Goal: Task Accomplishment & Management: Manage account settings

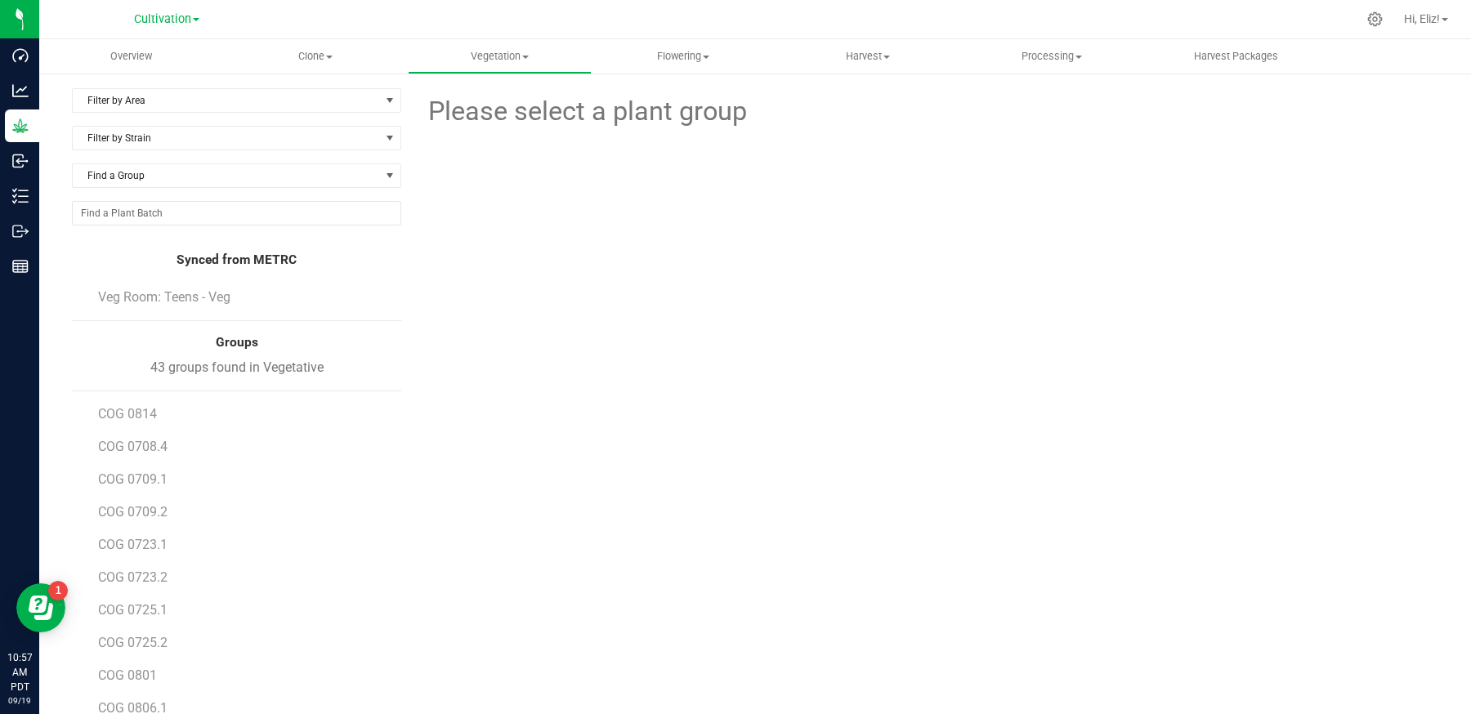
click at [134, 400] on li "COG 0814" at bounding box center [243, 407] width 291 height 33
click at [146, 406] on span "COG 0814" at bounding box center [127, 414] width 59 height 16
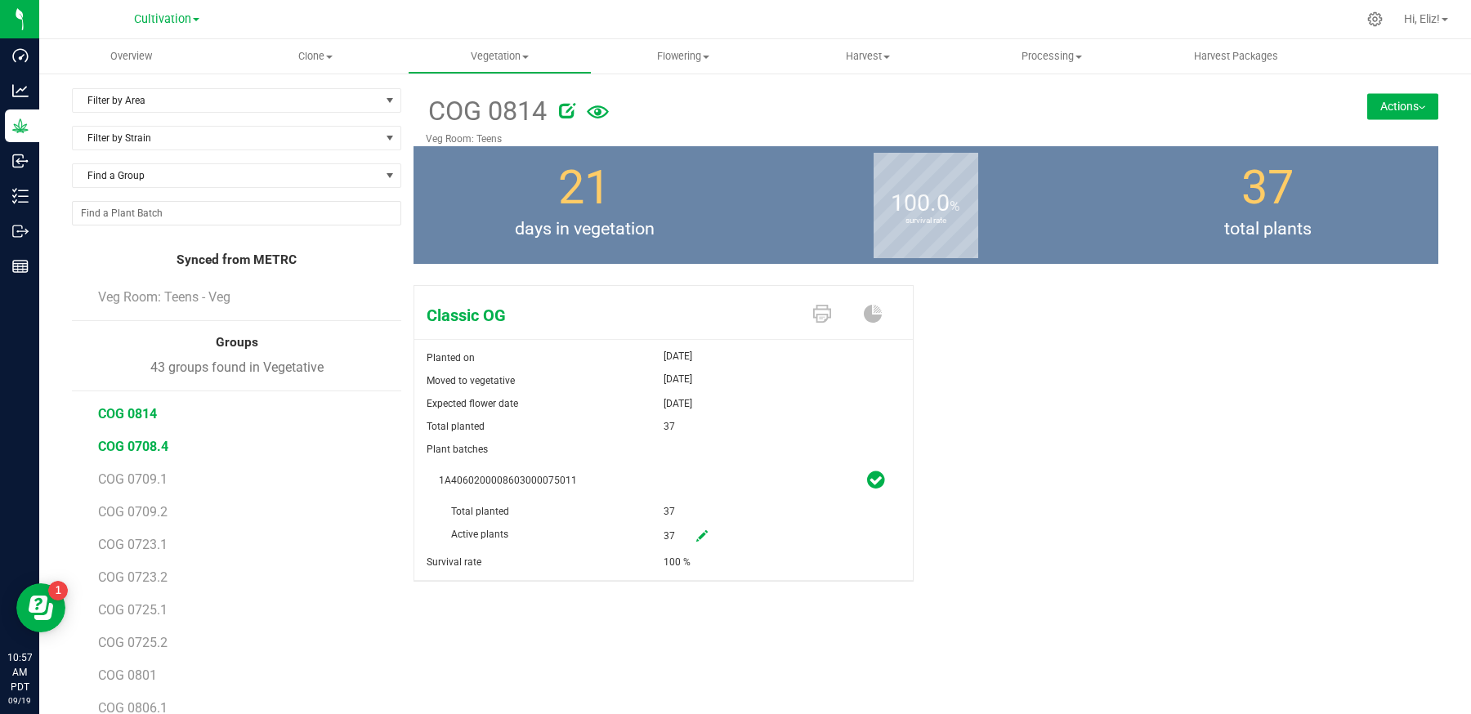
click at [123, 443] on span "COG 0708.4" at bounding box center [133, 447] width 70 height 16
click at [1393, 107] on button "Actions" at bounding box center [1402, 106] width 71 height 26
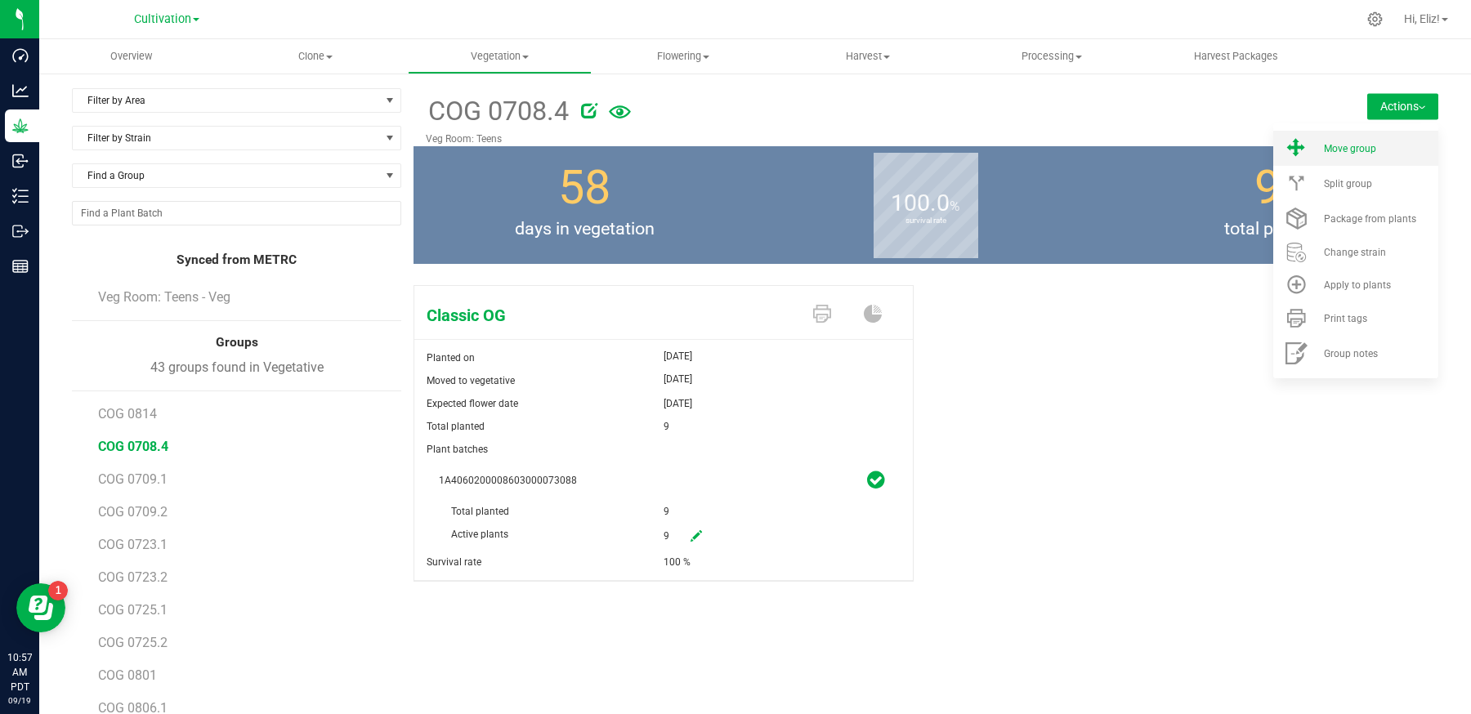
click at [1360, 146] on span "Move group" at bounding box center [1350, 148] width 52 height 11
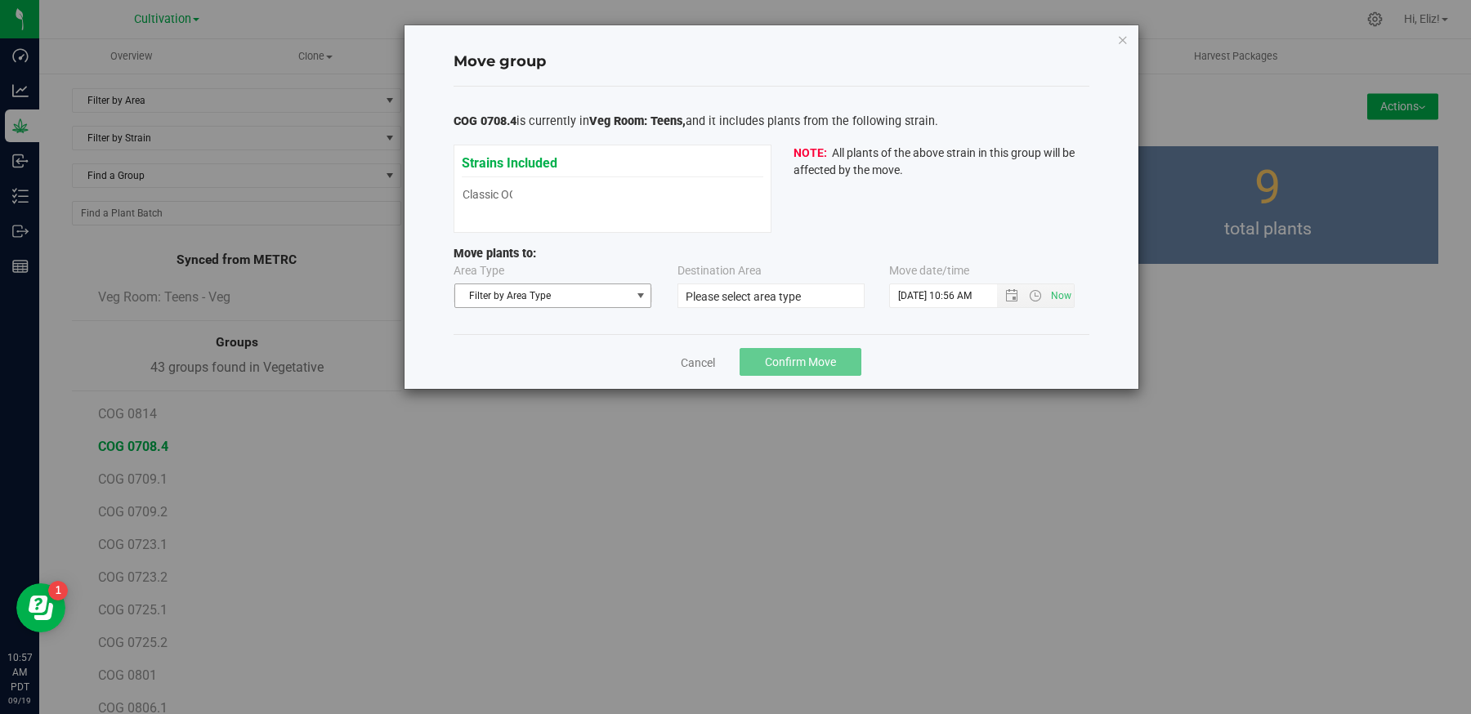
click at [532, 290] on span "Filter by Area Type" at bounding box center [543, 295] width 176 height 23
click at [501, 347] on li "Flowering" at bounding box center [552, 347] width 196 height 25
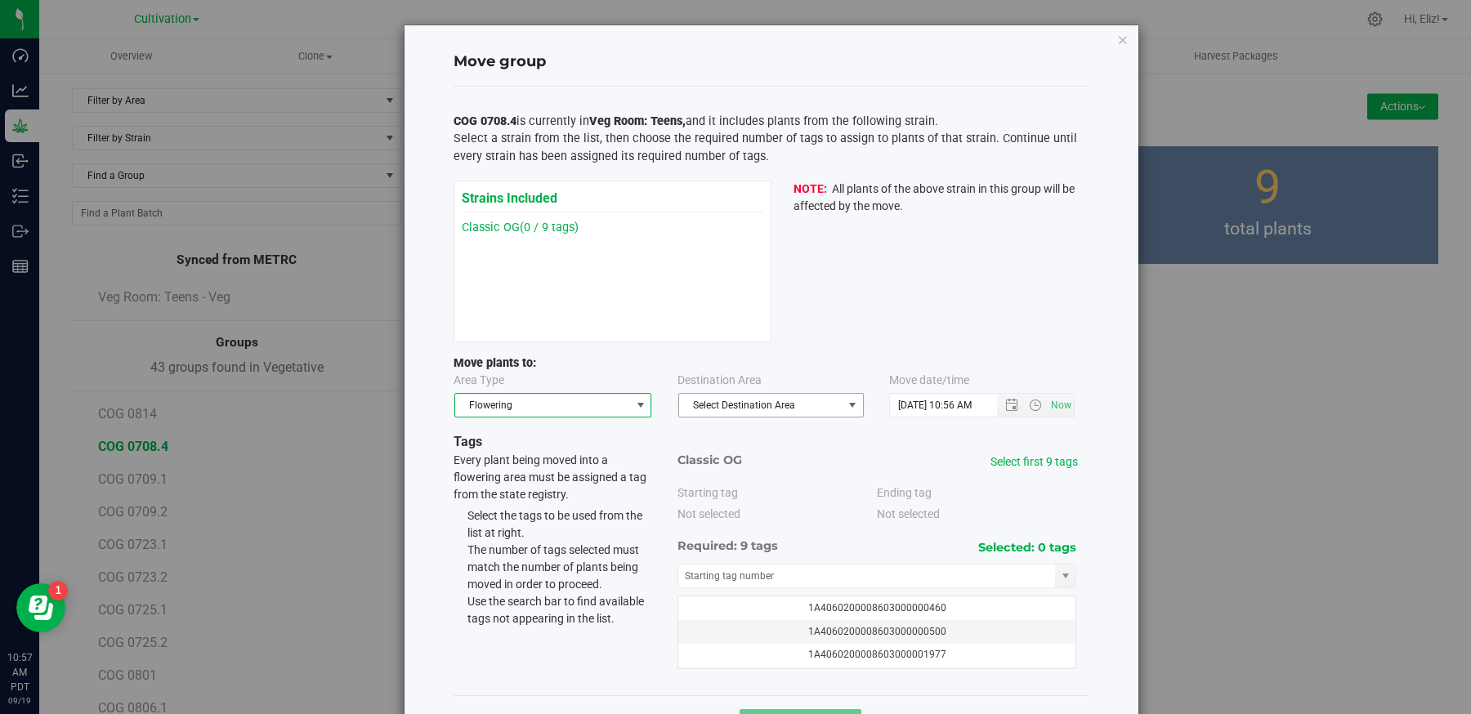
click at [704, 409] on span "Select Destination Area" at bounding box center [760, 405] width 163 height 23
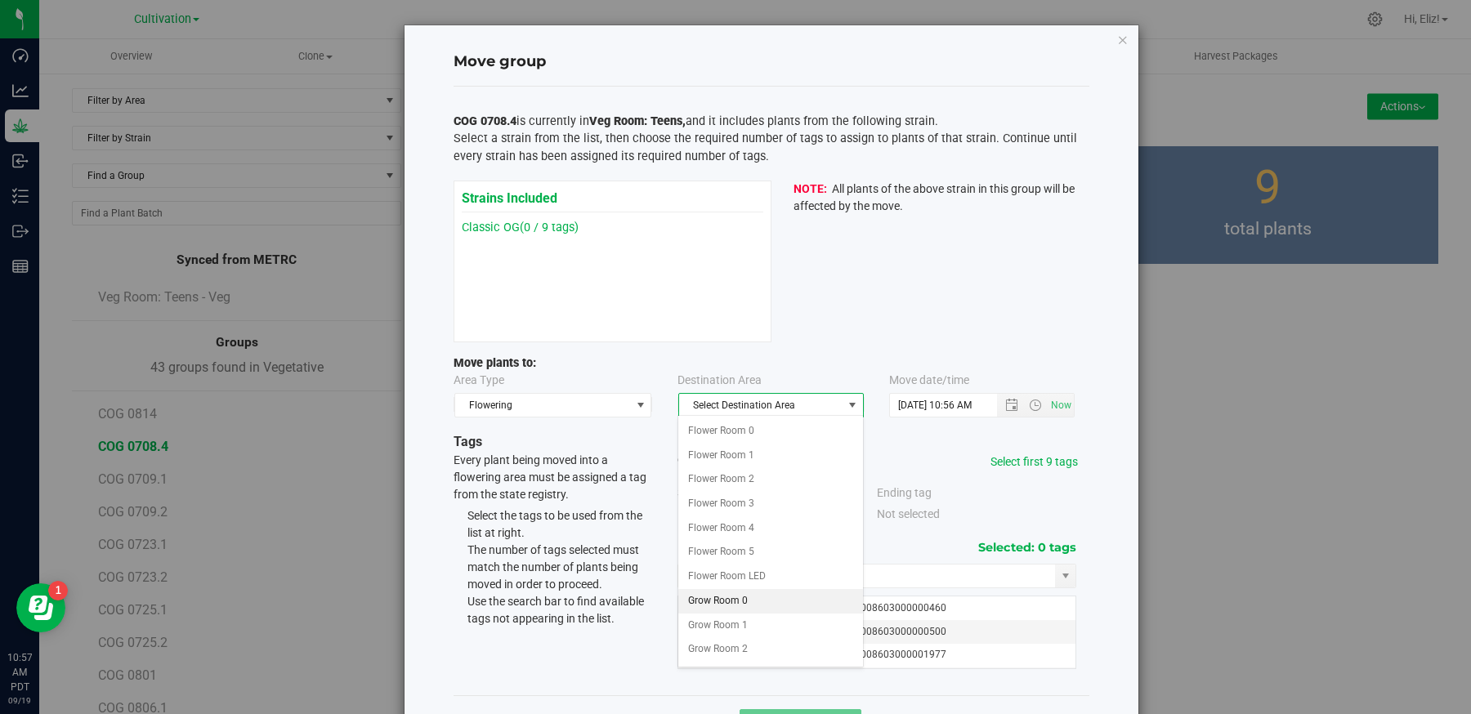
click at [734, 593] on li "Grow Room 0" at bounding box center [770, 601] width 184 height 25
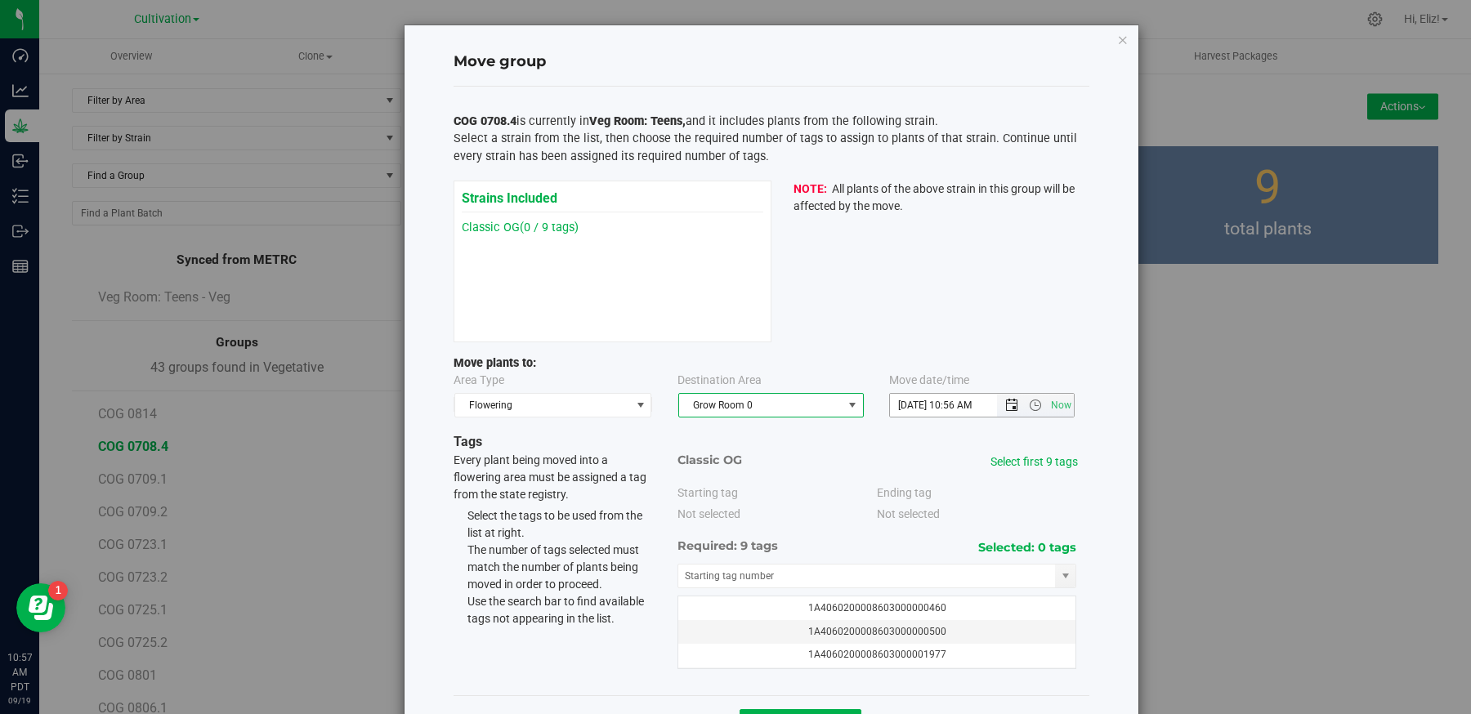
click at [1006, 406] on span "Open the date view" at bounding box center [1011, 405] width 13 height 13
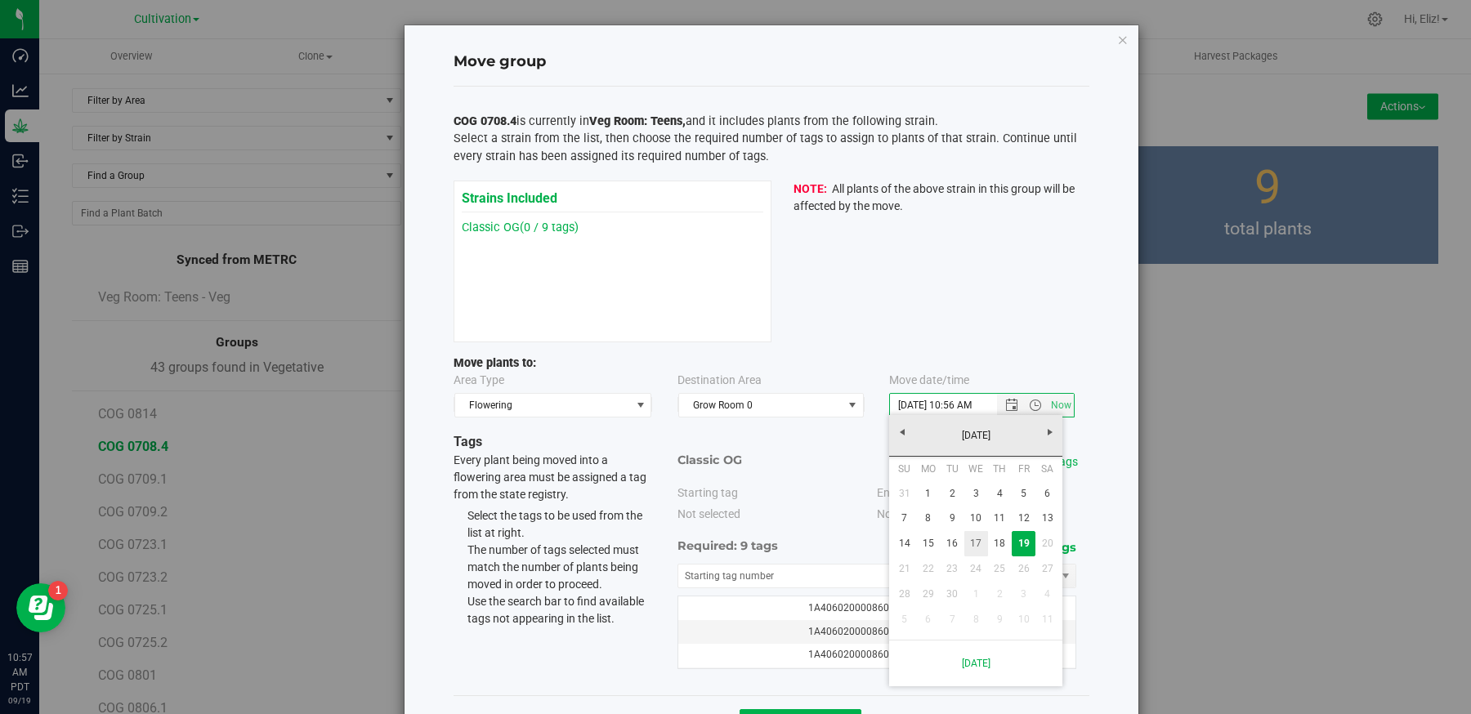
click at [980, 538] on link "17" at bounding box center [976, 543] width 24 height 25
type input "9/17/2025 10:56 AM"
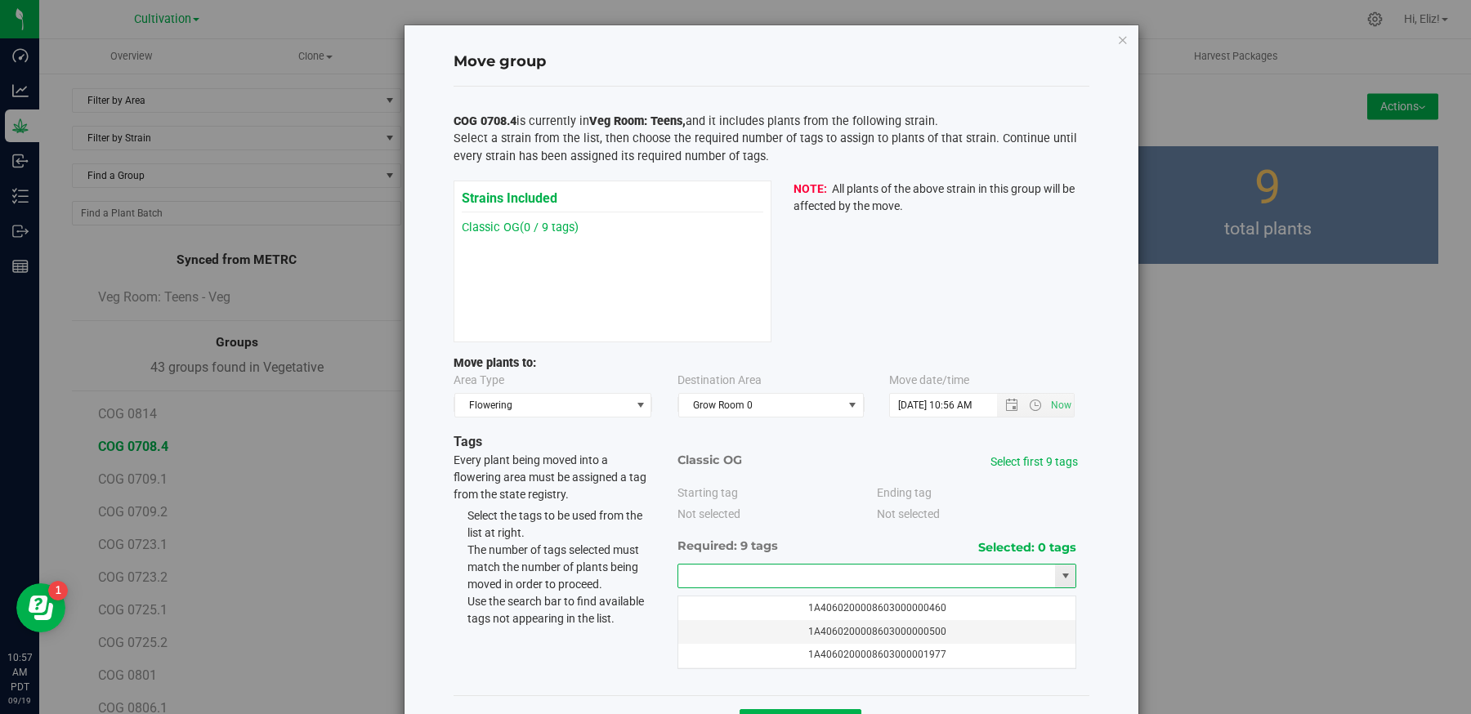
click at [825, 568] on input "text" at bounding box center [867, 576] width 378 height 23
click at [785, 601] on li "1A4060200008603000075476" at bounding box center [877, 601] width 398 height 25
type input "1A4060200008603000075476"
click at [1026, 460] on link "Select first 9 tags" at bounding box center [1033, 461] width 87 height 13
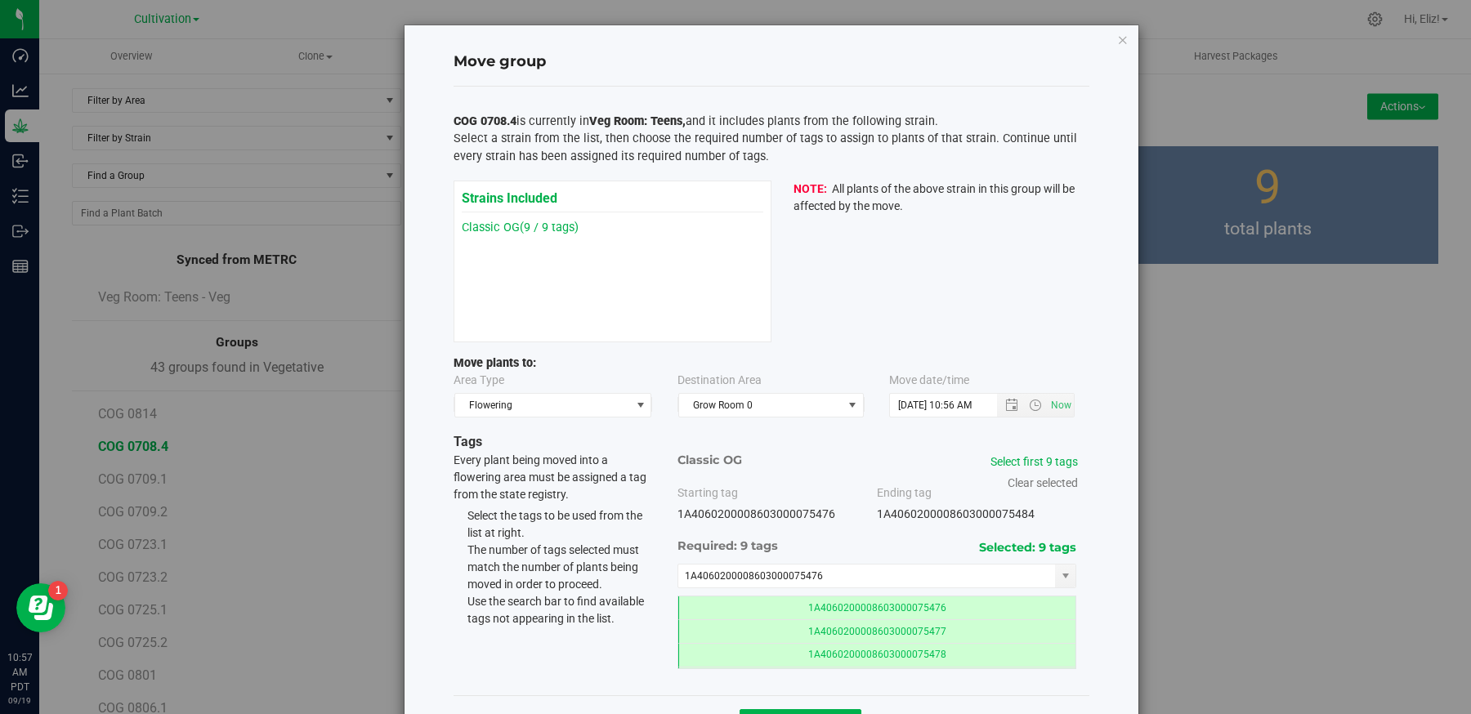
click at [1107, 537] on div "Move group COG 0708.4 is currently in Veg Room: Teens, and it includes plants f…" at bounding box center [772, 387] width 734 height 725
click at [1108, 554] on div "Move group COG 0708.4 is currently in Veg Room: Teens, and it includes plants f…" at bounding box center [772, 387] width 734 height 725
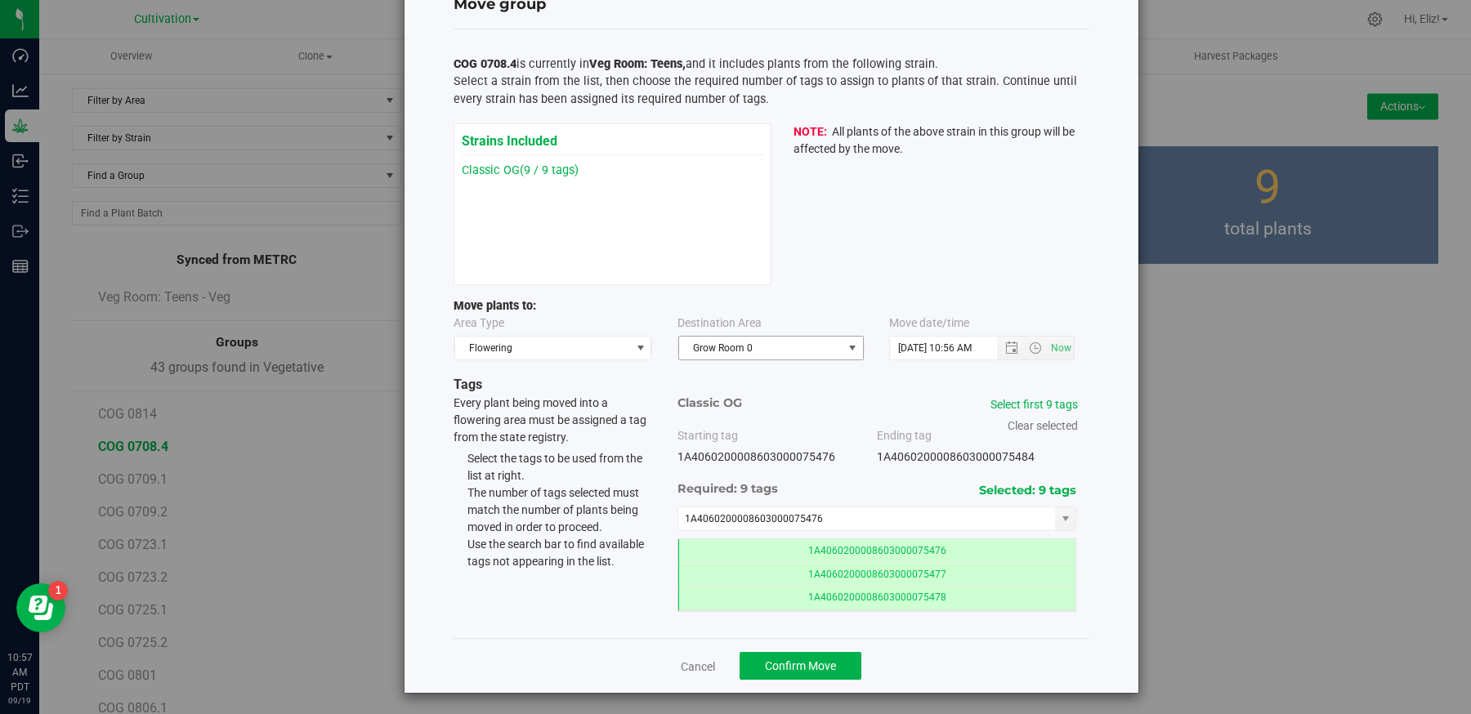
click at [848, 350] on span "select" at bounding box center [852, 348] width 13 height 13
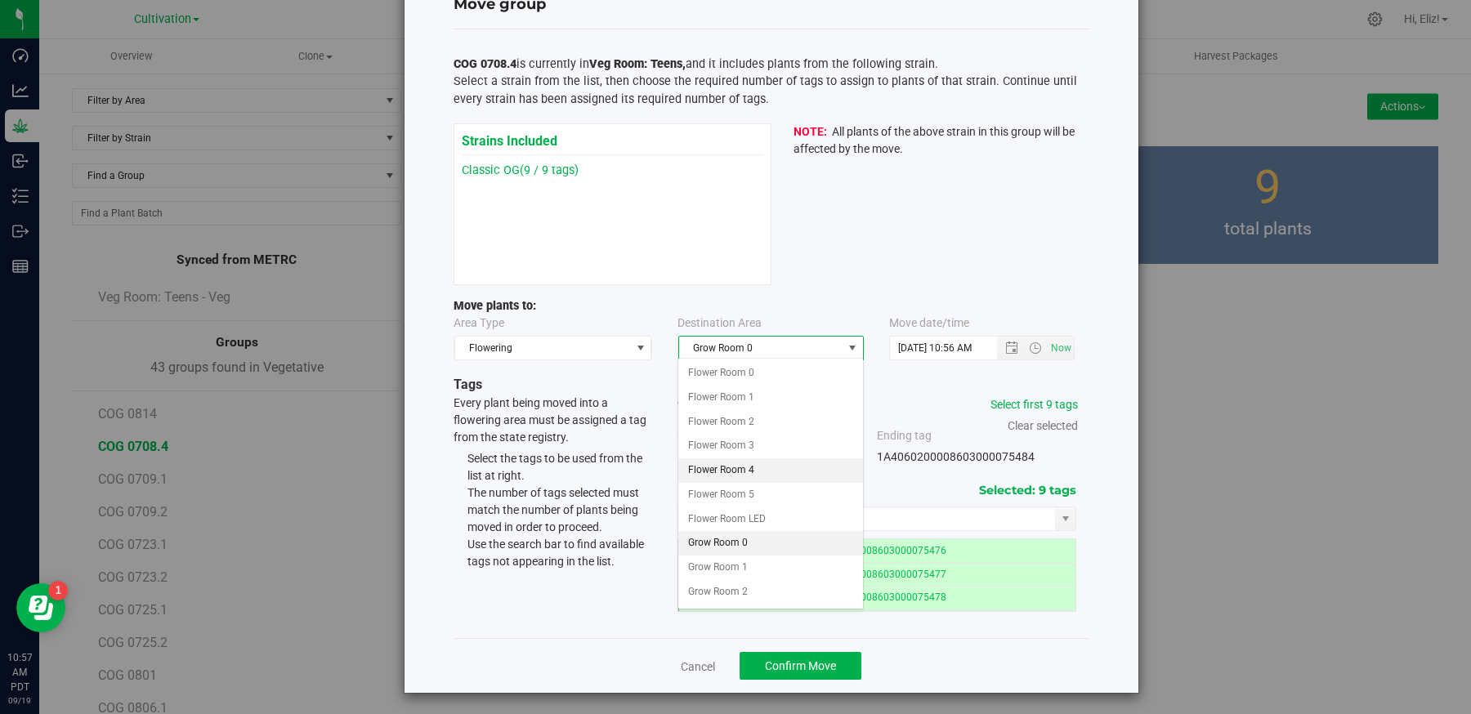
scroll to position [86, 0]
click at [749, 454] on li "Grow Room 0" at bounding box center [770, 457] width 184 height 25
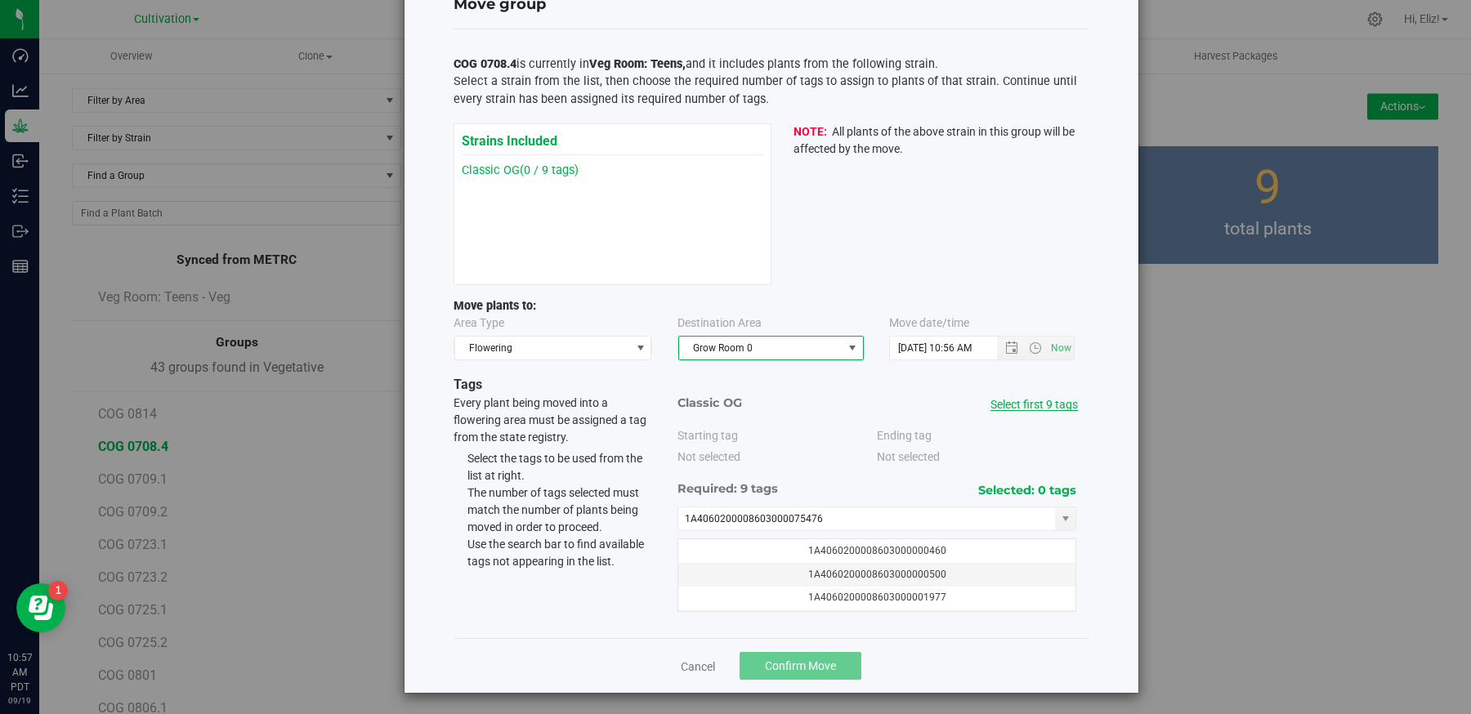
click at [1052, 401] on link "Select first 9 tags" at bounding box center [1033, 404] width 87 height 13
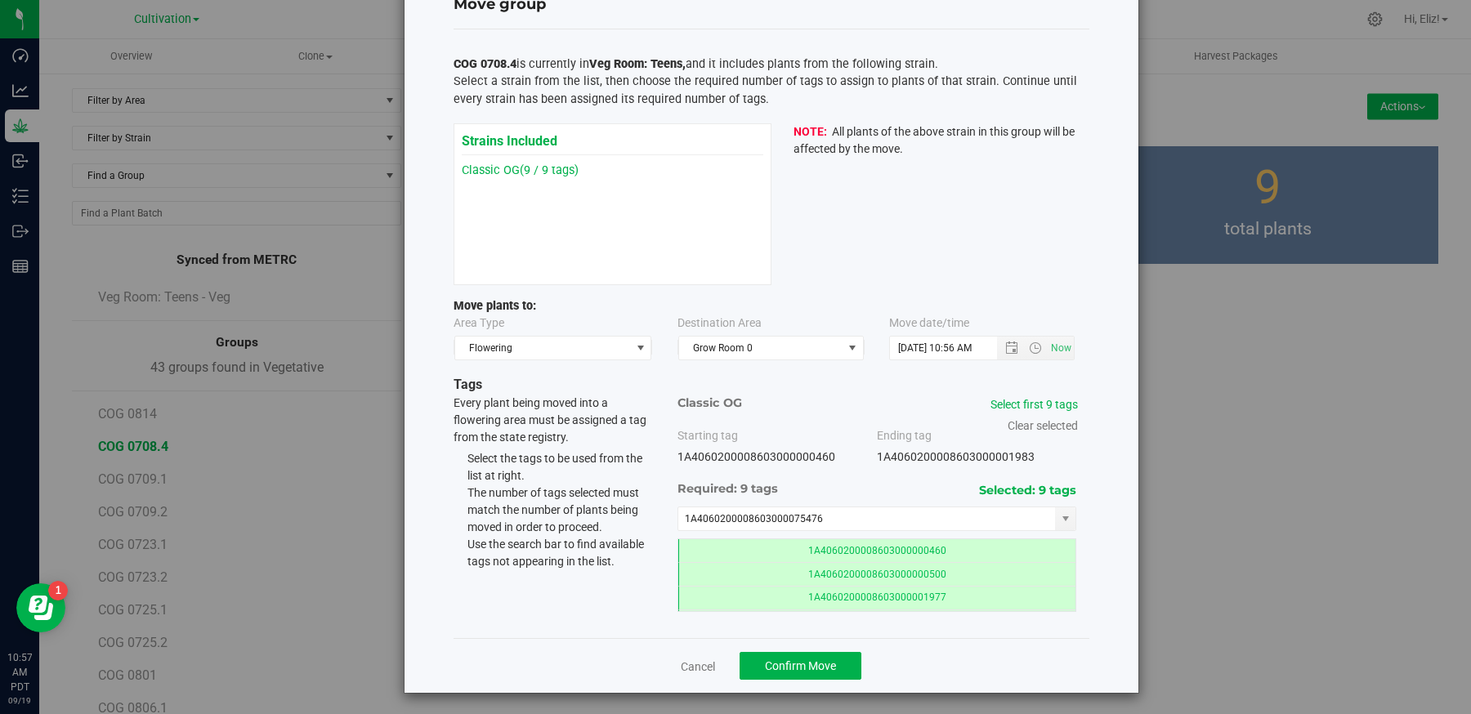
click at [1101, 550] on div "Move group COG 0708.4 is currently in Veg Room: Teens, and it includes plants f…" at bounding box center [772, 330] width 734 height 725
drag, startPoint x: 843, startPoint y: 512, endPoint x: 645, endPoint y: 510, distance: 197.8
click at [645, 510] on div "Tags Every plant being moved into a flowering area must be assigned a tag from …" at bounding box center [772, 493] width 636 height 237
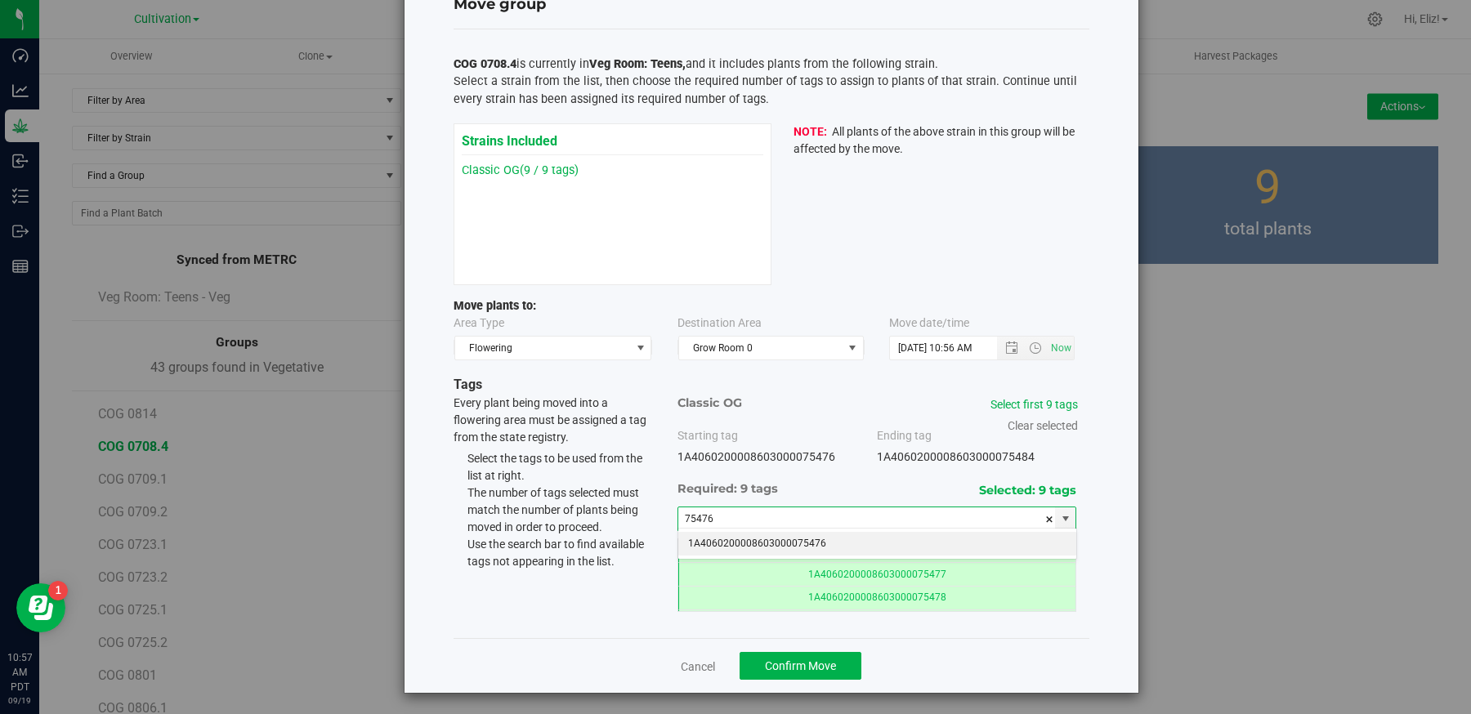
type input "1A4060200008603000075476"
click at [1053, 398] on link "Select first 9 tags" at bounding box center [1033, 404] width 87 height 13
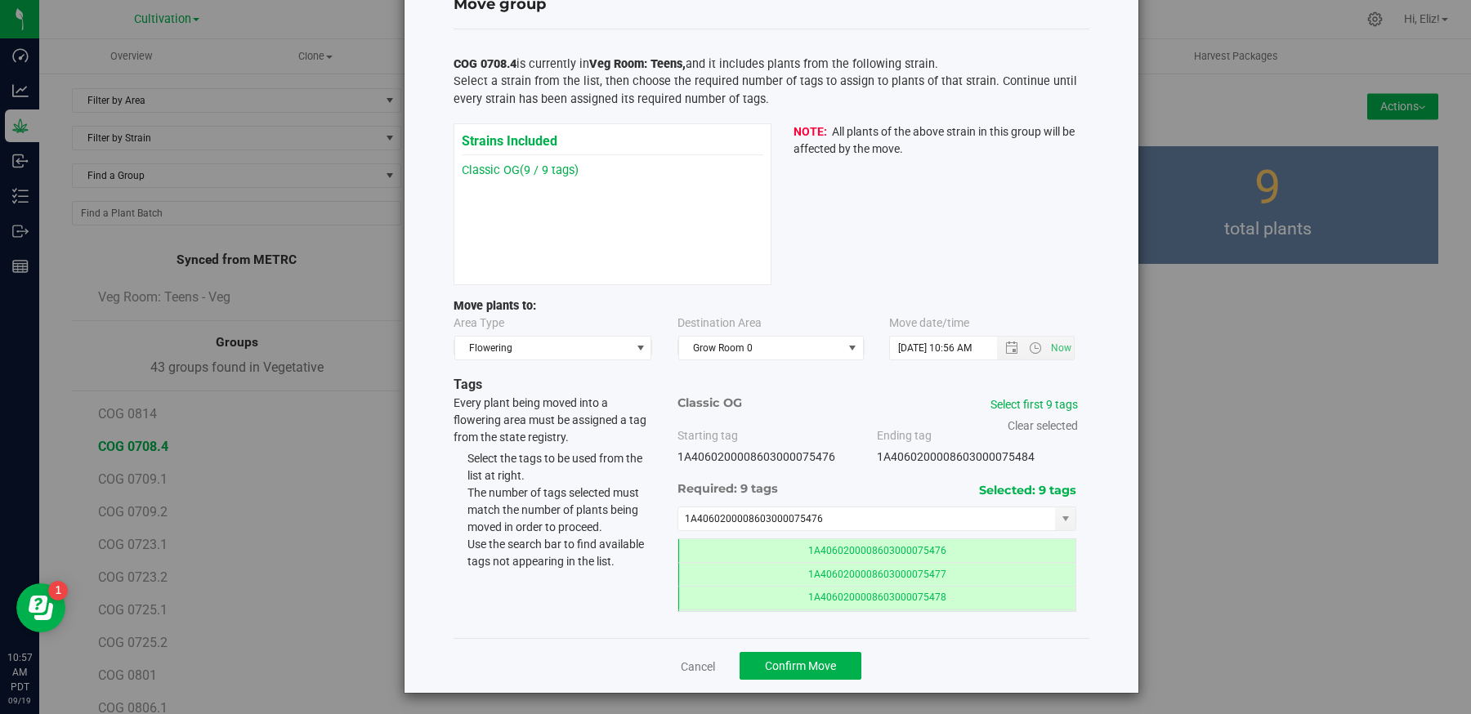
click at [1107, 492] on div "Move group COG 0708.4 is currently in Veg Room: Teens, and it includes plants f…" at bounding box center [772, 330] width 734 height 725
click at [816, 655] on button "Confirm Move" at bounding box center [801, 666] width 122 height 28
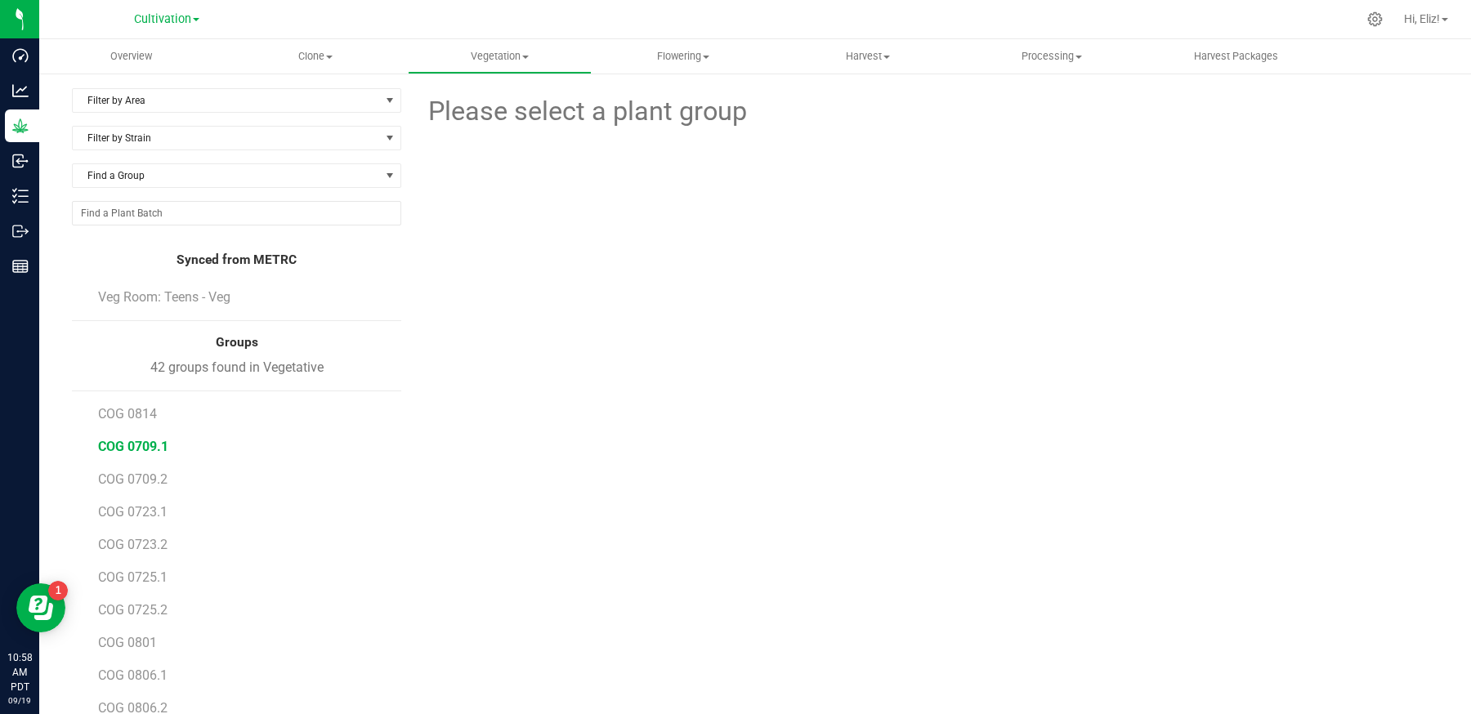
click at [147, 441] on span "COG 0709.1" at bounding box center [133, 447] width 70 height 16
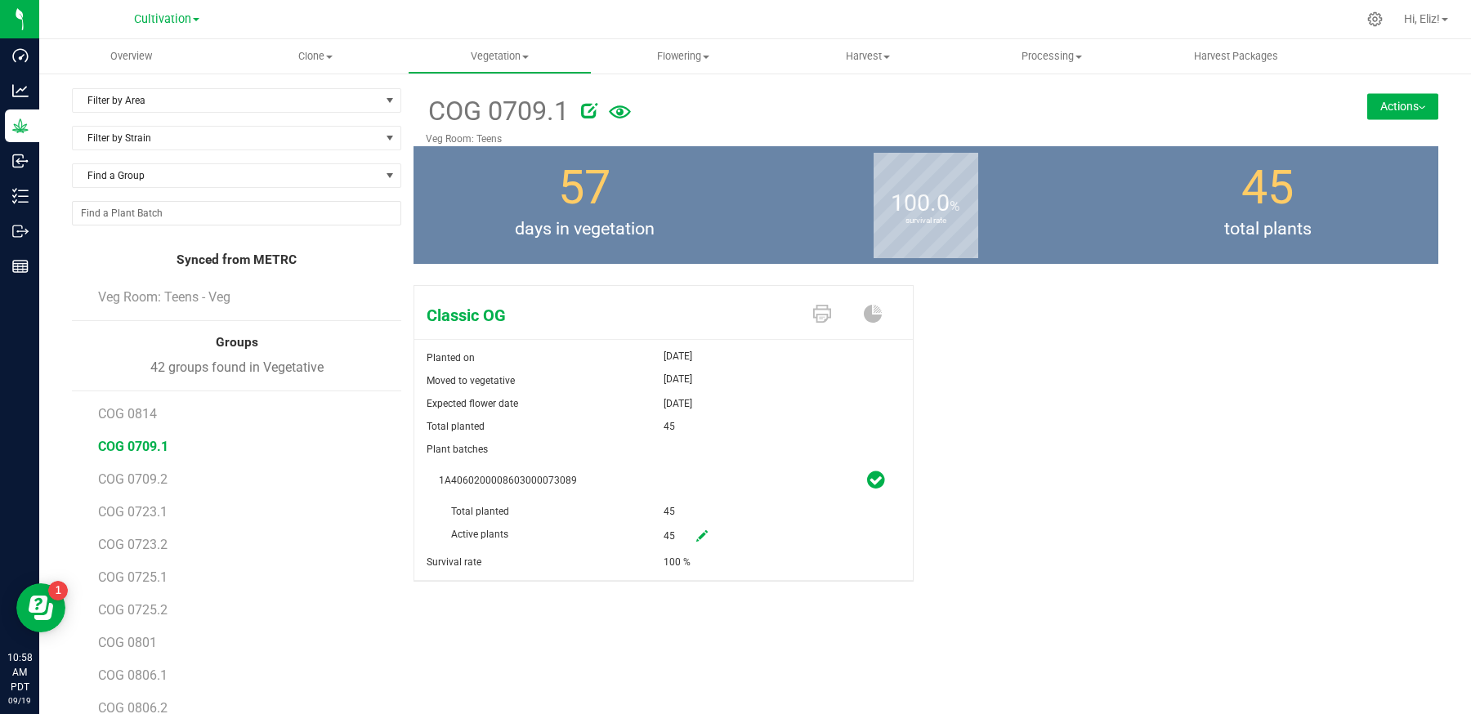
click at [1375, 108] on button "Actions" at bounding box center [1402, 106] width 71 height 26
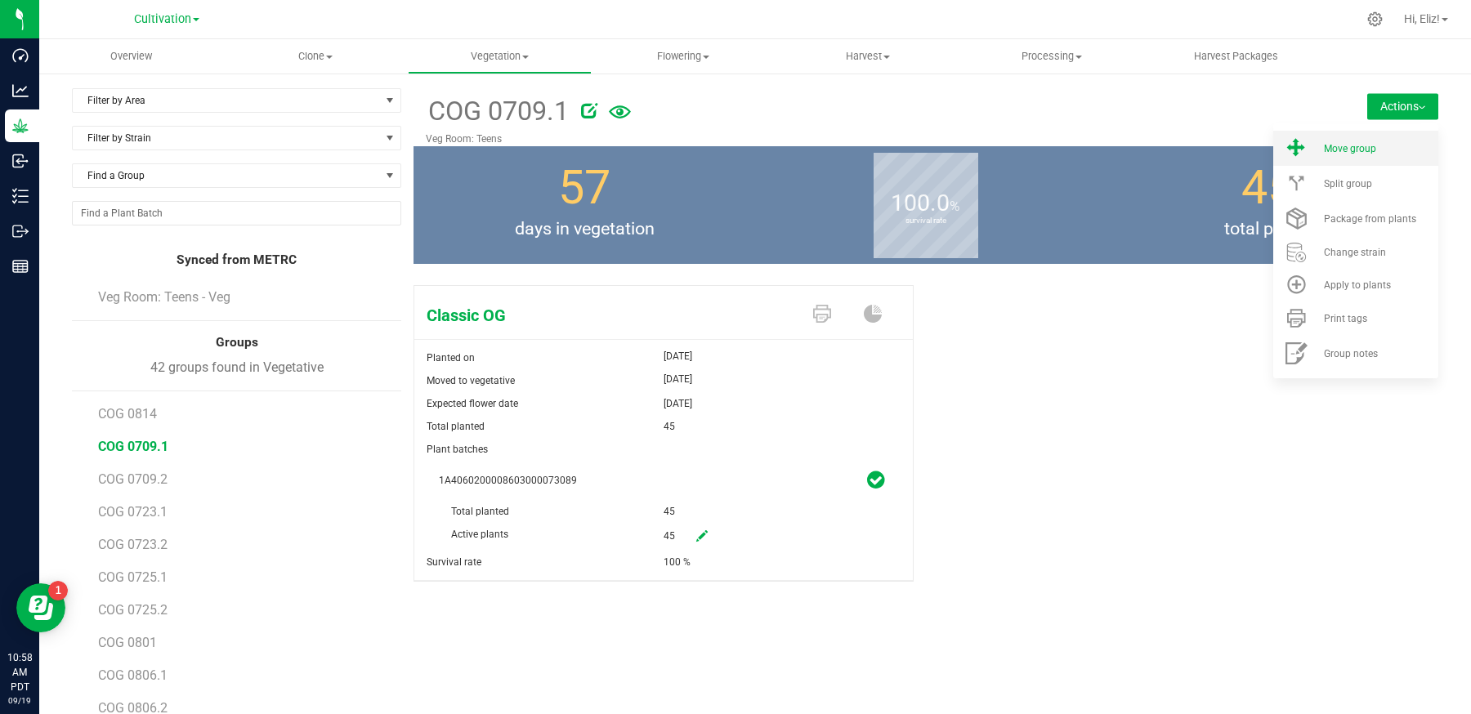
click at [1356, 154] on li "Move group" at bounding box center [1355, 148] width 165 height 35
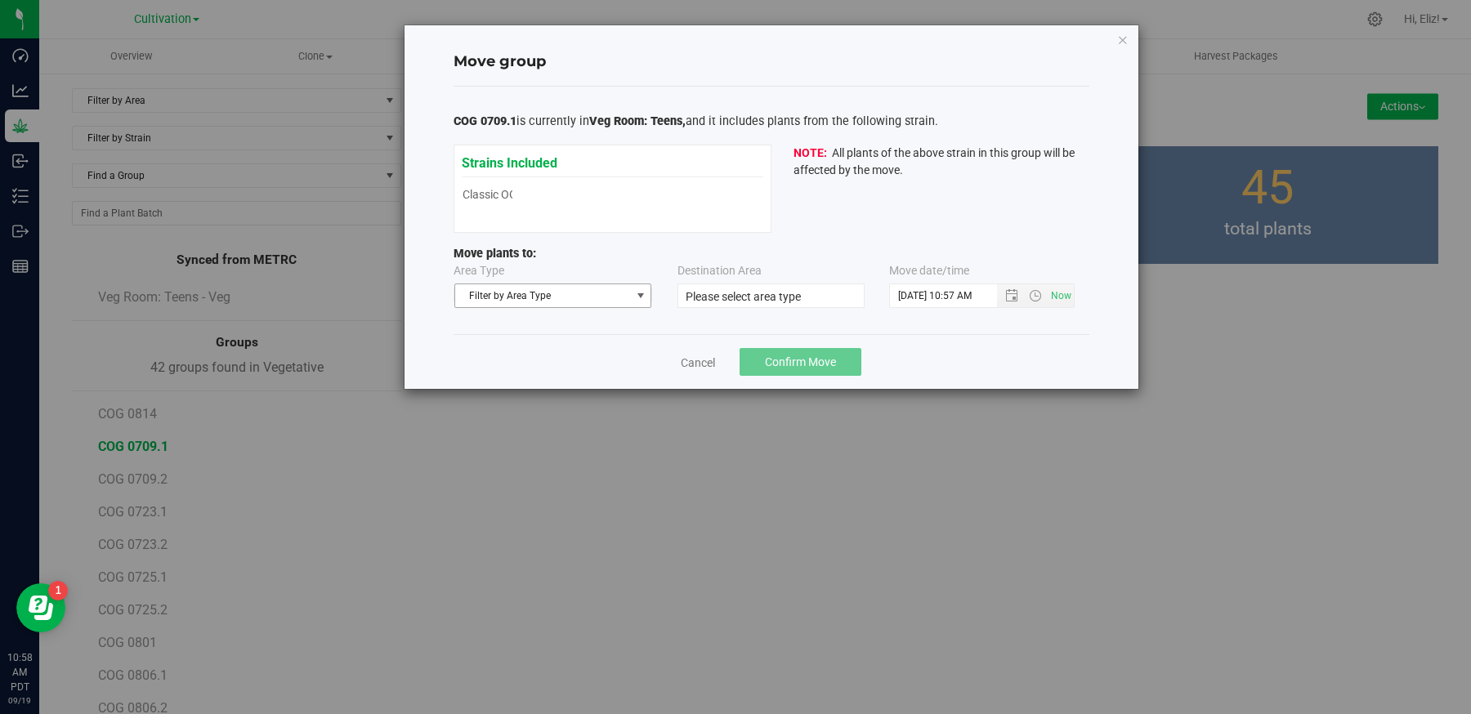
click at [589, 293] on span "Filter by Area Type" at bounding box center [543, 295] width 176 height 23
click at [557, 354] on li "Flowering" at bounding box center [552, 347] width 196 height 25
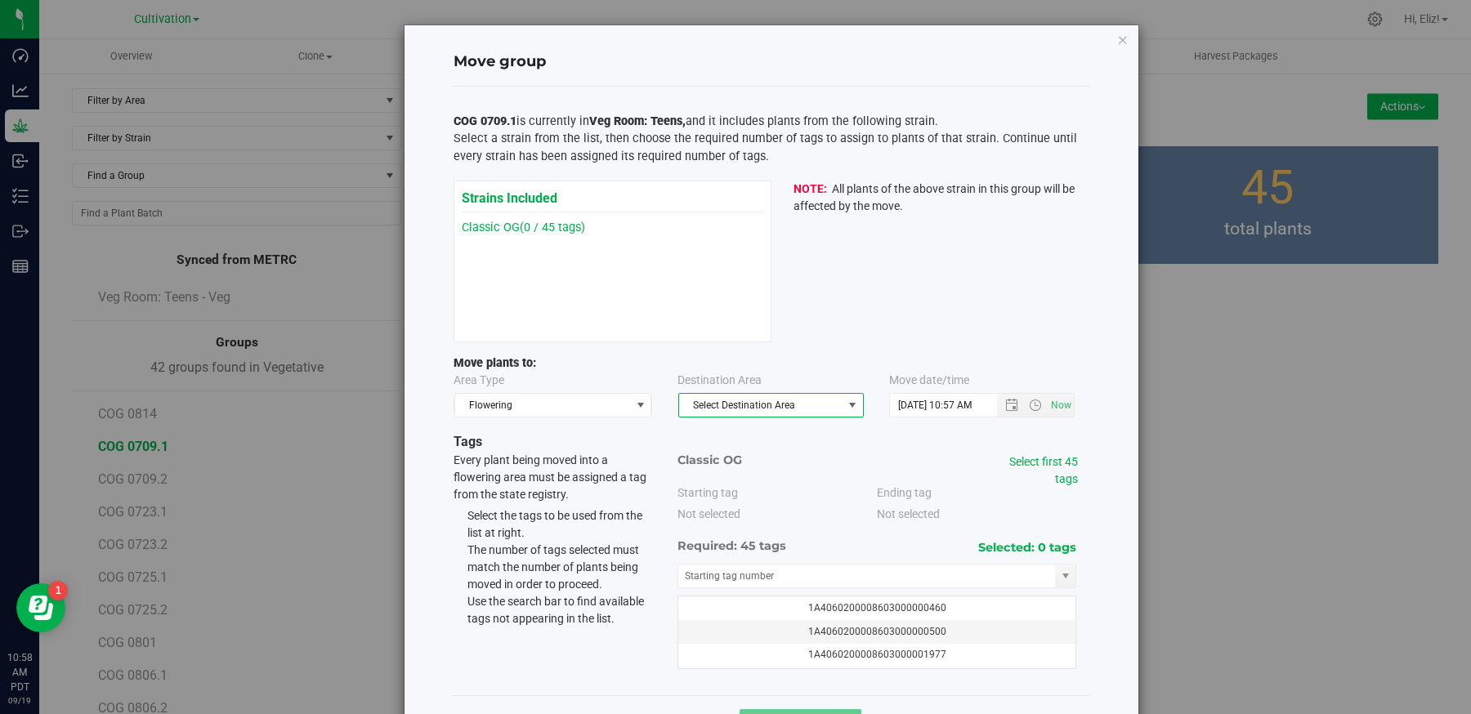
click at [742, 414] on span "Select Destination Area" at bounding box center [760, 405] width 163 height 23
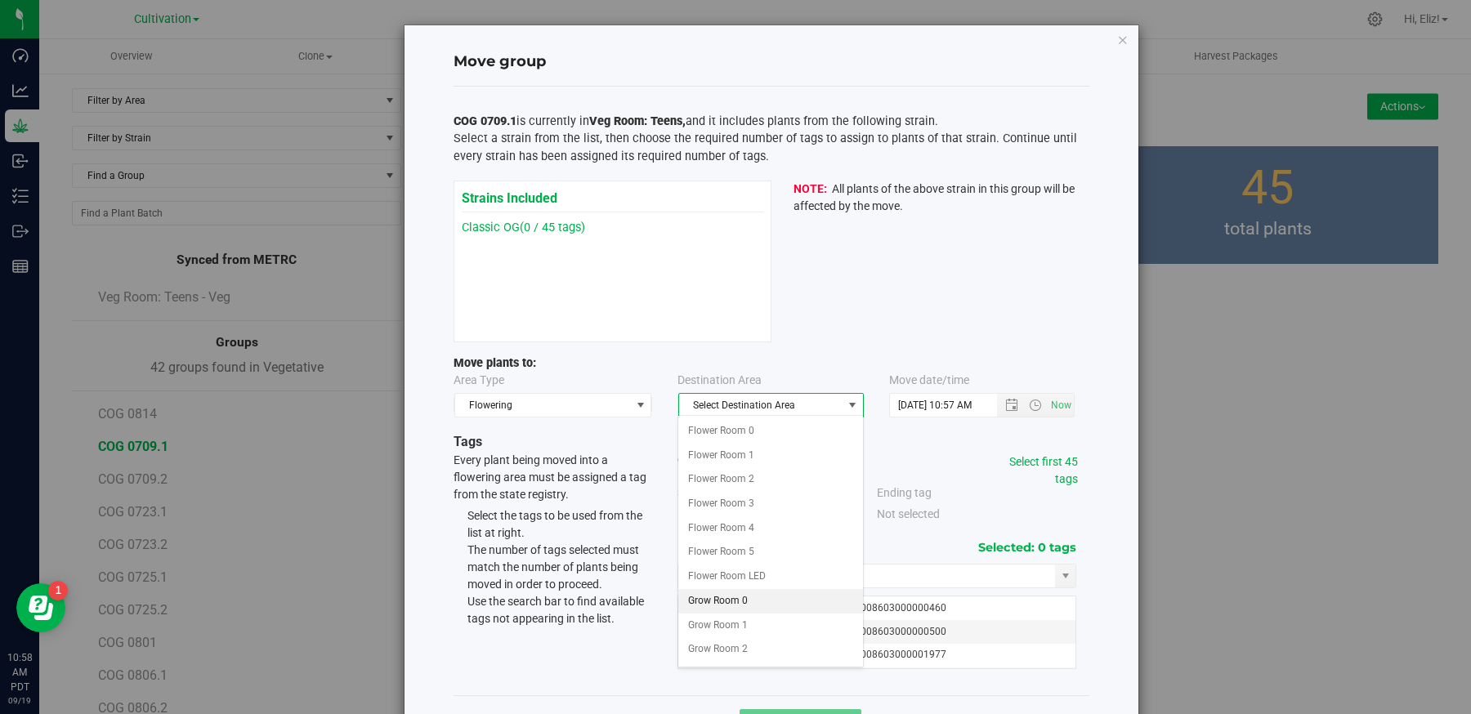
click at [731, 599] on li "Grow Room 0" at bounding box center [770, 601] width 184 height 25
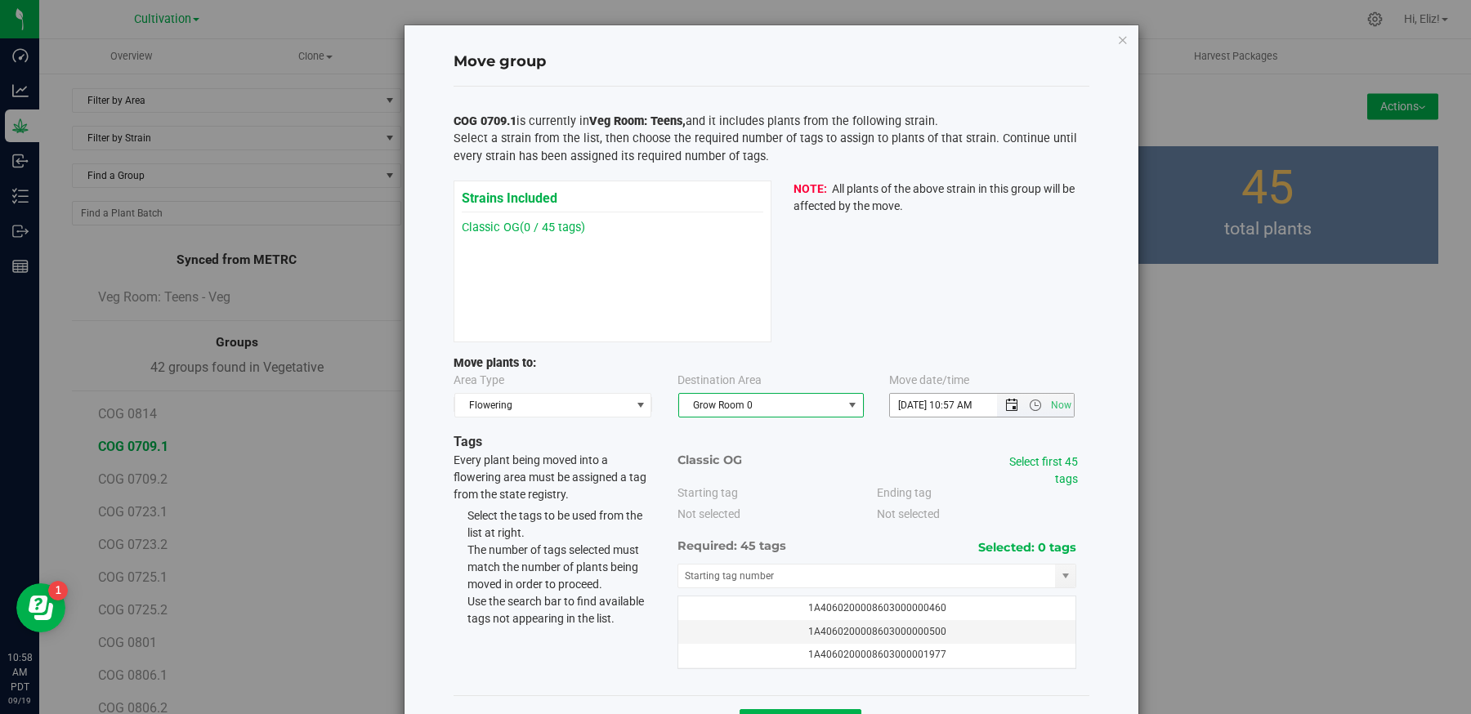
click at [1008, 407] on span "Open the date view" at bounding box center [1011, 405] width 13 height 13
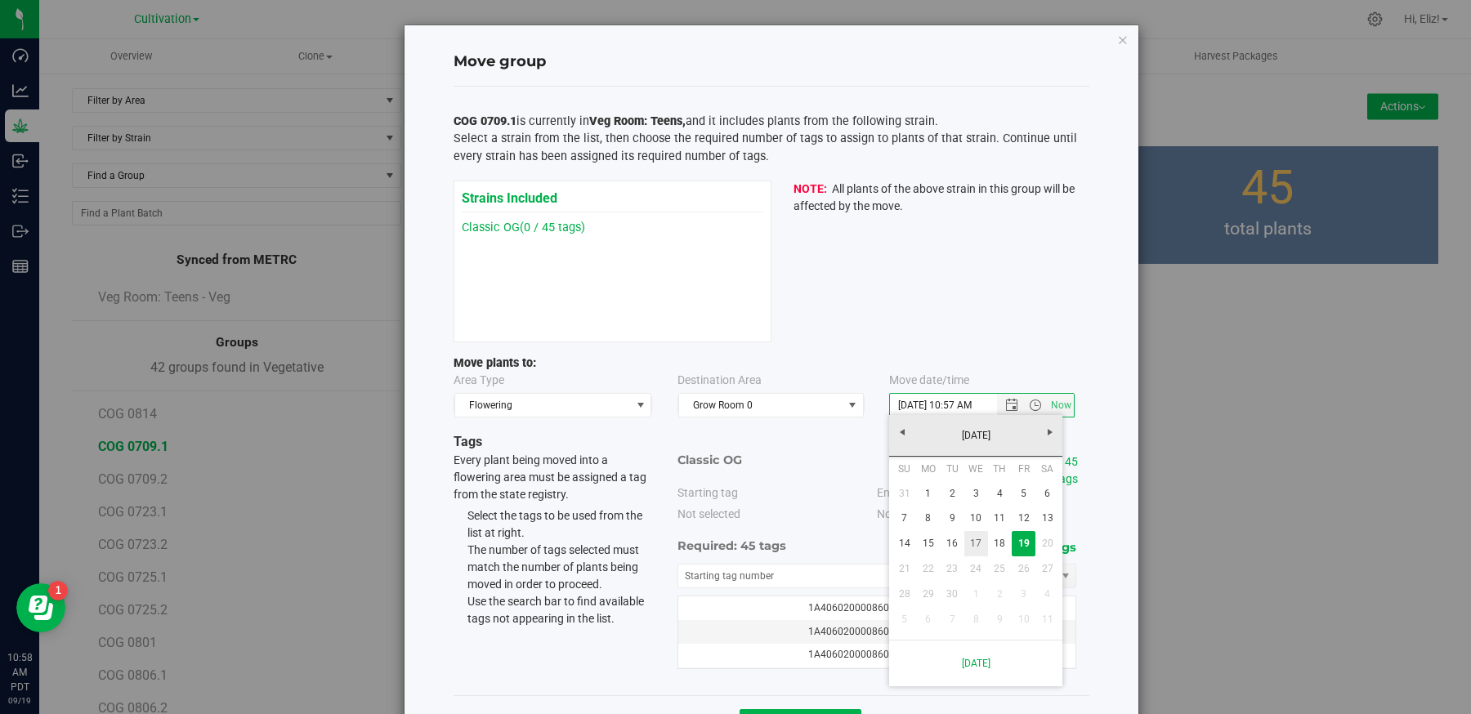
click at [977, 539] on link "17" at bounding box center [976, 543] width 24 height 25
type input "9/17/2025 10:57 AM"
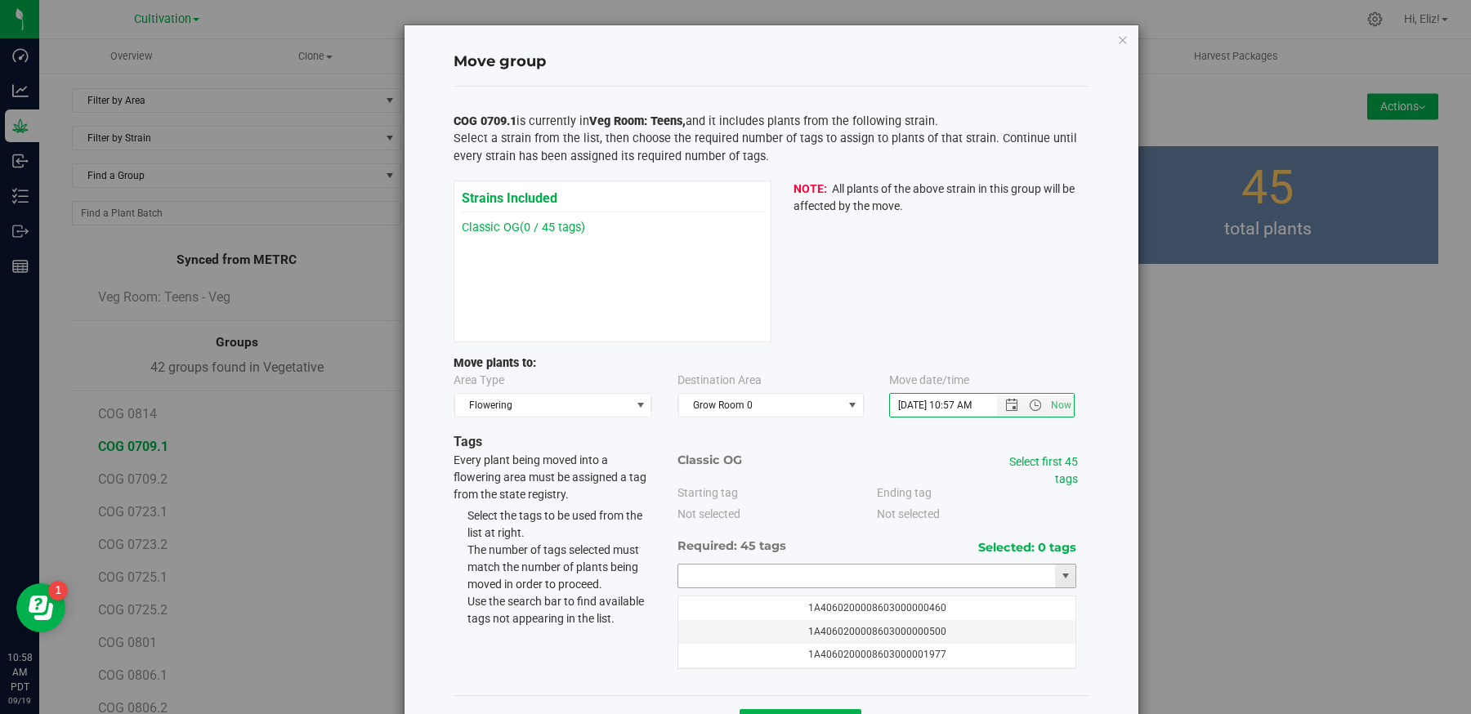
click at [825, 566] on input "text" at bounding box center [867, 576] width 378 height 23
click at [772, 598] on li "1A4060200008603000075485" at bounding box center [877, 601] width 398 height 25
type input "1A4060200008603000075485"
click at [1029, 460] on link "Select first 45 tags" at bounding box center [1043, 470] width 69 height 30
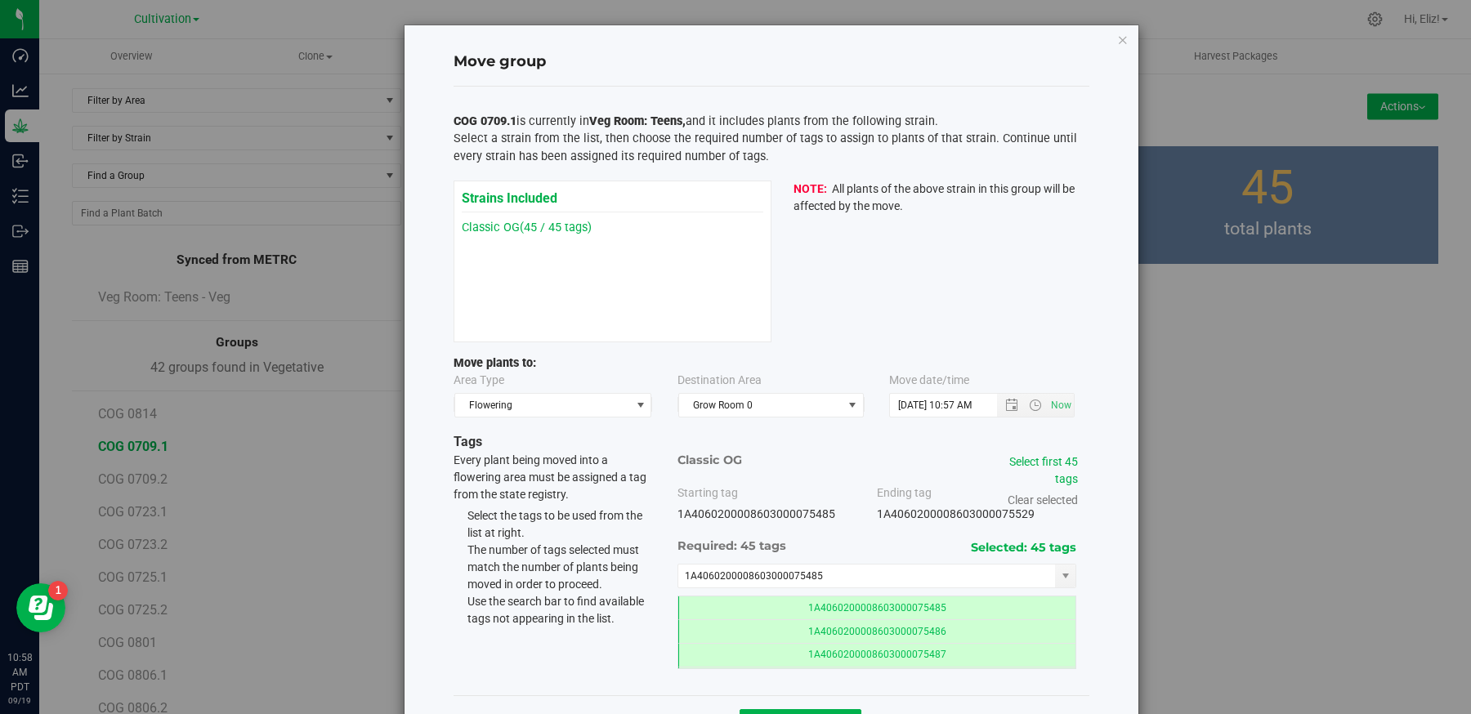
click at [1120, 548] on div "Move group COG 0709.1 is currently in Veg Room: Teens, and it includes plants f…" at bounding box center [772, 387] width 734 height 725
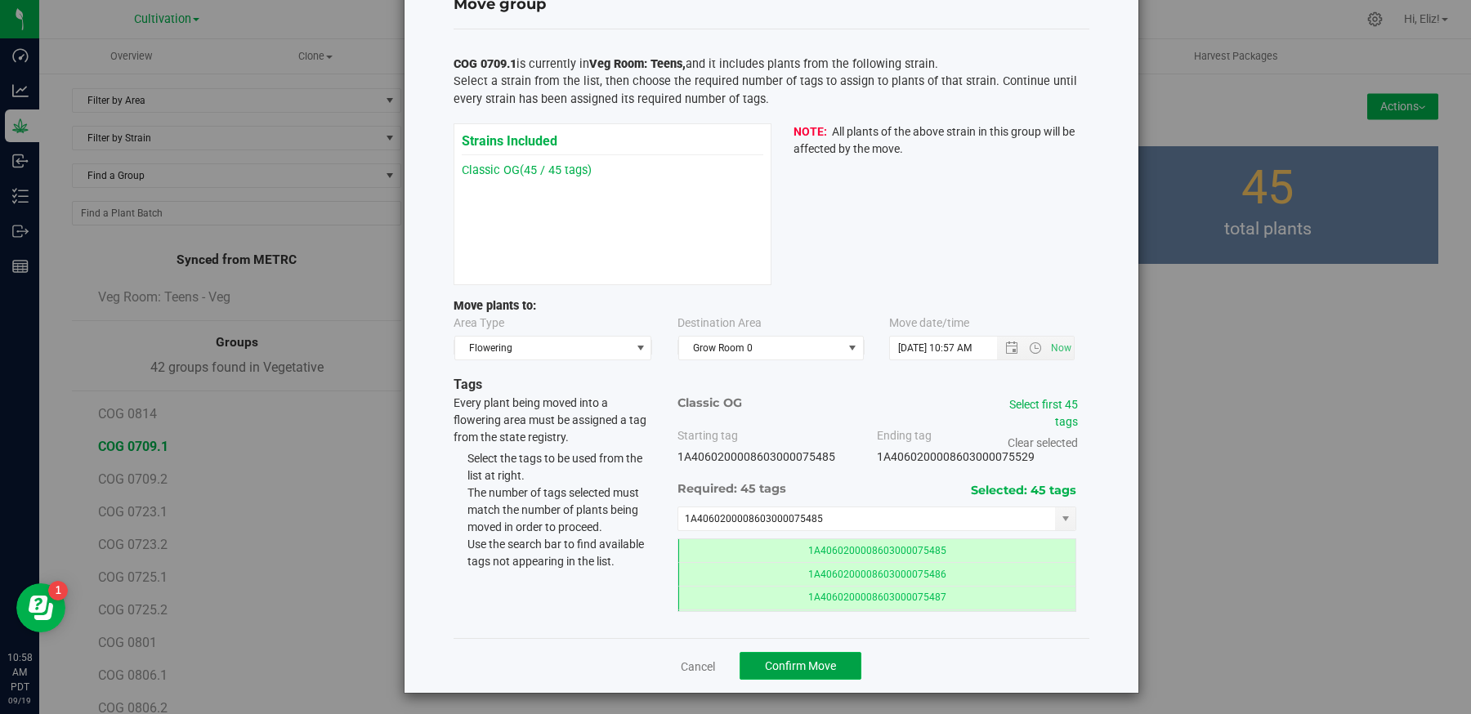
click at [793, 655] on button "Confirm Move" at bounding box center [801, 666] width 122 height 28
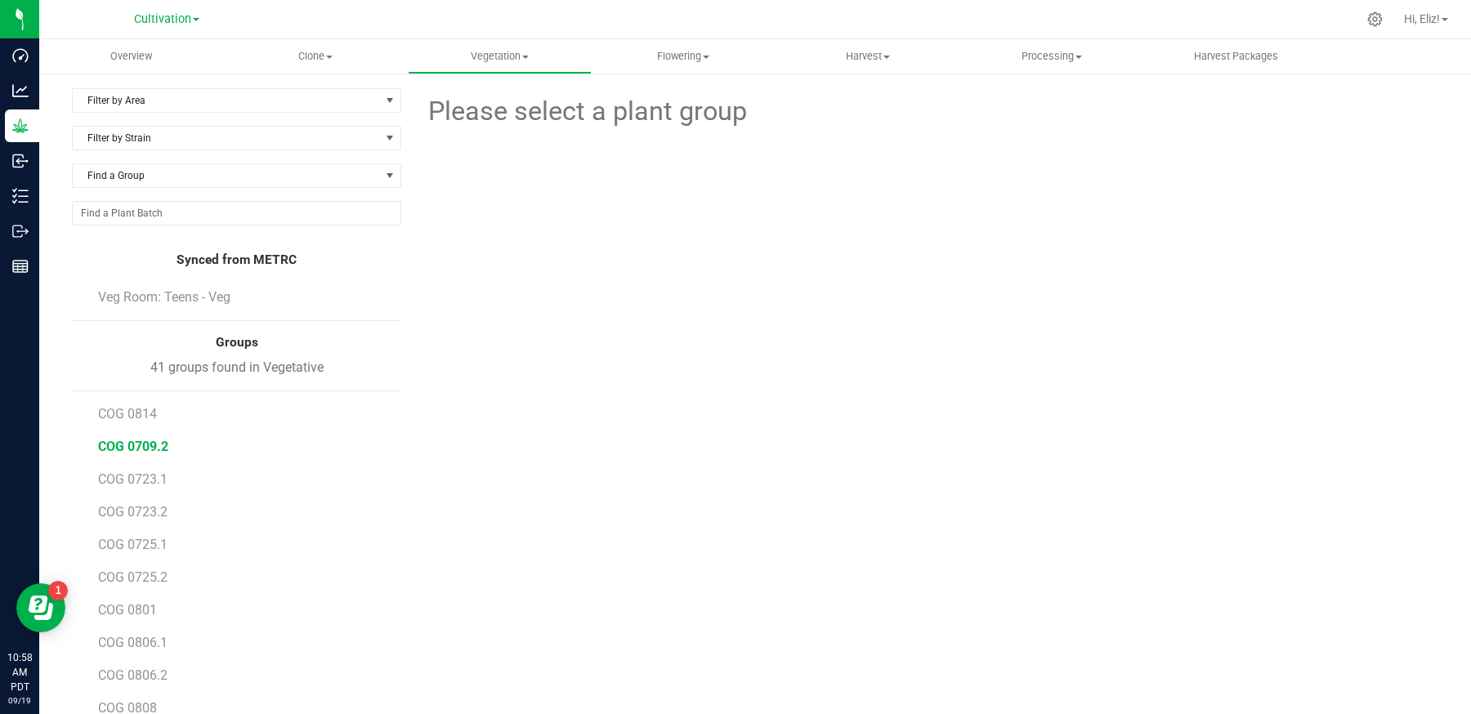
click at [139, 443] on span "COG 0709.2" at bounding box center [133, 447] width 70 height 16
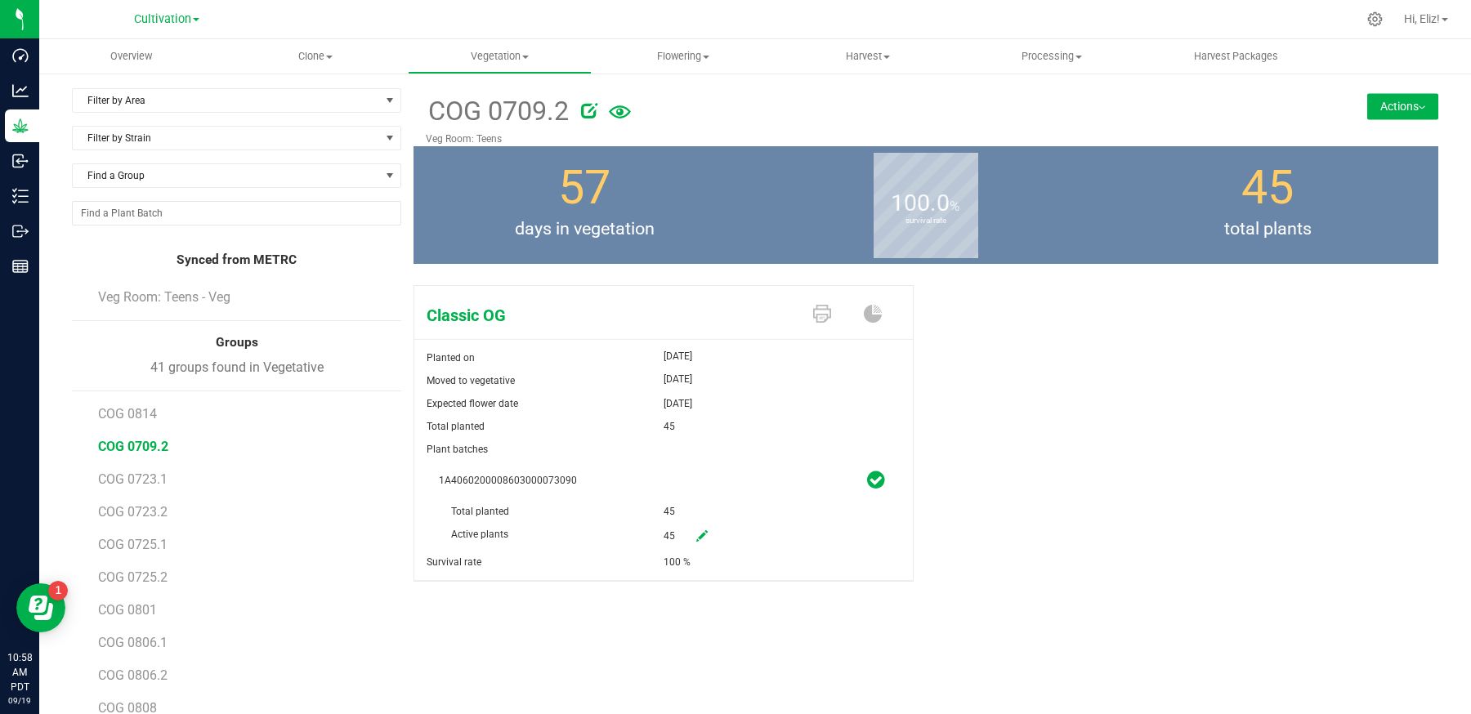
click at [1380, 109] on button "Actions" at bounding box center [1402, 106] width 71 height 26
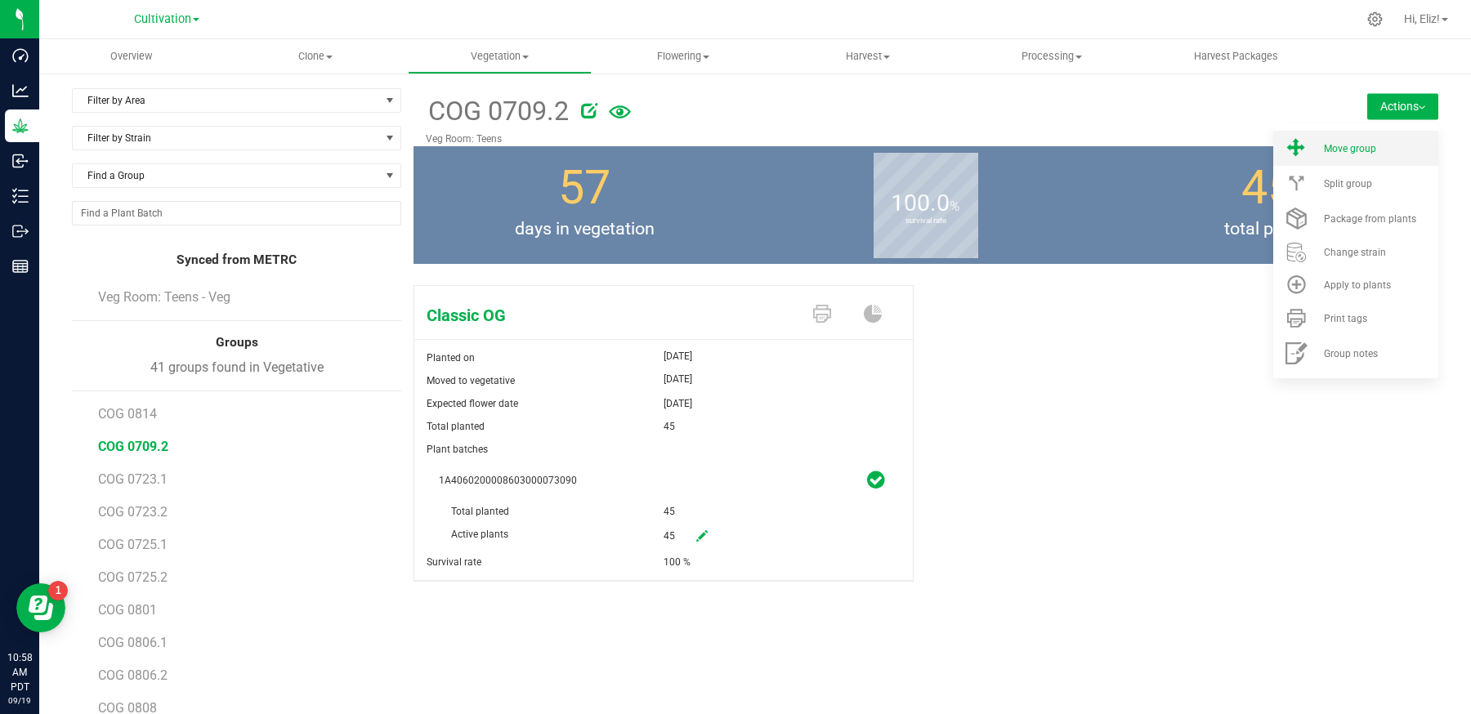
click at [1353, 152] on span "Move group" at bounding box center [1350, 148] width 52 height 11
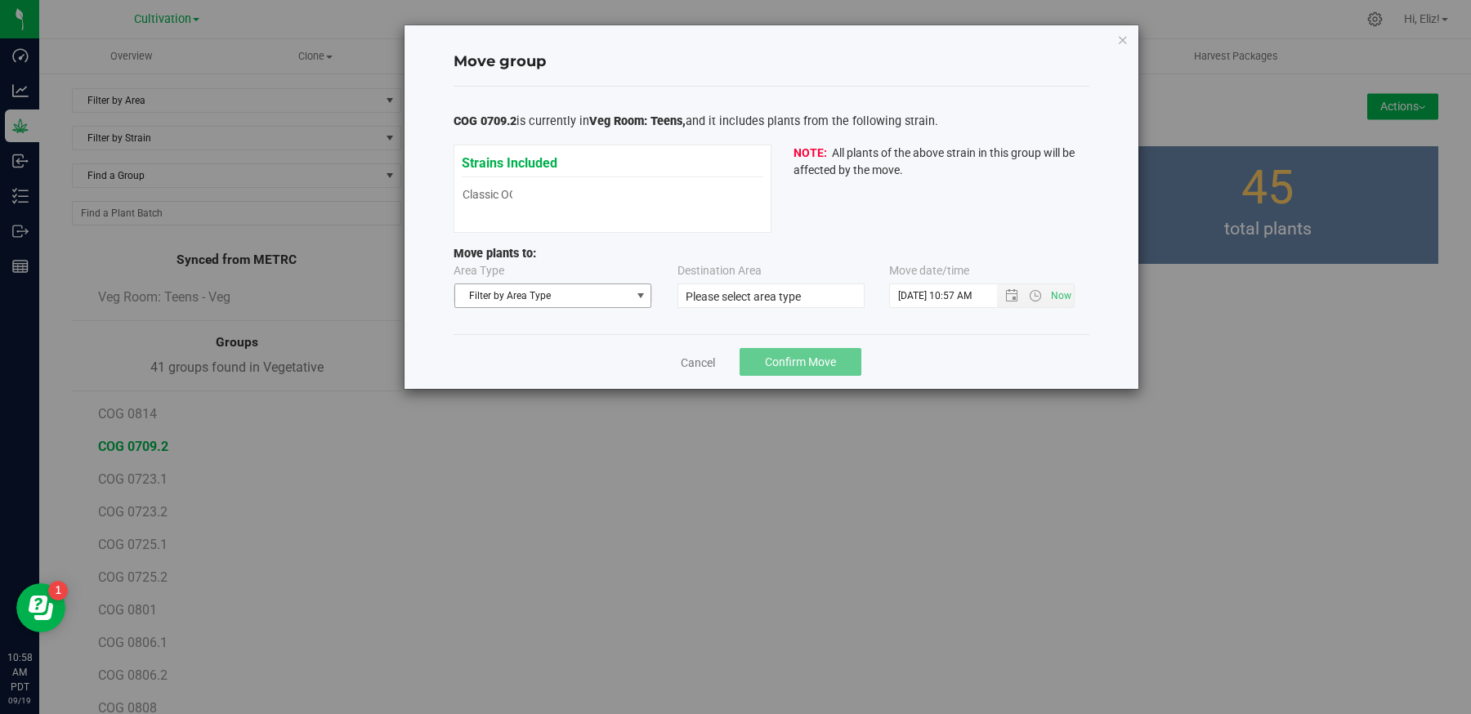
click at [601, 298] on span "Filter by Area Type" at bounding box center [543, 295] width 176 height 23
click at [548, 343] on li "Flowering" at bounding box center [552, 347] width 196 height 25
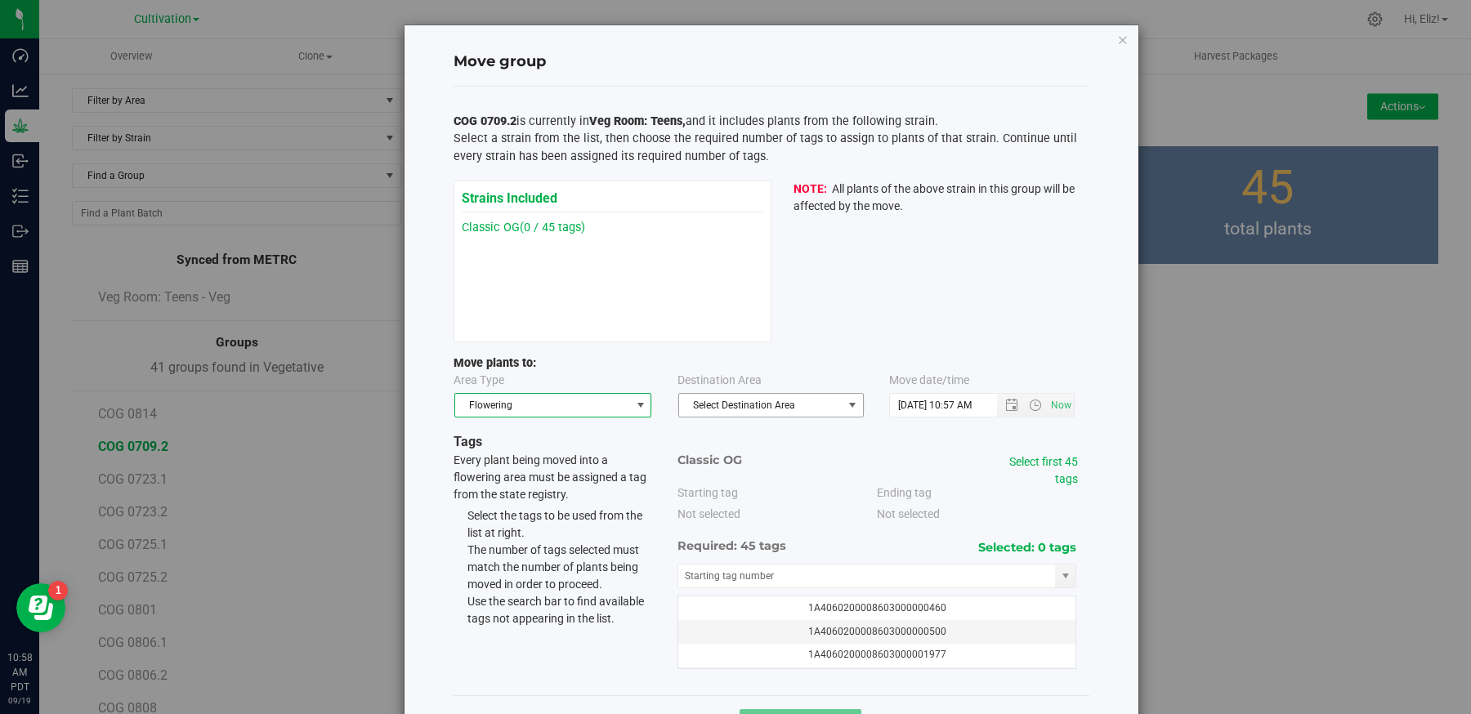
click at [745, 404] on span "Select Destination Area" at bounding box center [760, 405] width 163 height 23
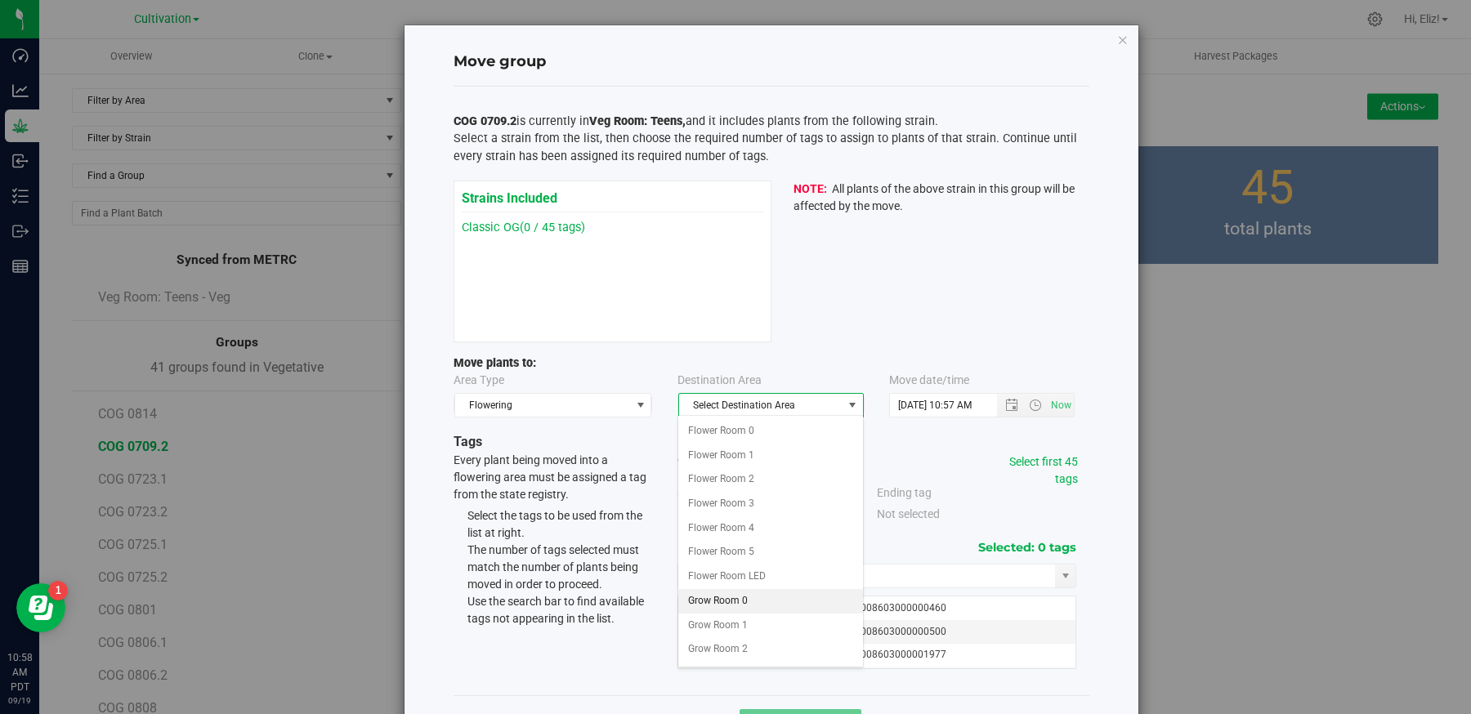
click at [740, 598] on li "Grow Room 0" at bounding box center [770, 601] width 184 height 25
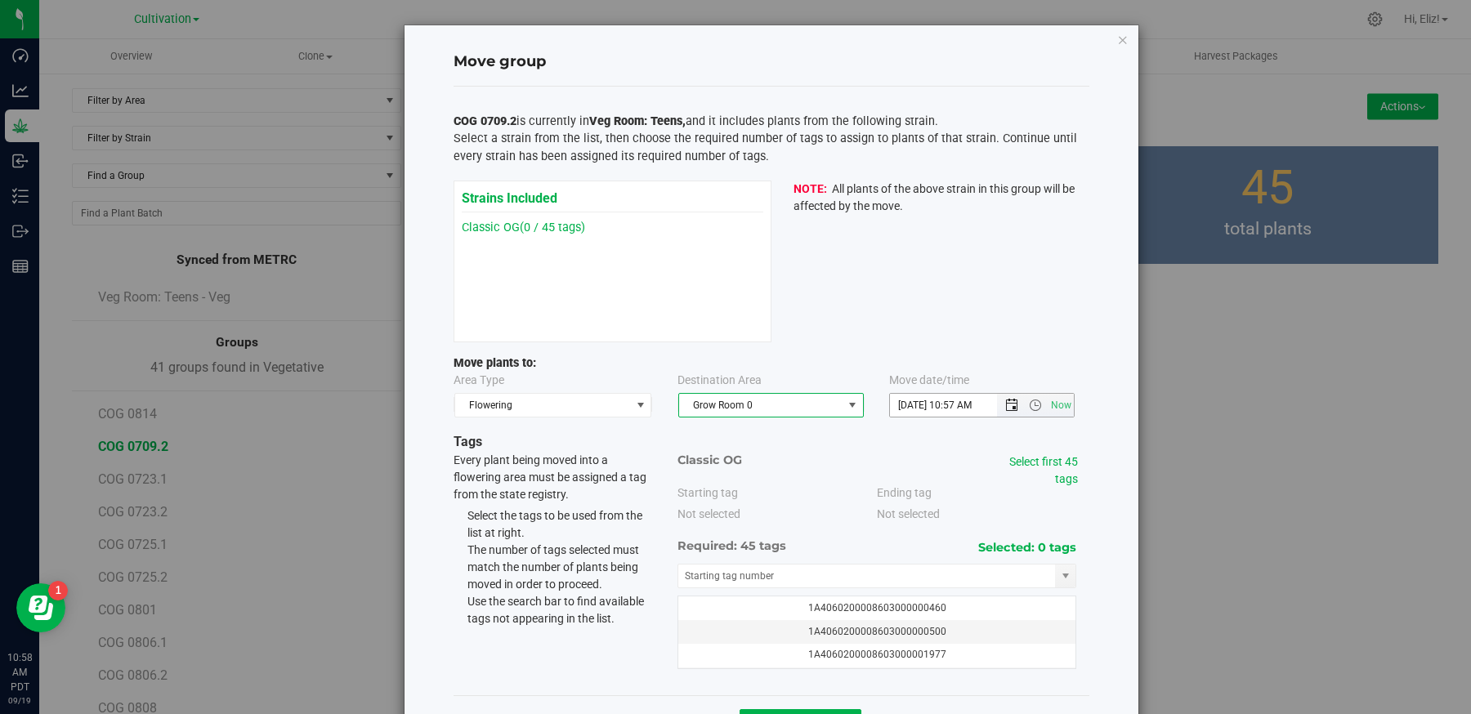
click at [1013, 403] on span "Open the date view" at bounding box center [1011, 405] width 13 height 13
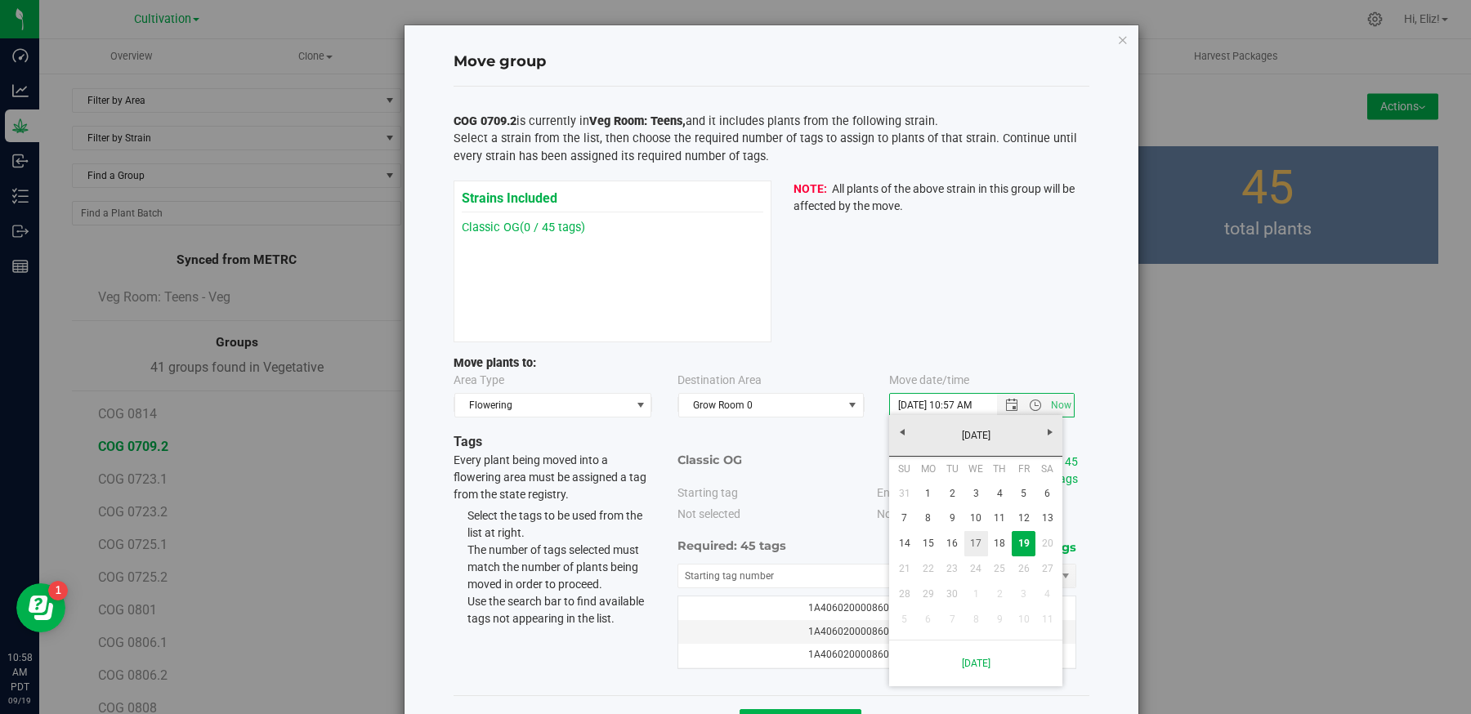
click at [975, 540] on link "17" at bounding box center [976, 543] width 24 height 25
type input "9/17/2025 10:57 AM"
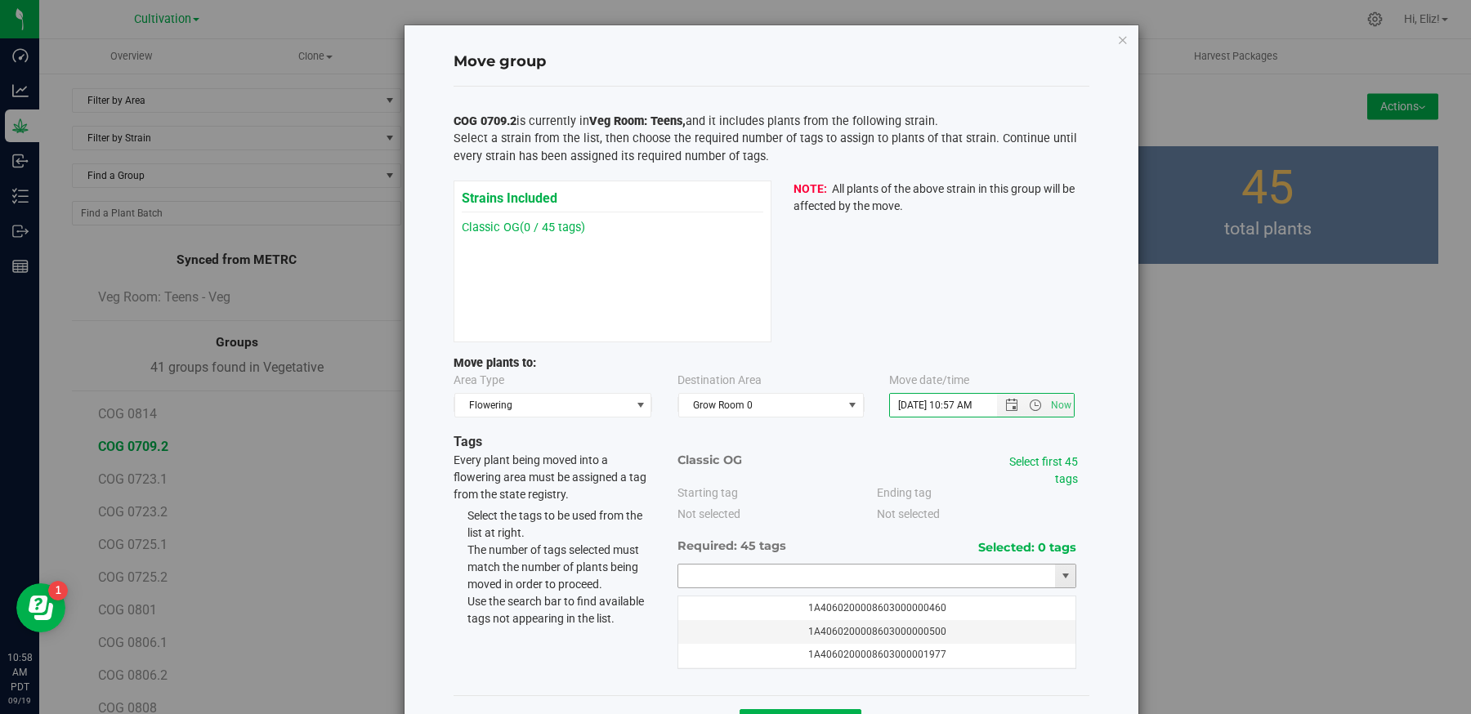
click at [764, 570] on input "text" at bounding box center [867, 576] width 378 height 23
click at [742, 597] on li "1A4060200008603000075530" at bounding box center [877, 601] width 398 height 25
type input "1A4060200008603000075530"
click at [1057, 455] on link "Select first 45 tags" at bounding box center [1043, 470] width 69 height 30
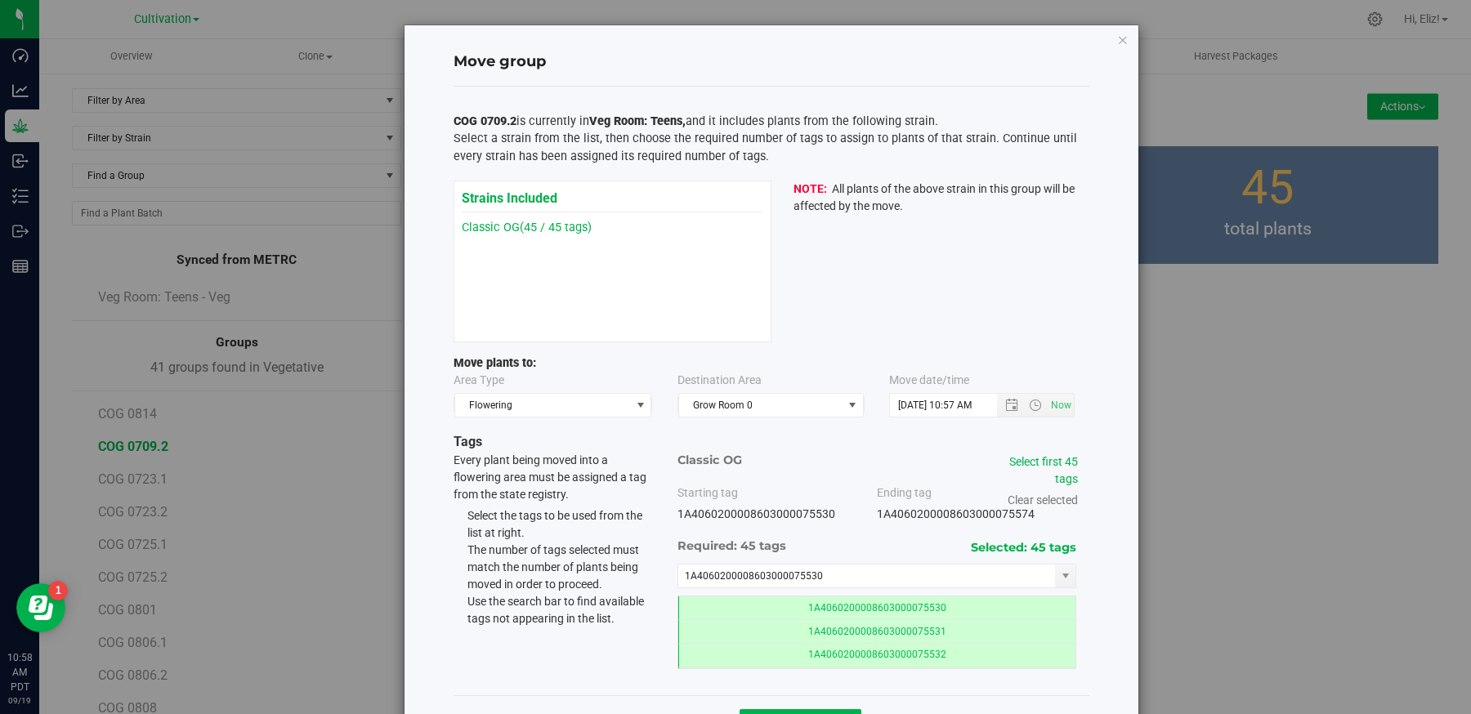
click at [1095, 553] on div "Move group COG 0709.2 is currently in Veg Room: Teens, and it includes plants f…" at bounding box center [772, 387] width 734 height 725
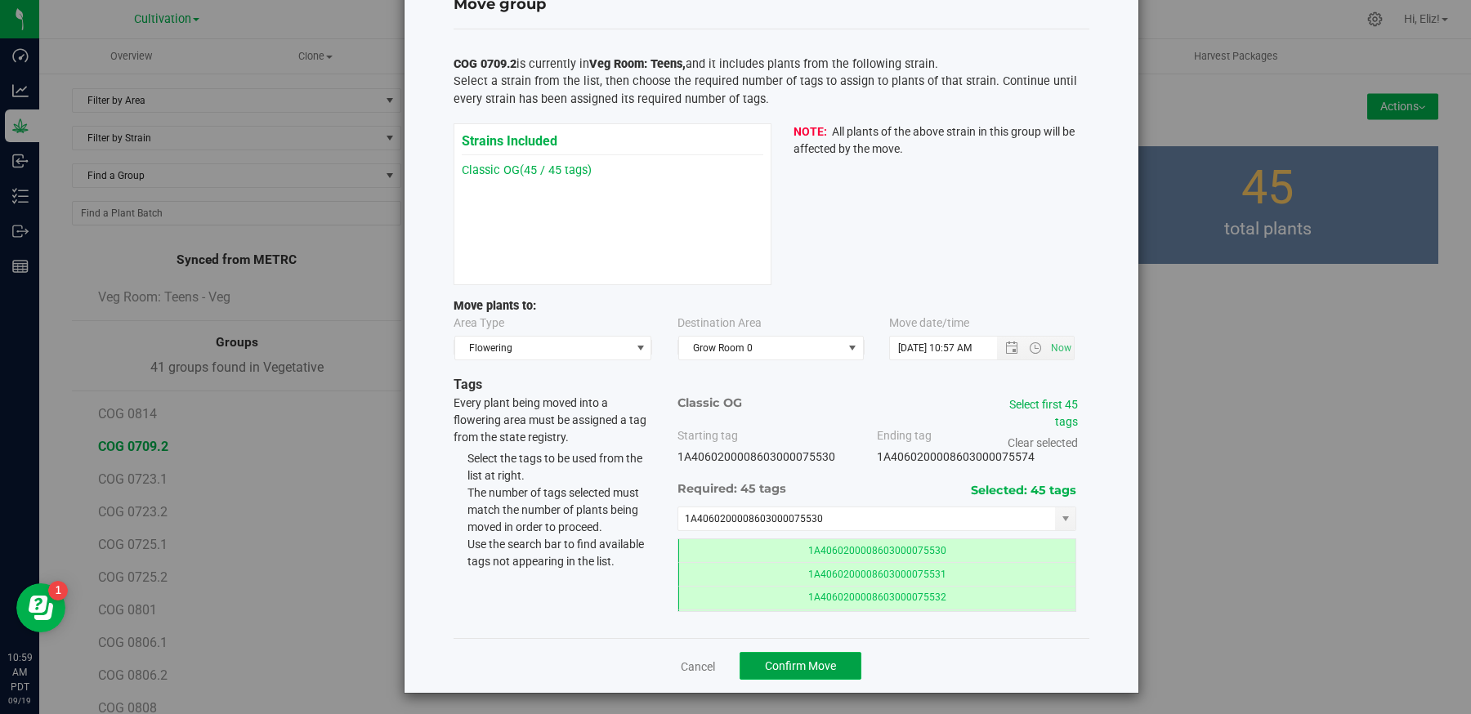
click at [828, 660] on span "Confirm Move" at bounding box center [800, 666] width 71 height 13
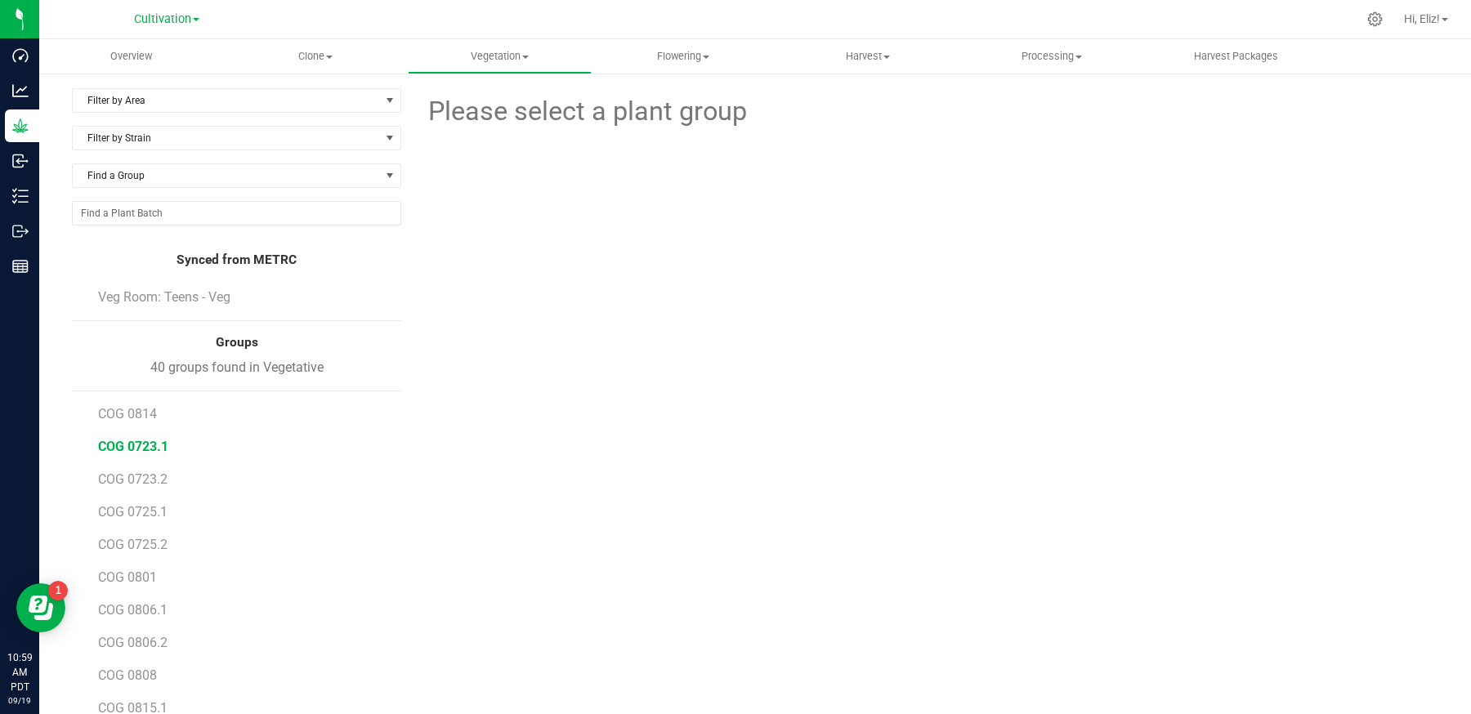
click at [129, 445] on span "COG 0723.1" at bounding box center [133, 447] width 70 height 16
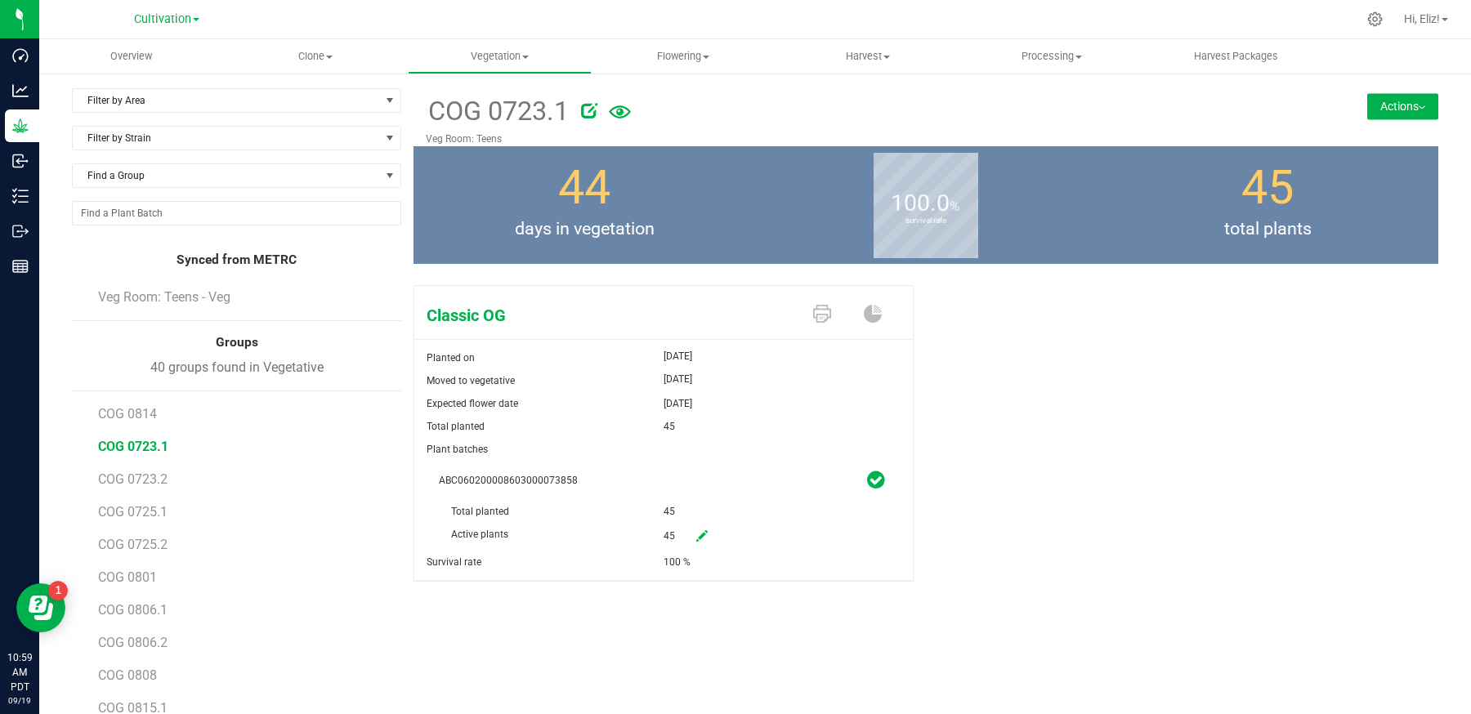
click at [1391, 99] on button "Actions" at bounding box center [1402, 106] width 71 height 26
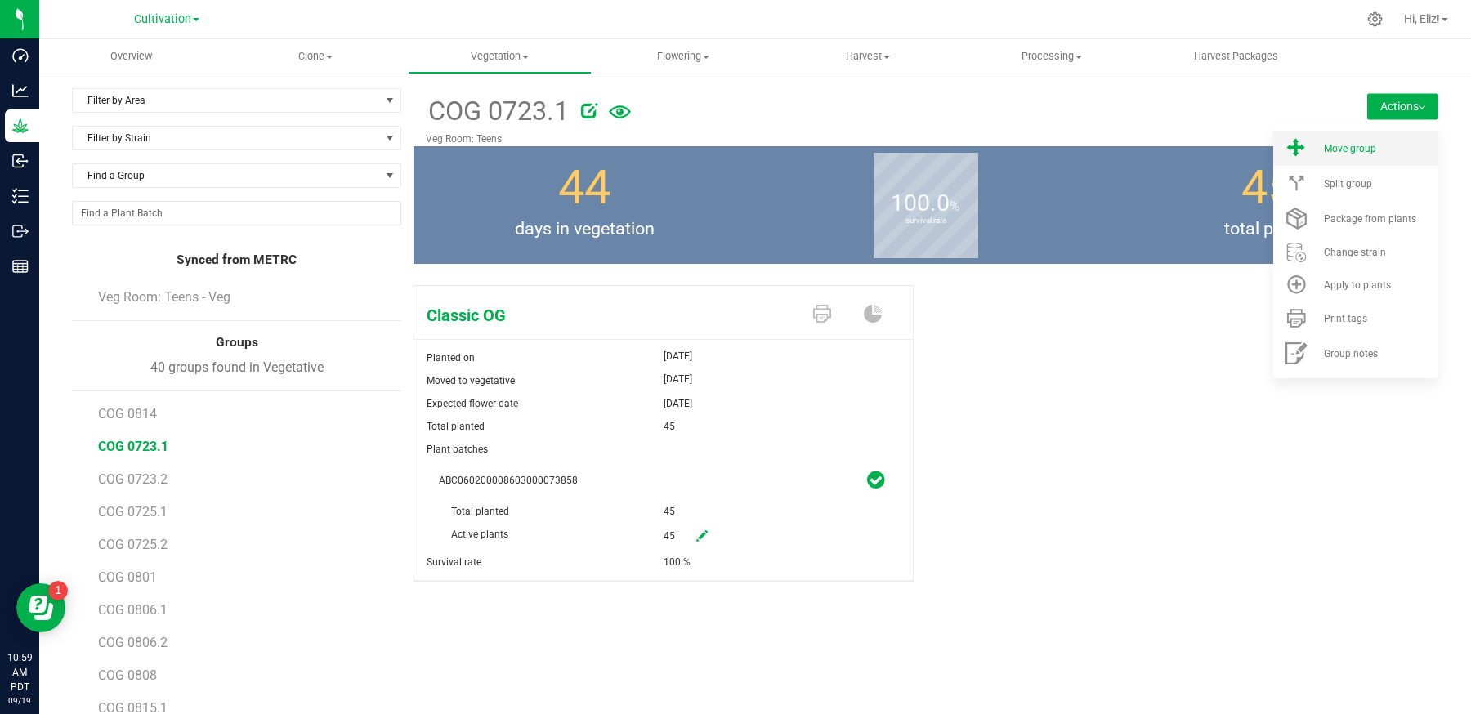
click at [1376, 148] on div "Move group" at bounding box center [1379, 148] width 111 height 11
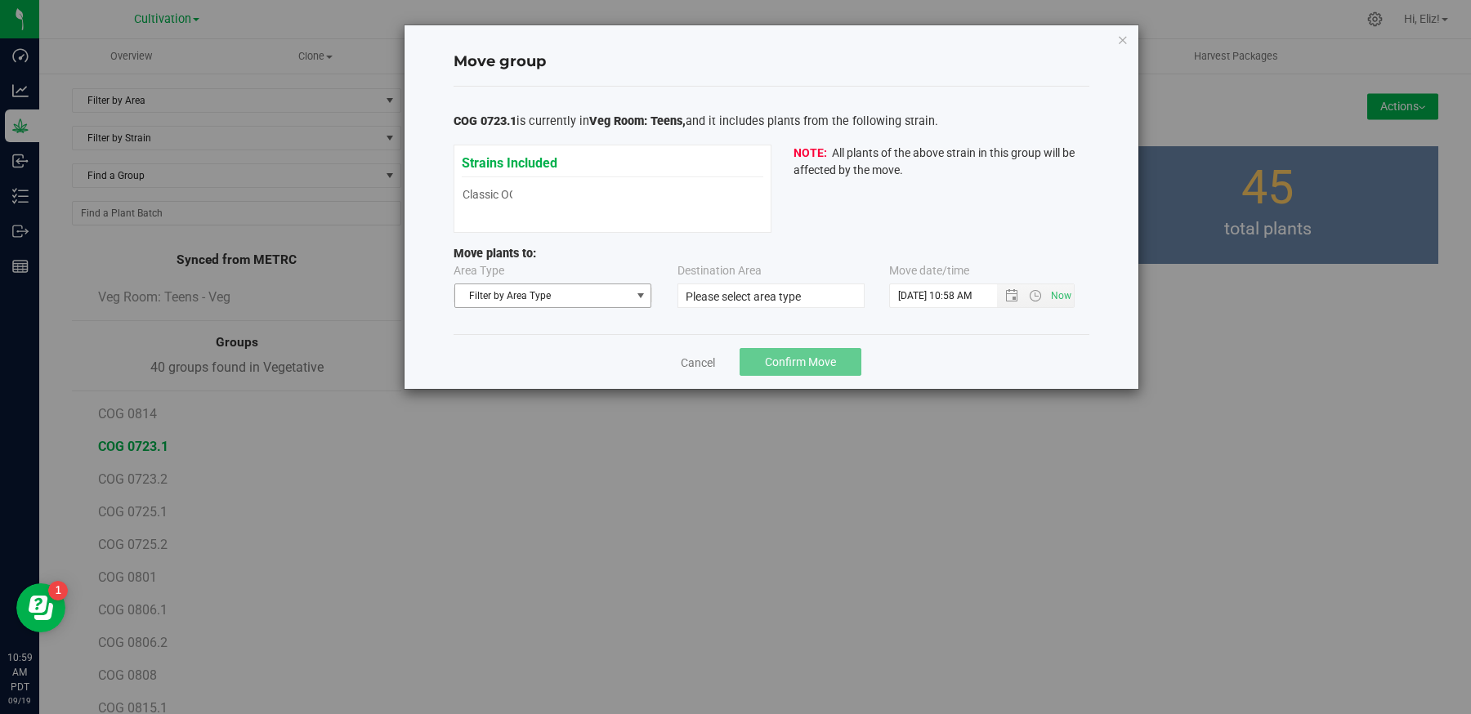
click at [582, 297] on span "Filter by Area Type" at bounding box center [543, 295] width 176 height 23
click at [542, 342] on li "Flowering" at bounding box center [552, 347] width 196 height 25
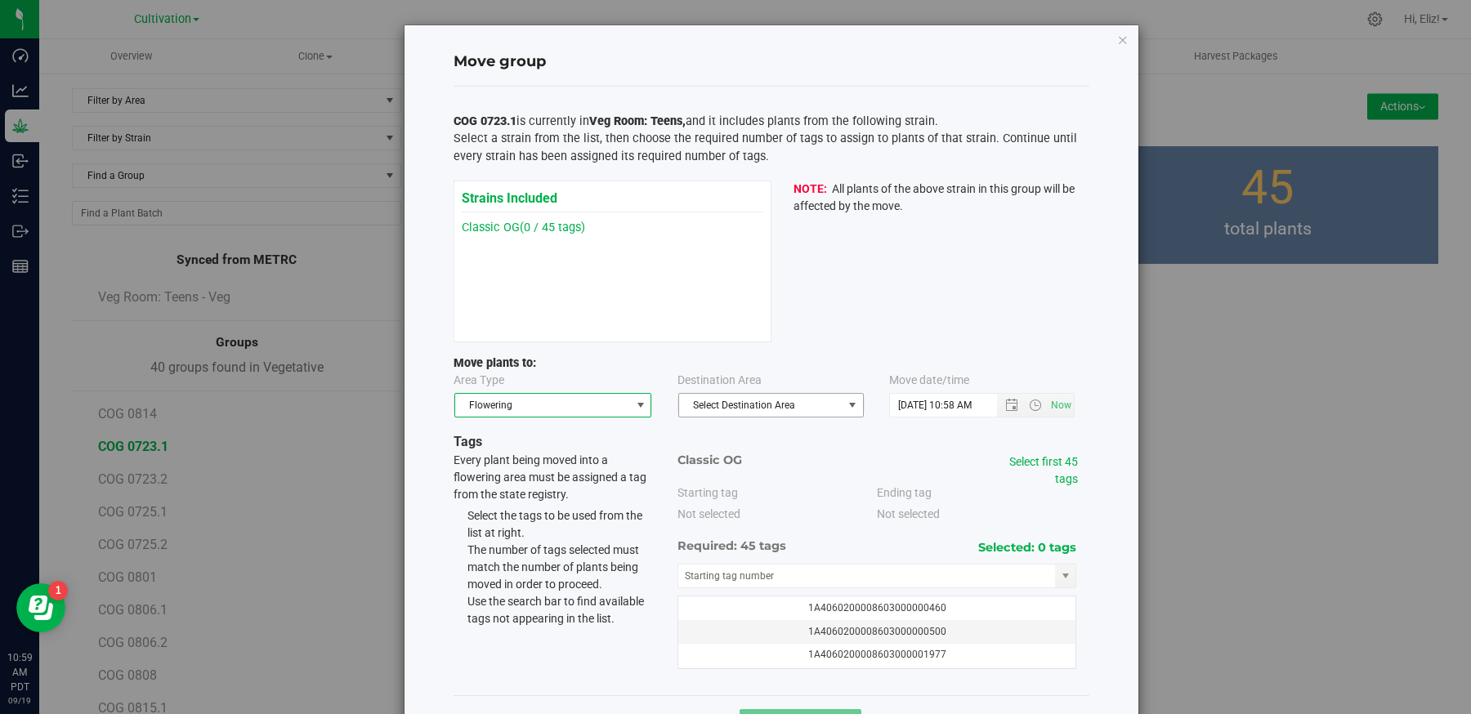
click at [718, 400] on span "Select Destination Area" at bounding box center [760, 405] width 163 height 23
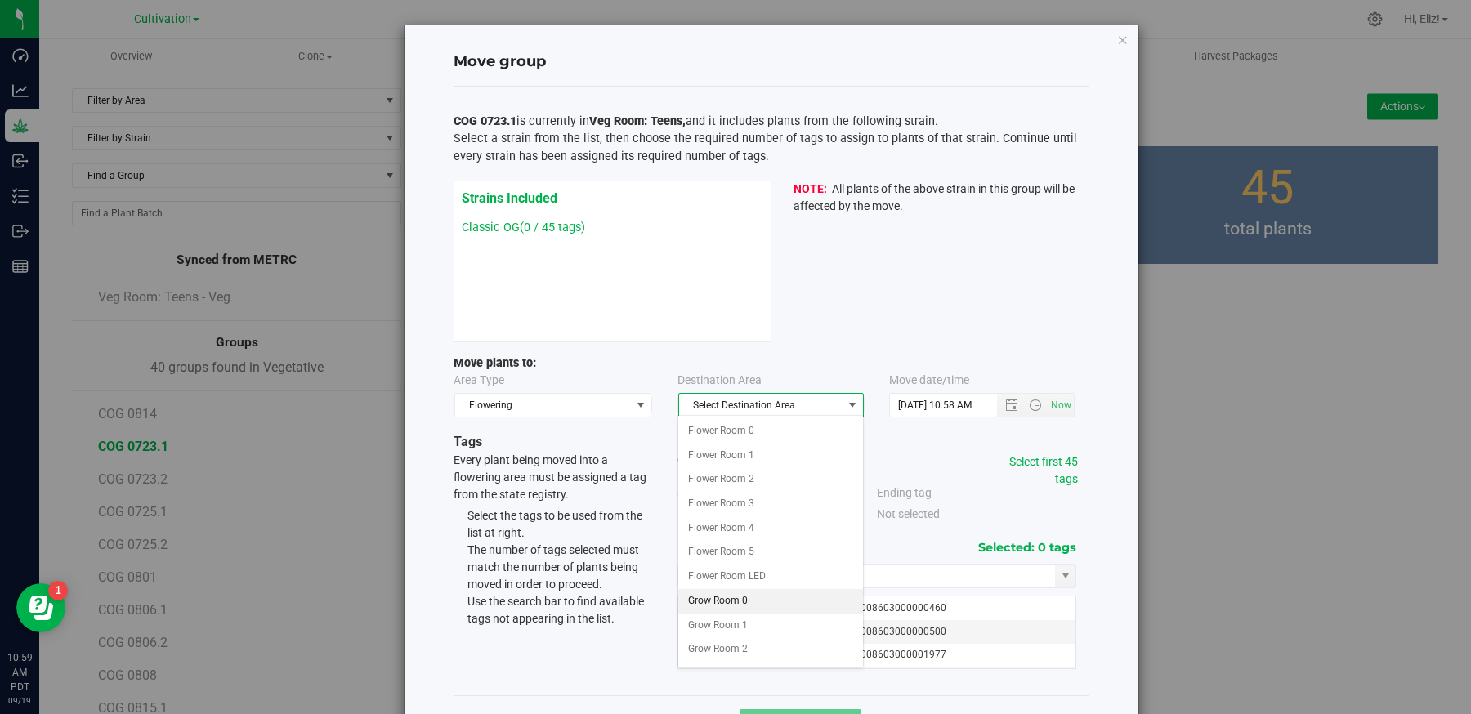
click at [715, 601] on li "Grow Room 0" at bounding box center [770, 601] width 184 height 25
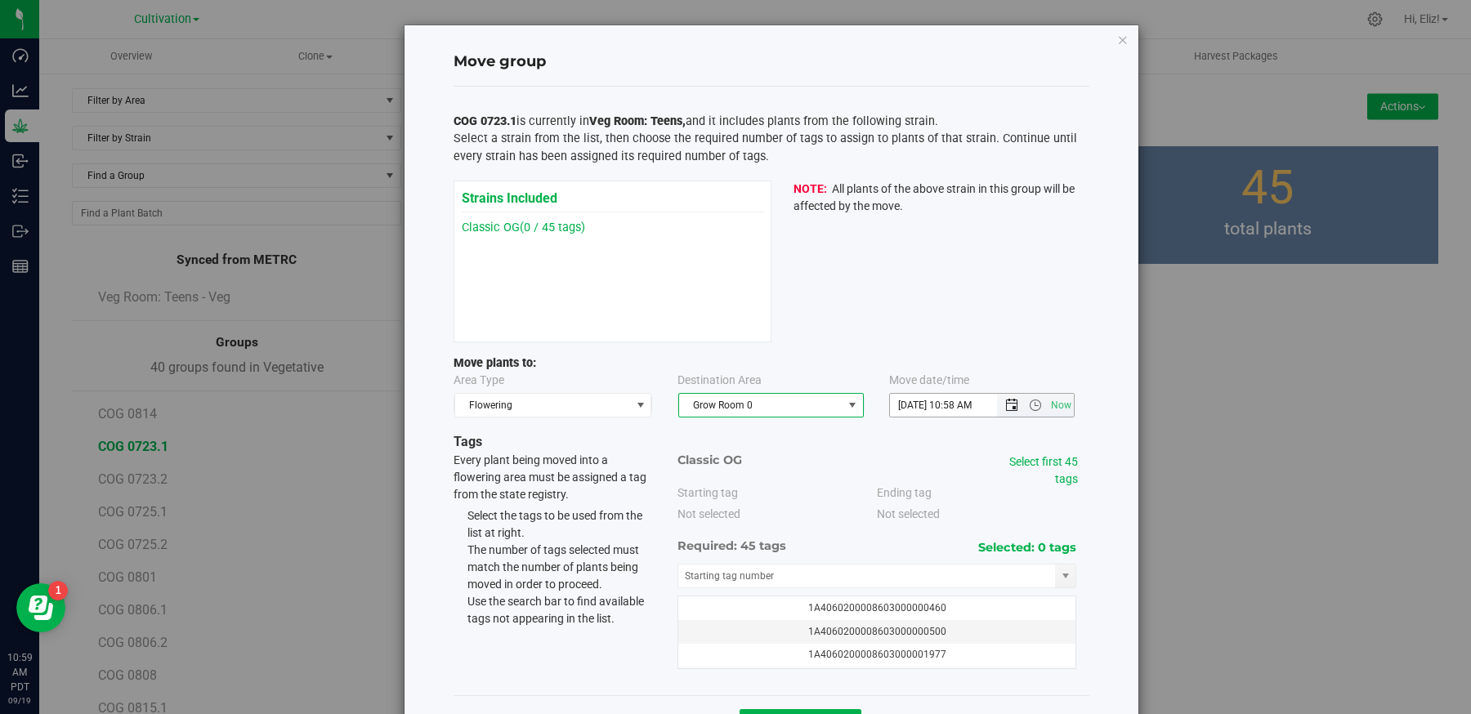
click at [1017, 403] on span "Open the date view" at bounding box center [1011, 405] width 13 height 13
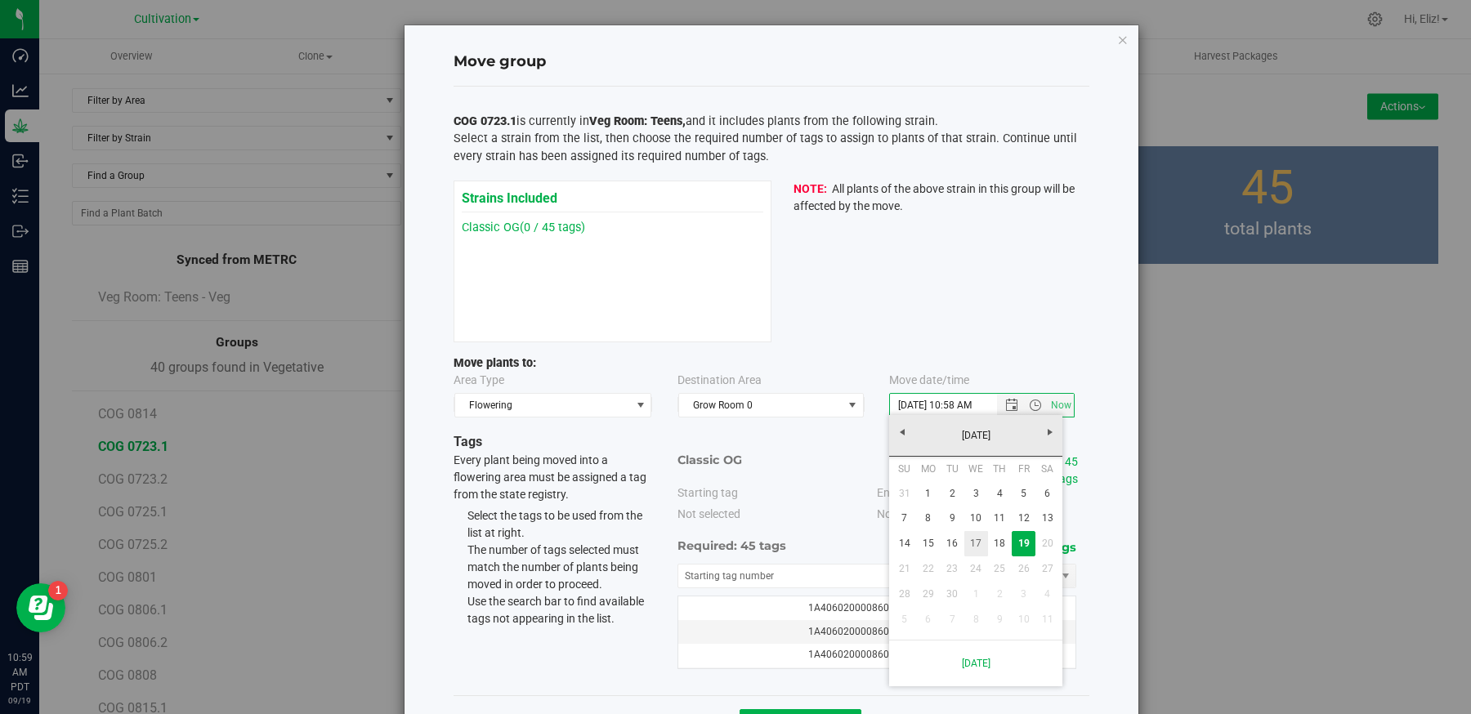
click at [974, 543] on link "17" at bounding box center [976, 543] width 24 height 25
type input "9/17/2025 10:58 AM"
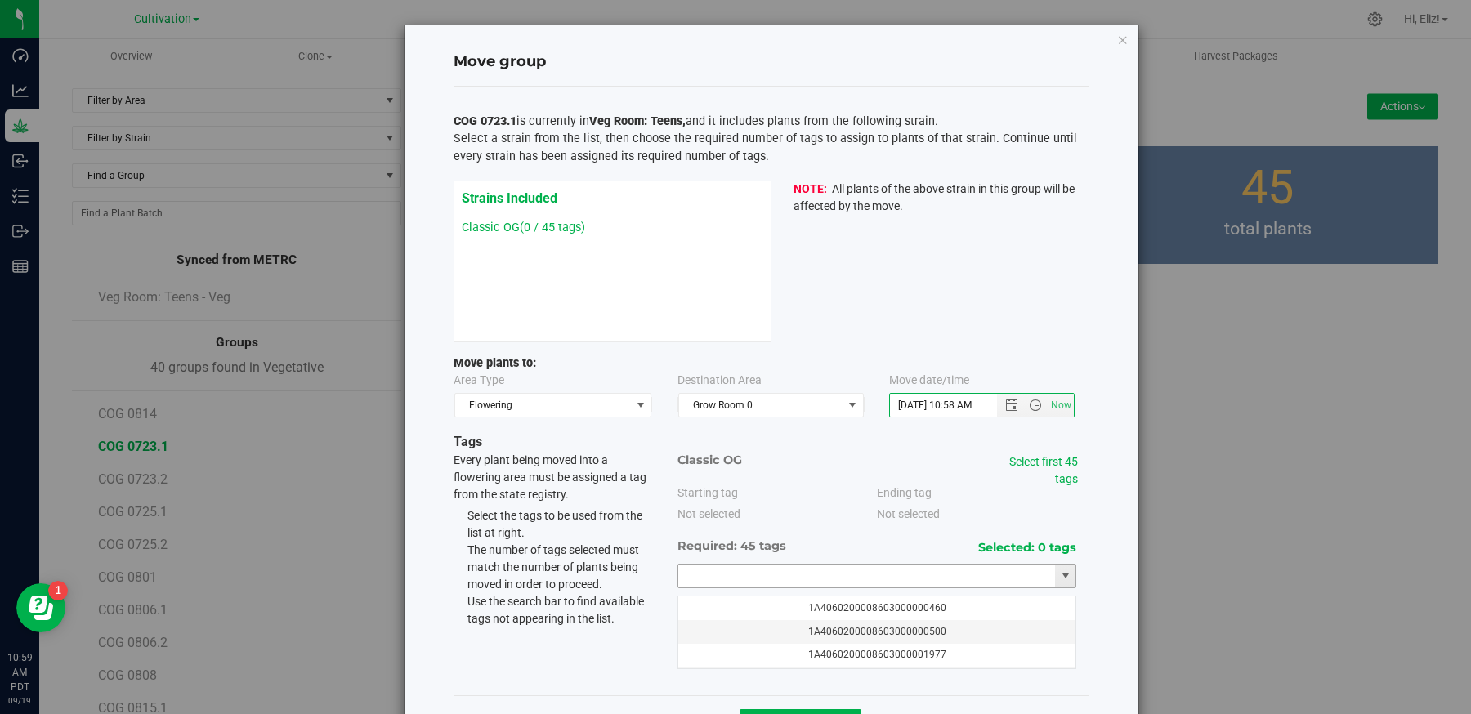
click at [780, 584] on input "text" at bounding box center [867, 576] width 378 height 23
click at [754, 597] on li "1A4060200008603000075575" at bounding box center [877, 601] width 398 height 25
type input "1A4060200008603000075575"
click at [1026, 459] on link "Select first 45 tags" at bounding box center [1043, 470] width 69 height 30
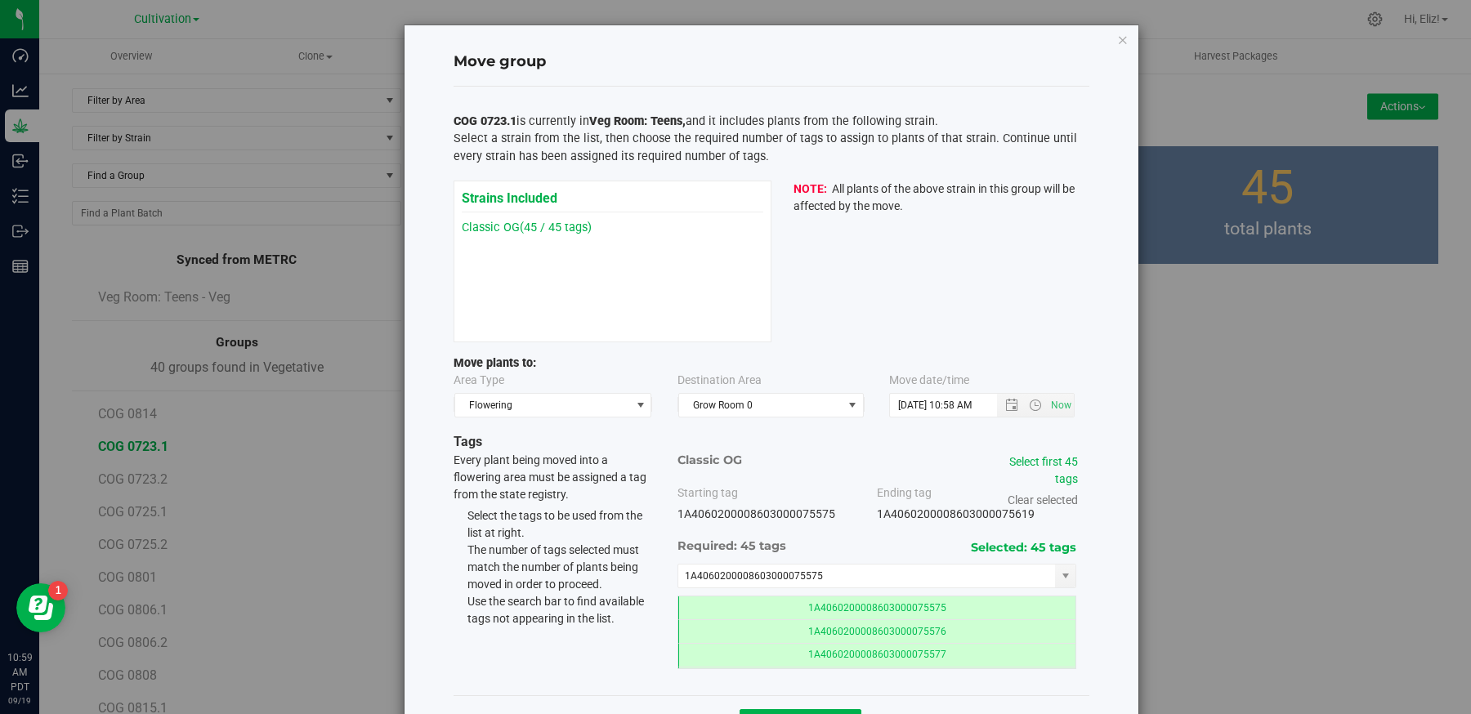
click at [1107, 579] on div "Move group COG 0723.1 is currently in Veg Room: Teens, and it includes plants f…" at bounding box center [772, 387] width 734 height 725
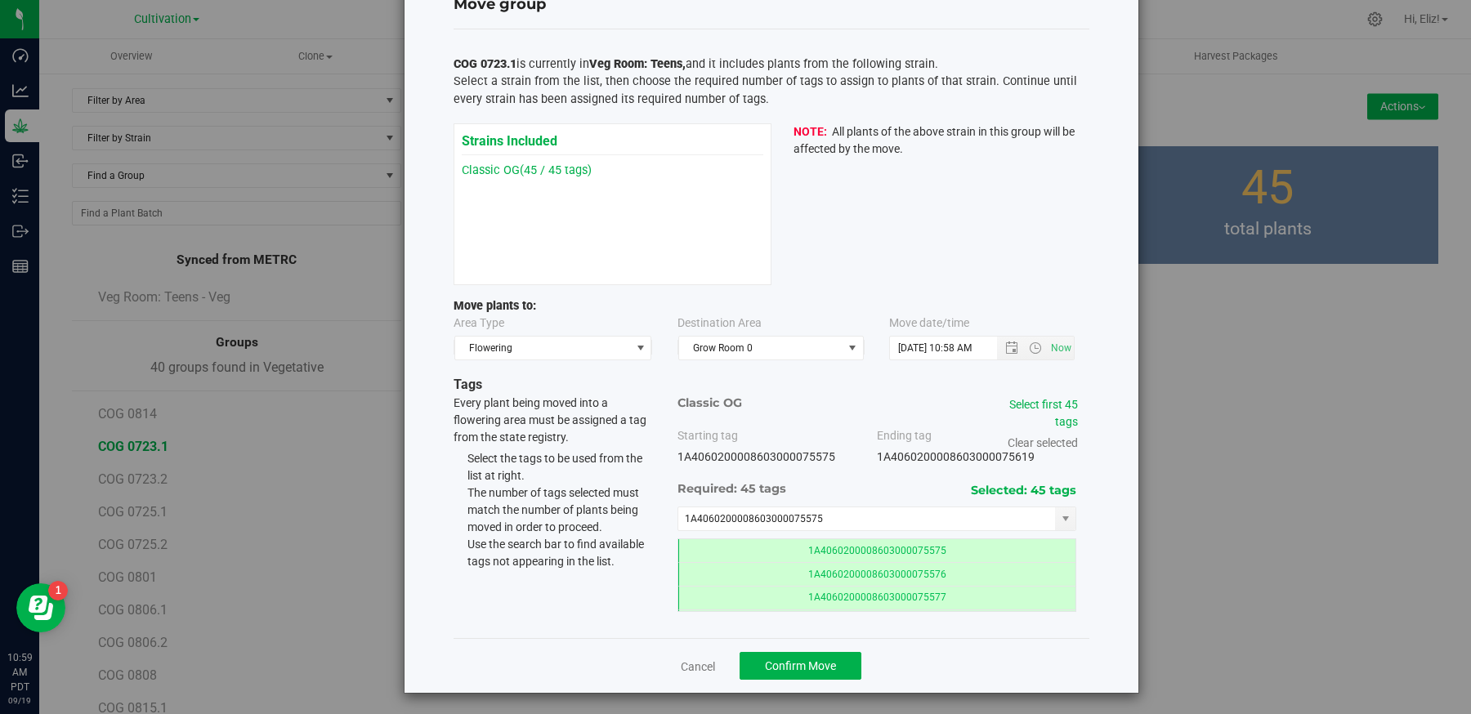
click at [1107, 577] on div "Move group COG 0723.1 is currently in Veg Room: Teens, and it includes plants f…" at bounding box center [772, 330] width 734 height 725
click at [817, 663] on span "Confirm Move" at bounding box center [800, 666] width 71 height 13
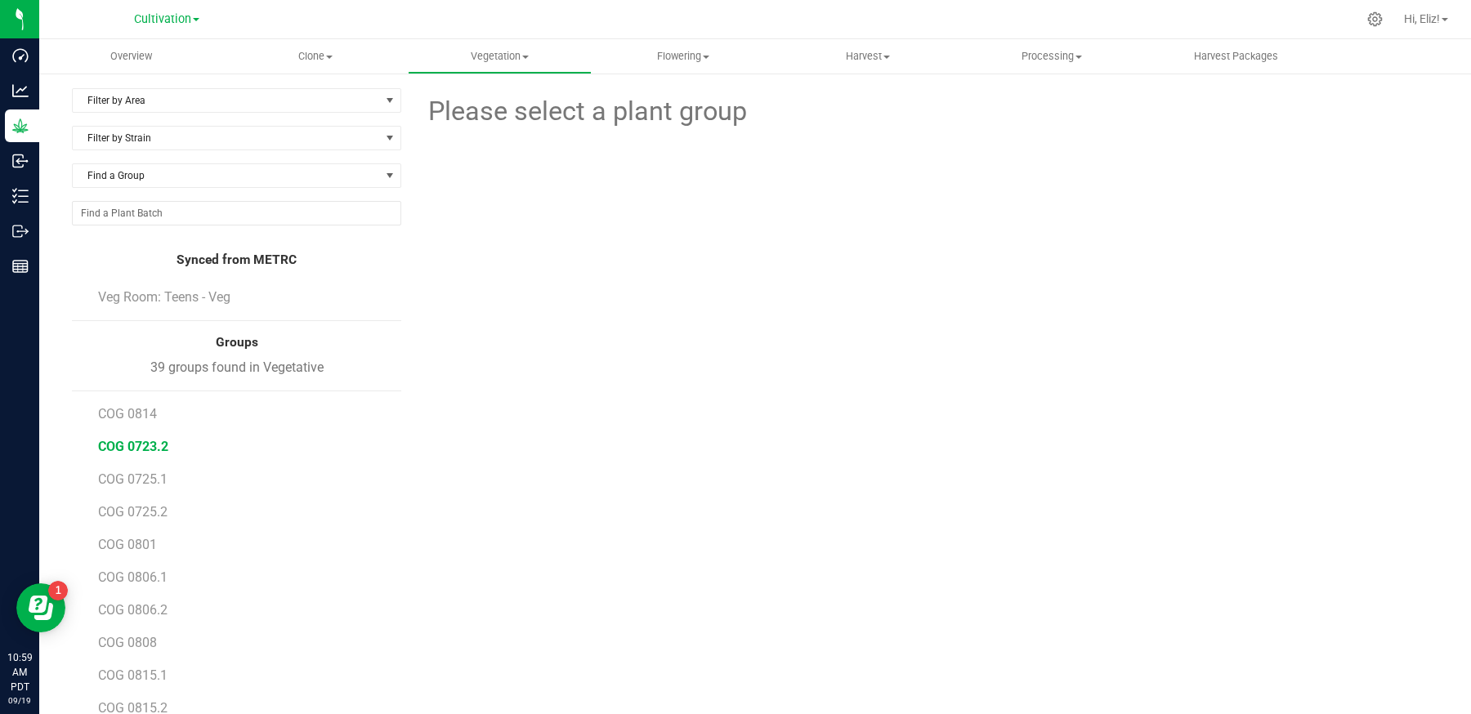
click at [150, 440] on span "COG 0723.2" at bounding box center [133, 447] width 70 height 16
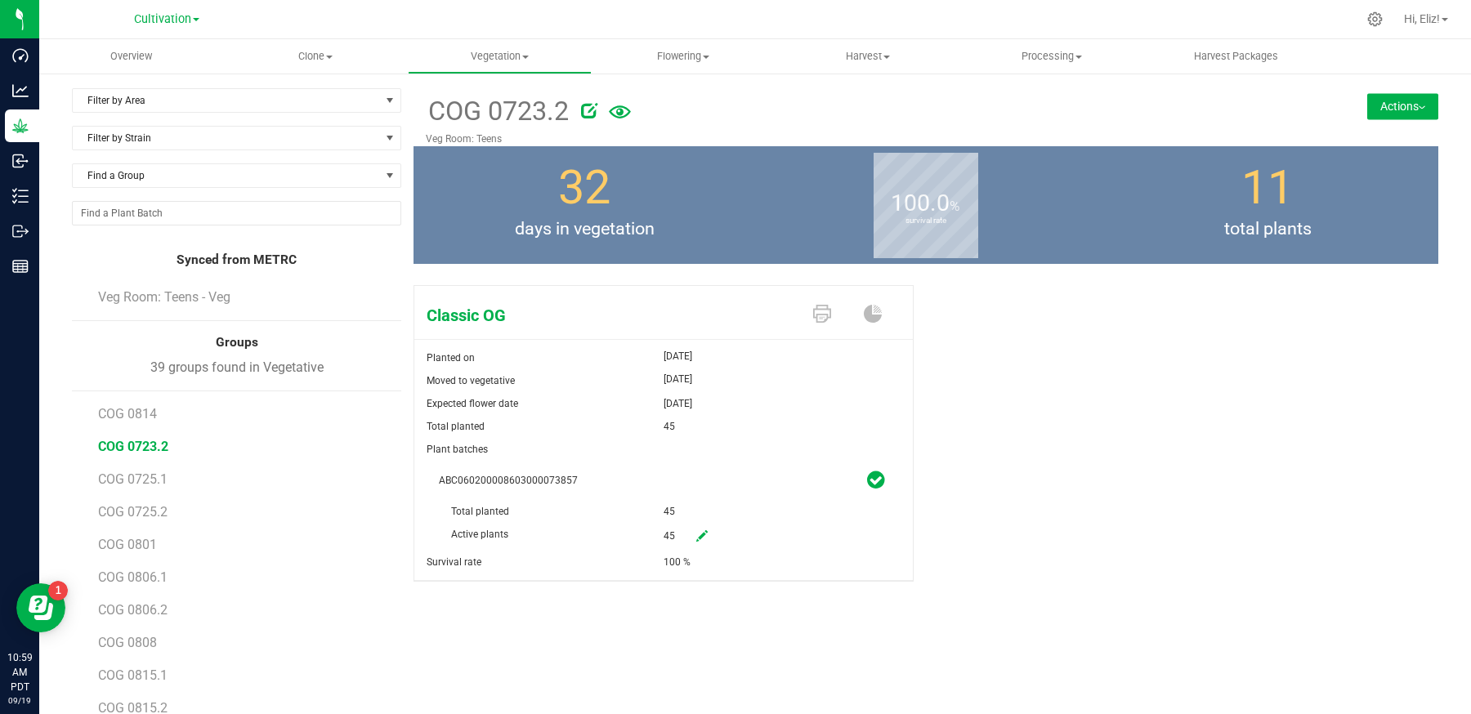
click at [1208, 454] on div "Classic OG Planted on Jul 23, 2025 Moved to vegetative Aug 6, 2025 Expected flo…" at bounding box center [926, 451] width 1025 height 344
click at [1385, 108] on button "Actions" at bounding box center [1402, 106] width 71 height 26
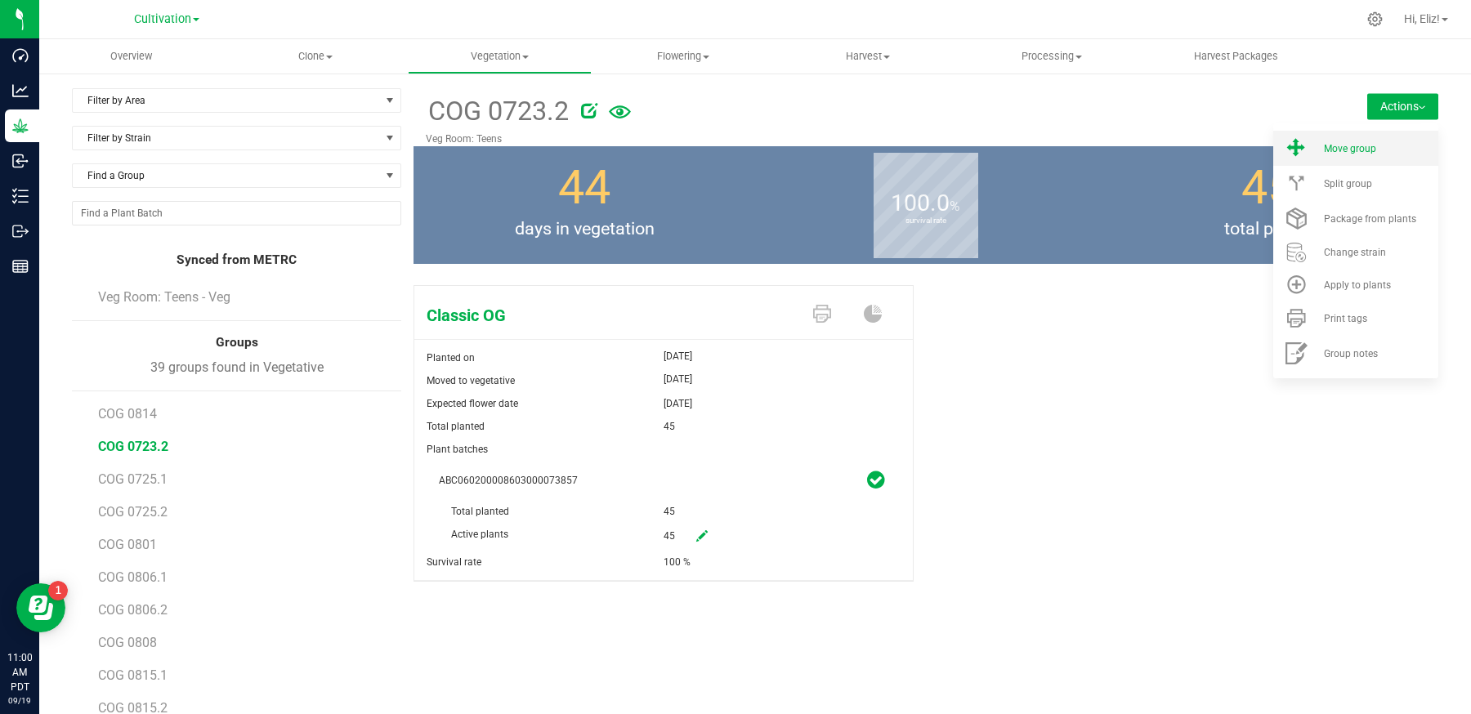
click at [1348, 138] on li "Move group" at bounding box center [1355, 148] width 165 height 35
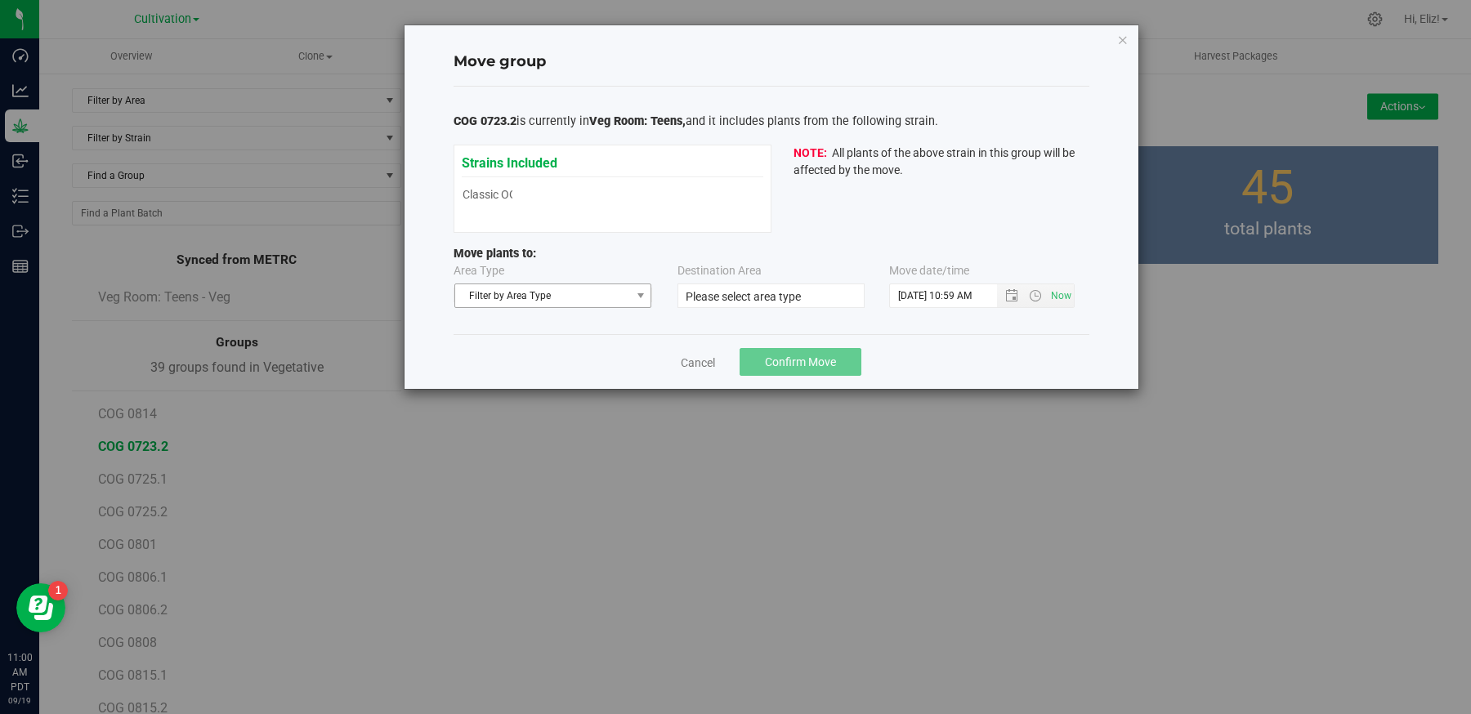
click at [557, 297] on span "Filter by Area Type" at bounding box center [543, 295] width 176 height 23
click at [545, 345] on li "Flowering" at bounding box center [552, 347] width 196 height 25
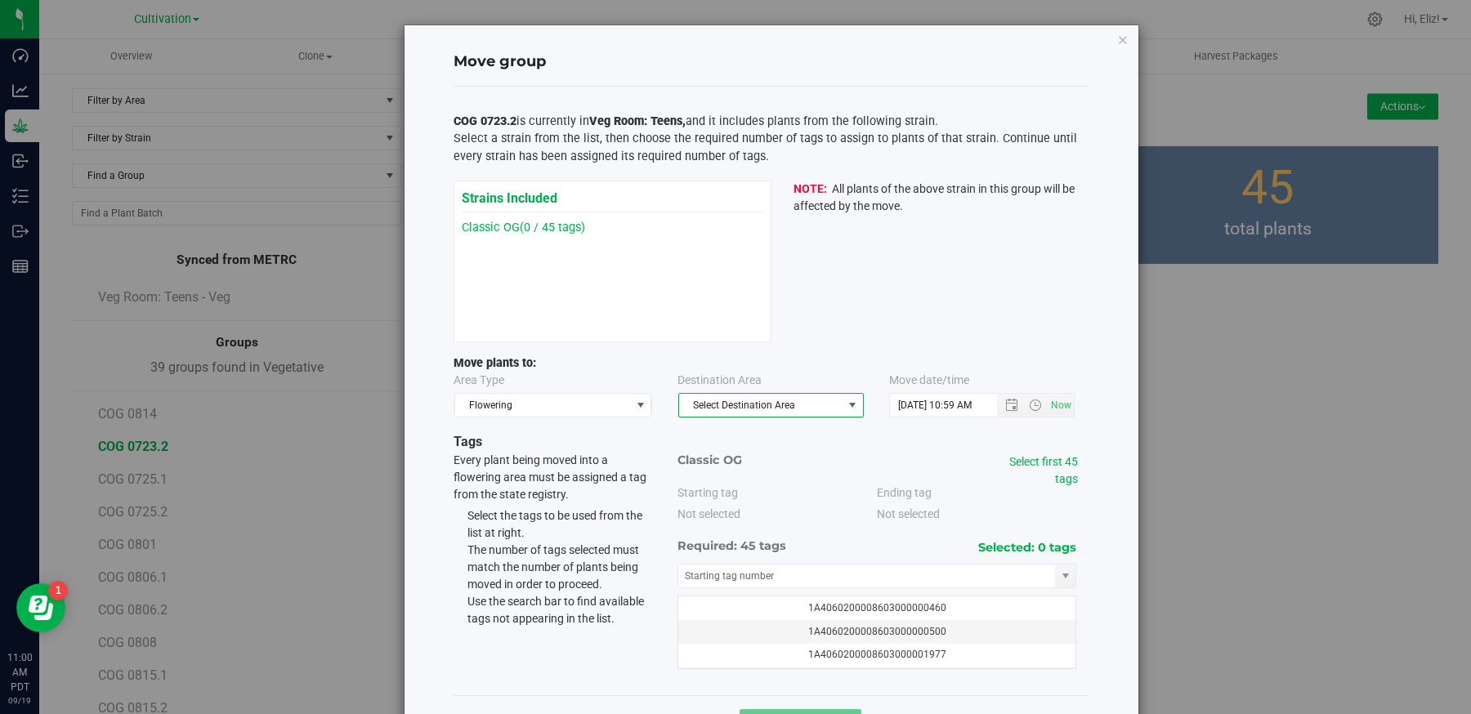
click at [708, 403] on span "Select Destination Area" at bounding box center [760, 405] width 163 height 23
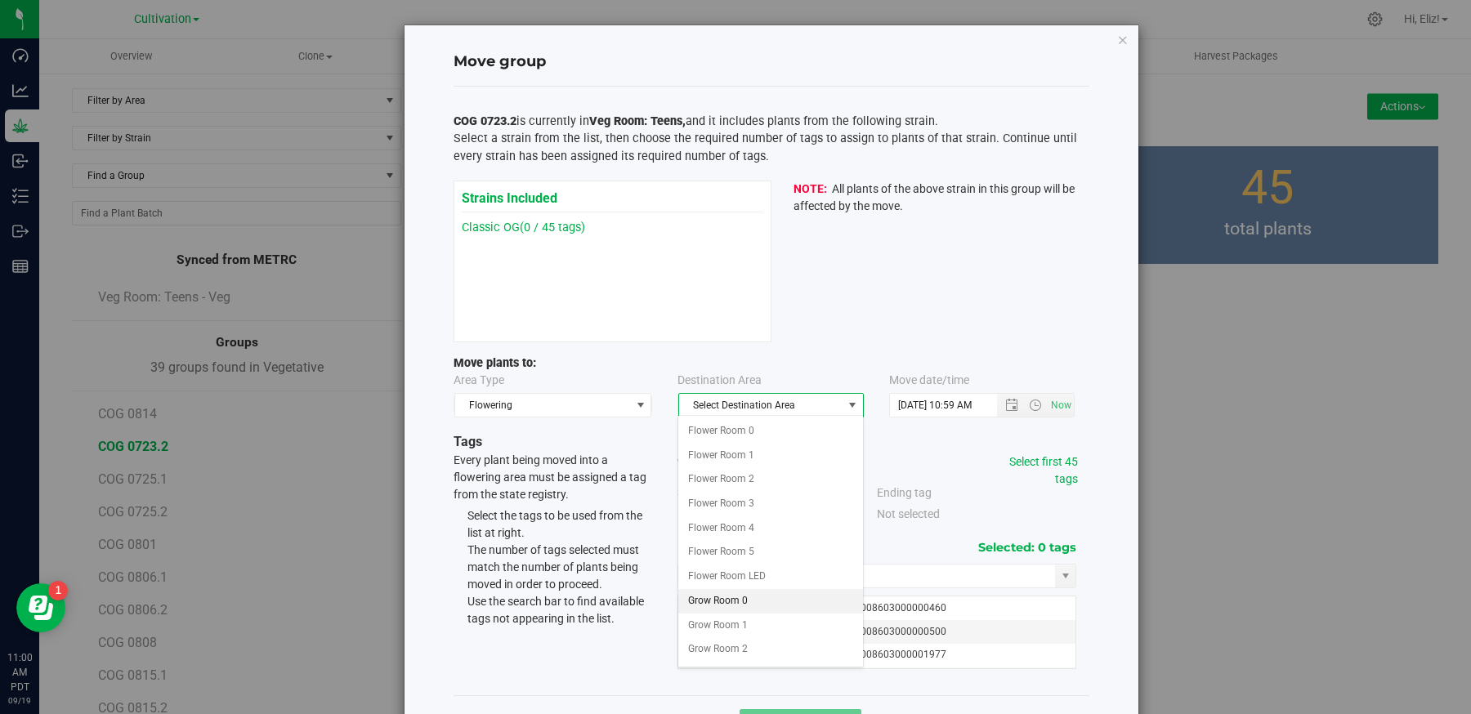
click at [722, 600] on li "Grow Room 0" at bounding box center [770, 601] width 184 height 25
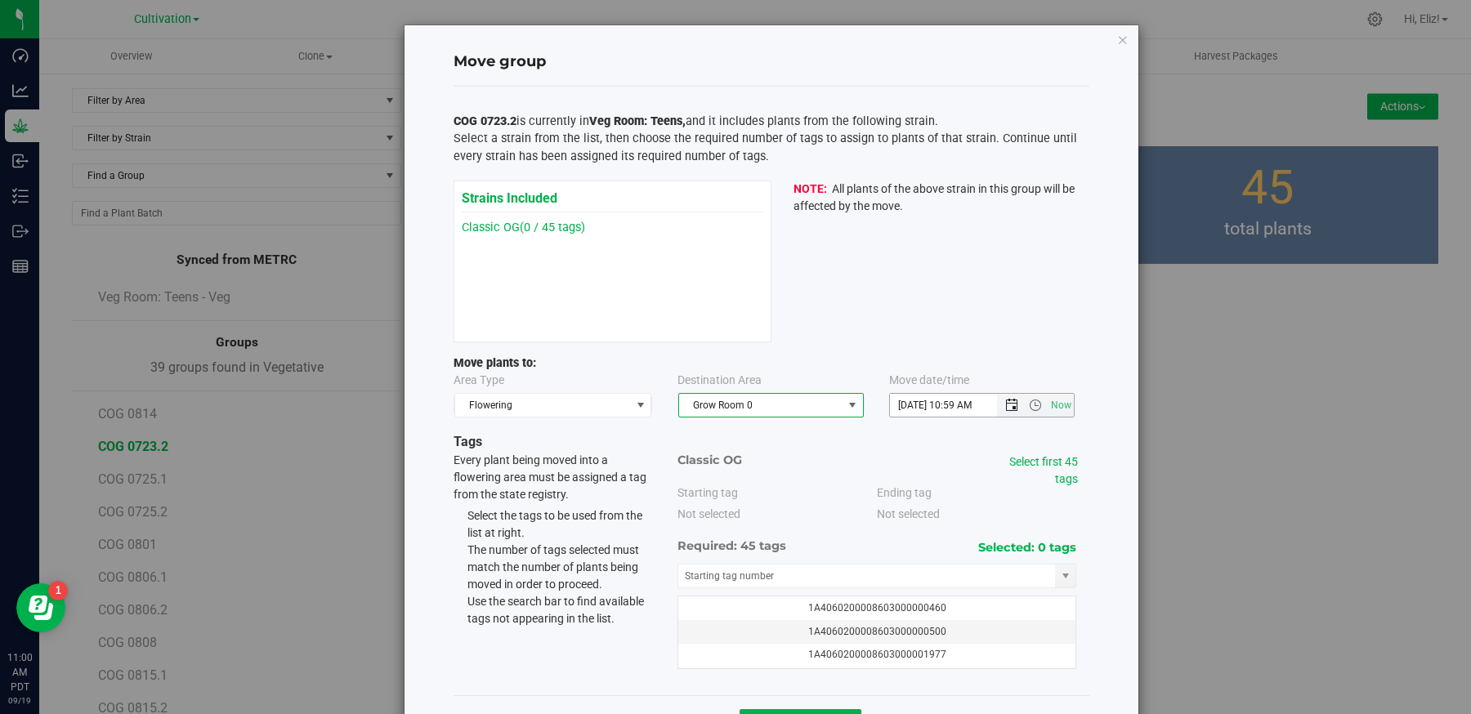
click at [1008, 404] on span "Open the date view" at bounding box center [1011, 405] width 13 height 13
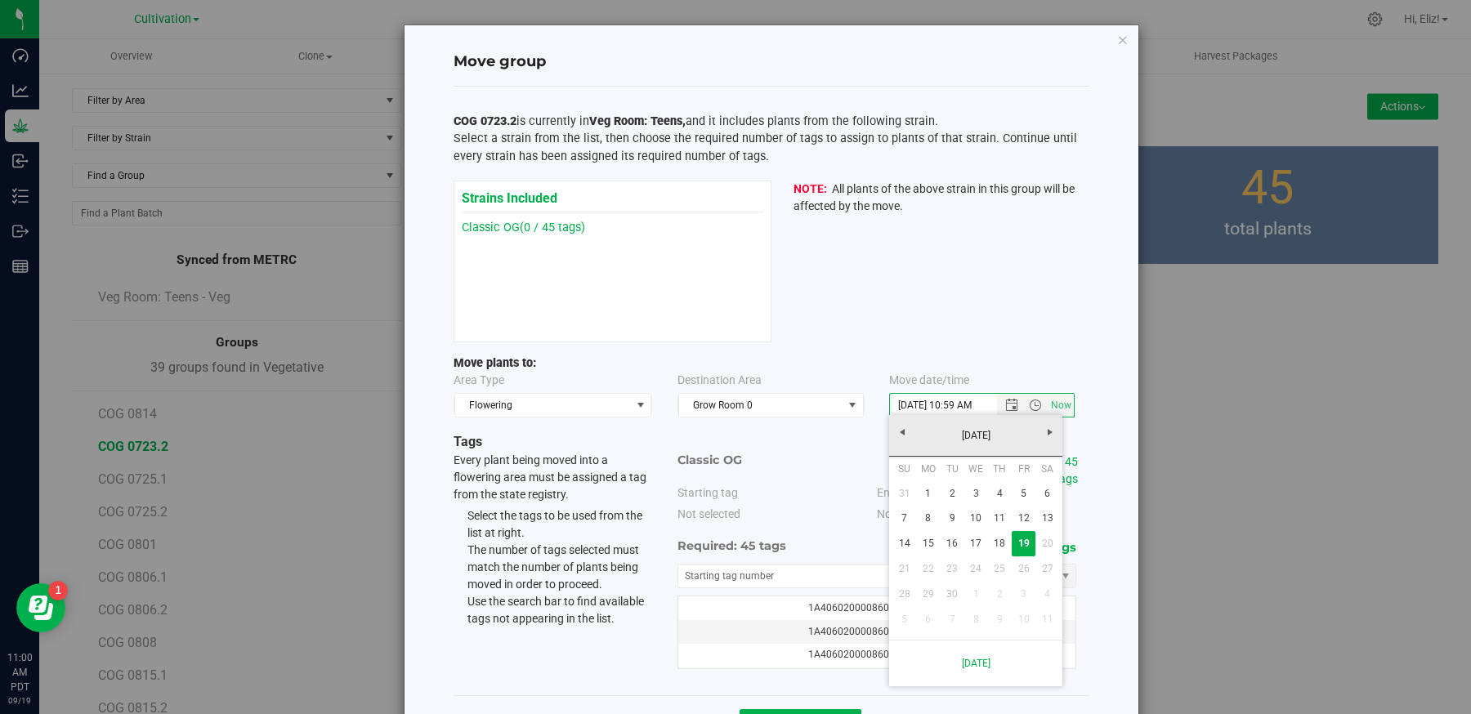
click at [977, 544] on link "17" at bounding box center [976, 543] width 24 height 25
type input "[DATE] 10:59 AM"
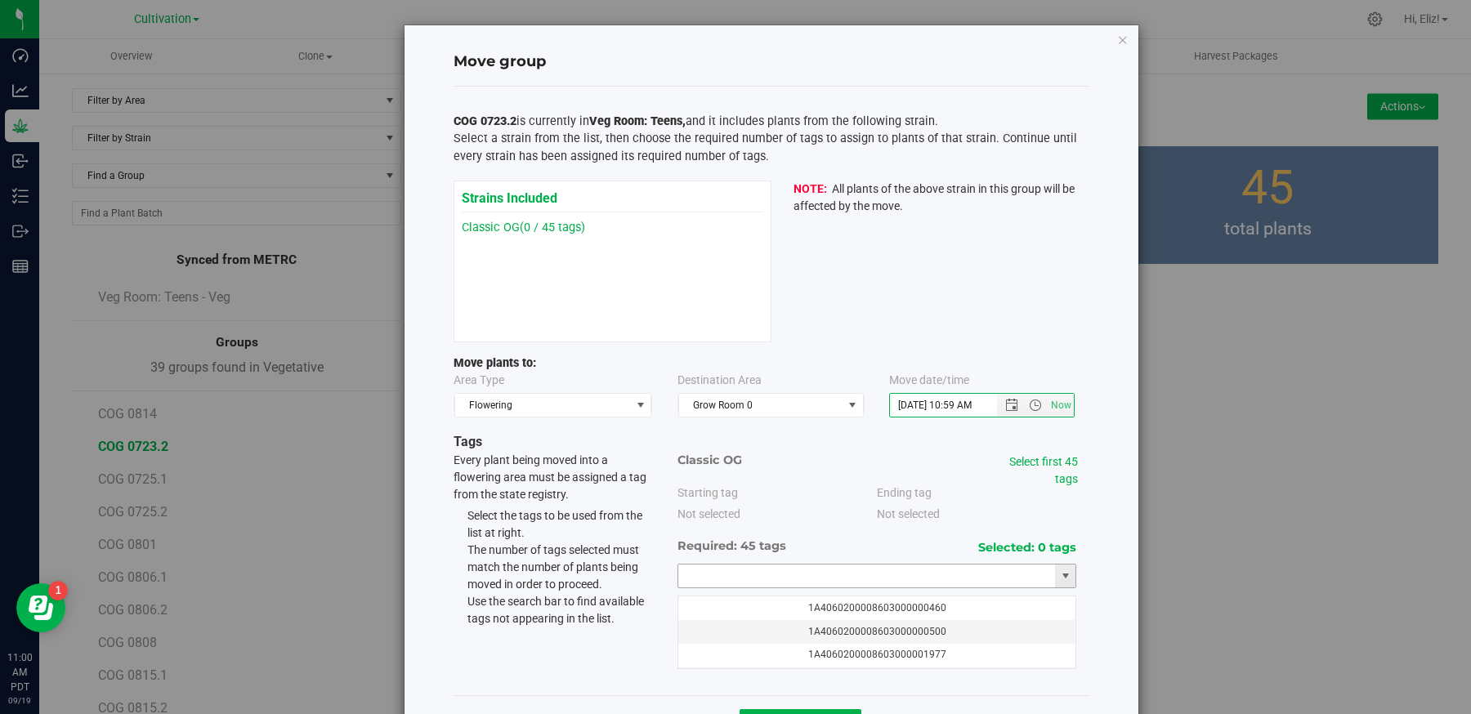
click at [810, 568] on input "text" at bounding box center [867, 576] width 378 height 23
click at [758, 597] on li "1A4060200008603000075620" at bounding box center [877, 601] width 398 height 25
type input "1A4060200008603000075620"
click at [1065, 460] on link "Select first 45 tags" at bounding box center [1043, 470] width 69 height 30
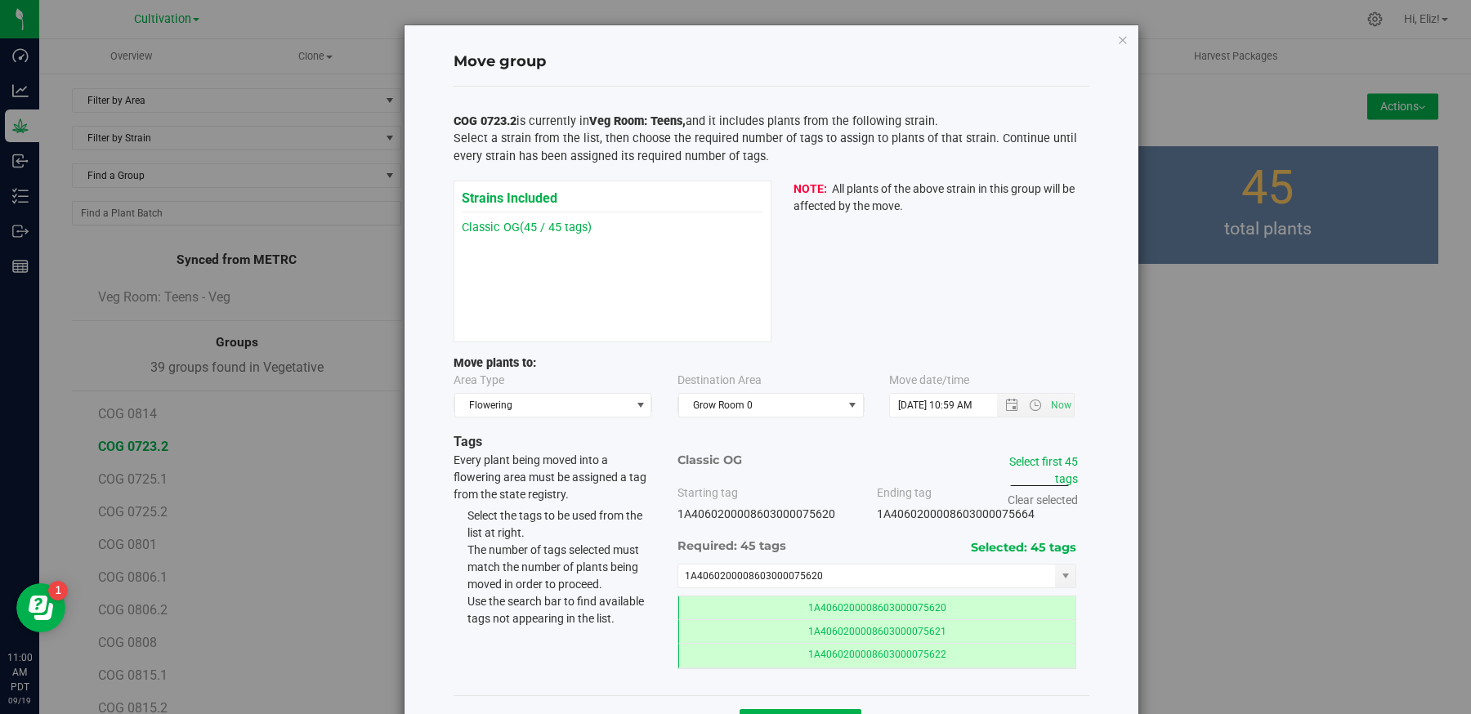
click at [1106, 584] on div "Move group COG 0723.2 is currently in Veg Room: Teens, and it includes plants f…" at bounding box center [772, 387] width 734 height 725
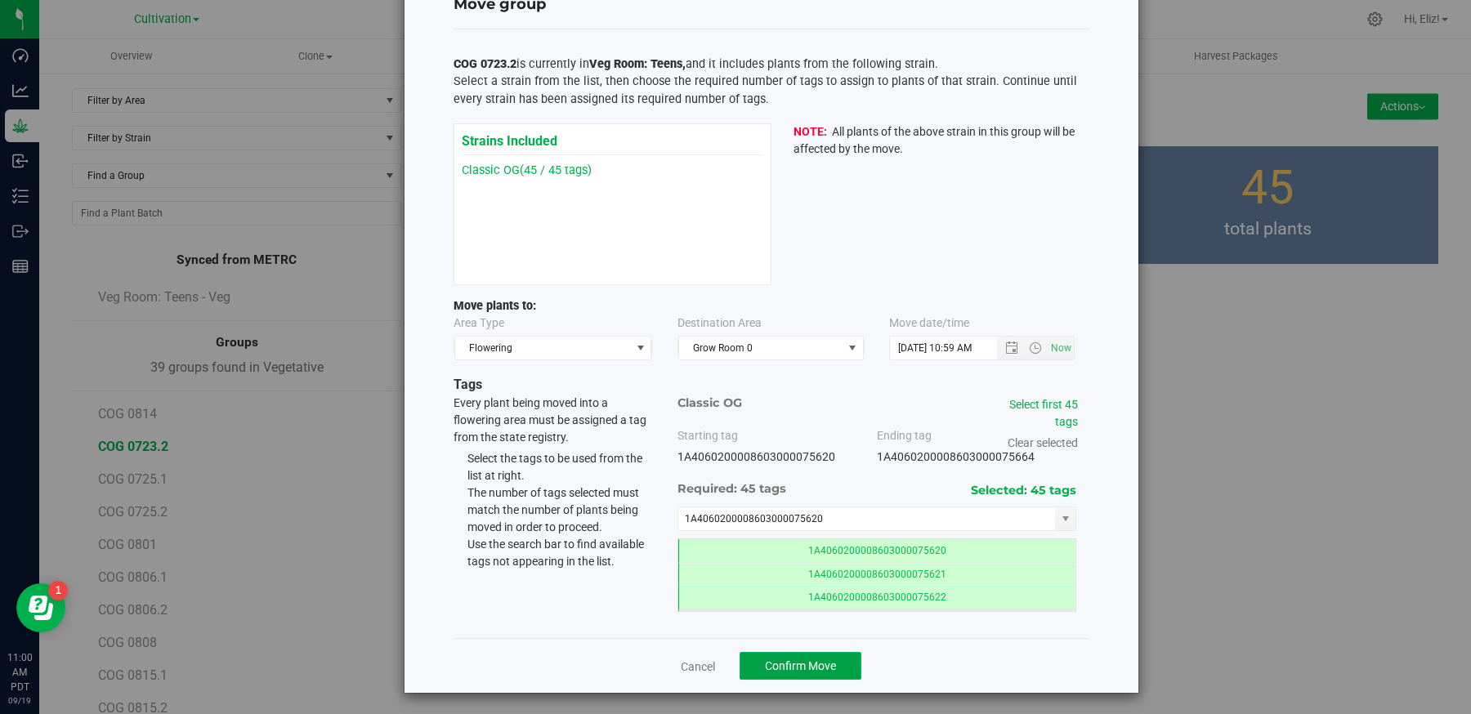
click at [814, 667] on span "Confirm Move" at bounding box center [800, 666] width 71 height 13
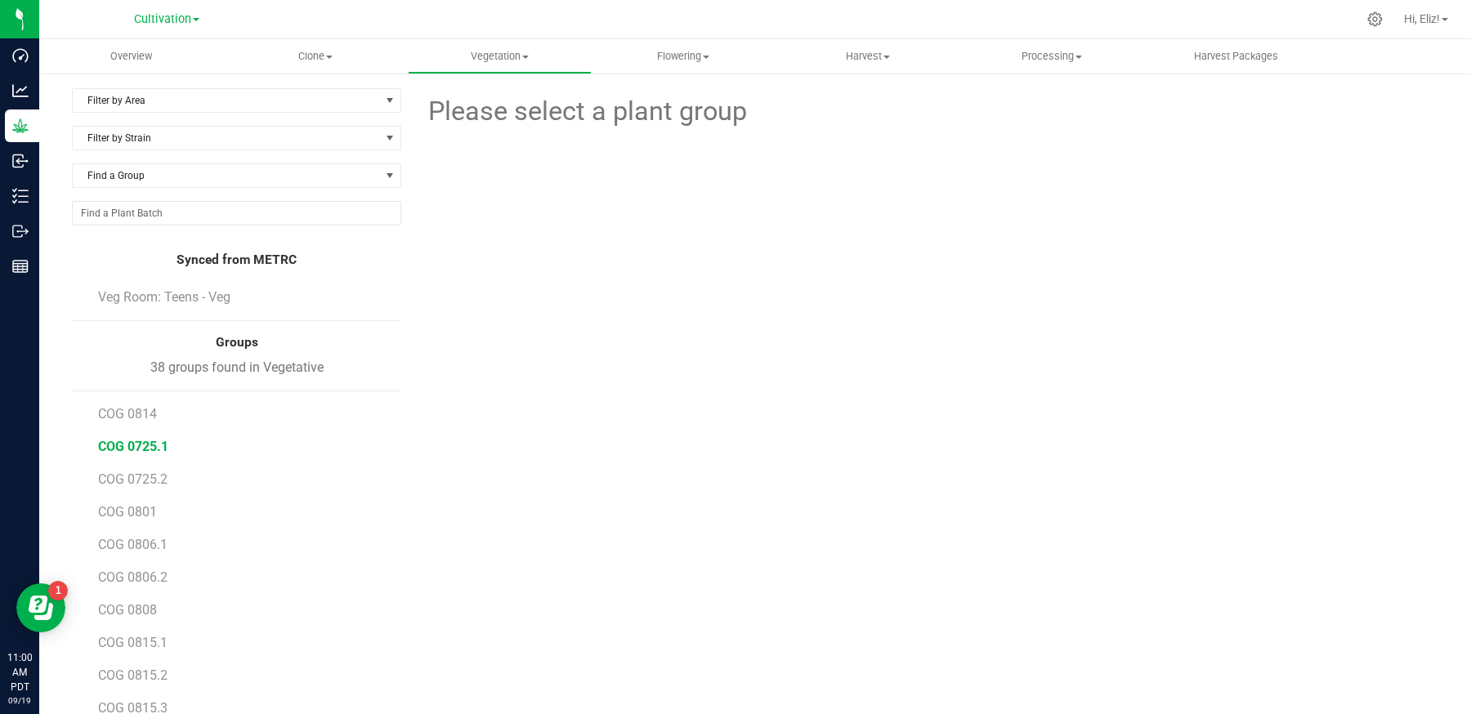
click at [144, 445] on span "COG 0725.1" at bounding box center [133, 447] width 70 height 16
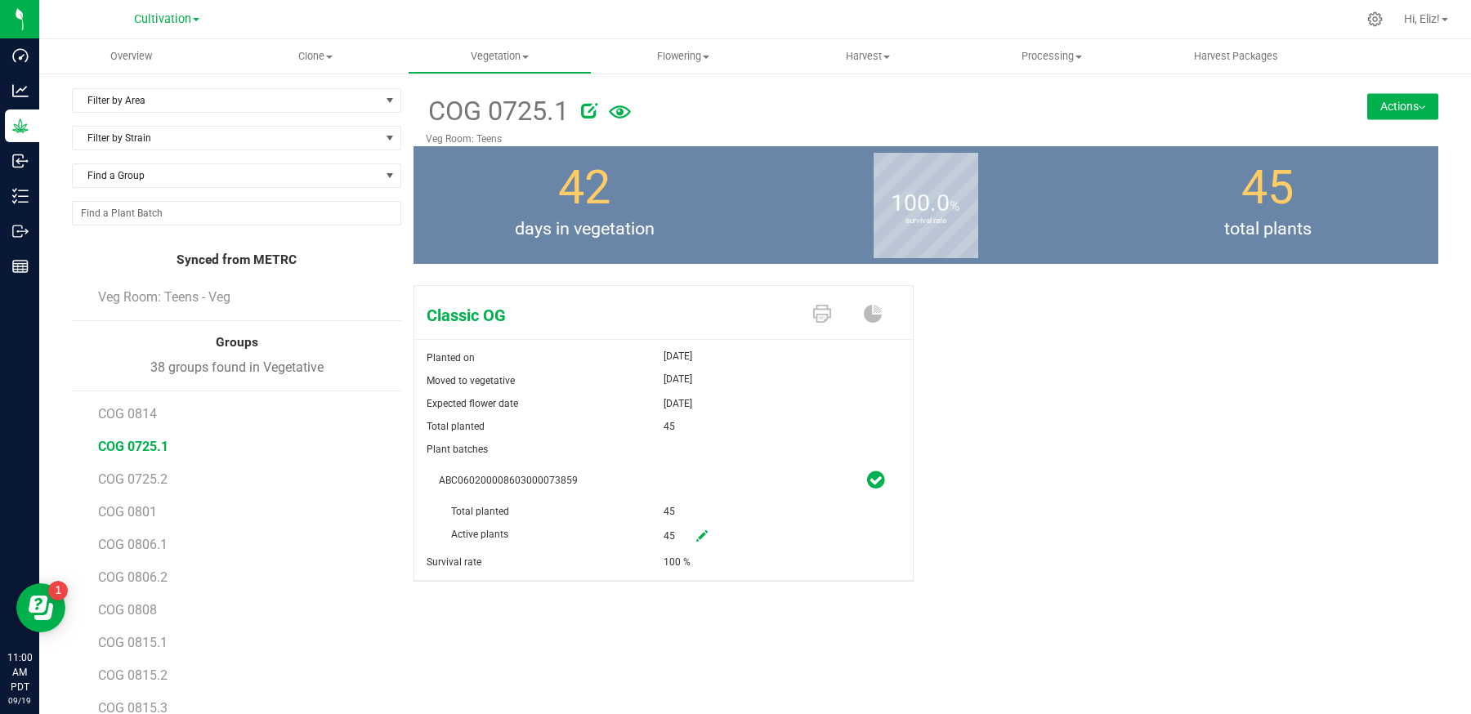
click at [1379, 109] on button "Actions" at bounding box center [1402, 106] width 71 height 26
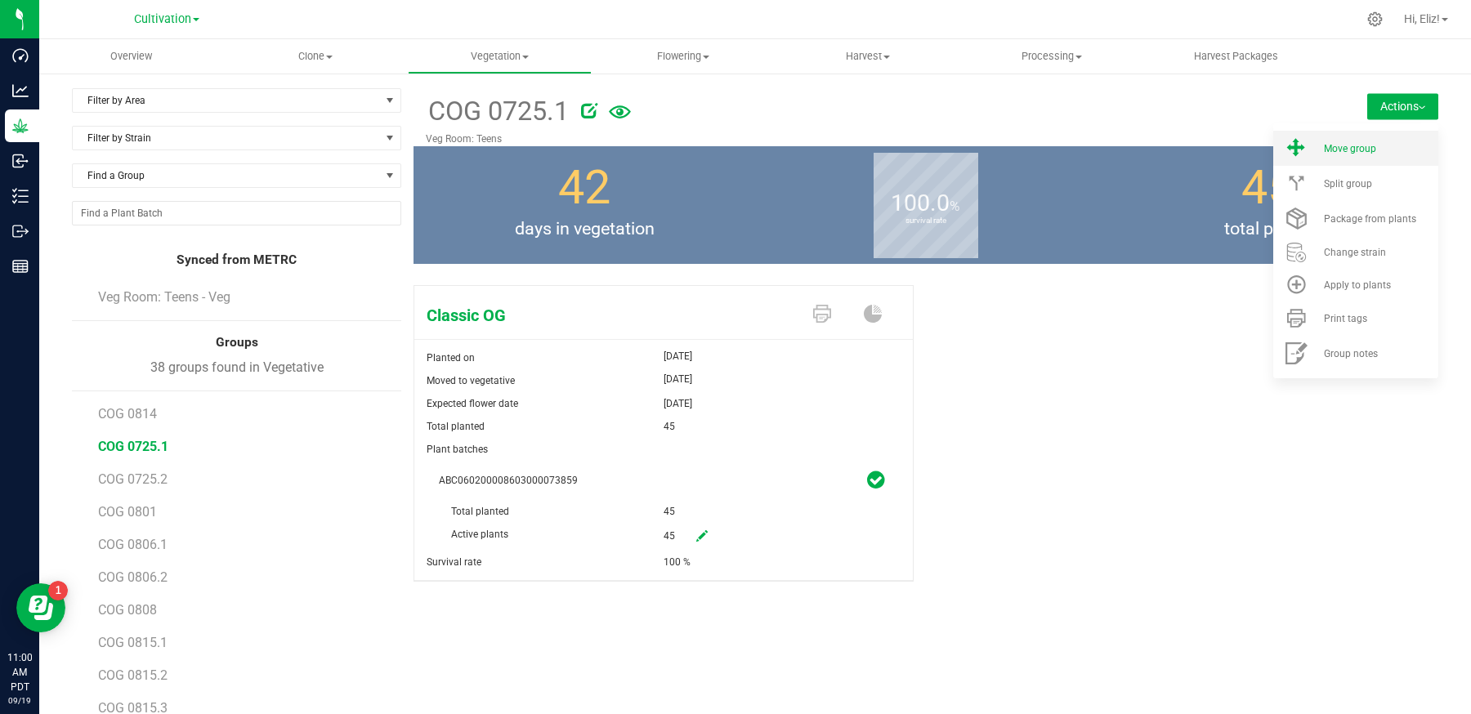
click at [1364, 144] on span "Move group" at bounding box center [1350, 148] width 52 height 11
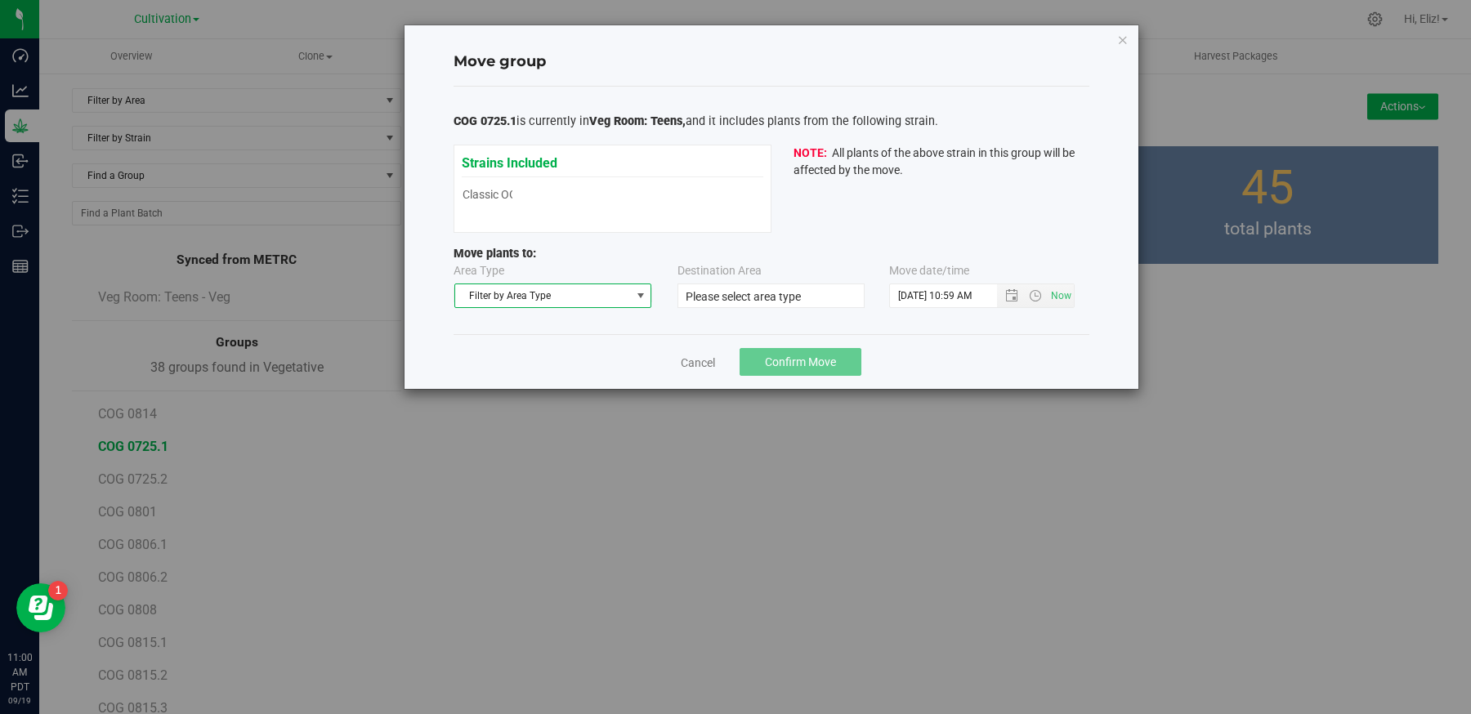
click at [573, 296] on span "Filter by Area Type" at bounding box center [543, 295] width 176 height 23
click at [547, 354] on li "Flowering" at bounding box center [552, 347] width 196 height 25
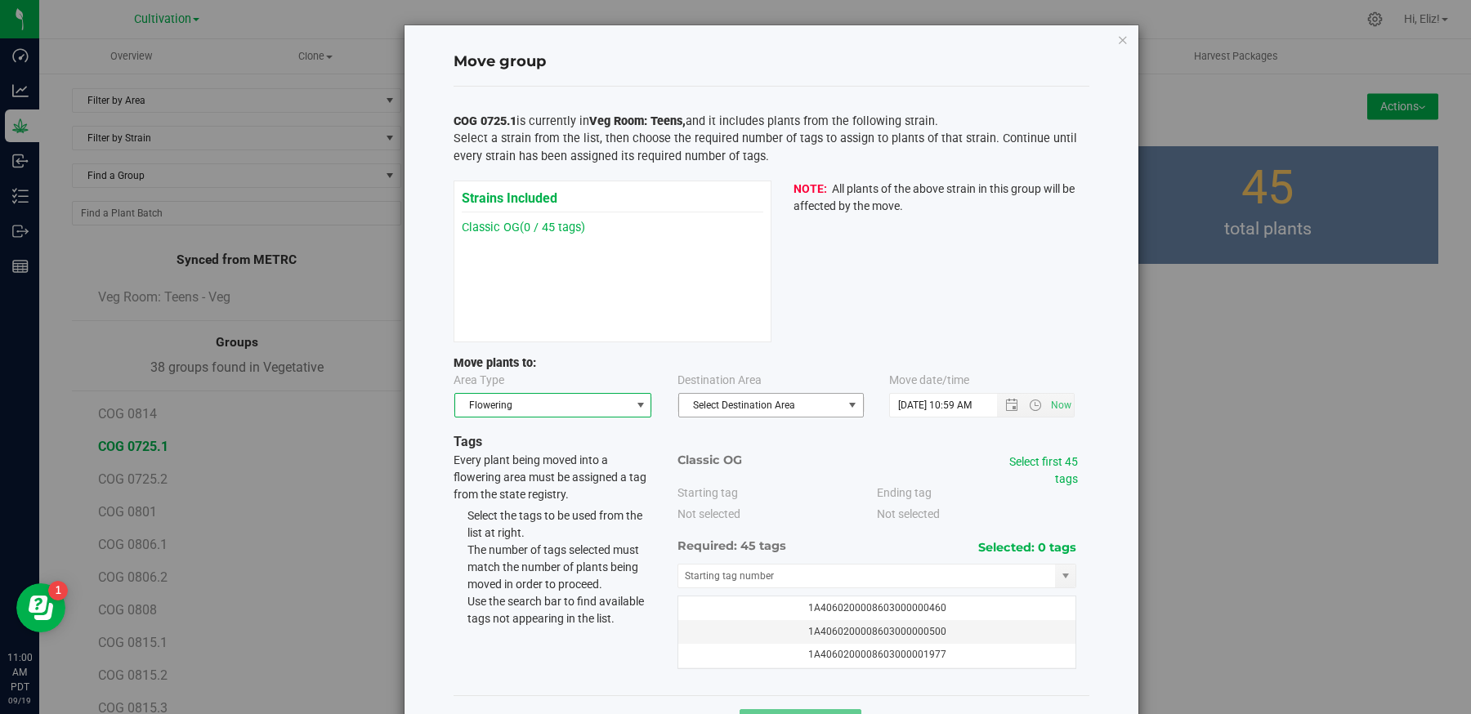
click at [709, 399] on span "Select Destination Area" at bounding box center [760, 405] width 163 height 23
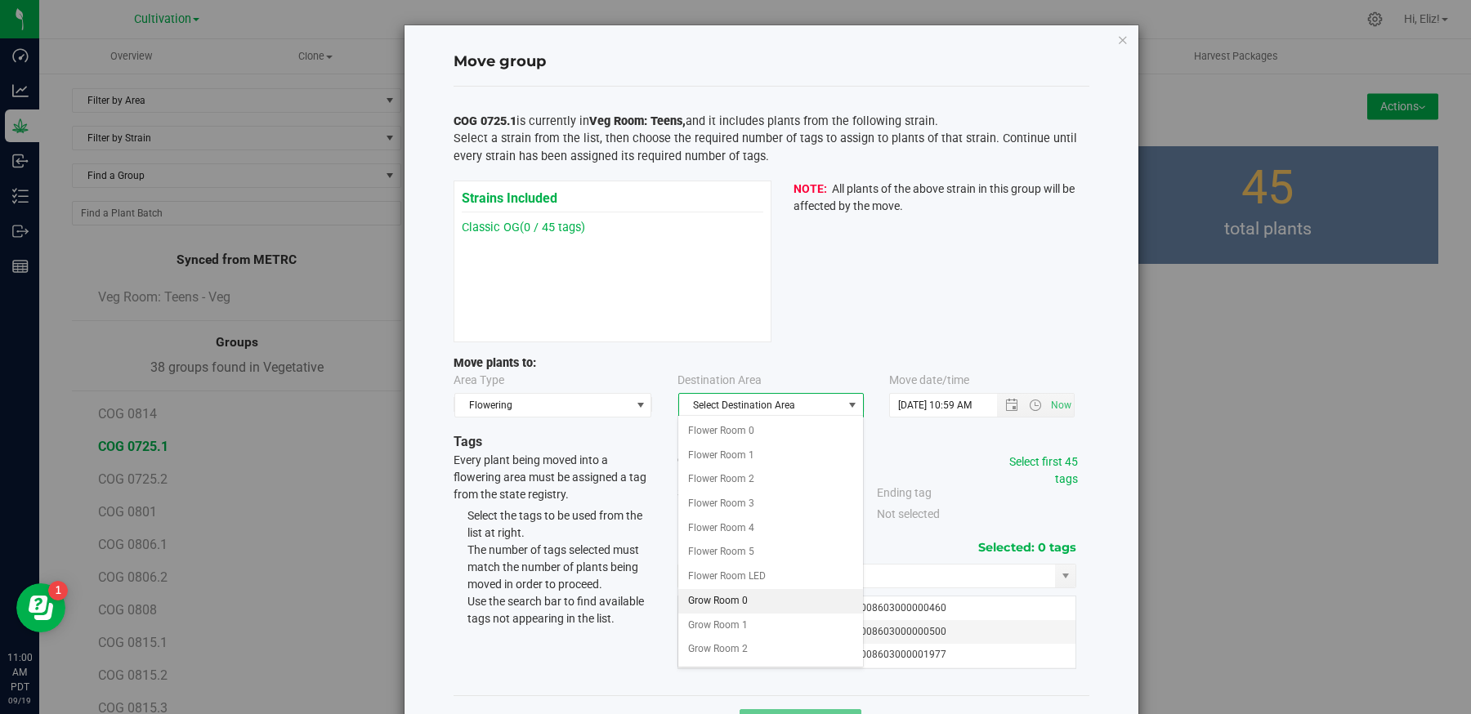
click at [730, 598] on li "Grow Room 0" at bounding box center [770, 601] width 184 height 25
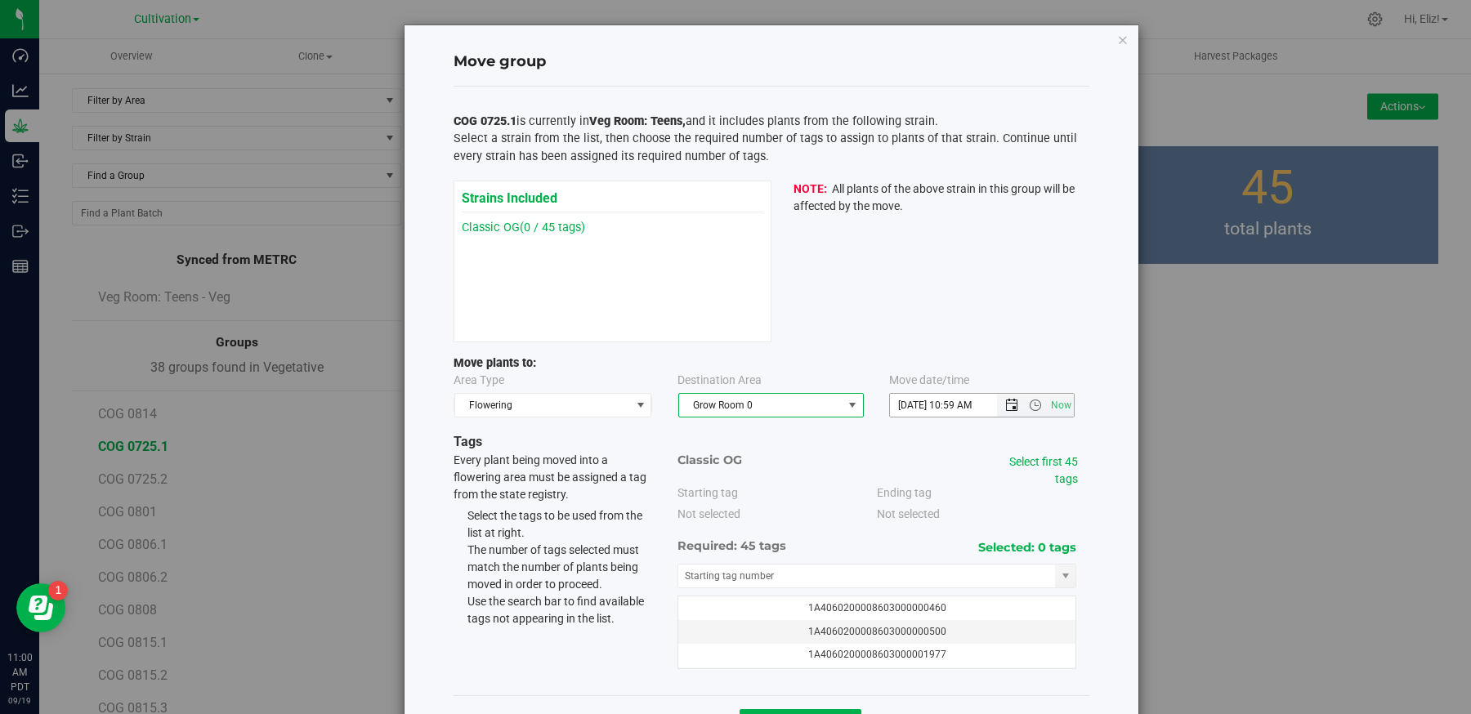
click at [1017, 400] on span "Open the date view" at bounding box center [1011, 405] width 13 height 13
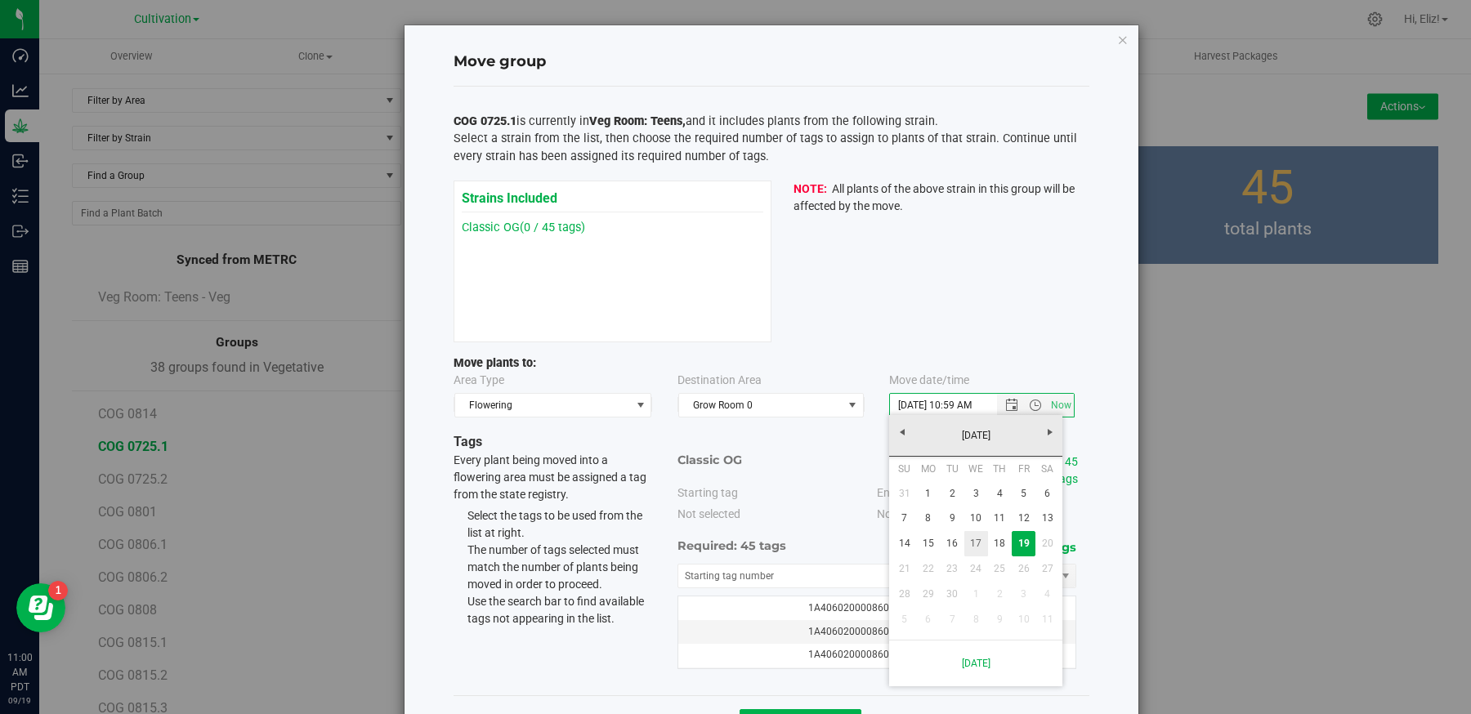
click at [974, 543] on link "17" at bounding box center [976, 543] width 24 height 25
type input "[DATE] 10:59 AM"
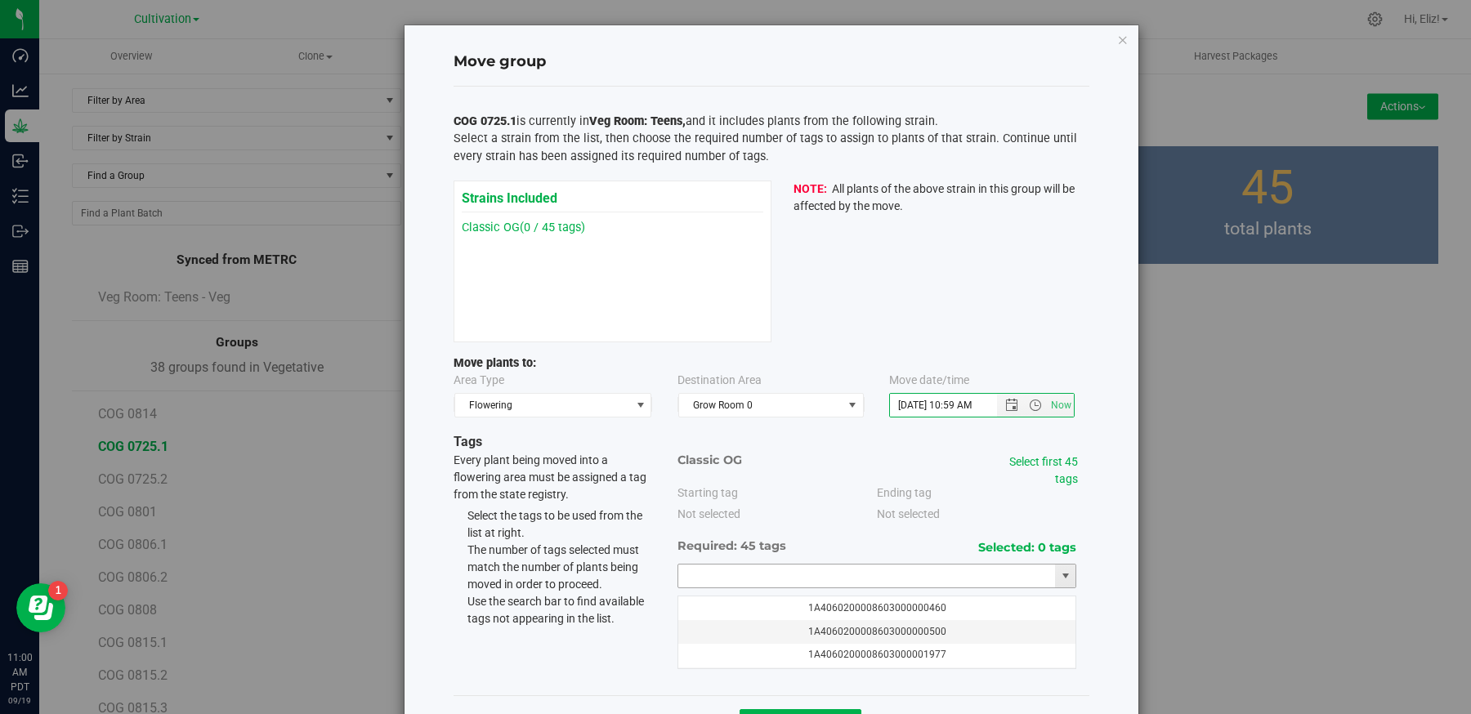
click at [787, 568] on input "text" at bounding box center [867, 576] width 378 height 23
click at [771, 594] on li "1A4060200008603000075665" at bounding box center [877, 601] width 398 height 25
type input "1A4060200008603000075665"
click at [1051, 455] on link "Select first 45 tags" at bounding box center [1043, 470] width 69 height 30
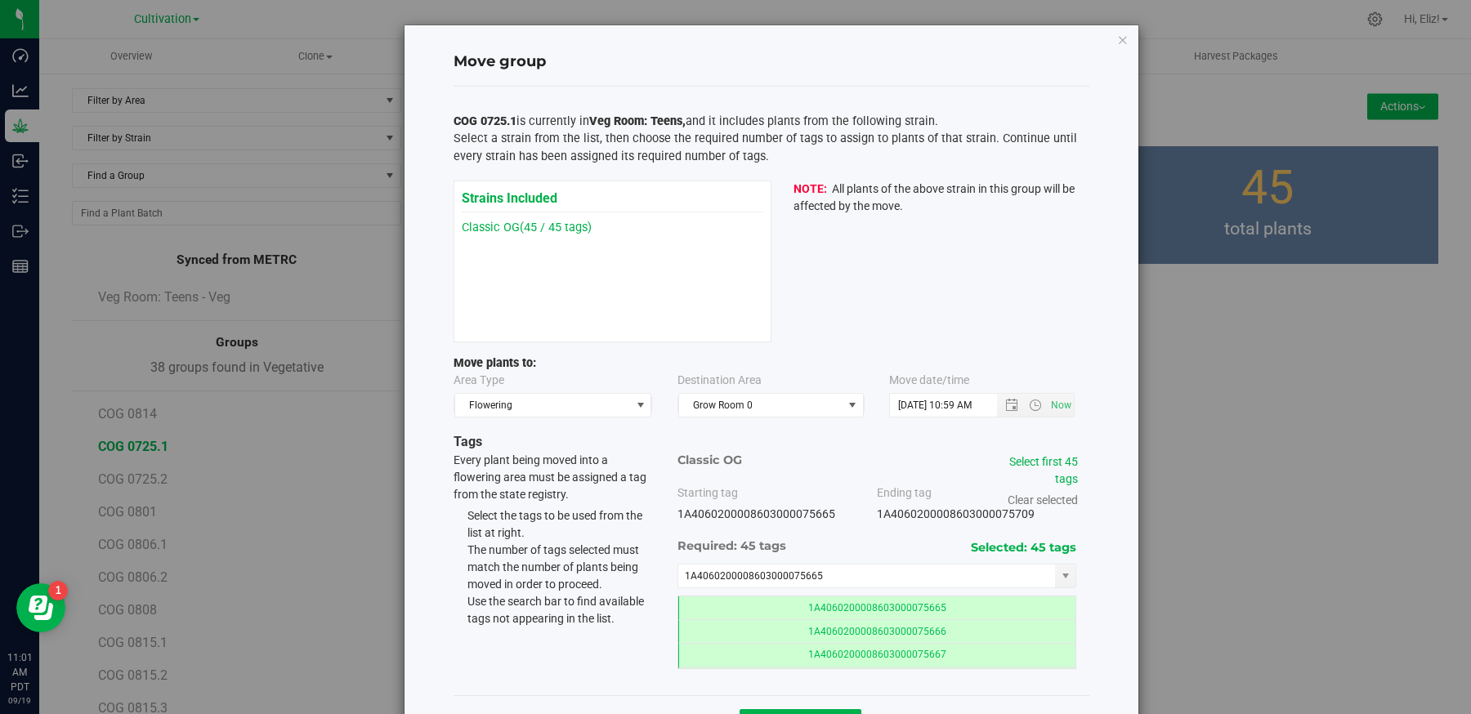
click at [1100, 521] on div "Move group COG 0725.1 is currently in Veg Room: Teens, and it includes plants f…" at bounding box center [772, 387] width 734 height 725
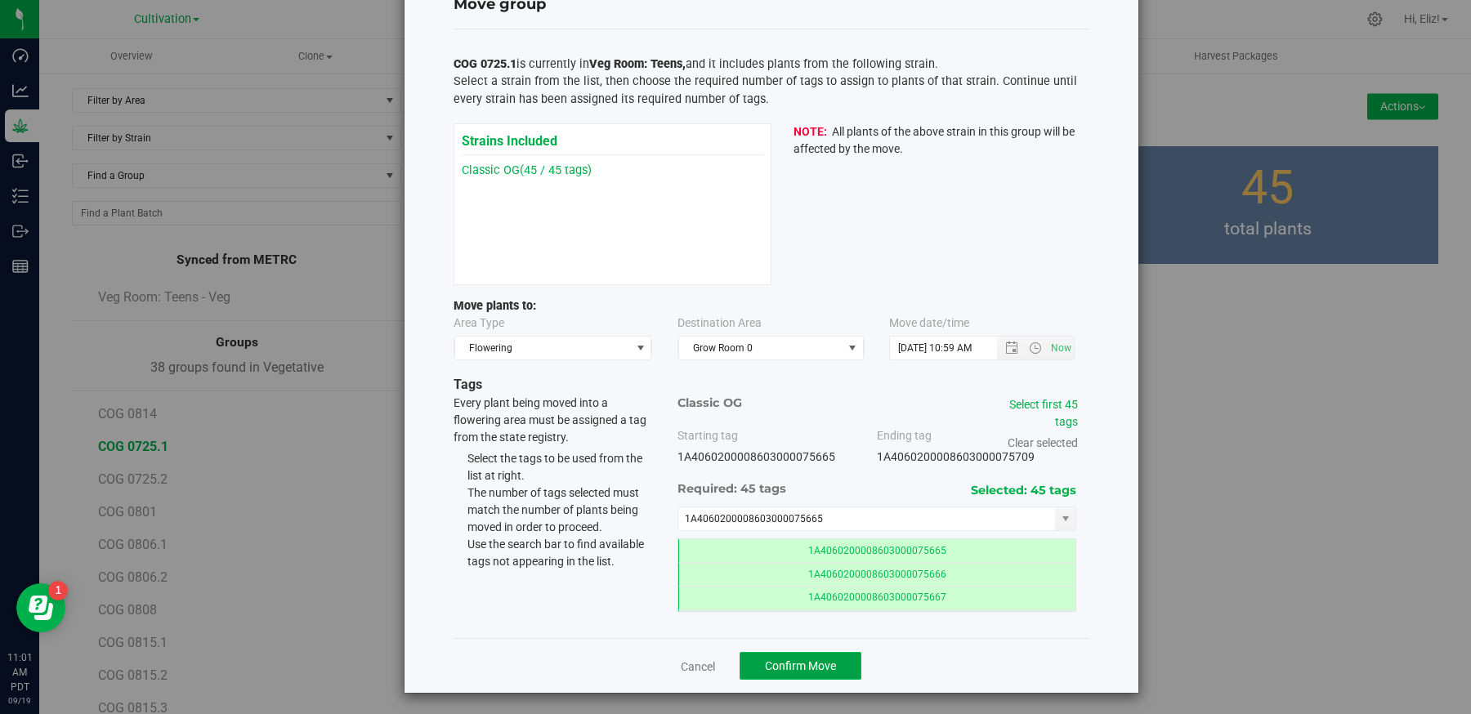
click at [812, 665] on span "Confirm Move" at bounding box center [800, 666] width 71 height 13
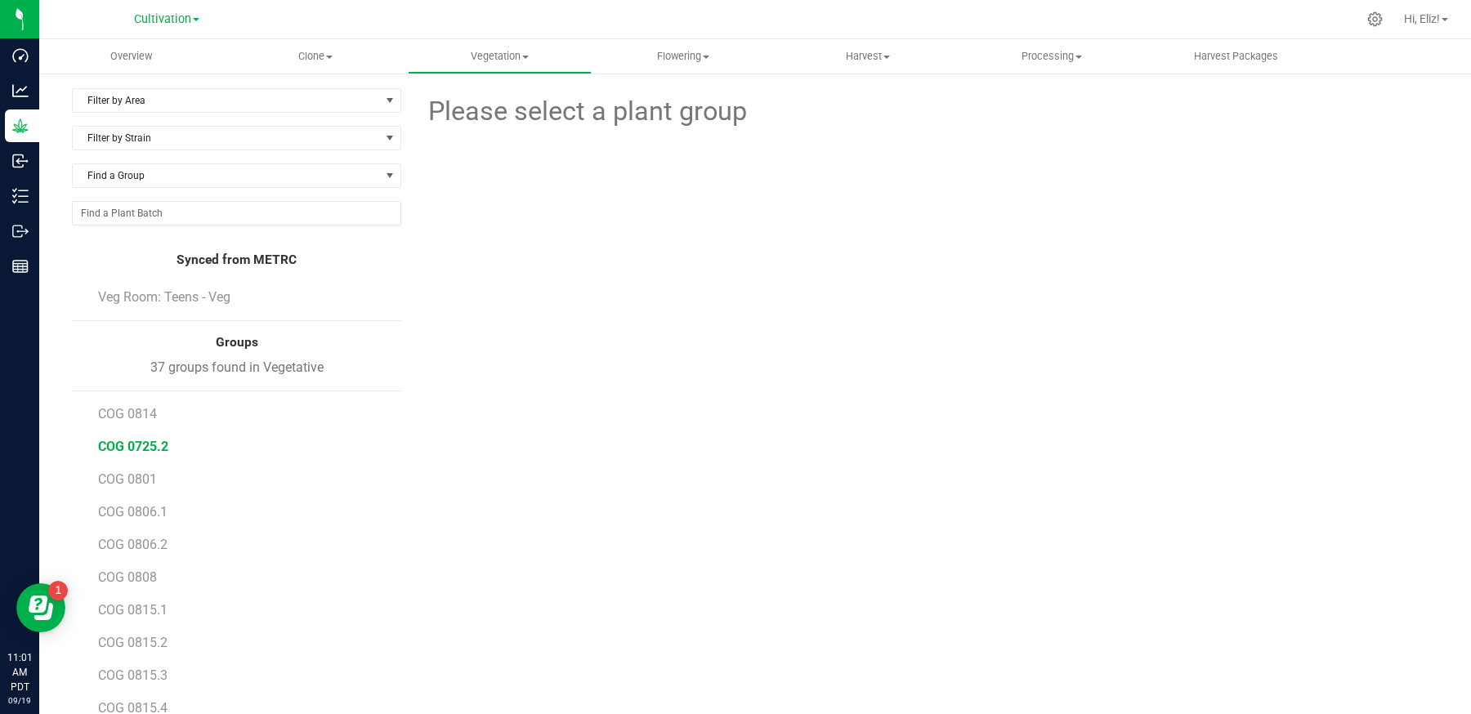
click at [141, 442] on span "COG 0725.2" at bounding box center [133, 447] width 70 height 16
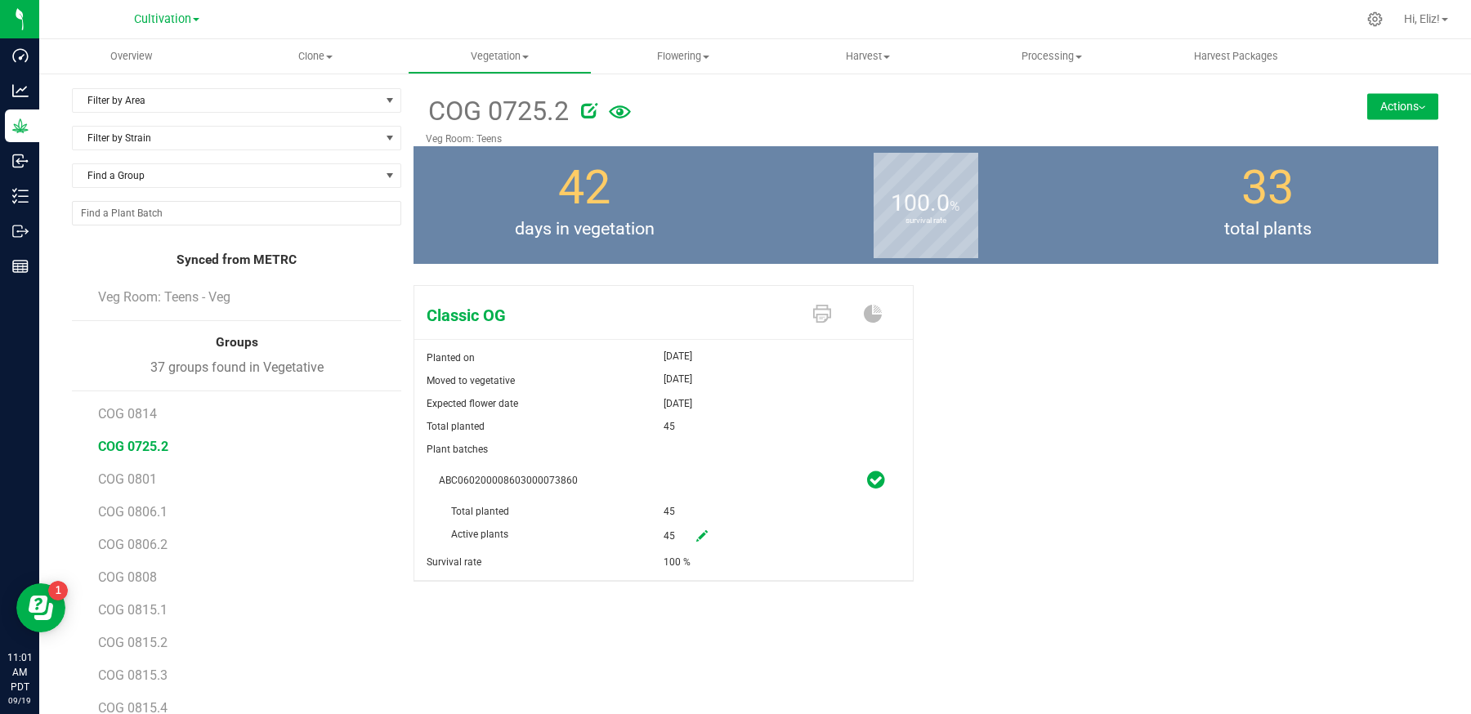
click at [1373, 113] on button "Actions" at bounding box center [1402, 106] width 71 height 26
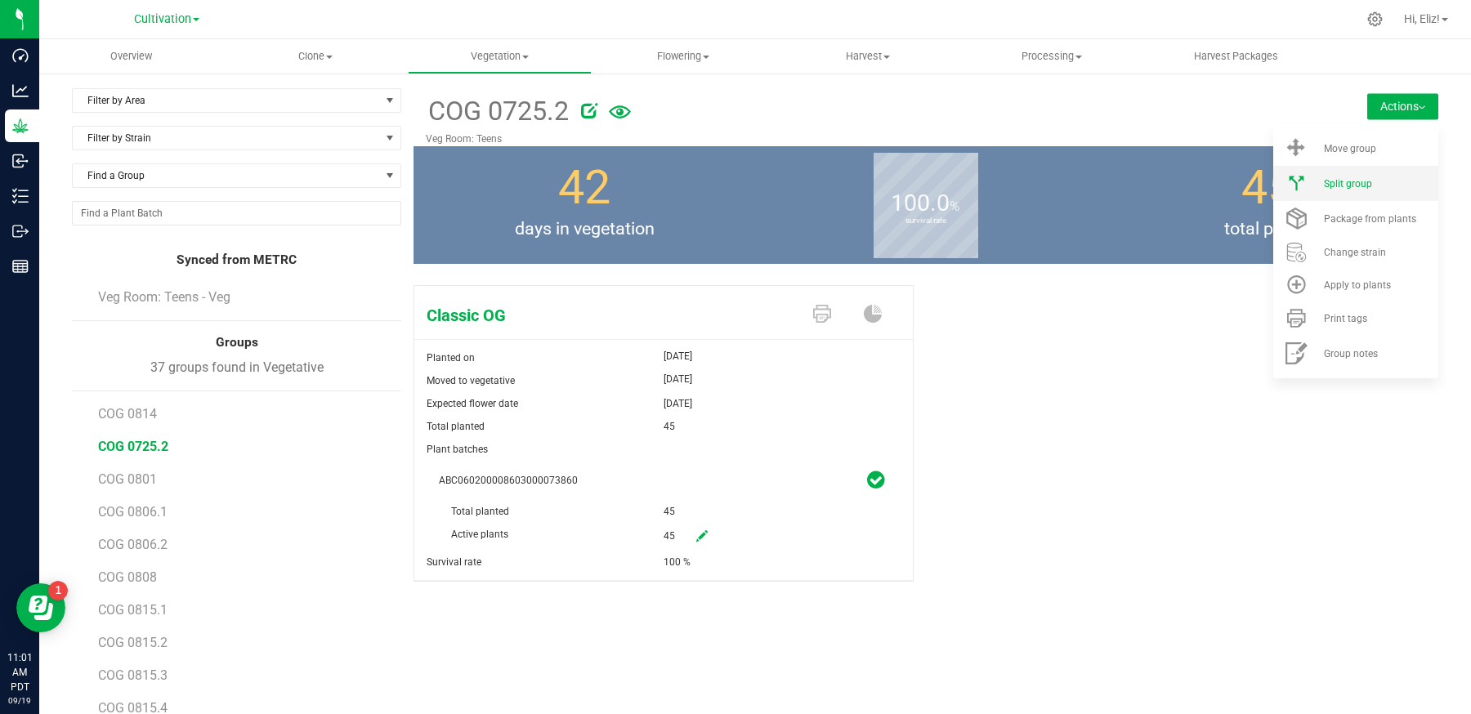
click at [1369, 197] on li "Split group" at bounding box center [1355, 183] width 165 height 35
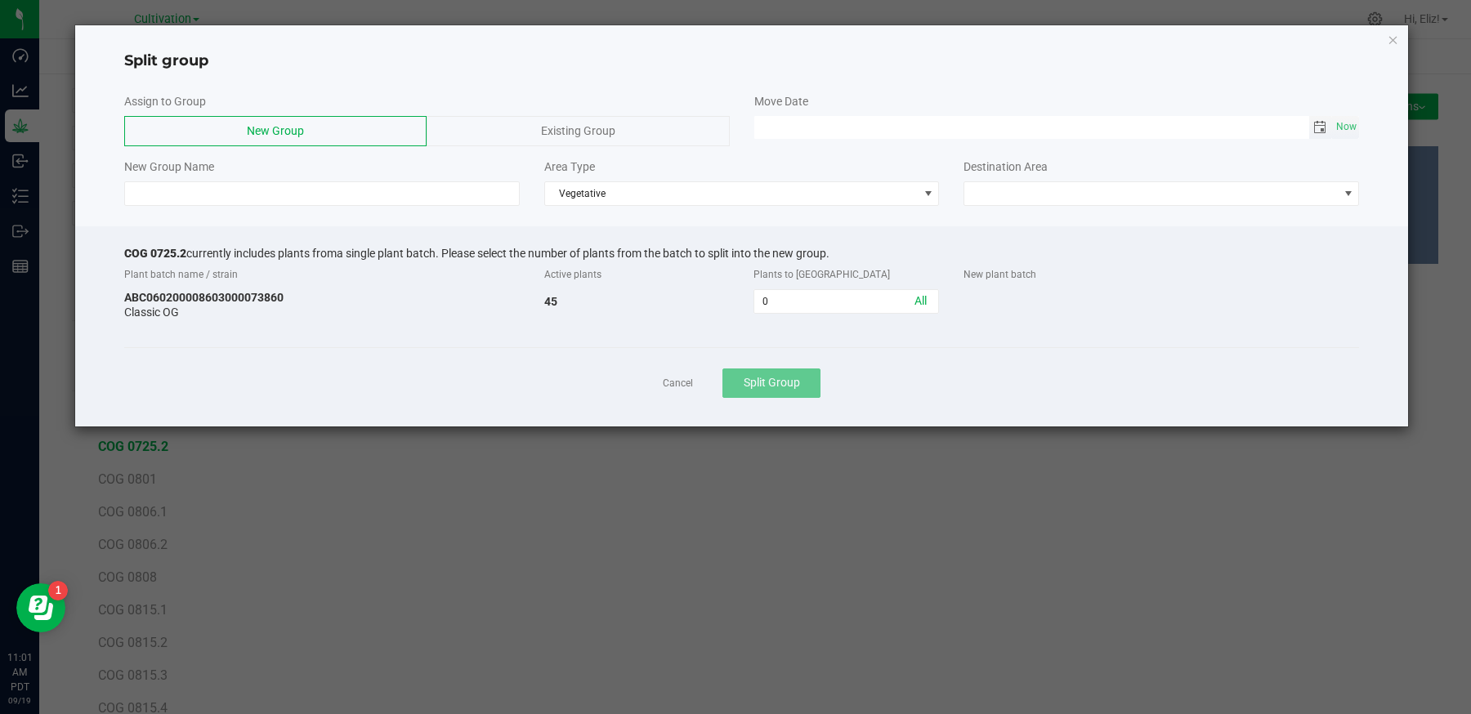
click at [1320, 126] on span "Toggle calendar" at bounding box center [1319, 127] width 13 height 13
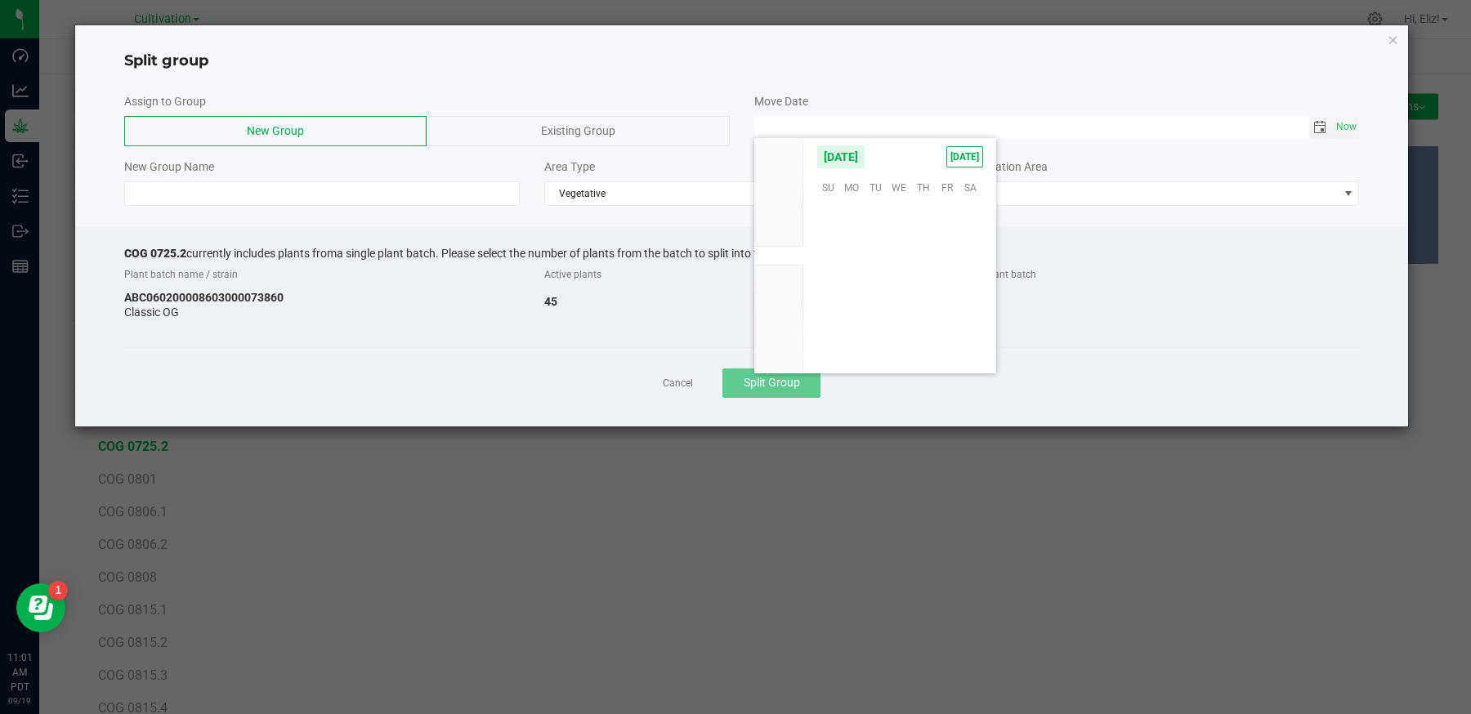
scroll to position [265075, 0]
click at [901, 255] on span "17" at bounding box center [900, 263] width 24 height 25
type input "[DATE] 12:00 AM"
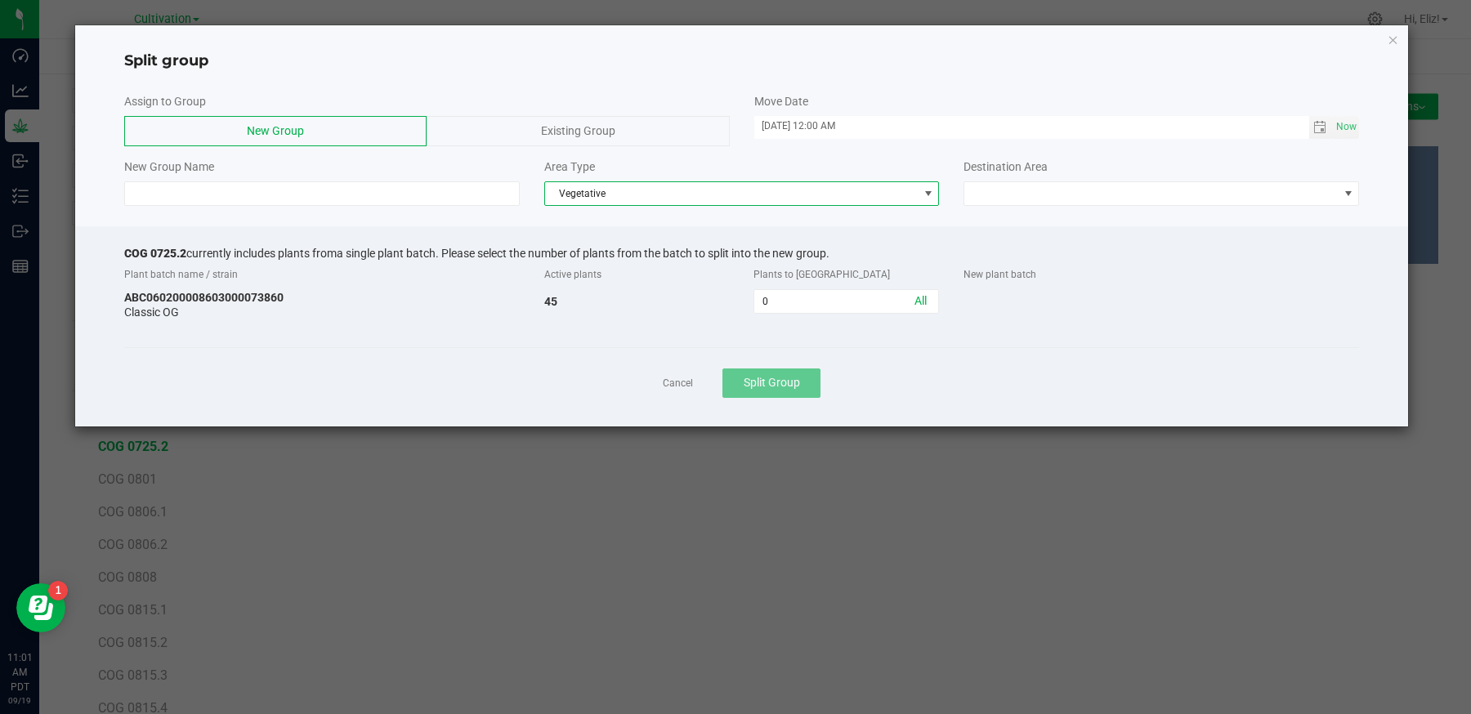
click at [588, 198] on span "Vegetative" at bounding box center [731, 193] width 373 height 23
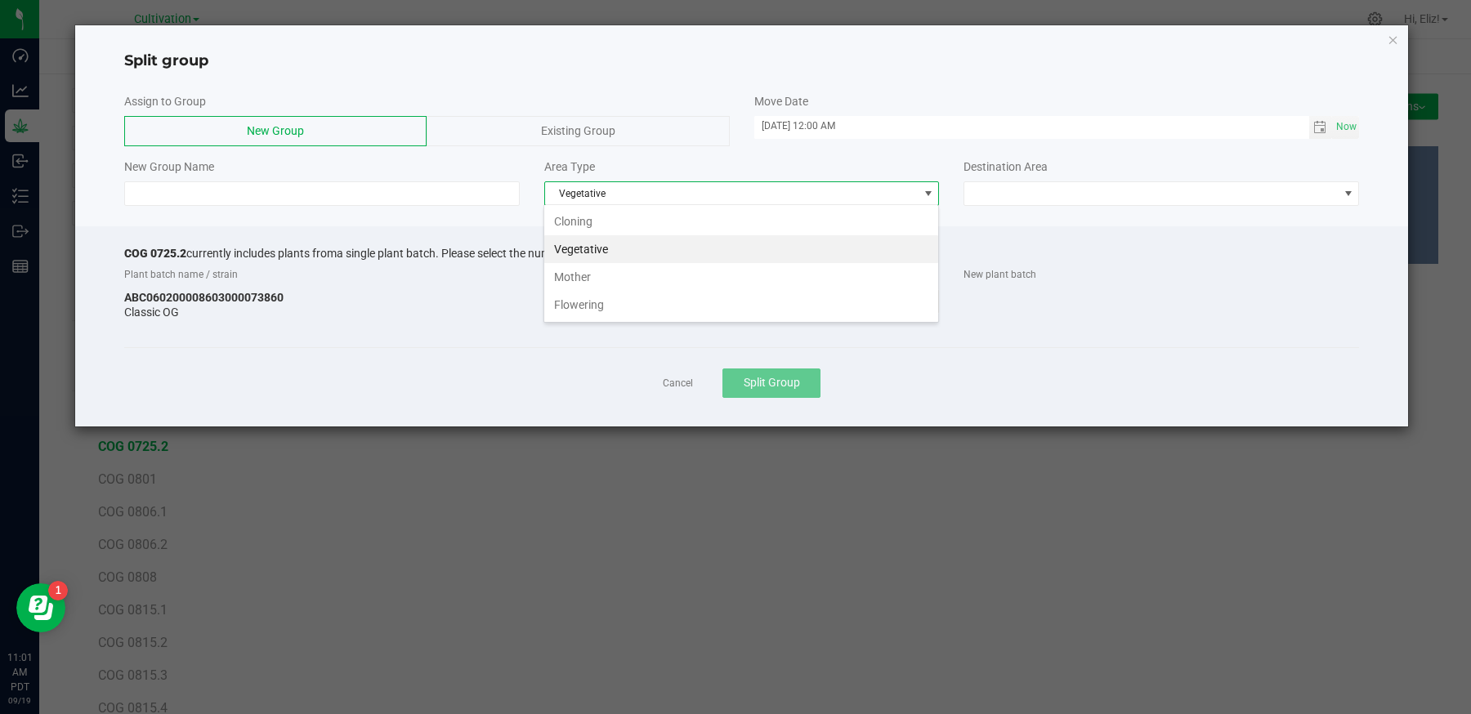
scroll to position [24, 395]
click at [587, 297] on li "Flowering" at bounding box center [741, 305] width 394 height 28
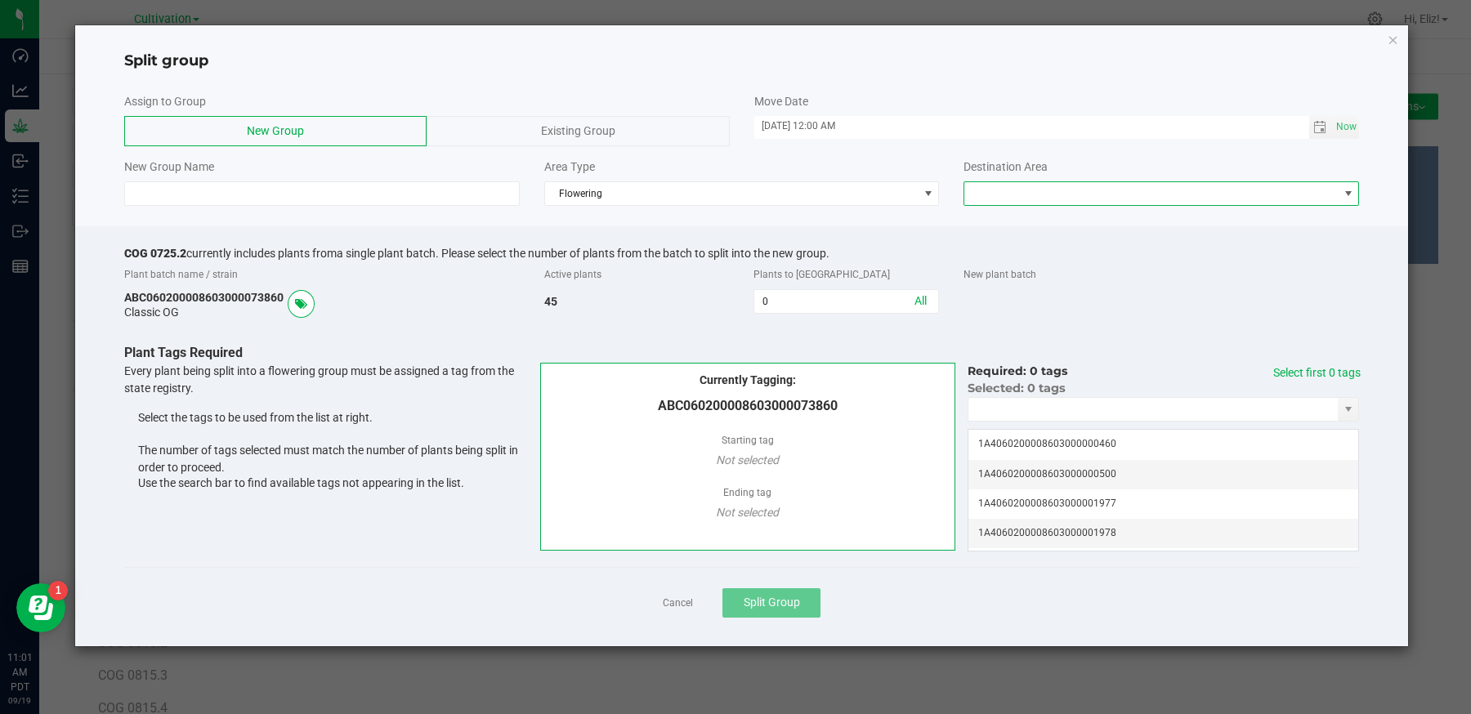
click at [995, 183] on span at bounding box center [1150, 193] width 373 height 23
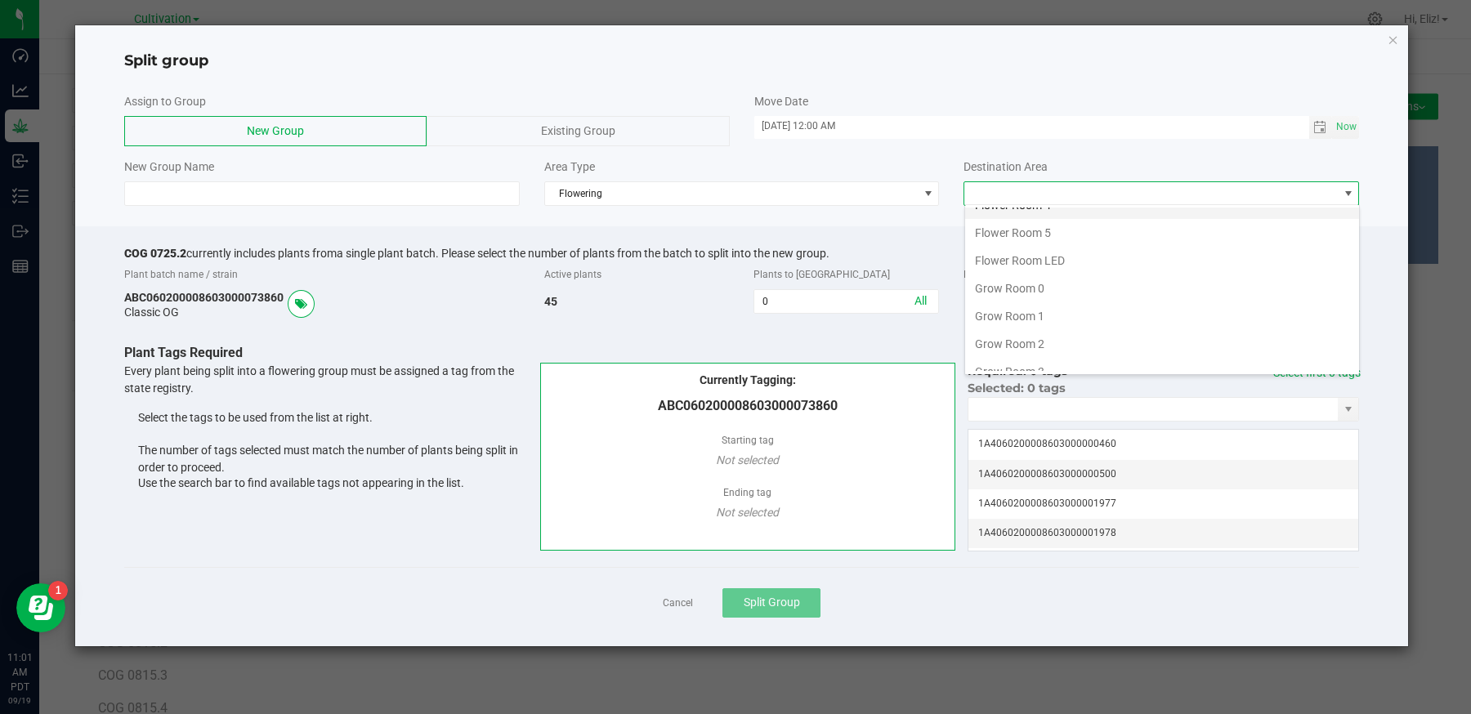
scroll to position [128, 0]
click at [1006, 283] on li "Grow Room 0" at bounding box center [1162, 288] width 394 height 28
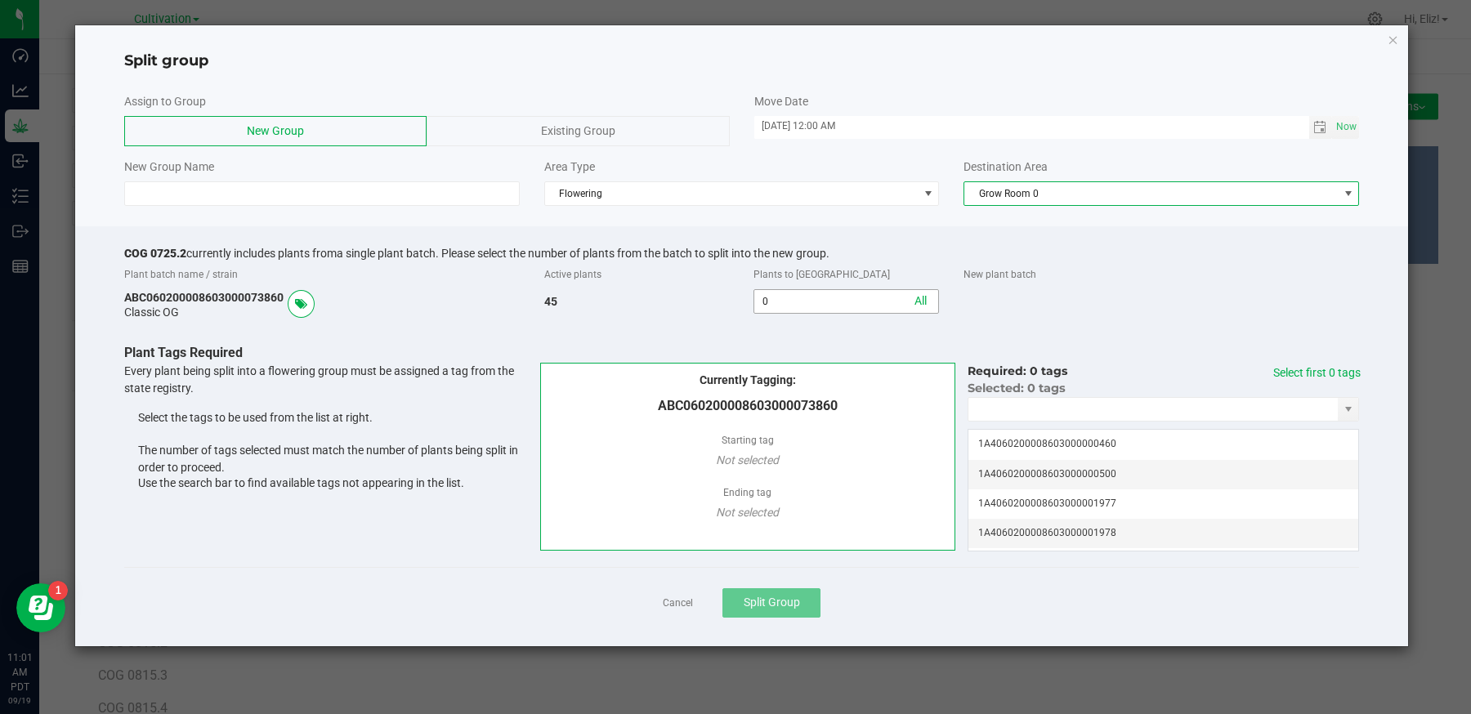
click at [786, 304] on input "0" at bounding box center [846, 301] width 184 height 23
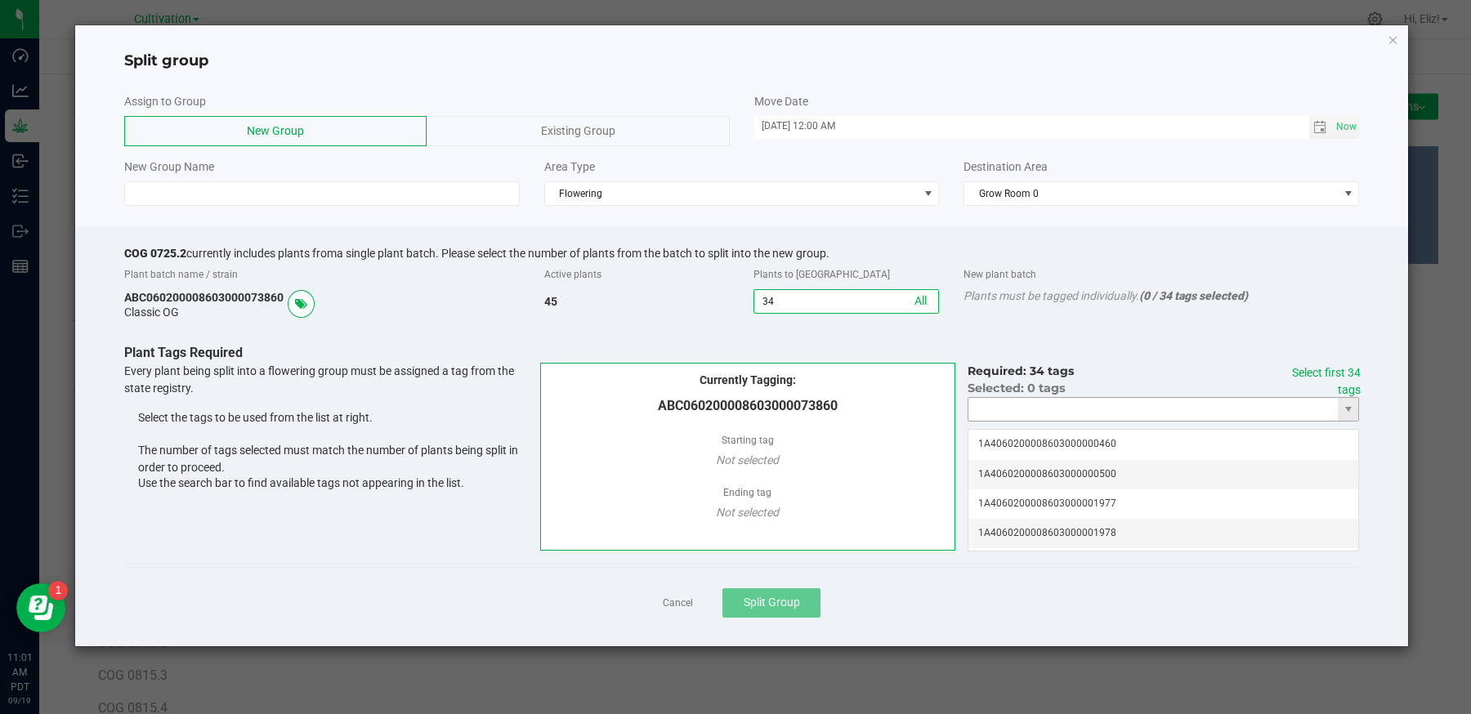
type input "34"
click at [1005, 410] on input "NO DATA FOUND" at bounding box center [1152, 409] width 369 height 23
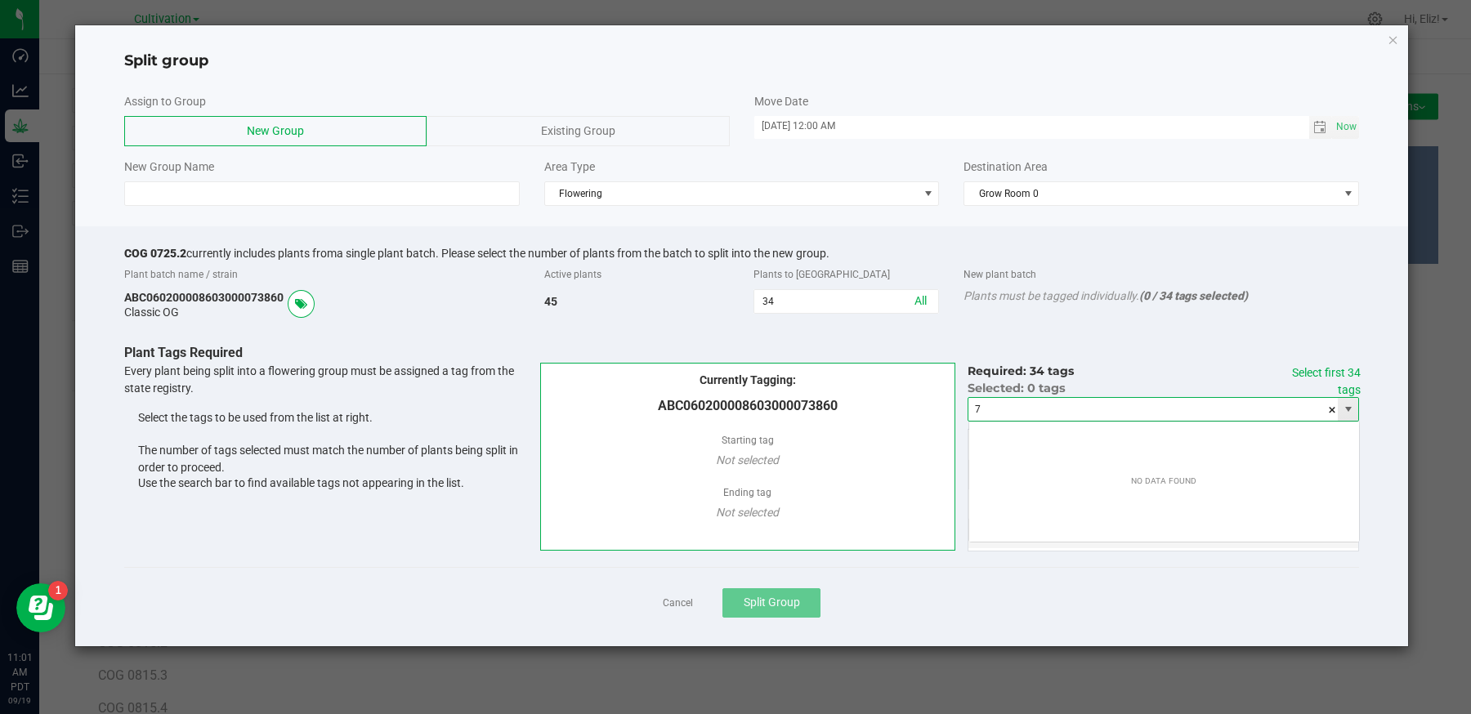
scroll to position [24, 391]
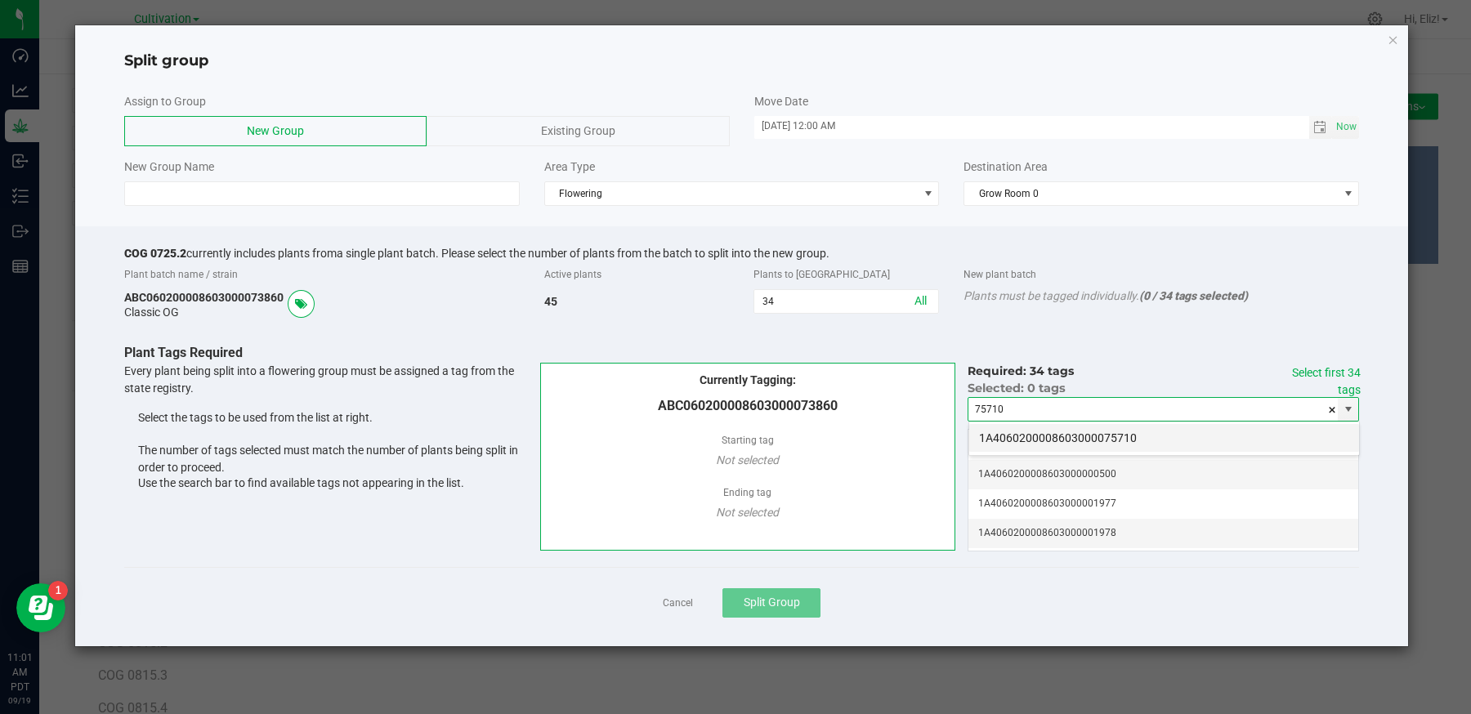
click at [1010, 427] on li "1A4060200008603000075710" at bounding box center [1164, 438] width 390 height 28
type input "1A4060200008603000075710"
click at [1313, 370] on link "Select first 34 tags" at bounding box center [1326, 381] width 69 height 30
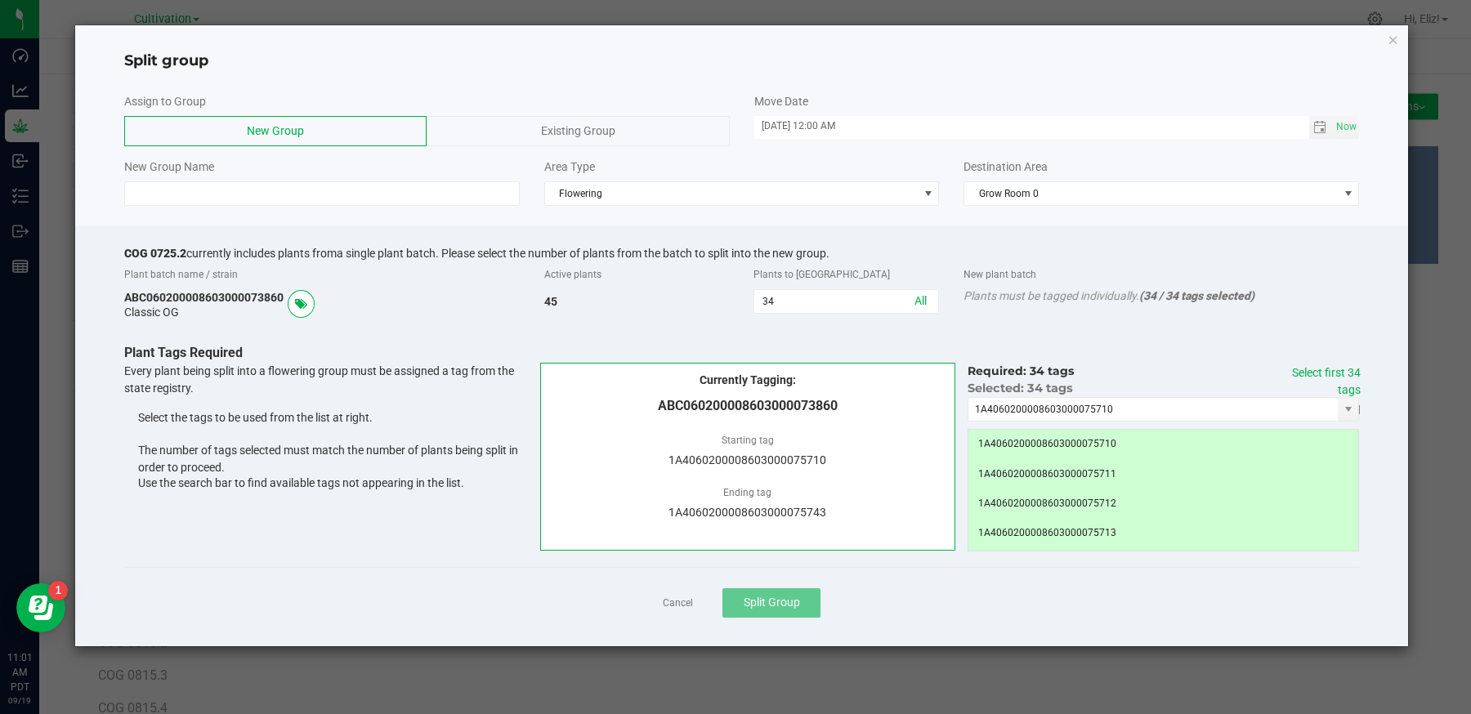
click at [978, 603] on div "Cancel Split Group" at bounding box center [742, 602] width 1236 height 71
click at [139, 186] on input at bounding box center [322, 193] width 396 height 25
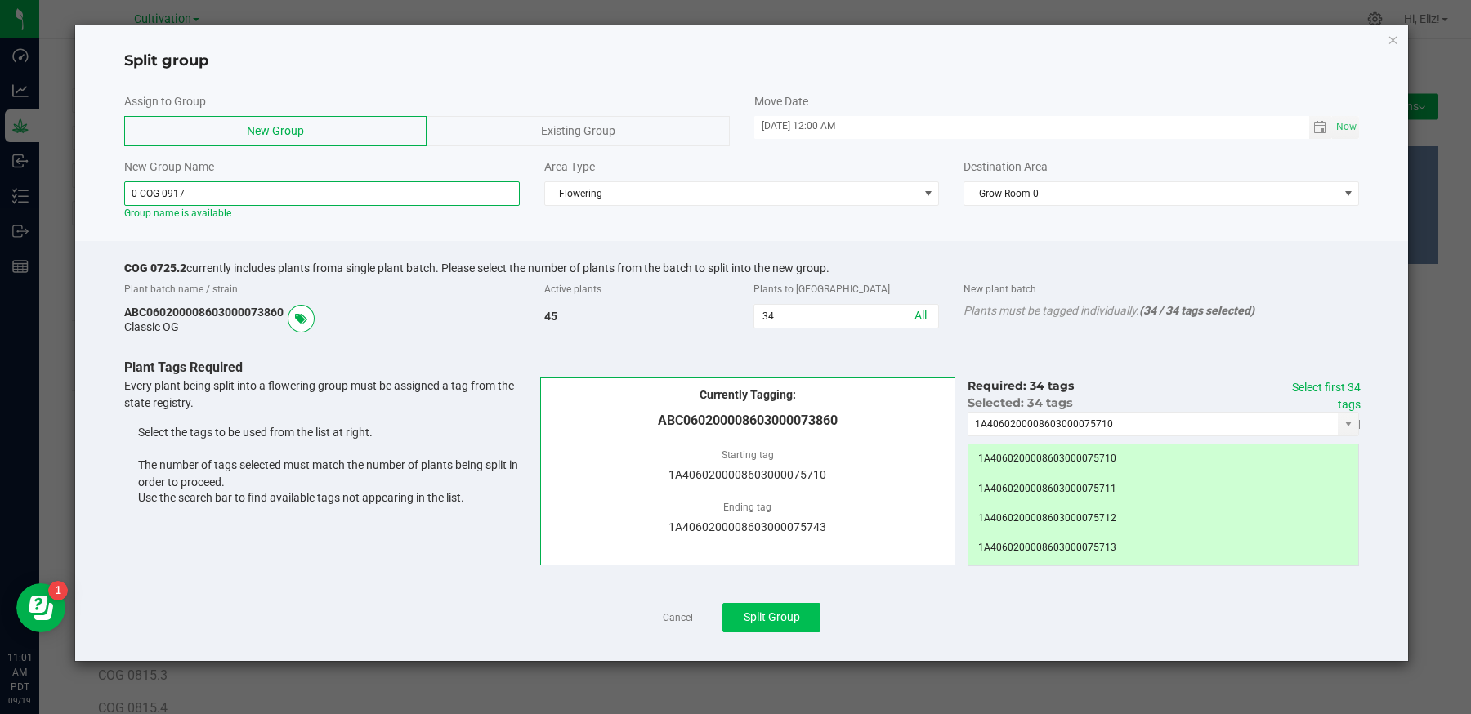
type input "0-COG 0917"
click at [791, 615] on span "Split Group" at bounding box center [772, 616] width 56 height 13
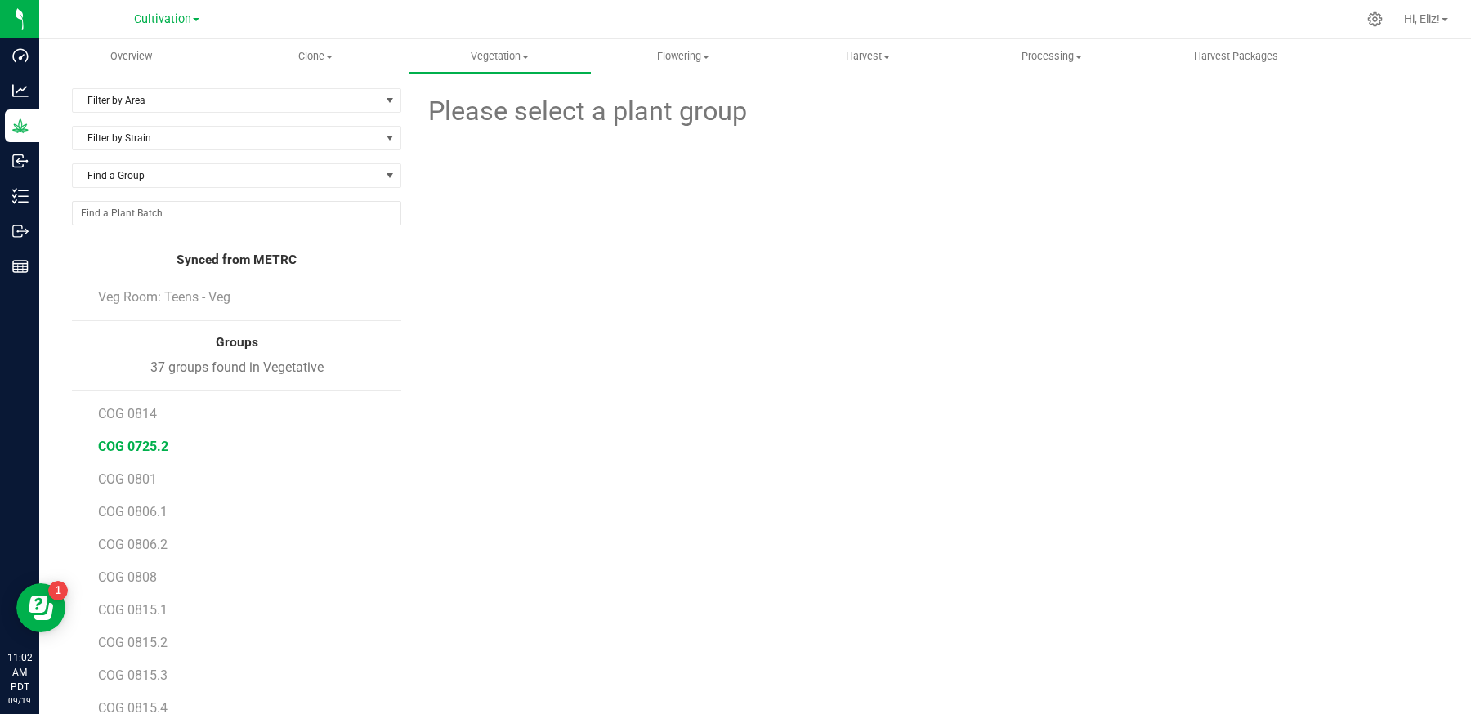
click at [157, 439] on span "COG 0725.2" at bounding box center [133, 447] width 70 height 16
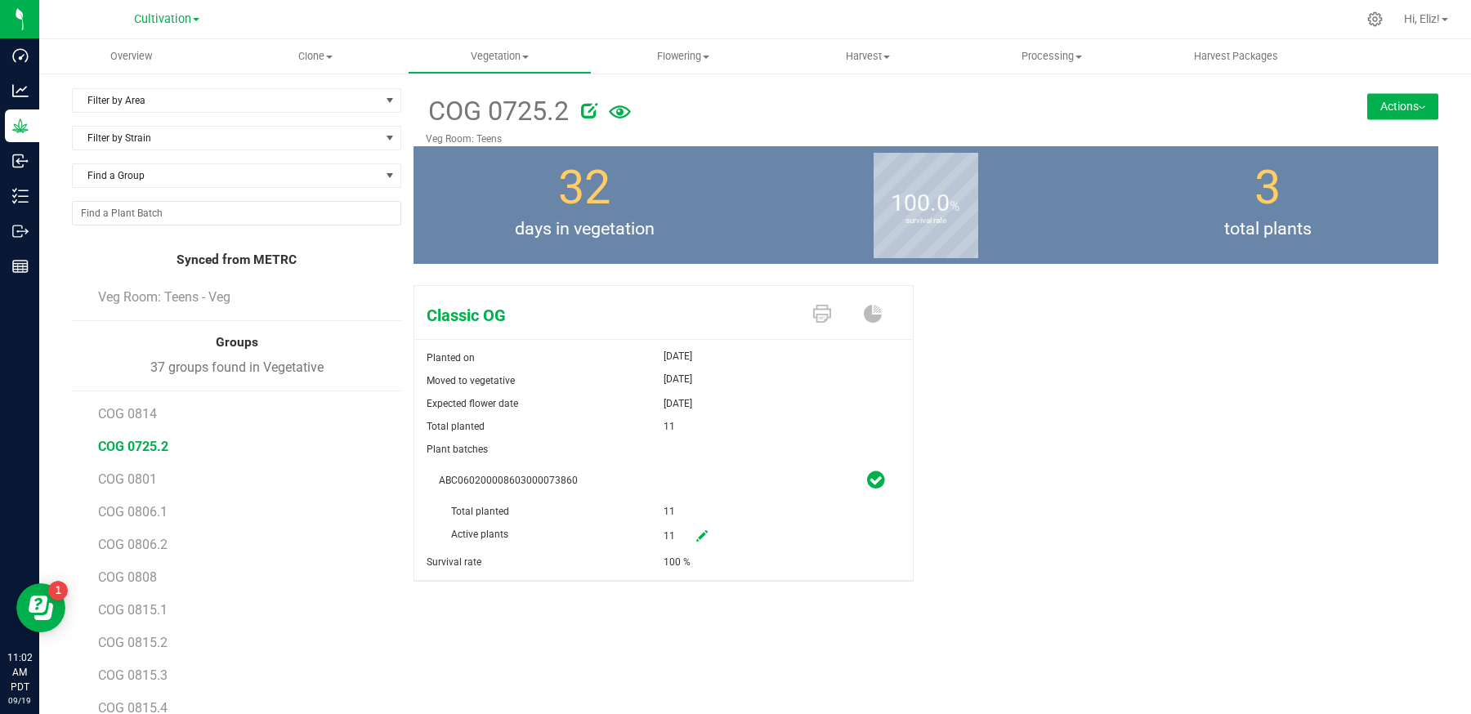
click at [1367, 113] on button "Actions" at bounding box center [1402, 106] width 71 height 26
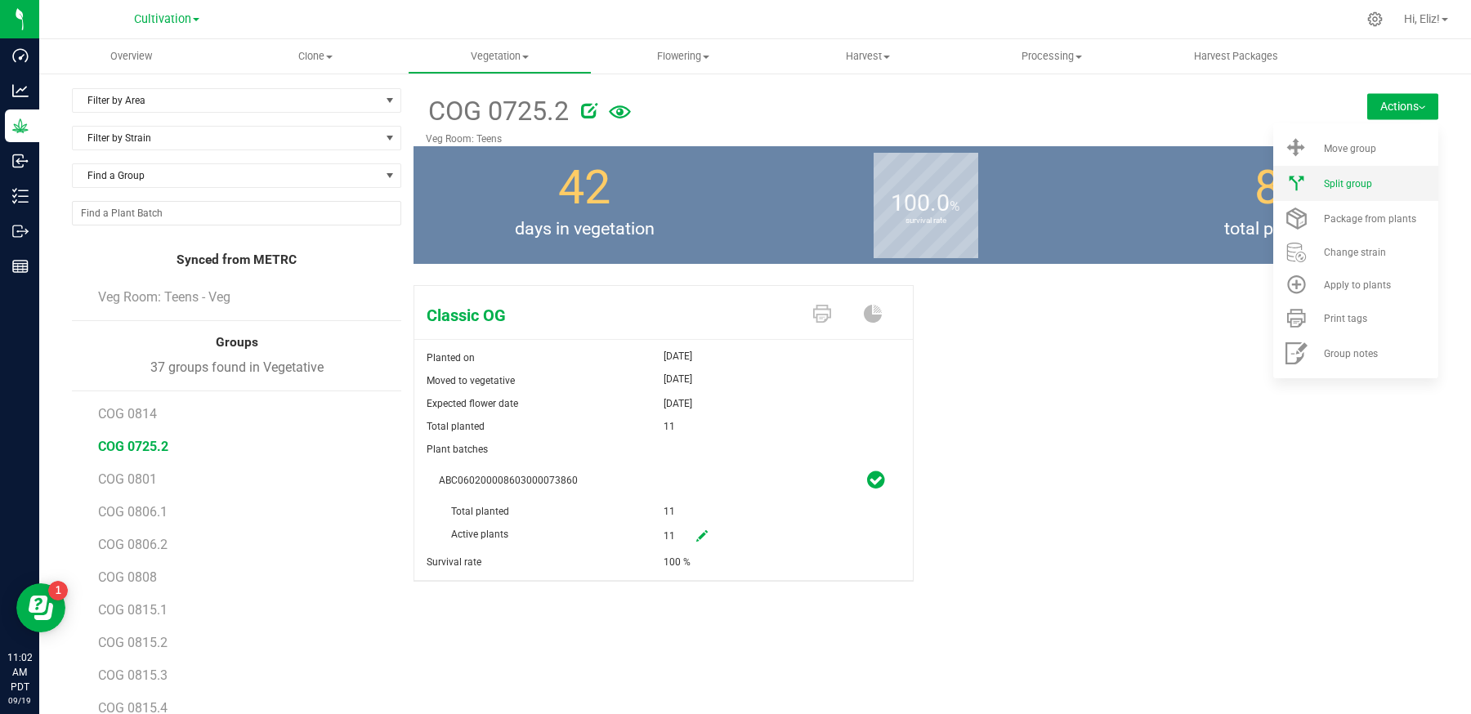
click at [1364, 178] on span "Split group" at bounding box center [1348, 183] width 48 height 11
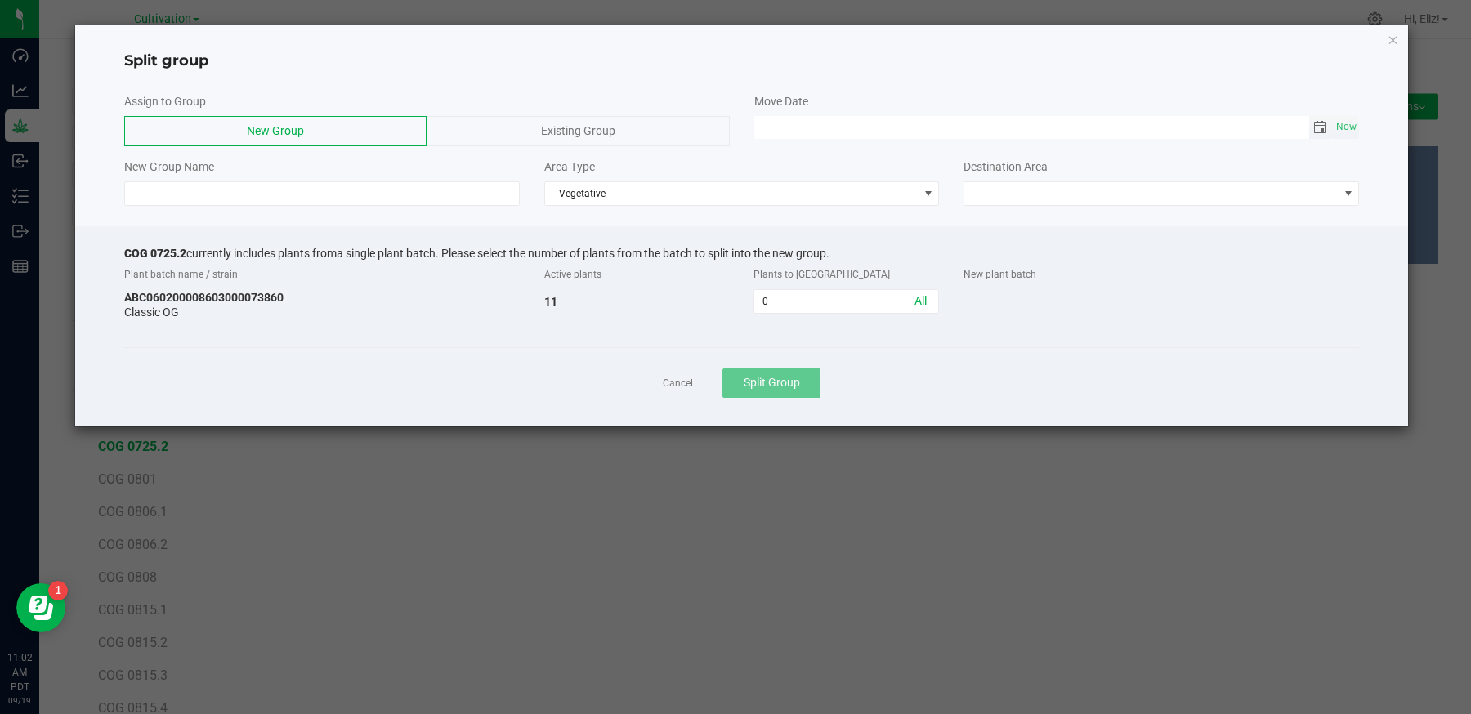
click at [1316, 126] on span "Toggle calendar" at bounding box center [1319, 127] width 13 height 13
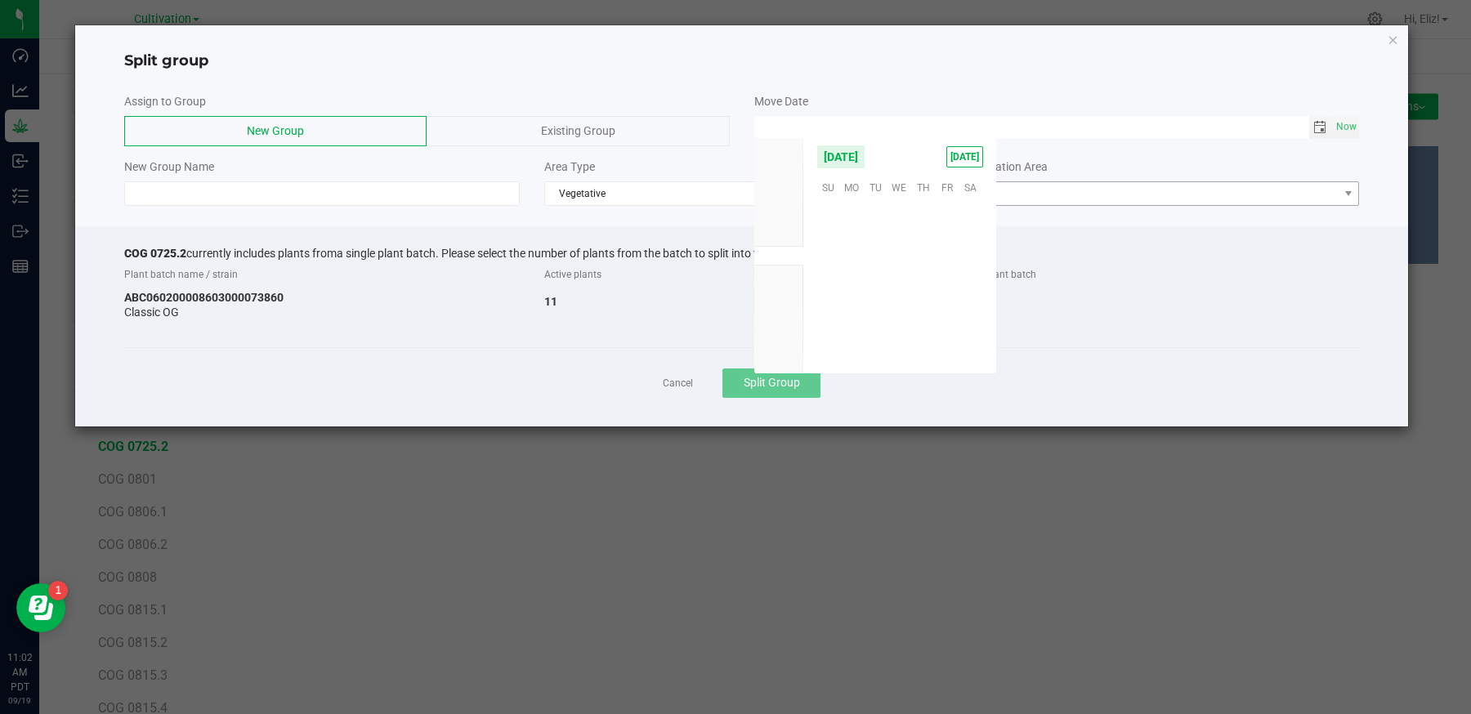
scroll to position [265075, 0]
click at [900, 258] on span "17" at bounding box center [900, 263] width 24 height 25
type input "[DATE] 12:00 AM"
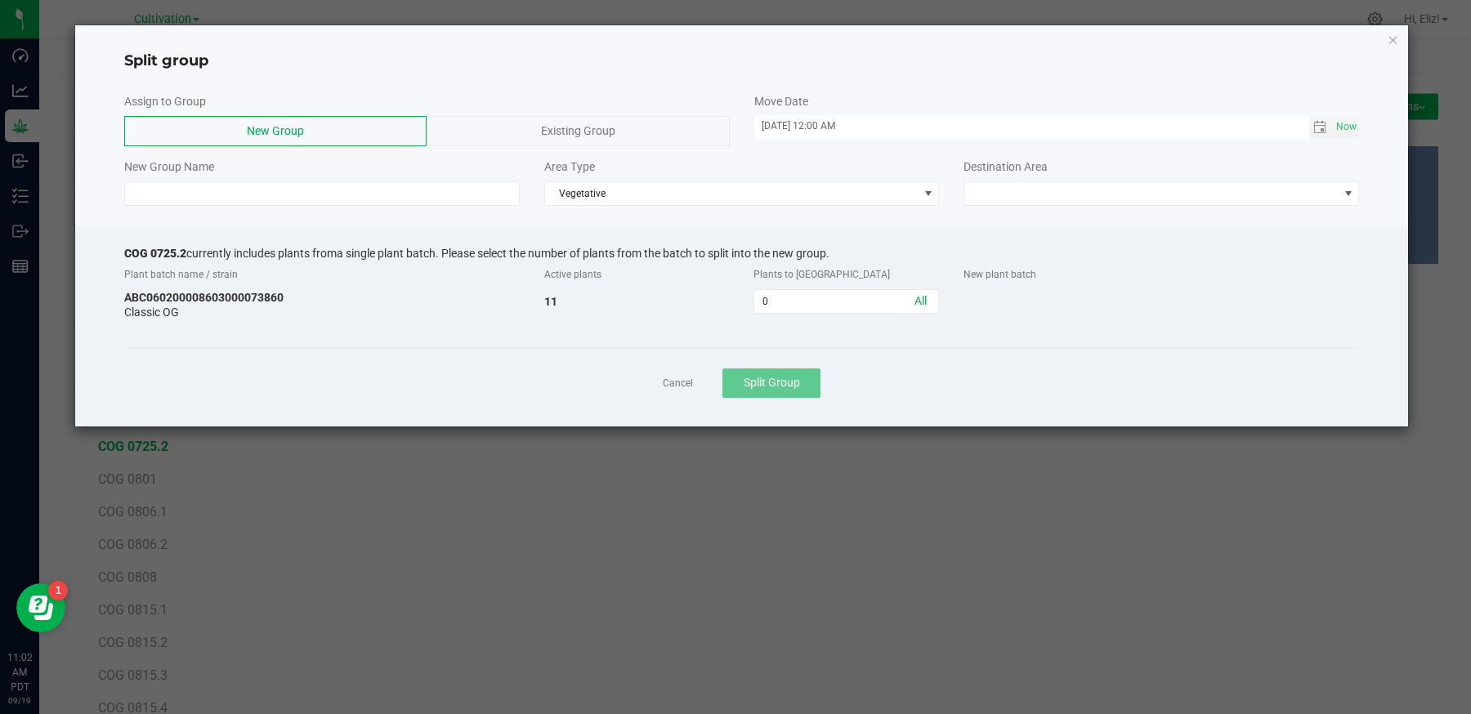
click at [577, 131] on span "Existing Group" at bounding box center [578, 130] width 74 height 13
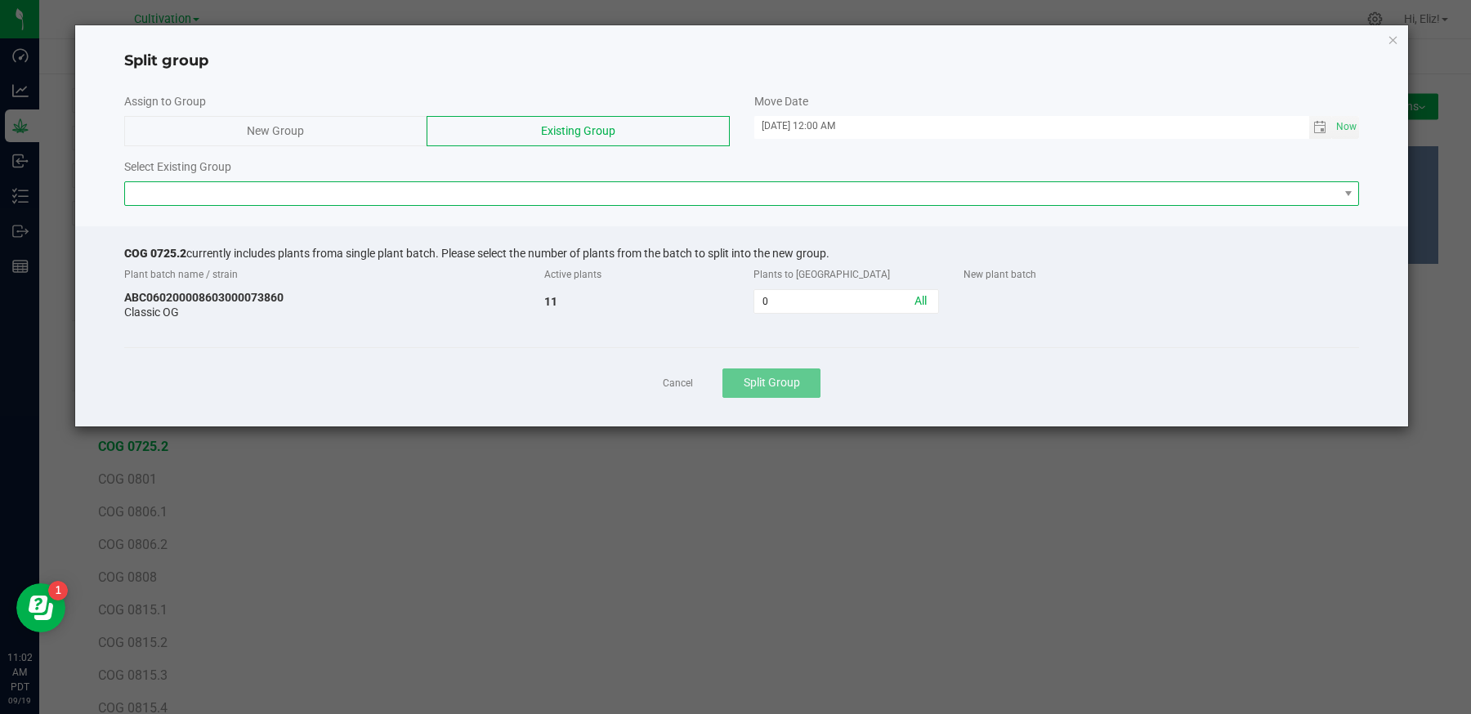
click at [557, 191] on span at bounding box center [732, 193] width 1214 height 23
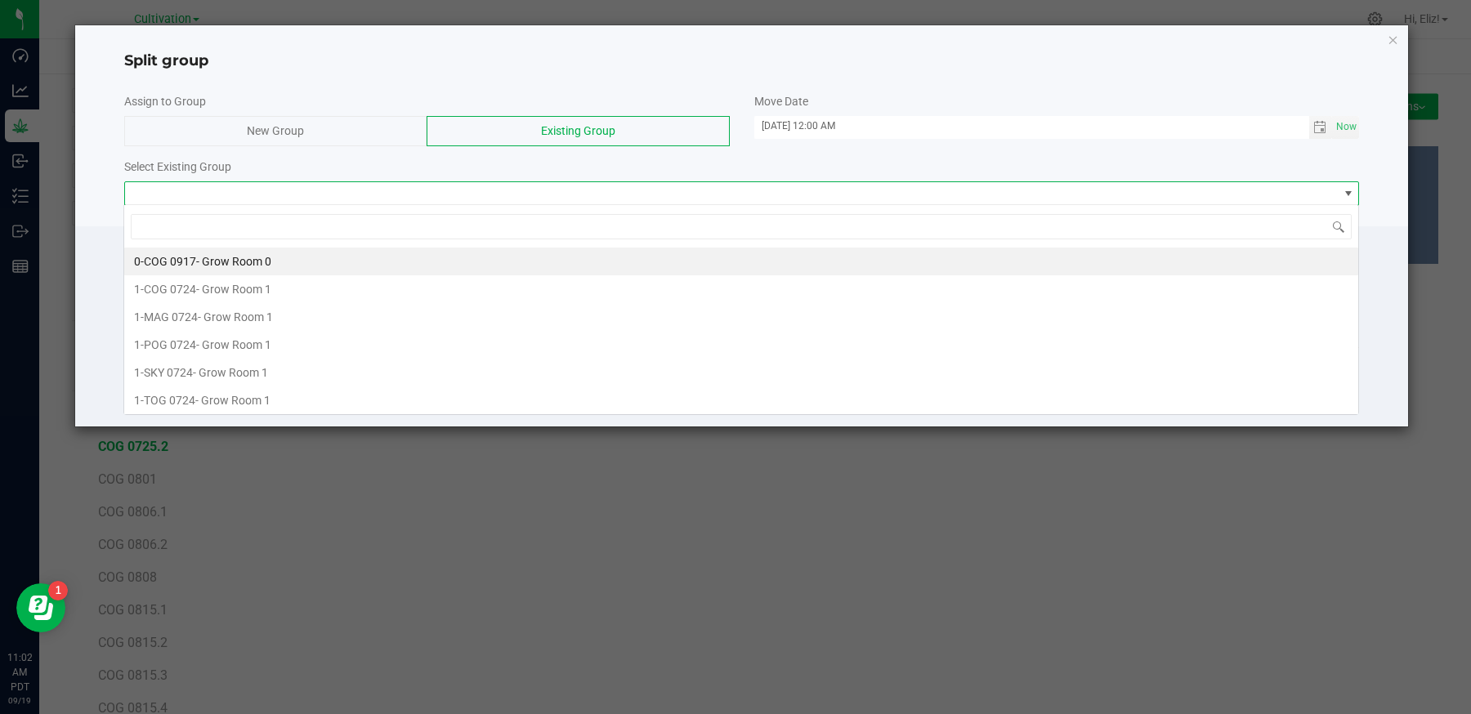
scroll to position [24, 1235]
click at [203, 262] on span "- Grow Room 0" at bounding box center [233, 261] width 75 height 13
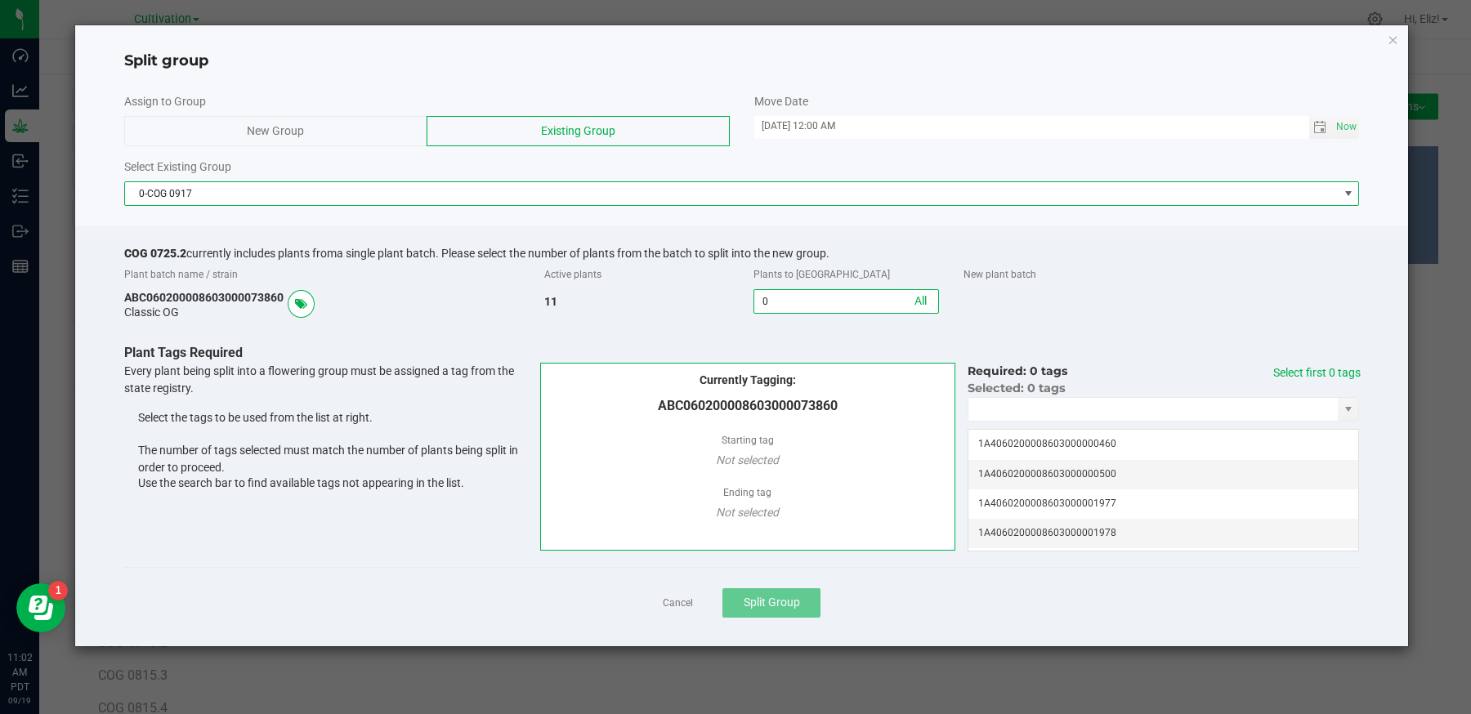
click at [759, 293] on input "0" at bounding box center [846, 301] width 184 height 23
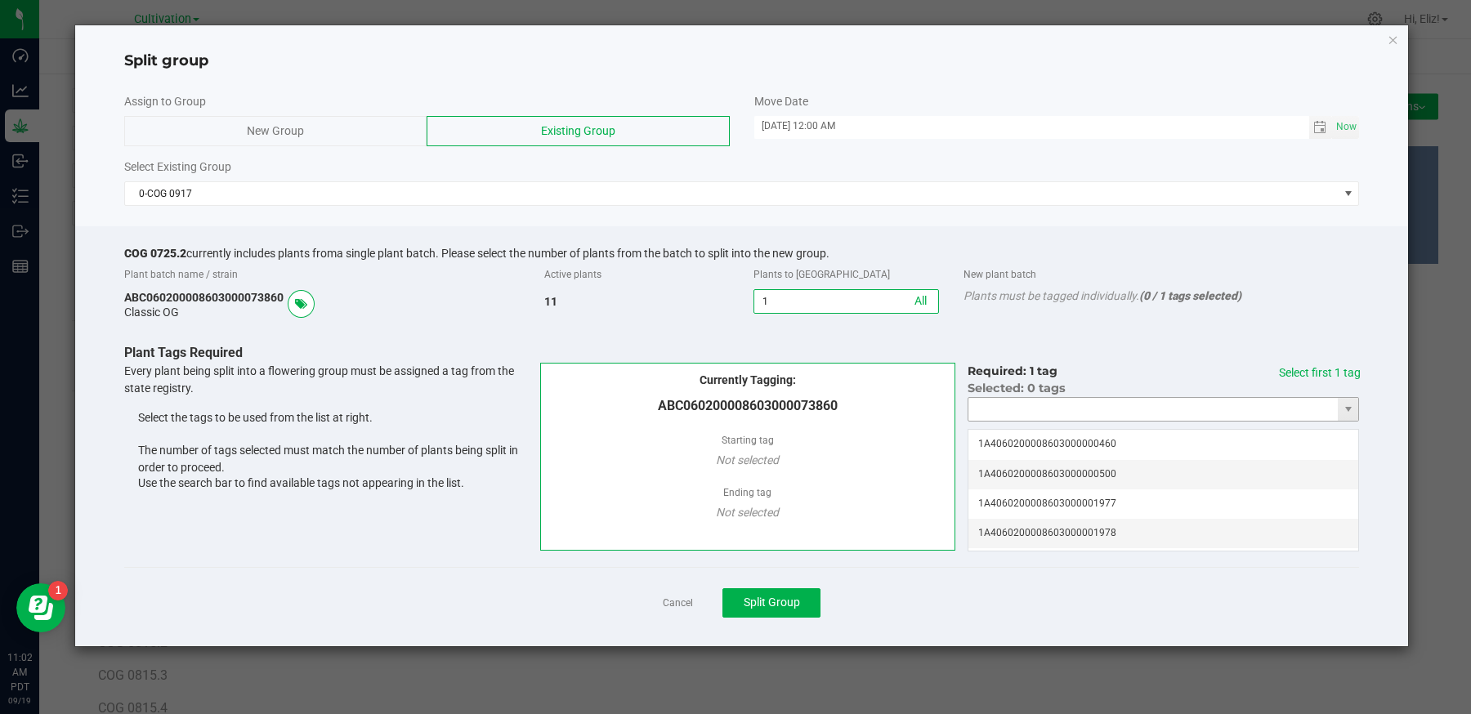
type input "1"
click at [1091, 404] on input "NO DATA FOUND" at bounding box center [1152, 409] width 369 height 23
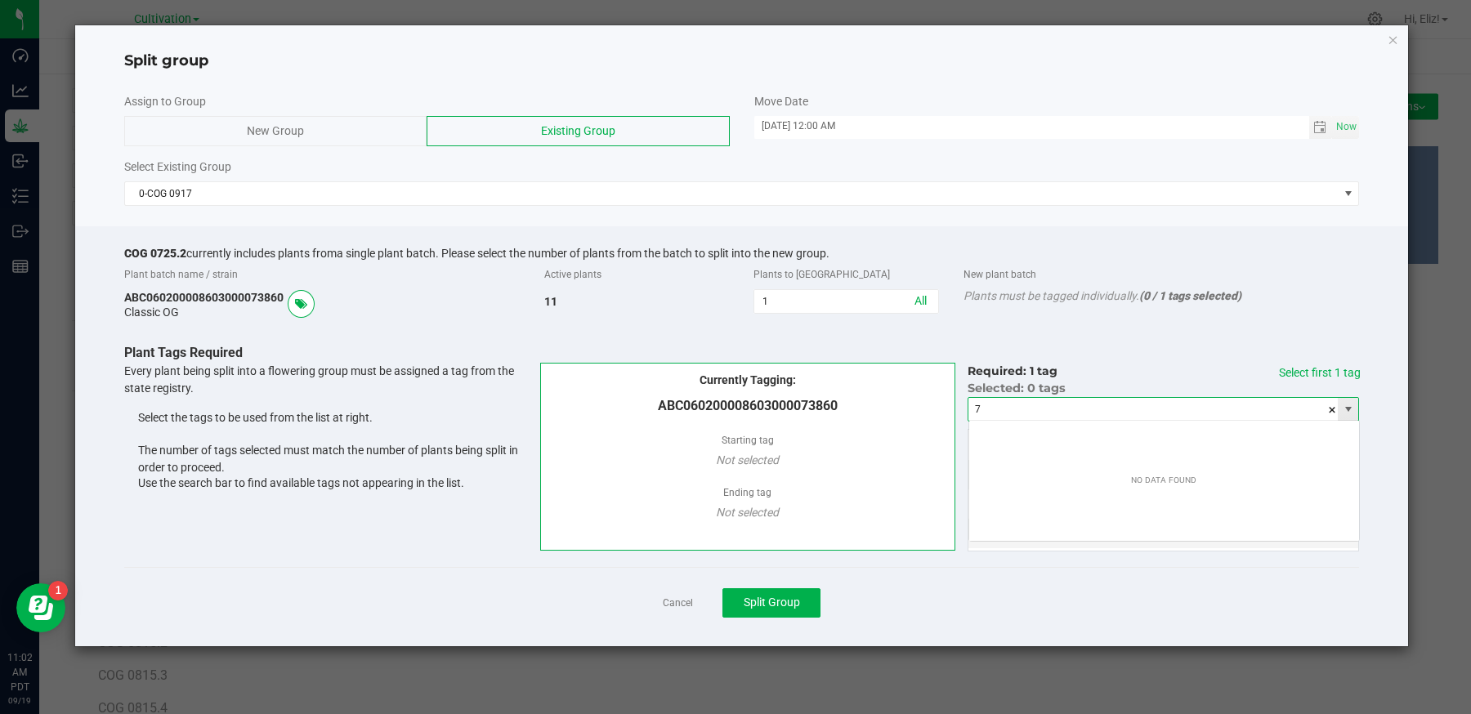
scroll to position [24, 391]
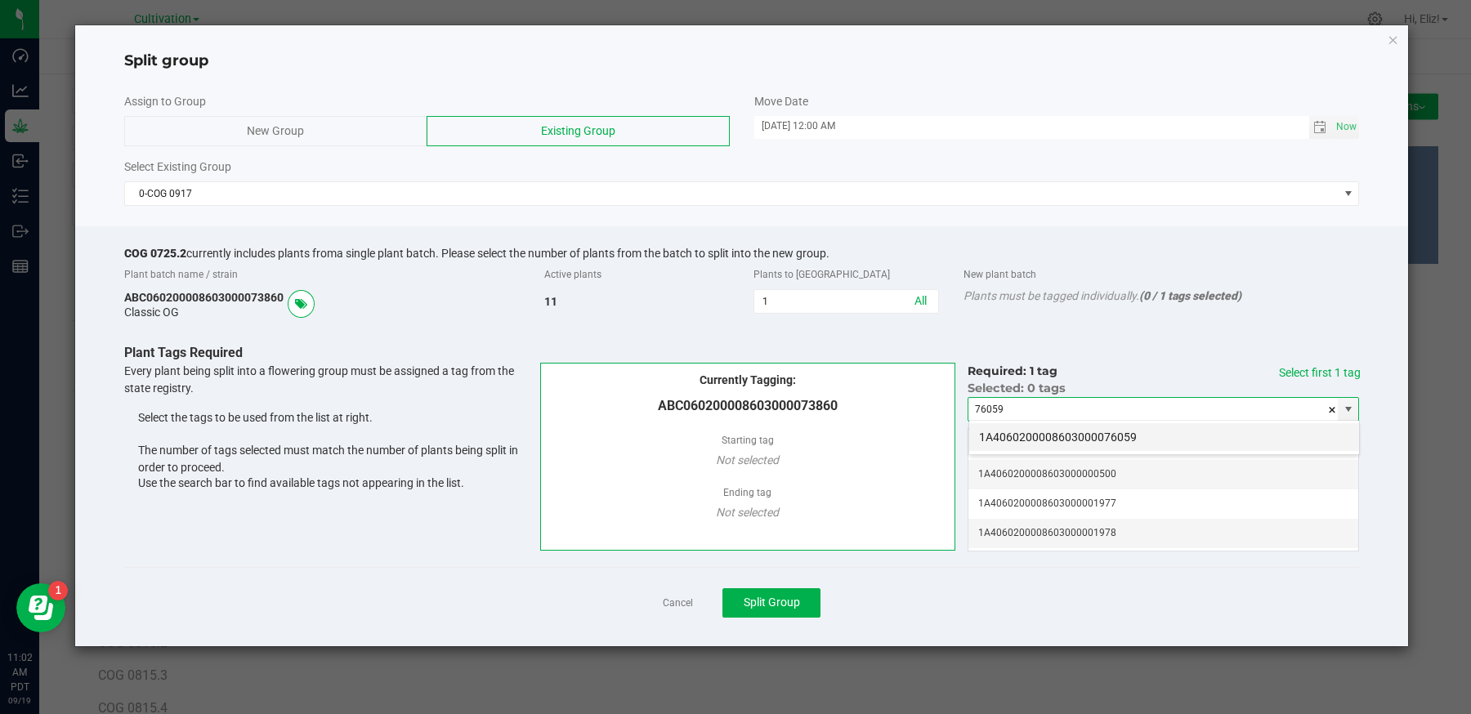
click at [1091, 432] on li "1A4060200008603000076059" at bounding box center [1164, 437] width 390 height 28
type input "1A4060200008603000076059"
click at [1326, 371] on link "Select first 1 tag" at bounding box center [1320, 372] width 82 height 13
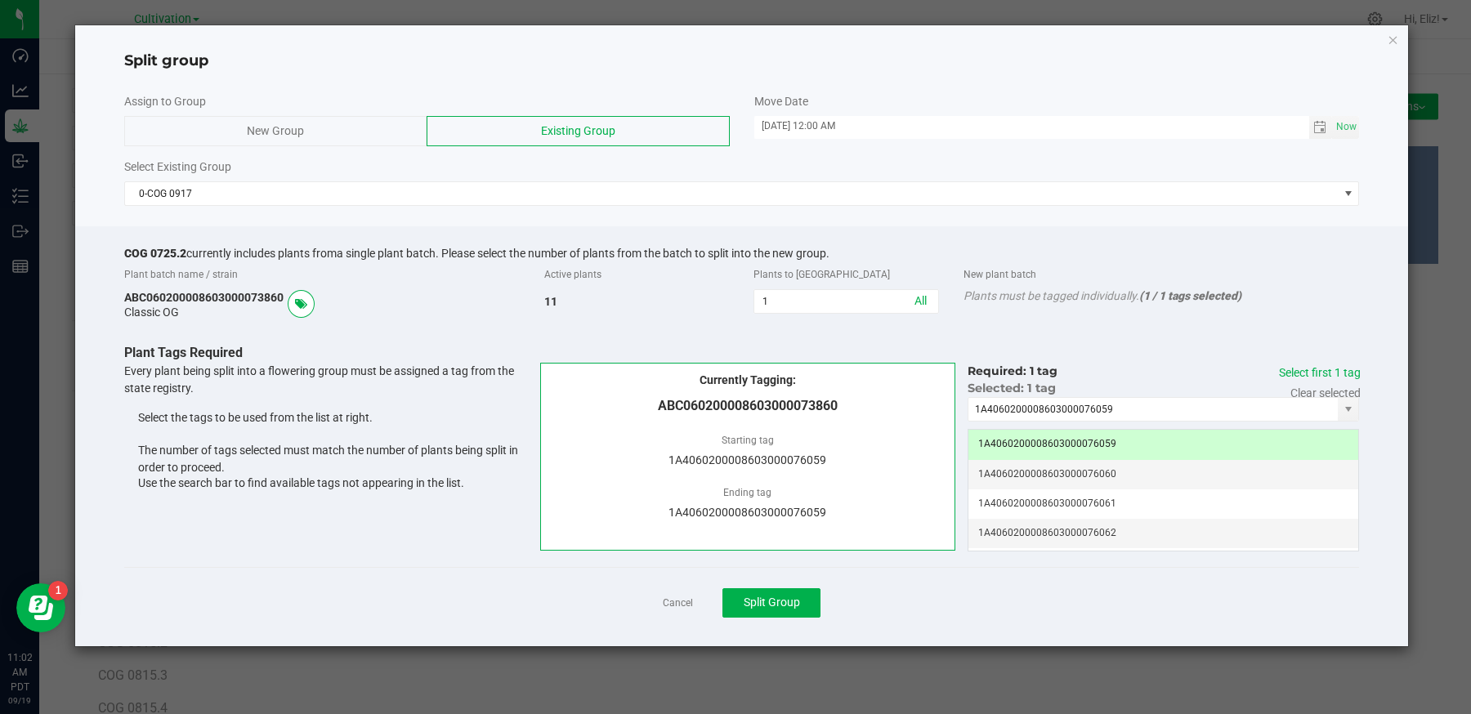
click at [922, 579] on div "Cancel Split Group" at bounding box center [742, 602] width 1236 height 71
click at [779, 588] on button "Split Group" at bounding box center [771, 602] width 98 height 29
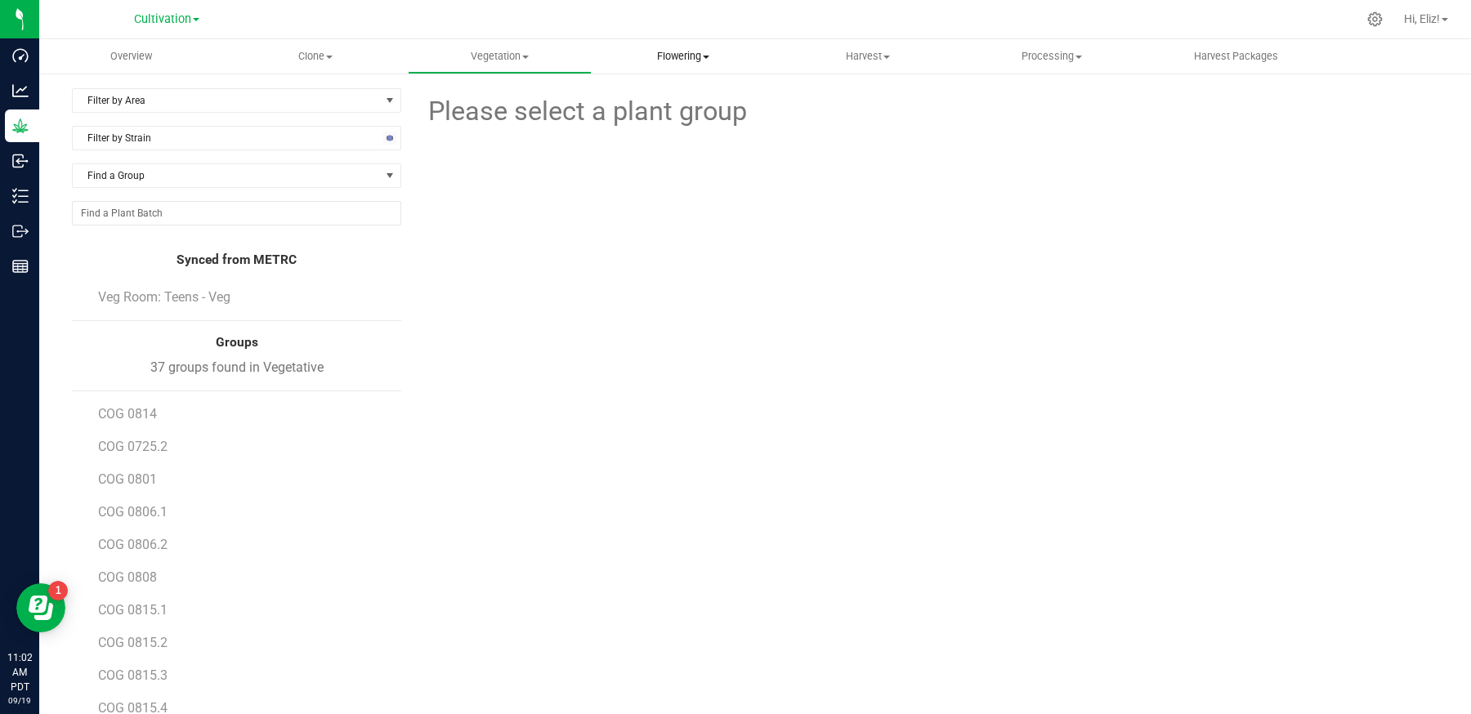
click at [682, 57] on span "Flowering" at bounding box center [683, 56] width 182 height 15
click at [660, 114] on span "Flowering groups" at bounding box center [660, 118] width 136 height 14
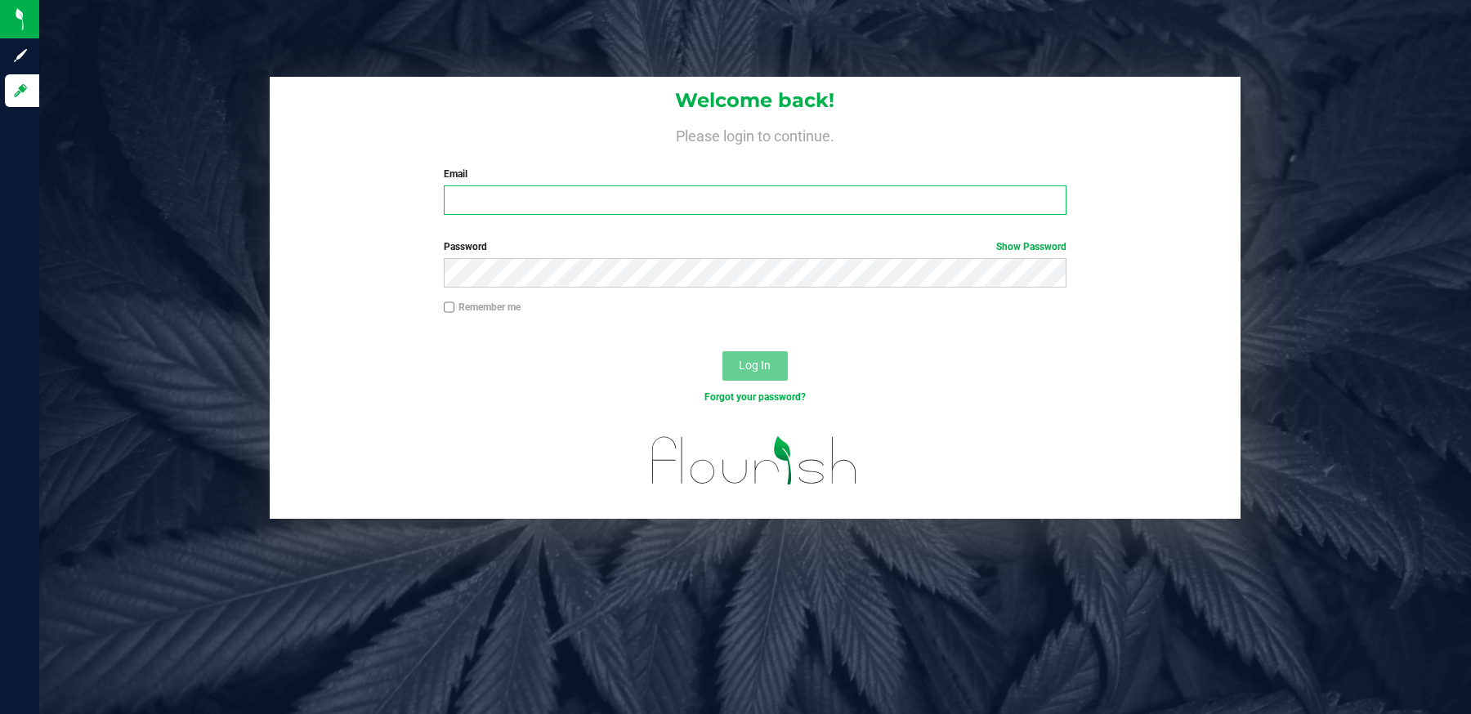
click at [493, 203] on input "Email" at bounding box center [755, 200] width 623 height 29
type input "eliz@greeneyesfarms.com"
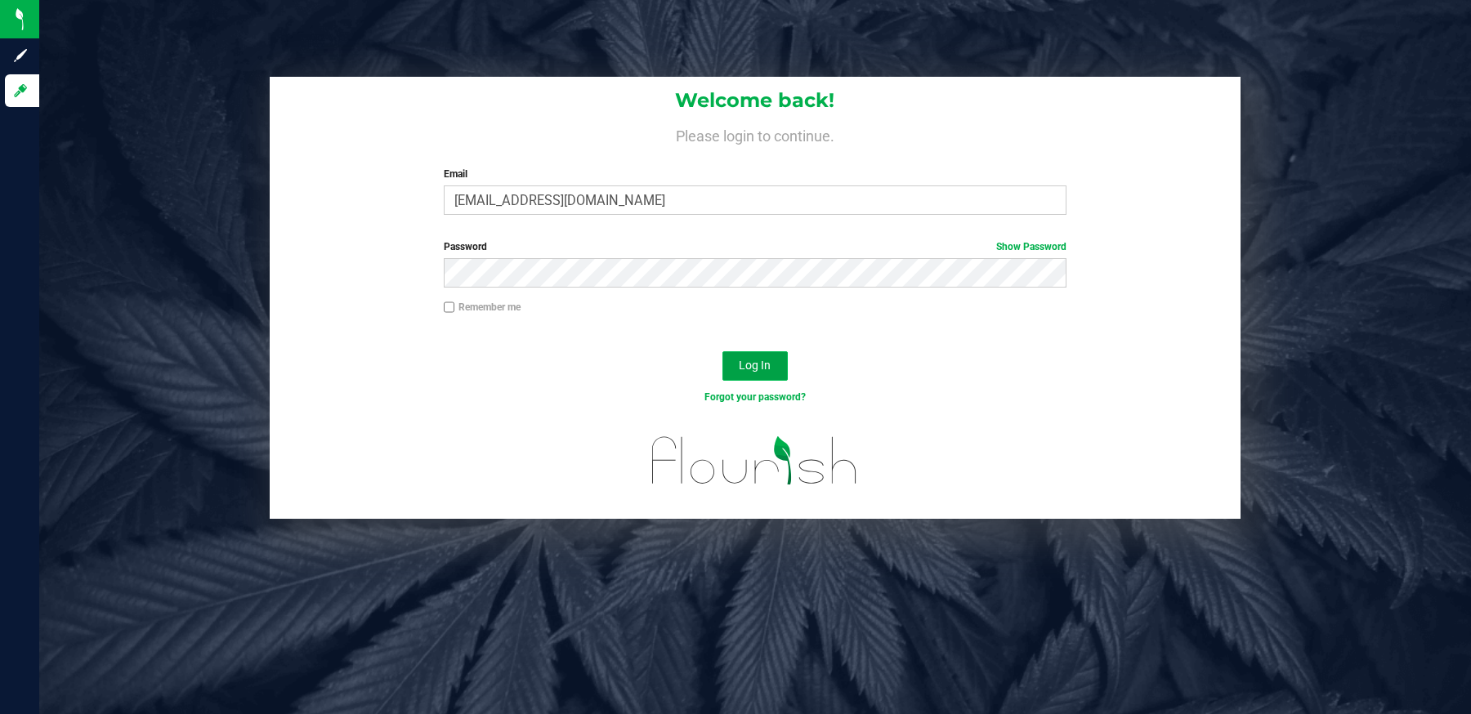
click at [743, 370] on span "Log In" at bounding box center [755, 365] width 32 height 13
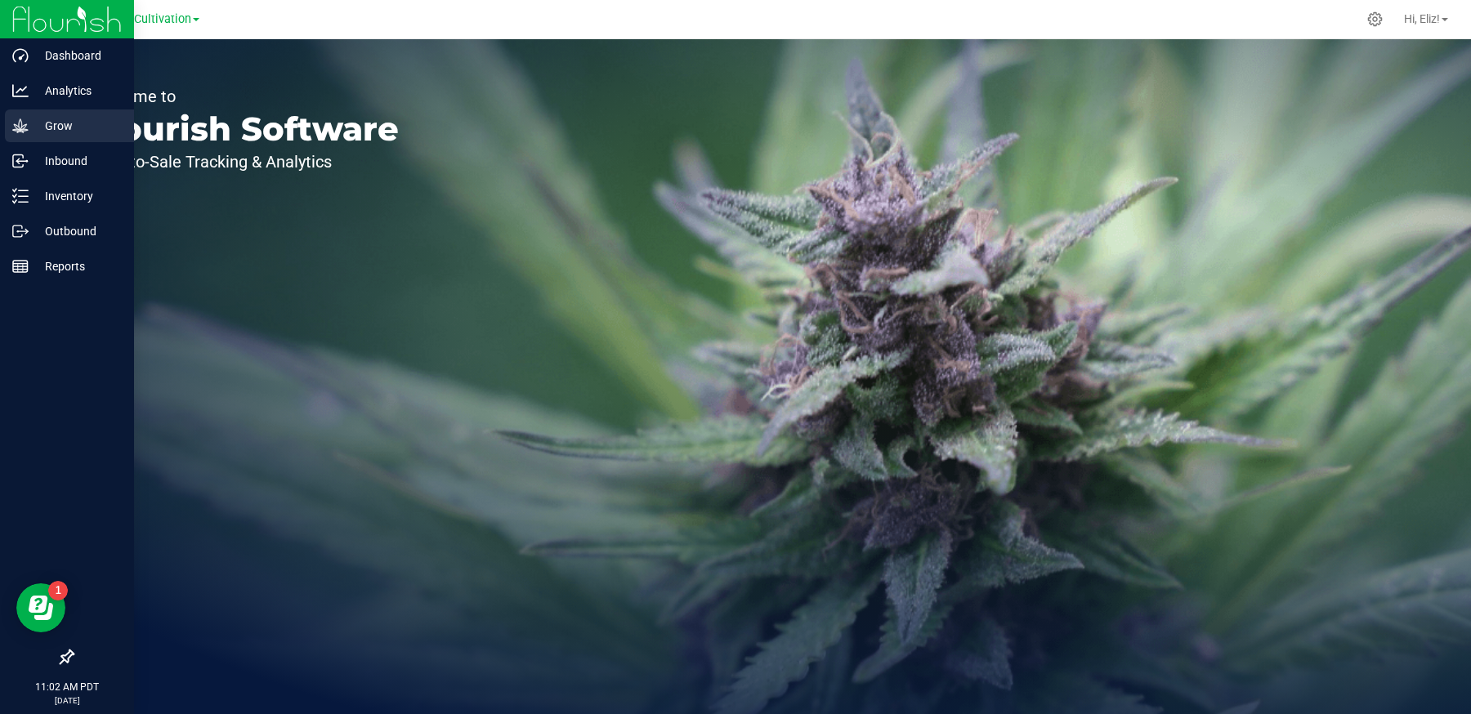
click at [45, 122] on p "Grow" at bounding box center [78, 126] width 98 height 20
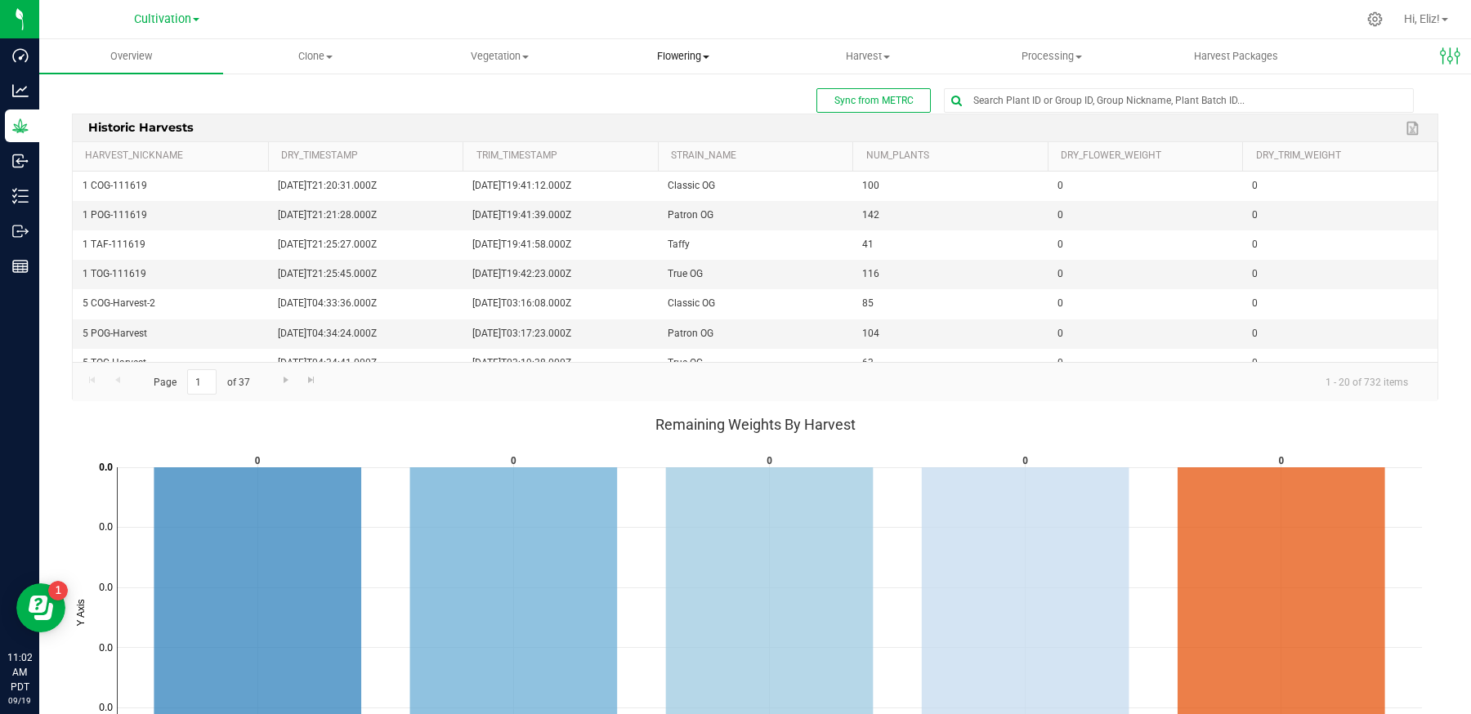
click at [676, 55] on span "Flowering" at bounding box center [683, 56] width 182 height 15
click at [664, 115] on span "Flowering groups" at bounding box center [660, 118] width 136 height 14
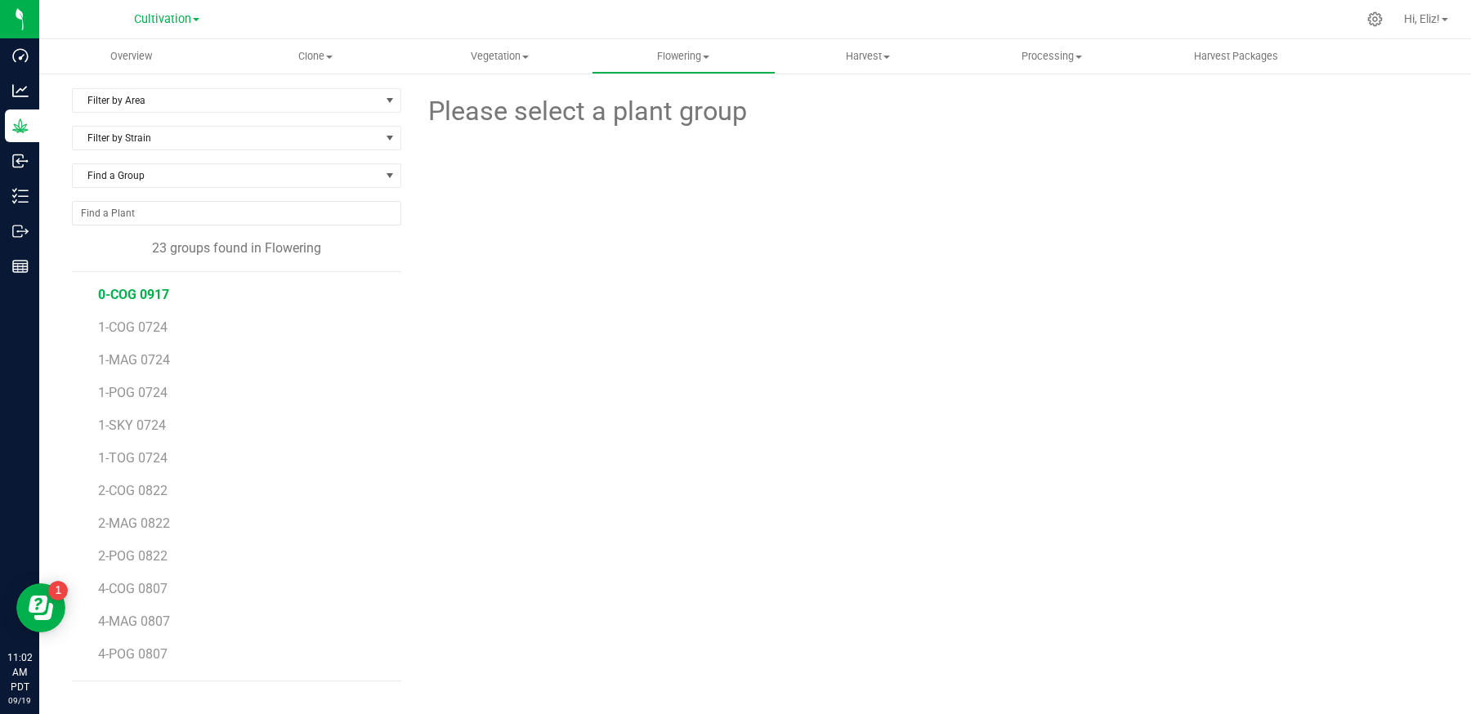
click at [141, 294] on span "0-COG 0917" at bounding box center [133, 295] width 71 height 16
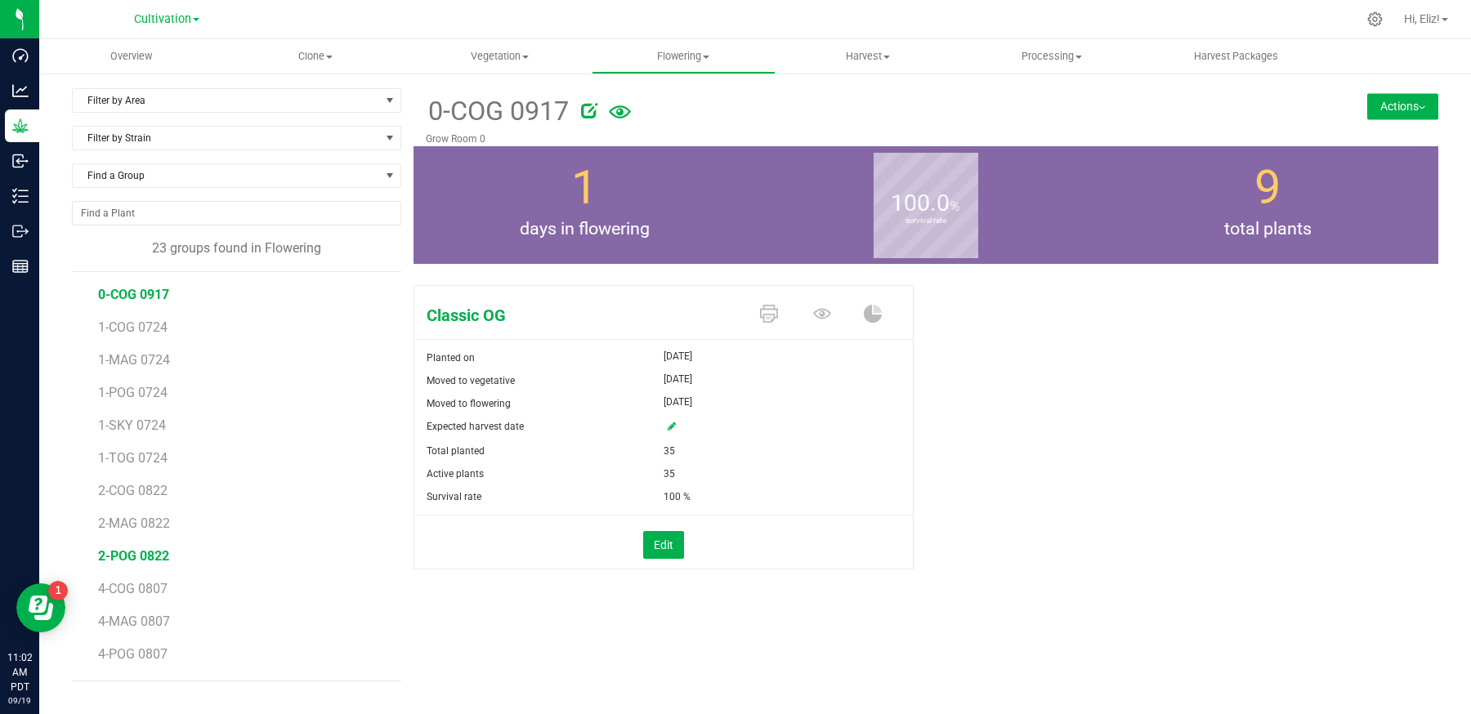
scroll to position [355, 0]
click at [132, 490] on span "COG 0708.4" at bounding box center [133, 495] width 70 height 16
click at [1377, 110] on button "Actions" at bounding box center [1402, 106] width 71 height 26
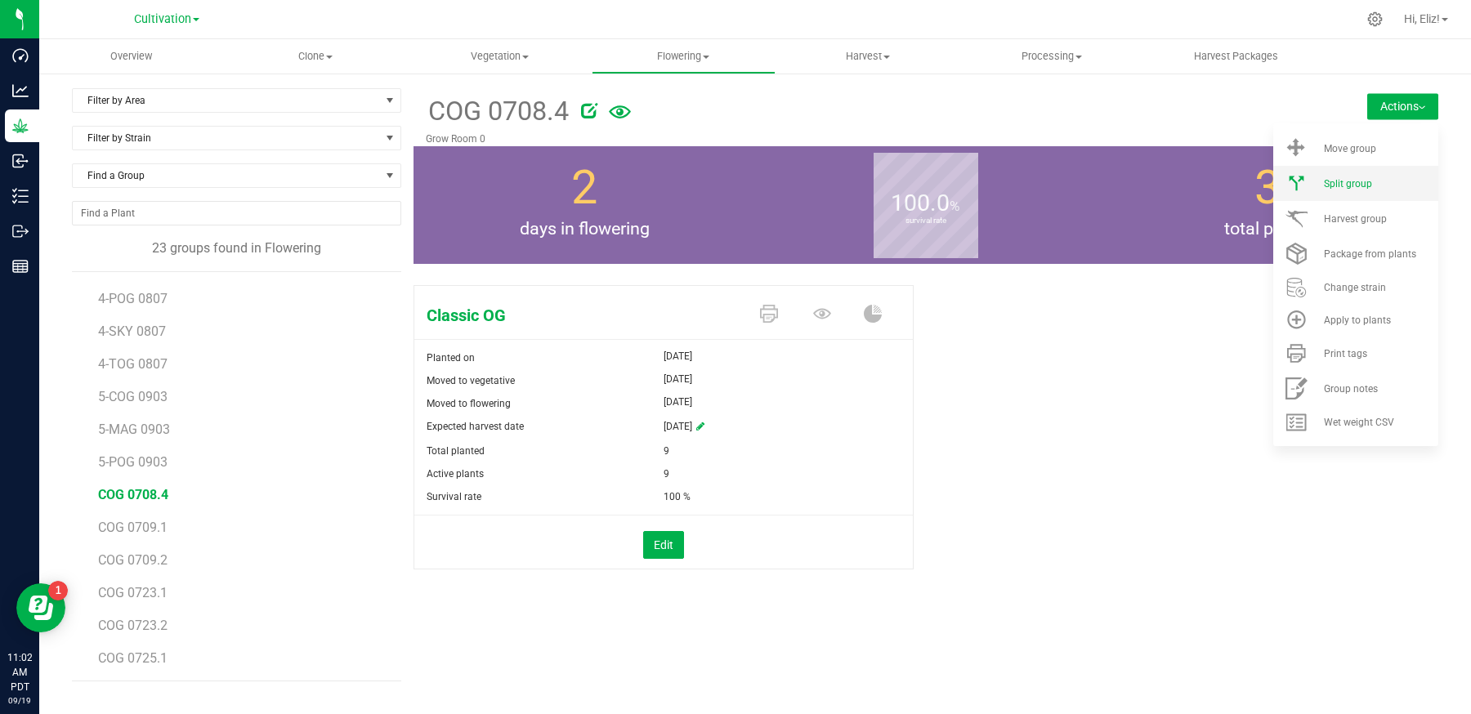
click at [1368, 179] on span "Split group" at bounding box center [1348, 183] width 48 height 11
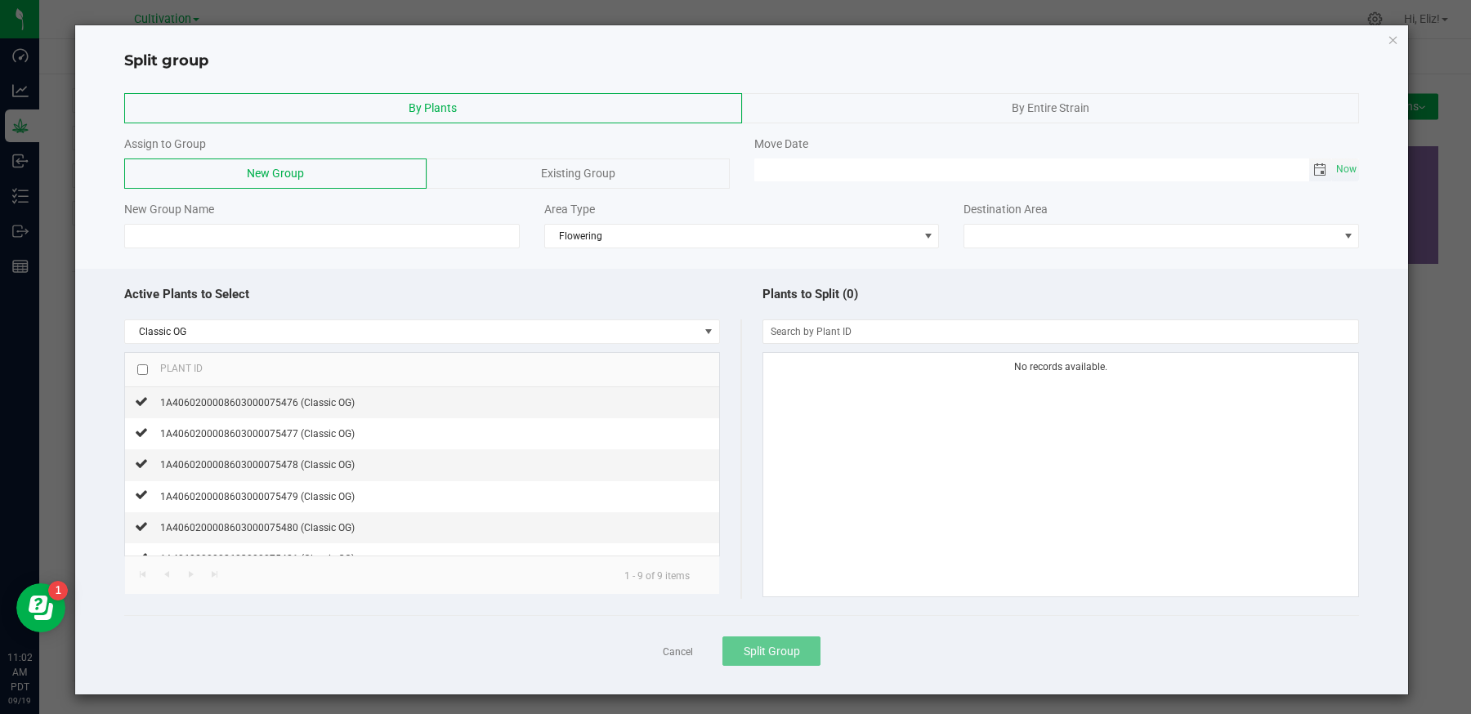
click at [1321, 171] on span "Toggle calendar" at bounding box center [1319, 169] width 13 height 13
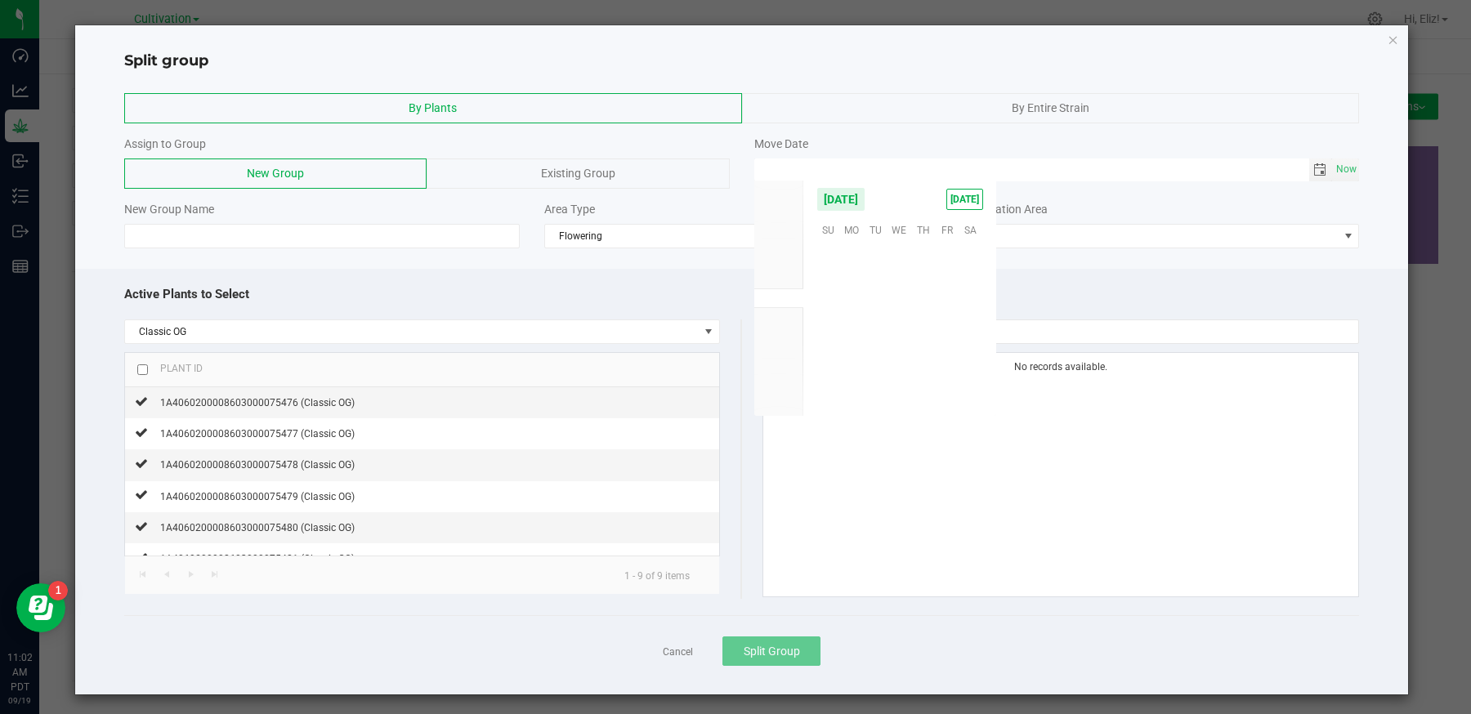
scroll to position [265075, 0]
click at [897, 293] on span "17" at bounding box center [900, 305] width 24 height 25
type input "09/17/2025 12:00 AM"
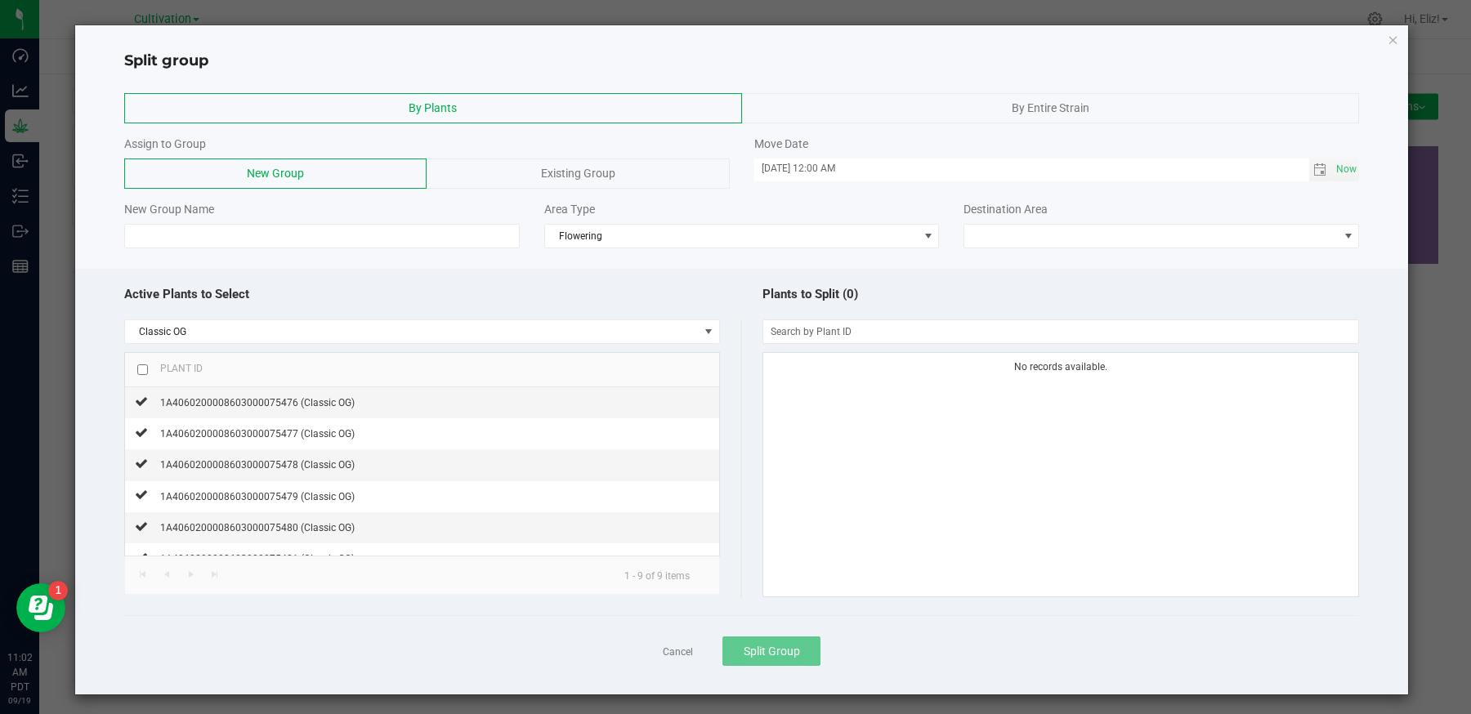
click at [579, 168] on span "Existing Group" at bounding box center [578, 173] width 74 height 13
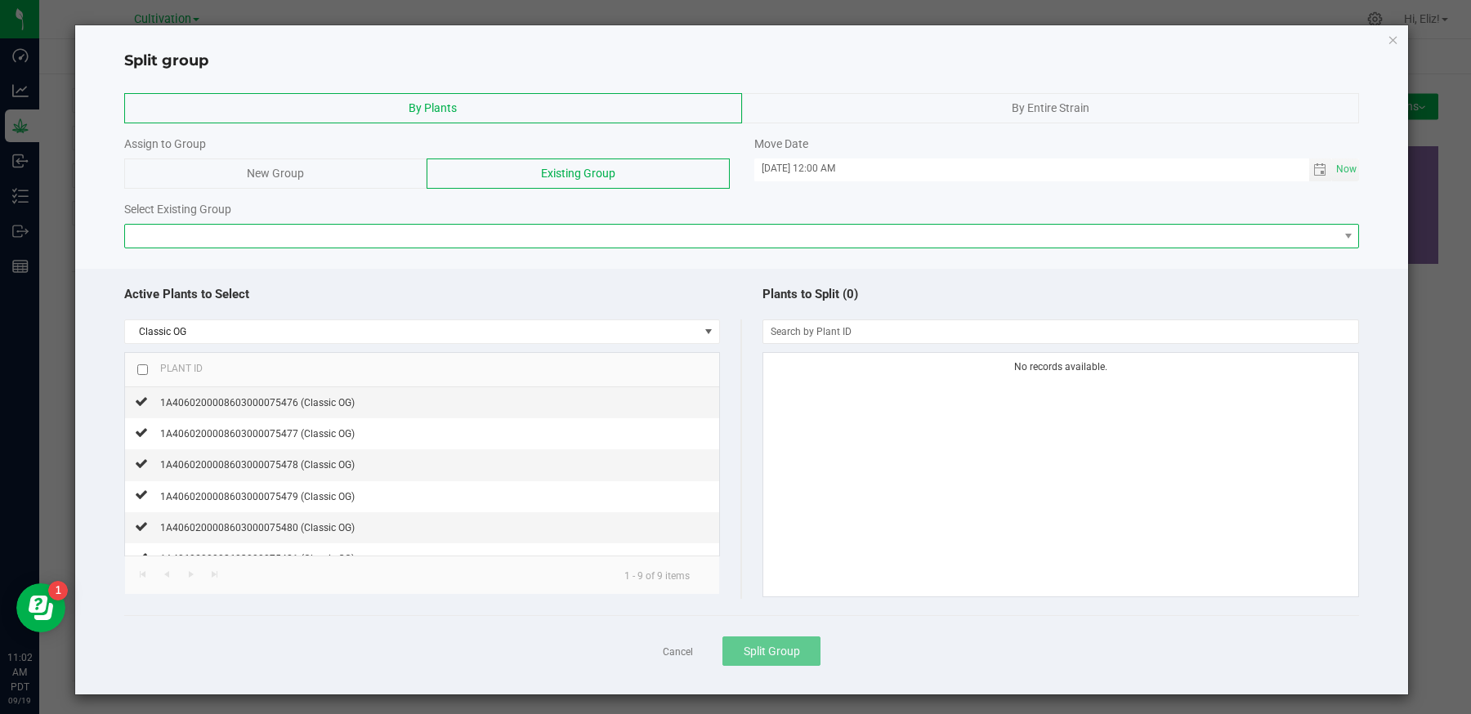
click at [536, 233] on span at bounding box center [732, 236] width 1214 height 23
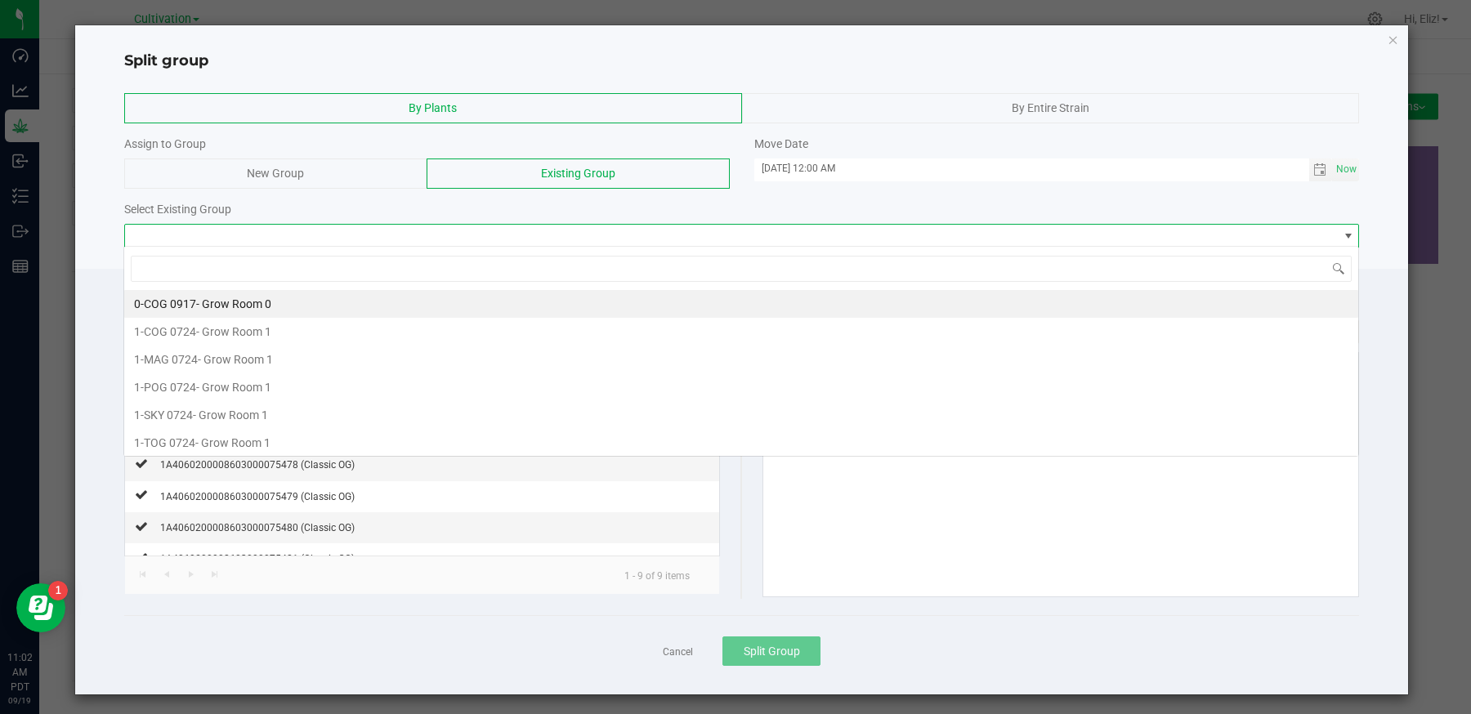
scroll to position [24, 1235]
click at [186, 303] on span "0-COG 0917" at bounding box center [165, 303] width 62 height 13
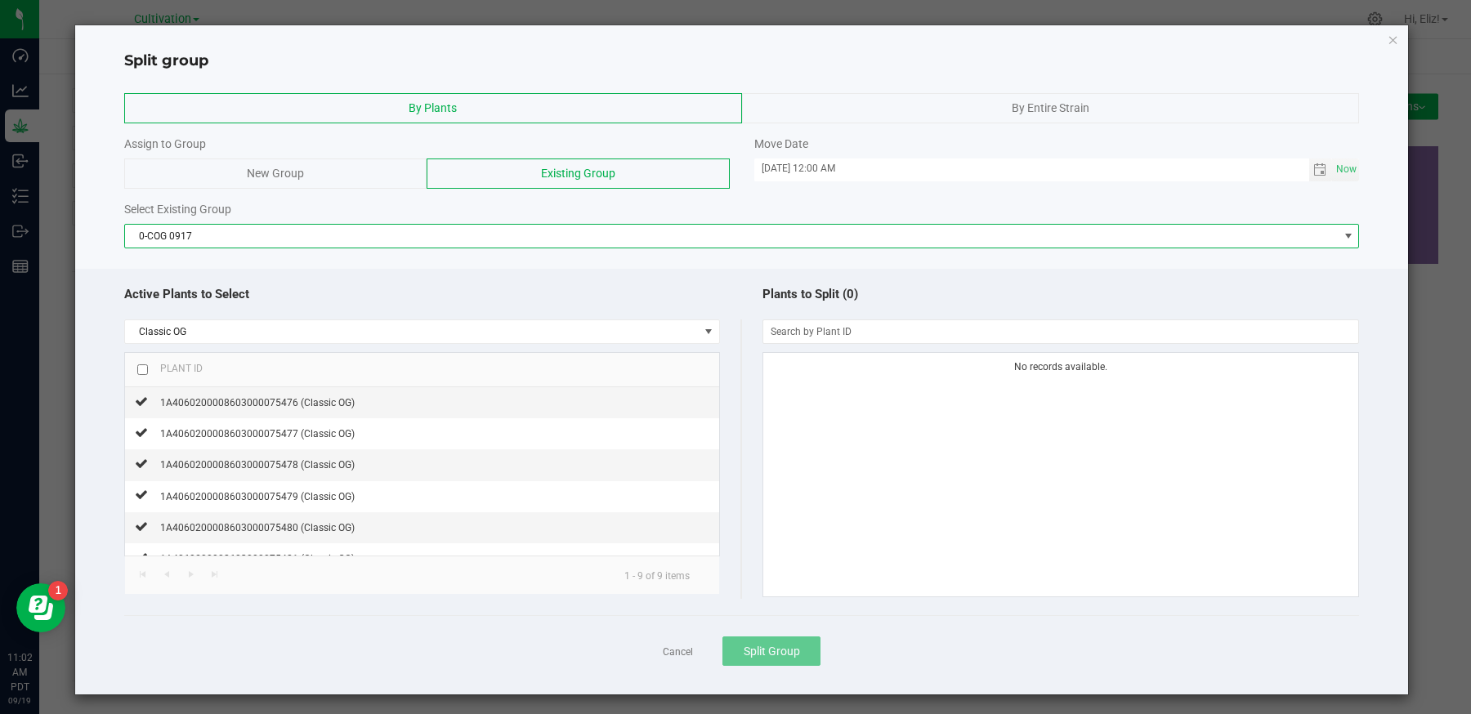
click at [142, 369] on input "checkbox" at bounding box center [142, 369] width 11 height 11
checkbox input "true"
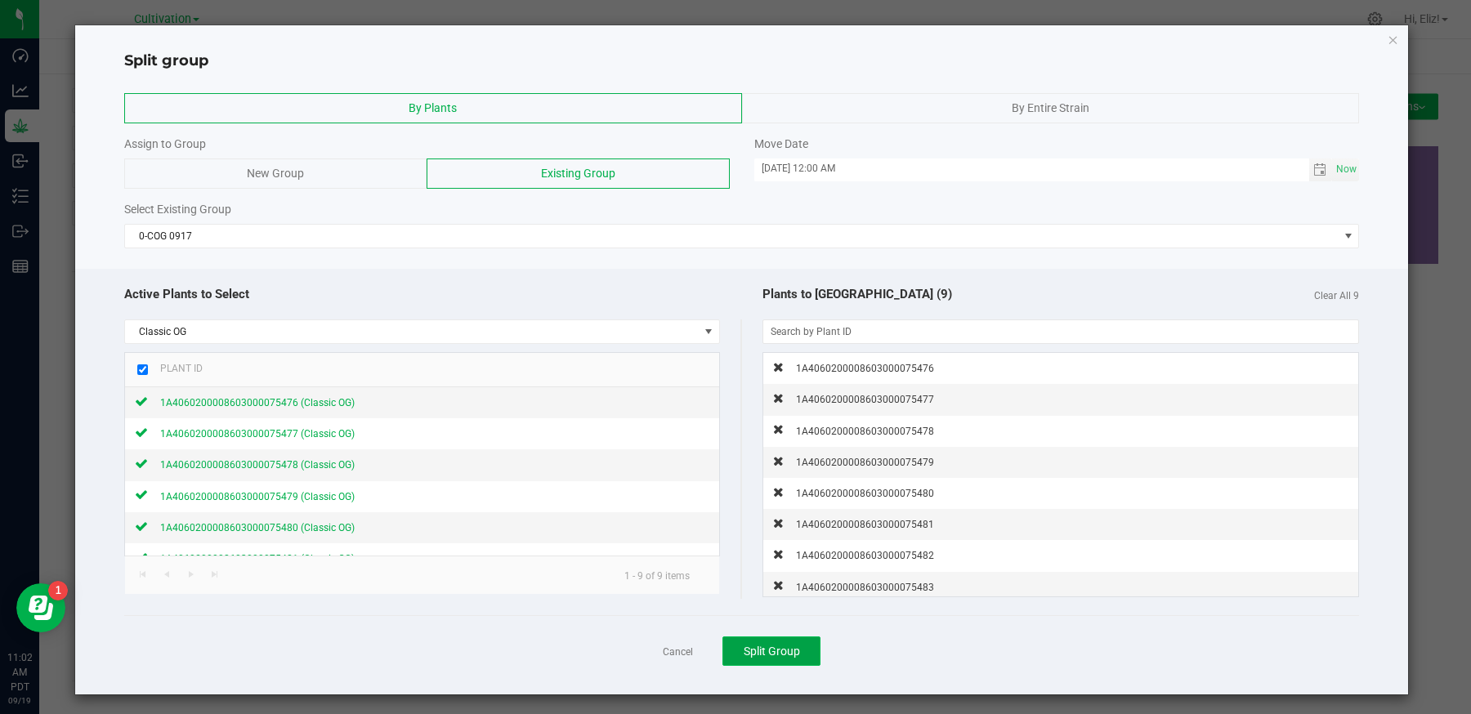
click at [791, 652] on span "Split Group" at bounding box center [772, 651] width 56 height 13
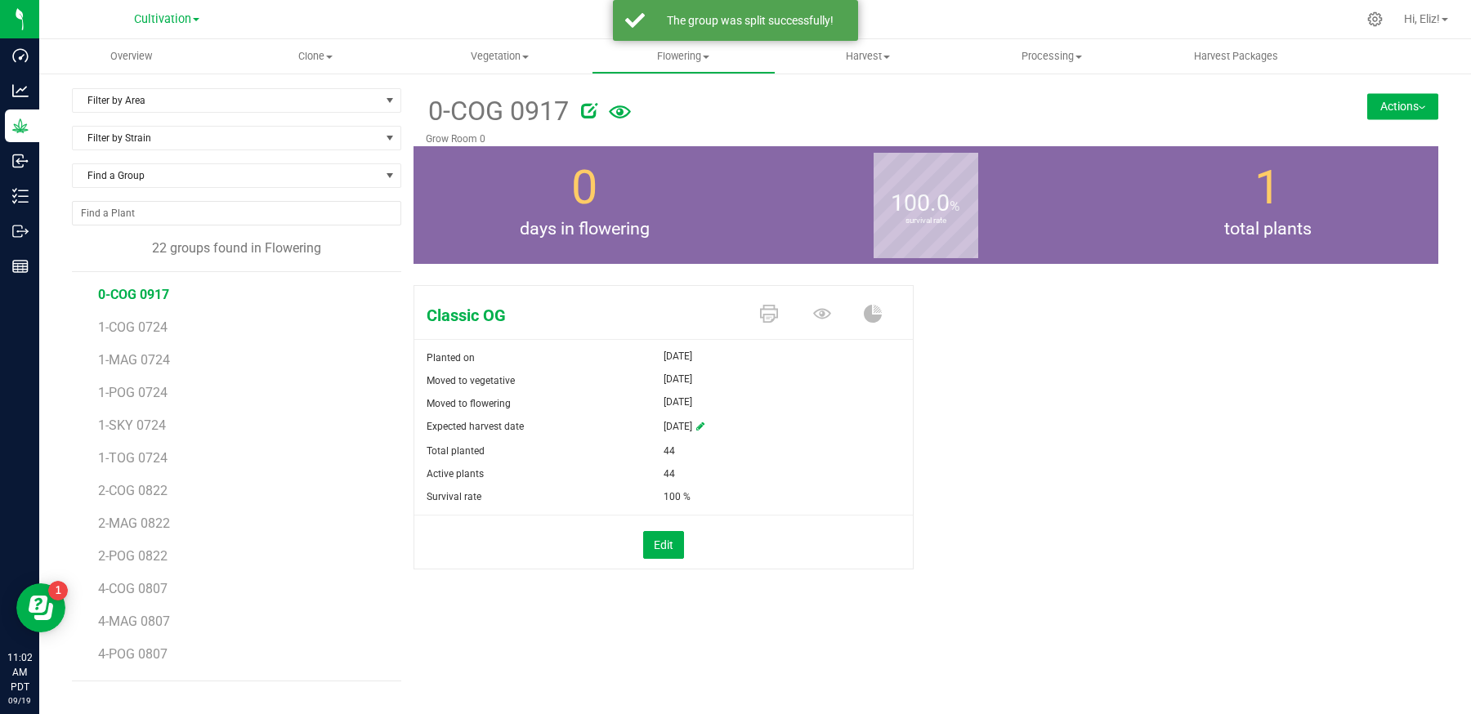
scroll to position [323, 0]
click at [128, 520] on span "COG 0709.1" at bounding box center [133, 528] width 70 height 16
click at [1397, 105] on button "Actions" at bounding box center [1402, 106] width 71 height 26
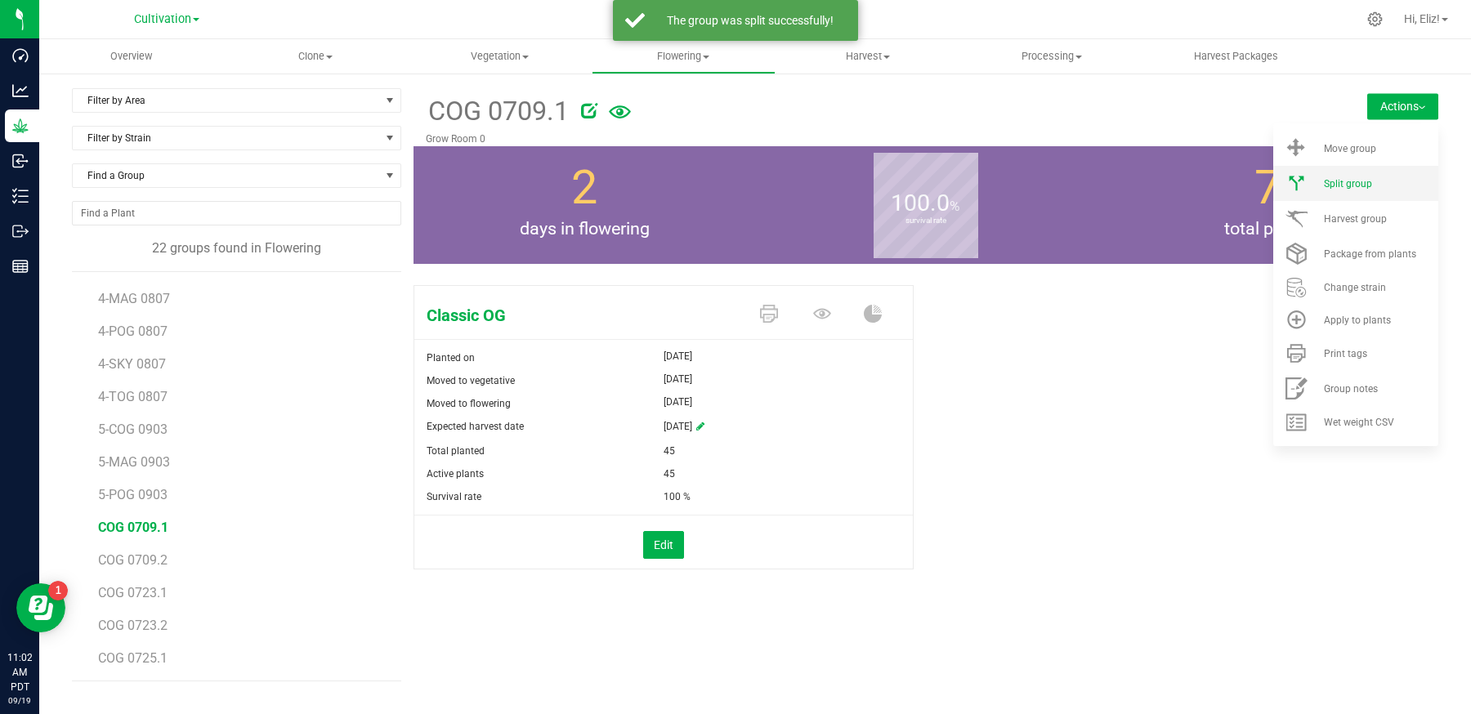
click at [1355, 180] on span "Split group" at bounding box center [1348, 183] width 48 height 11
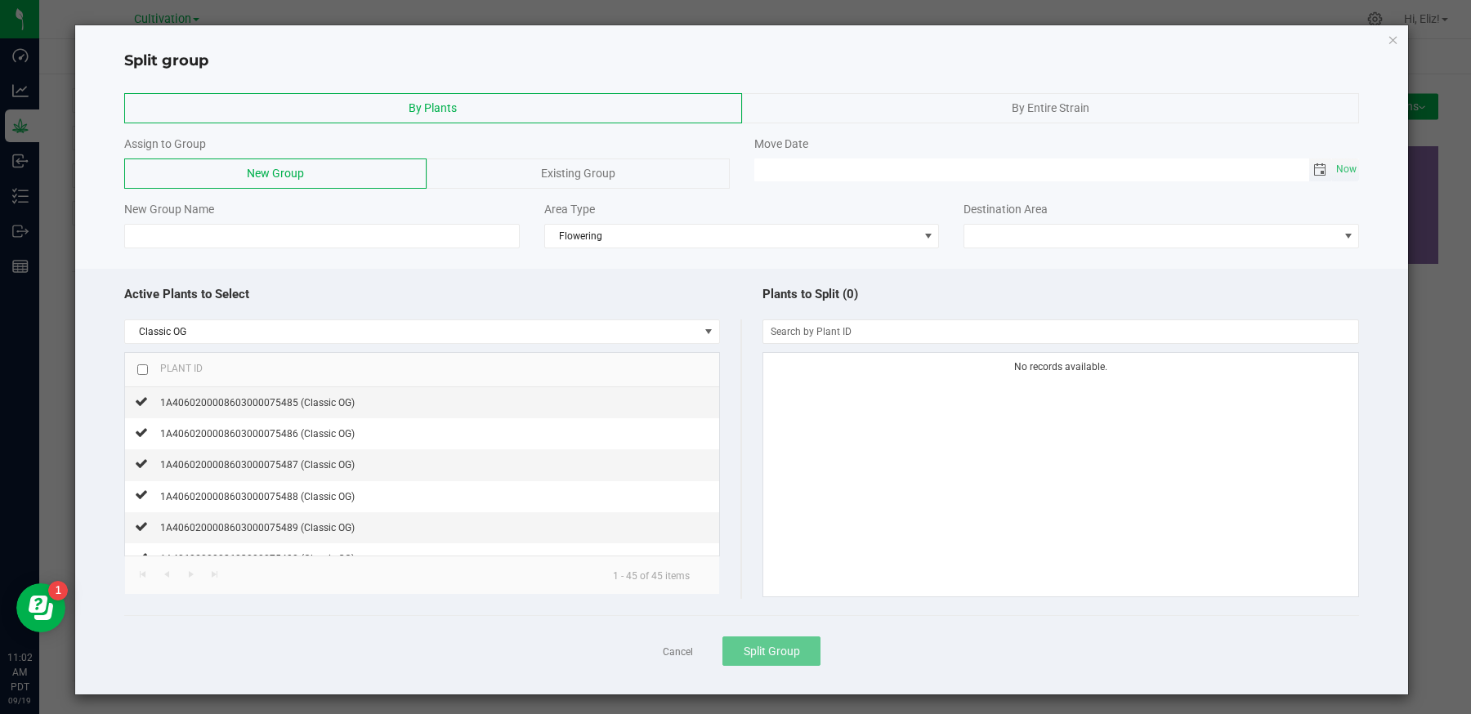
click at [1321, 171] on span "Toggle calendar" at bounding box center [1319, 169] width 13 height 13
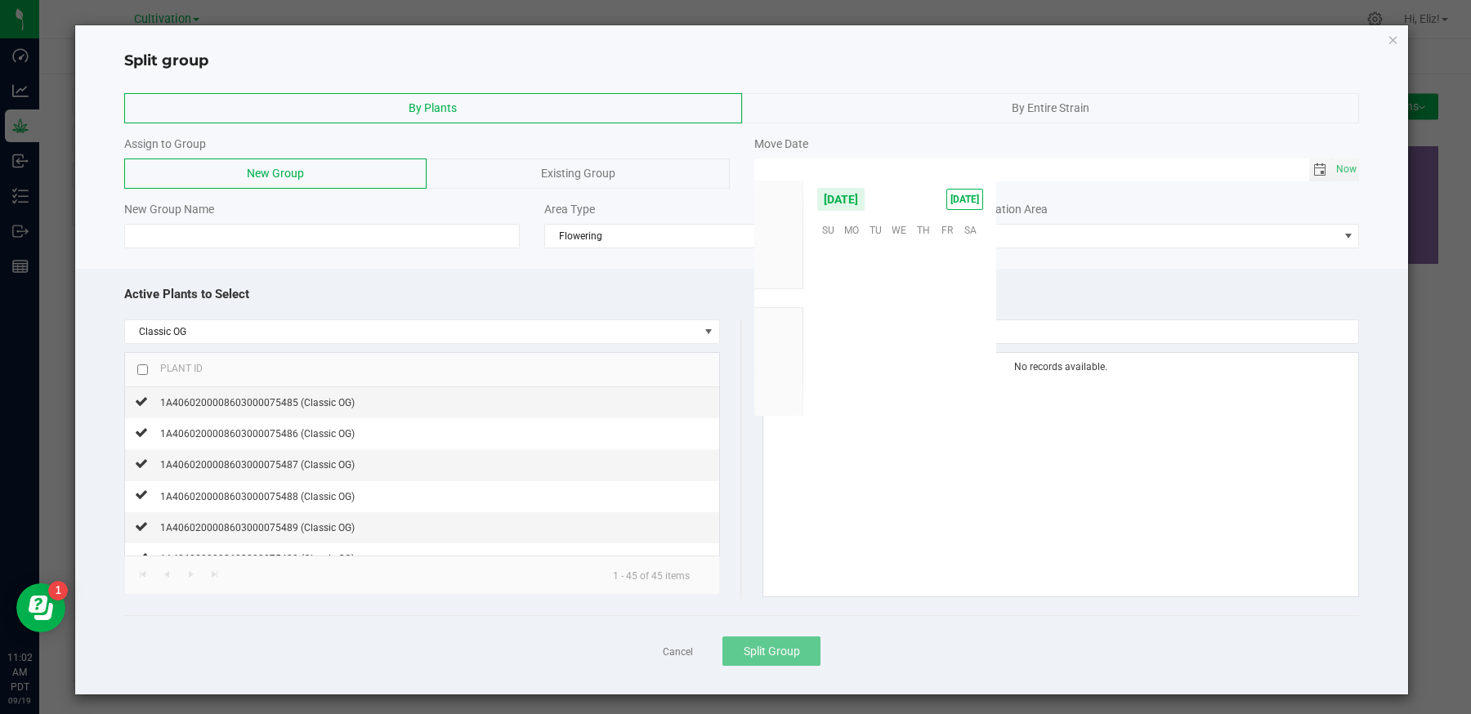
scroll to position [265075, 0]
click at [901, 308] on span "17" at bounding box center [900, 305] width 24 height 25
type input "09/17/2025 12:00 AM"
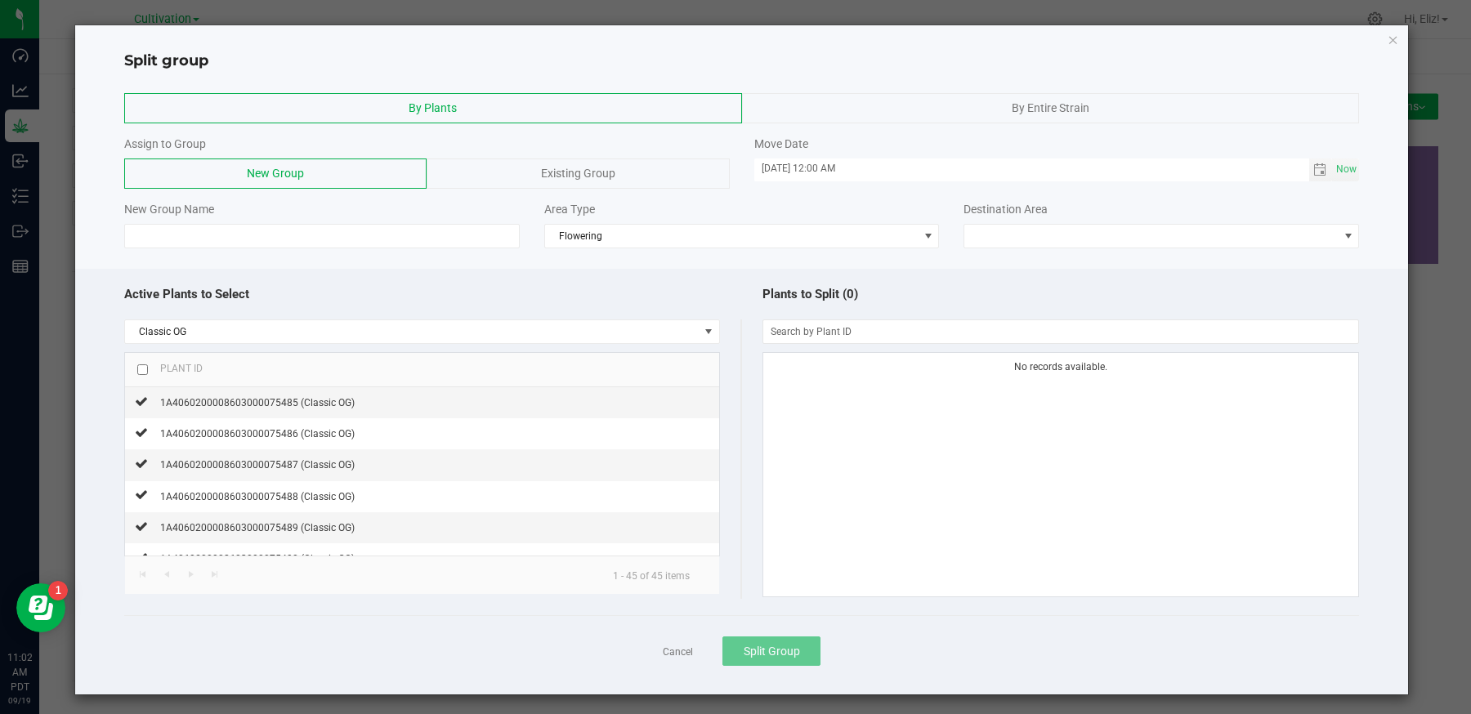
click at [512, 172] on div "Existing Group" at bounding box center [578, 174] width 302 height 30
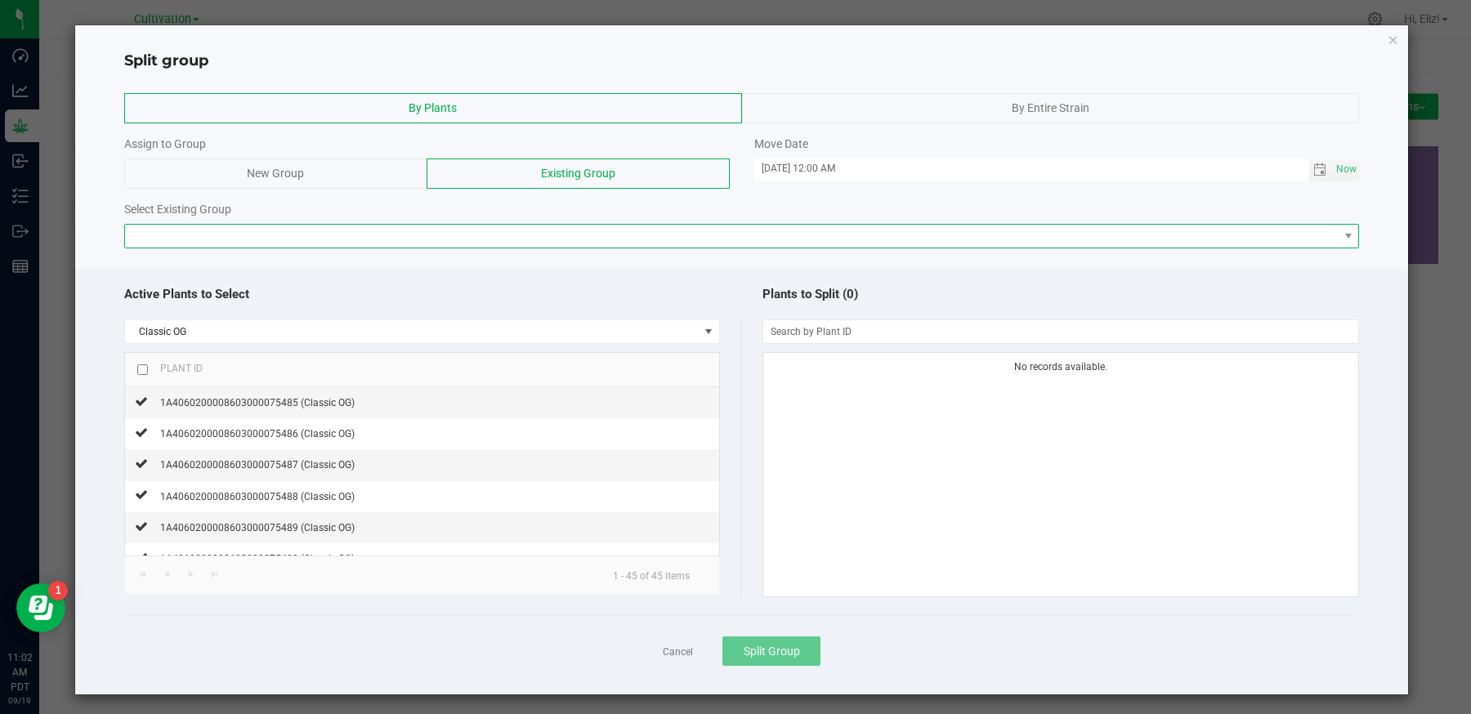
click at [466, 233] on span at bounding box center [732, 236] width 1214 height 23
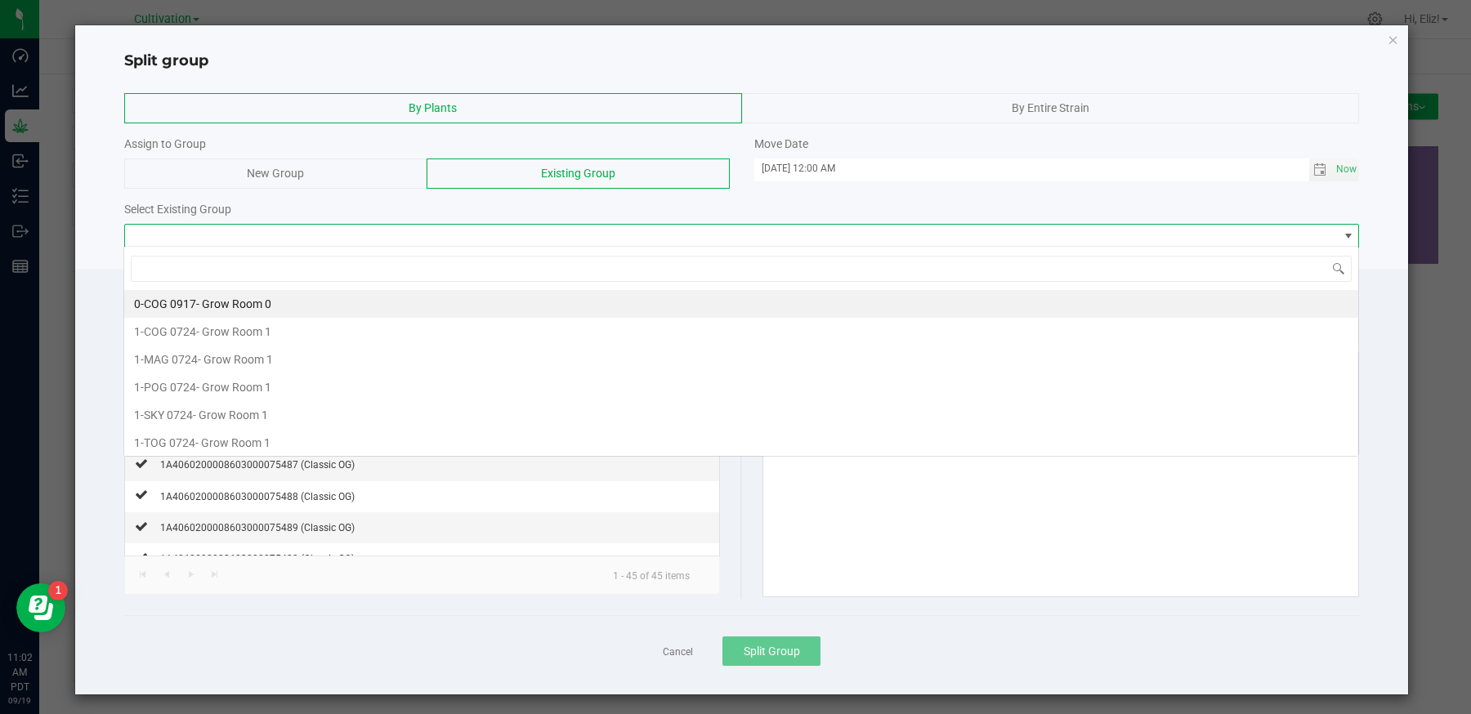
scroll to position [24, 1235]
click at [155, 306] on span "0-COG 0917" at bounding box center [165, 303] width 62 height 13
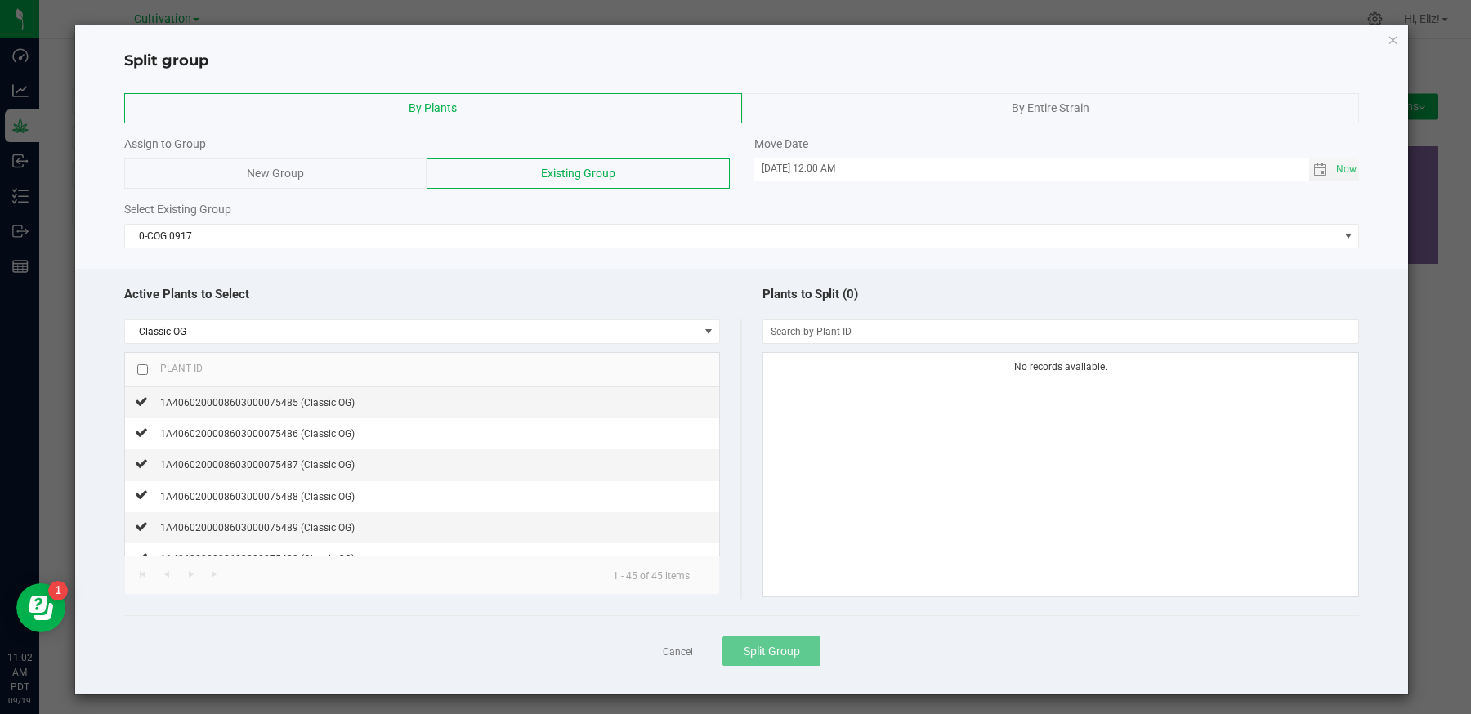
click at [145, 367] on input "checkbox" at bounding box center [142, 369] width 11 height 11
checkbox input "true"
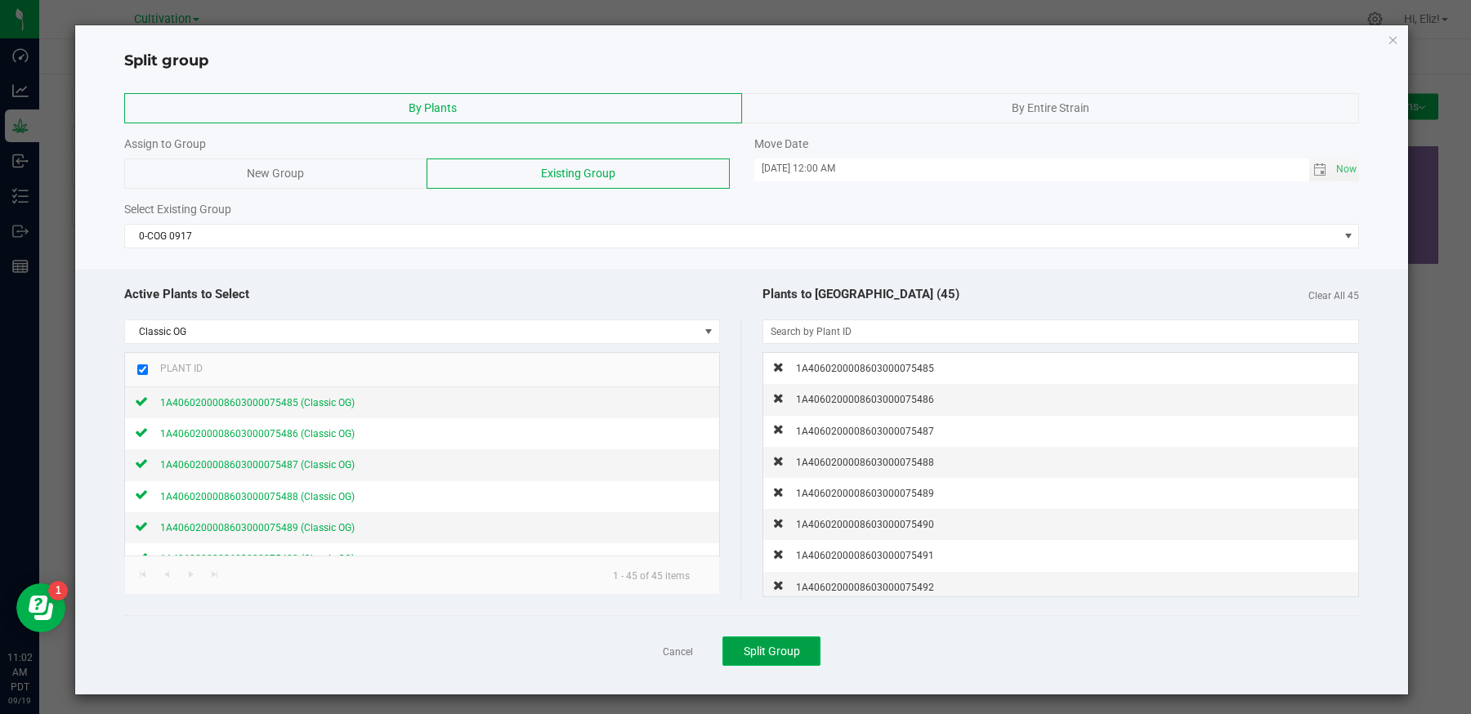
click at [758, 655] on span "Split Group" at bounding box center [772, 651] width 56 height 13
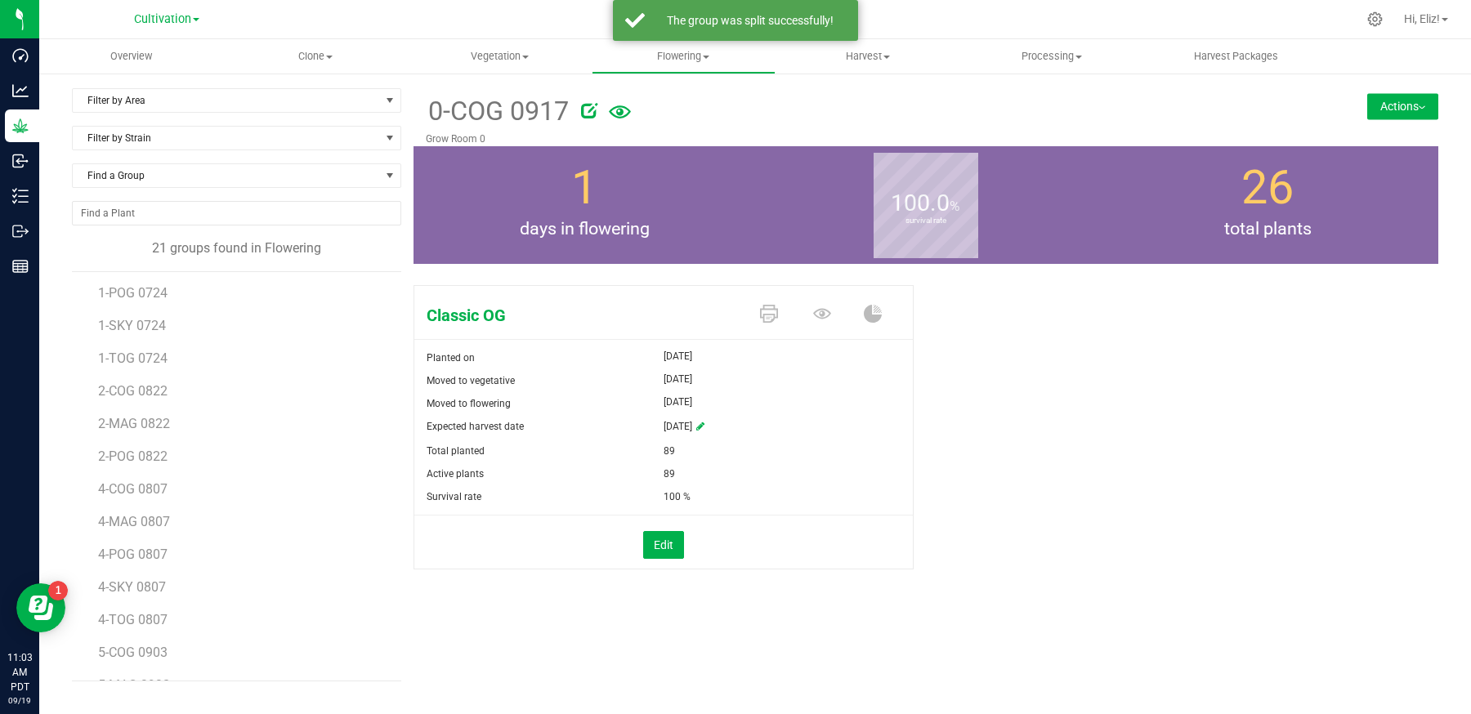
scroll to position [290, 0]
click at [132, 555] on span "COG 0709.2" at bounding box center [133, 560] width 70 height 16
click at [1379, 101] on button "Actions" at bounding box center [1402, 106] width 71 height 26
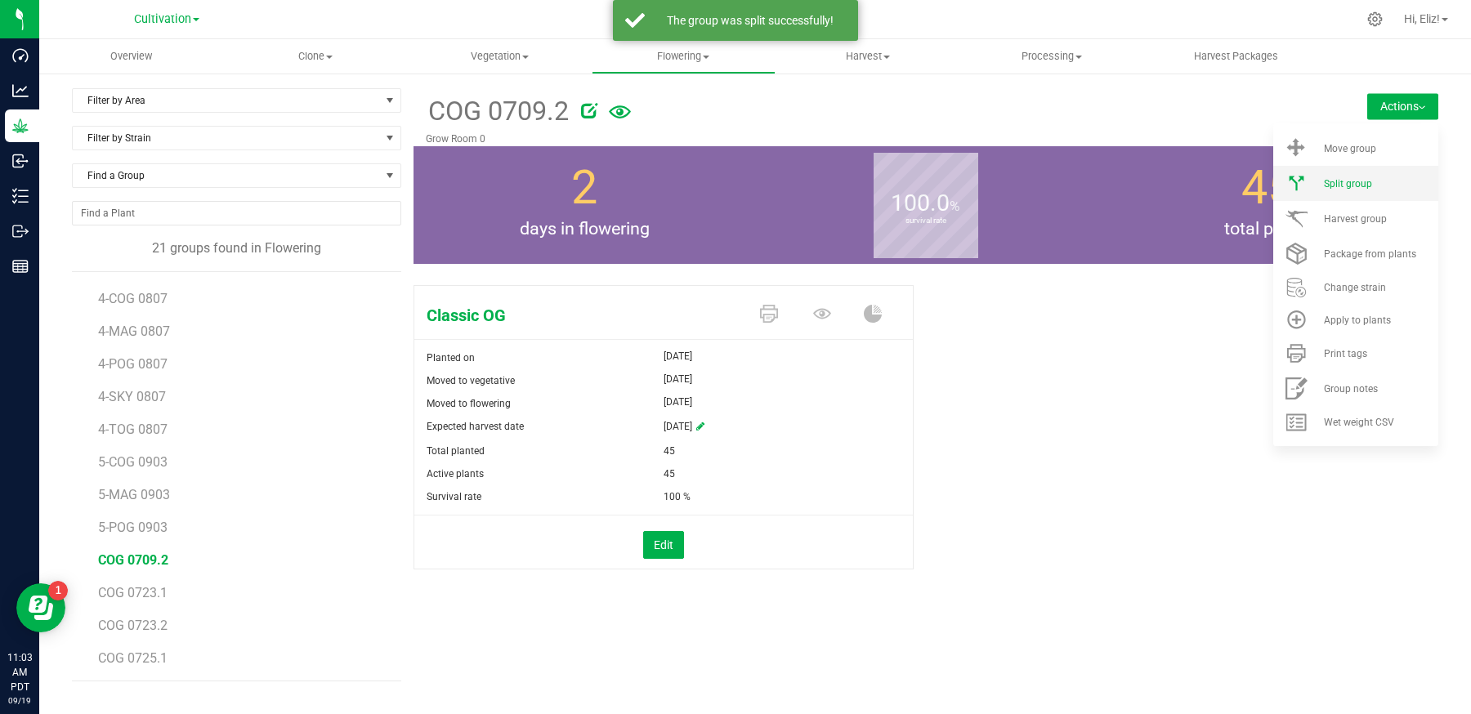
click at [1357, 186] on span "Split group" at bounding box center [1348, 183] width 48 height 11
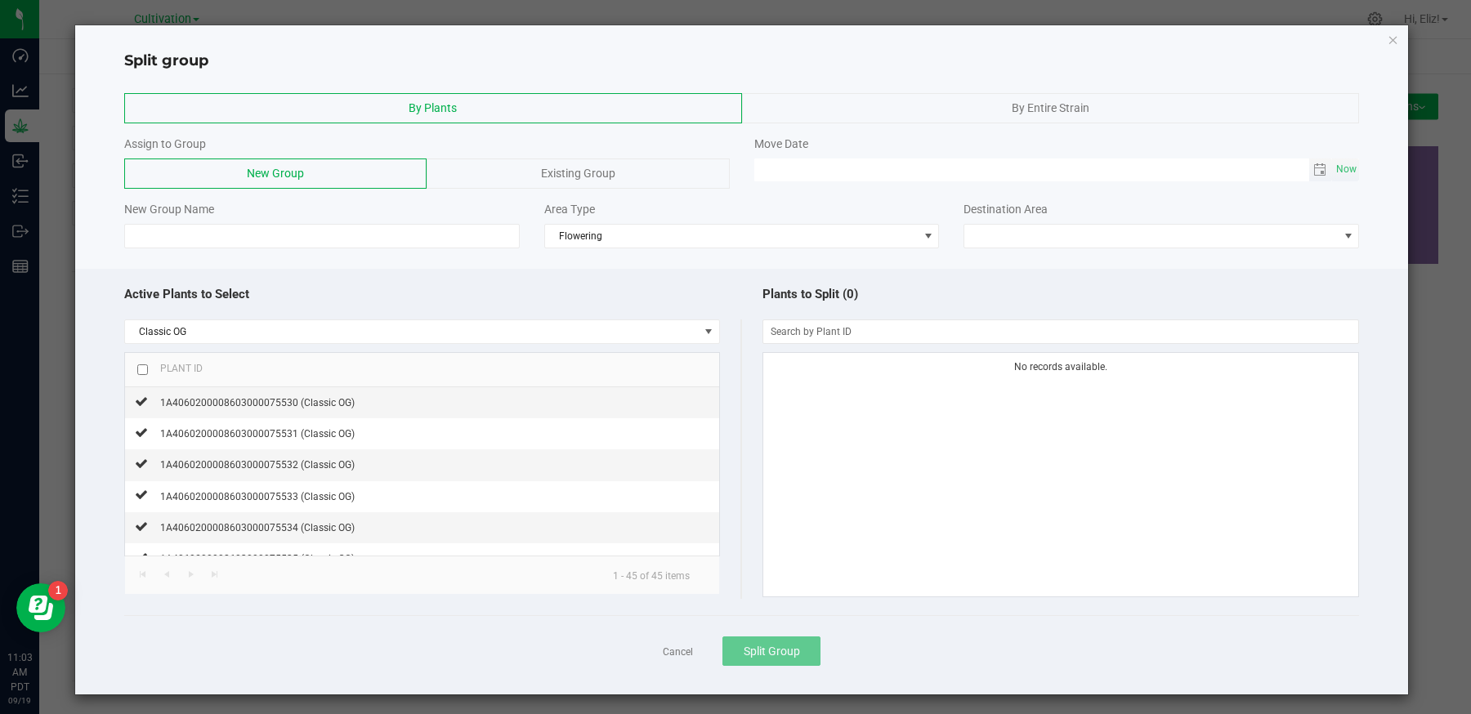
click at [1331, 172] on span "Toggle calendar" at bounding box center [1321, 170] width 24 height 23
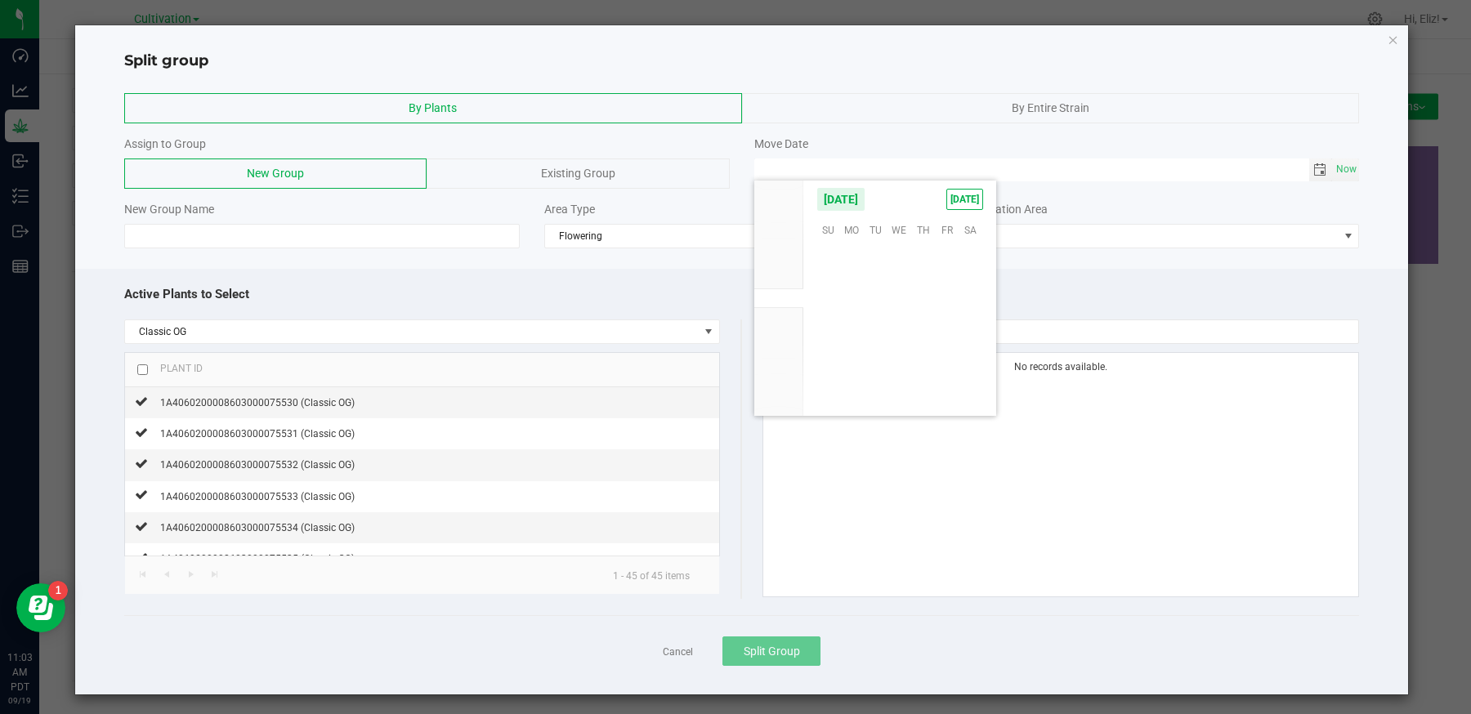
scroll to position [265075, 0]
click at [901, 306] on span "17" at bounding box center [900, 305] width 24 height 25
type input "[DATE] 12:00 AM"
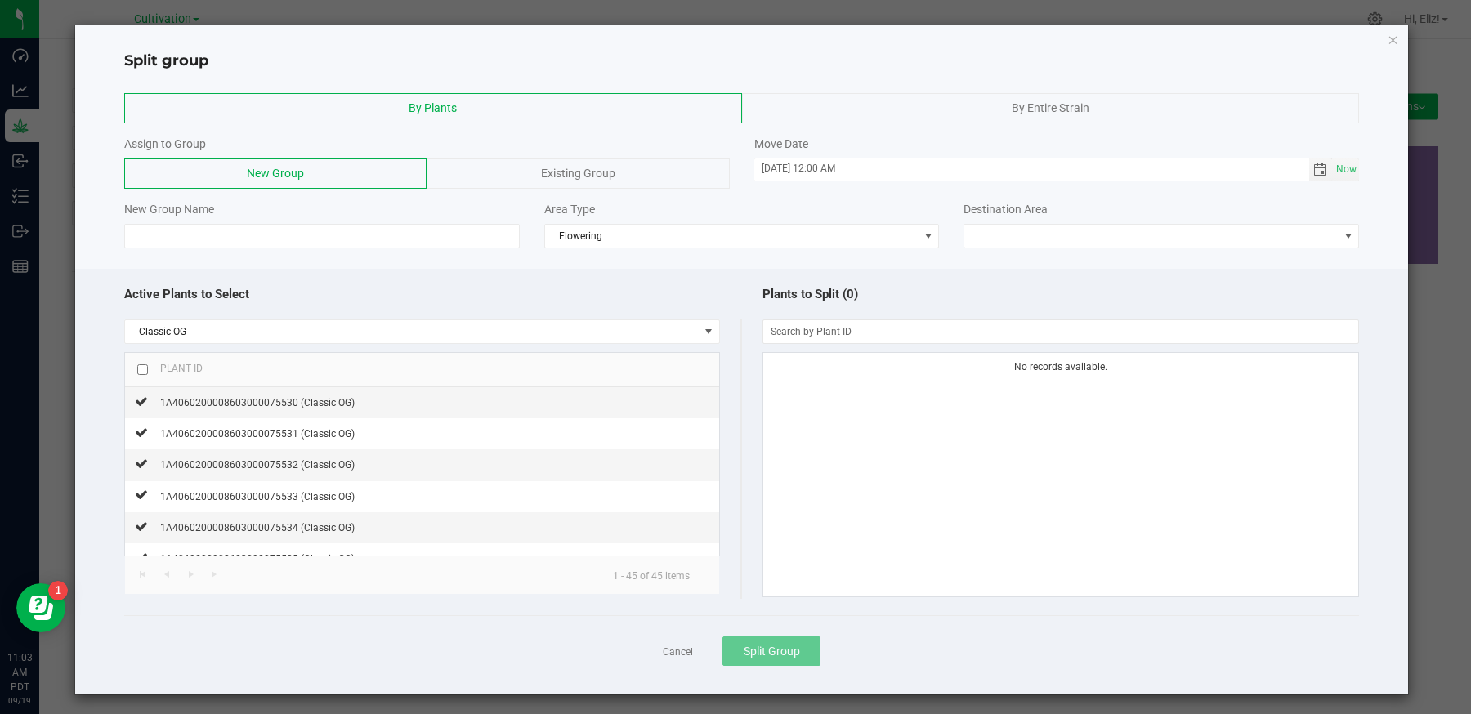
click at [613, 167] on span "Existing Group" at bounding box center [578, 173] width 74 height 13
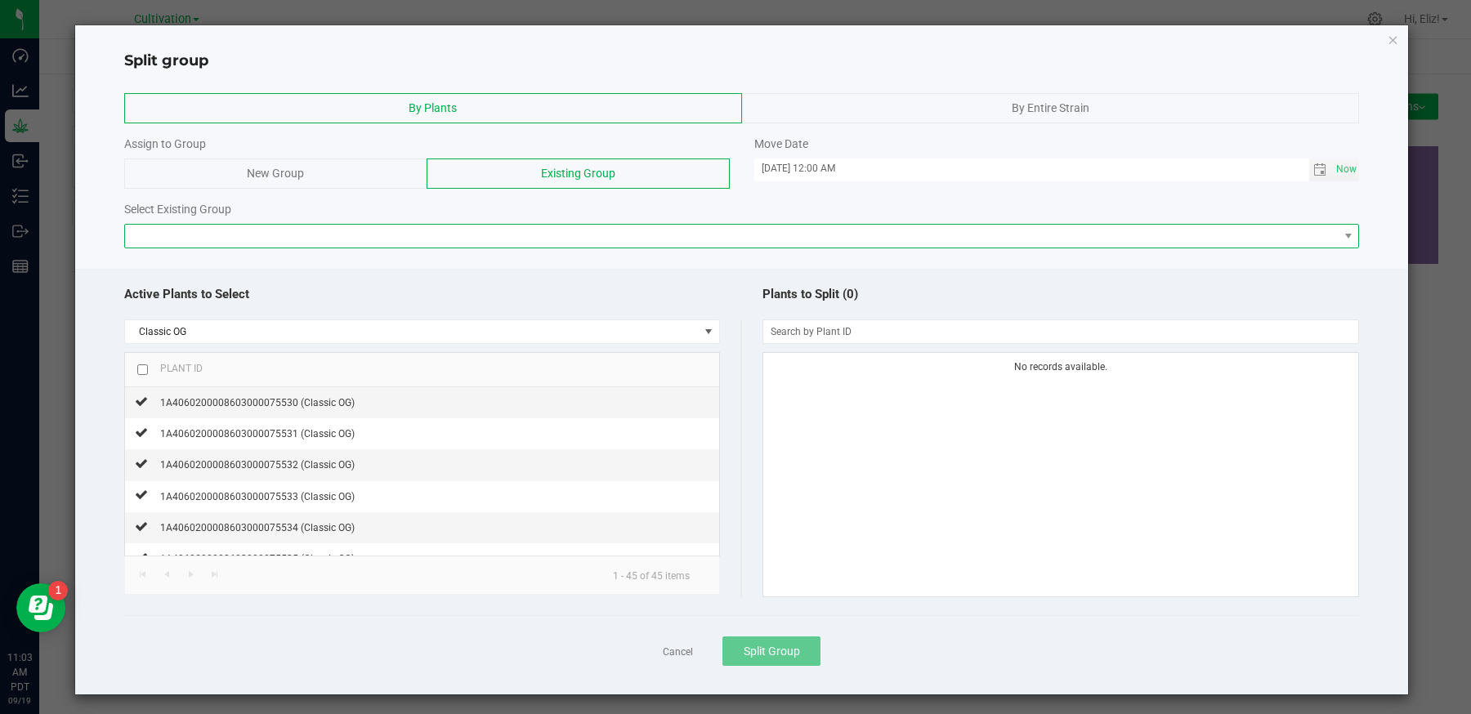
click at [385, 225] on span at bounding box center [732, 236] width 1214 height 23
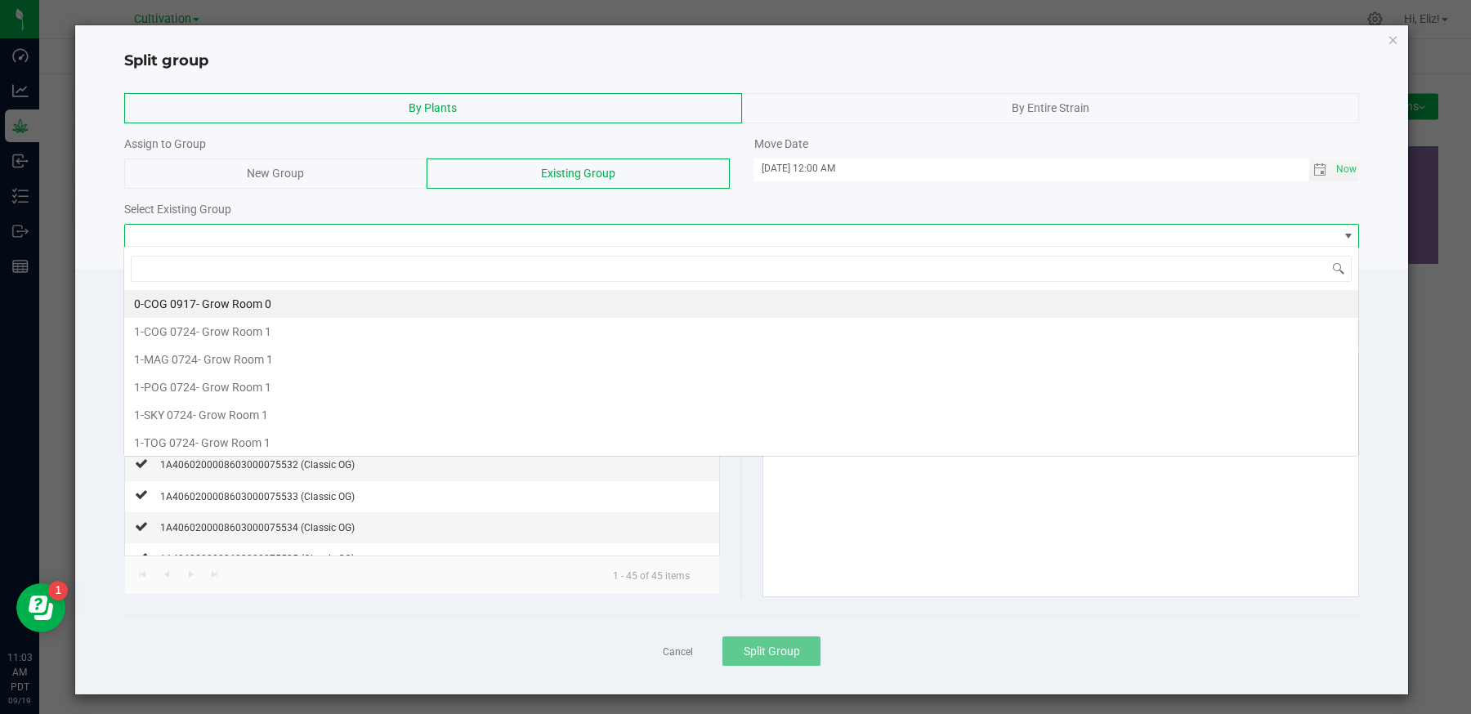
scroll to position [24, 1235]
click at [173, 297] on span "0-COG 0917" at bounding box center [165, 303] width 62 height 13
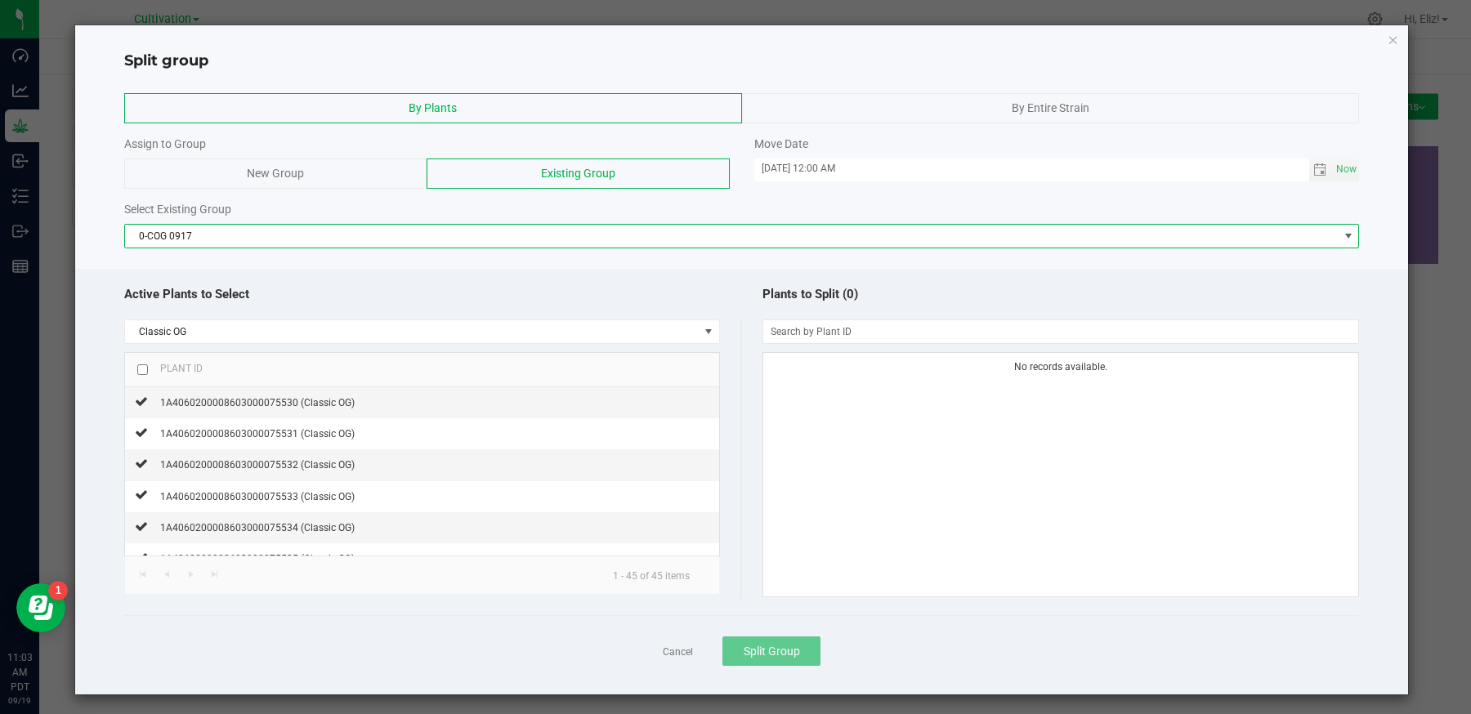
click at [142, 364] on input "checkbox" at bounding box center [142, 369] width 11 height 11
checkbox input "true"
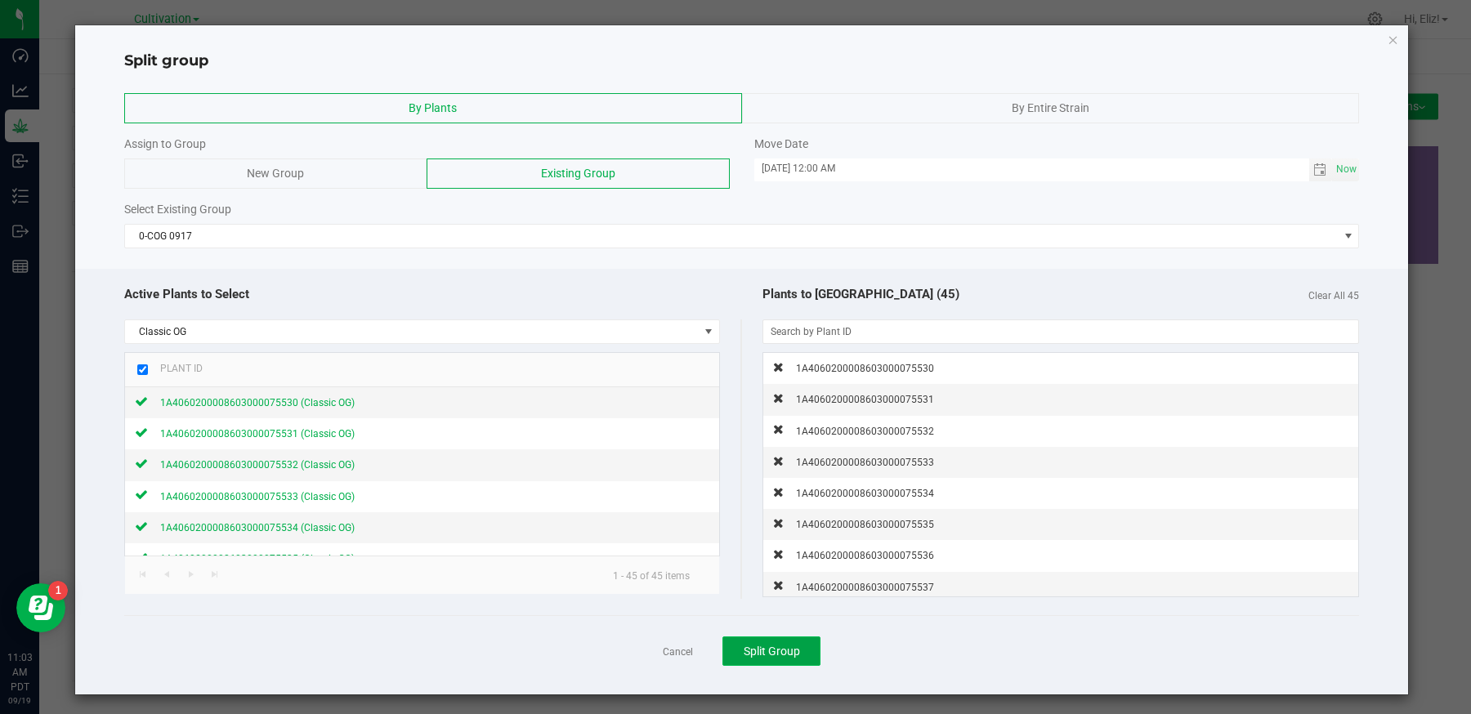
click at [754, 637] on button "Split Group" at bounding box center [771, 651] width 98 height 29
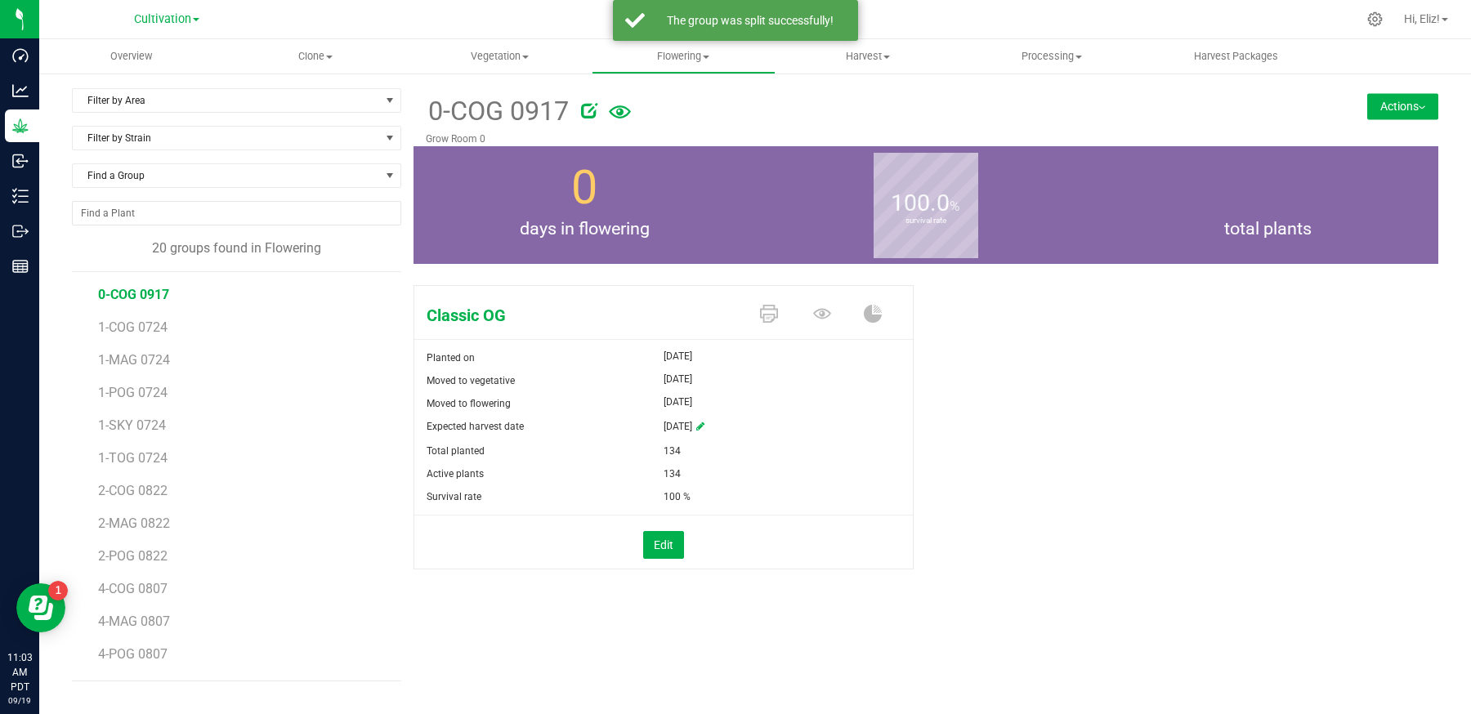
scroll to position [257, 0]
click at [140, 585] on span "COG 0723.1" at bounding box center [133, 593] width 70 height 16
click at [1383, 106] on button "Actions" at bounding box center [1402, 106] width 71 height 26
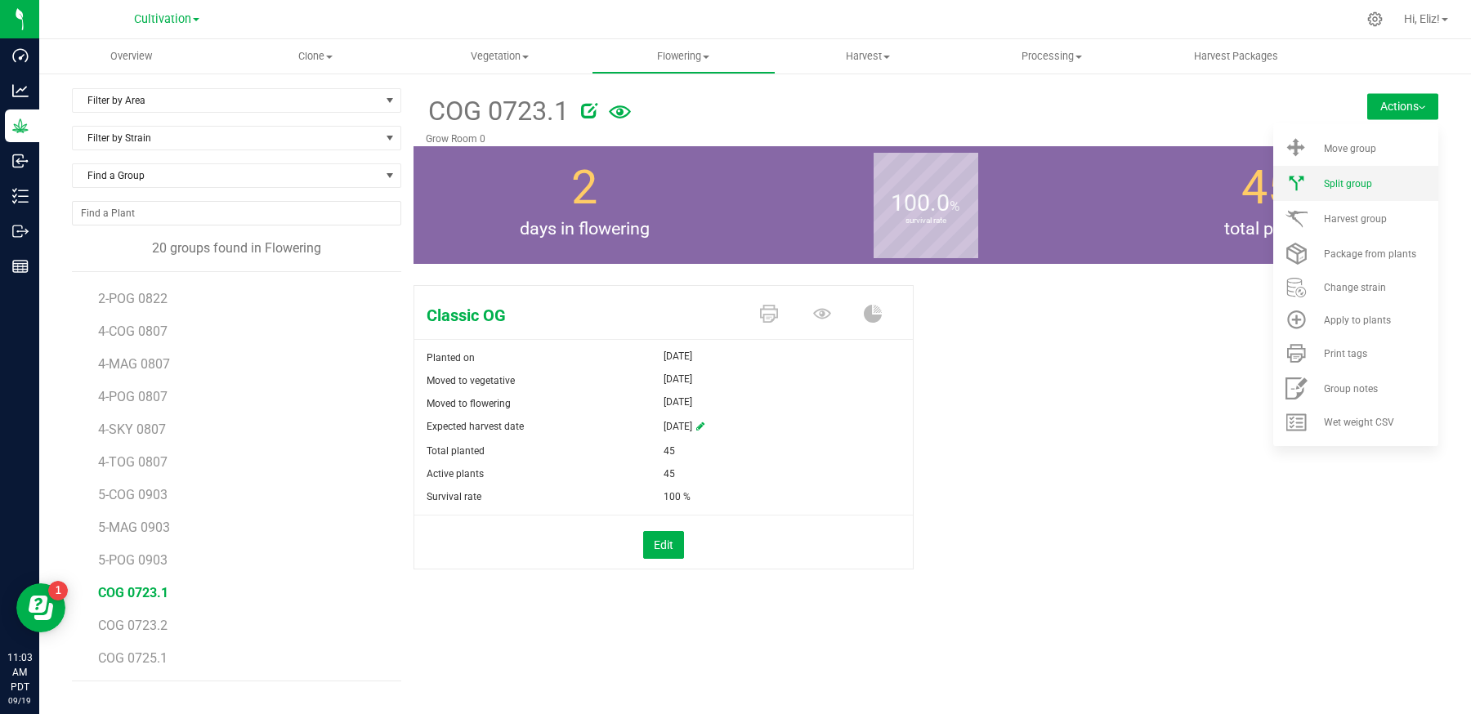
click at [1353, 181] on span "Split group" at bounding box center [1348, 183] width 48 height 11
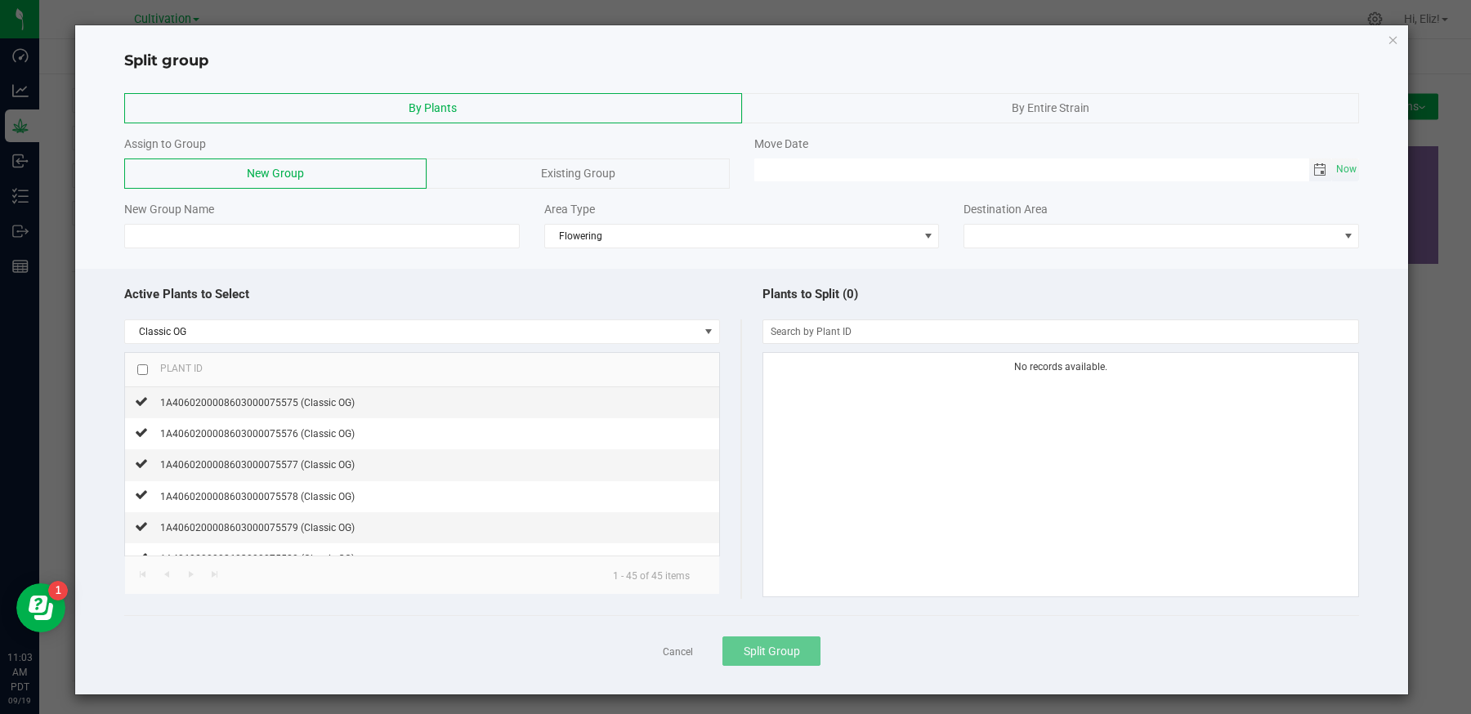
click at [1313, 171] on span "Toggle calendar" at bounding box center [1319, 169] width 13 height 13
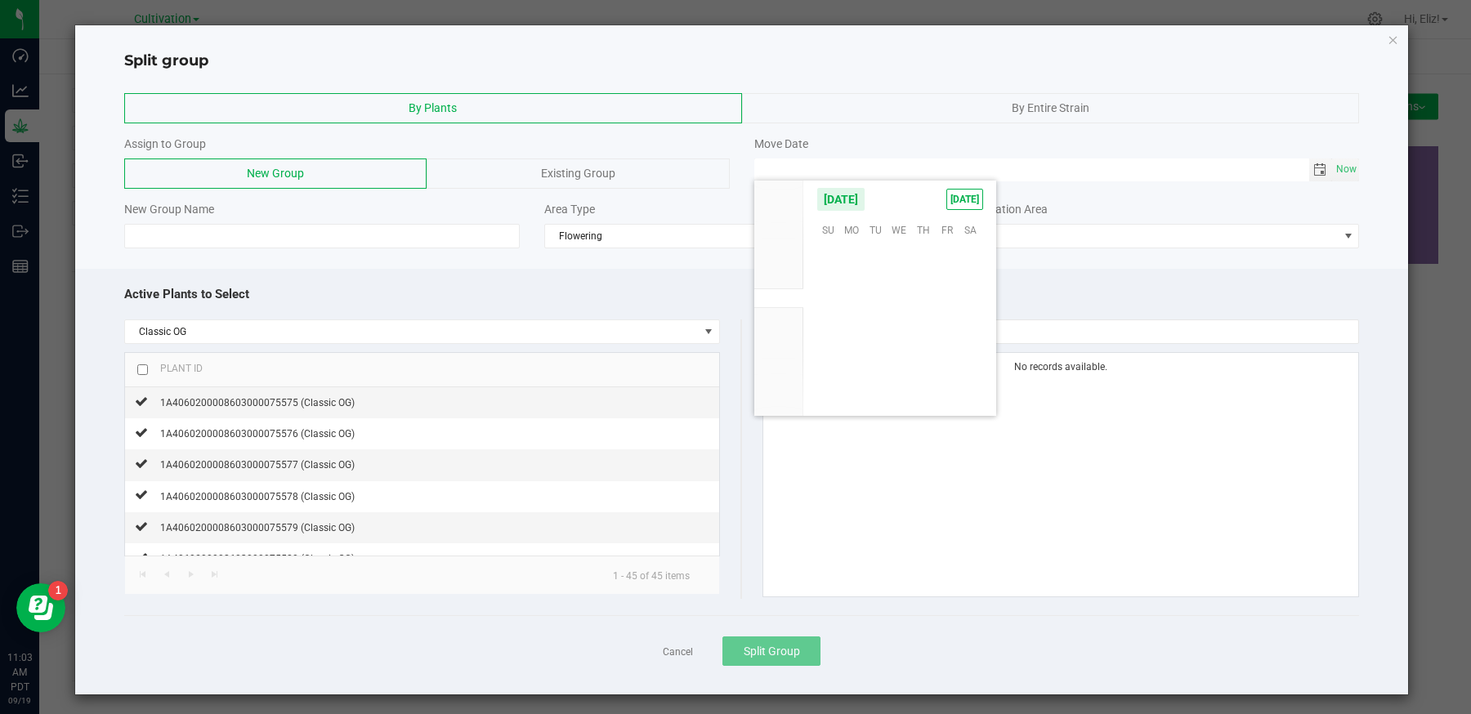
scroll to position [265075, 0]
click at [895, 306] on span "17" at bounding box center [900, 305] width 24 height 25
type input "[DATE] 12:00 AM"
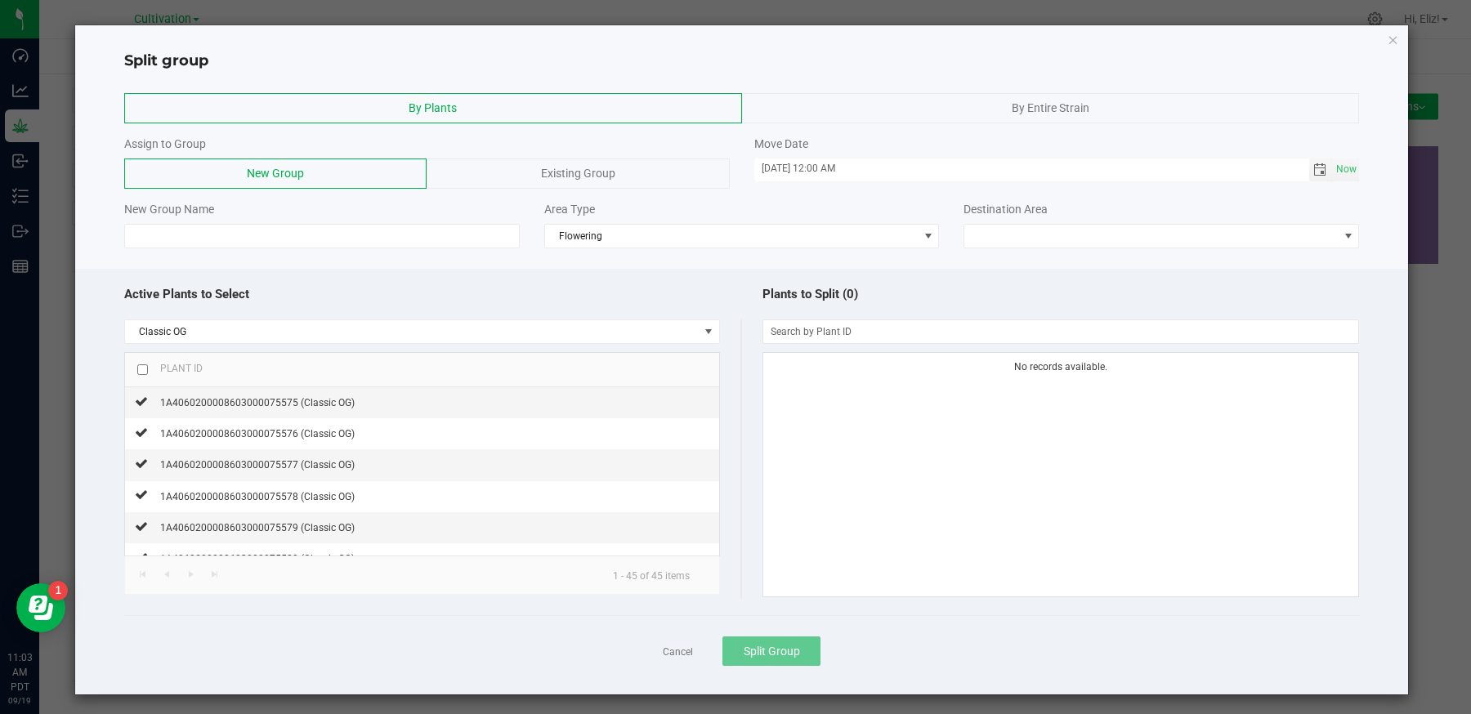
click at [502, 164] on div "Existing Group" at bounding box center [578, 174] width 302 height 30
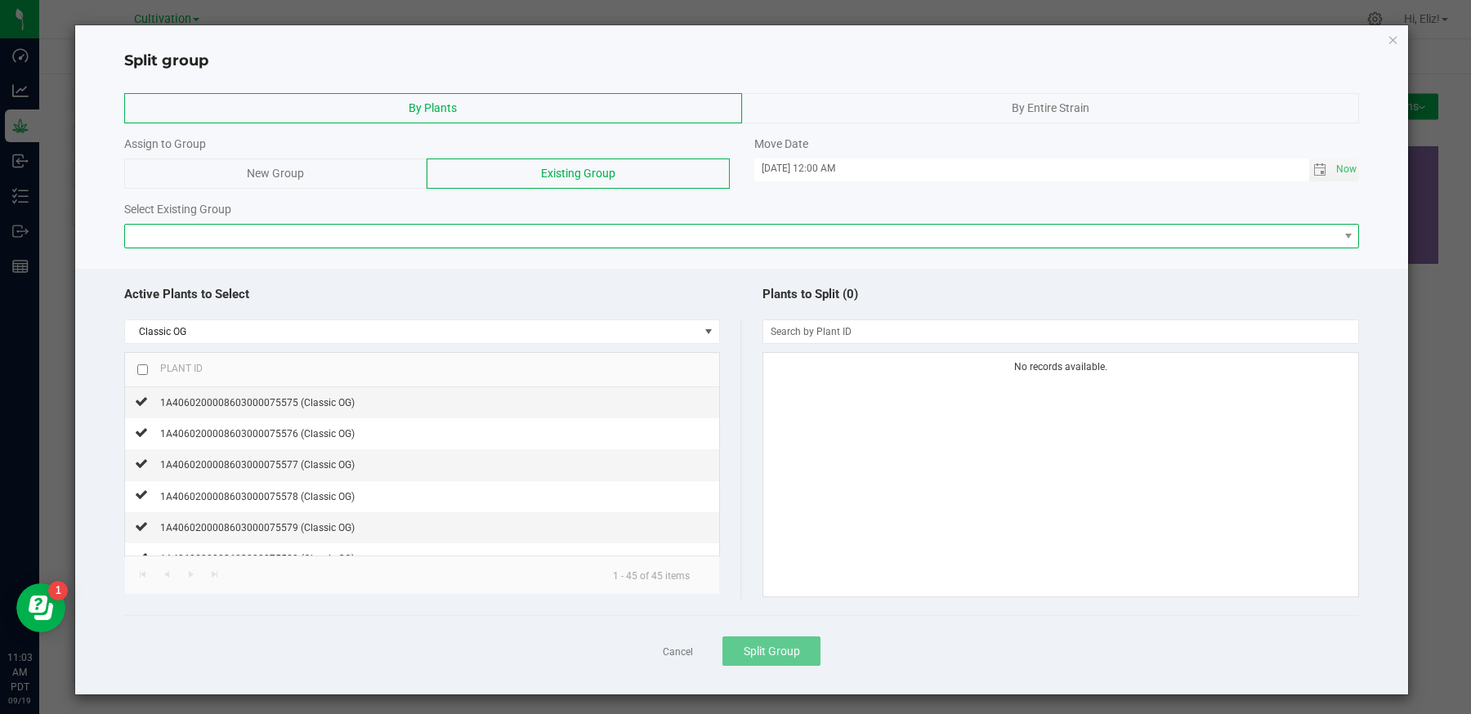
click at [432, 237] on span at bounding box center [732, 236] width 1214 height 23
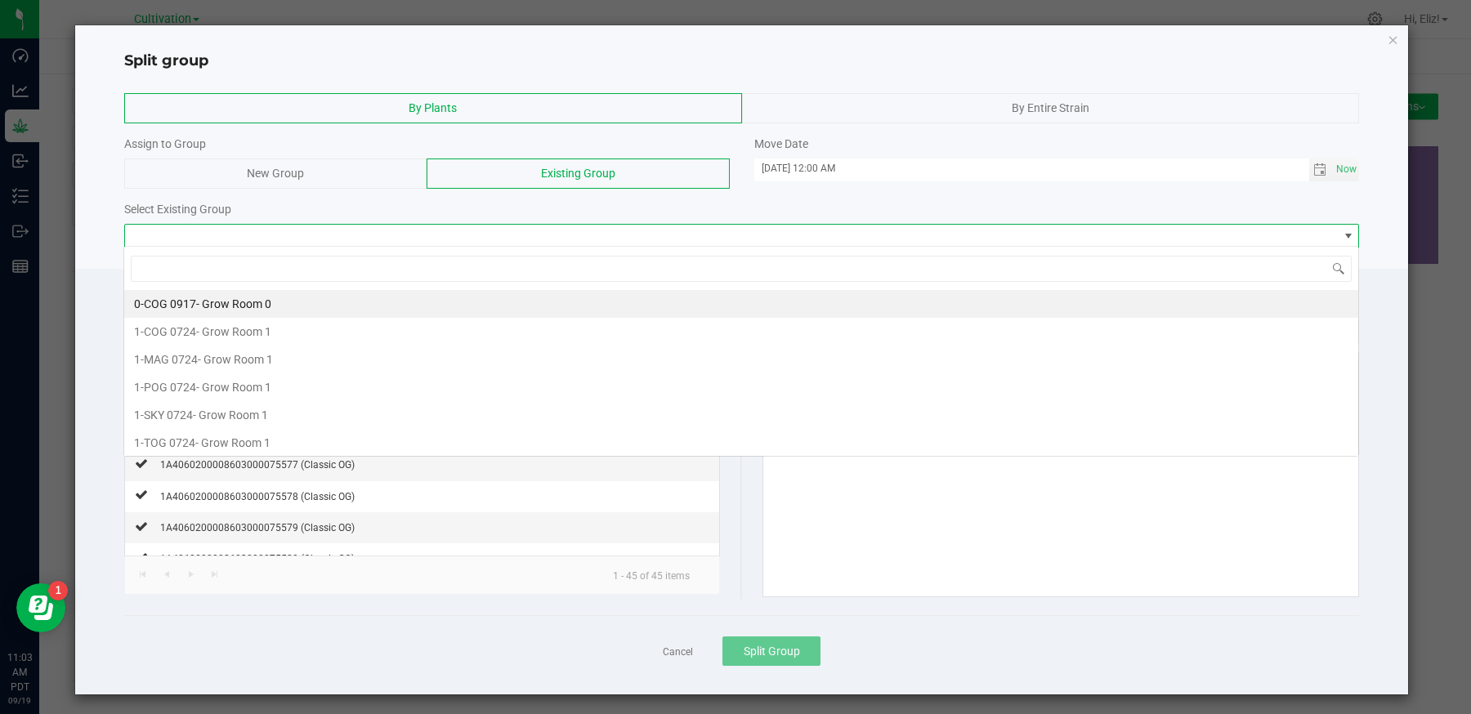
scroll to position [24, 1235]
click at [158, 300] on span "0-COG 0917" at bounding box center [165, 303] width 62 height 13
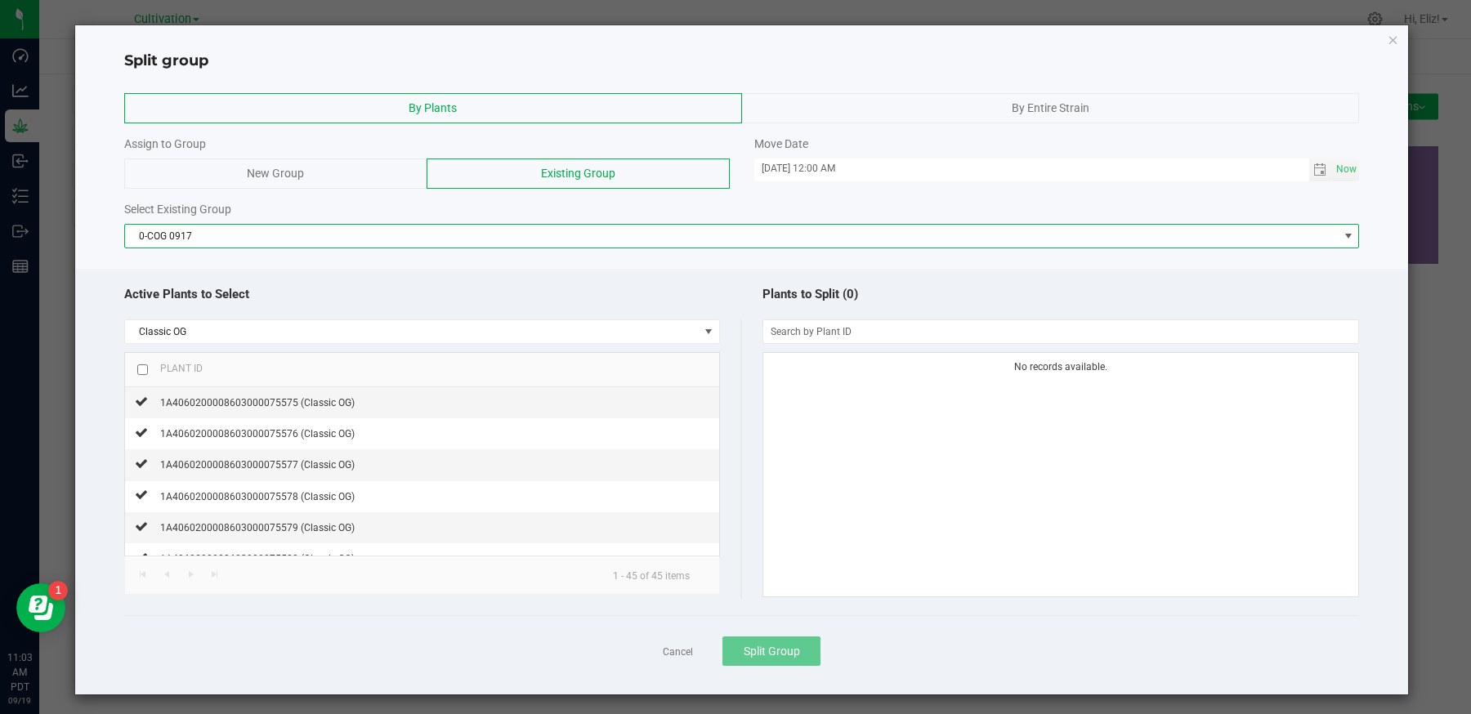
click at [143, 364] on input "checkbox" at bounding box center [142, 369] width 11 height 11
checkbox input "true"
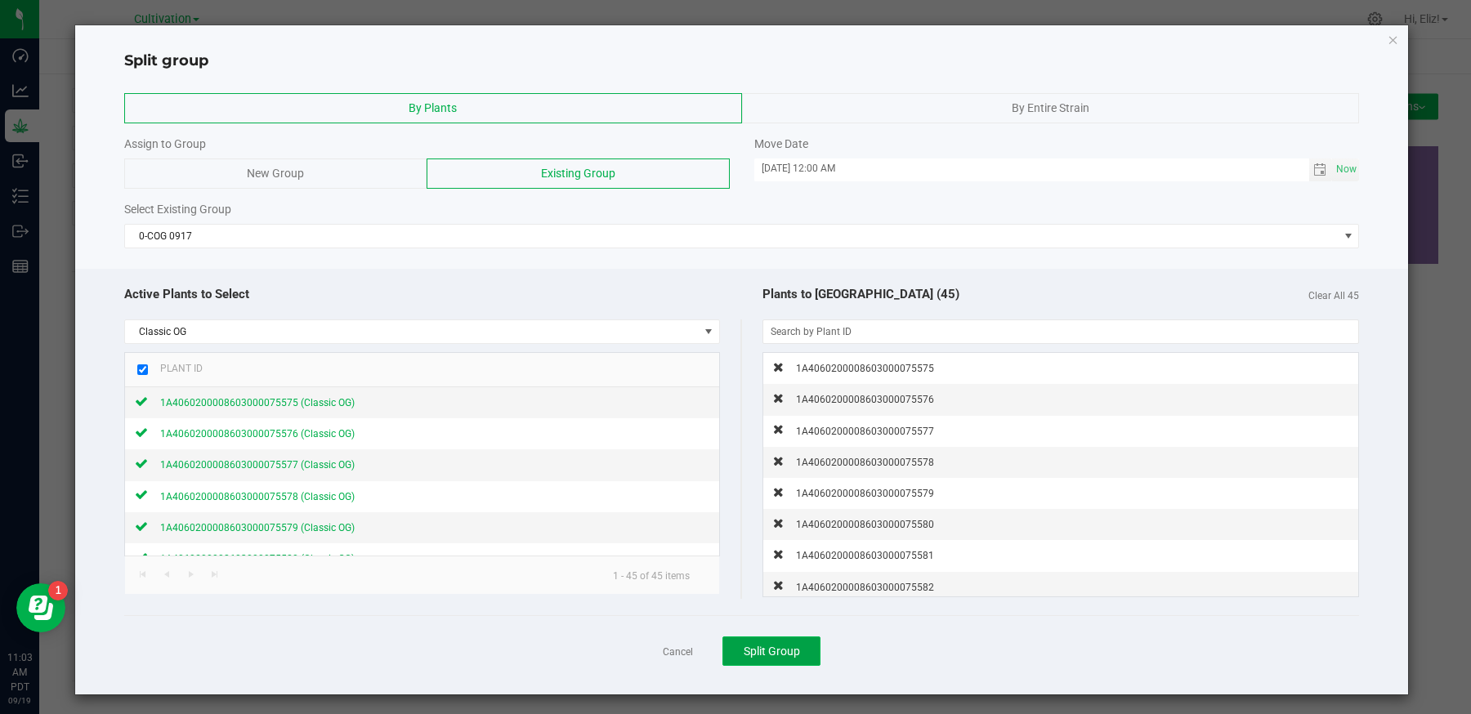
click at [760, 645] on span "Split Group" at bounding box center [772, 651] width 56 height 13
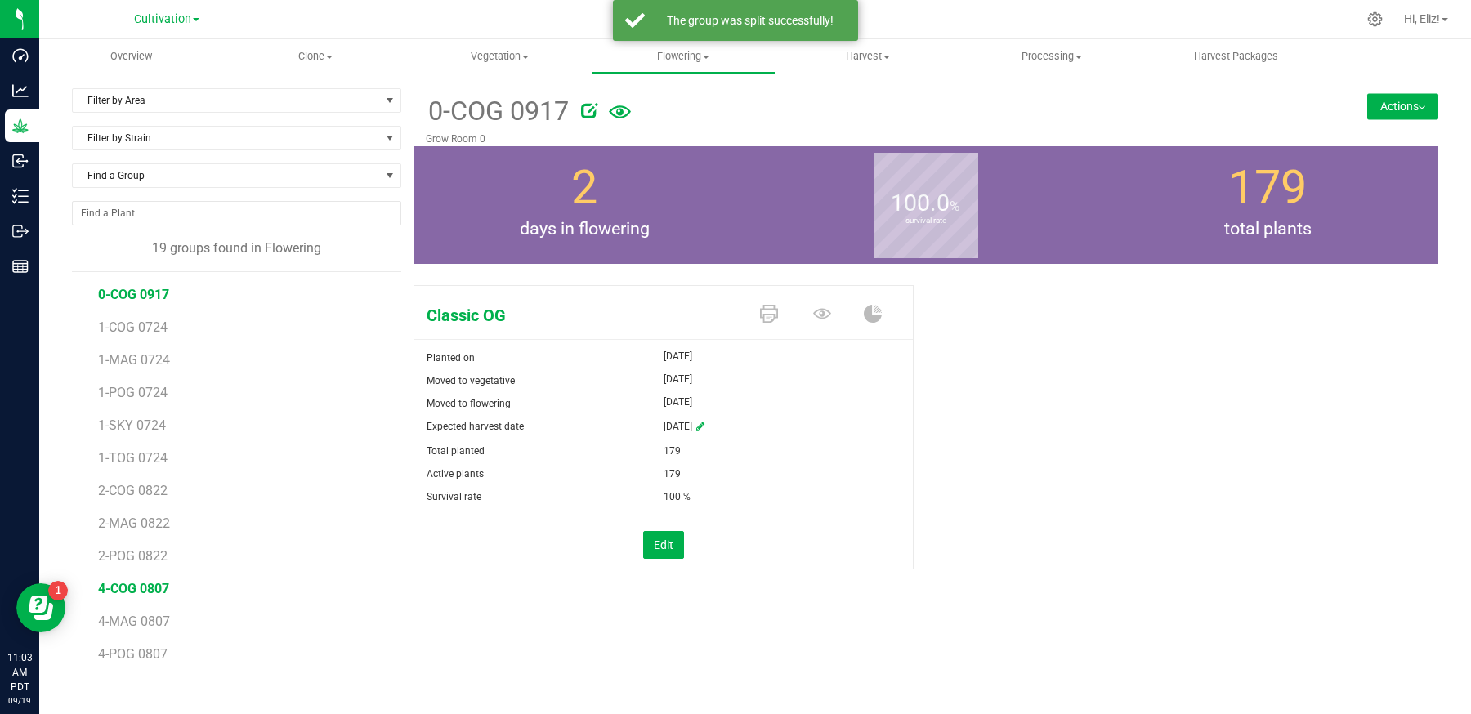
scroll to position [225, 0]
click at [136, 622] on span "COG 0723.2" at bounding box center [133, 626] width 70 height 16
click at [1375, 110] on button "Actions" at bounding box center [1402, 106] width 71 height 26
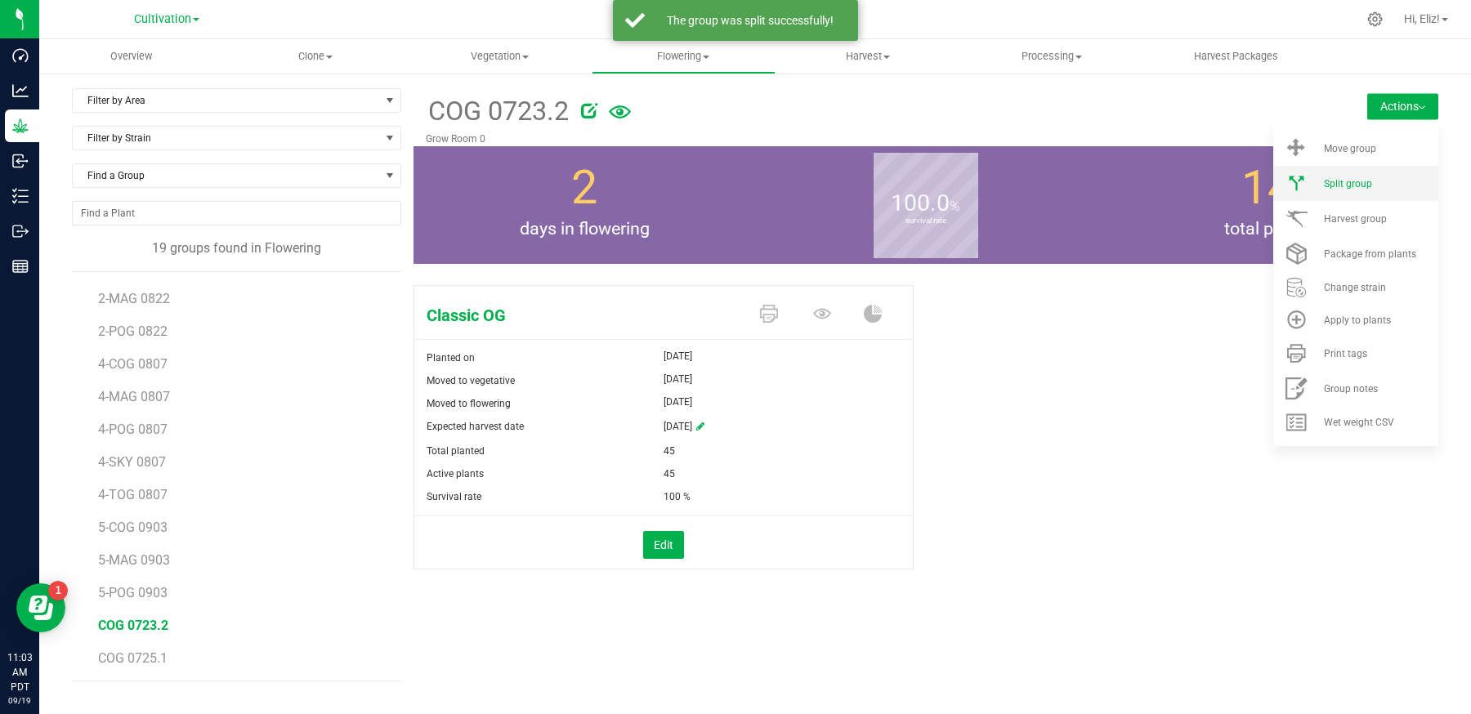
click at [1366, 175] on li "Split group" at bounding box center [1355, 183] width 165 height 35
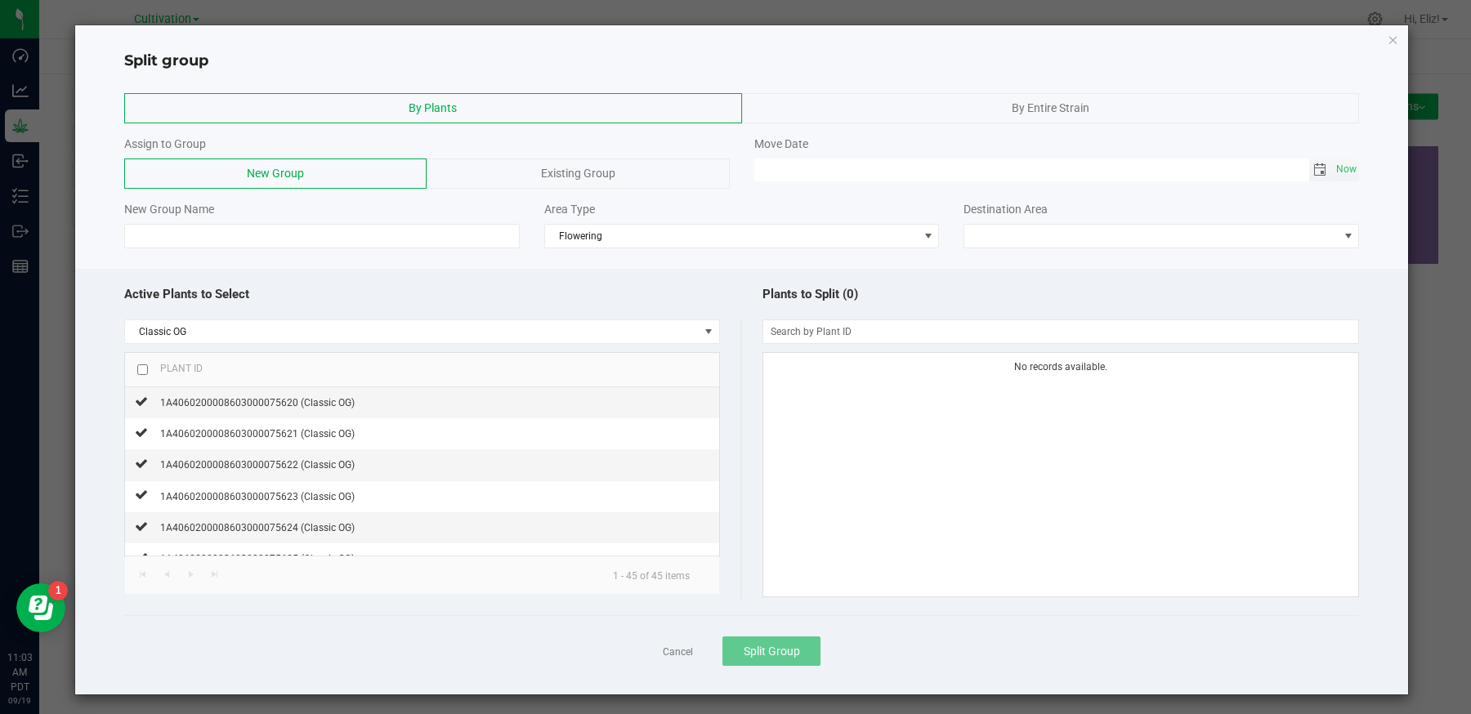
click at [1321, 167] on span "Toggle calendar" at bounding box center [1319, 169] width 13 height 13
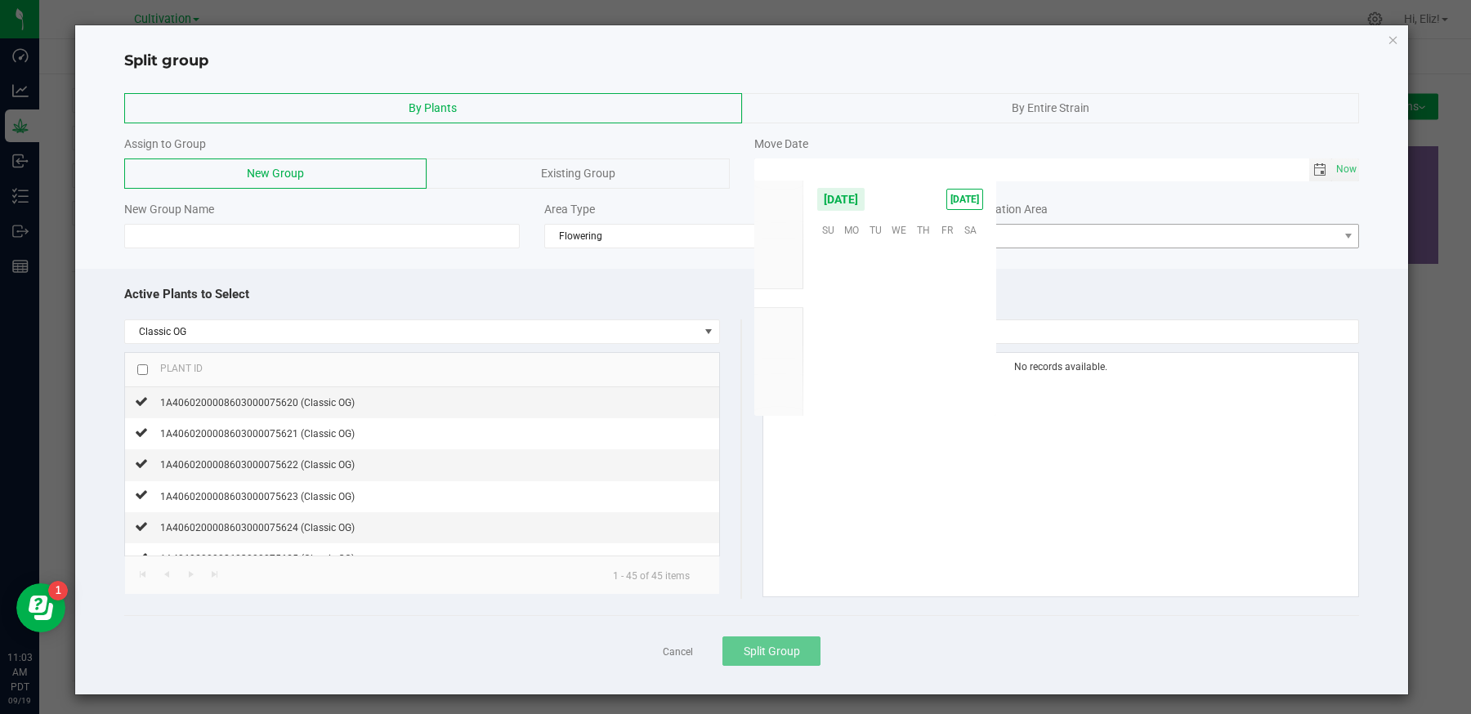
scroll to position [265075, 0]
click at [893, 307] on span "17" at bounding box center [900, 305] width 24 height 25
type input "[DATE] 12:00 AM"
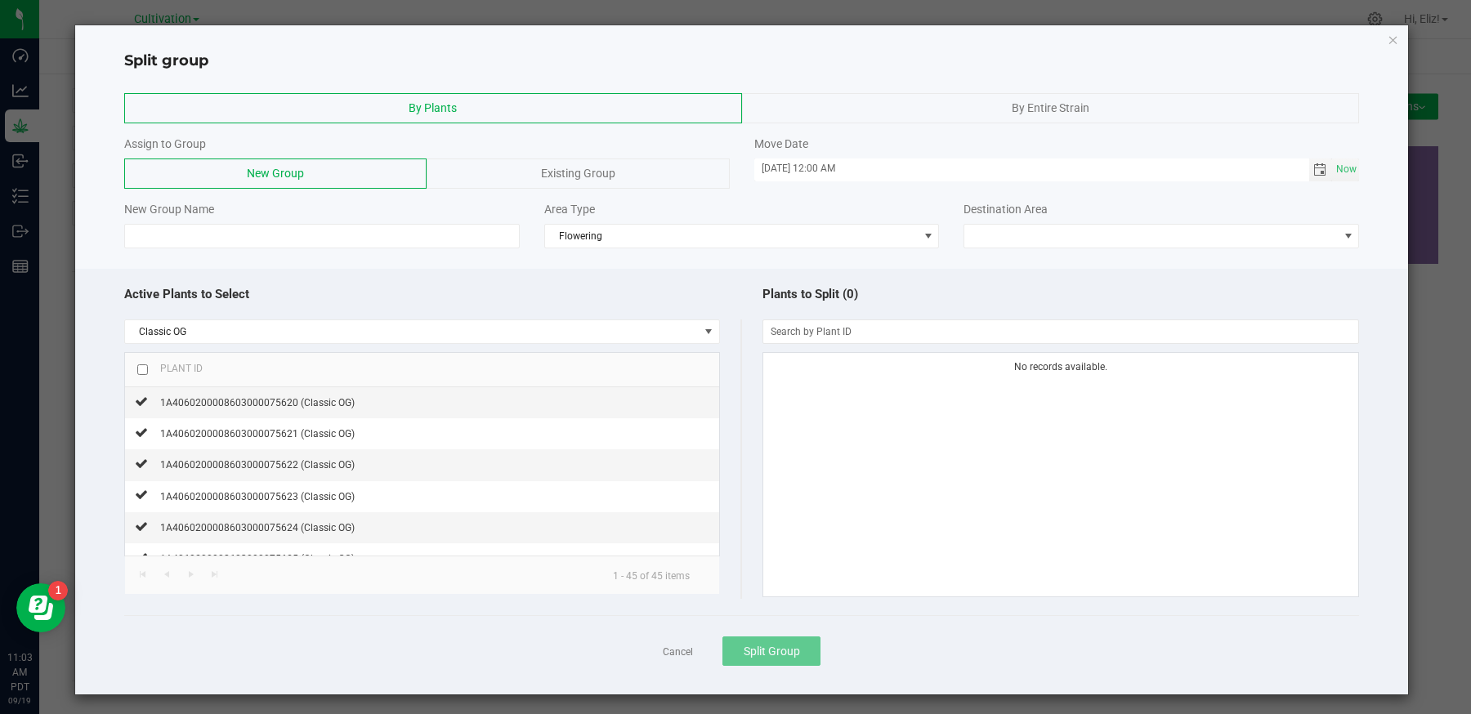
click at [572, 173] on span "Existing Group" at bounding box center [578, 173] width 74 height 13
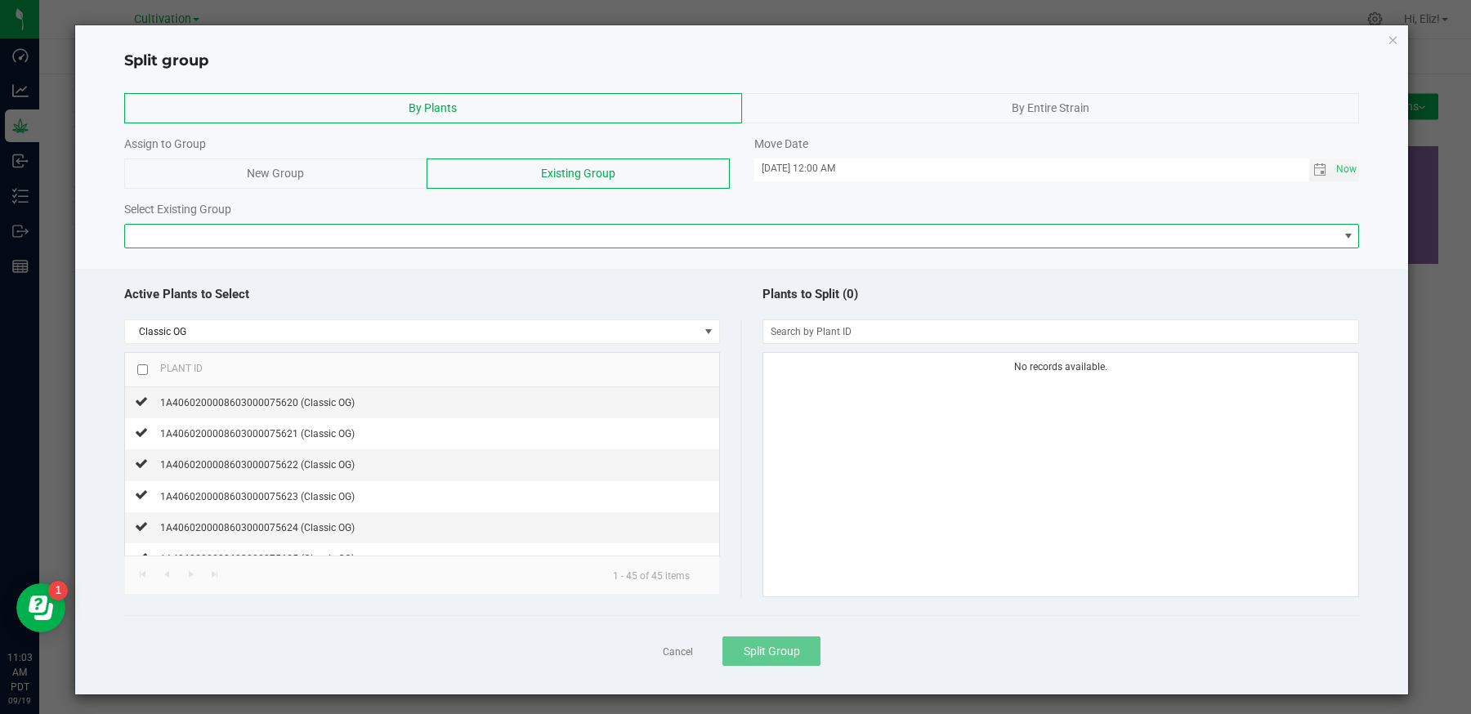
click at [490, 230] on span at bounding box center [732, 236] width 1214 height 23
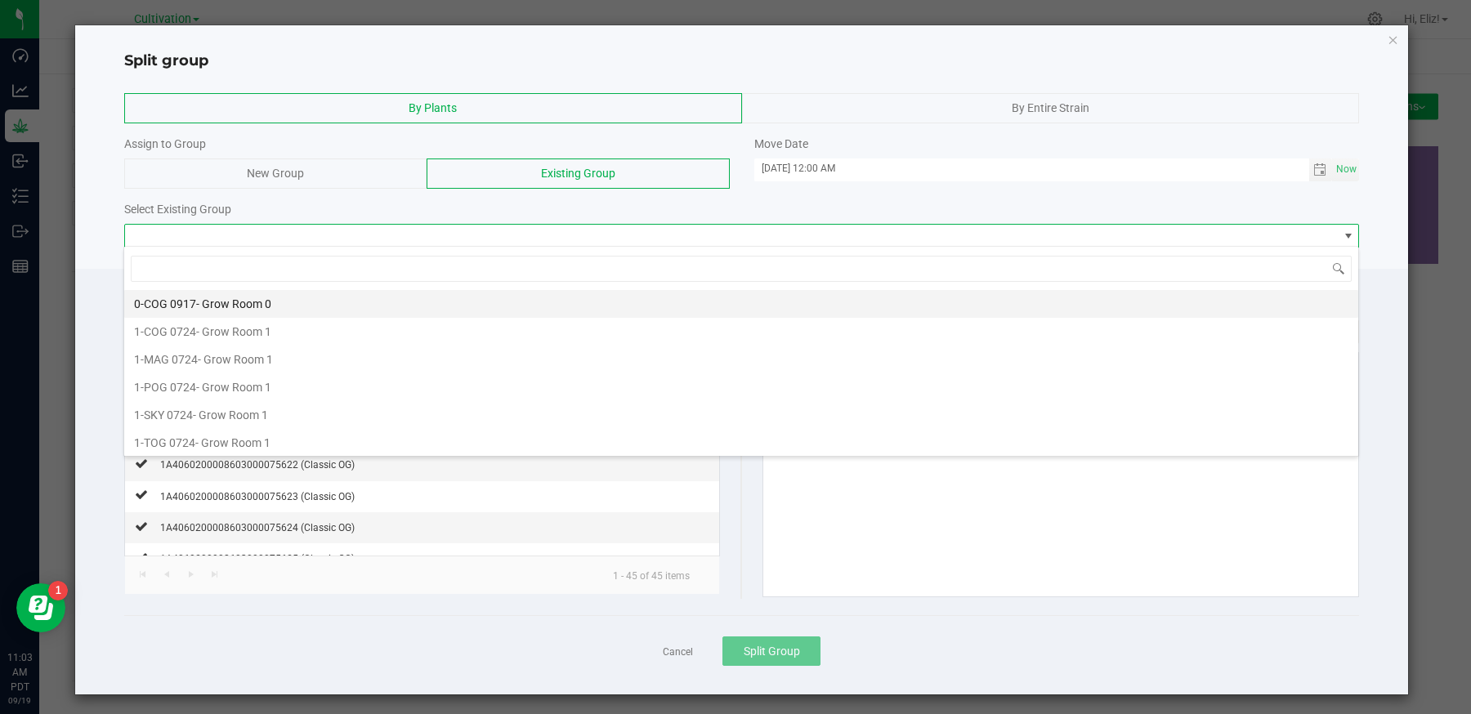
scroll to position [24, 1235]
click at [204, 302] on span "- Grow Room 0" at bounding box center [233, 303] width 75 height 13
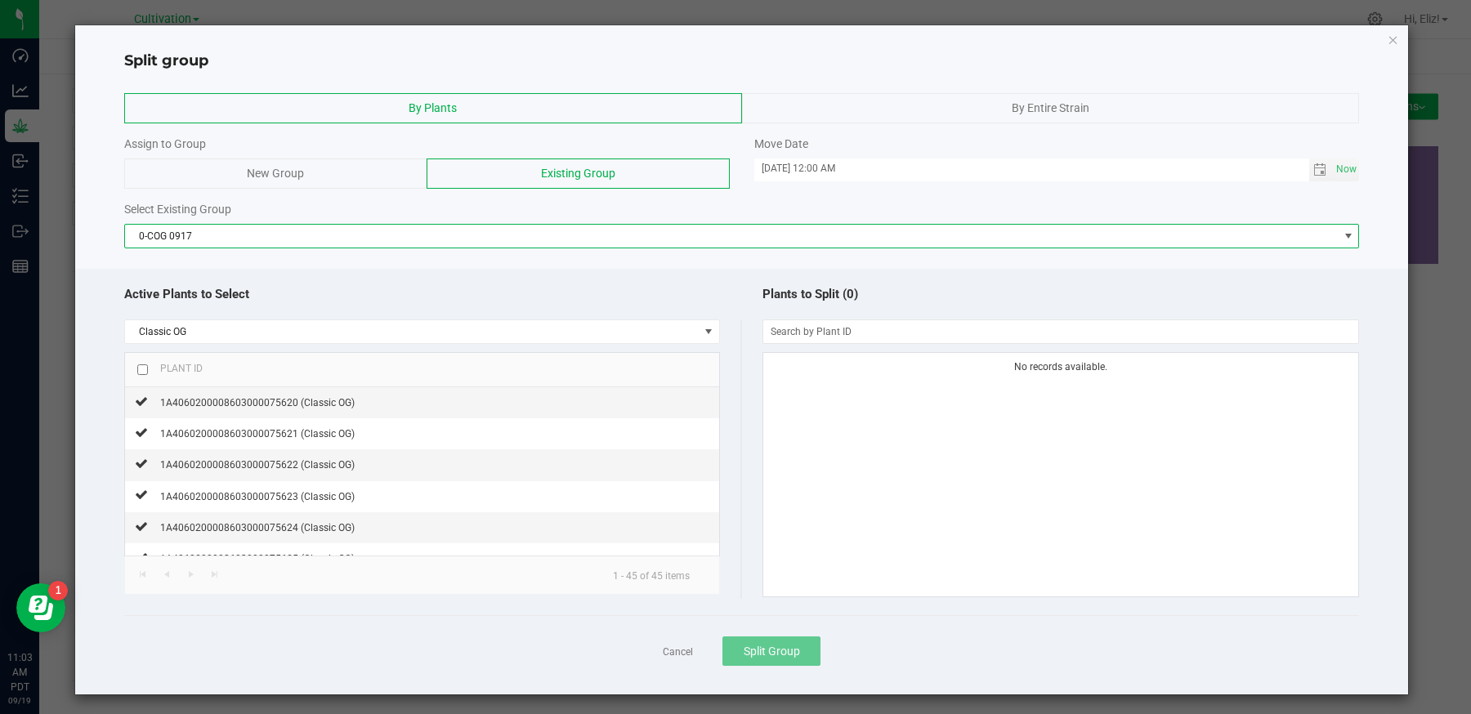
click at [143, 365] on input "checkbox" at bounding box center [142, 369] width 11 height 11
checkbox input "true"
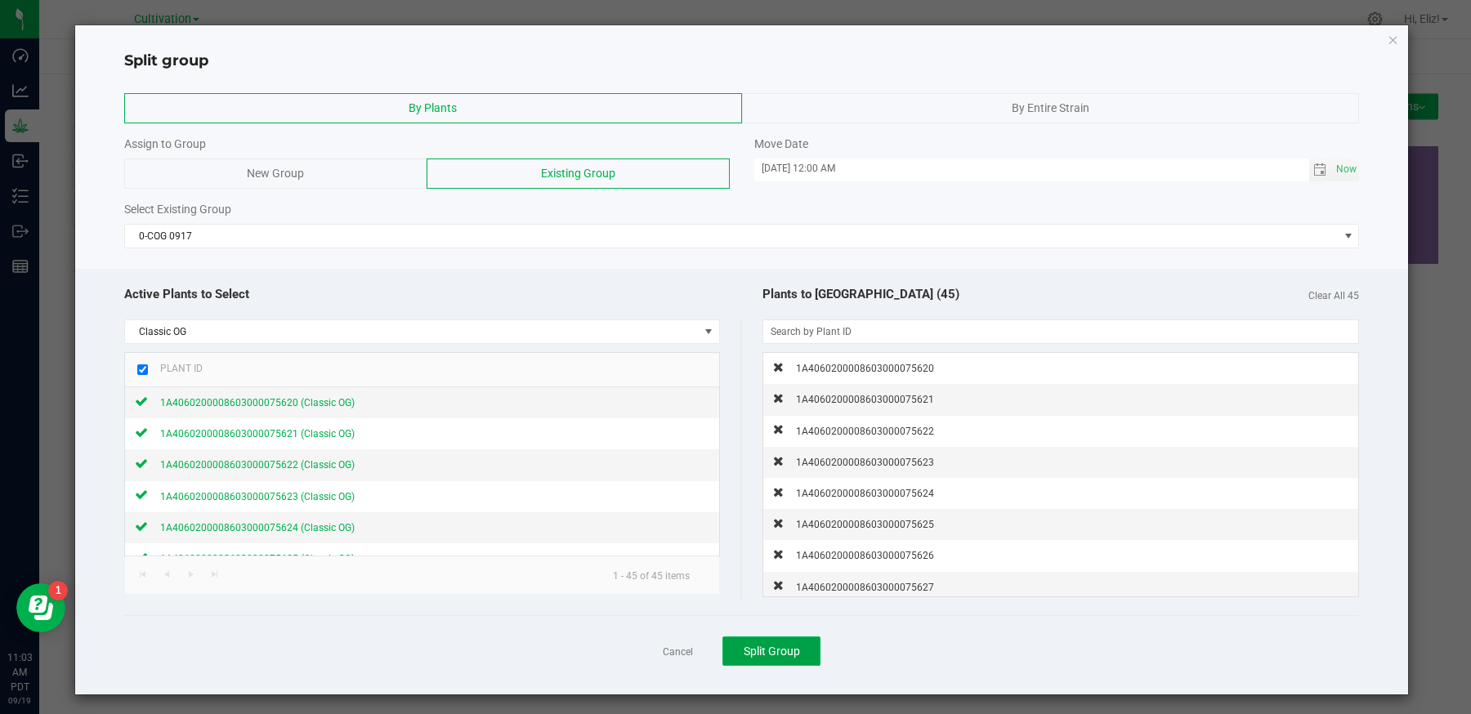
click at [750, 646] on span "Split Group" at bounding box center [772, 651] width 56 height 13
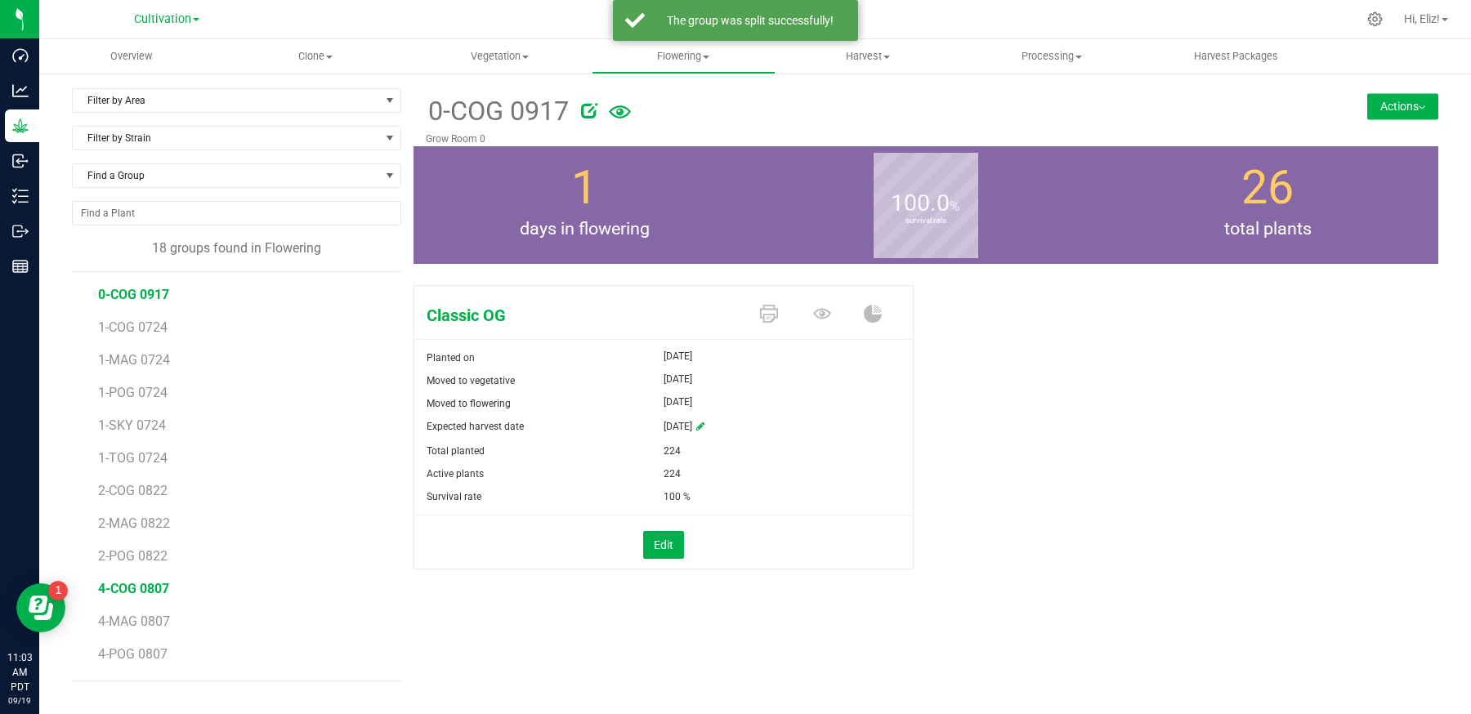
scroll to position [192, 0]
click at [127, 660] on span "COG 0725.1" at bounding box center [133, 659] width 70 height 16
click at [1374, 104] on button "Actions" at bounding box center [1402, 106] width 71 height 26
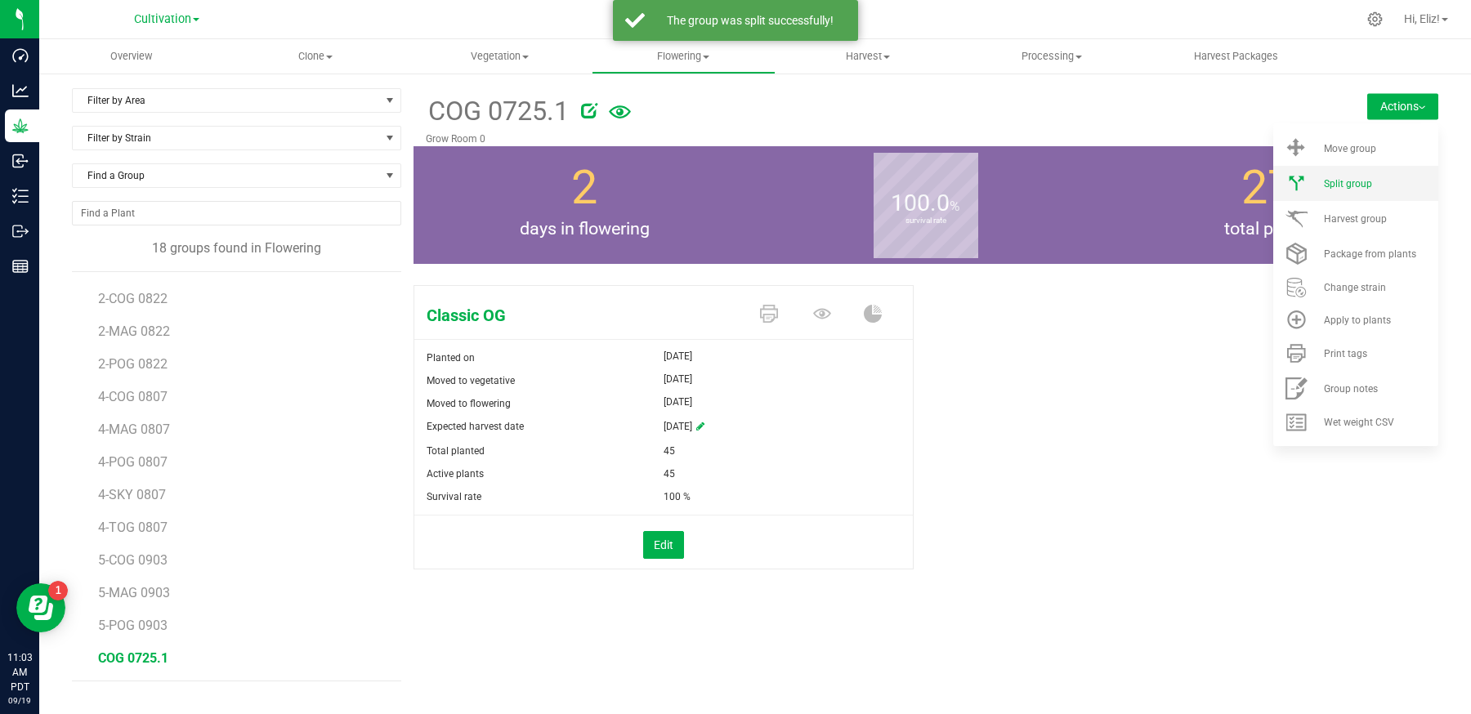
click at [1337, 181] on span "Split group" at bounding box center [1348, 183] width 48 height 11
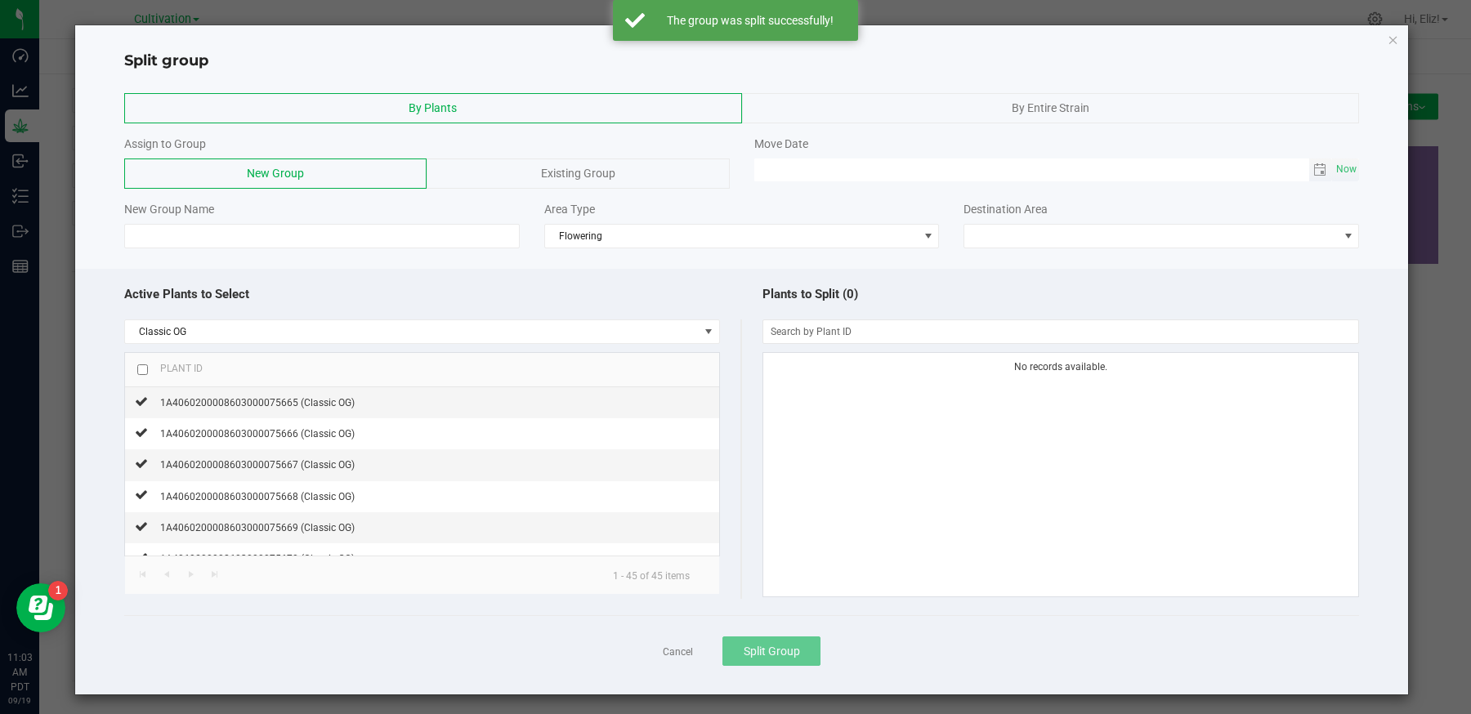
click at [1321, 161] on span "Toggle calendar" at bounding box center [1321, 170] width 24 height 23
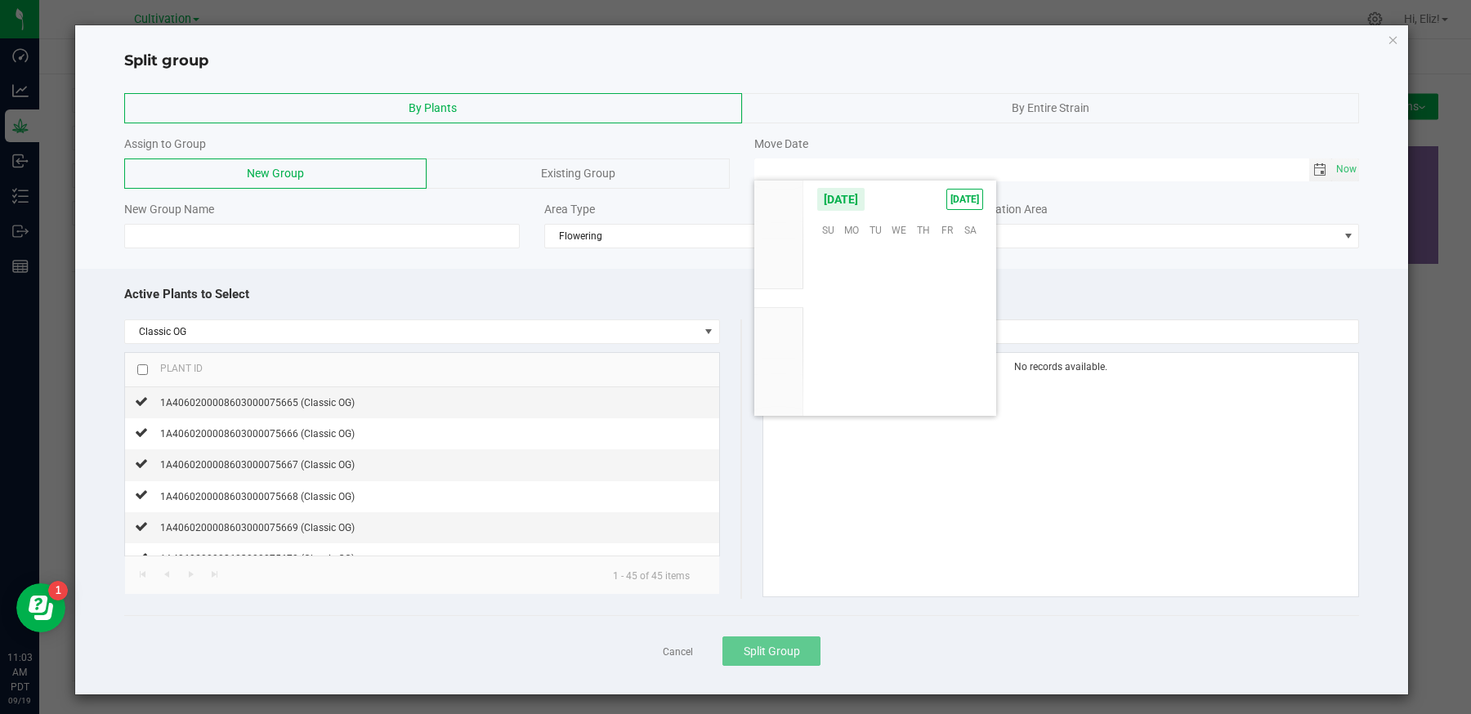
scroll to position [265075, 0]
click at [897, 298] on span "17" at bounding box center [900, 305] width 24 height 25
type input "[DATE] 12:00 AM"
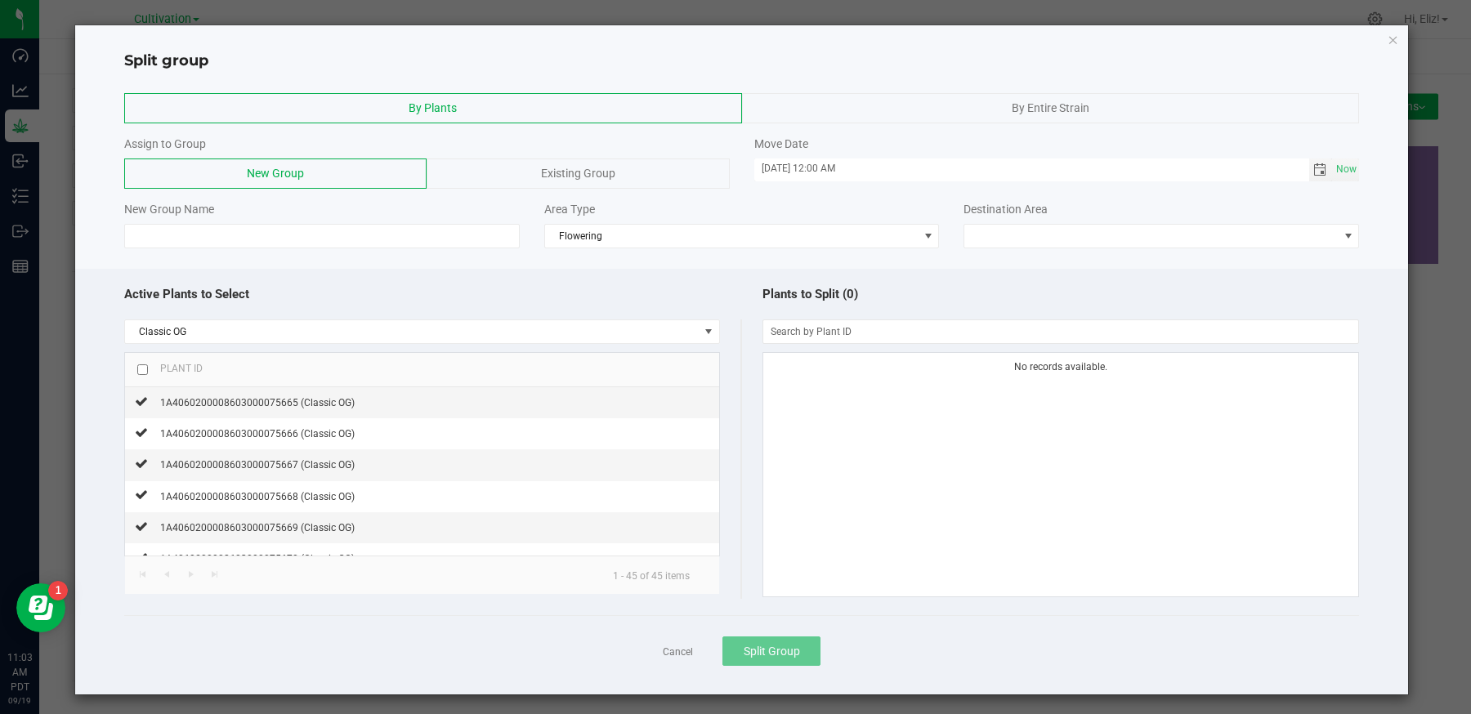
click at [558, 178] on div "Existing Group" at bounding box center [578, 174] width 302 height 30
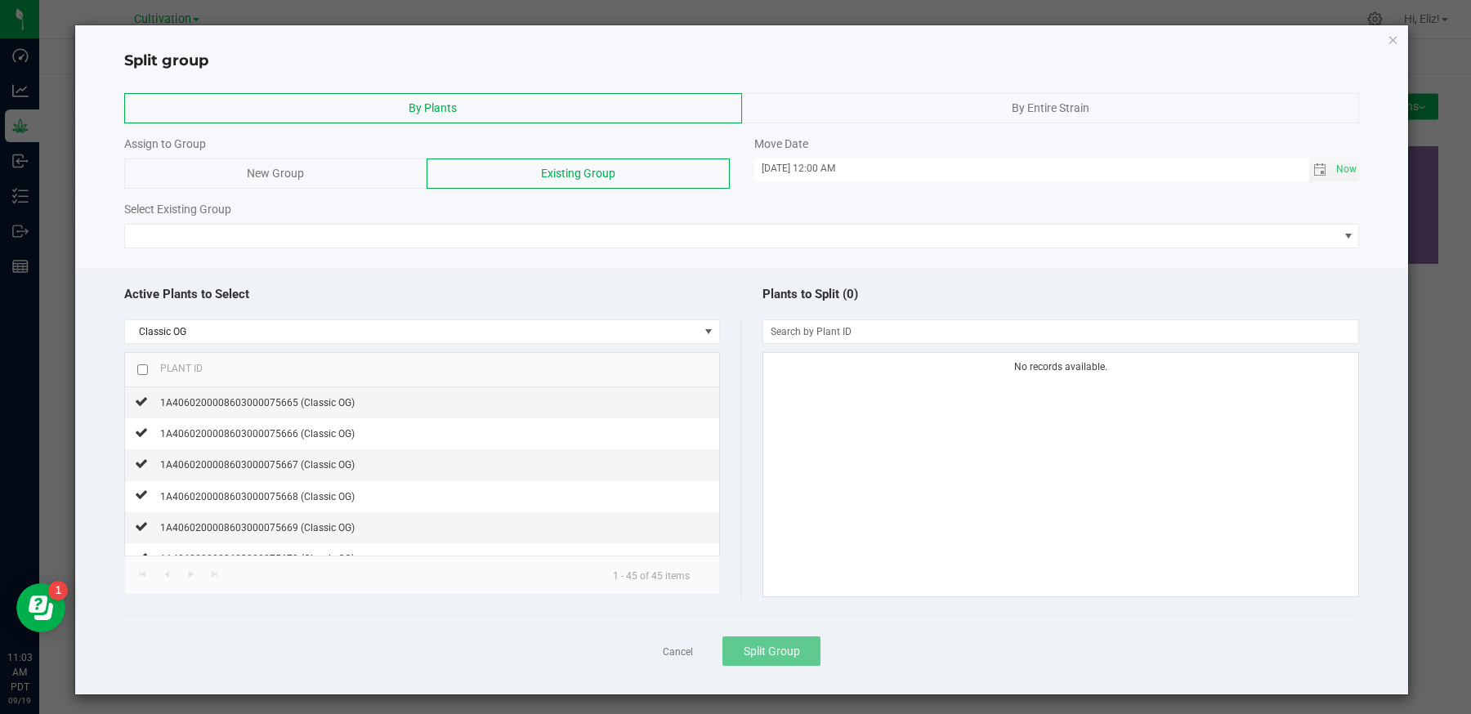
click at [430, 249] on div "By Plants By Entire Strain Assign to Group New Group Existing Group Move Date 0…" at bounding box center [742, 171] width 1334 height 172
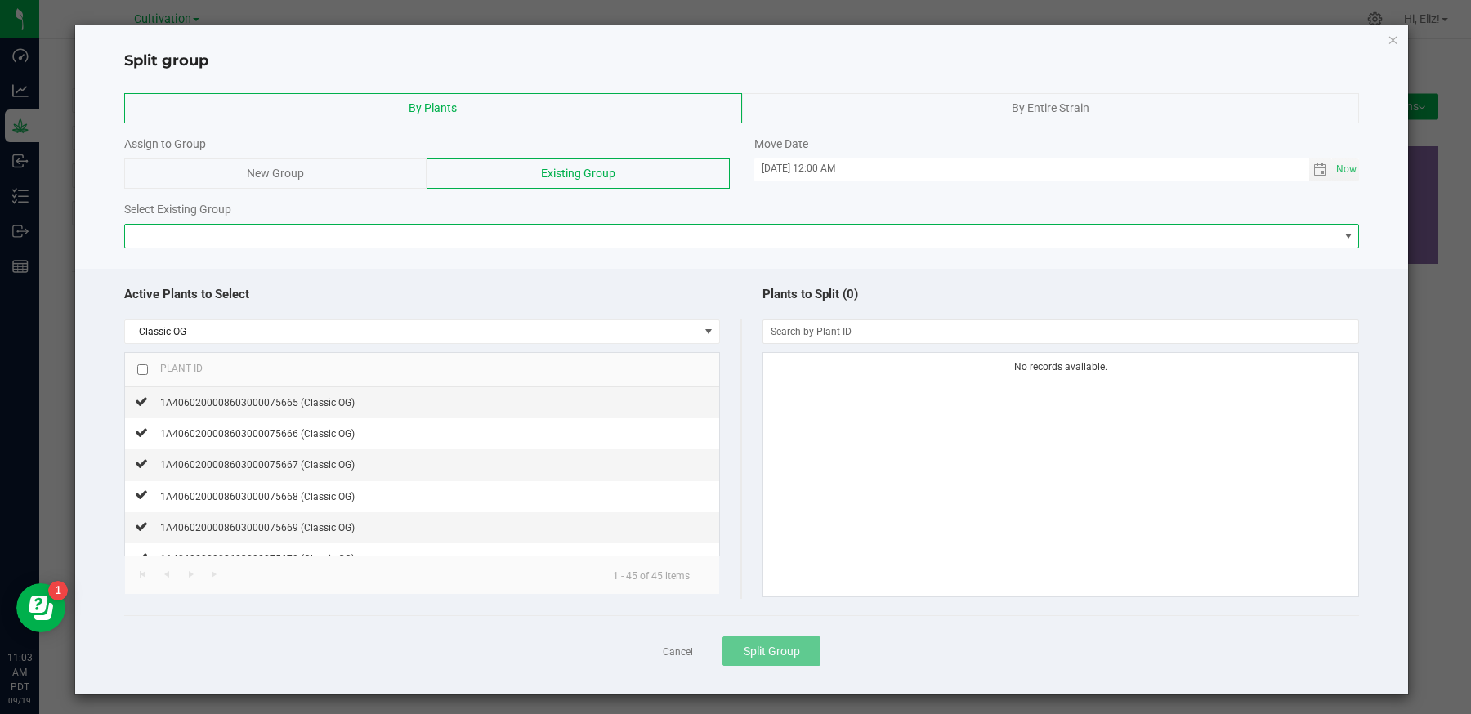
click at [405, 230] on span at bounding box center [732, 236] width 1214 height 23
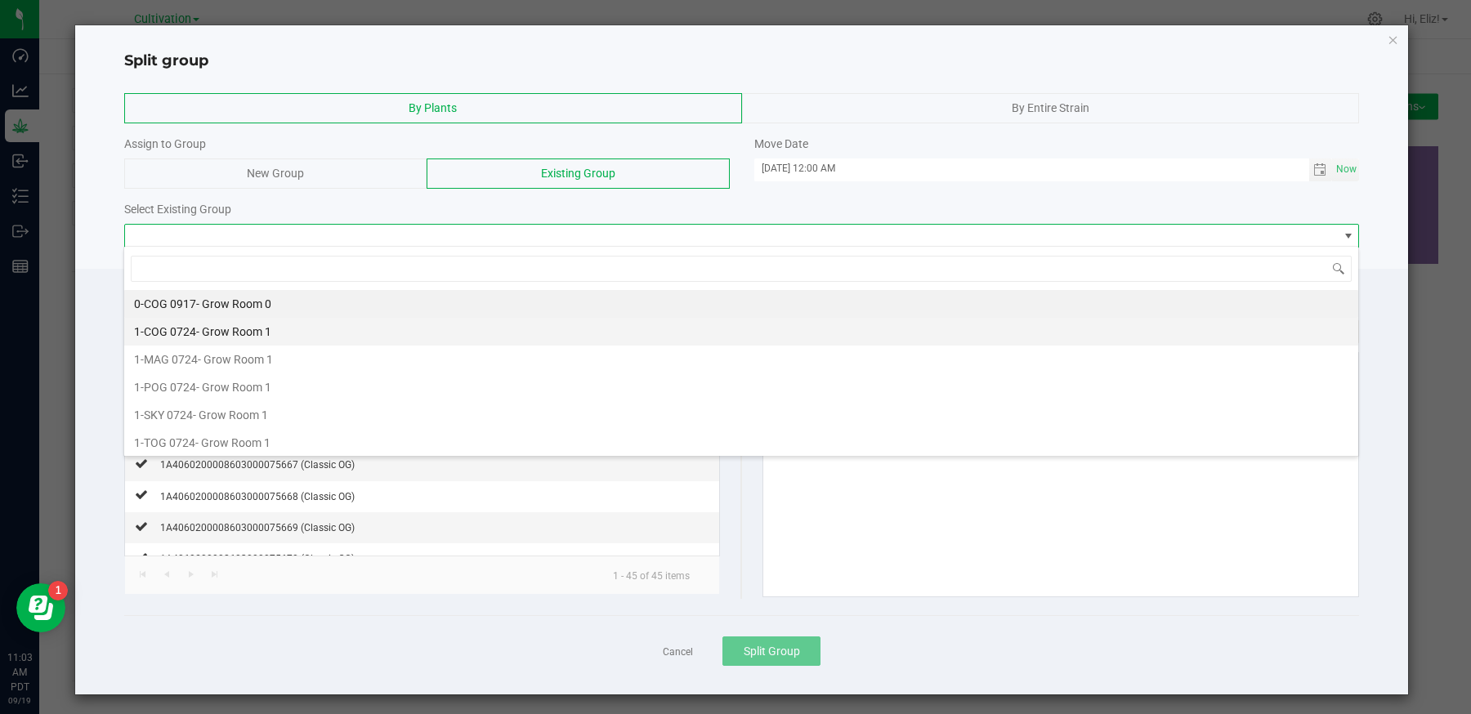
scroll to position [24, 1235]
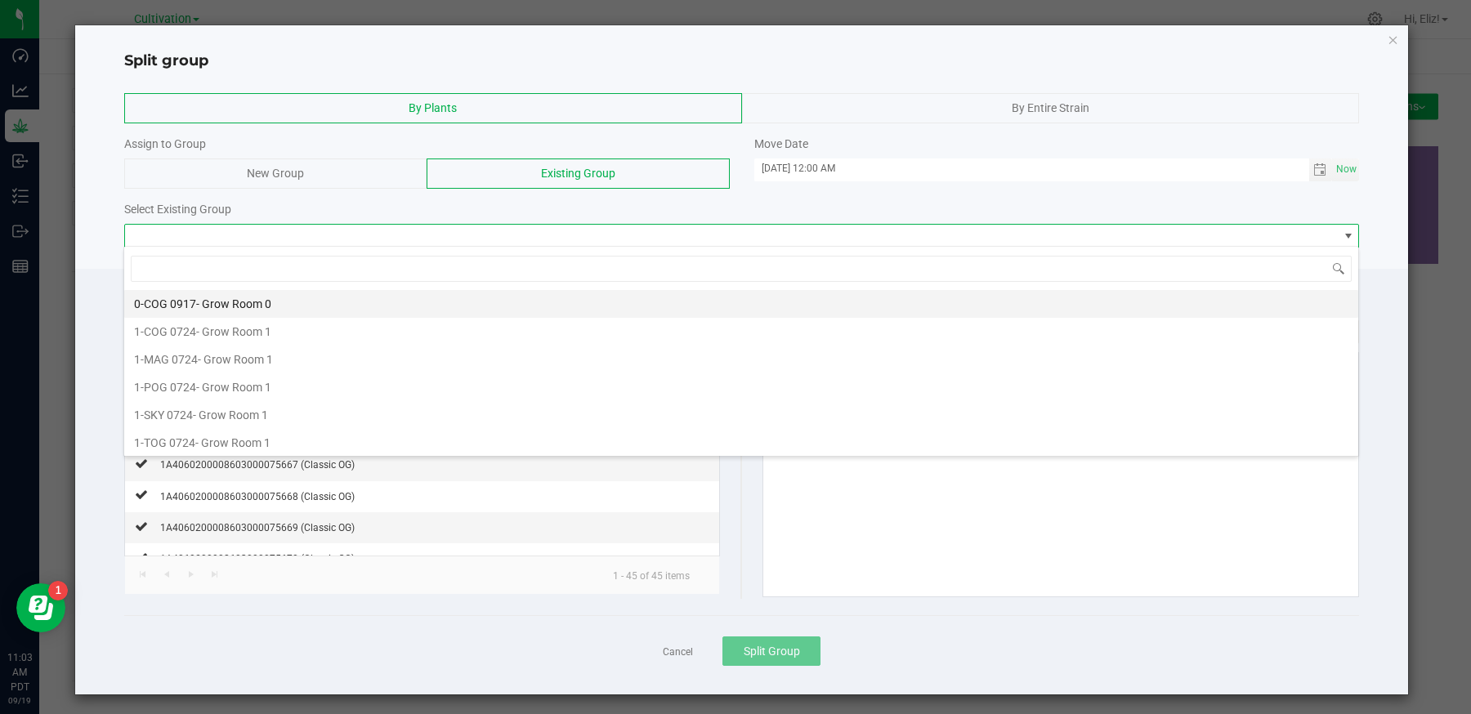
click at [150, 303] on span "0-COG 0917" at bounding box center [165, 303] width 62 height 13
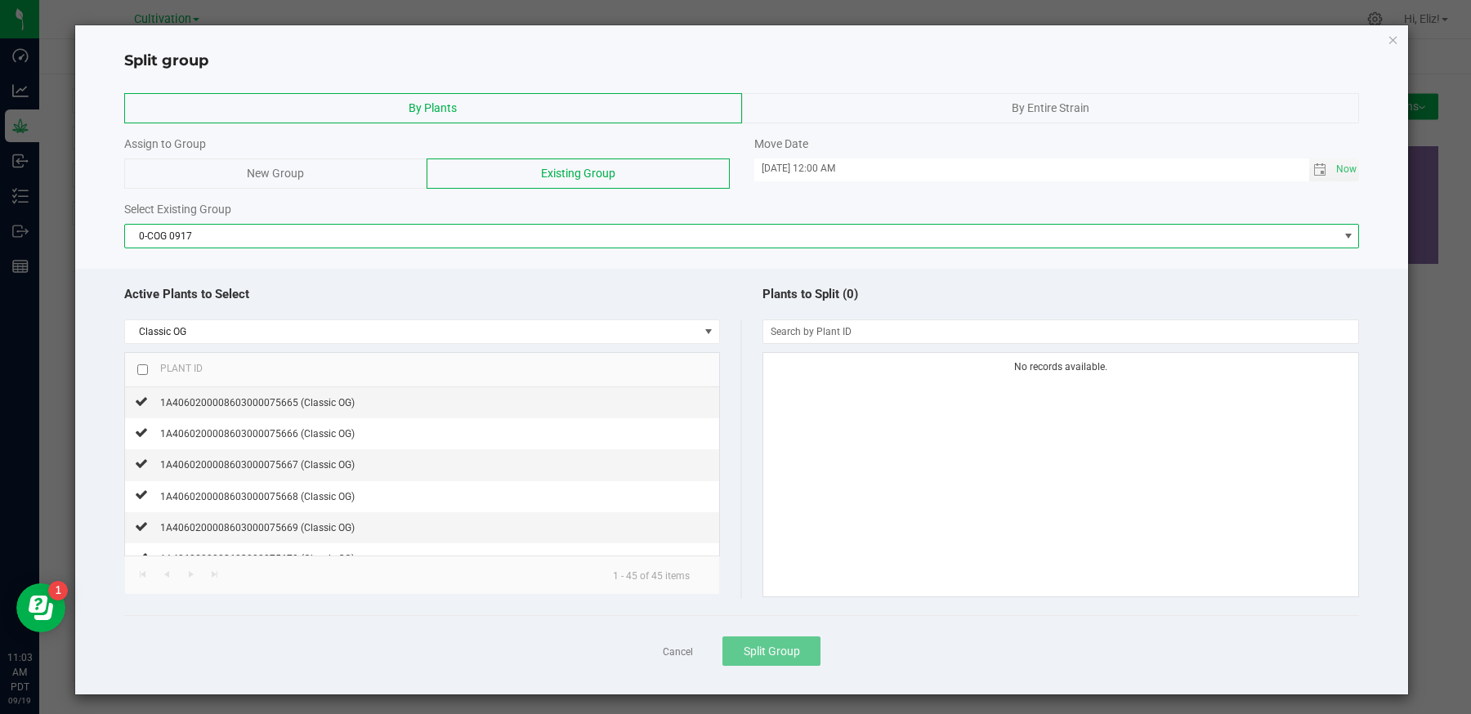
click at [143, 366] on input "checkbox" at bounding box center [142, 369] width 11 height 11
checkbox input "true"
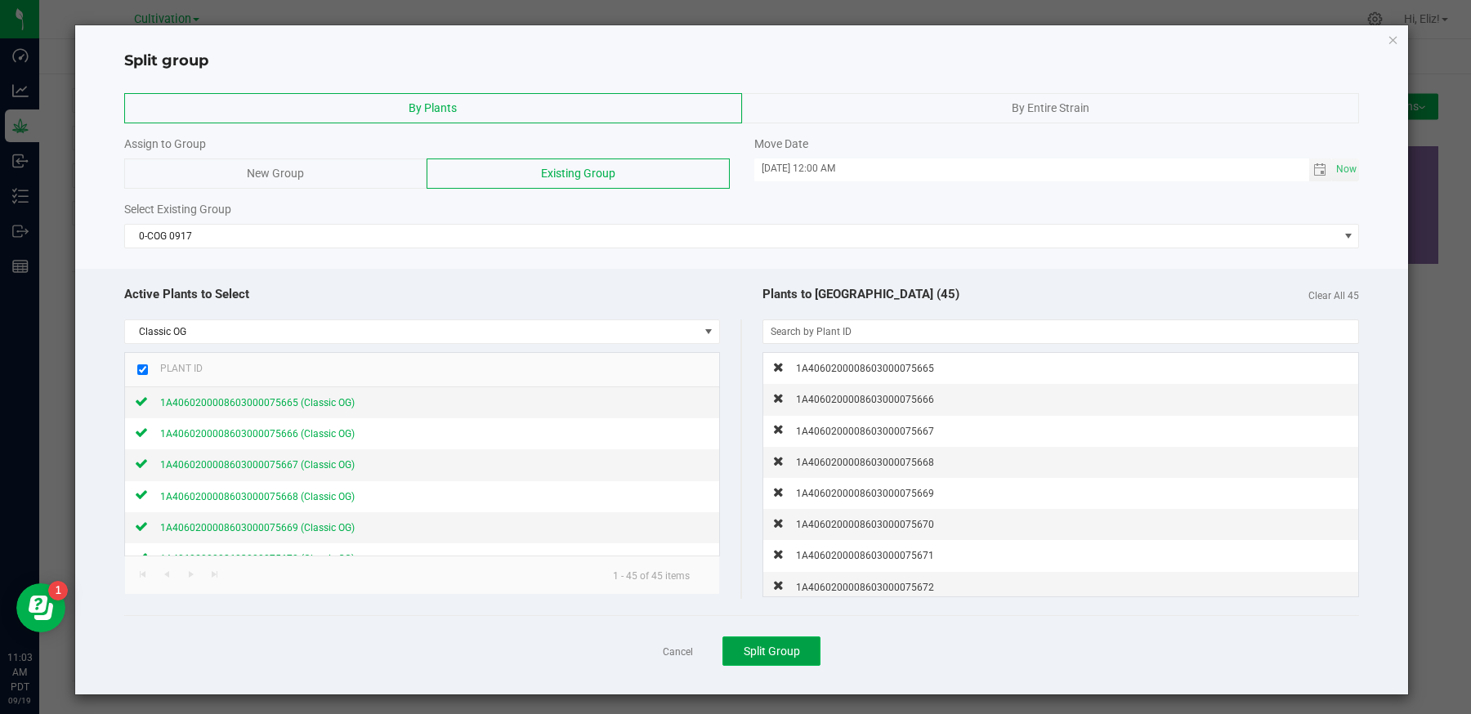
click at [748, 655] on span "Split Group" at bounding box center [772, 651] width 56 height 13
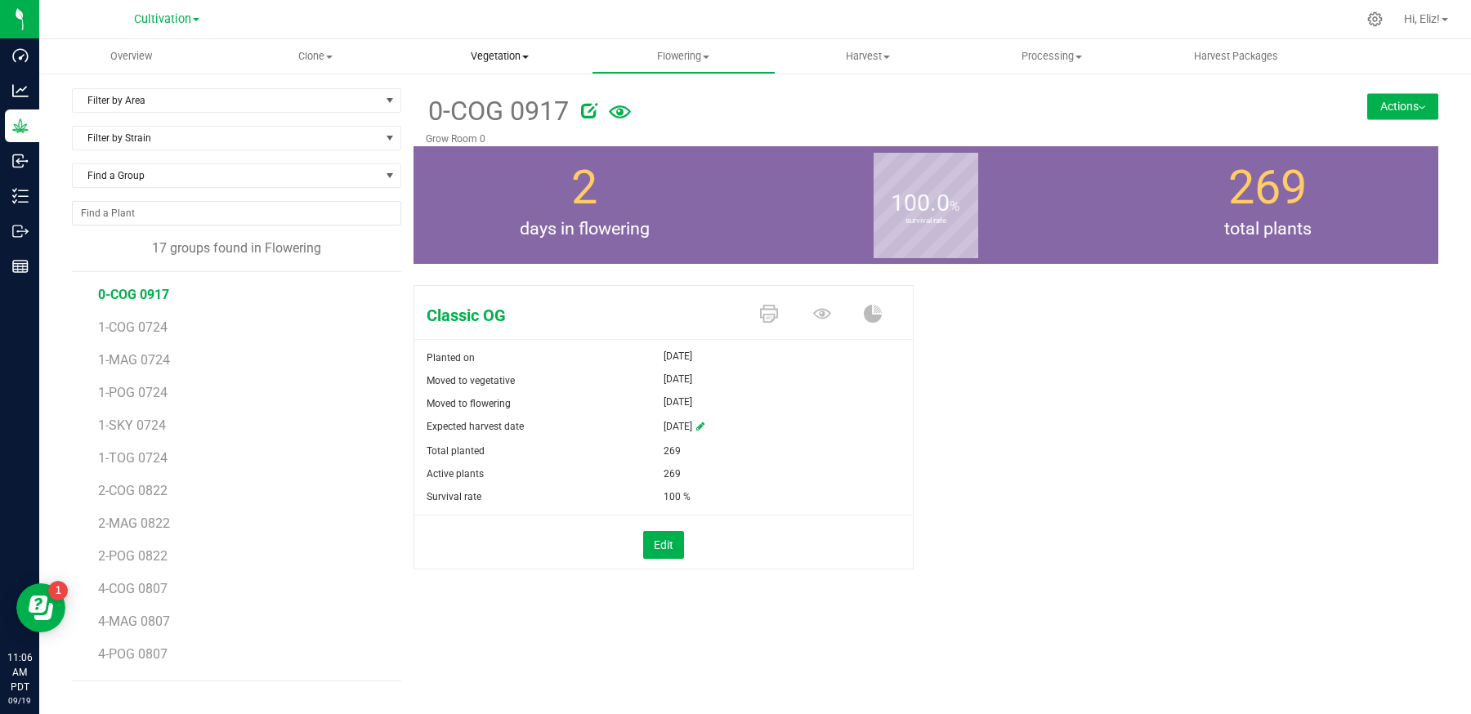
click at [490, 54] on span "Vegetation" at bounding box center [500, 56] width 182 height 15
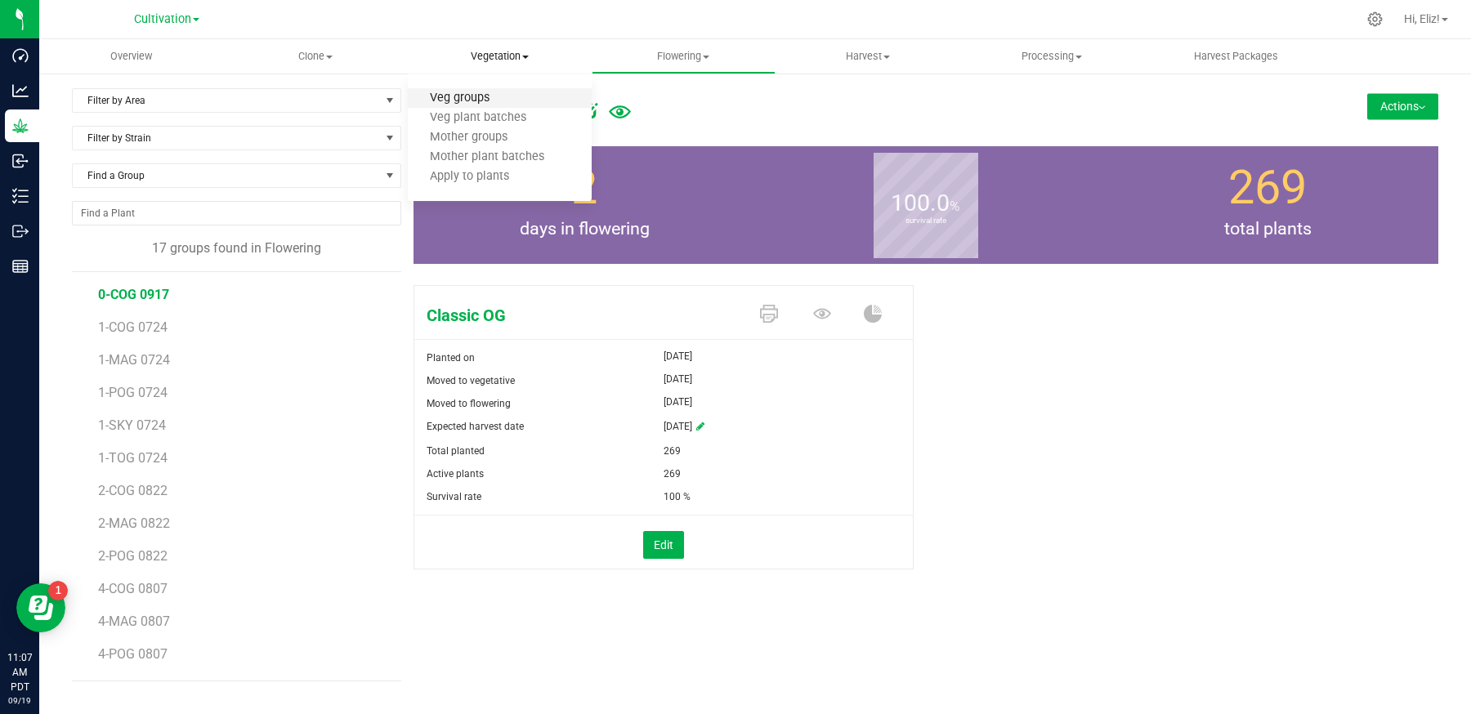
click at [478, 95] on span "Veg groups" at bounding box center [460, 99] width 104 height 14
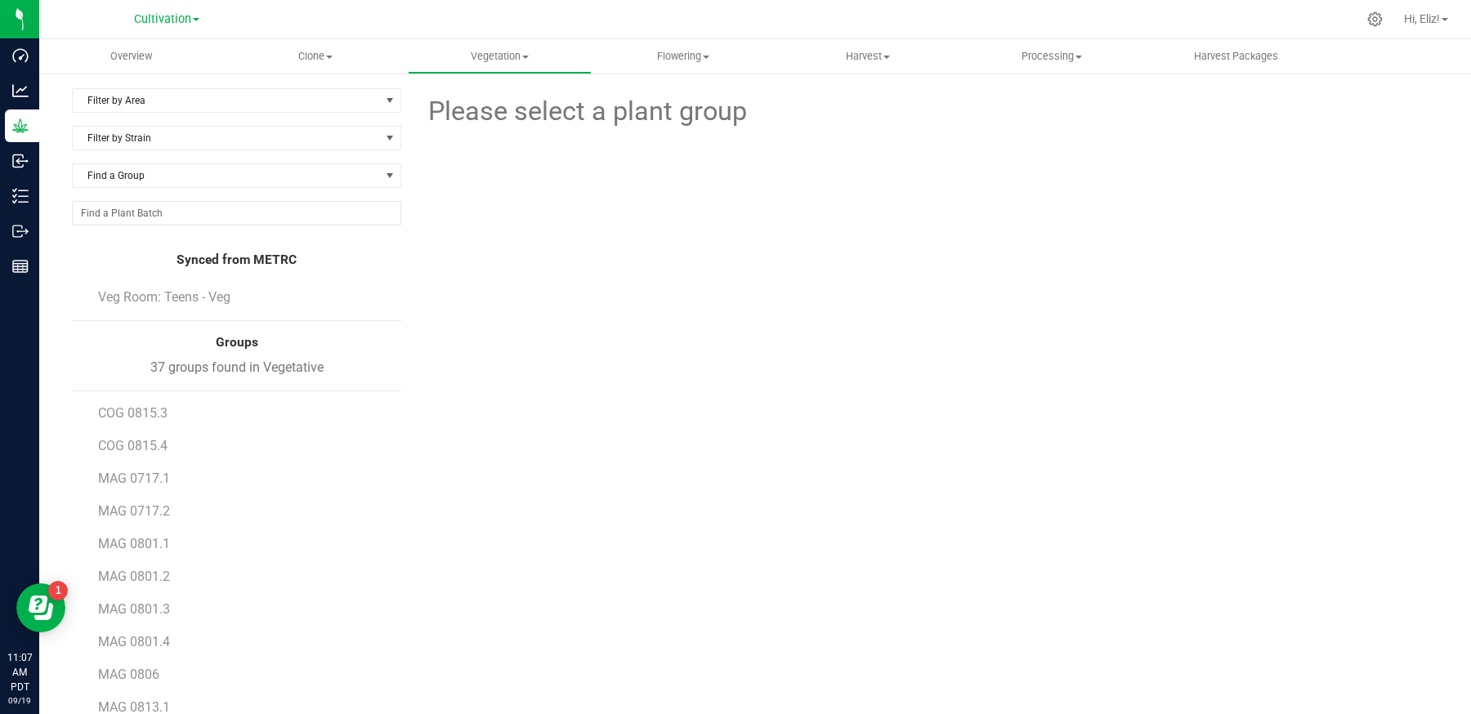
scroll to position [266, 0]
click at [149, 471] on span "MAG 0717.1" at bounding box center [135, 475] width 74 height 16
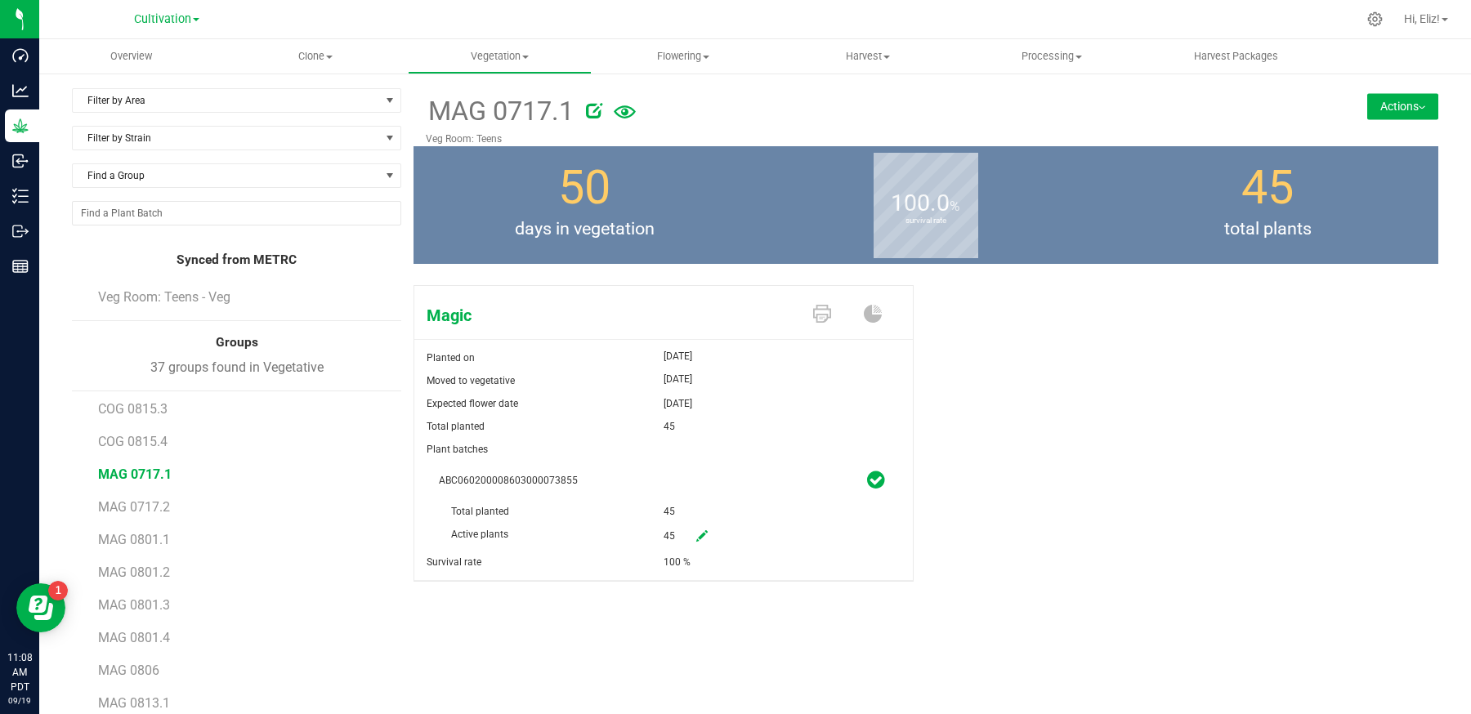
click at [1395, 102] on button "Actions" at bounding box center [1402, 106] width 71 height 26
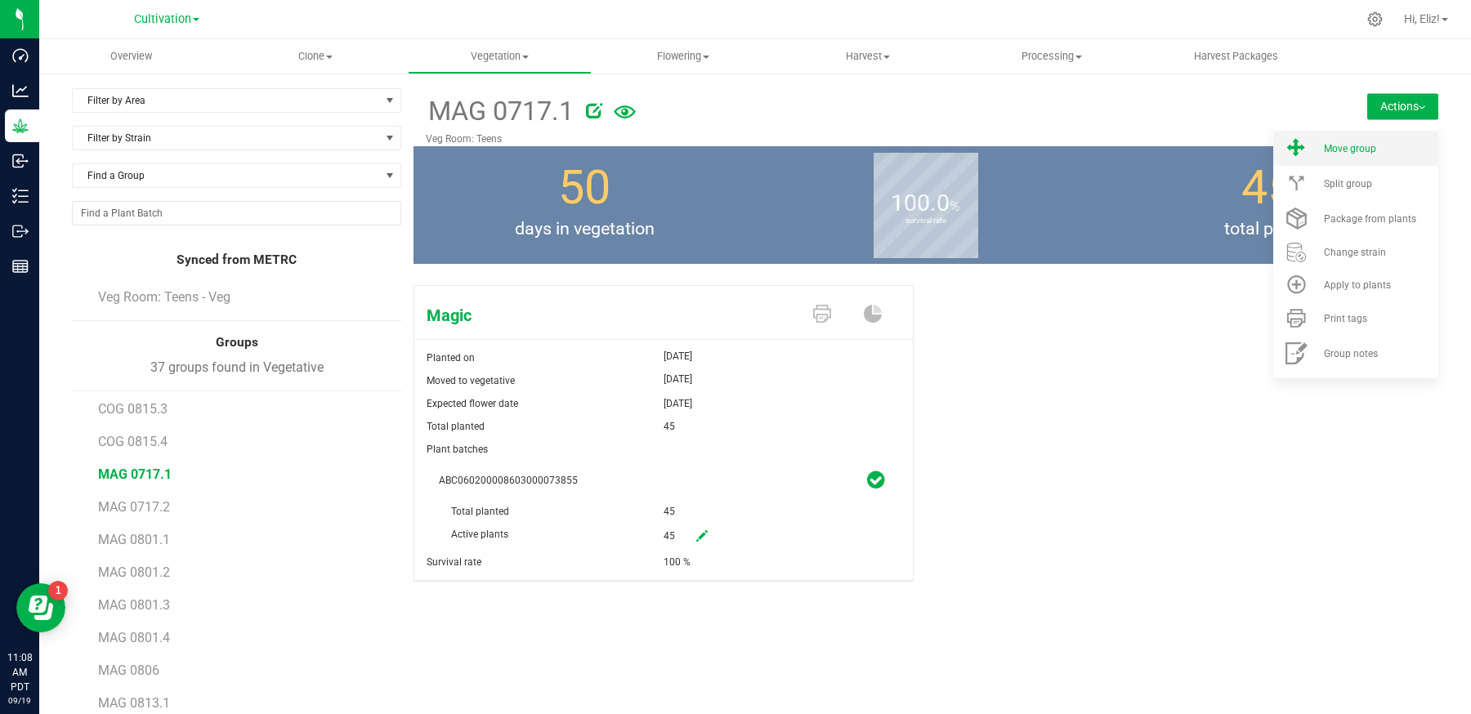
click at [1367, 152] on span "Move group" at bounding box center [1350, 148] width 52 height 11
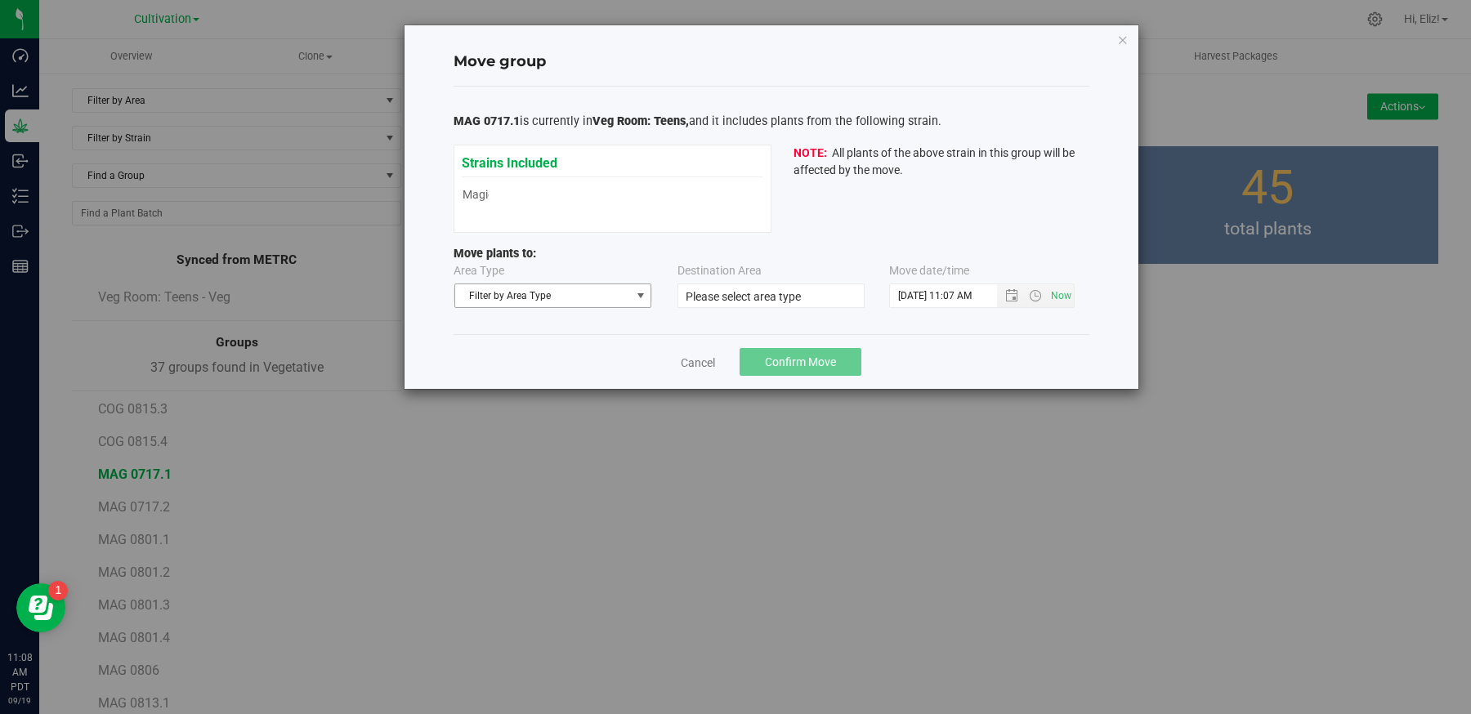
click at [644, 288] on span "select" at bounding box center [640, 295] width 20 height 23
click at [557, 347] on li "Flowering" at bounding box center [552, 347] width 196 height 25
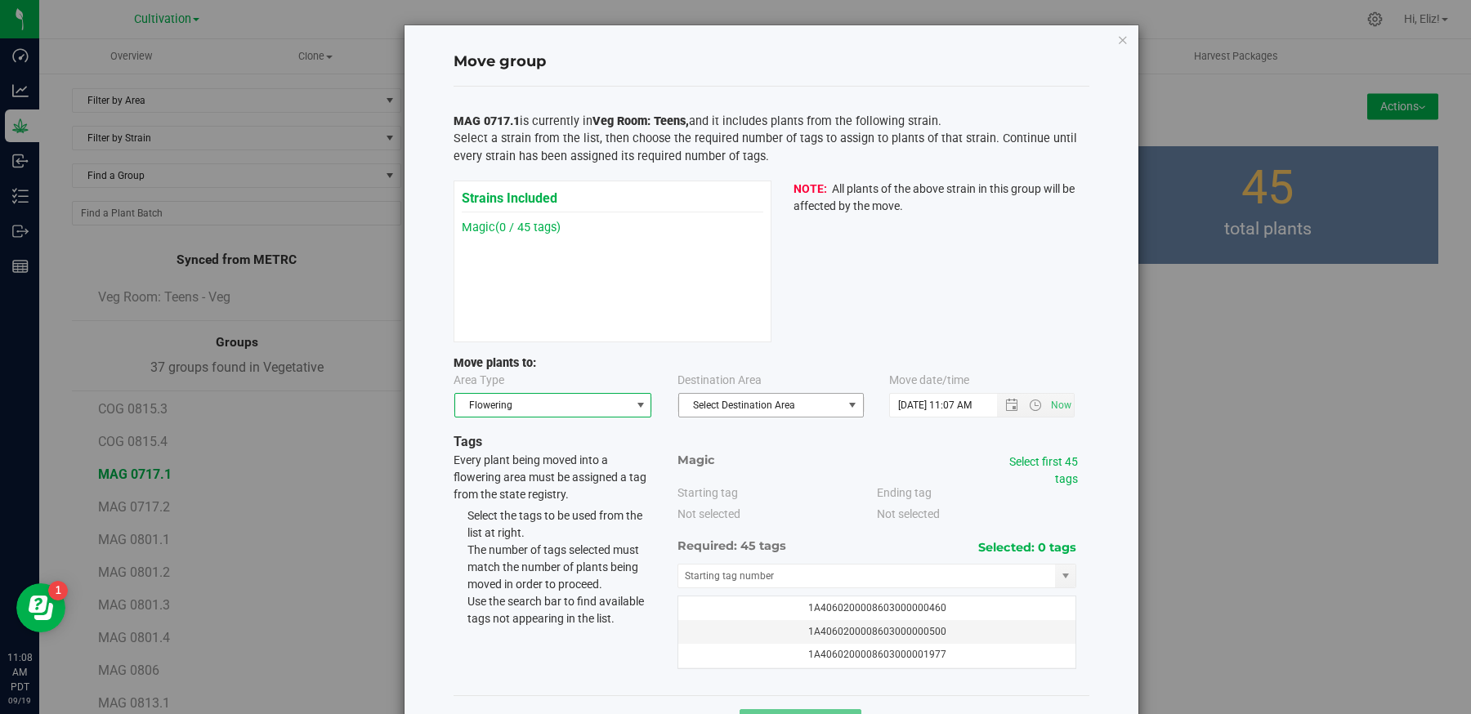
click at [727, 396] on span "Select Destination Area" at bounding box center [760, 405] width 163 height 23
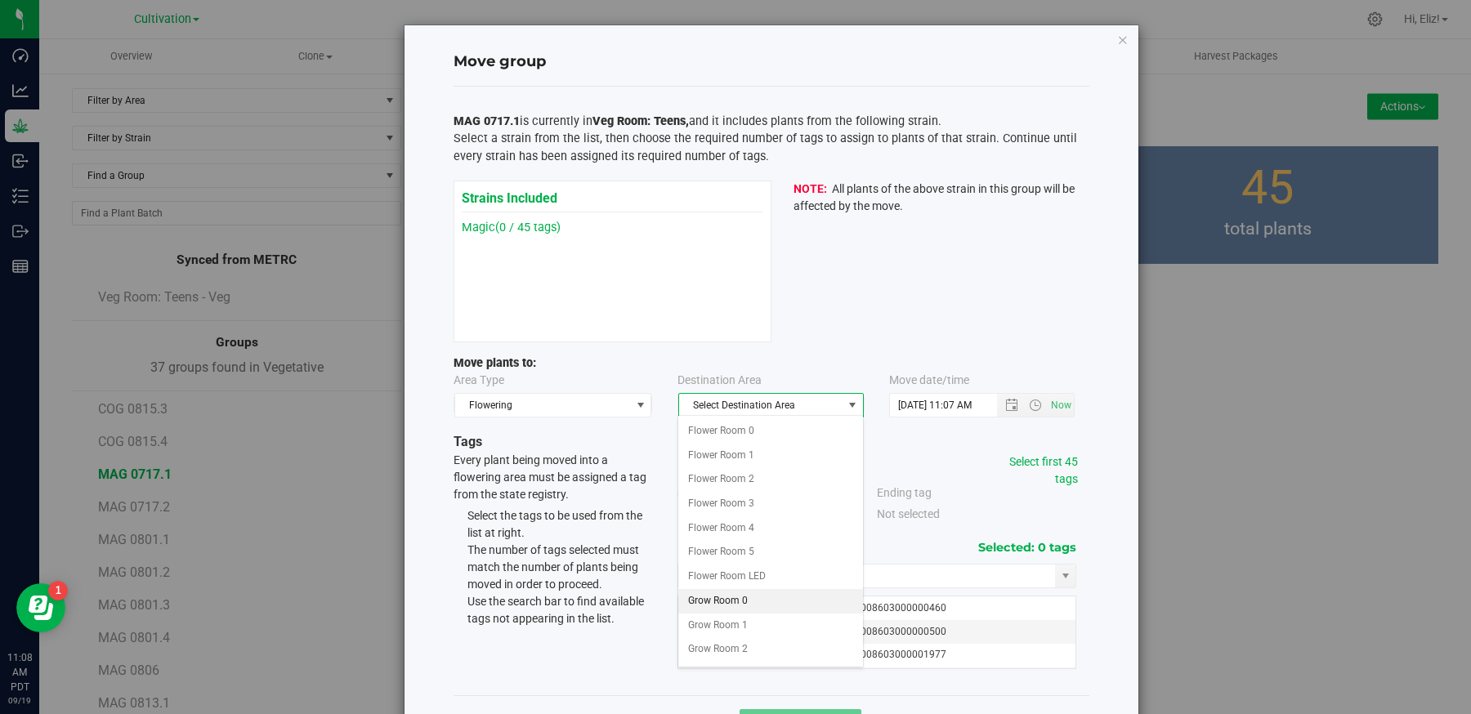
click at [717, 597] on li "Grow Room 0" at bounding box center [770, 601] width 184 height 25
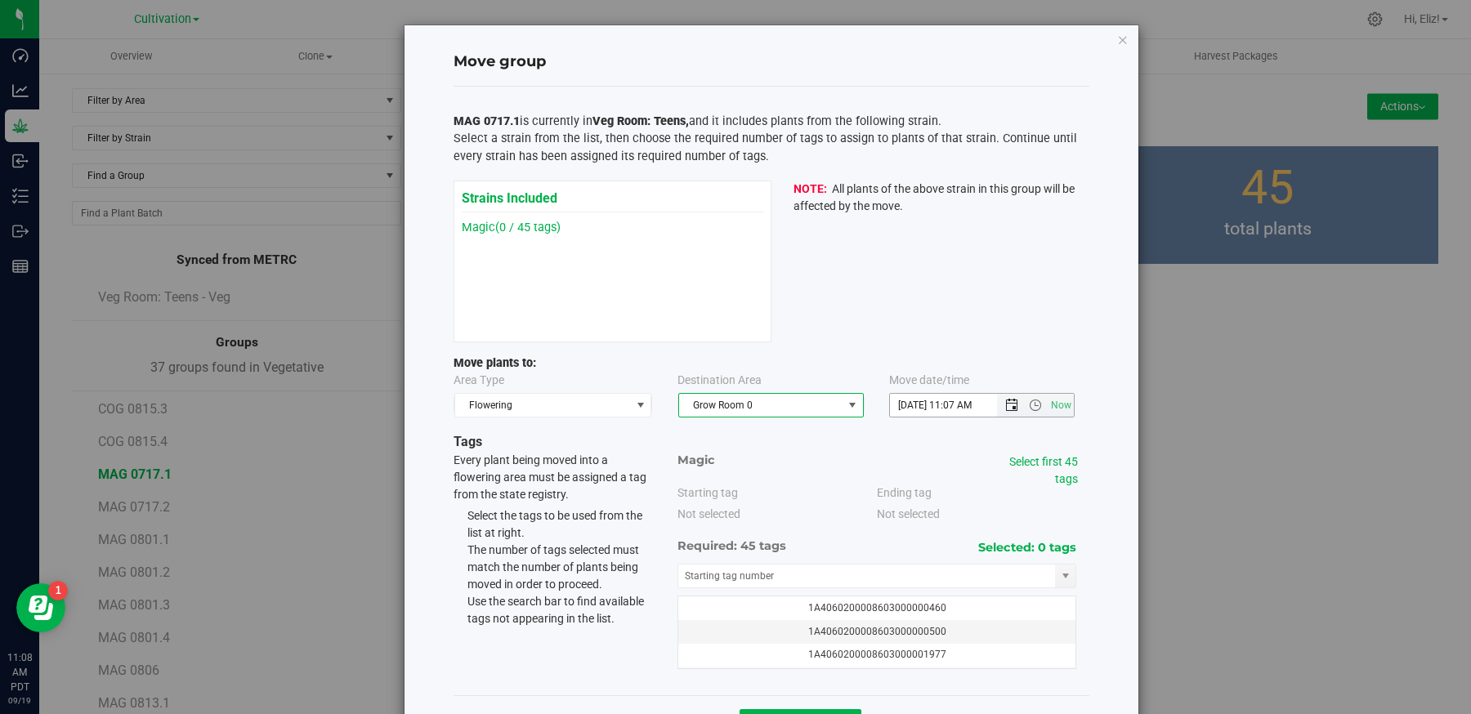
click at [1012, 403] on span "Open the date view" at bounding box center [1011, 405] width 13 height 13
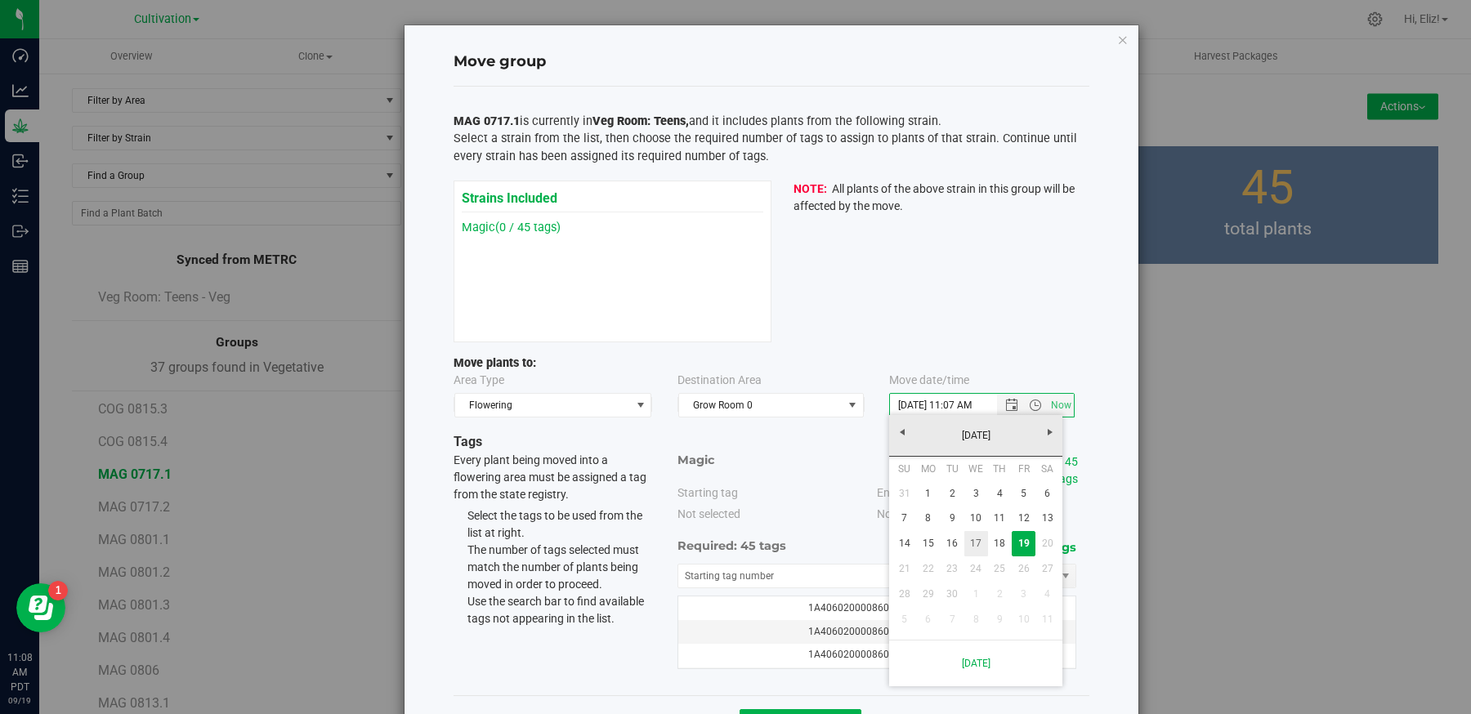
click at [975, 543] on link "17" at bounding box center [976, 543] width 24 height 25
type input "9/17/2025 11:07 AM"
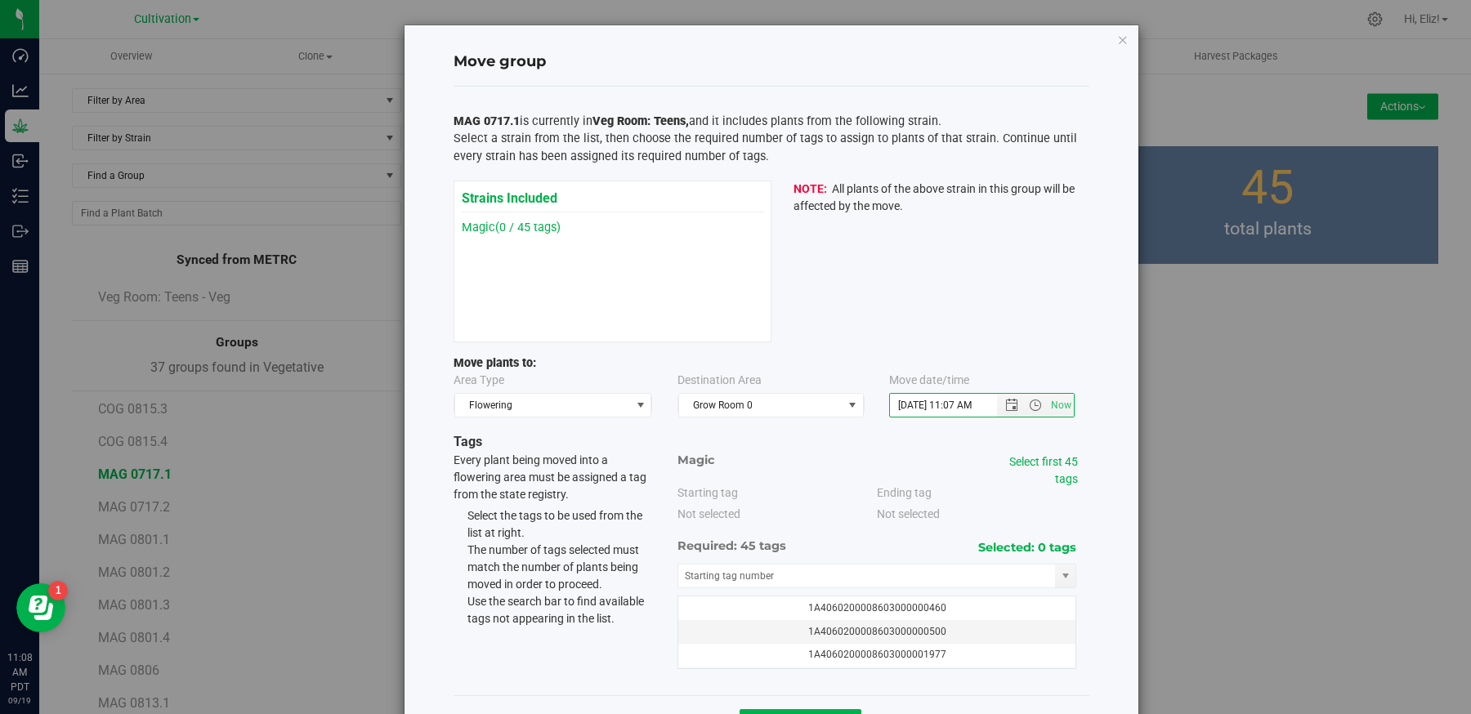
click at [801, 559] on div "Selected: 0 tags tag 1A4060200008603000000460 1A4060200008603000000500 1A406020…" at bounding box center [877, 613] width 400 height 114
click at [792, 573] on input "text" at bounding box center [867, 576] width 378 height 23
click at [767, 597] on li "1A4060200008603000075744" at bounding box center [877, 601] width 398 height 25
type input "1A4060200008603000075744"
click at [1025, 455] on link "Select first 45 tags" at bounding box center [1043, 470] width 69 height 30
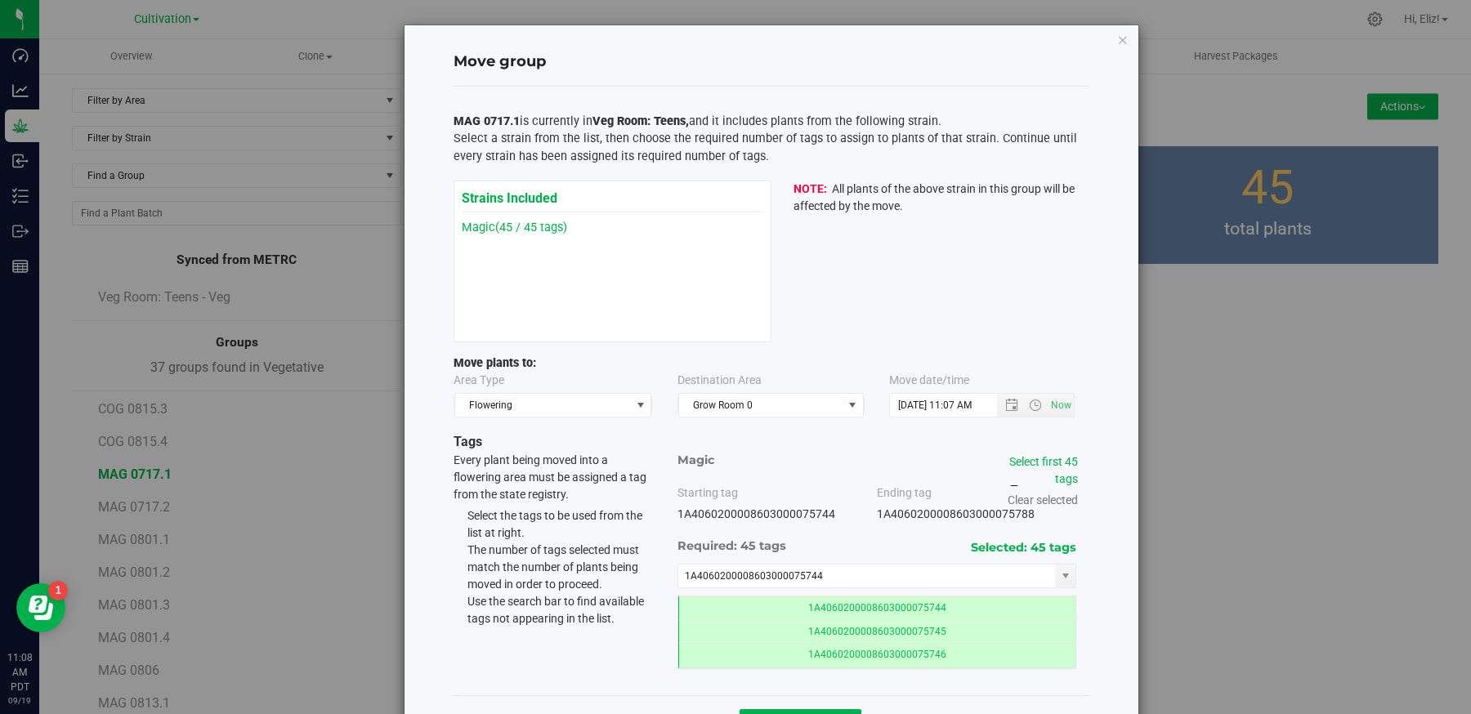
click at [1085, 586] on div "Magic Starting tag 1A4060200008603000075744 Ending tag 1A4060200008603000075788" at bounding box center [877, 560] width 424 height 217
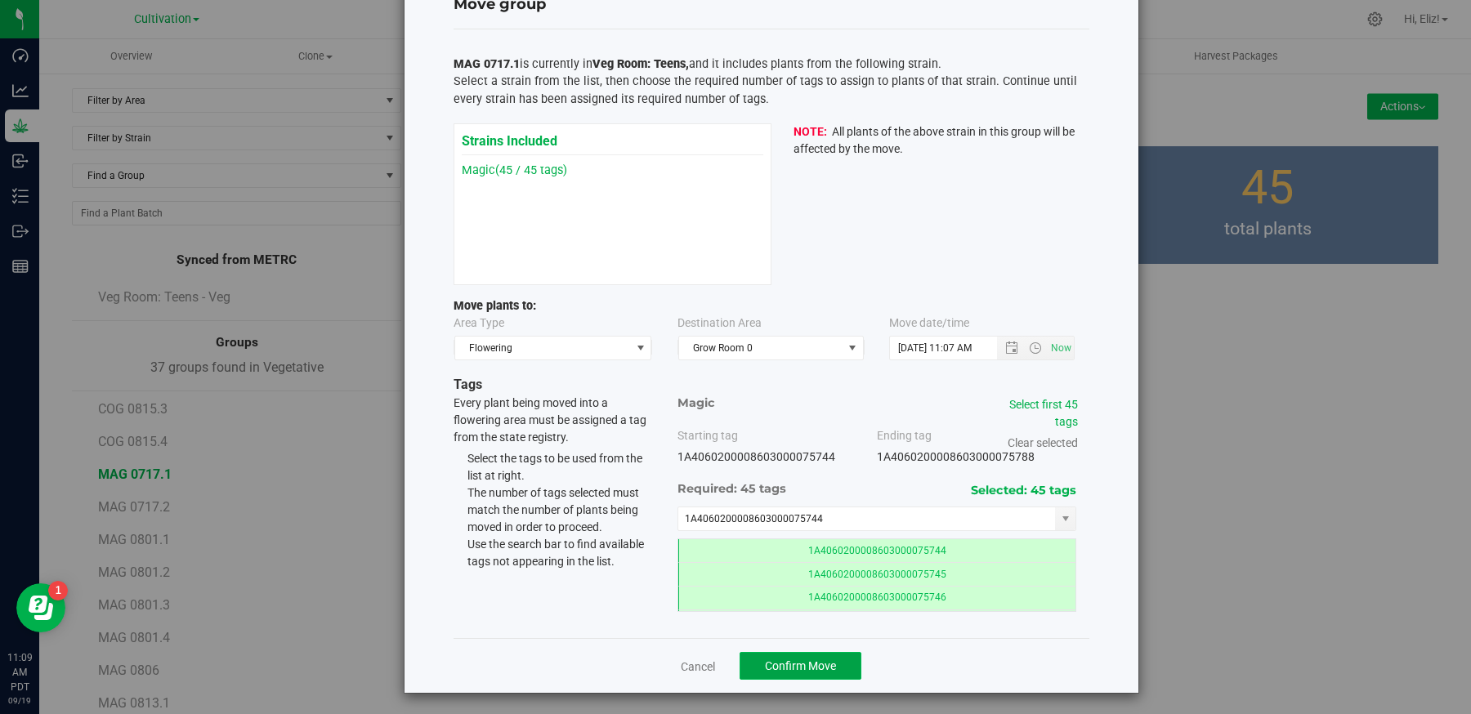
click at [795, 667] on span "Confirm Move" at bounding box center [800, 666] width 71 height 13
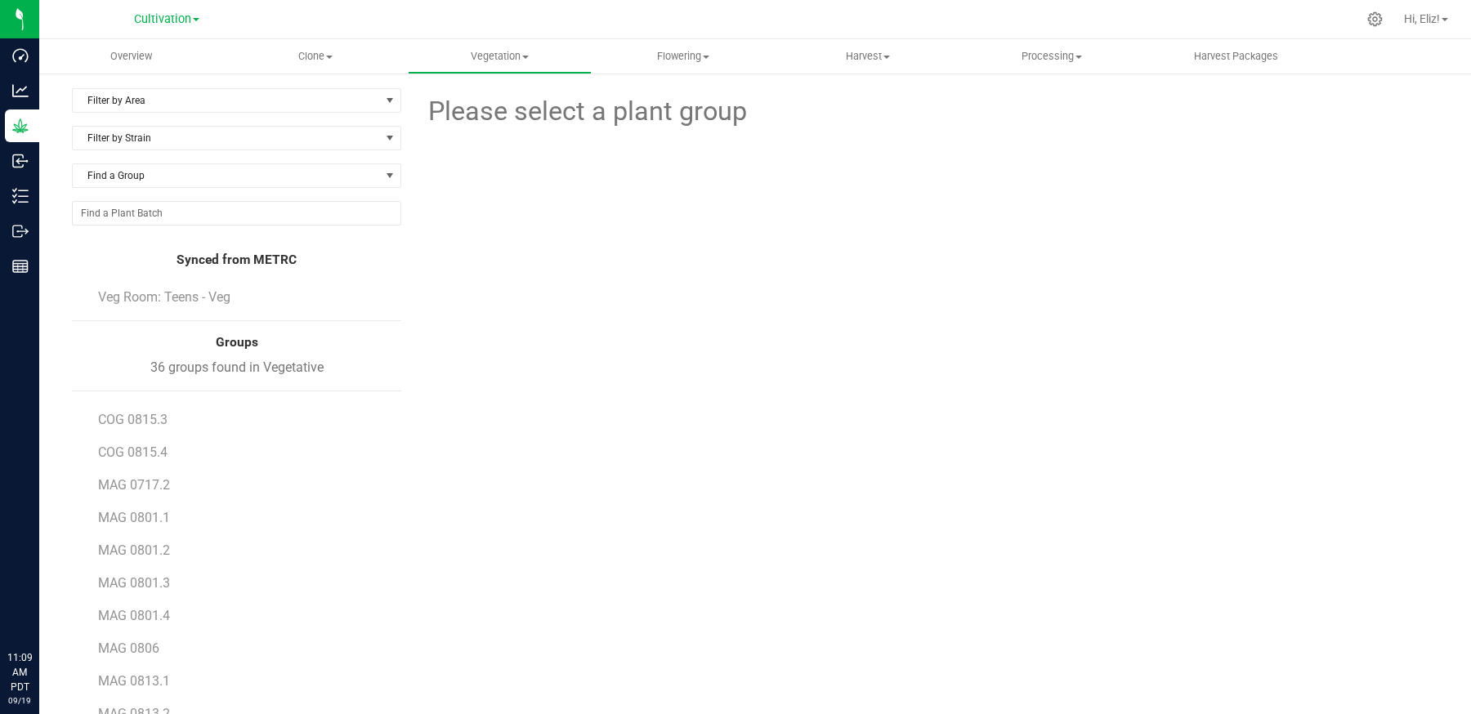
scroll to position [270, 0]
click at [144, 470] on span "MAG 0717.2" at bounding box center [135, 471] width 74 height 16
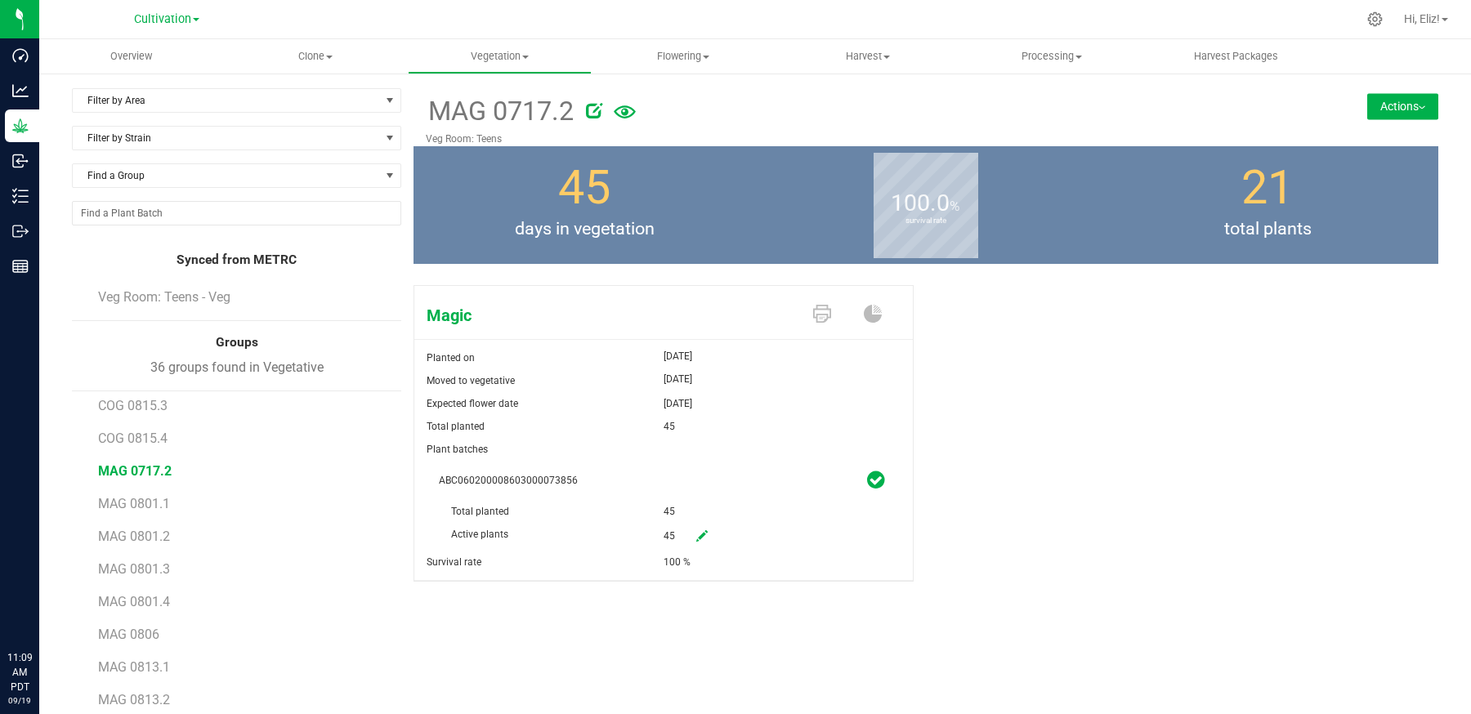
click at [1367, 106] on button "Actions" at bounding box center [1402, 106] width 71 height 26
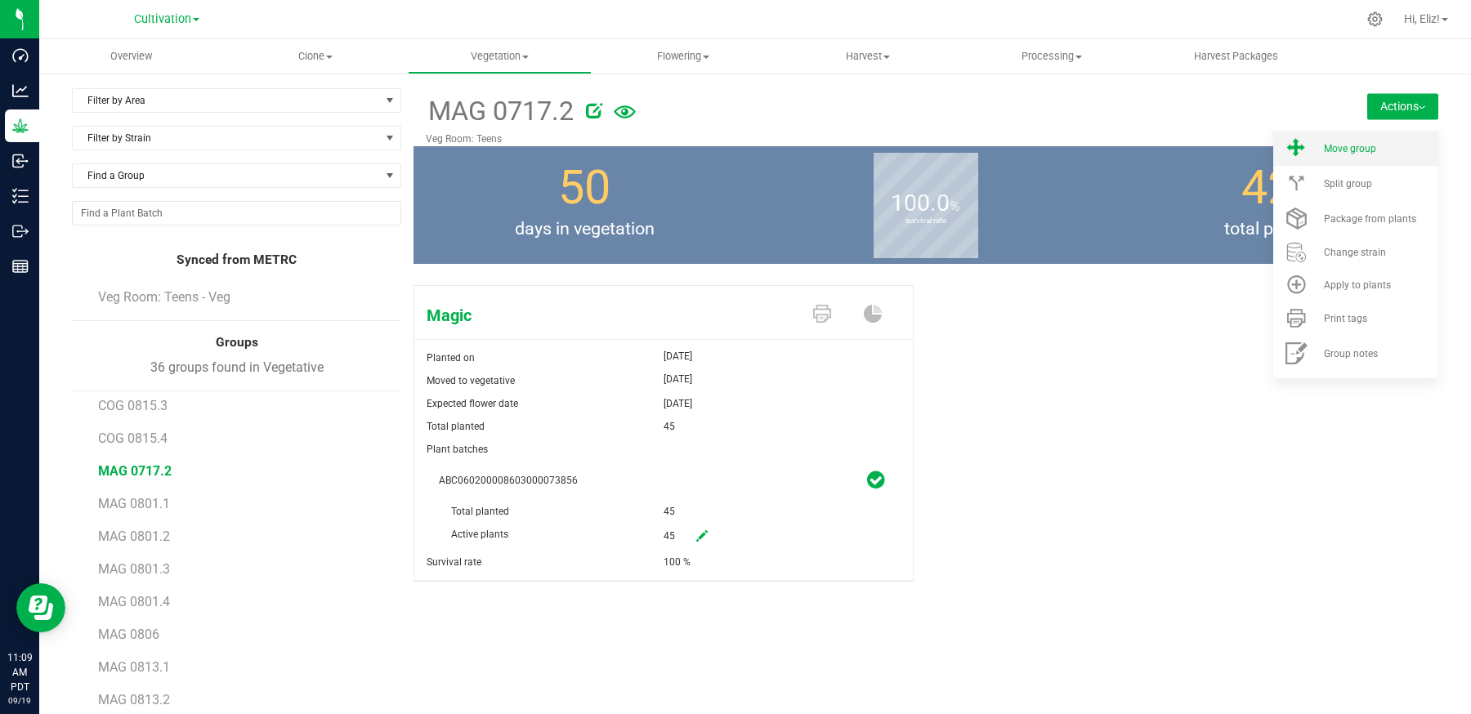
click at [1366, 148] on span "Move group" at bounding box center [1350, 148] width 52 height 11
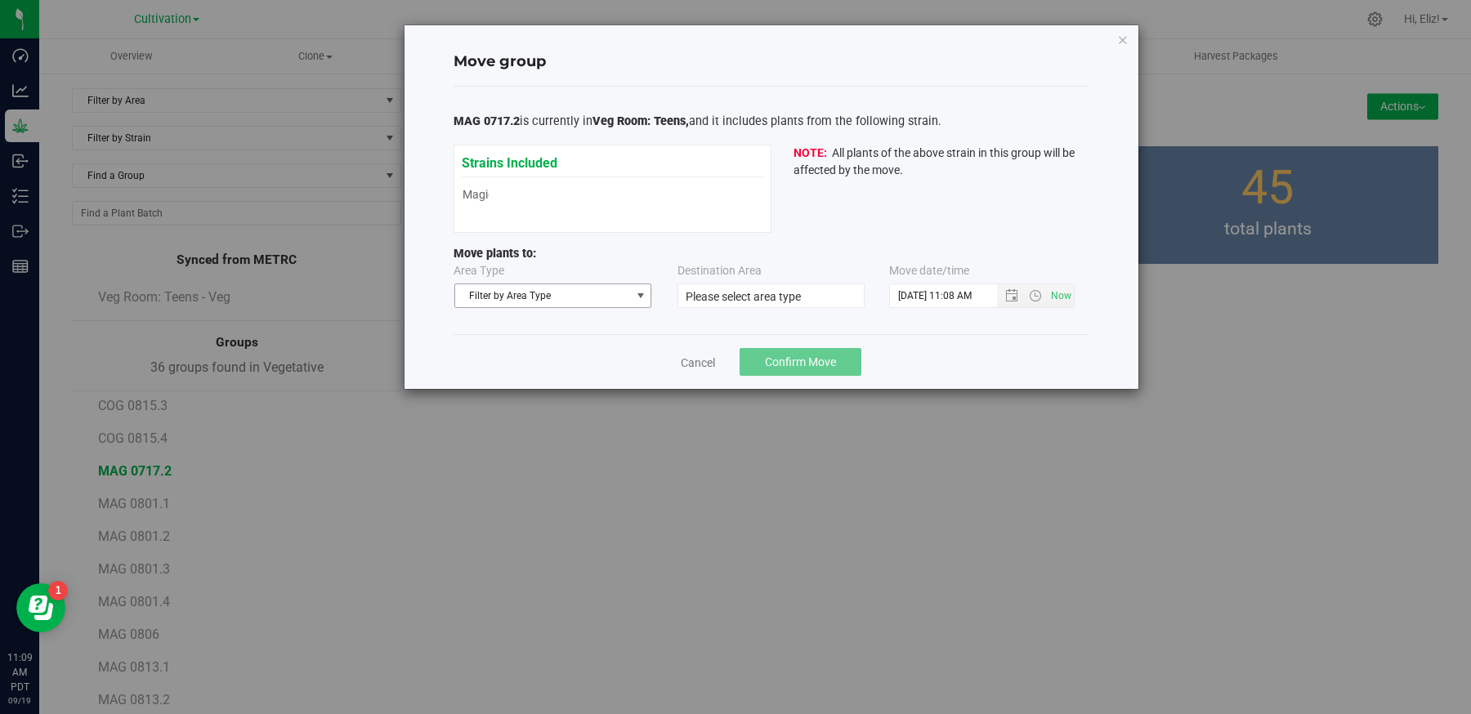
click at [634, 295] on span "select" at bounding box center [640, 295] width 13 height 13
click at [586, 350] on li "Flowering" at bounding box center [552, 347] width 196 height 25
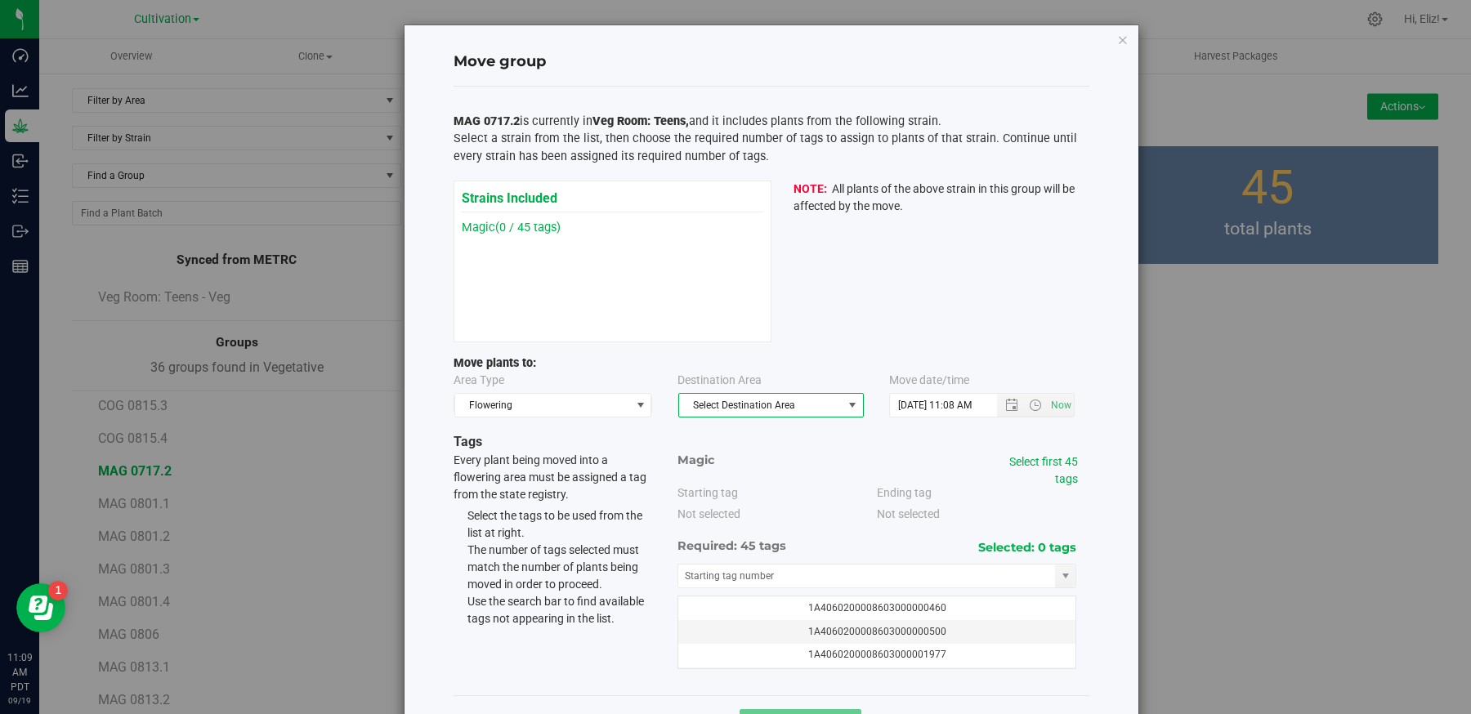
click at [737, 396] on span "Select Destination Area" at bounding box center [760, 405] width 163 height 23
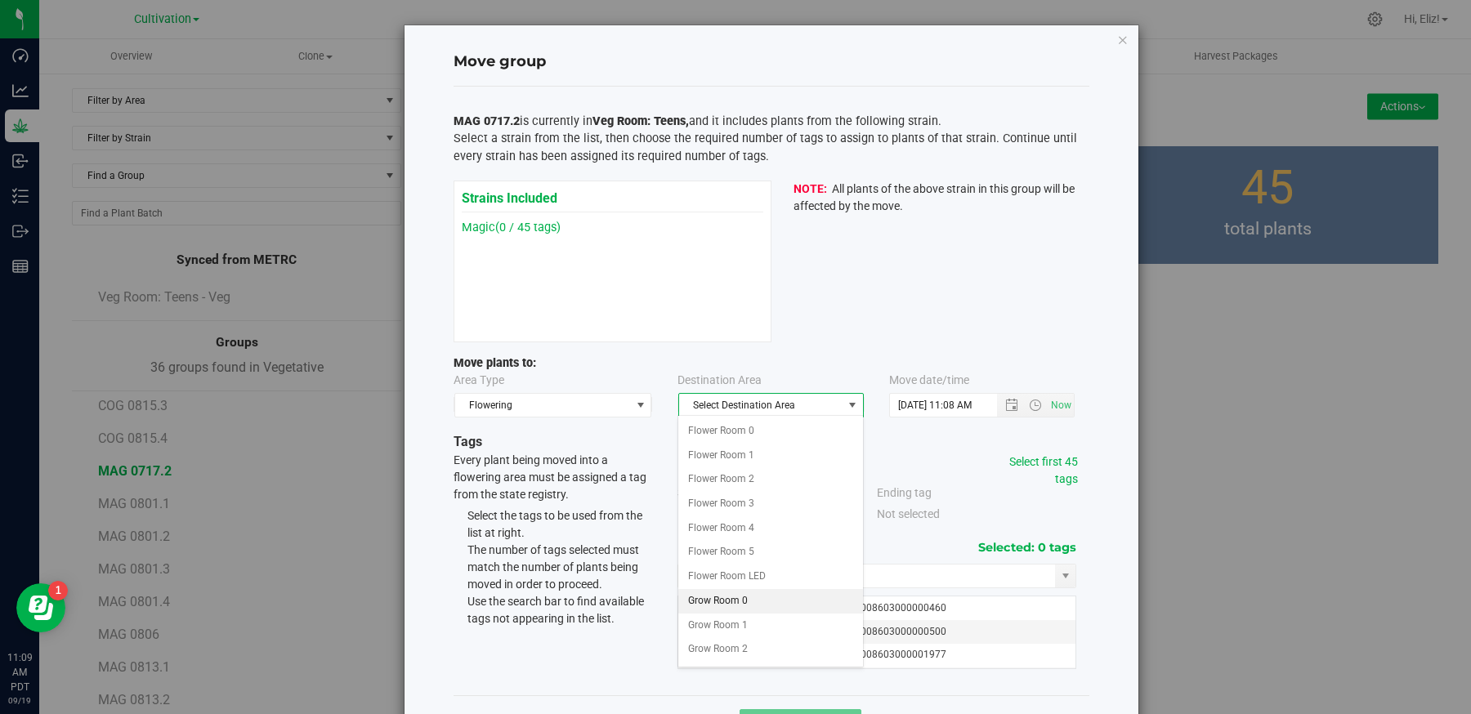
click at [718, 597] on li "Grow Room 0" at bounding box center [770, 601] width 184 height 25
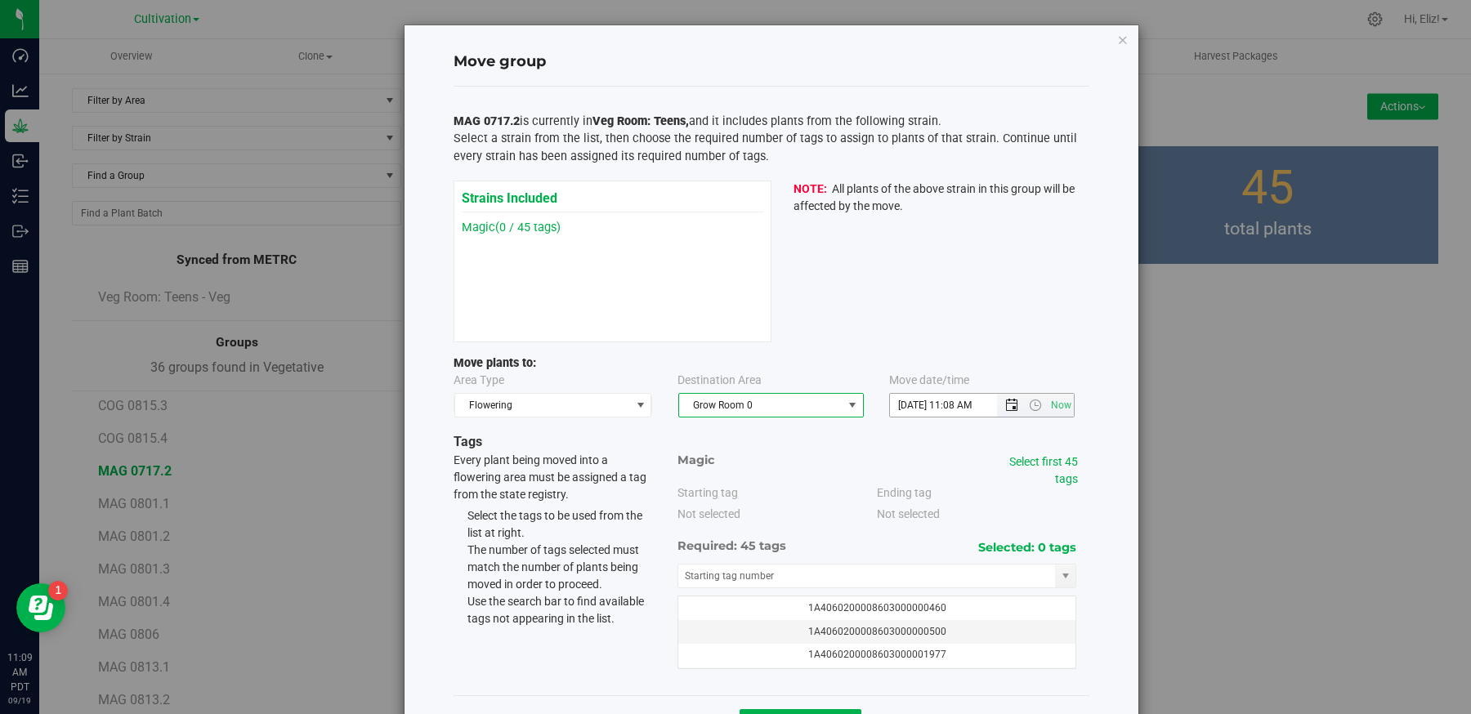
click at [1008, 399] on span "Open the date view" at bounding box center [1011, 405] width 13 height 13
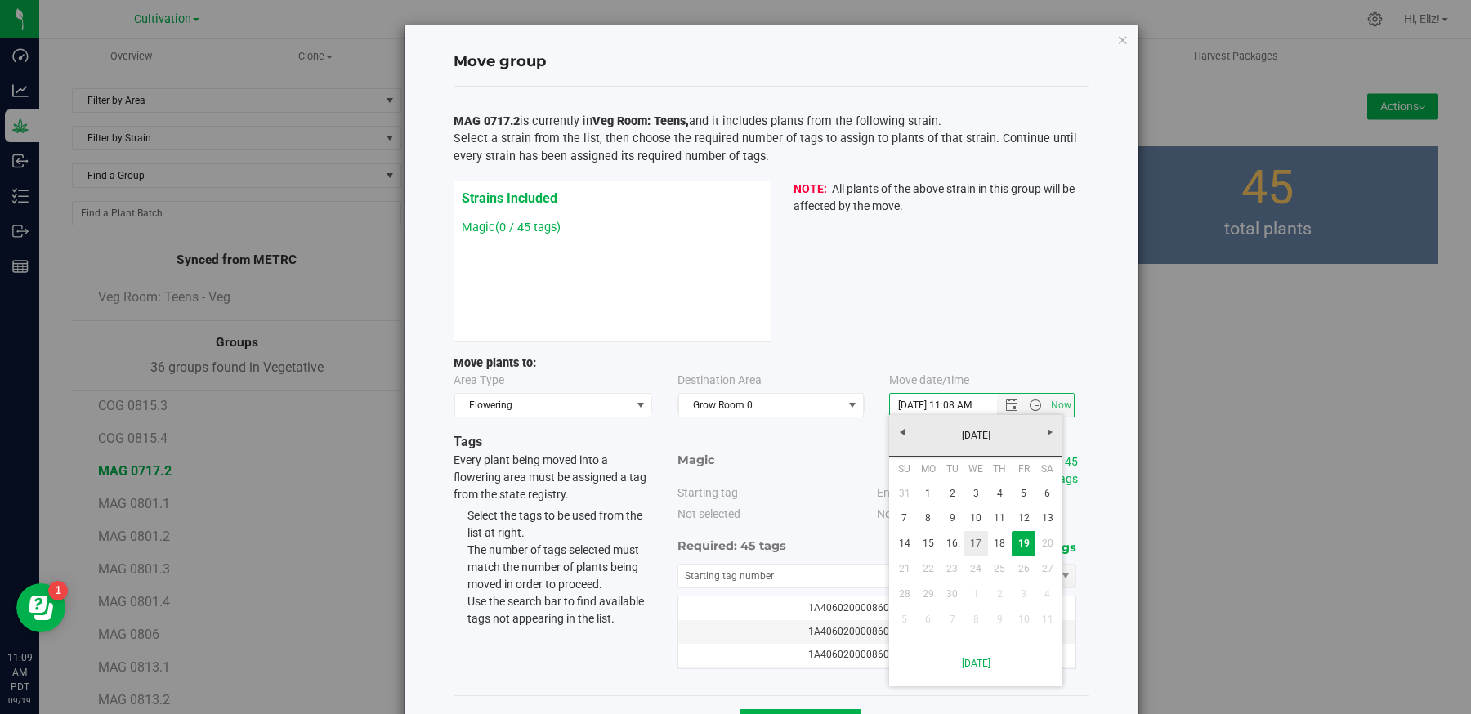
click at [977, 539] on link "17" at bounding box center [976, 543] width 24 height 25
type input "[DATE] 11:08 AM"
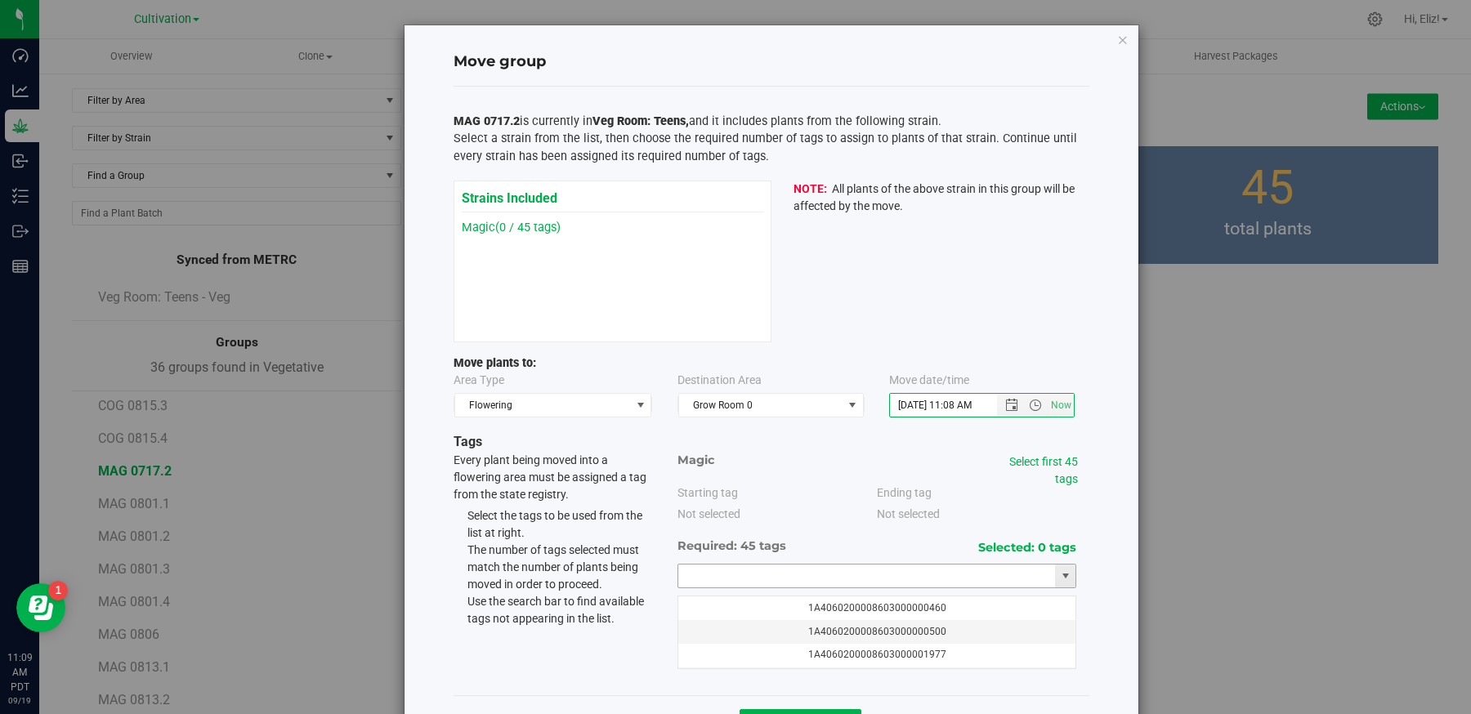
click at [839, 576] on input "text" at bounding box center [867, 576] width 378 height 23
click at [780, 594] on li "1A4060200008603000075789" at bounding box center [877, 601] width 398 height 25
type input "1A4060200008603000075789"
click at [1044, 462] on link "Select first 45 tags" at bounding box center [1043, 470] width 69 height 30
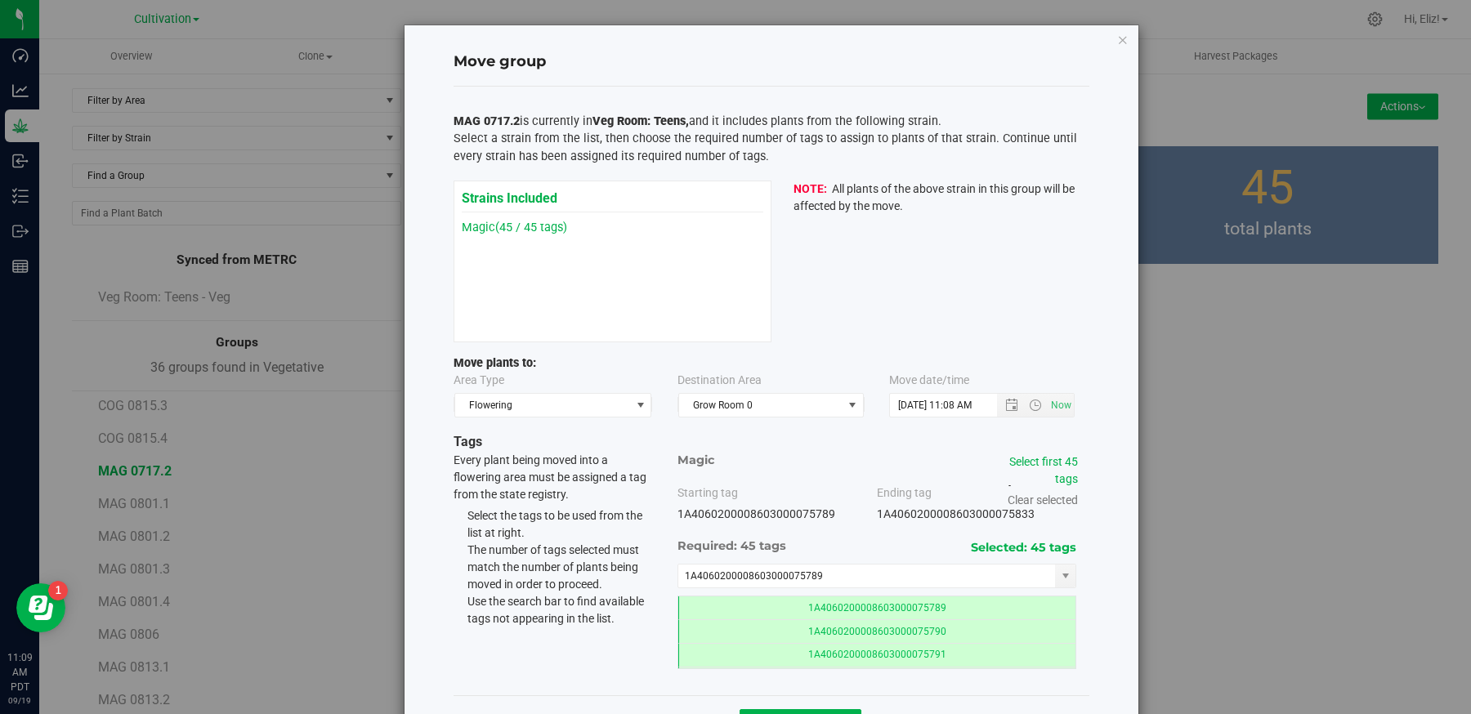
click at [1115, 589] on div "Move group MAG 0717.2 is currently in Veg Room: Teens, and it includes plants f…" at bounding box center [772, 387] width 734 height 725
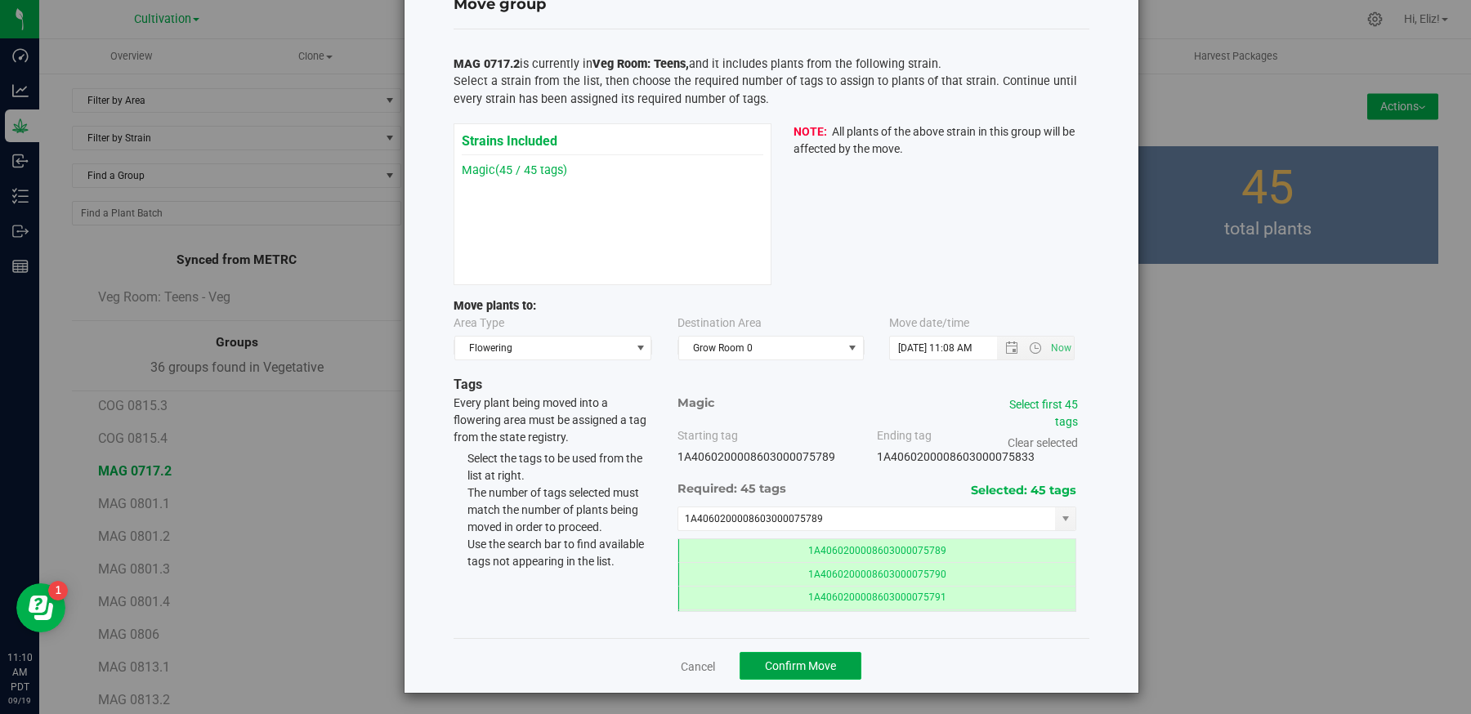
click at [835, 660] on span "Confirm Move" at bounding box center [800, 666] width 71 height 13
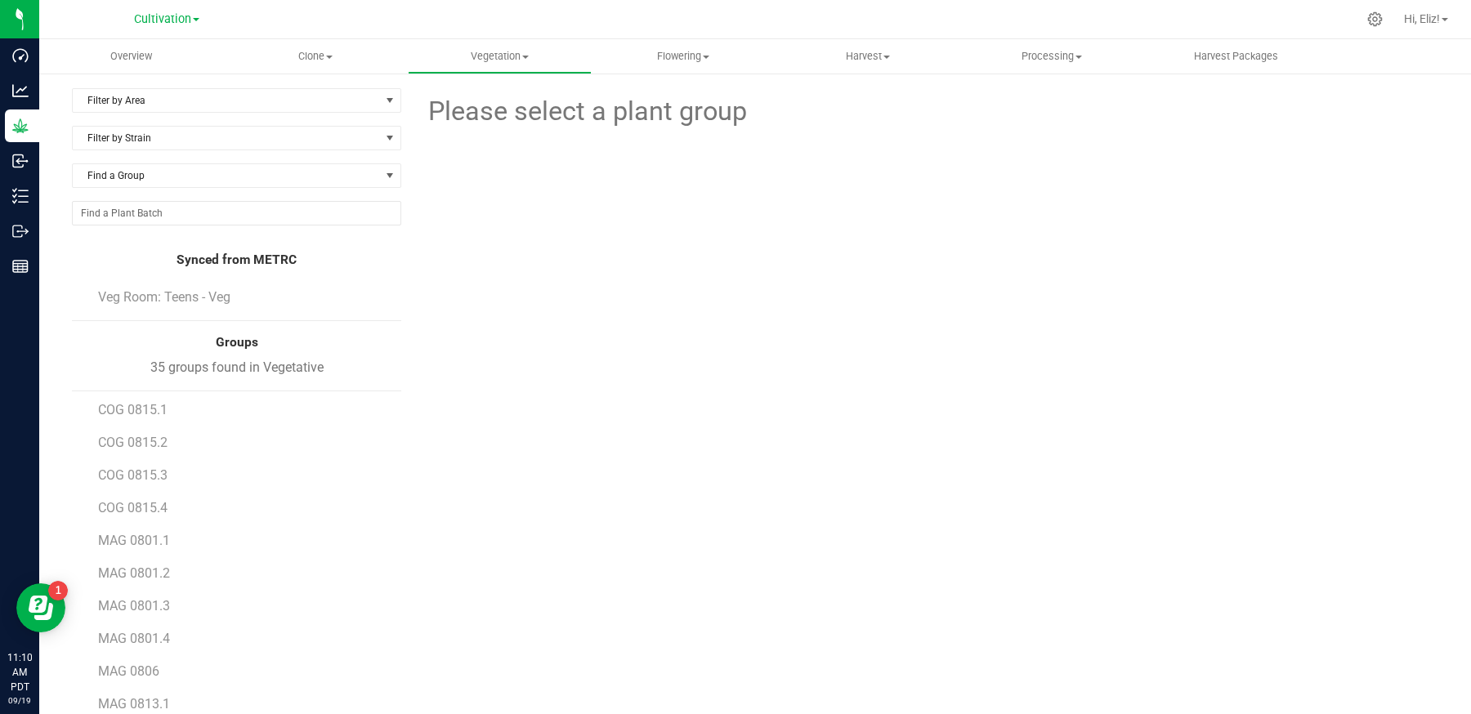
scroll to position [221, 0]
click at [150, 517] on span "MAG 0801.1" at bounding box center [135, 520] width 74 height 16
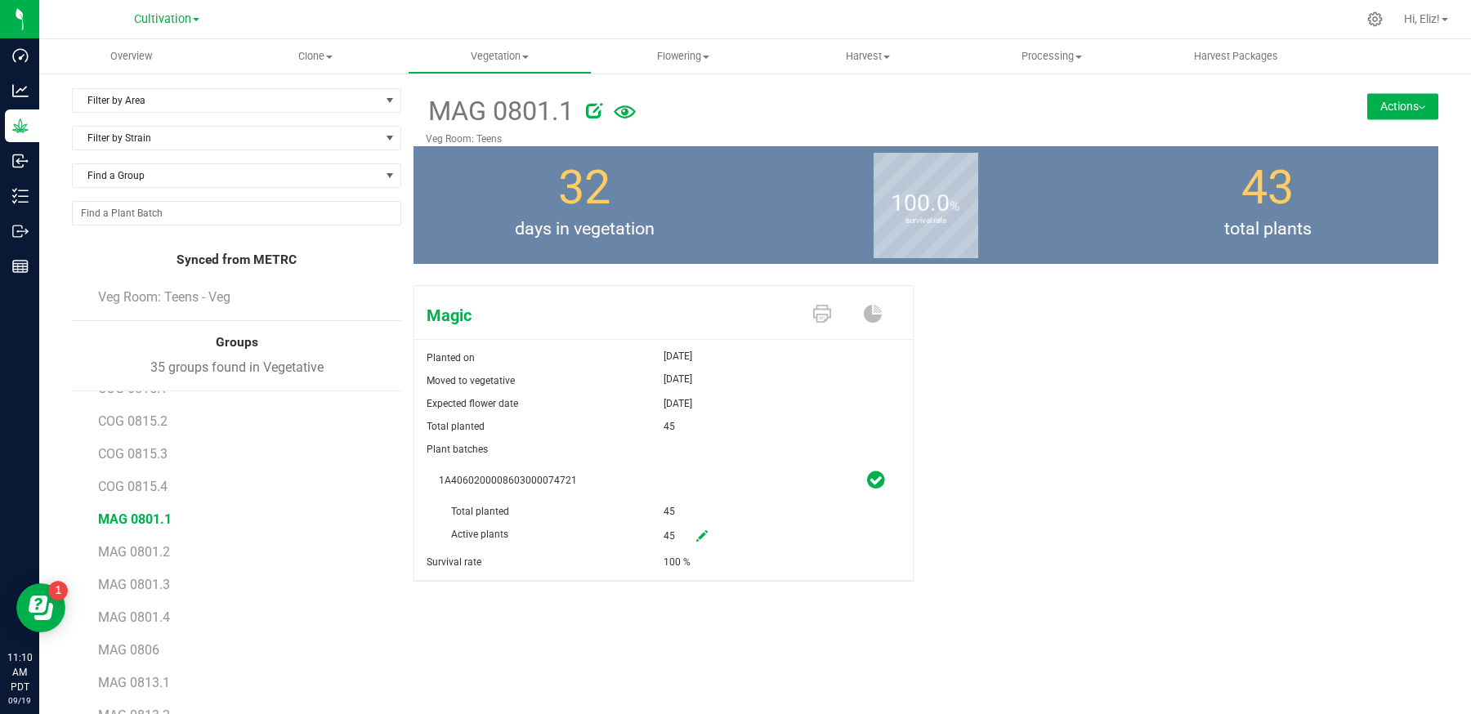
click at [1384, 116] on button "Actions" at bounding box center [1402, 106] width 71 height 26
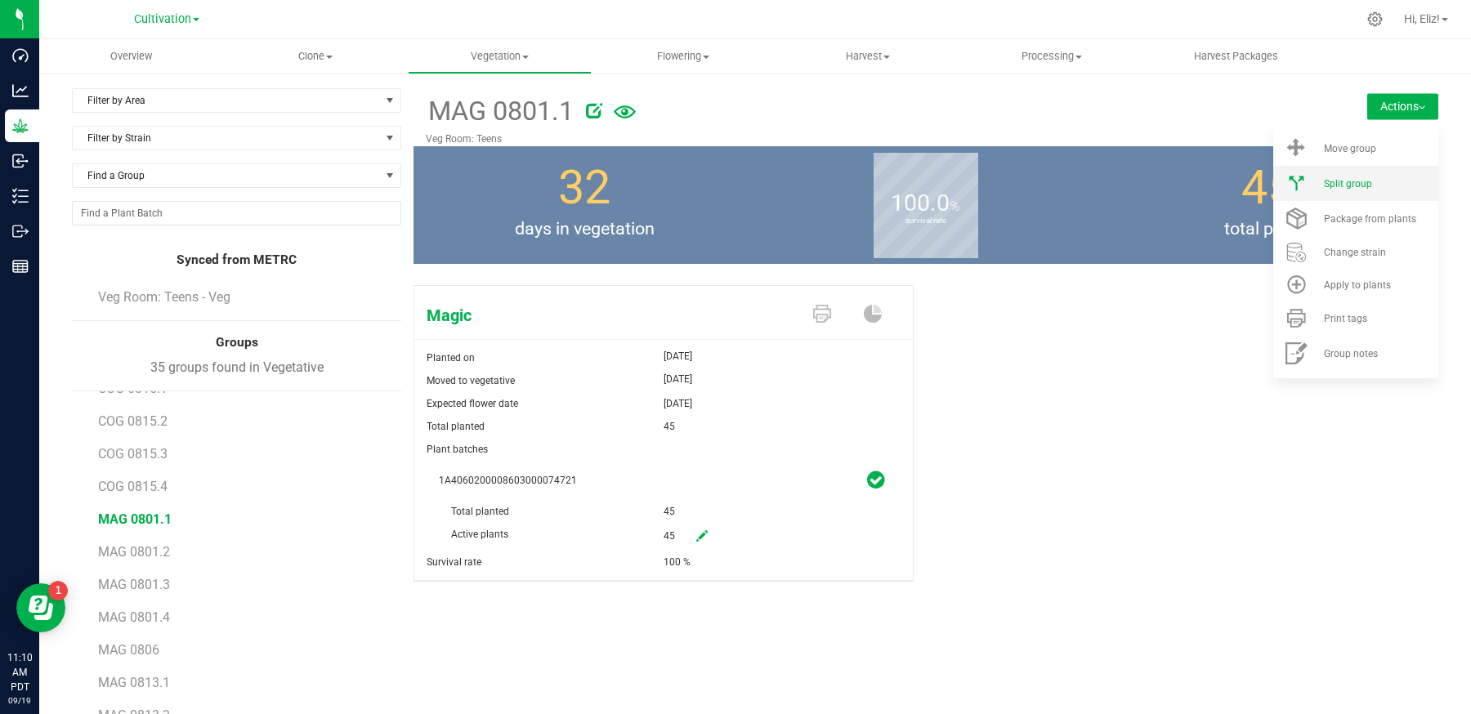
click at [1370, 193] on li "Split group" at bounding box center [1355, 183] width 165 height 35
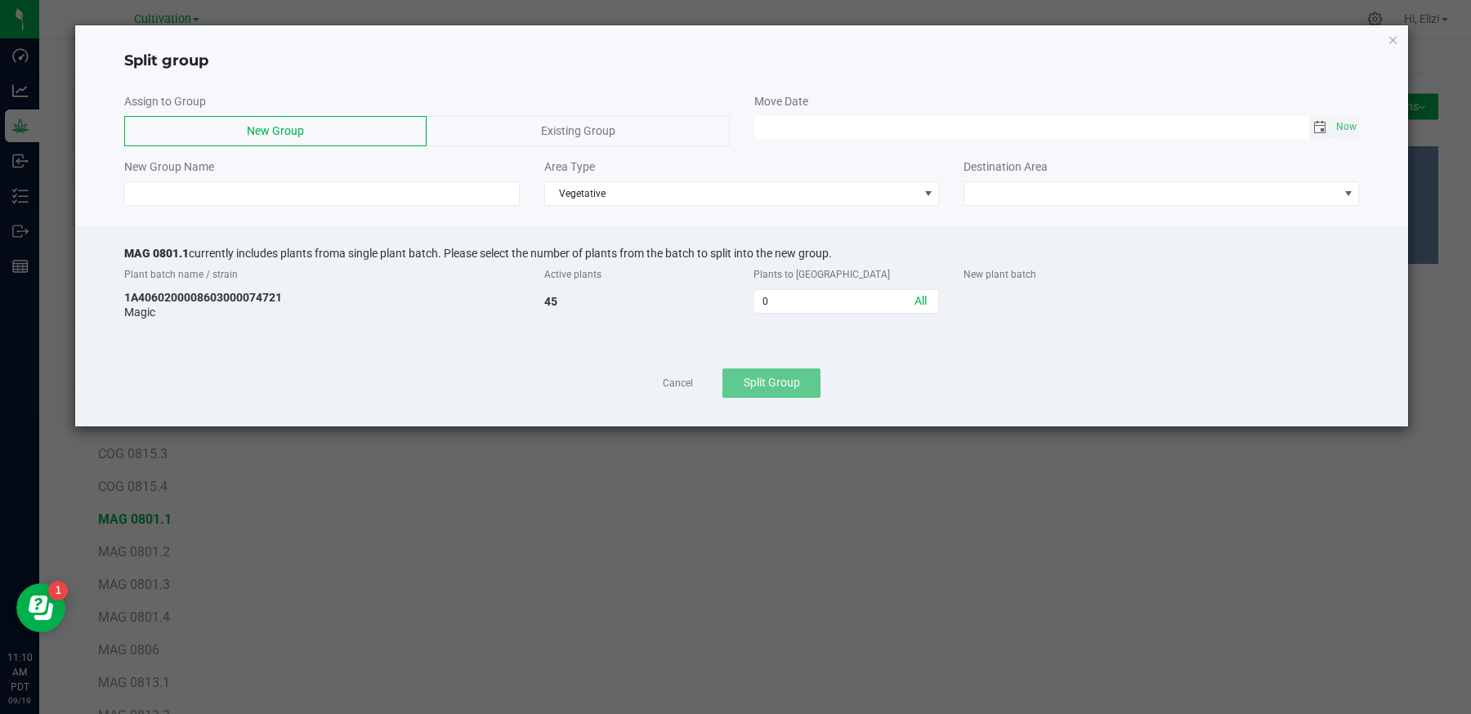
click at [1322, 126] on span "Toggle calendar" at bounding box center [1319, 127] width 13 height 13
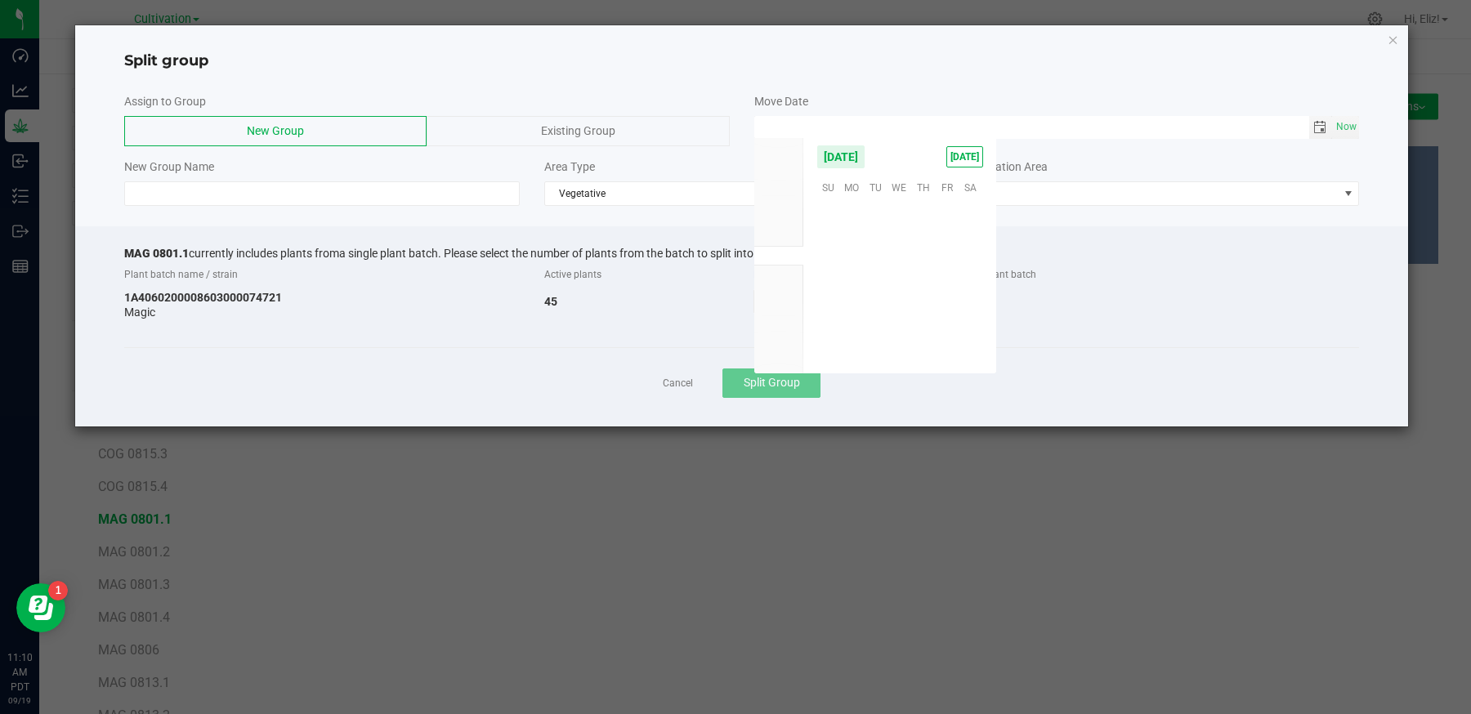
scroll to position [265075, 0]
click at [901, 263] on span "17" at bounding box center [900, 263] width 24 height 25
type input "[DATE] 12:00 AM"
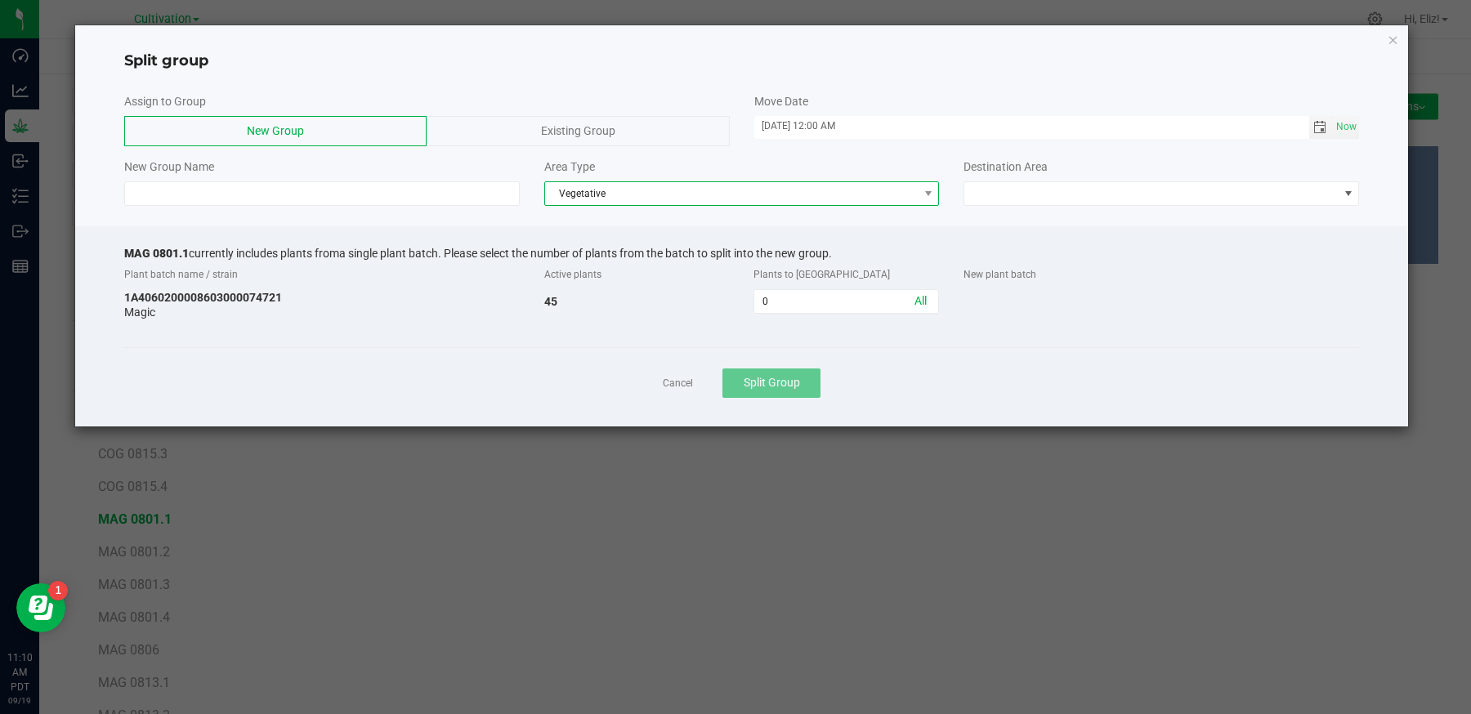
click at [580, 193] on span "Vegetative" at bounding box center [731, 193] width 373 height 23
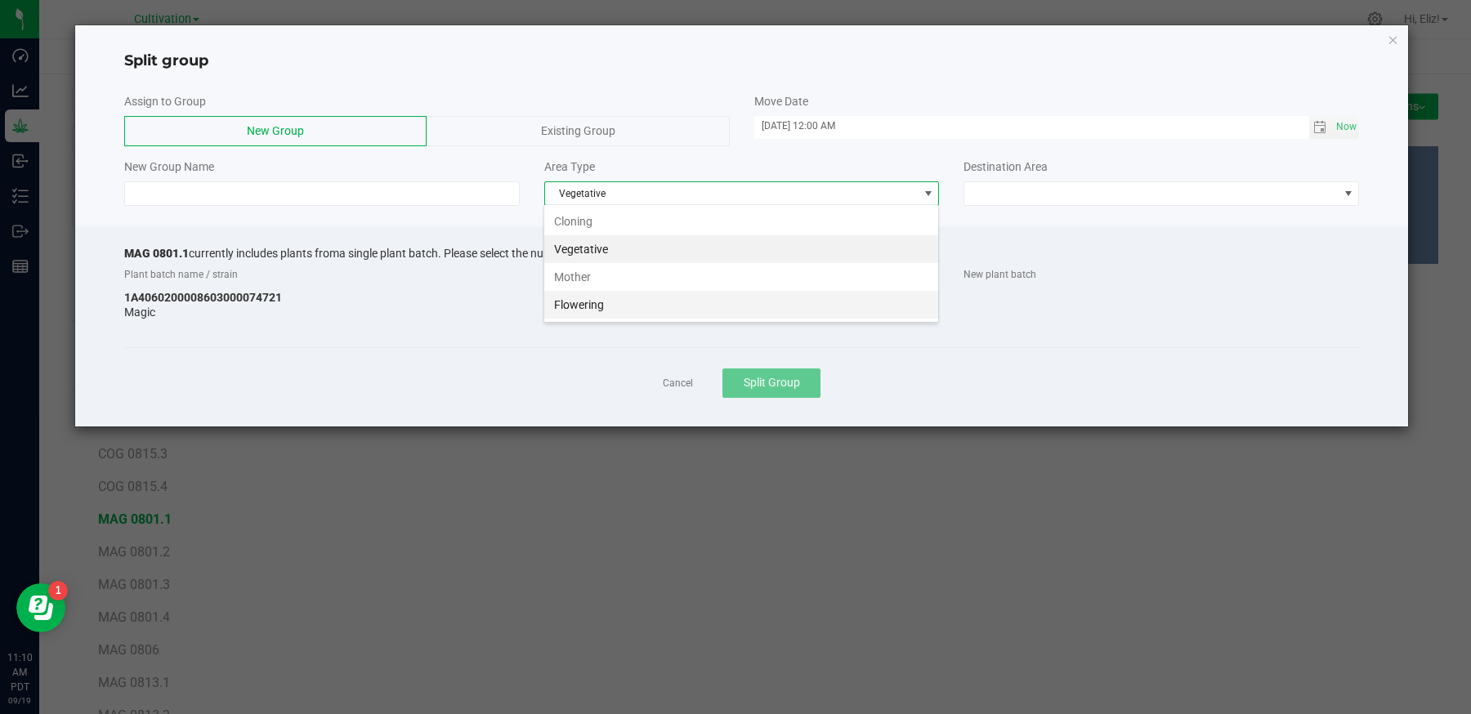
scroll to position [24, 395]
click at [591, 307] on li "Flowering" at bounding box center [741, 305] width 394 height 28
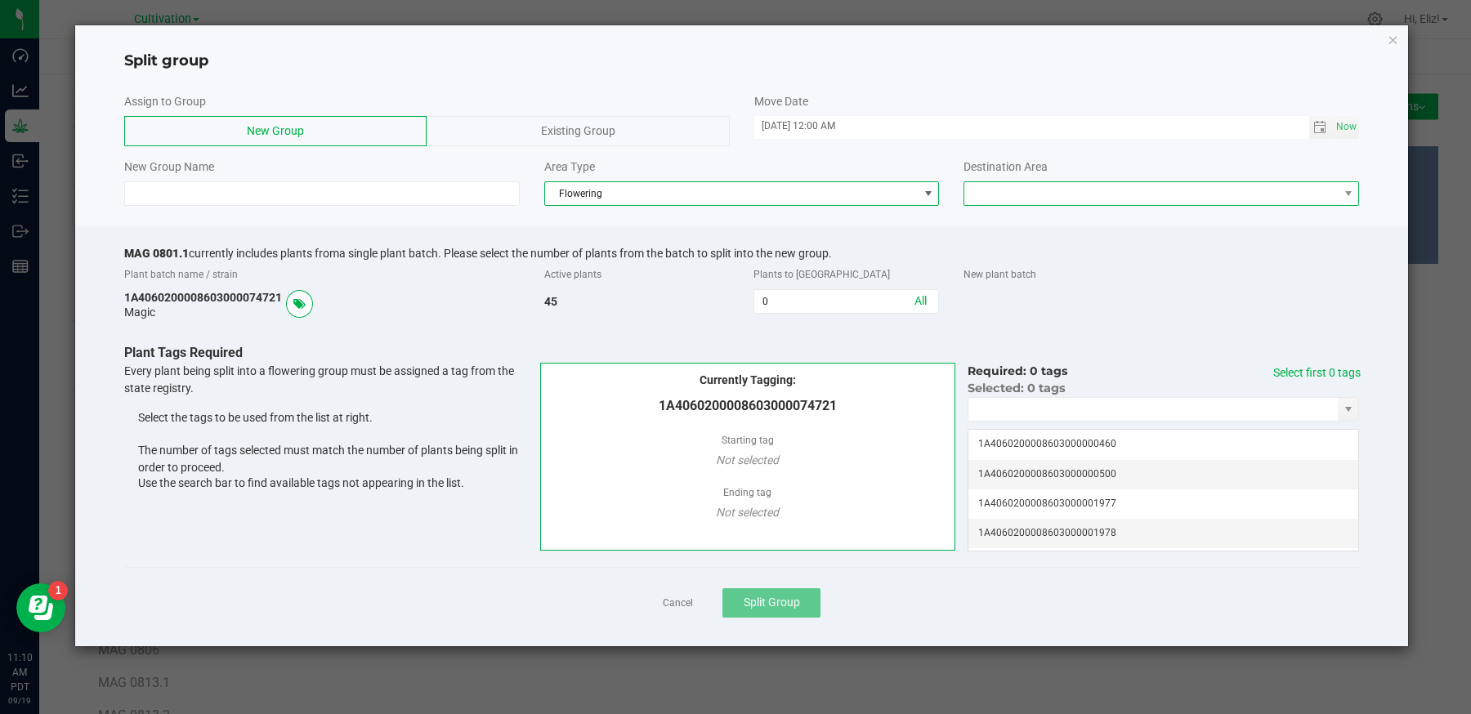
click at [986, 183] on span at bounding box center [1150, 193] width 373 height 23
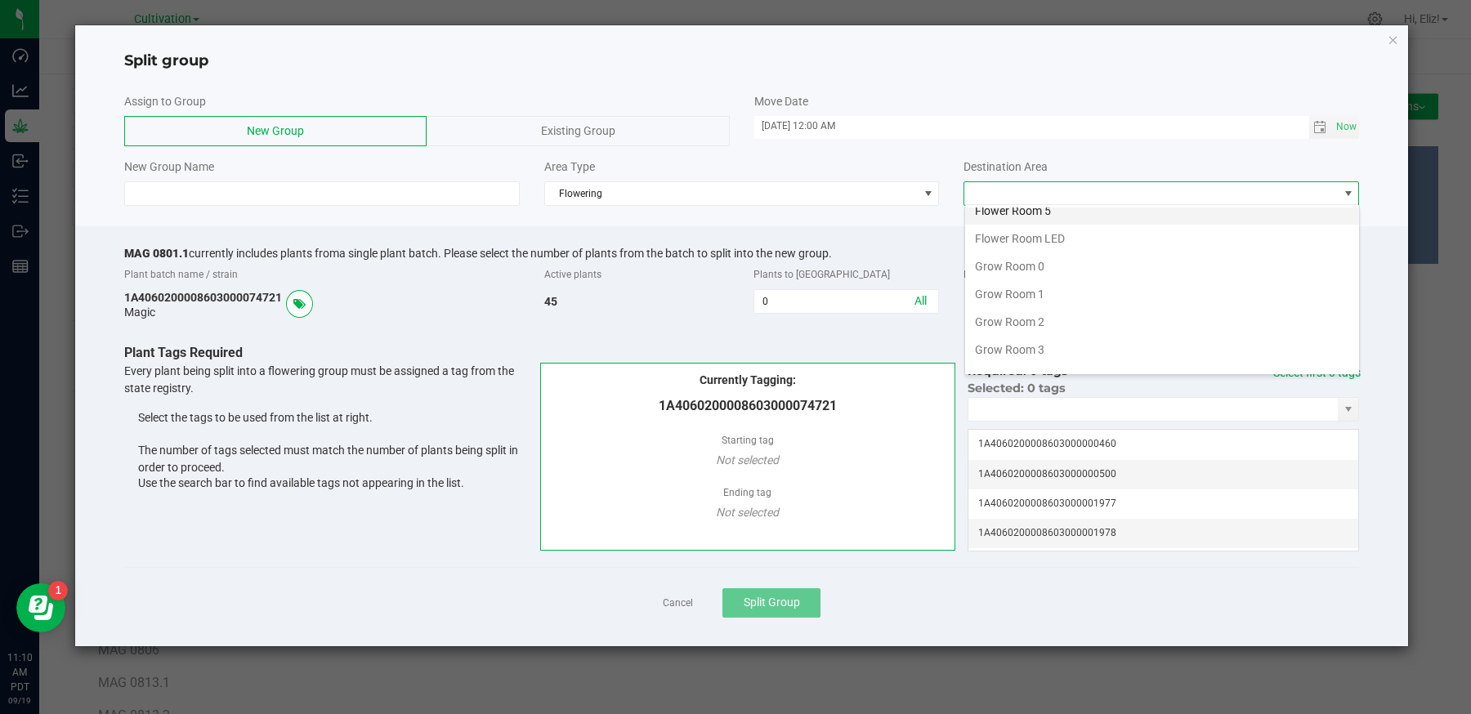
scroll to position [153, 0]
click at [1010, 252] on li "Grow Room 0" at bounding box center [1162, 263] width 394 height 28
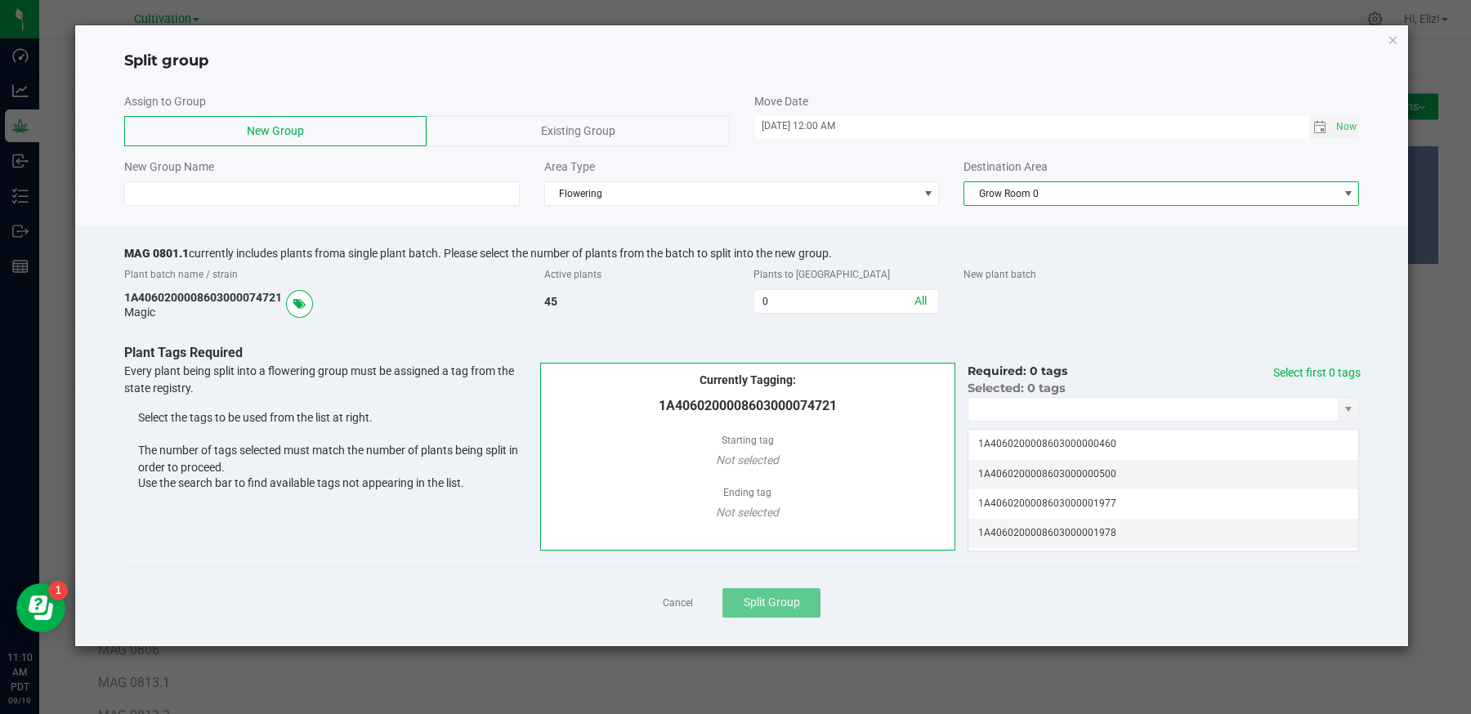
click at [794, 312] on div "0 All" at bounding box center [846, 300] width 210 height 29
click at [785, 297] on input "0" at bounding box center [846, 301] width 184 height 23
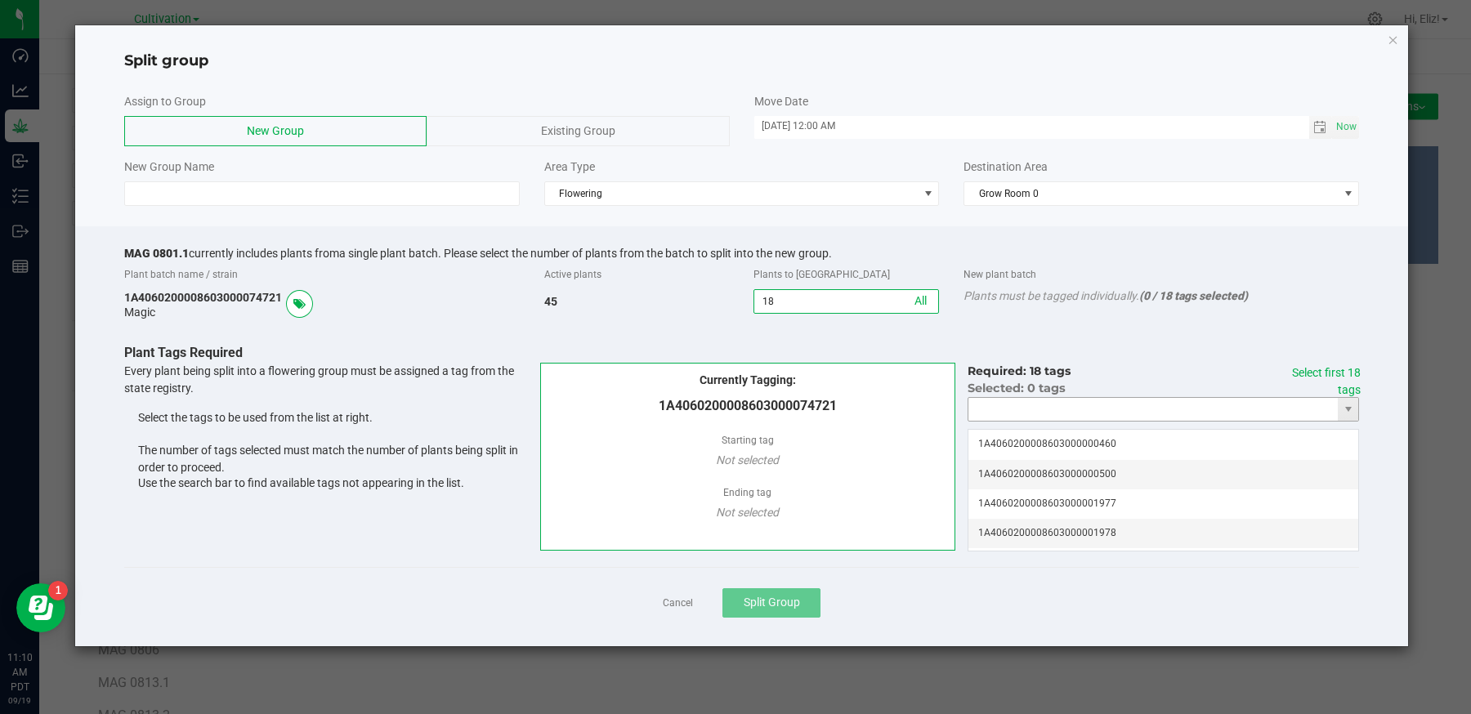
type input "18"
click at [986, 407] on input "NO DATA FOUND" at bounding box center [1152, 409] width 369 height 23
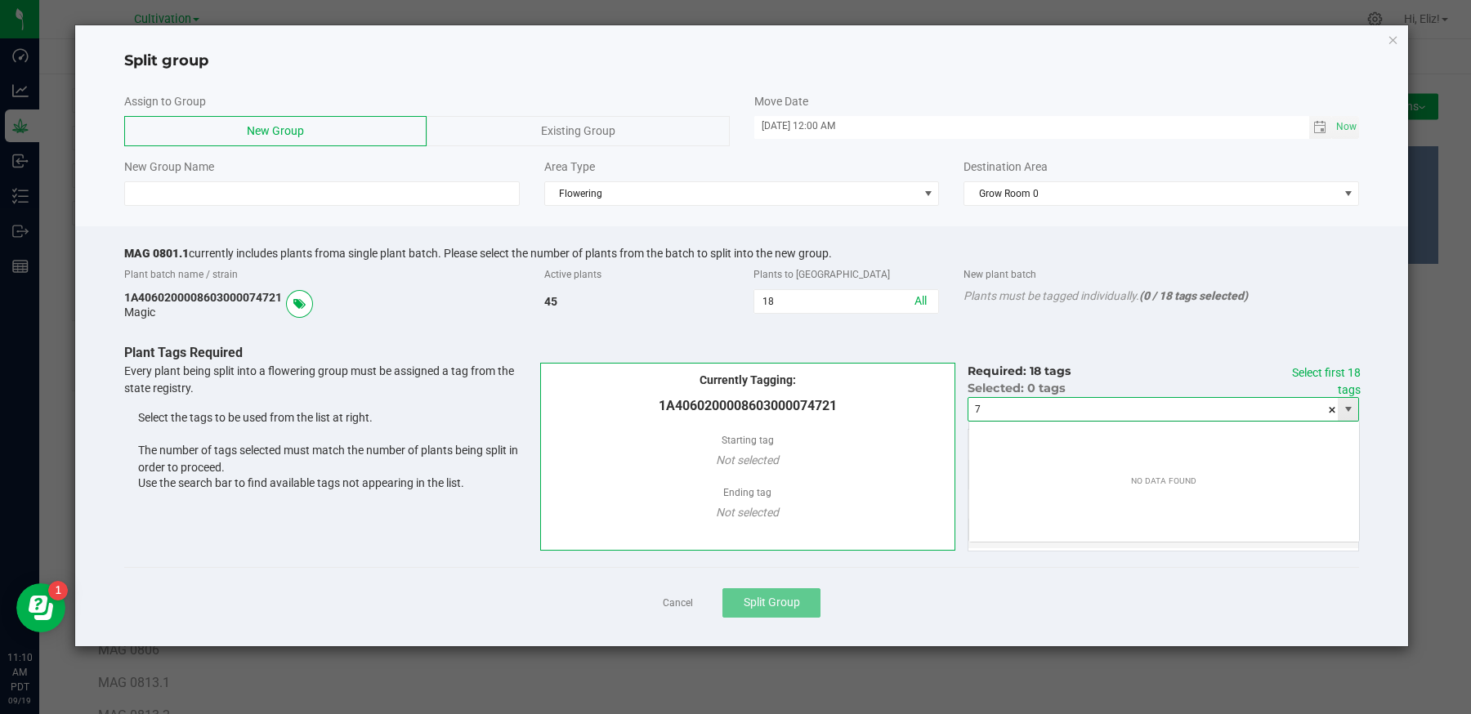
scroll to position [24, 391]
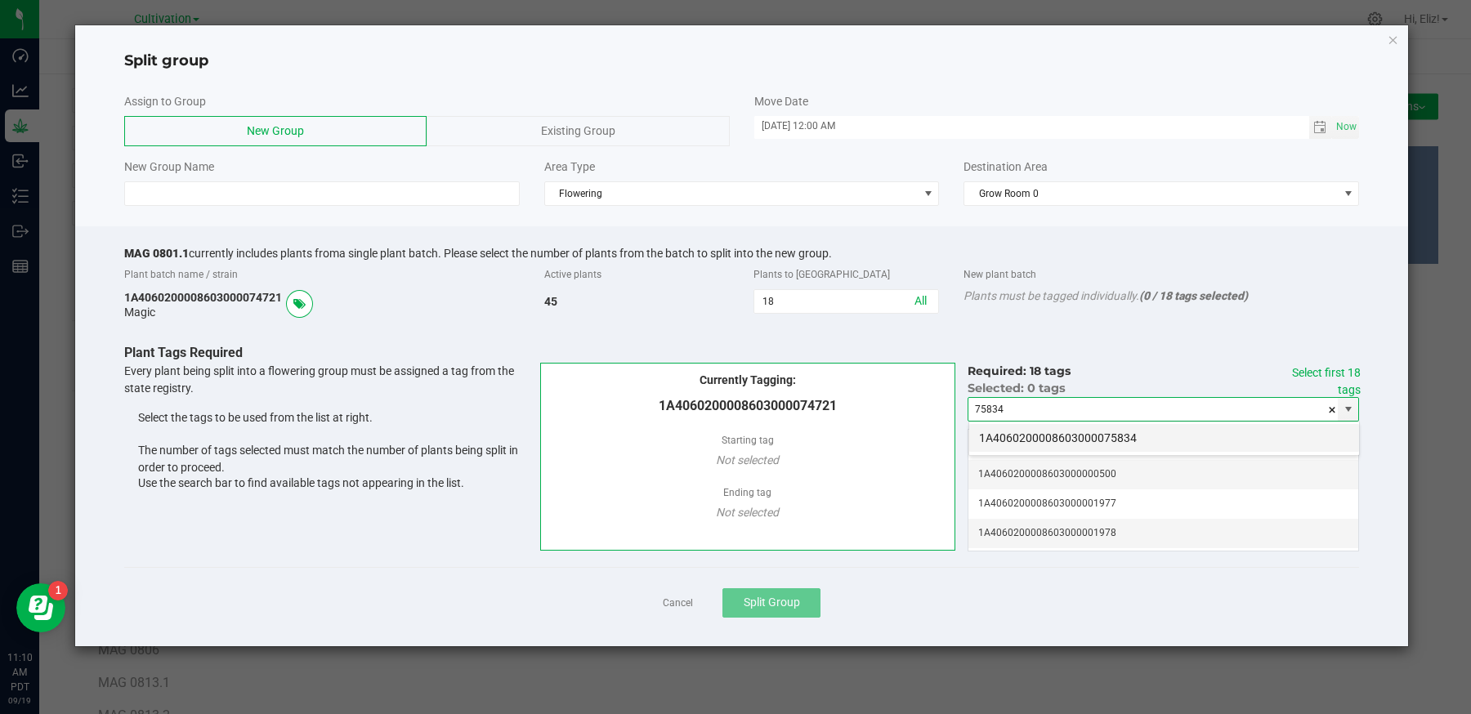
click at [995, 431] on li "1A4060200008603000075834" at bounding box center [1164, 438] width 390 height 28
type input "1A4060200008603000075834"
click at [1335, 366] on link "Select first 18 tags" at bounding box center [1326, 381] width 69 height 30
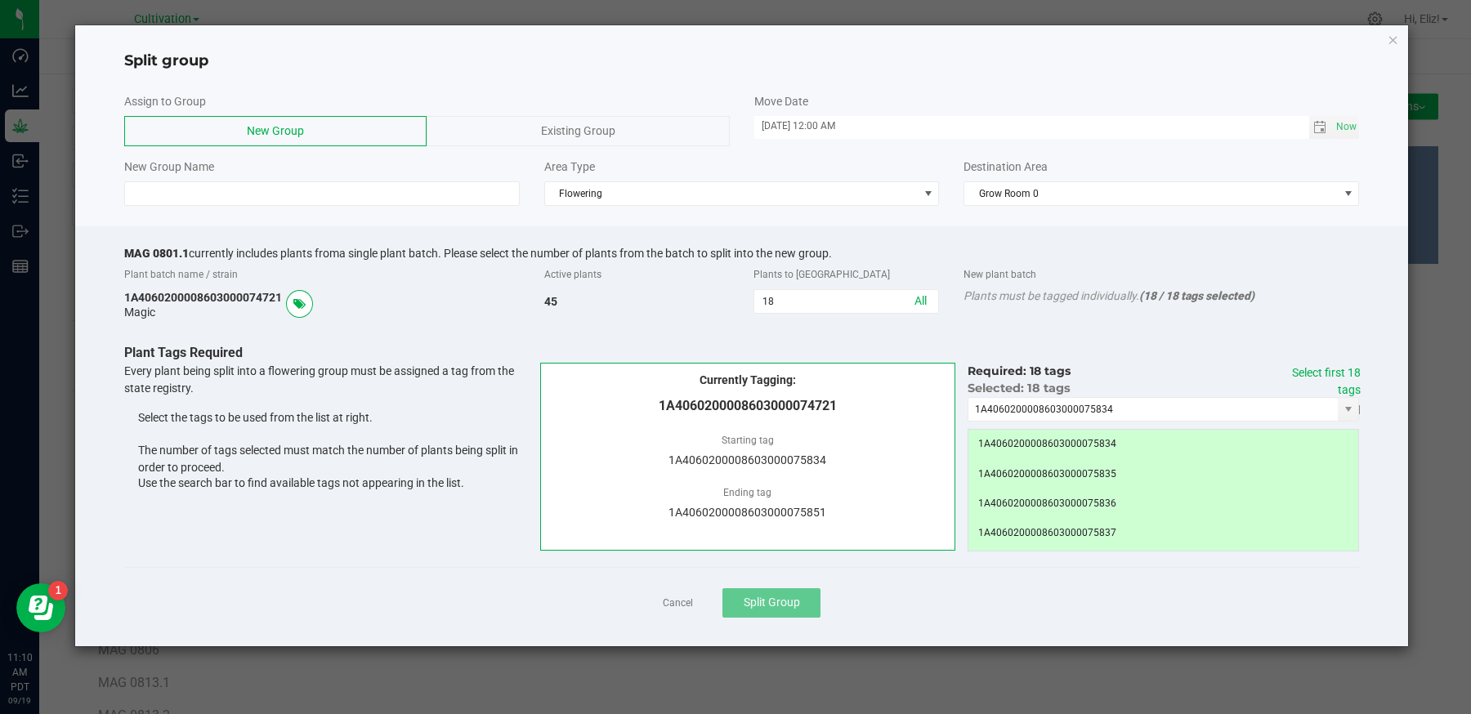
click at [958, 575] on div "Cancel Split Group" at bounding box center [742, 602] width 1236 height 71
click at [179, 194] on input at bounding box center [322, 193] width 396 height 25
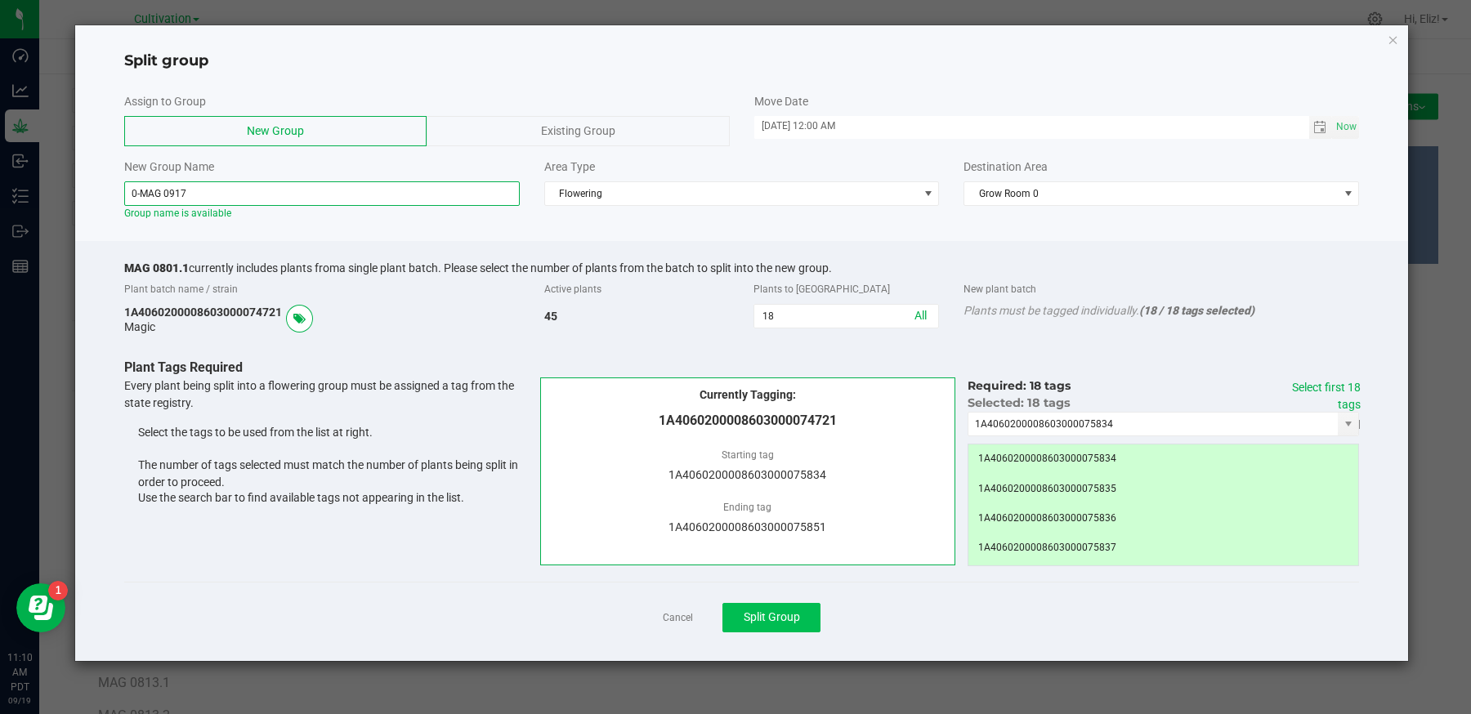
type input "0-MAG 0917"
click at [799, 615] on button "Split Group" at bounding box center [771, 617] width 98 height 29
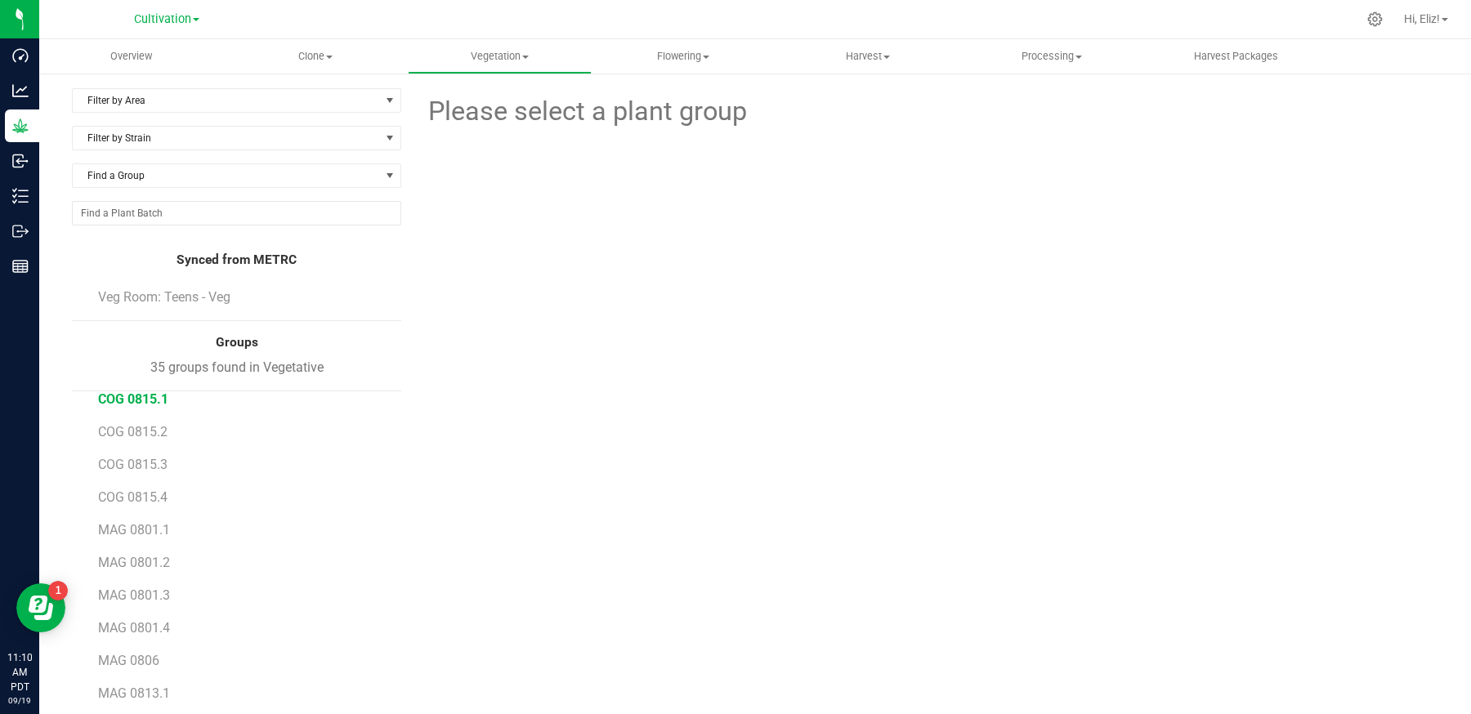
scroll to position [226, 0]
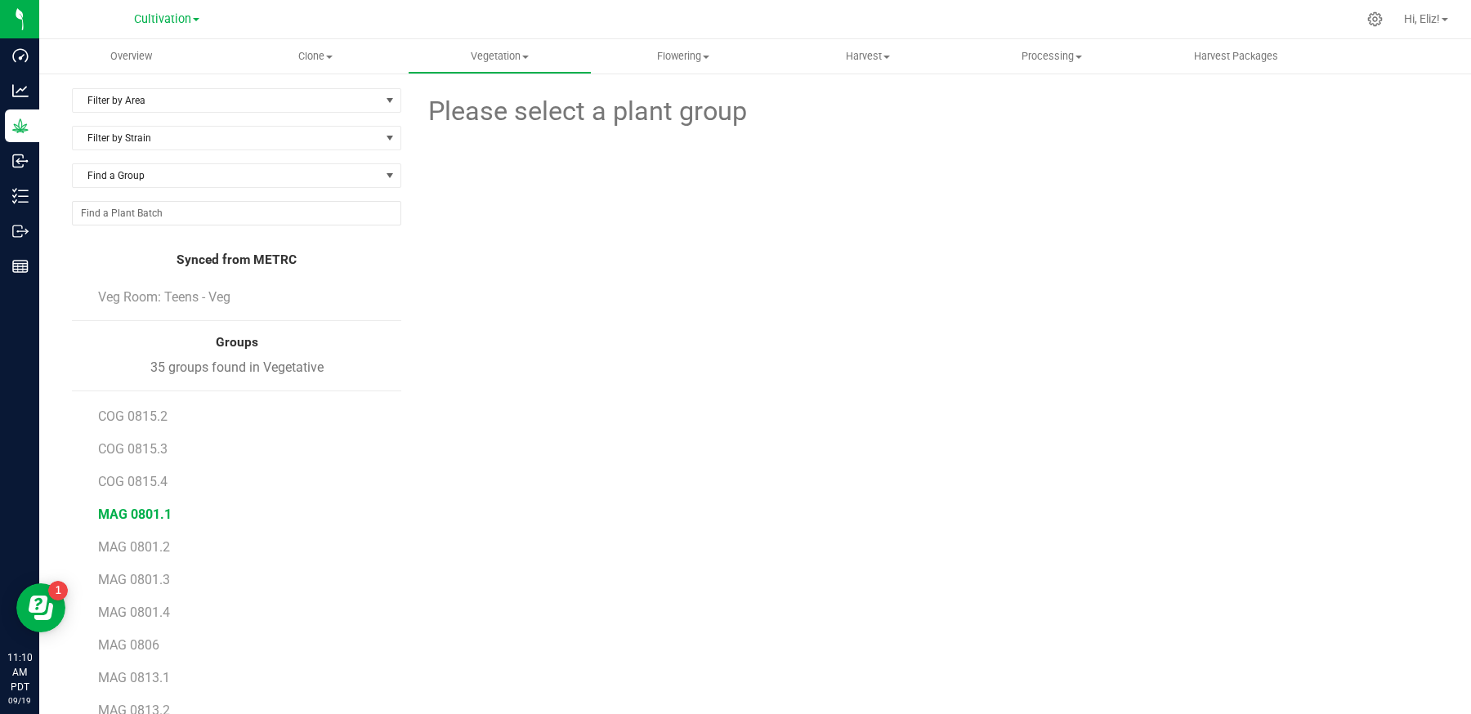
click at [138, 512] on span "MAG 0801.1" at bounding box center [135, 515] width 74 height 16
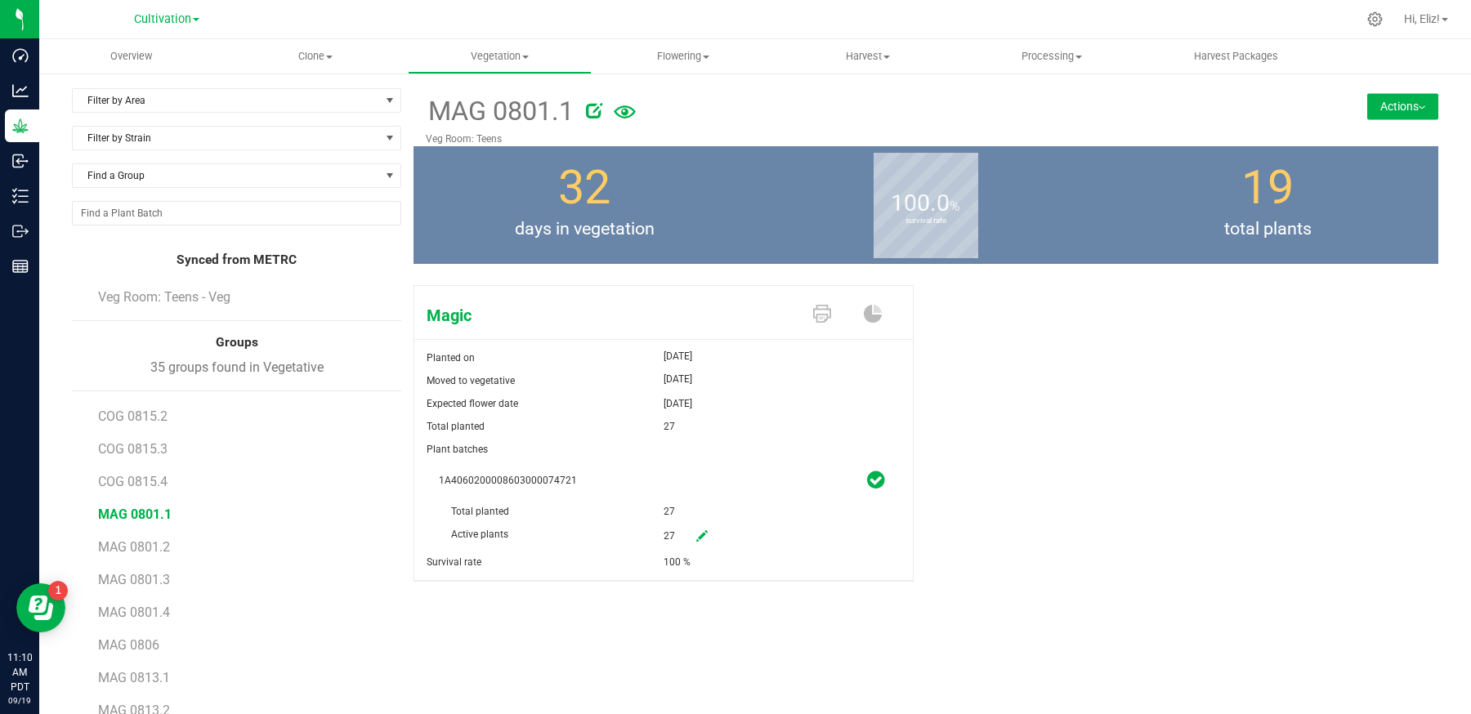
click at [1385, 111] on button "Actions" at bounding box center [1402, 106] width 71 height 26
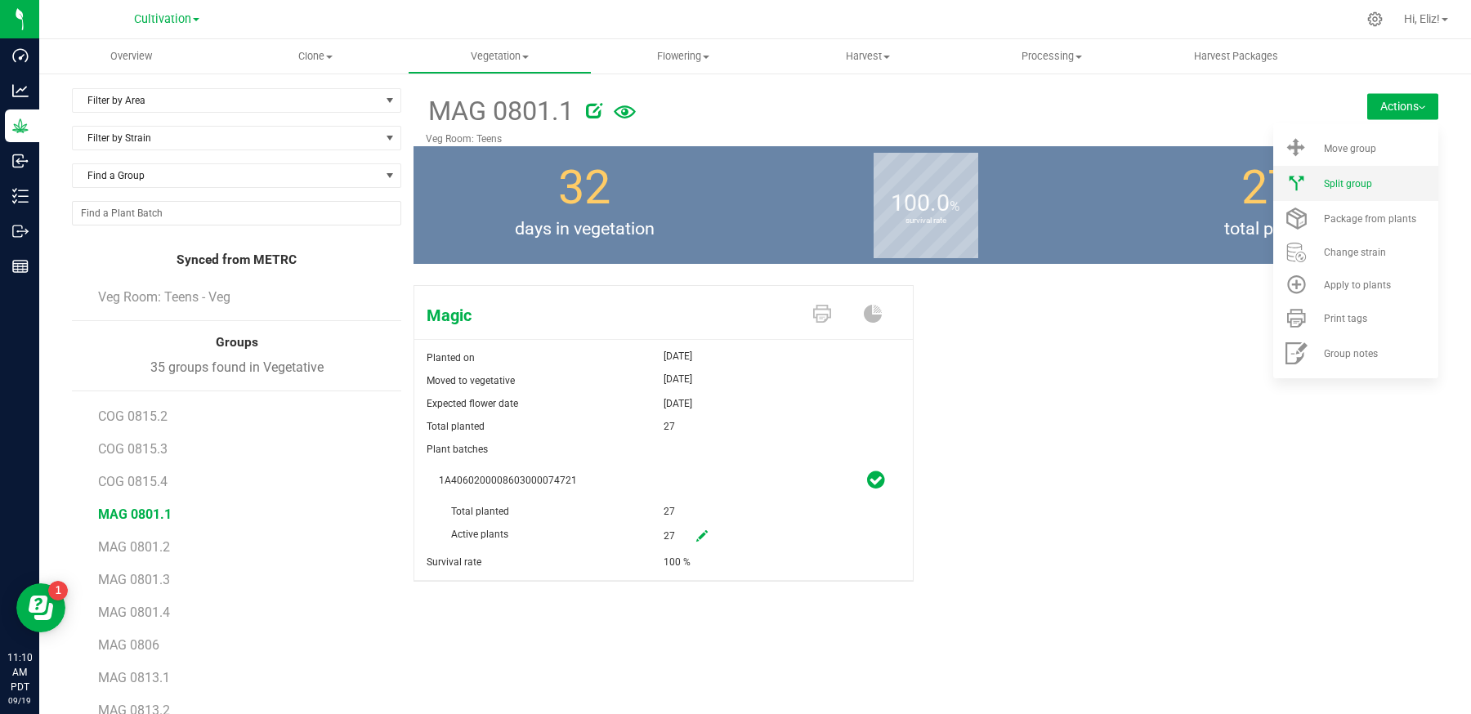
click at [1374, 195] on li "Split group" at bounding box center [1355, 183] width 165 height 35
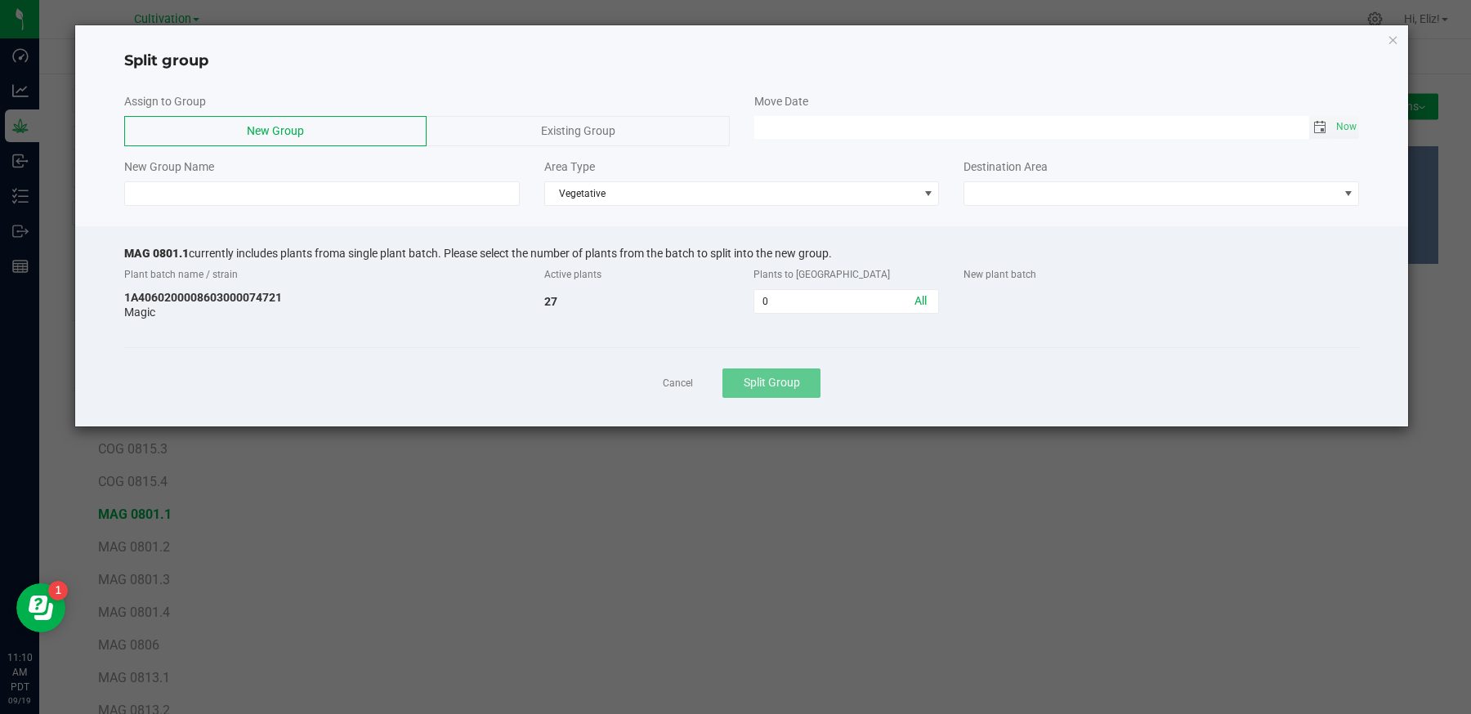
click at [1316, 122] on span "Toggle calendar" at bounding box center [1319, 127] width 13 height 13
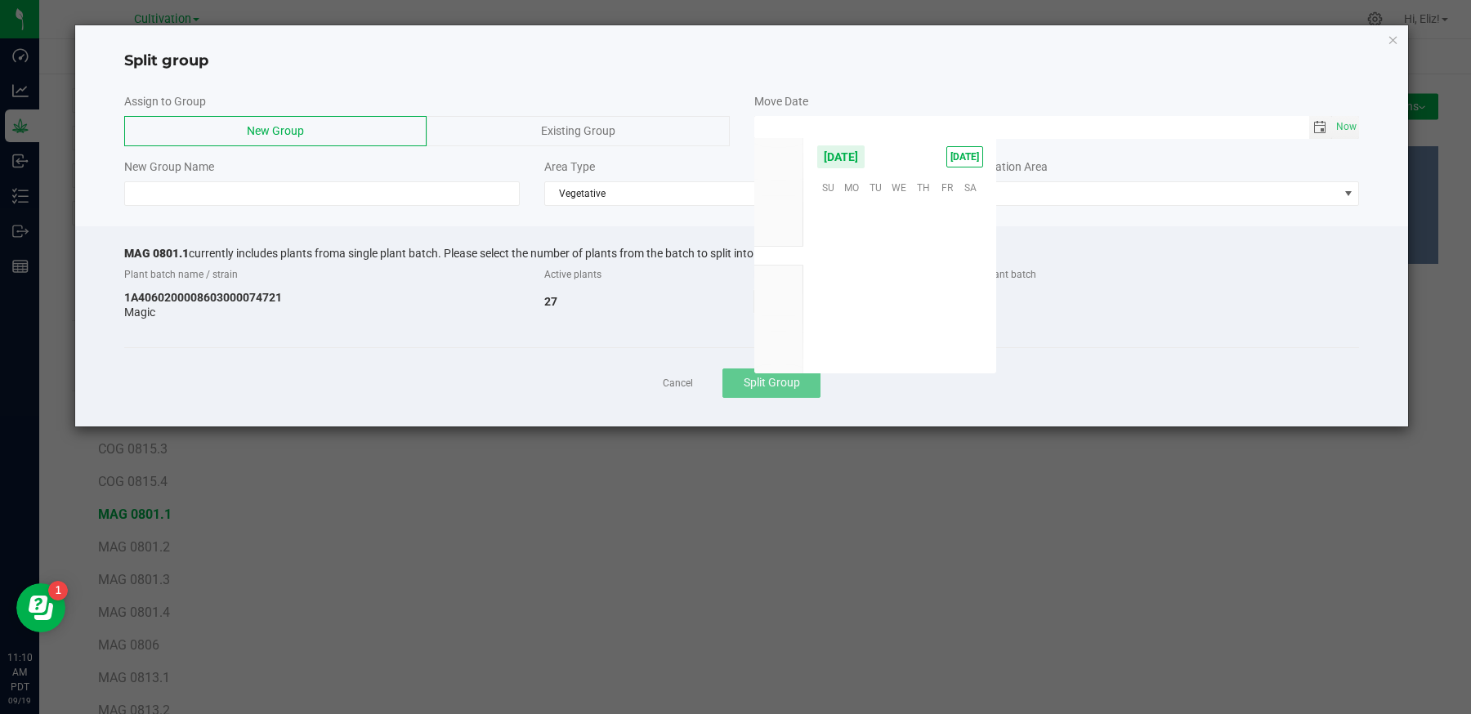
scroll to position [265075, 0]
click at [894, 259] on span "17" at bounding box center [900, 263] width 24 height 25
type input "[DATE] 12:00 AM"
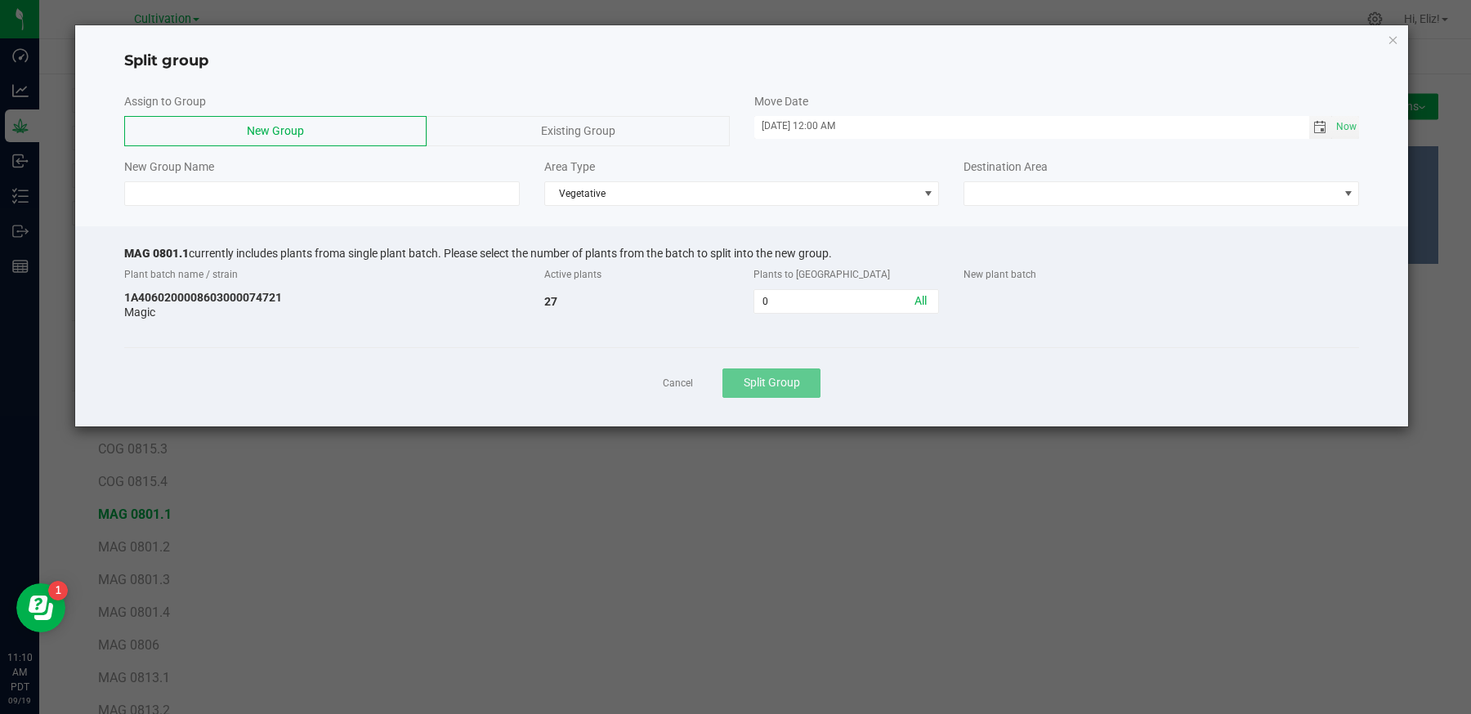
click at [567, 127] on span "Existing Group" at bounding box center [578, 130] width 74 height 13
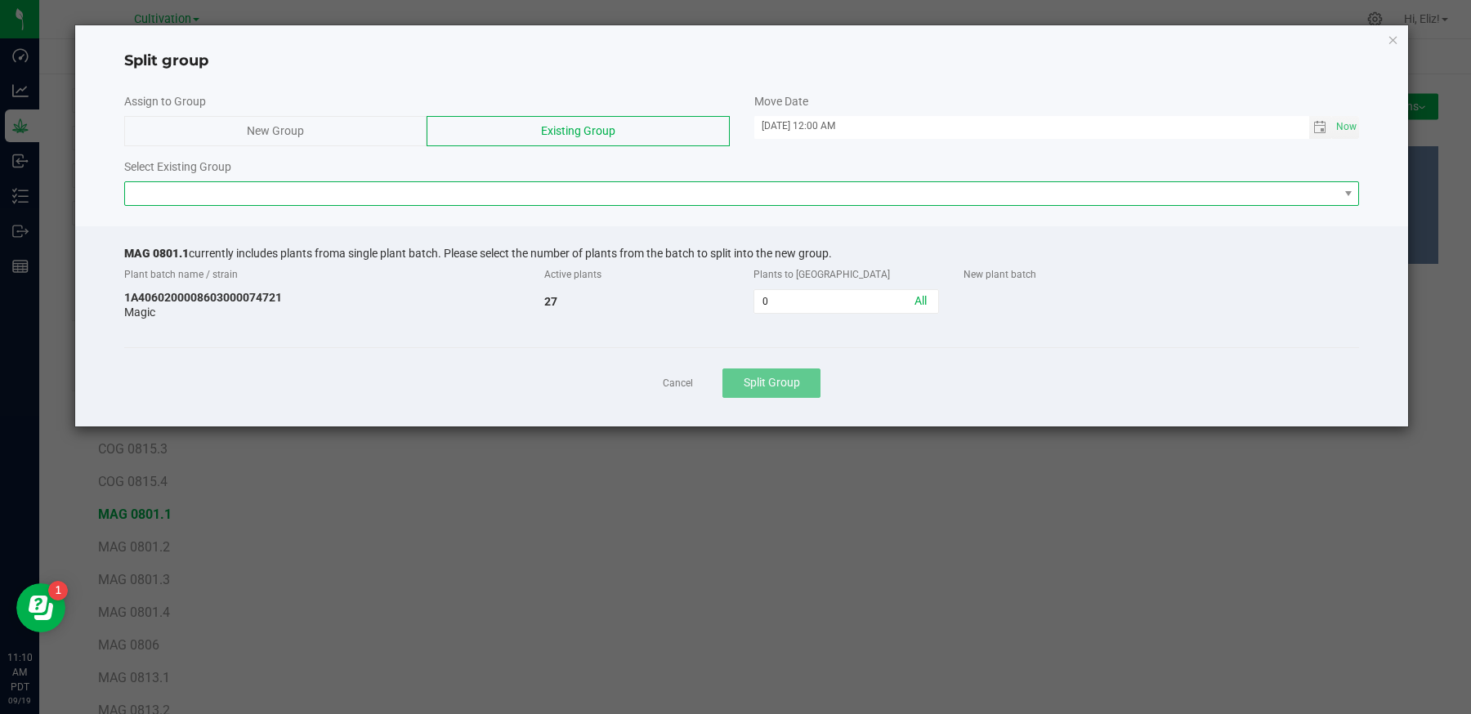
click at [527, 195] on span at bounding box center [732, 193] width 1214 height 23
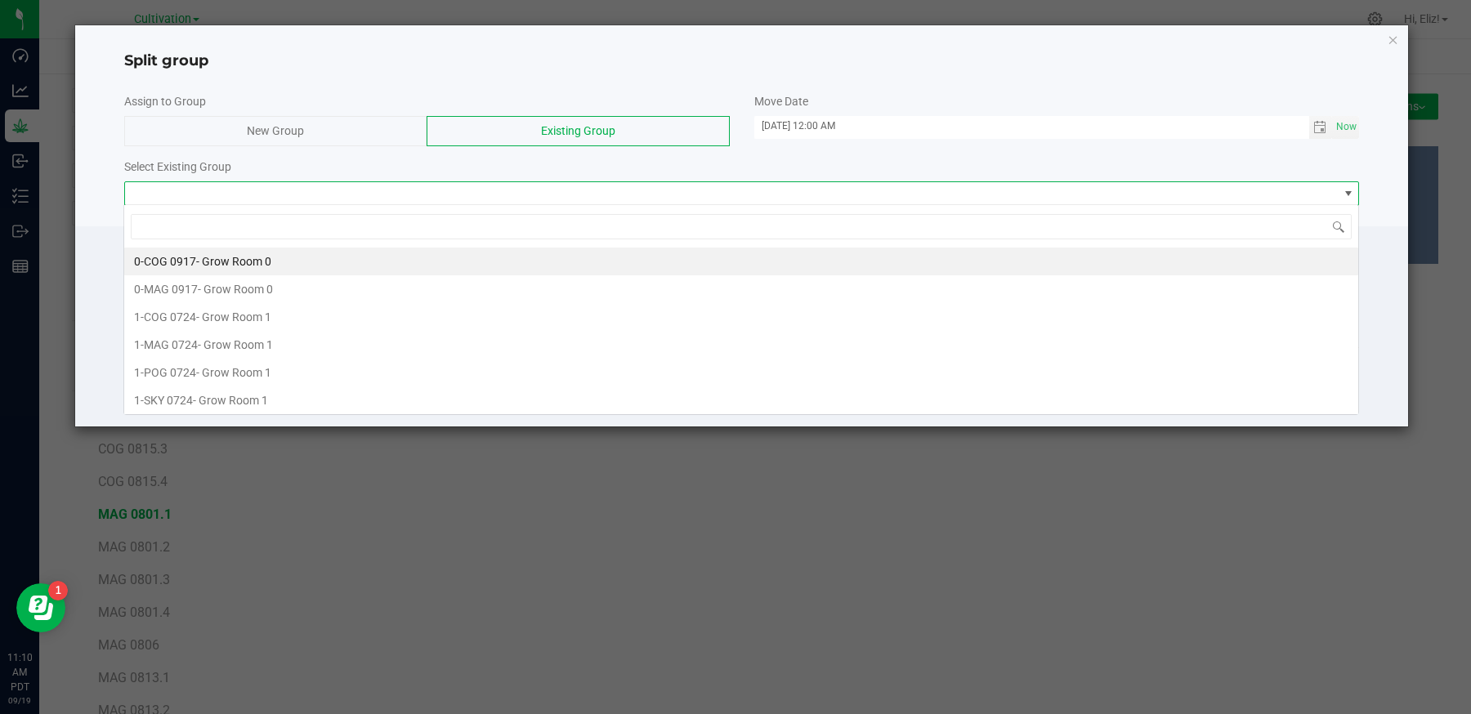
scroll to position [24, 1235]
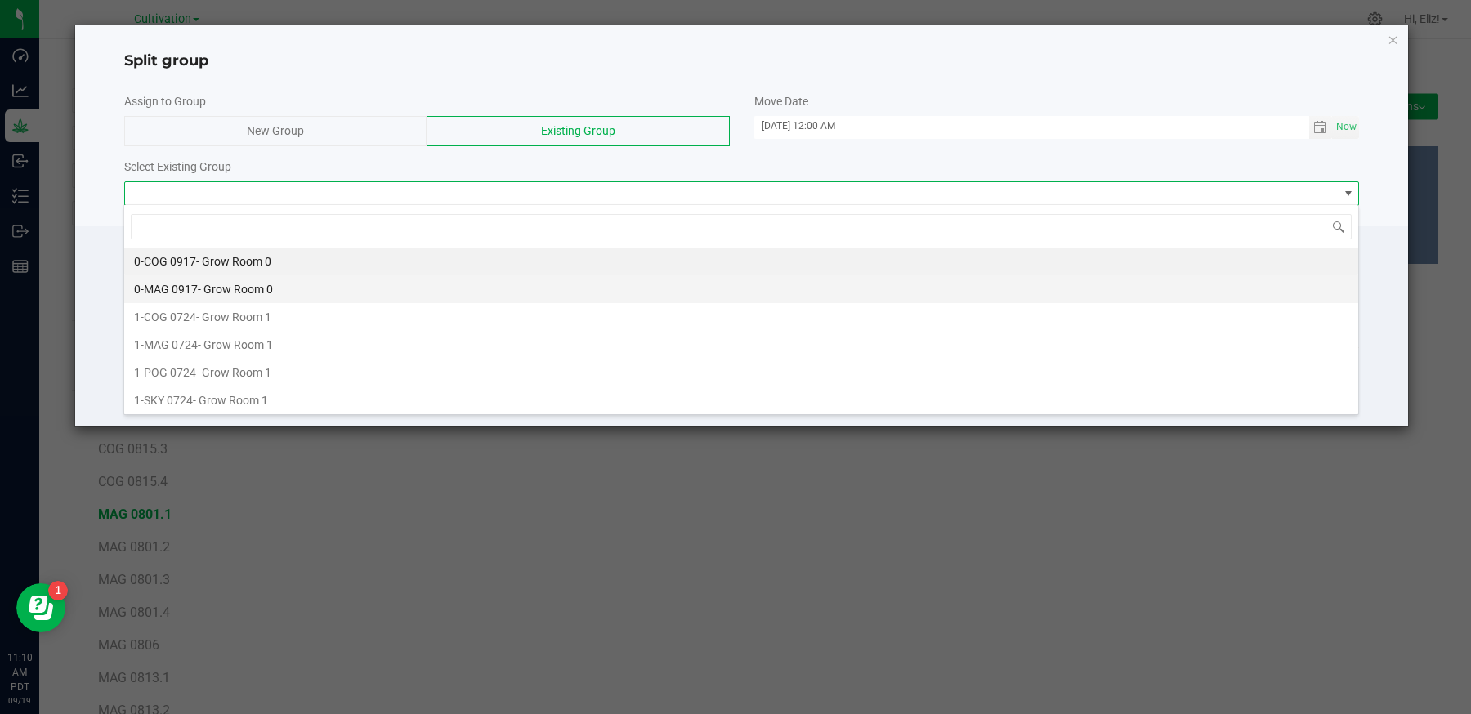
click at [168, 283] on span "0-MAG 0917" at bounding box center [166, 289] width 64 height 13
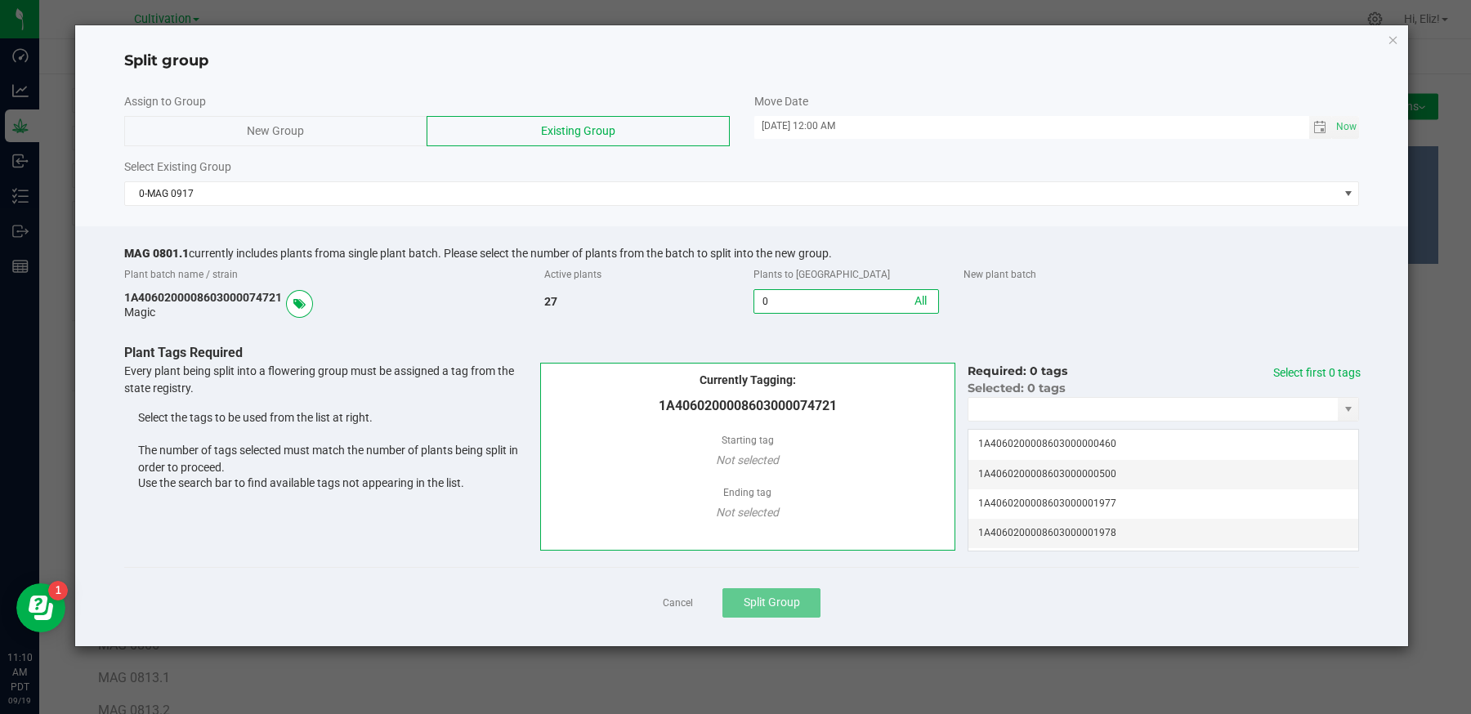
click at [785, 297] on input "0" at bounding box center [846, 301] width 184 height 23
type input "10"
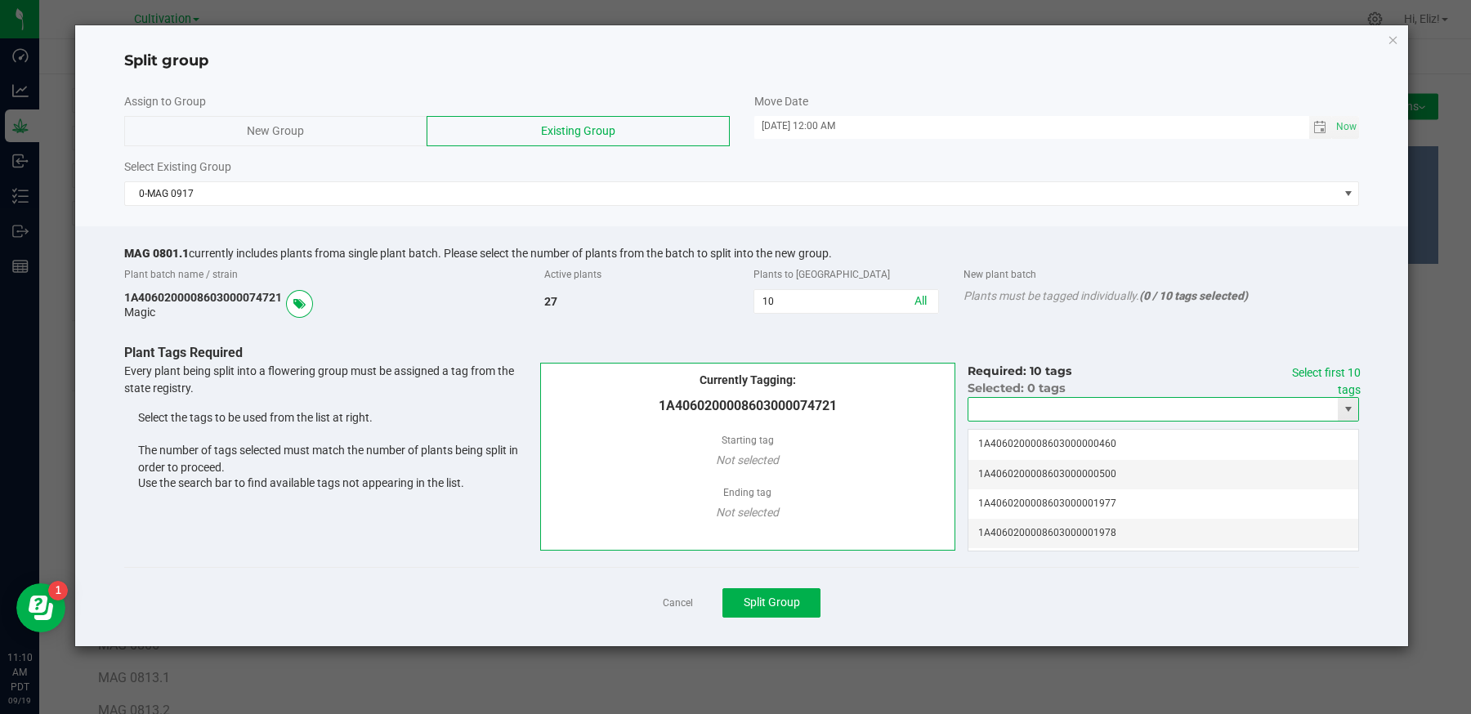
click at [989, 411] on input "NO DATA FOUND" at bounding box center [1152, 409] width 369 height 23
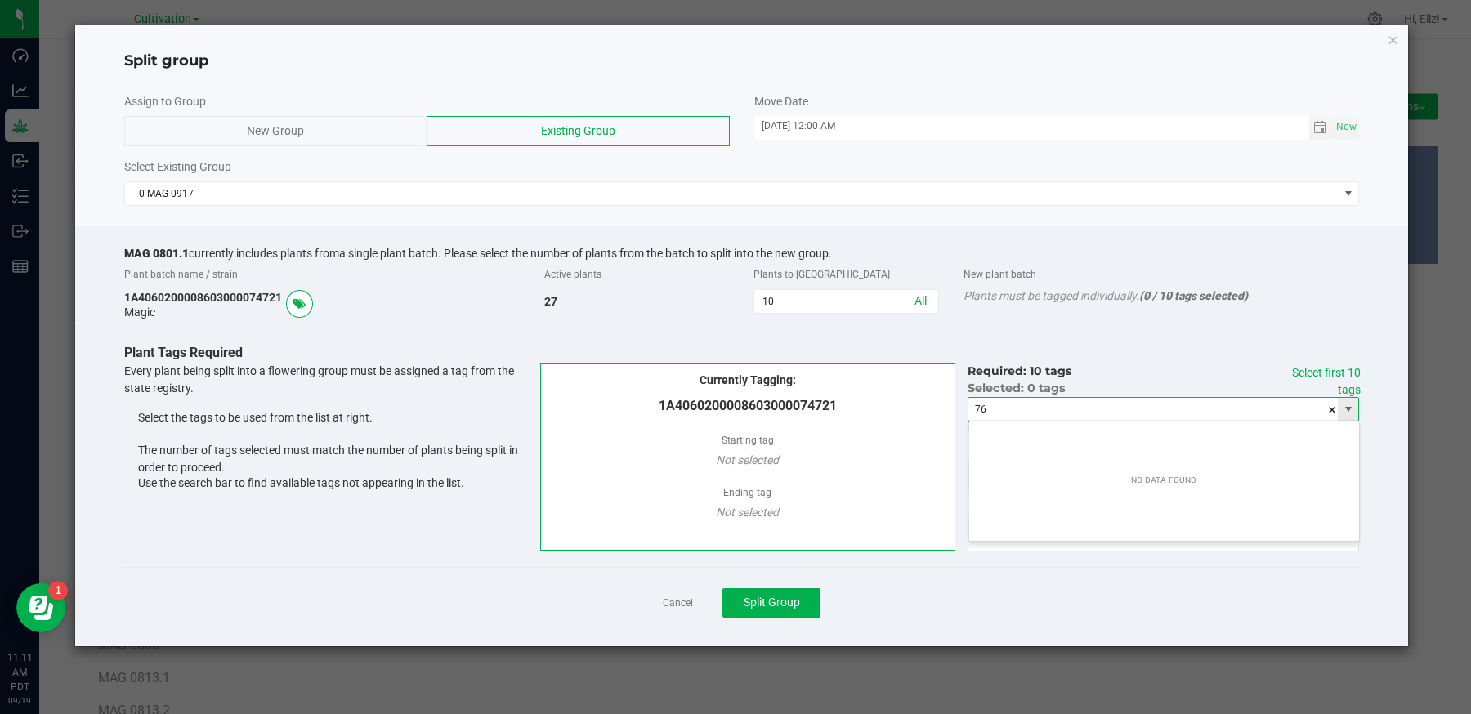
scroll to position [24, 391]
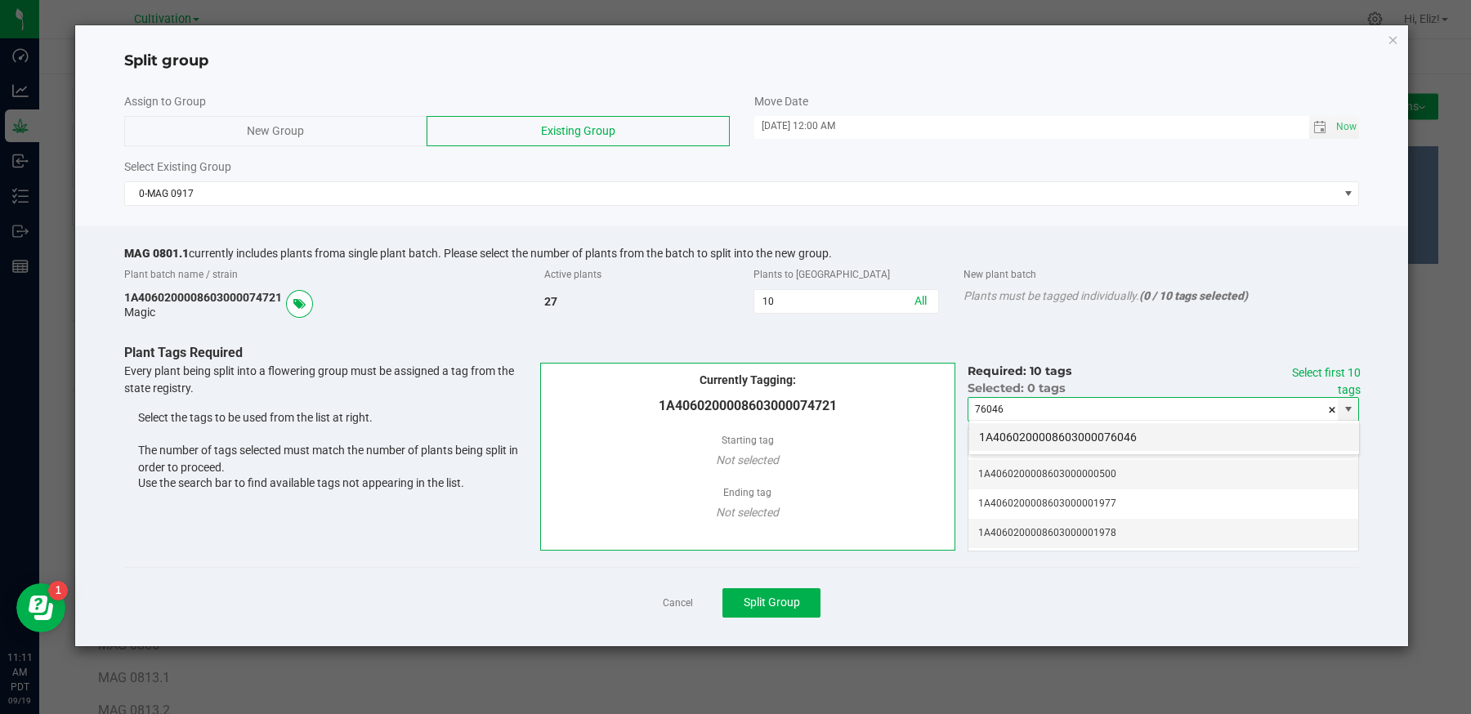
click at [995, 436] on li "1A4060200008603000076046" at bounding box center [1164, 437] width 390 height 28
type input "1A4060200008603000076046"
click at [1350, 366] on link "Select first 10 tags" at bounding box center [1326, 381] width 69 height 30
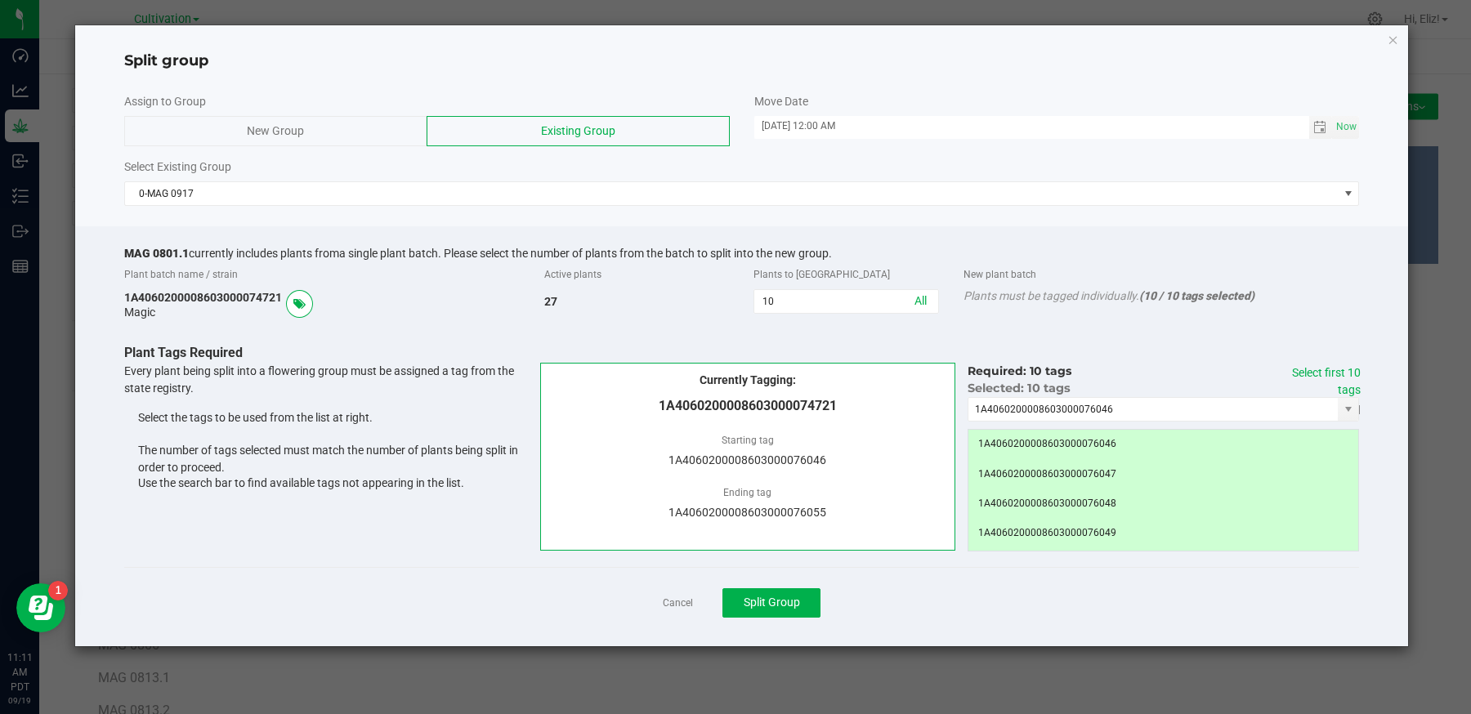
click at [953, 580] on div "Cancel Split Group" at bounding box center [742, 602] width 1236 height 71
click at [767, 597] on span "Split Group" at bounding box center [772, 602] width 56 height 13
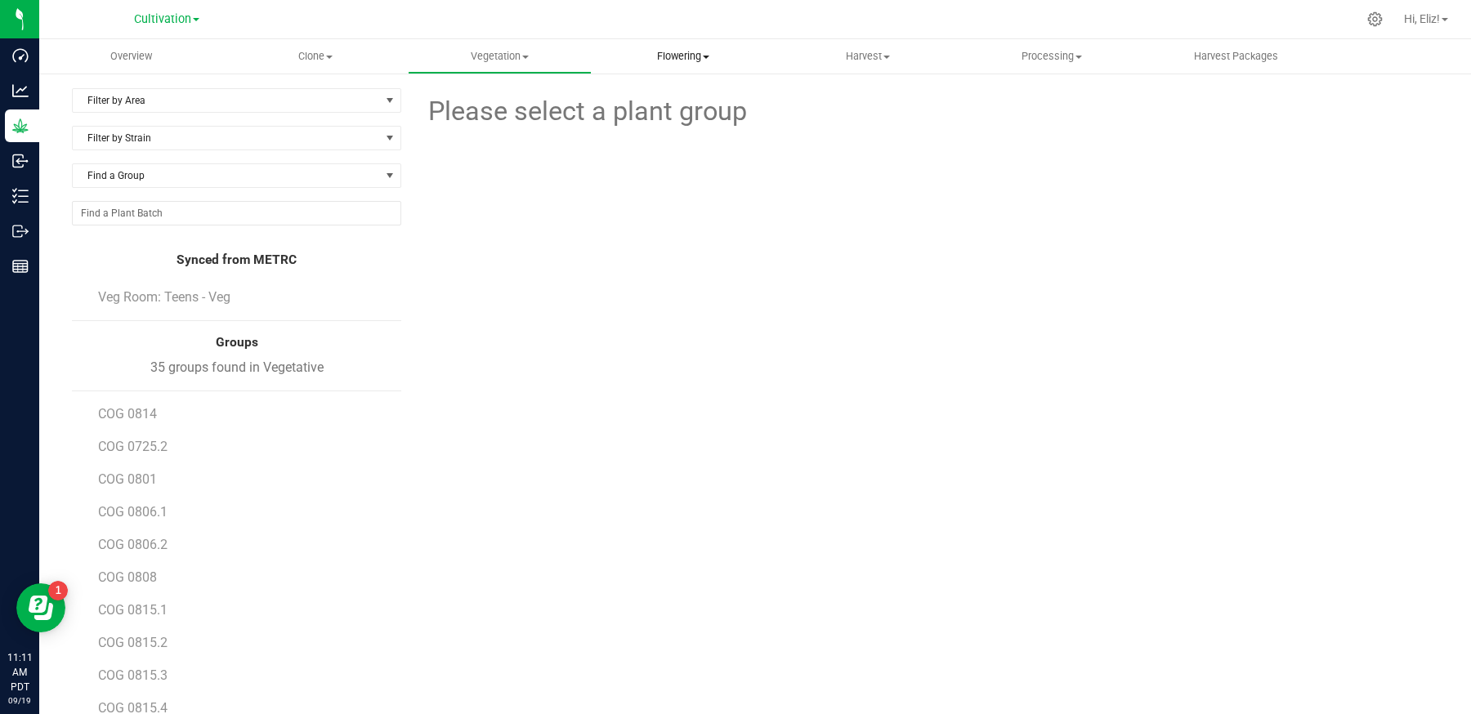
click at [694, 47] on uib-tab-heading "Flowering Create harvest Flowering groups Flowering plants Apply to plants" at bounding box center [683, 56] width 182 height 33
click at [673, 120] on span "Flowering groups" at bounding box center [660, 118] width 136 height 14
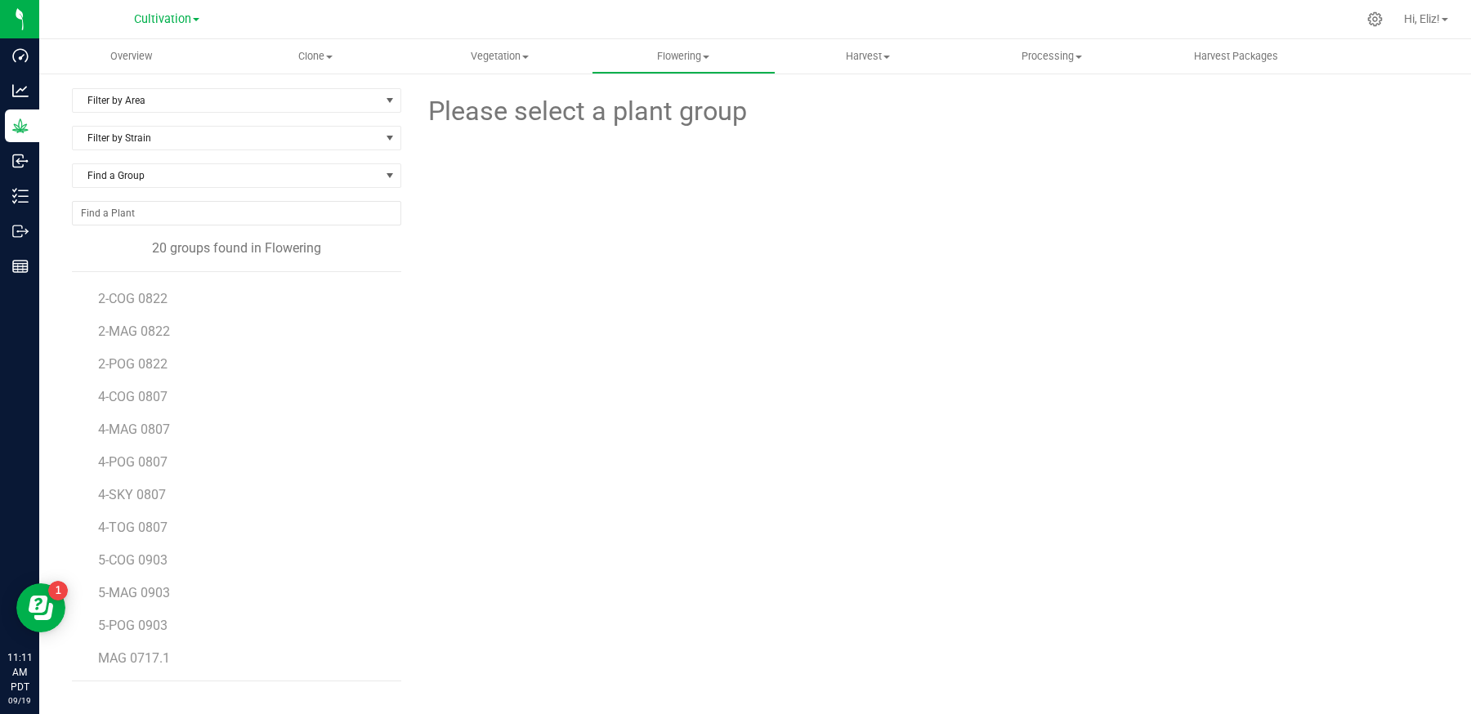
scroll to position [257, 0]
click at [144, 623] on span "MAG 0717.1" at bounding box center [135, 626] width 74 height 16
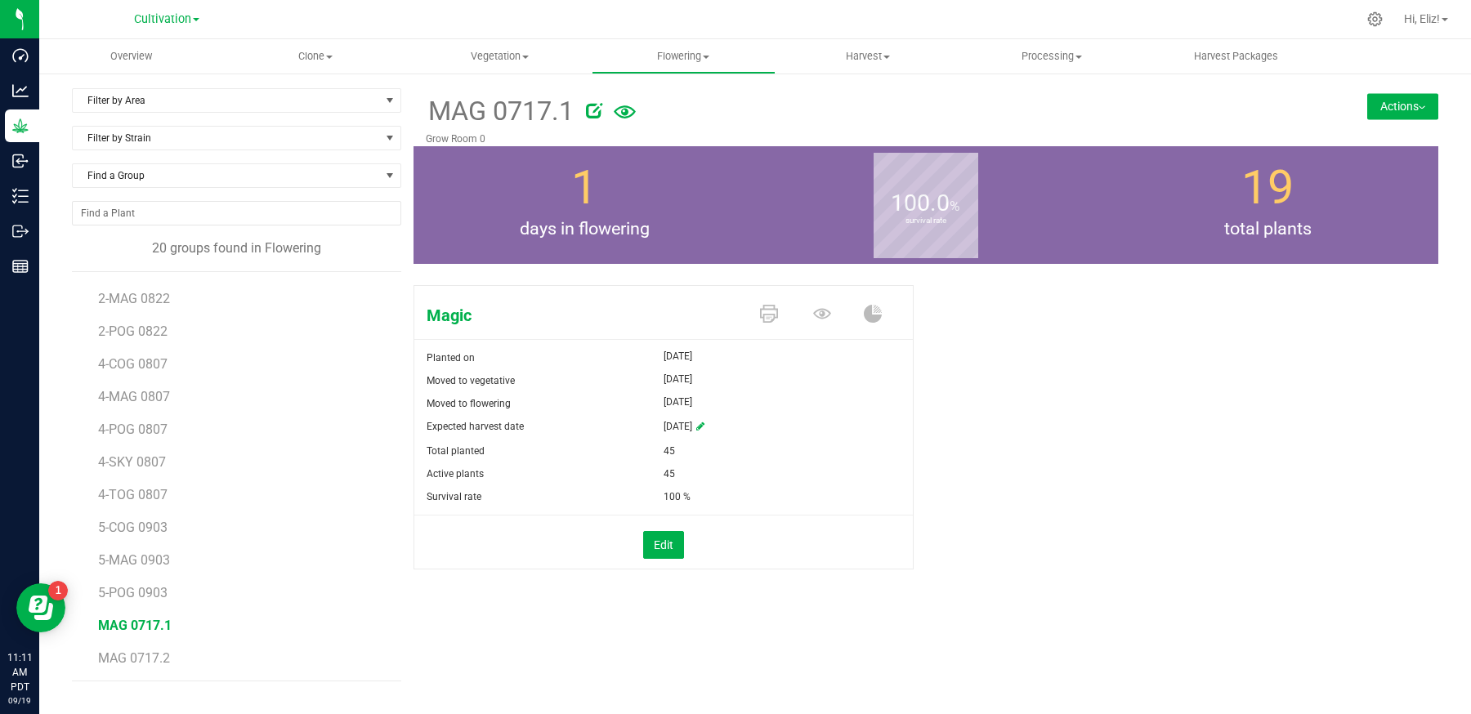
click at [1410, 91] on div "MAG 0717.1 Grow Room 0 Actions Move group Split group" at bounding box center [926, 117] width 1025 height 58
click at [1388, 114] on button "Actions" at bounding box center [1402, 106] width 71 height 26
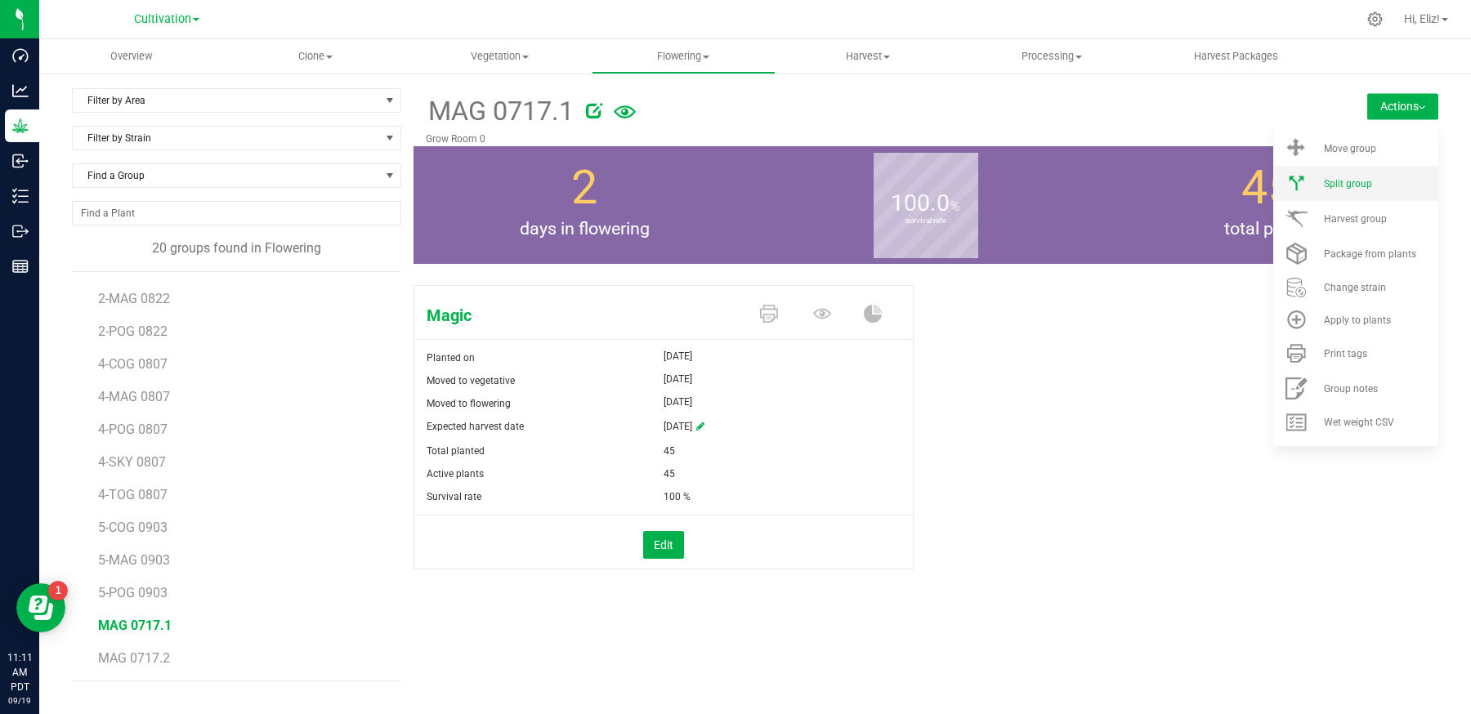
click at [1366, 188] on span "Split group" at bounding box center [1348, 183] width 48 height 11
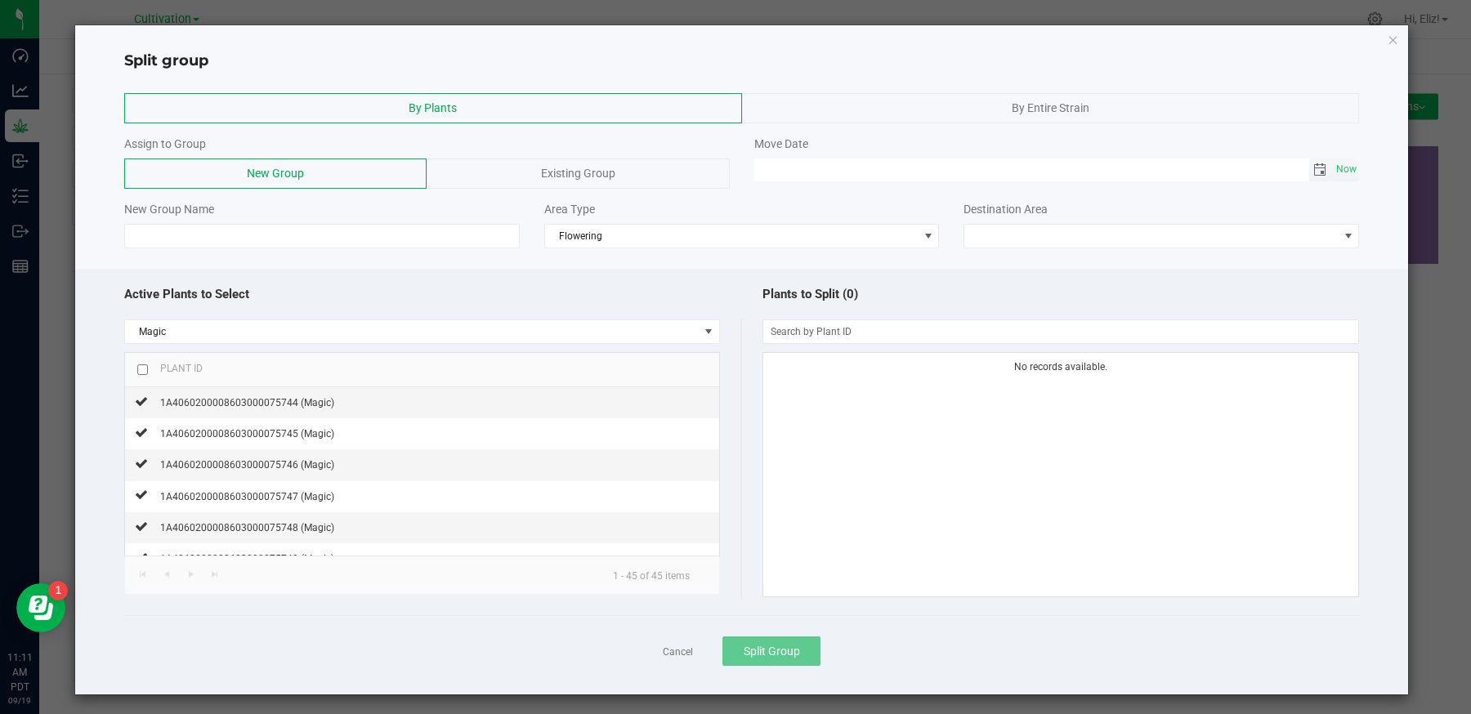
click at [1314, 164] on span "Toggle calendar" at bounding box center [1319, 169] width 13 height 13
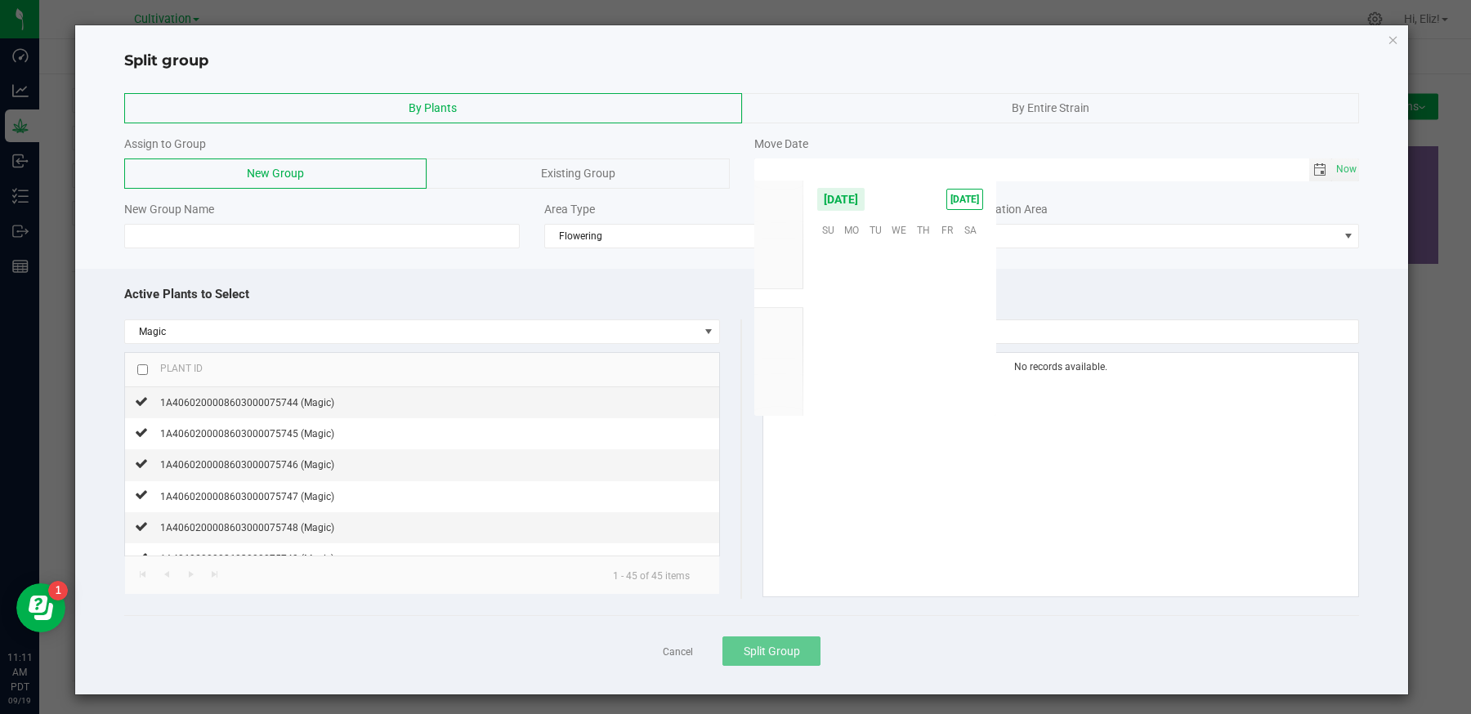
scroll to position [265075, 0]
click at [906, 300] on span "17" at bounding box center [900, 305] width 24 height 25
type input "[DATE] 12:00 AM"
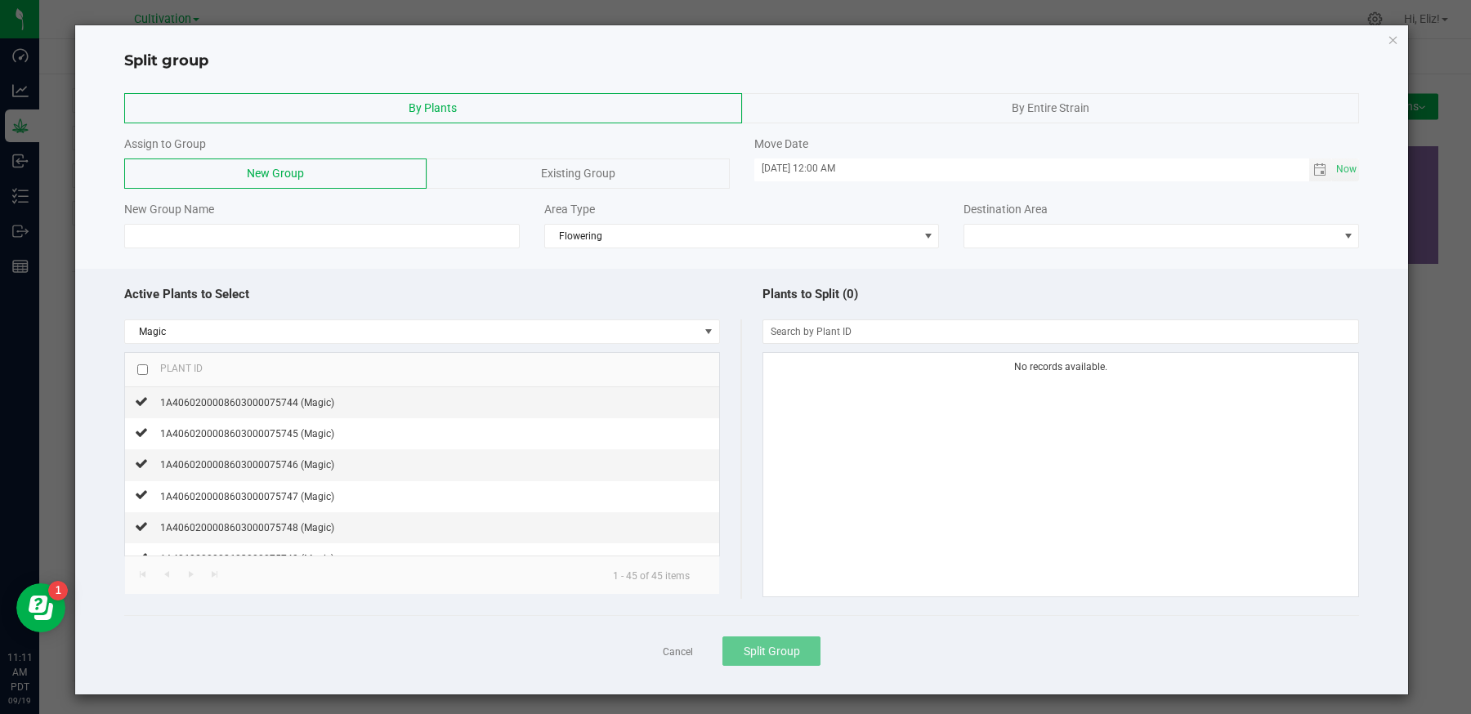
click at [560, 172] on span "Existing Group" at bounding box center [578, 173] width 74 height 13
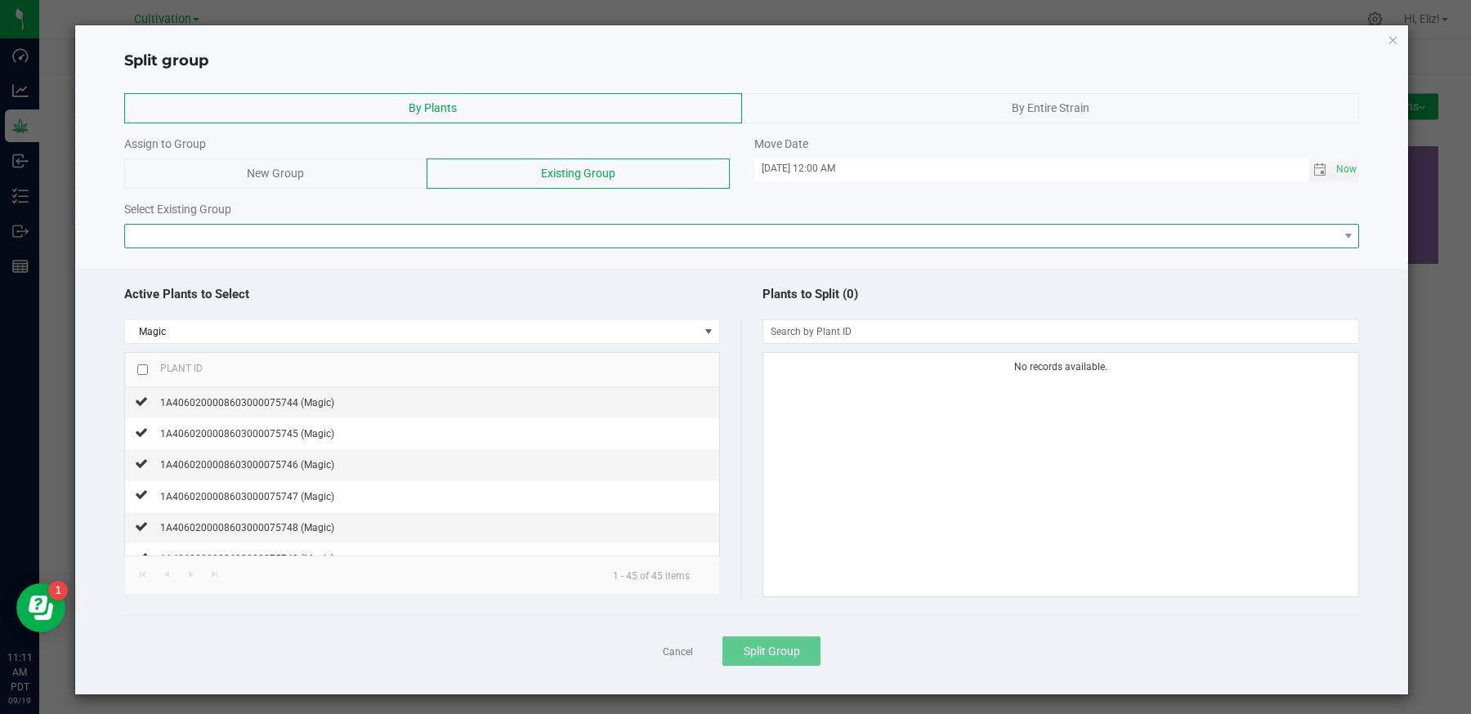
click at [514, 235] on span at bounding box center [732, 236] width 1214 height 23
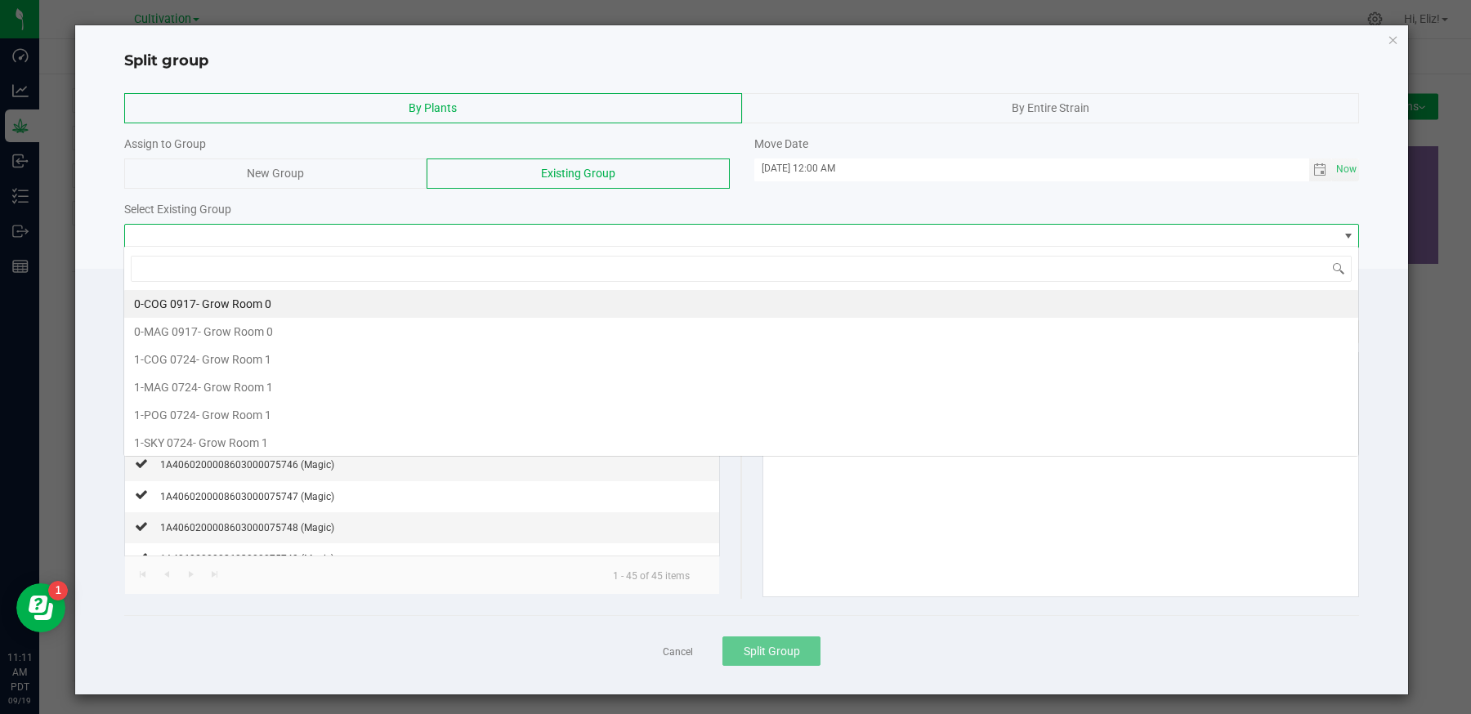
scroll to position [24, 1235]
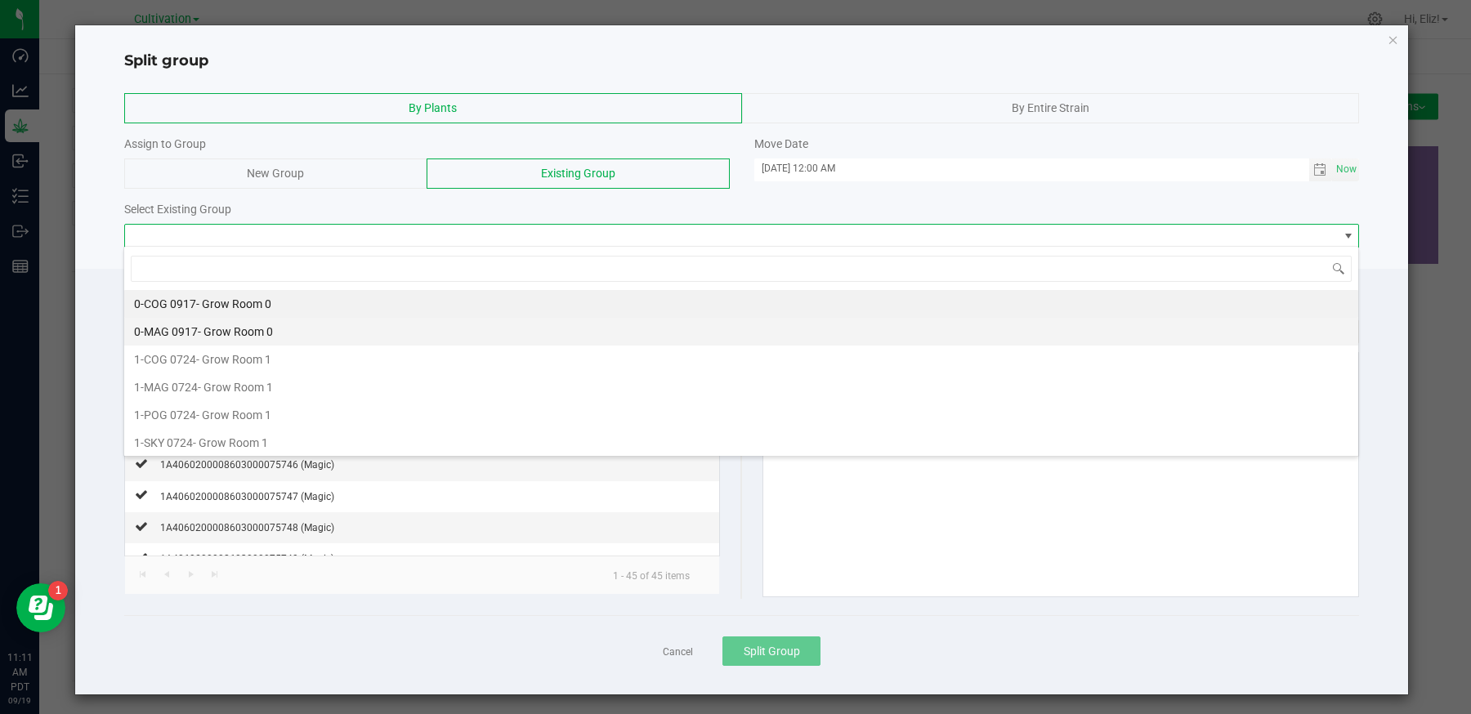
click at [216, 329] on span "- Grow Room 0" at bounding box center [235, 331] width 75 height 13
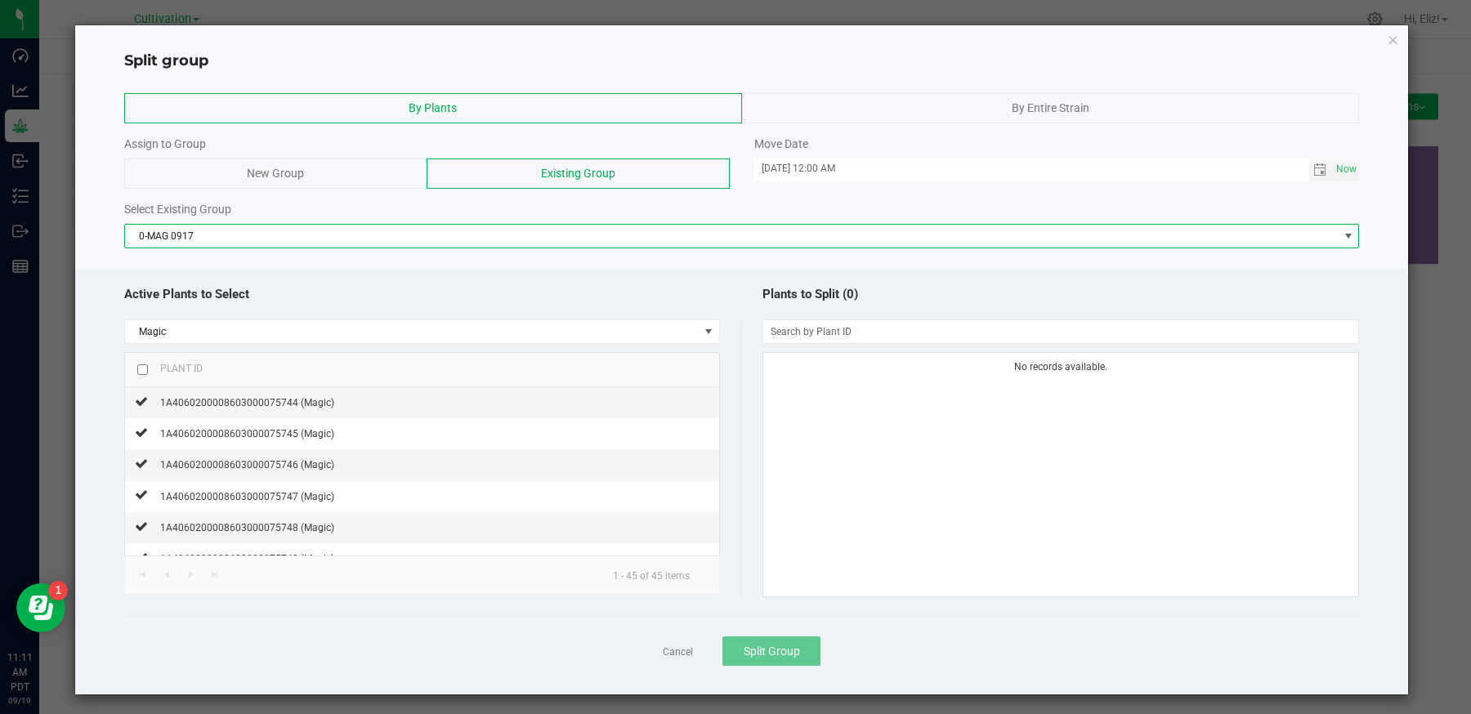
click at [144, 369] on input "checkbox" at bounding box center [142, 369] width 11 height 11
checkbox input "true"
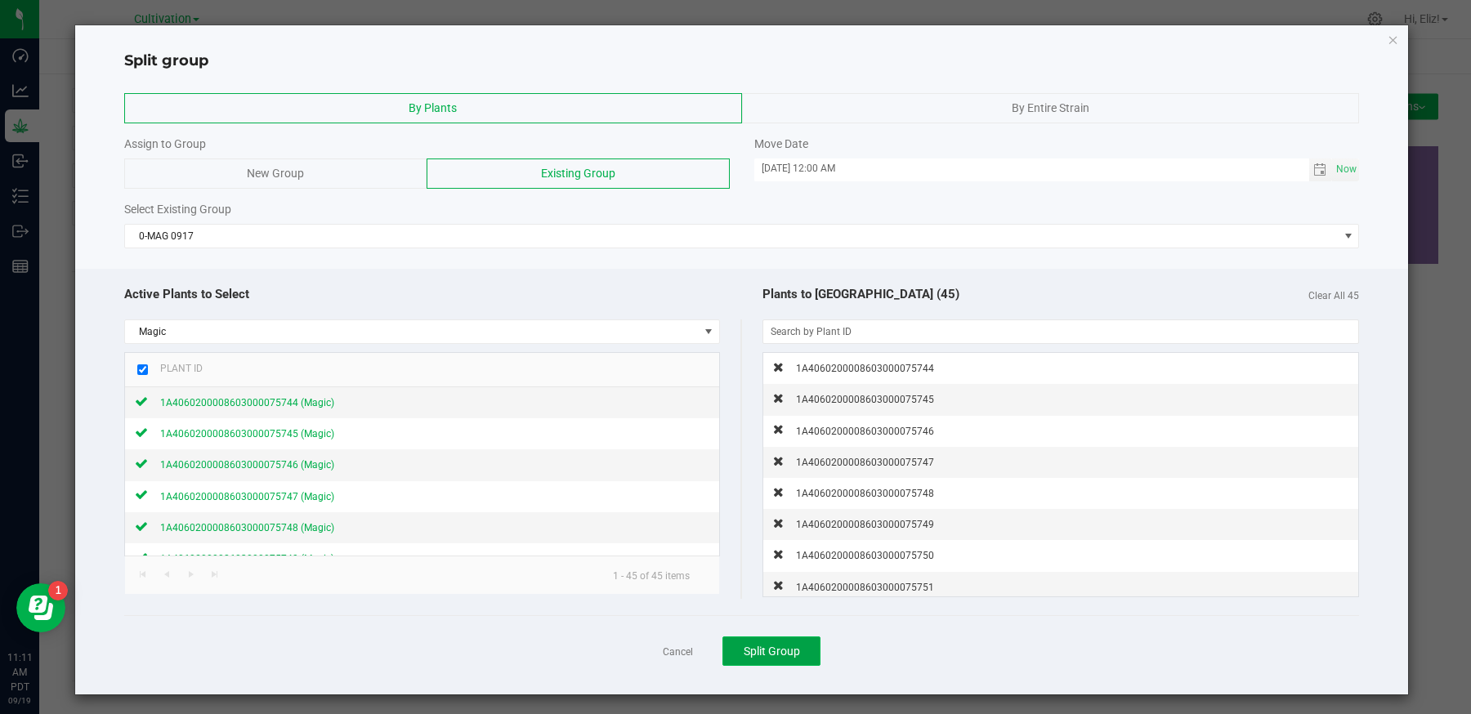
click at [760, 649] on span "Split Group" at bounding box center [772, 651] width 56 height 13
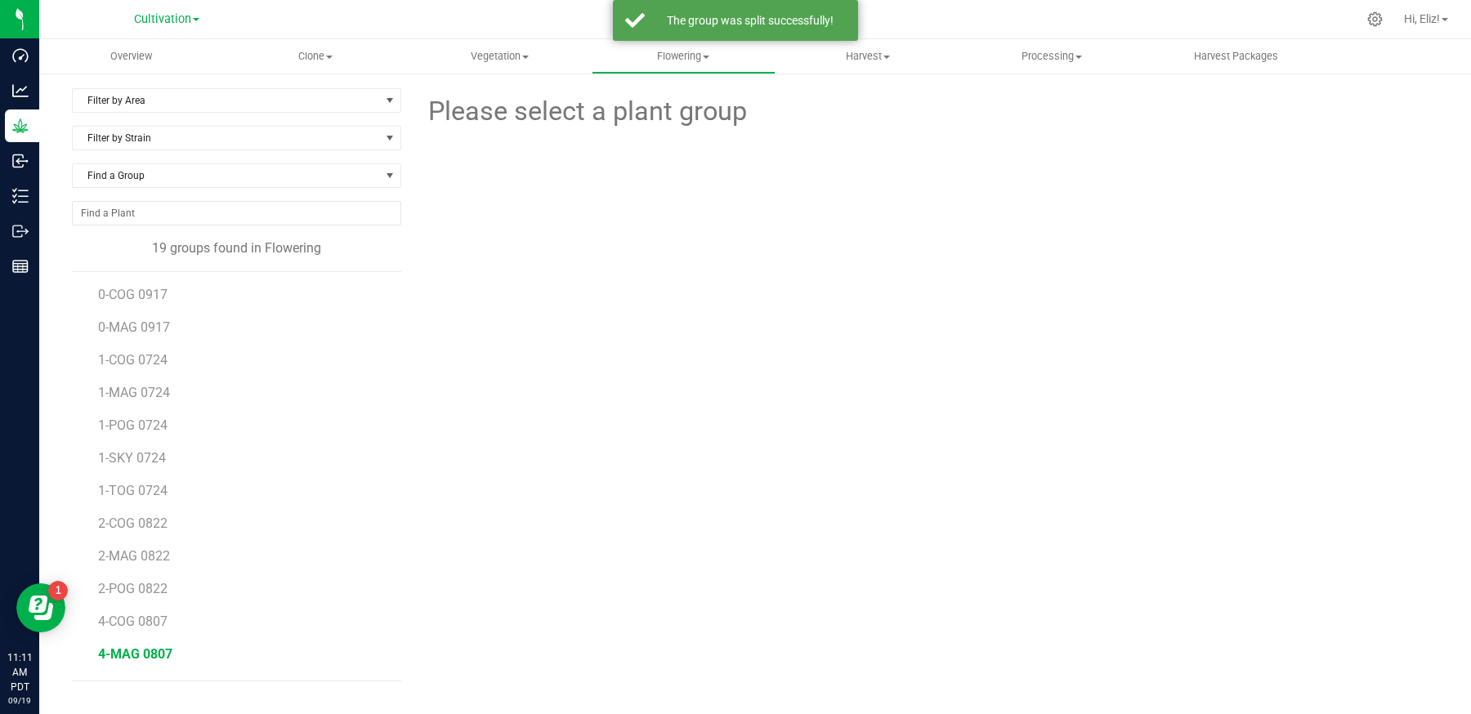
scroll to position [225, 0]
click at [135, 652] on span "MAG 0717.2" at bounding box center [135, 659] width 74 height 16
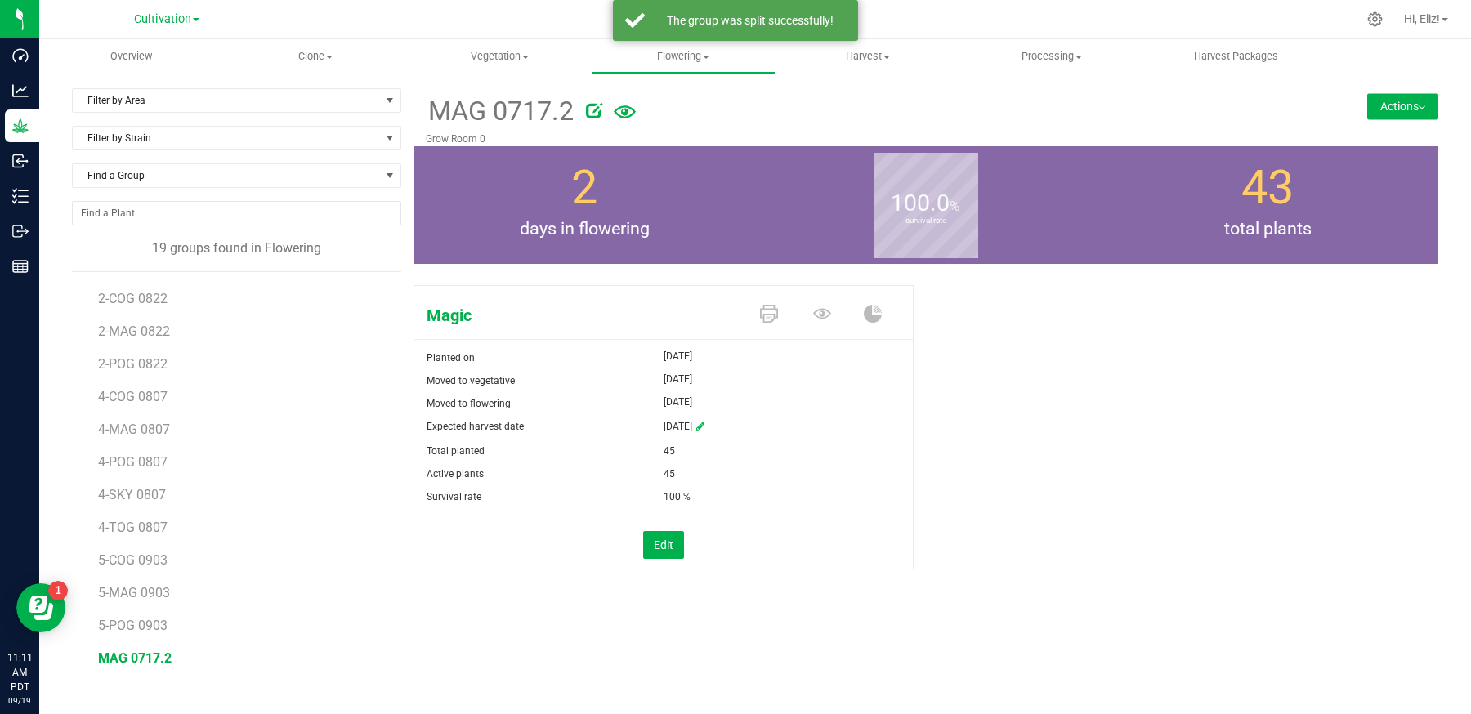
click at [1385, 104] on button "Actions" at bounding box center [1402, 106] width 71 height 26
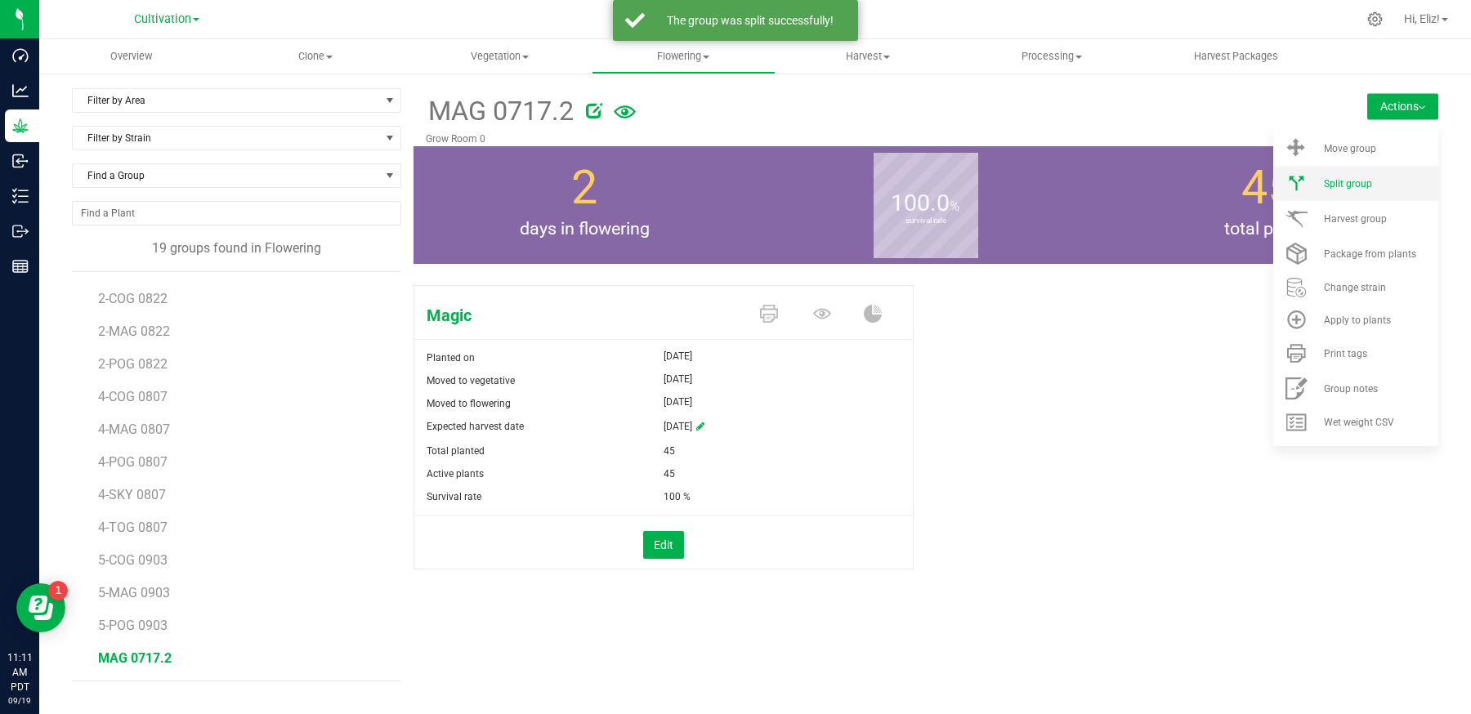
click at [1354, 190] on li "Split group" at bounding box center [1355, 183] width 165 height 35
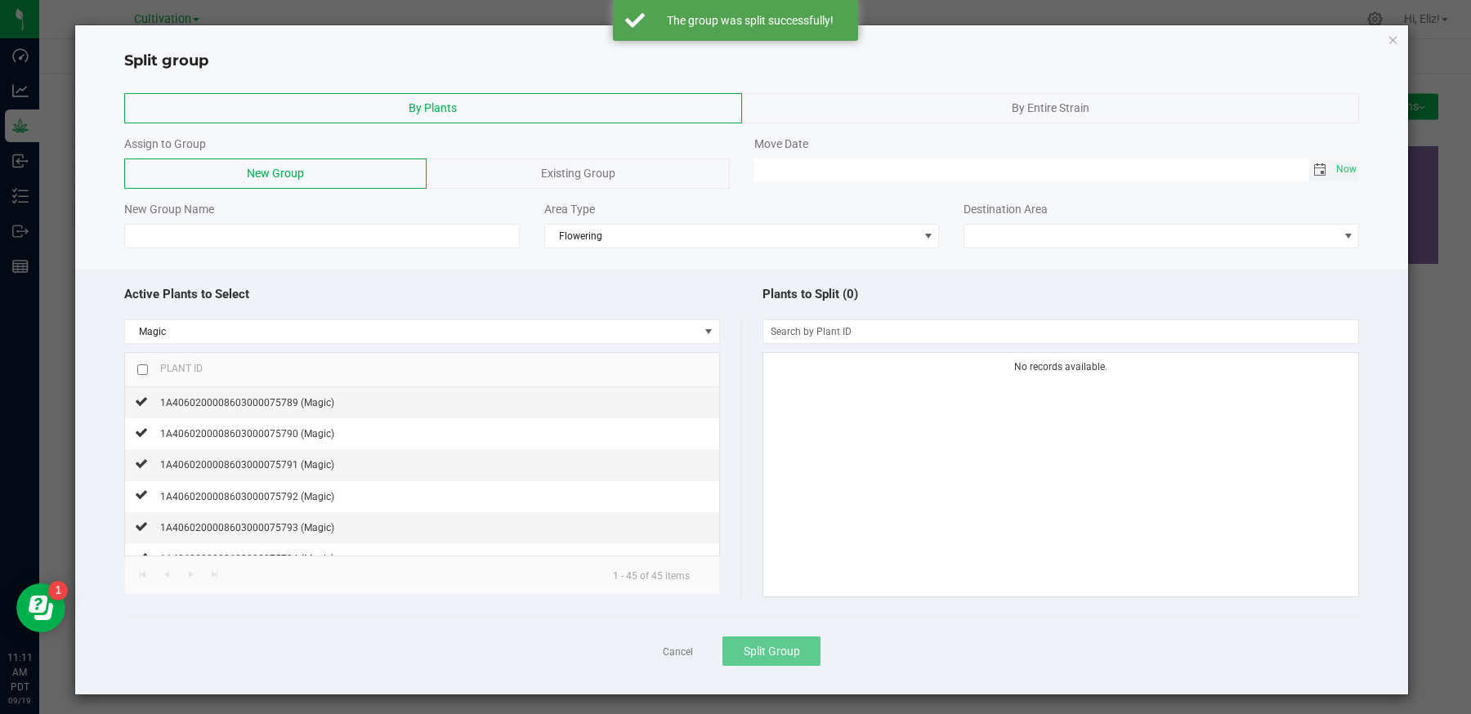
click at [1321, 167] on span "Toggle calendar" at bounding box center [1319, 169] width 13 height 13
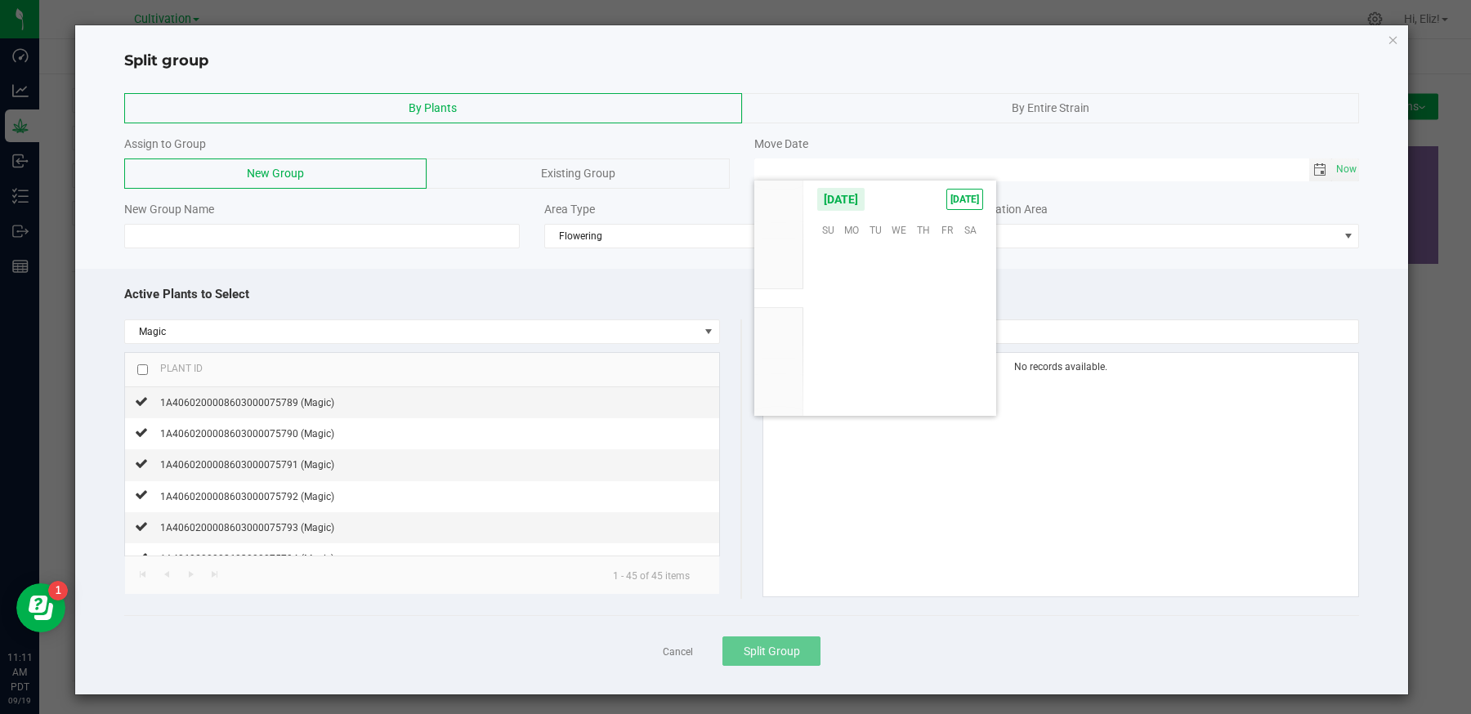
scroll to position [265075, 0]
click at [894, 301] on span "17" at bounding box center [900, 305] width 24 height 25
type input "[DATE] 12:00 AM"
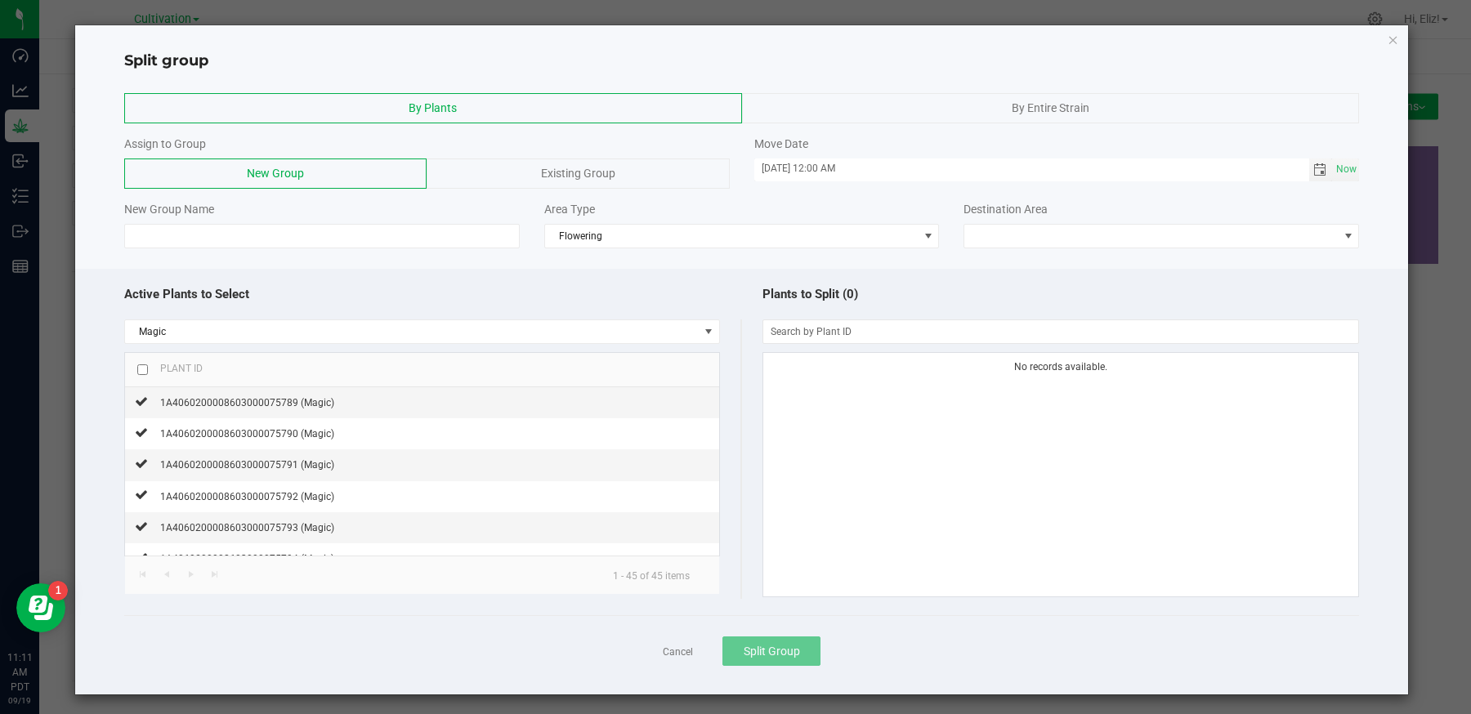
click at [551, 167] on span "Existing Group" at bounding box center [578, 173] width 74 height 13
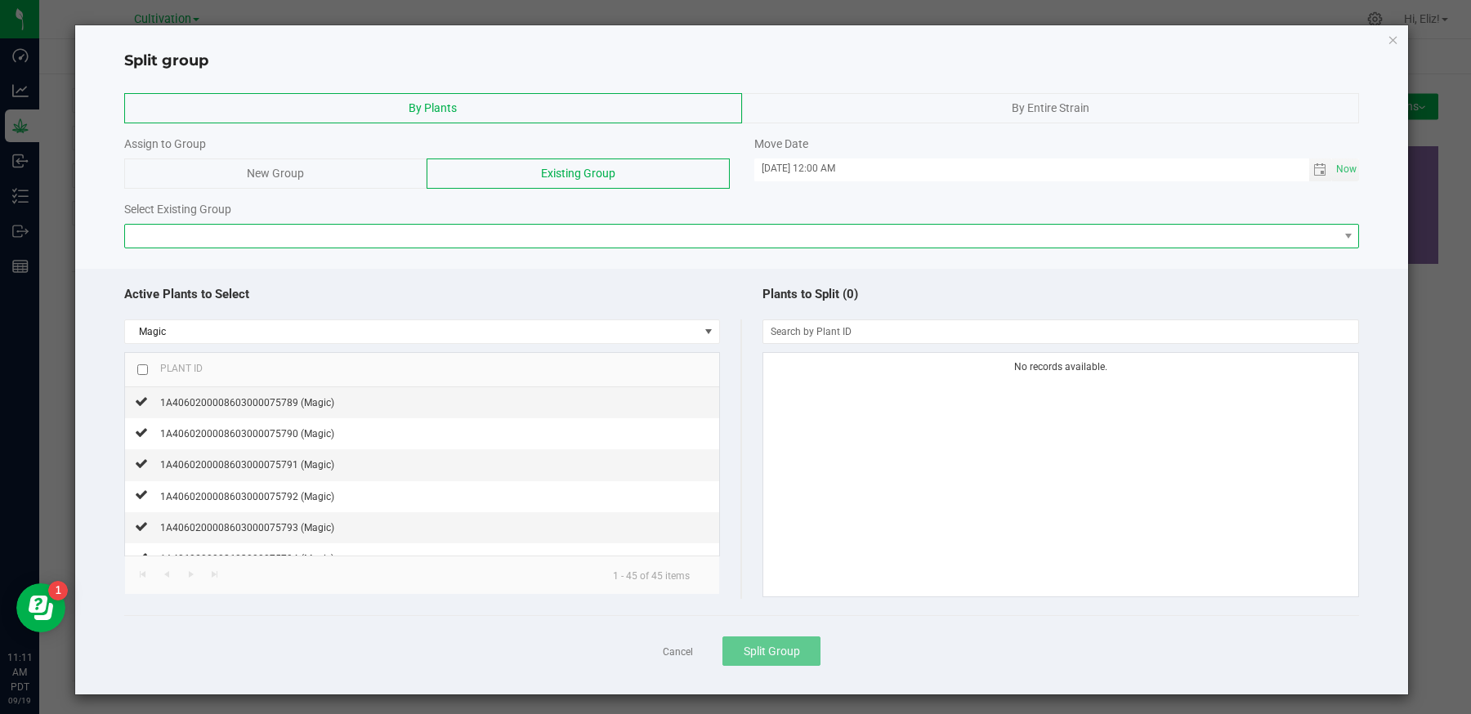
click at [478, 233] on span at bounding box center [732, 236] width 1214 height 23
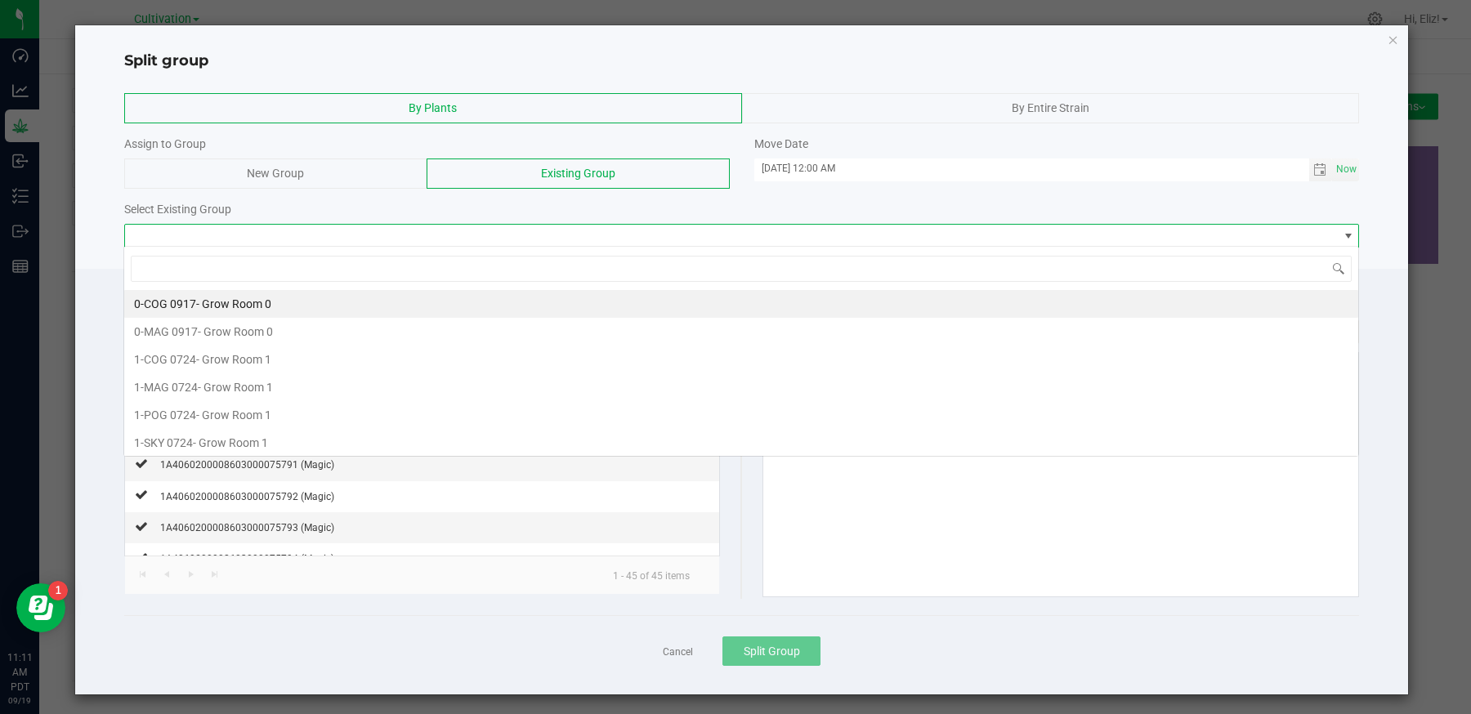
scroll to position [24, 1235]
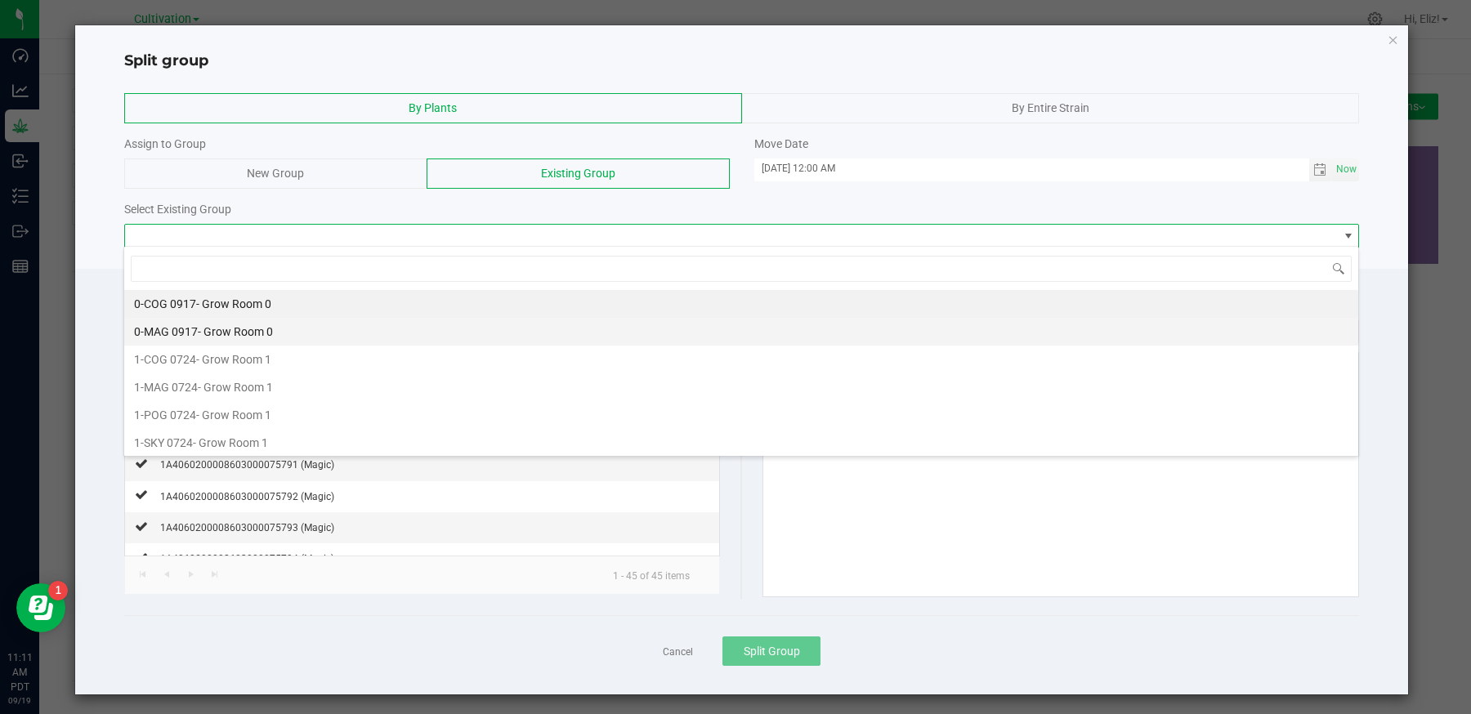
click at [190, 330] on span "0-MAG 0917" at bounding box center [166, 331] width 64 height 13
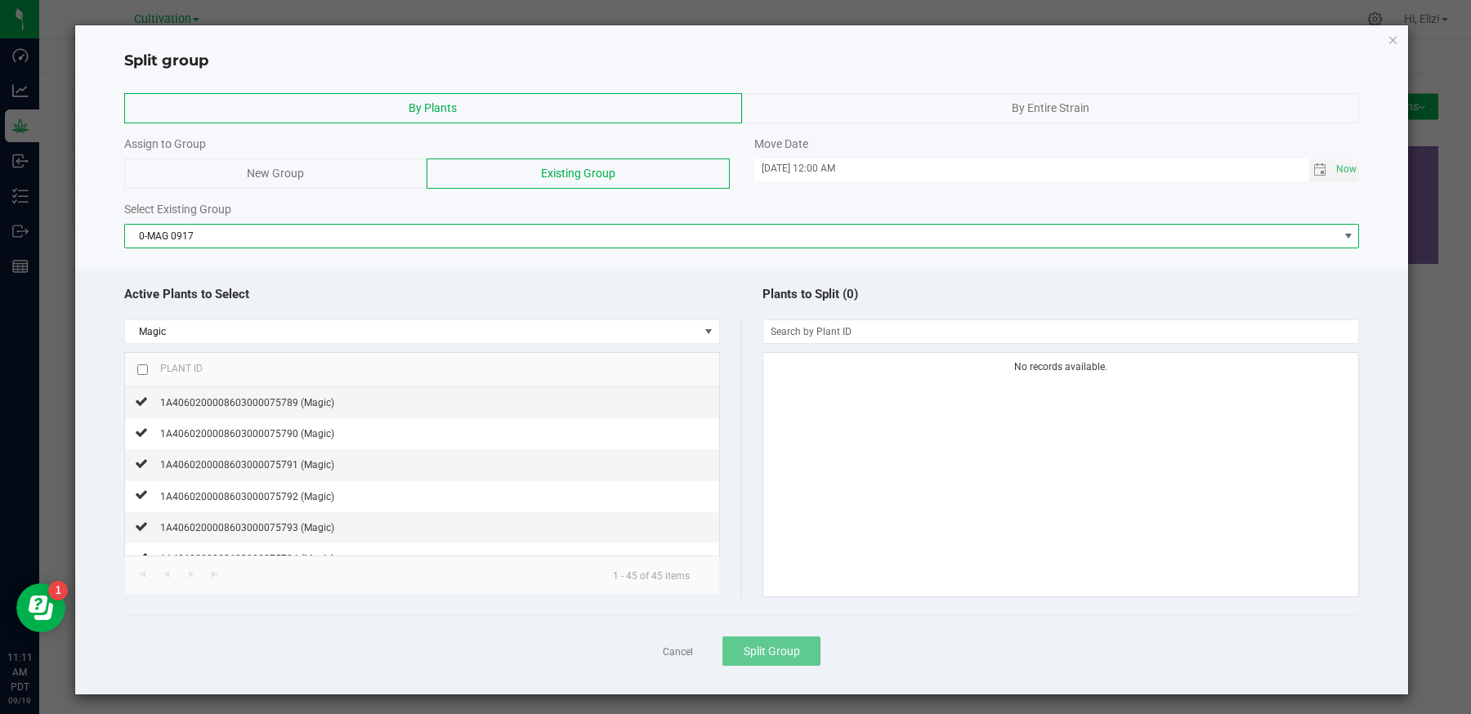
click at [139, 373] on div at bounding box center [142, 370] width 11 height 18
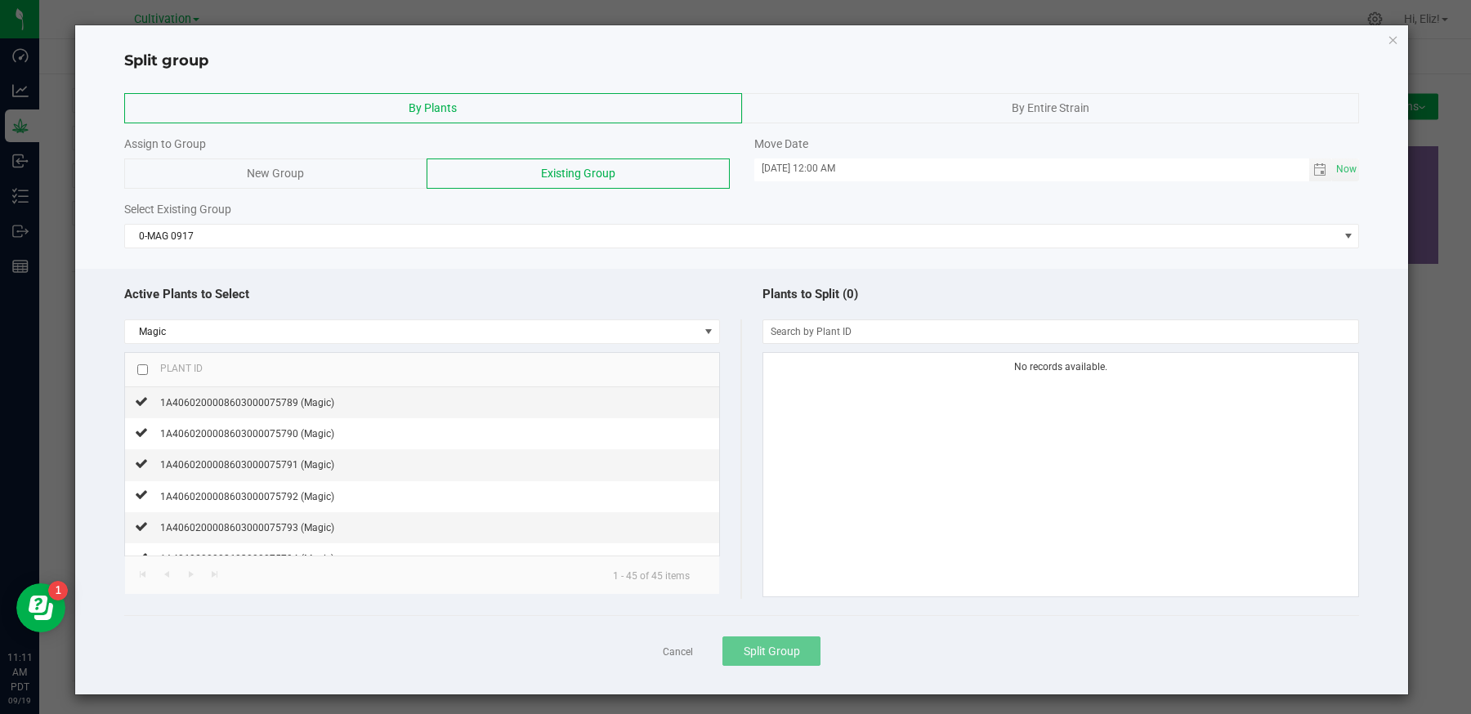
click at [142, 364] on input "checkbox" at bounding box center [142, 369] width 11 height 11
checkbox input "true"
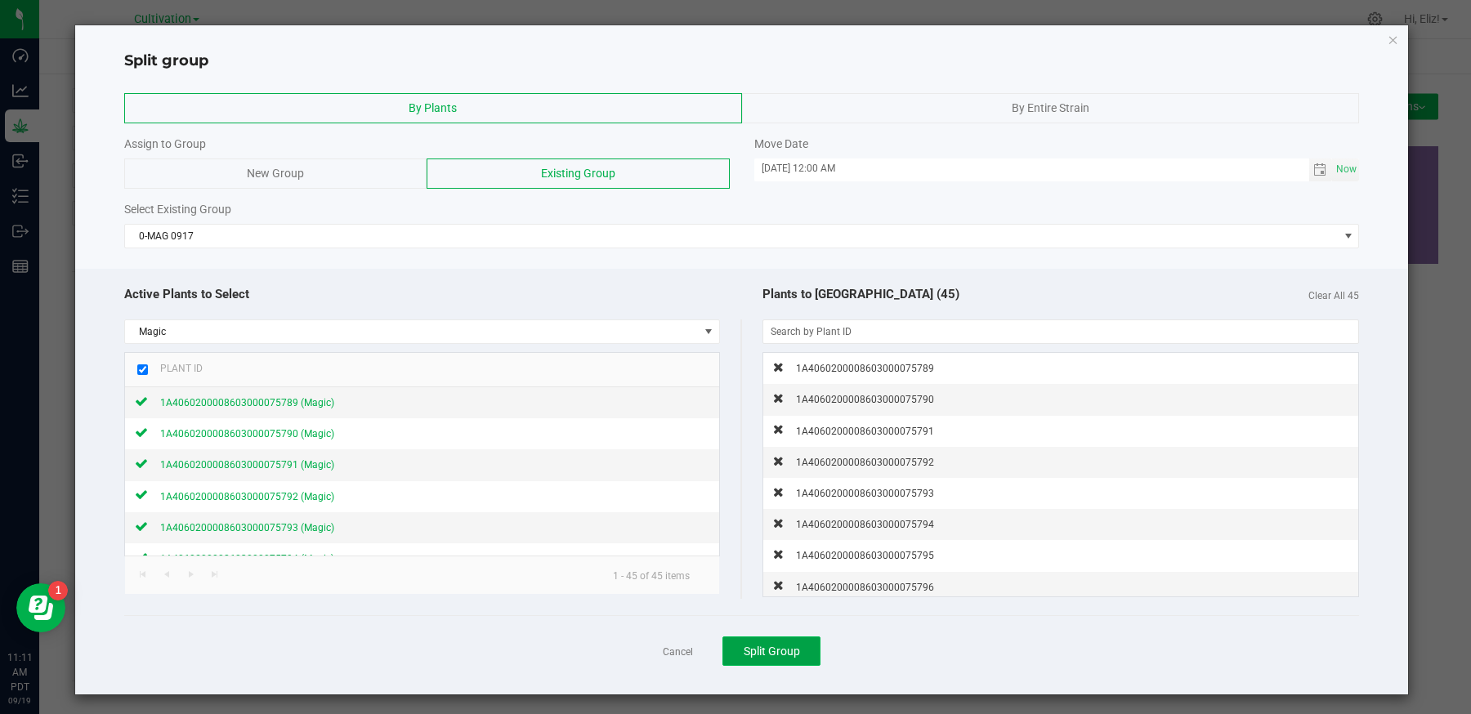
click at [774, 641] on button "Split Group" at bounding box center [771, 651] width 98 height 29
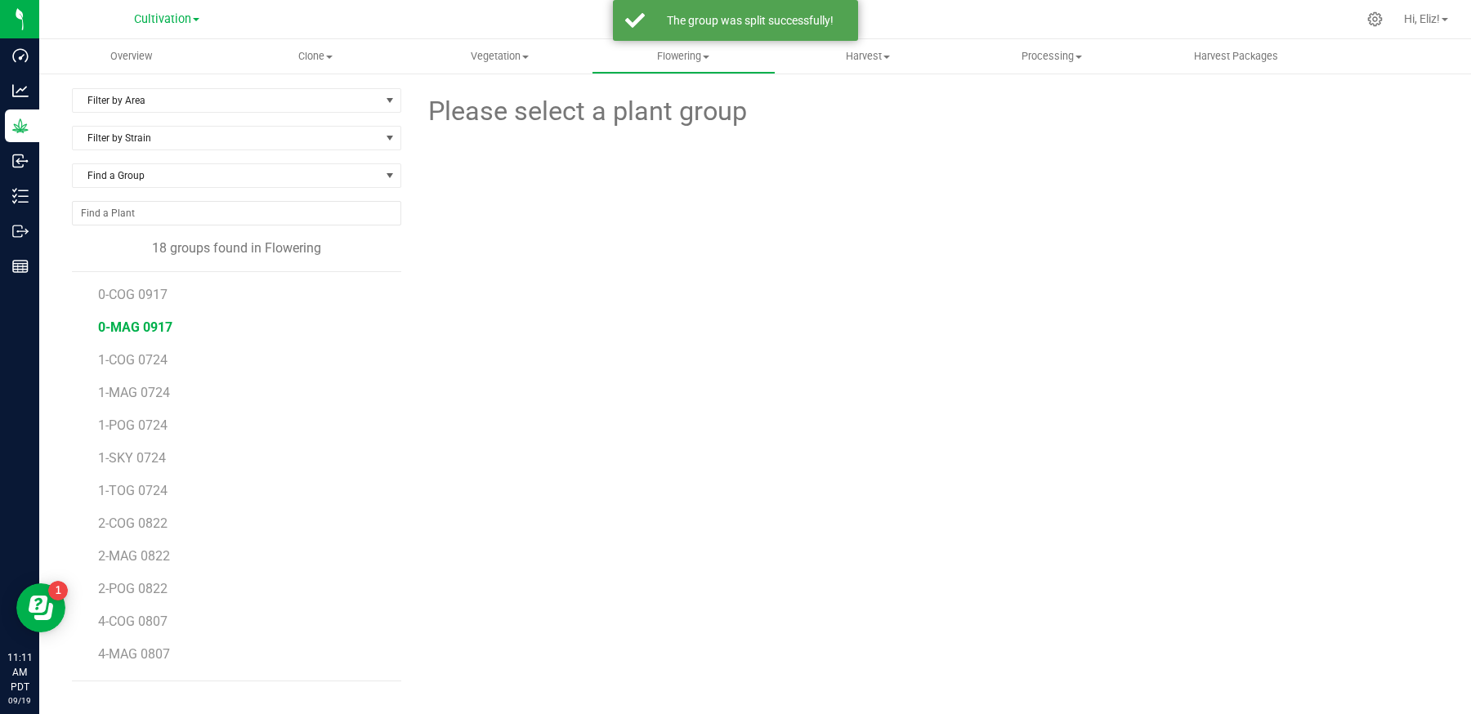
click at [138, 329] on span "0-MAG 0917" at bounding box center [135, 328] width 74 height 16
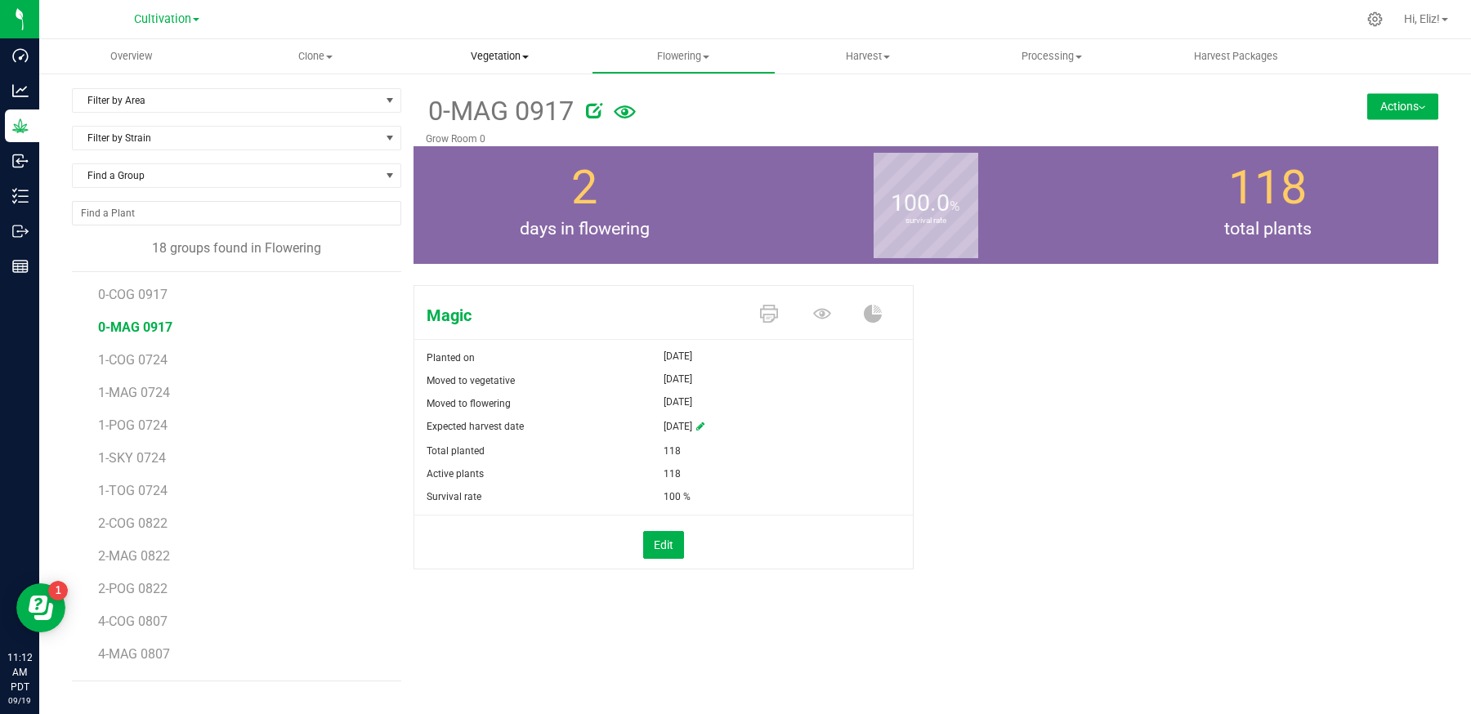
click at [495, 52] on span "Vegetation" at bounding box center [500, 56] width 182 height 15
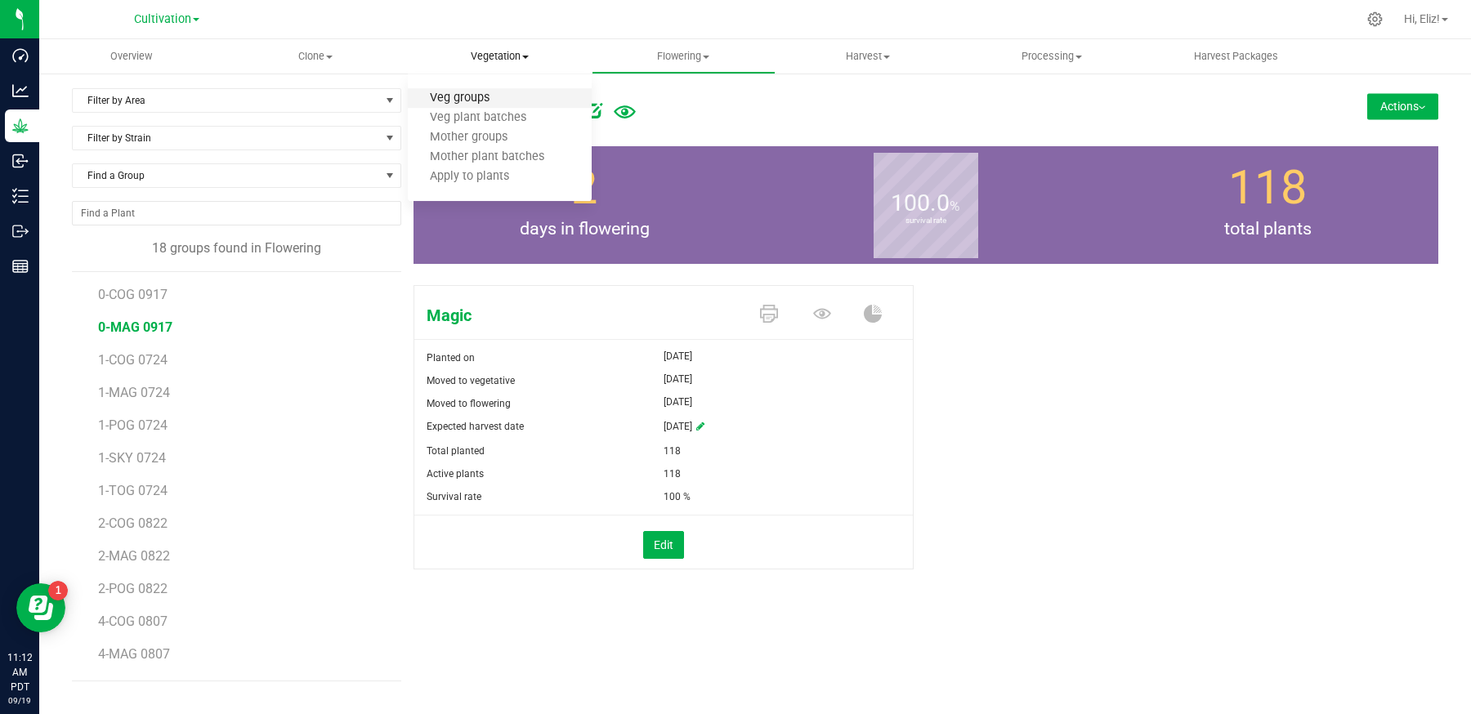
click at [481, 98] on span "Veg groups" at bounding box center [460, 99] width 104 height 14
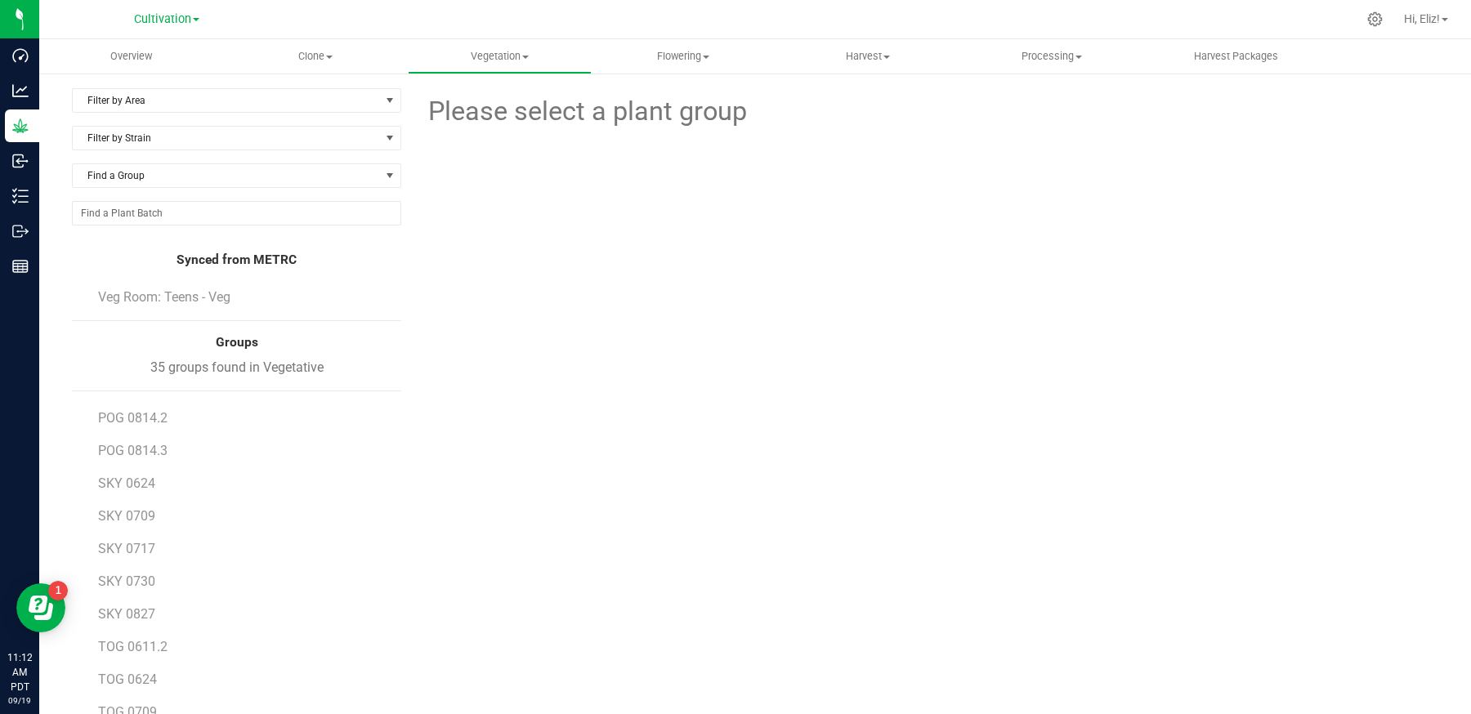
scroll to position [99, 0]
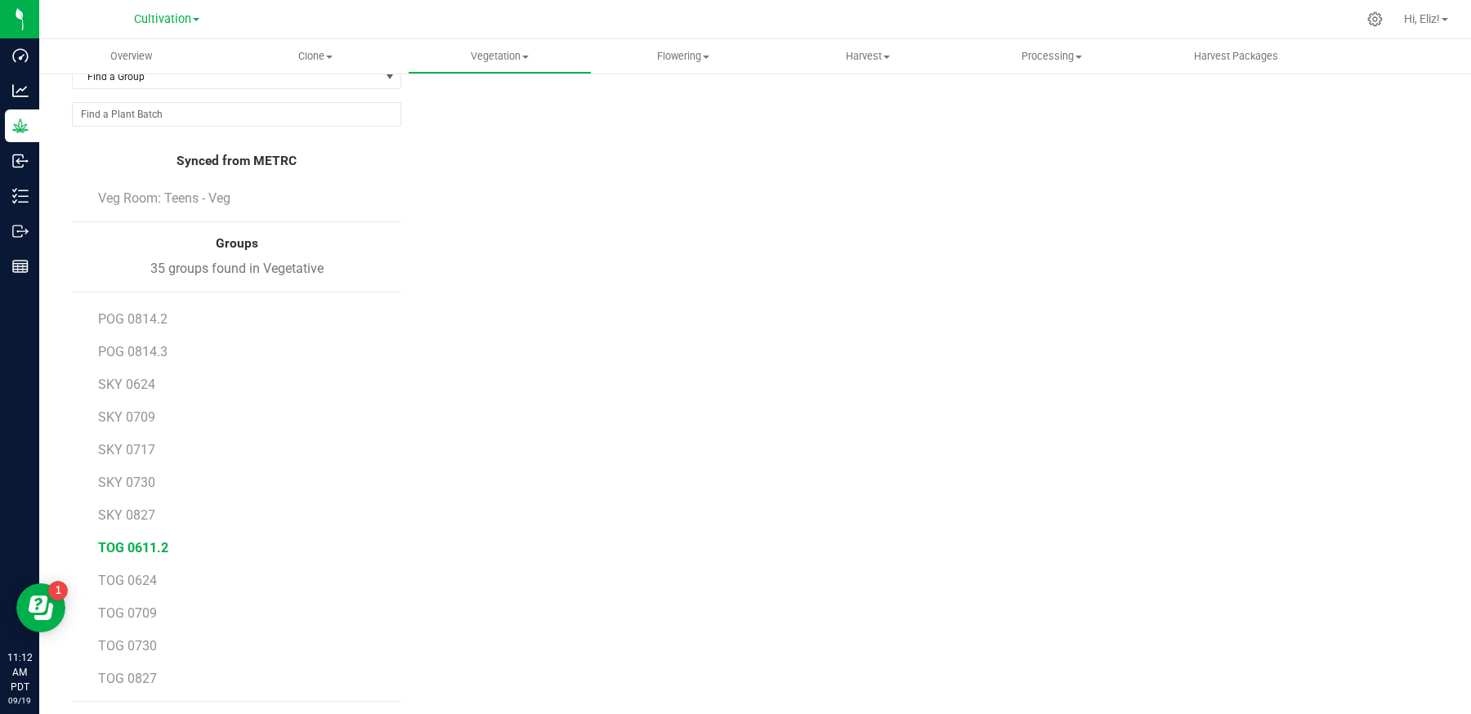
click at [130, 540] on span "TOG 0611.2" at bounding box center [133, 548] width 70 height 16
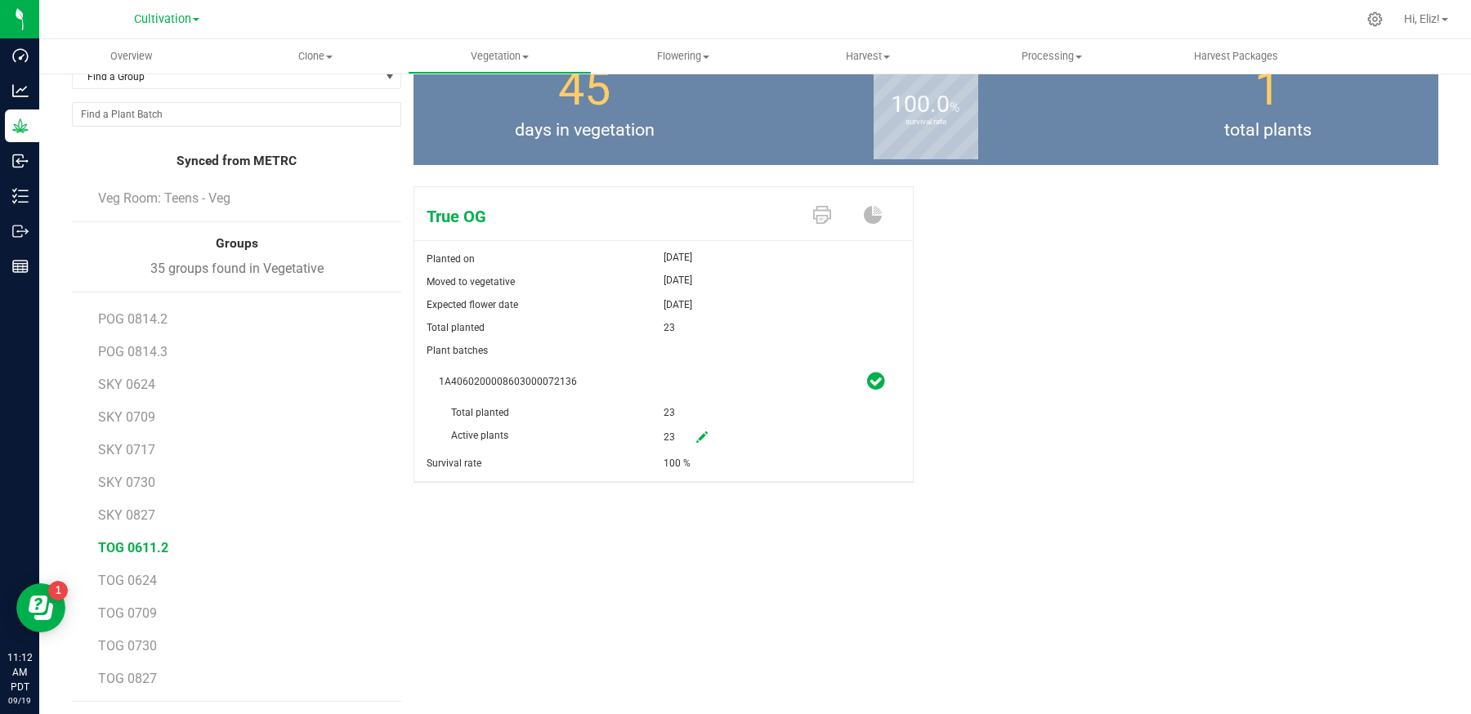
click at [1050, 426] on div "True OG Planted on [DATE] Moved to vegetative [DATE] Expected flower date [DATE…" at bounding box center [926, 352] width 1025 height 344
click at [149, 574] on span "TOG 0624" at bounding box center [127, 581] width 59 height 16
click at [141, 606] on span "TOG 0709" at bounding box center [127, 614] width 59 height 16
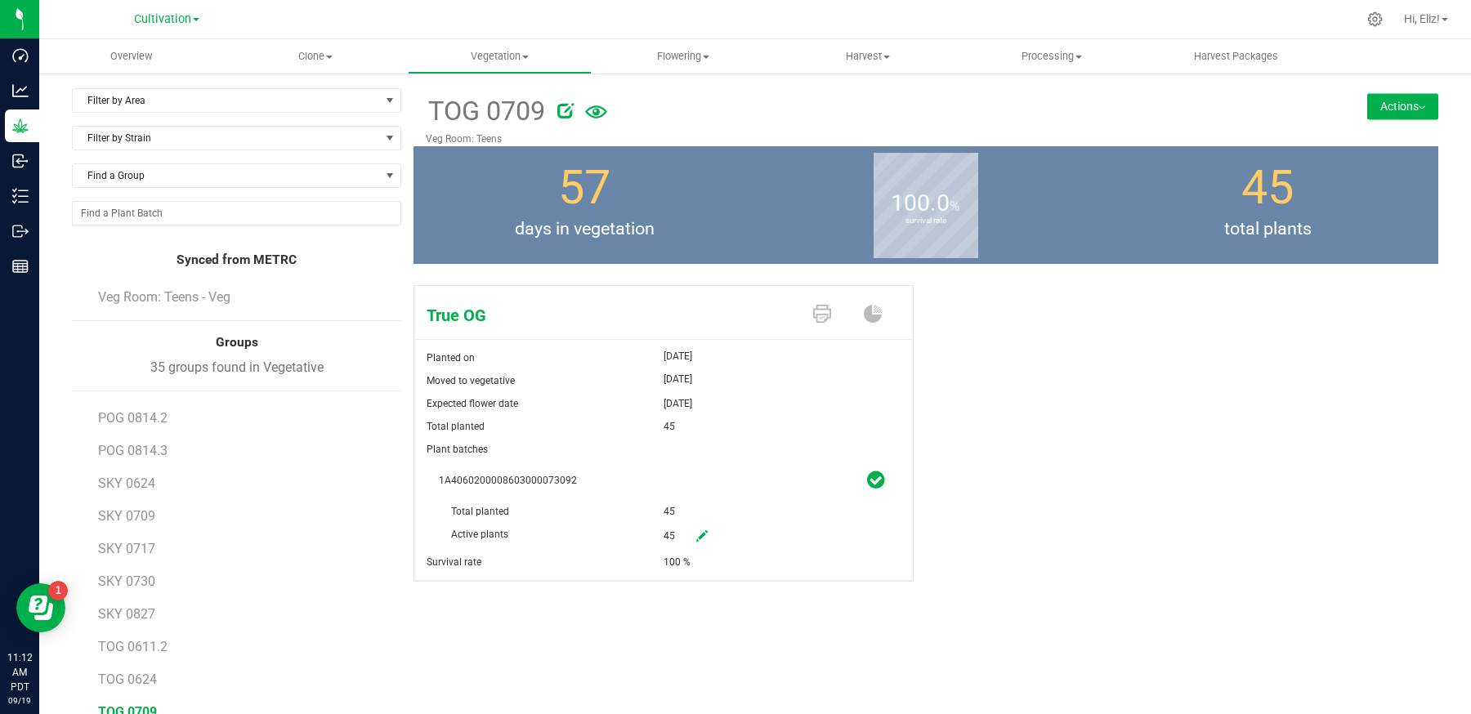
click at [1383, 105] on button "Actions" at bounding box center [1402, 106] width 71 height 26
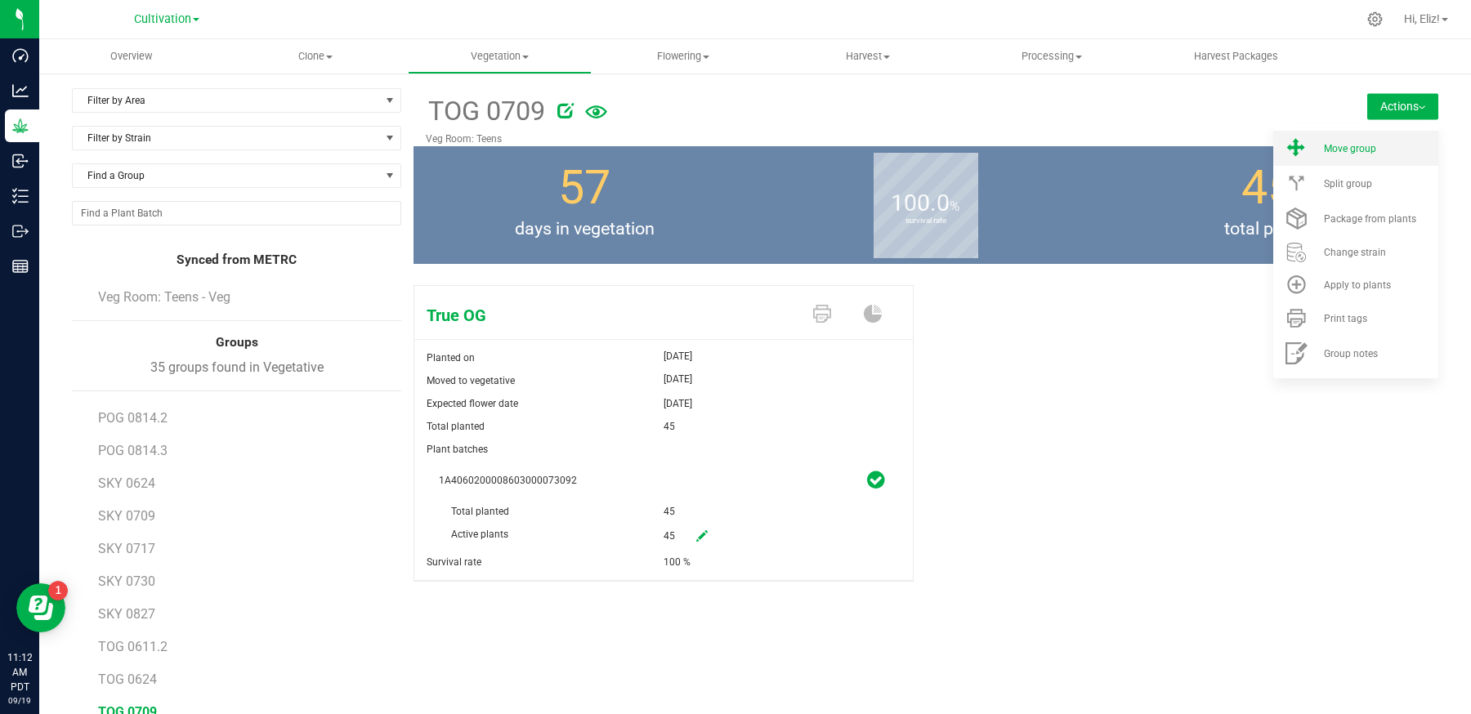
click at [1364, 155] on li "Move group" at bounding box center [1355, 148] width 165 height 35
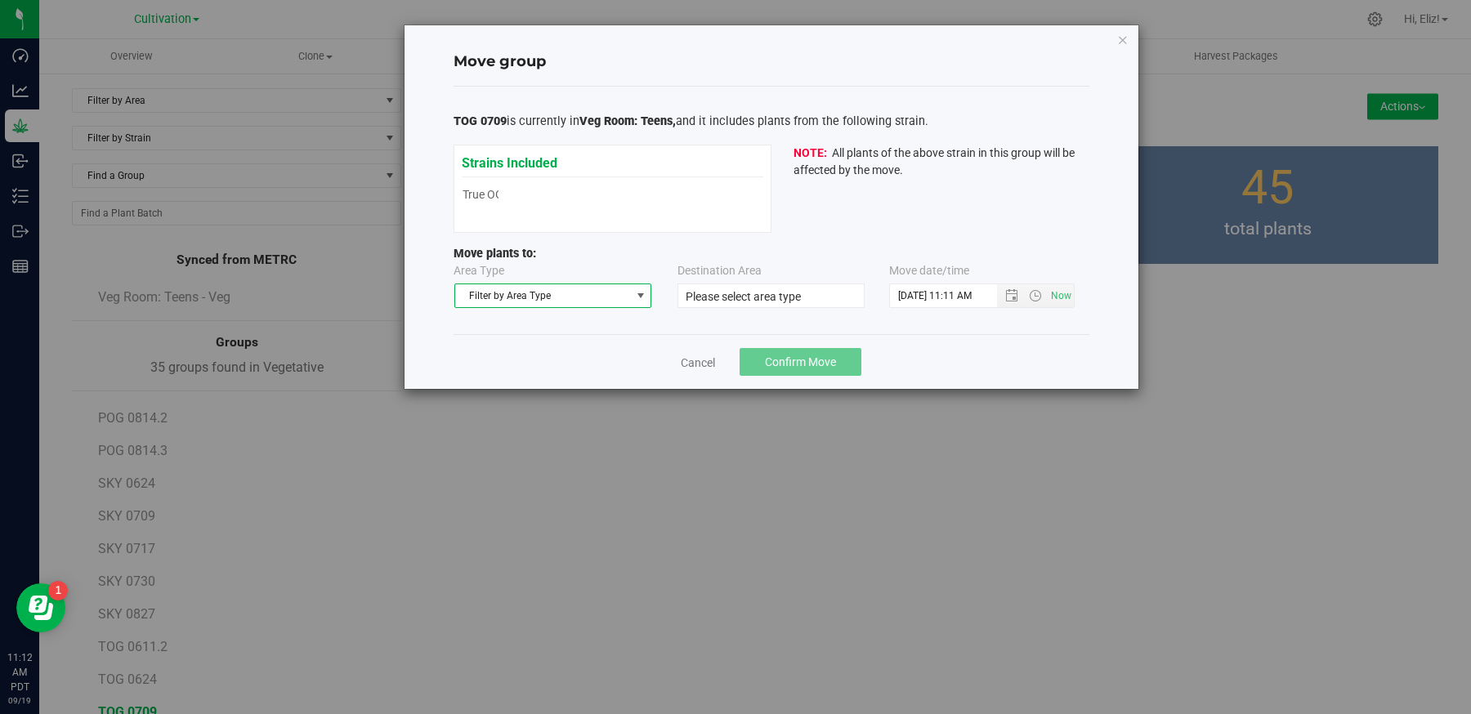
click at [639, 296] on span "select" at bounding box center [640, 295] width 13 height 13
click at [535, 350] on li "Flowering" at bounding box center [552, 347] width 196 height 25
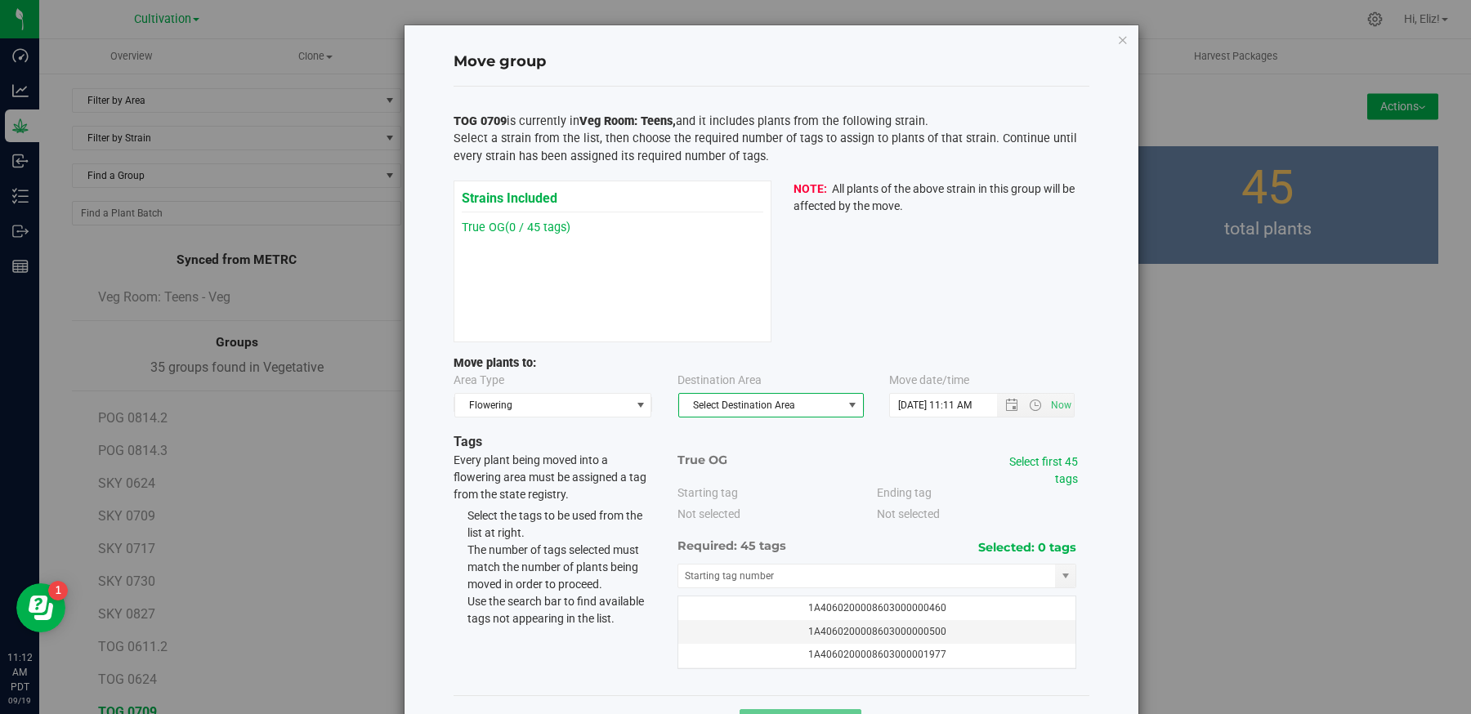
click at [721, 406] on span "Select Destination Area" at bounding box center [760, 405] width 163 height 23
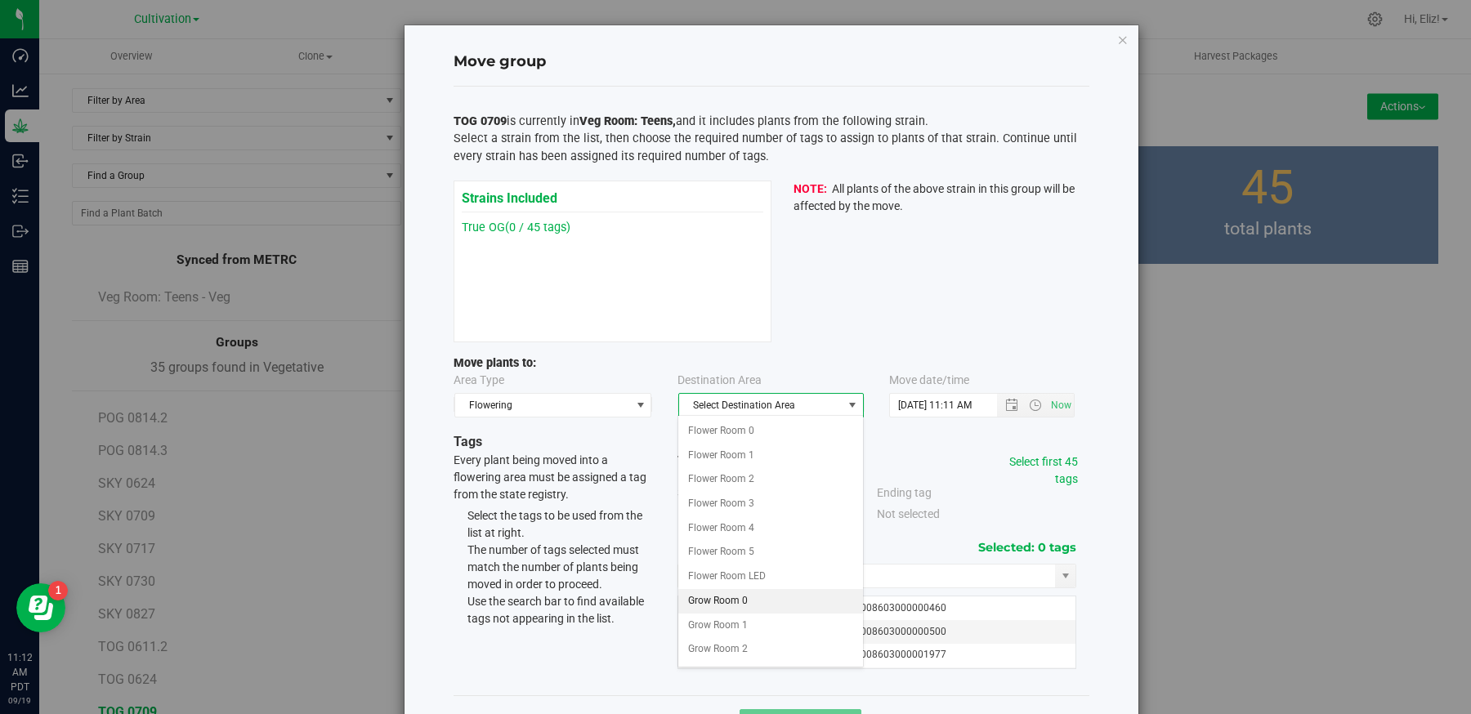
click at [725, 593] on li "Grow Room 0" at bounding box center [770, 601] width 184 height 25
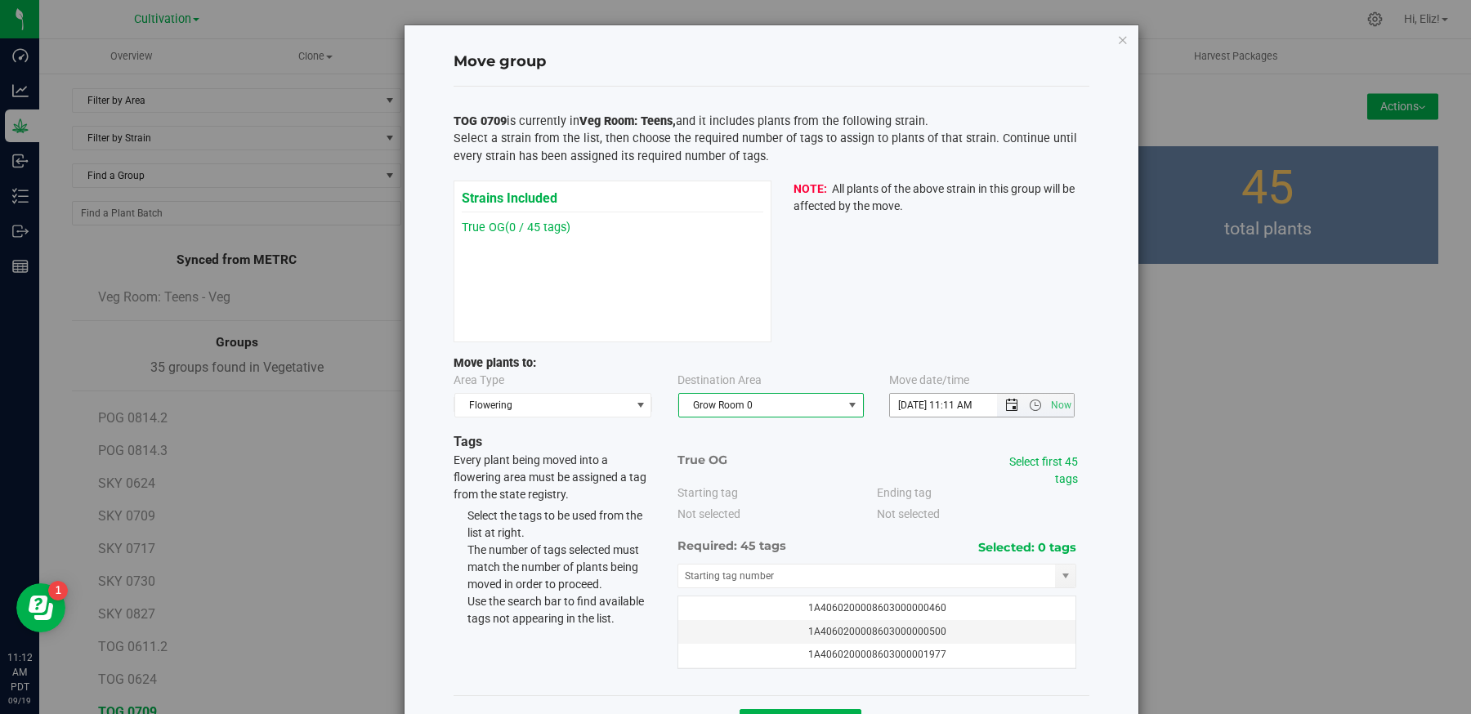
click at [1017, 399] on span "Open the date view" at bounding box center [1011, 405] width 13 height 13
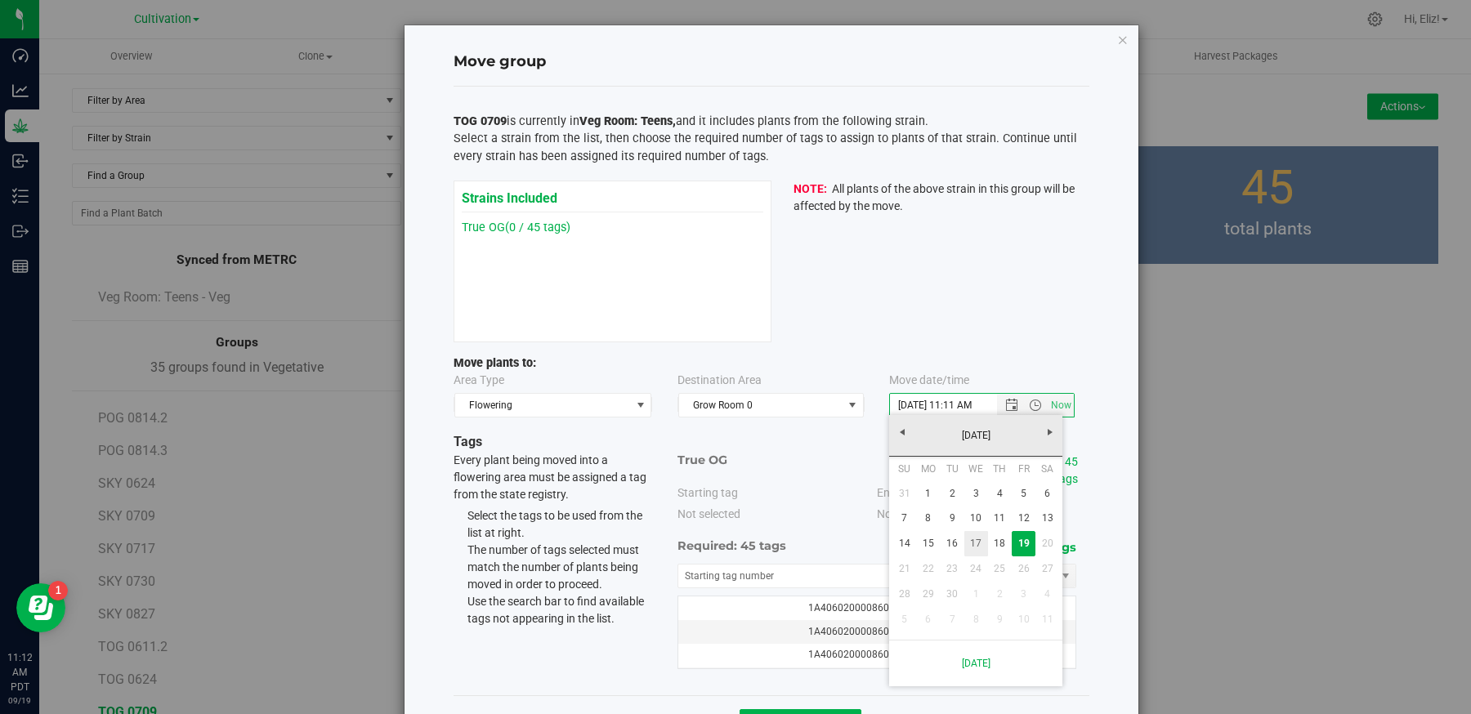
click at [977, 540] on link "17" at bounding box center [976, 543] width 24 height 25
type input "[DATE] 11:11 AM"
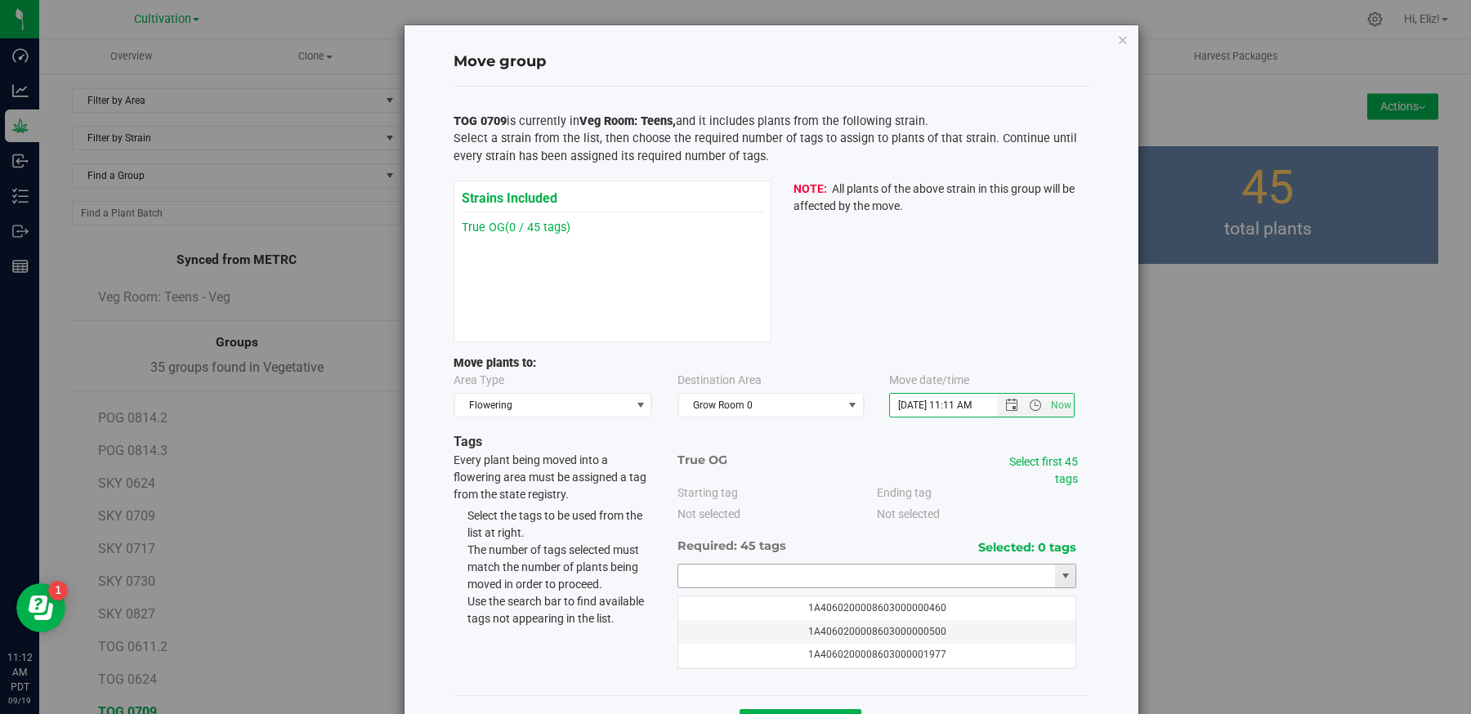
click at [837, 567] on input "text" at bounding box center [867, 576] width 378 height 23
click at [743, 597] on li "1A4060200008603000075976" at bounding box center [877, 601] width 398 height 25
type input "1A4060200008603000075976"
click at [1029, 455] on link "Select first 45 tags" at bounding box center [1043, 470] width 69 height 30
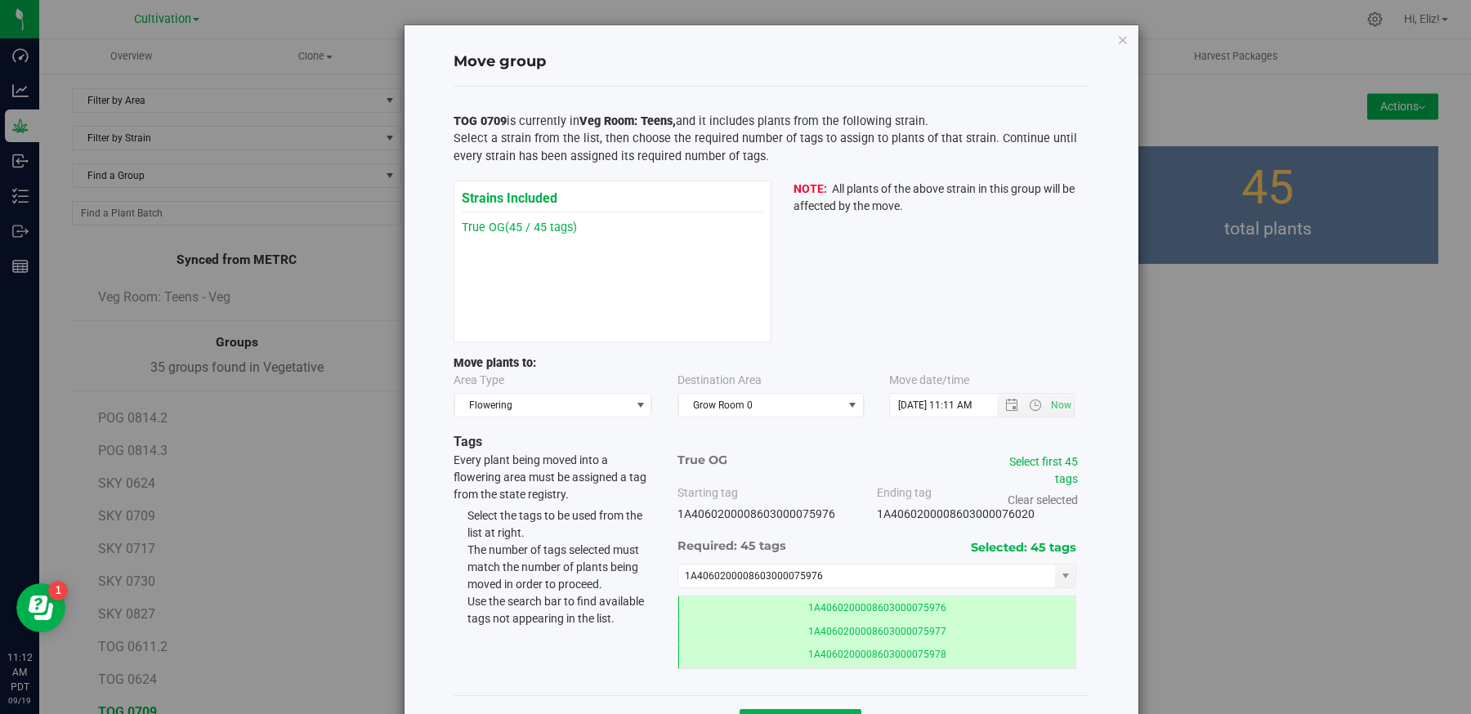
click at [1116, 563] on div "Move group TOG 0709 is currently in Veg Room: Teens, and it includes plants fro…" at bounding box center [772, 387] width 734 height 725
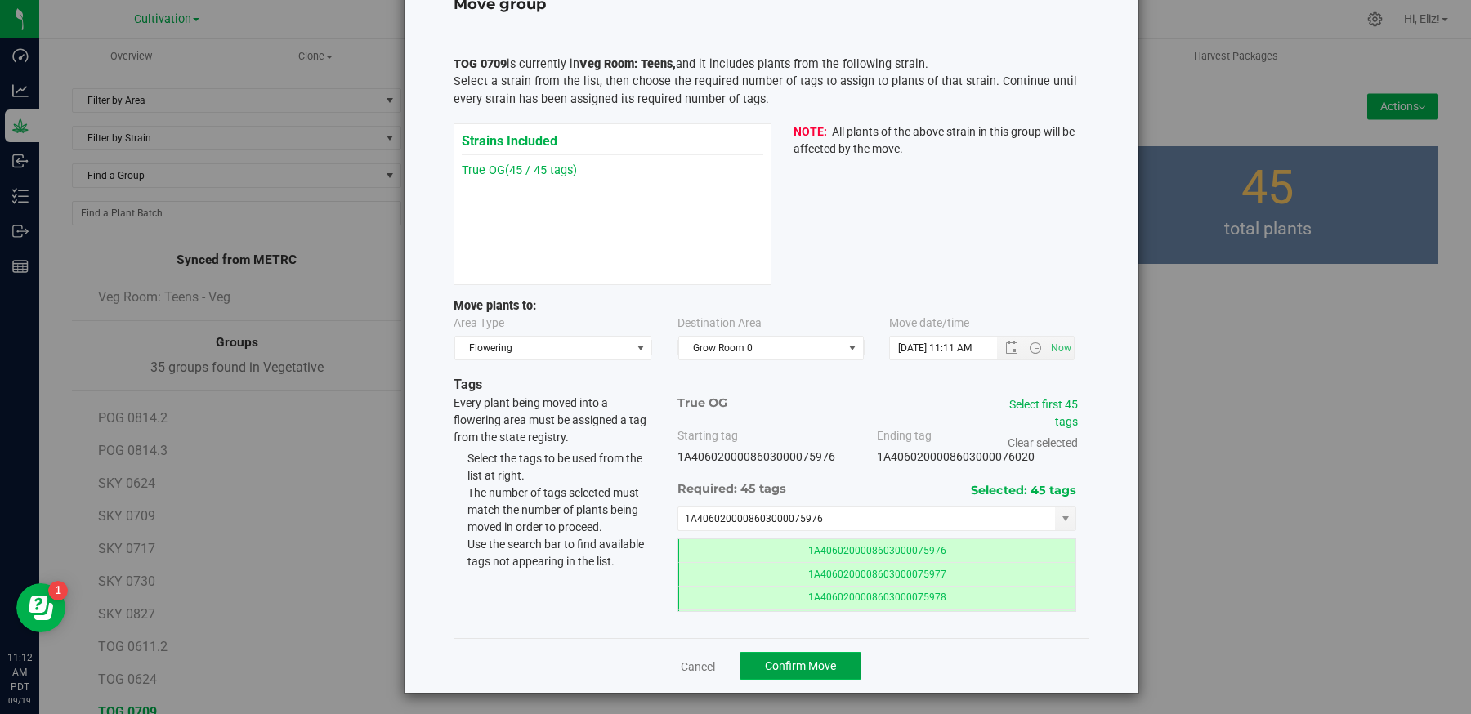
click at [806, 665] on span "Confirm Move" at bounding box center [800, 666] width 71 height 13
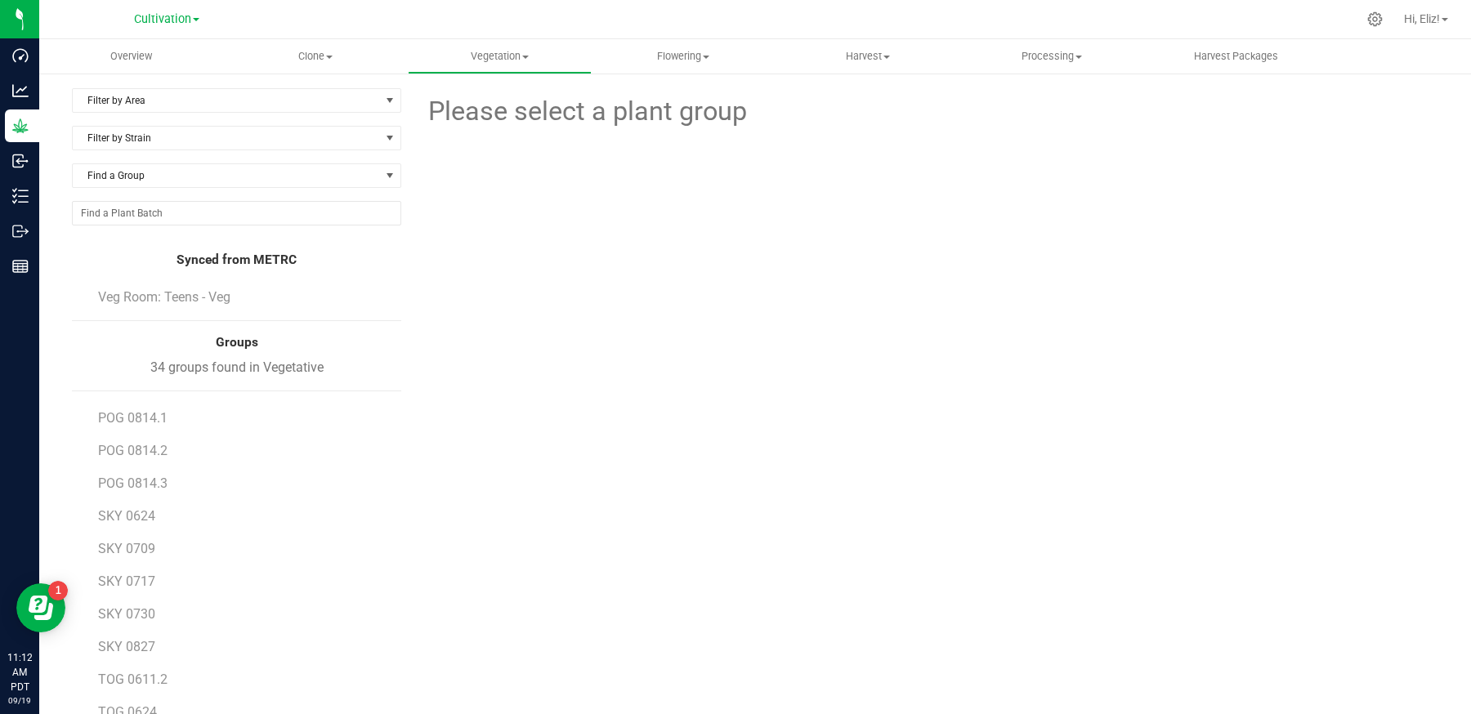
scroll to position [99, 0]
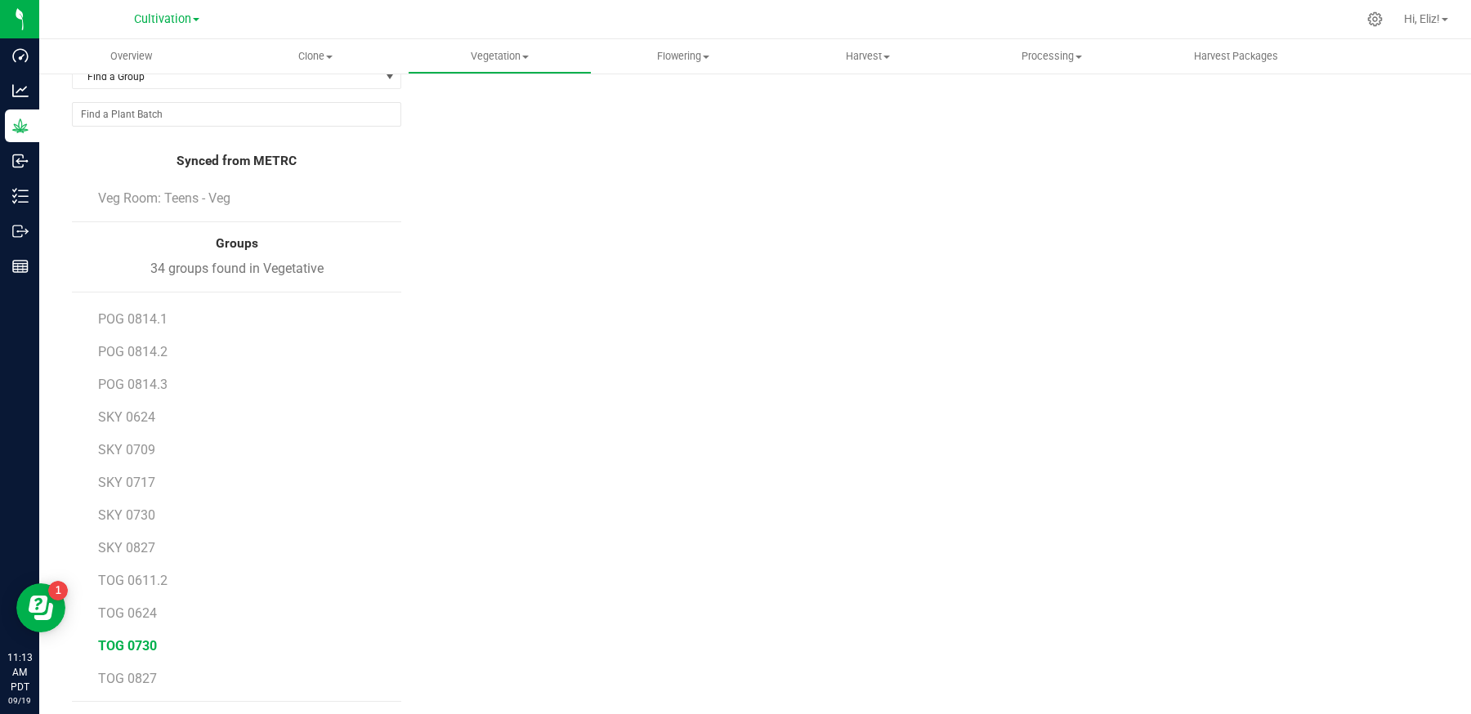
click at [138, 642] on span "TOG 0730" at bounding box center [127, 646] width 59 height 16
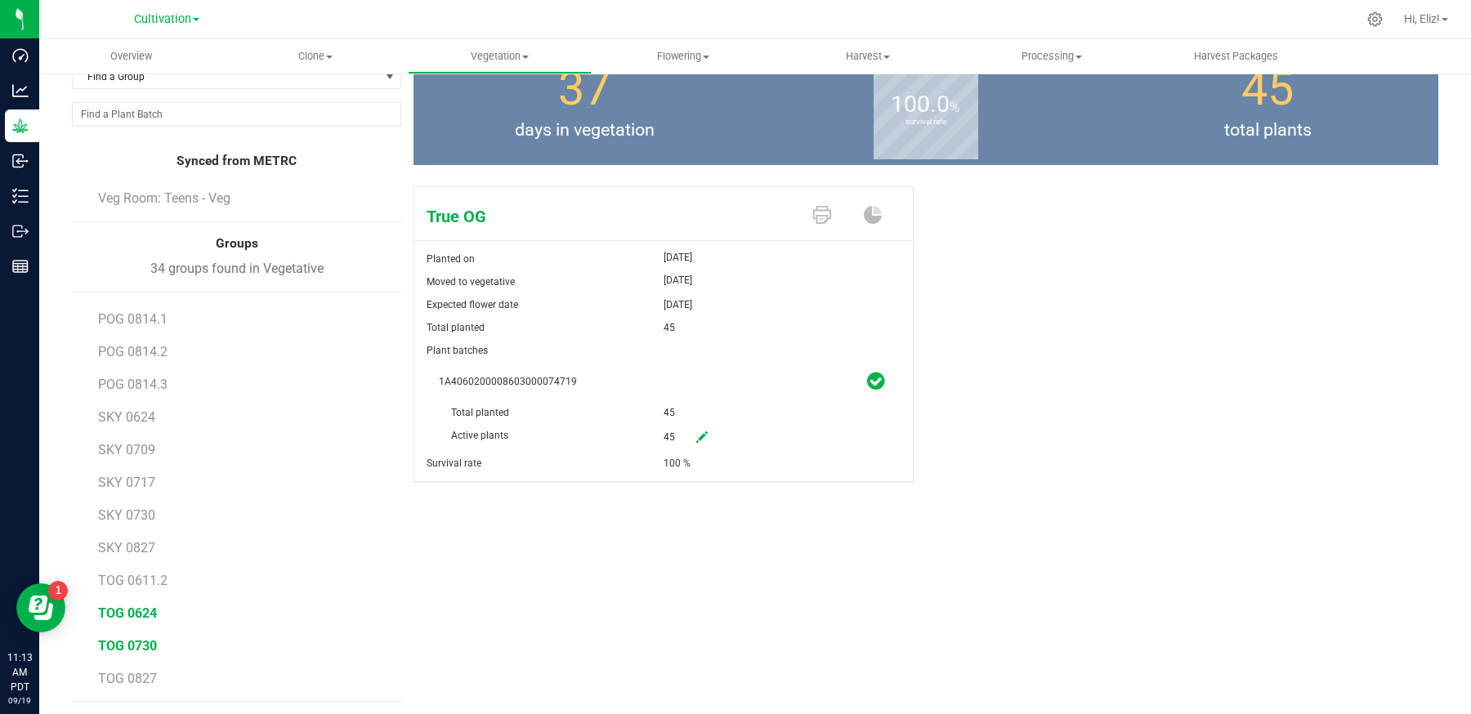
click at [150, 606] on span "TOG 0624" at bounding box center [127, 614] width 59 height 16
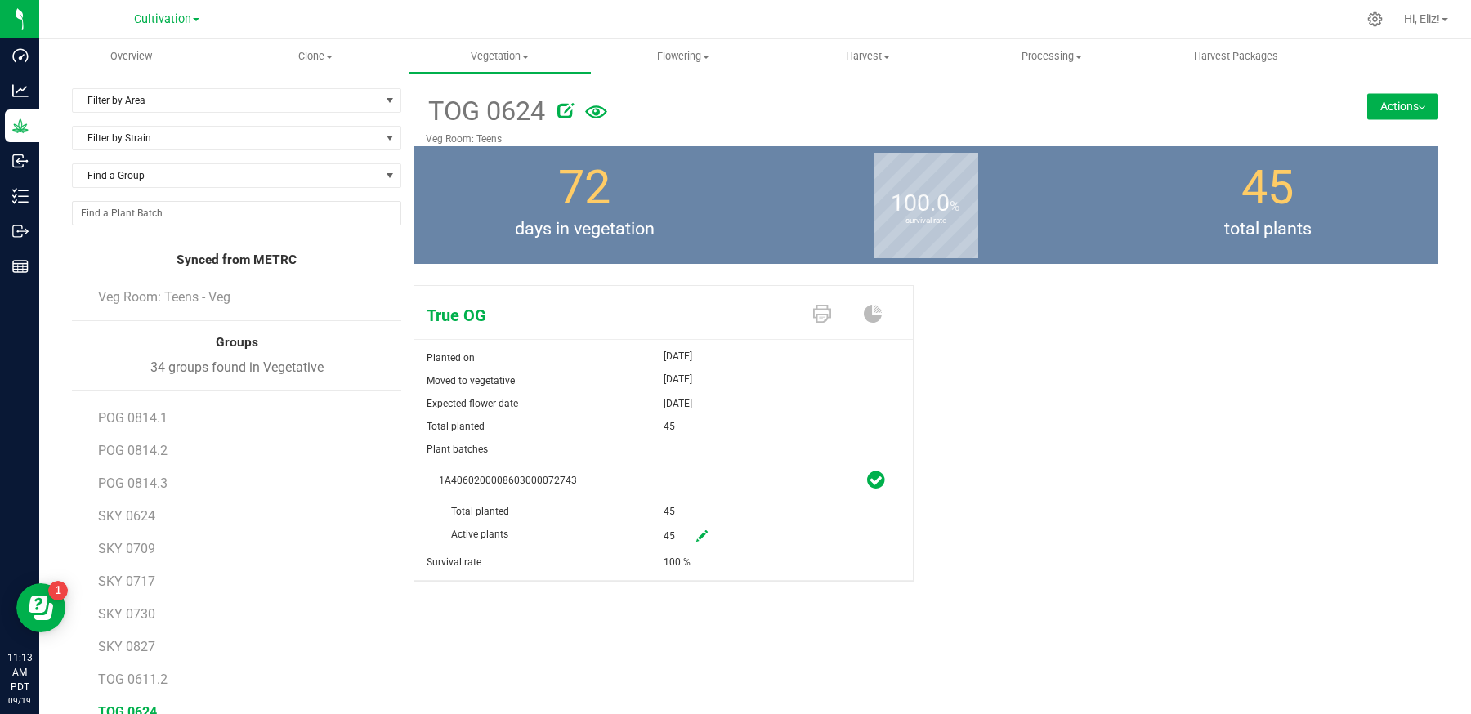
click at [1384, 112] on button "Actions" at bounding box center [1402, 106] width 71 height 26
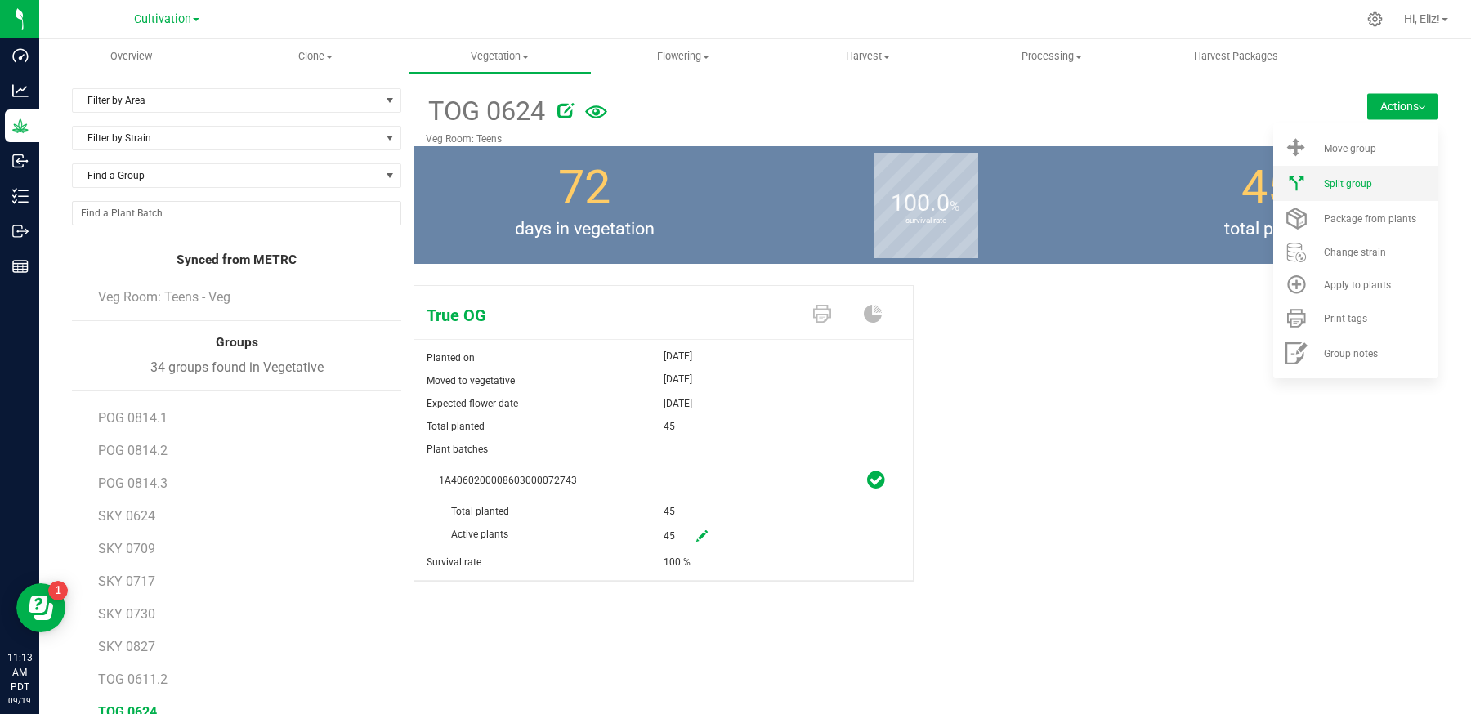
click at [1368, 191] on li "Split group" at bounding box center [1355, 183] width 165 height 35
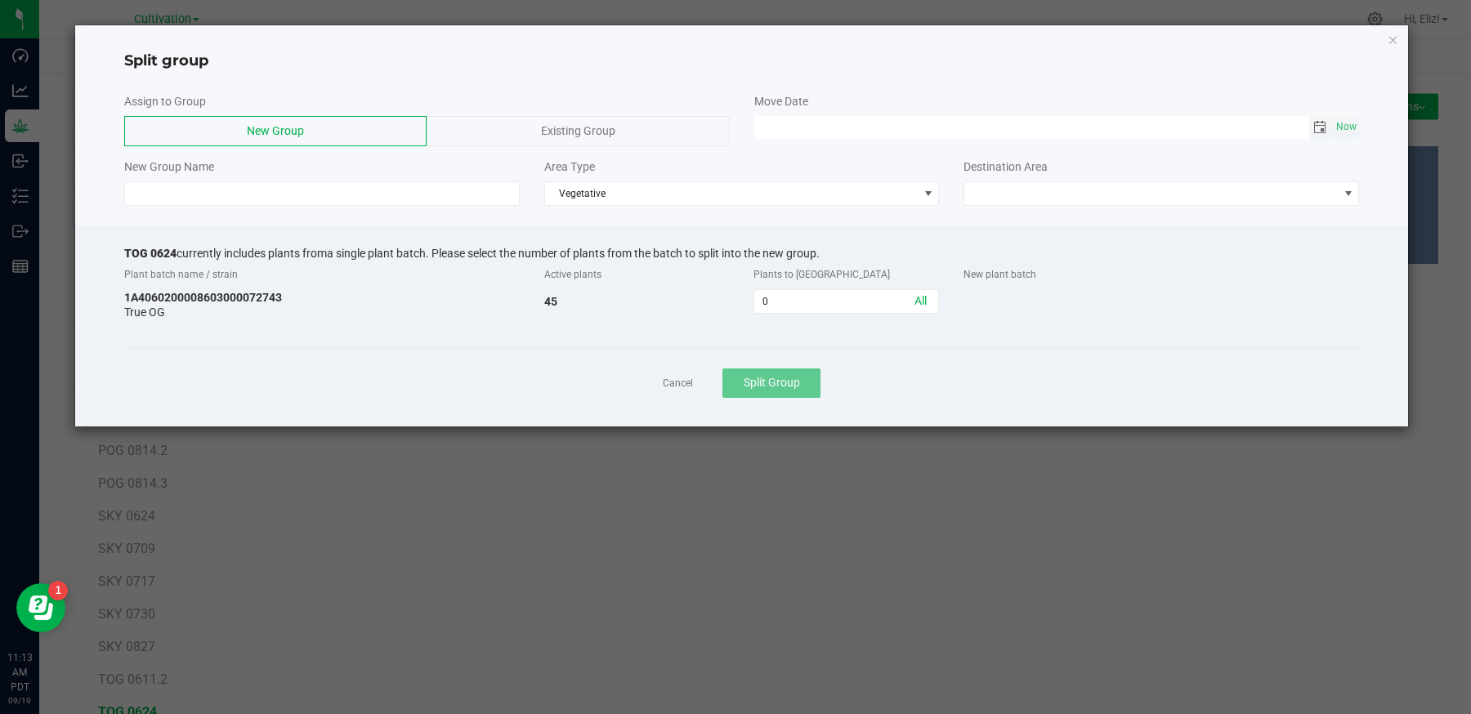
click at [1317, 123] on span "Toggle calendar" at bounding box center [1319, 127] width 13 height 13
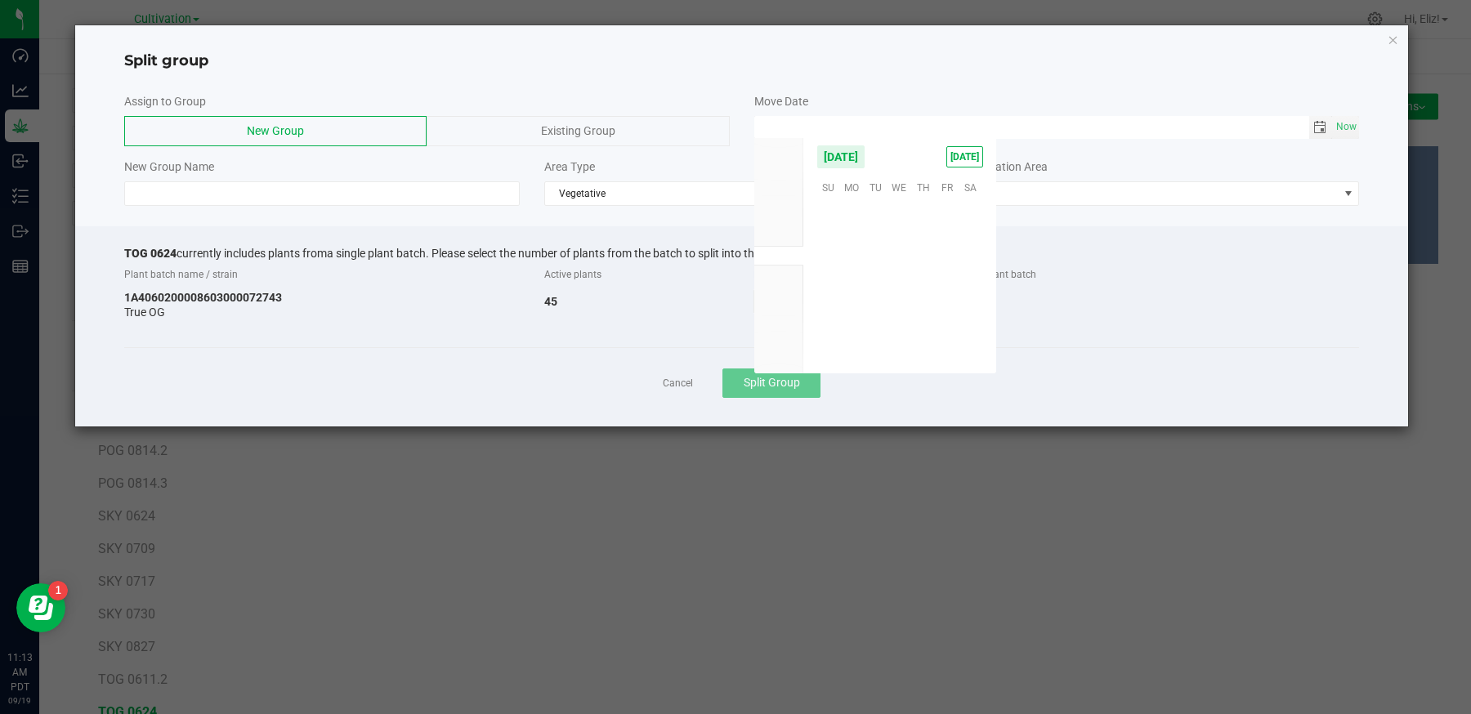
scroll to position [265075, 0]
click at [891, 266] on span "17" at bounding box center [900, 263] width 24 height 25
type input "[DATE] 12:00 AM"
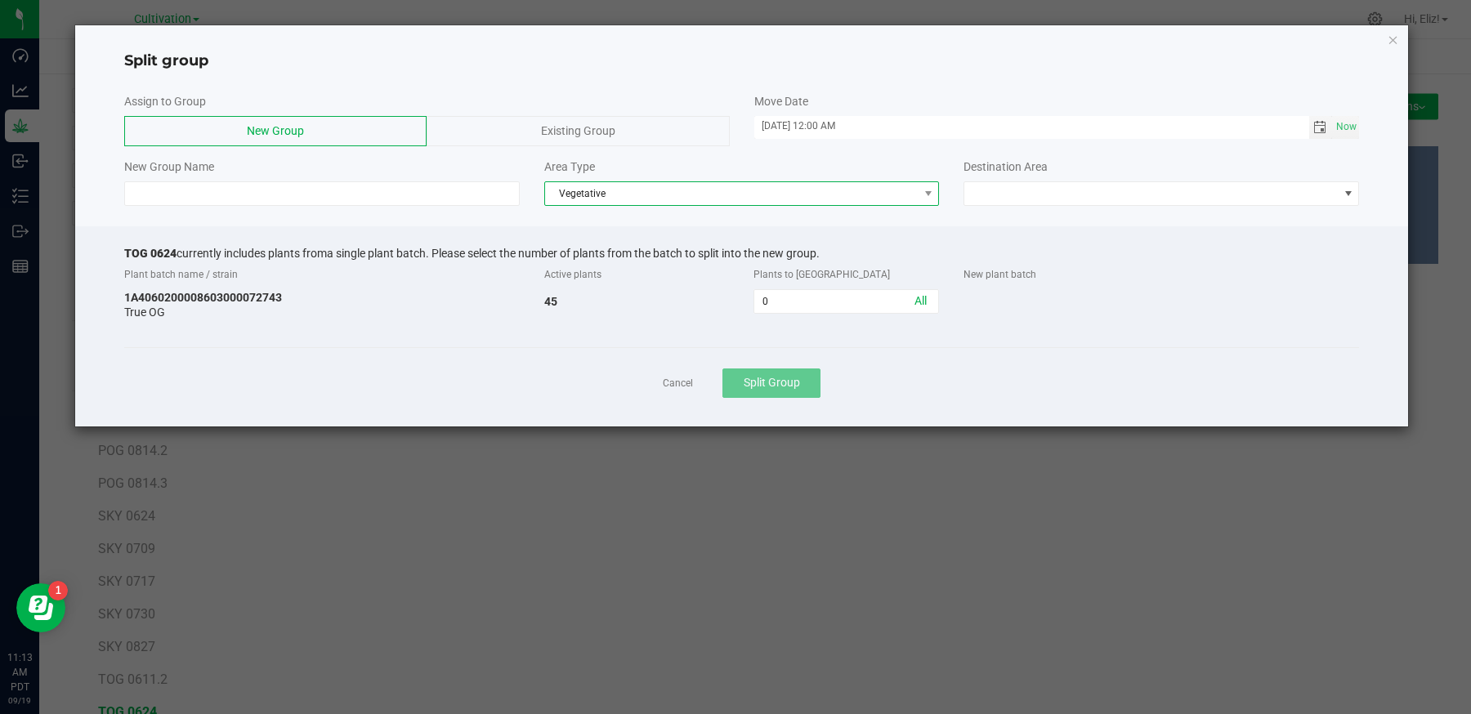
click at [608, 197] on span "Vegetative" at bounding box center [731, 193] width 373 height 23
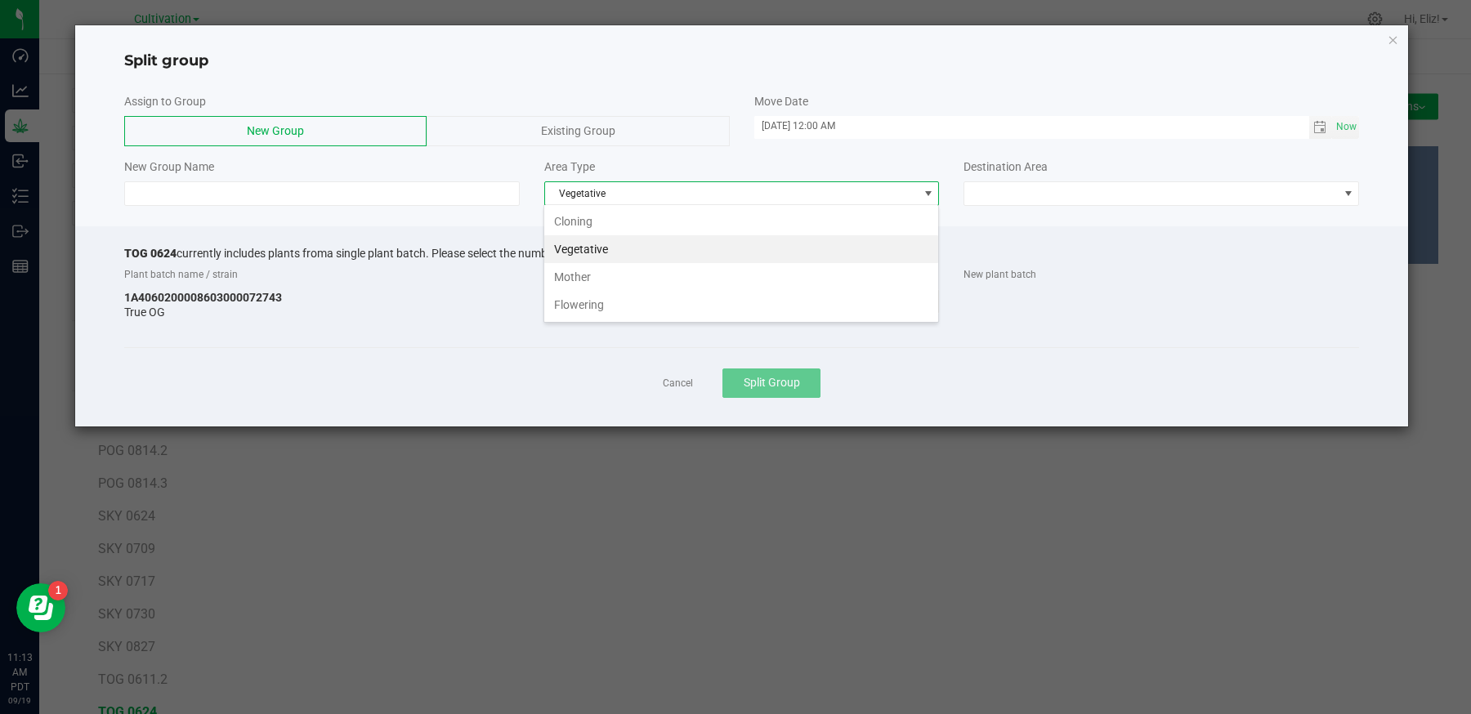
scroll to position [24, 395]
click at [600, 306] on li "Flowering" at bounding box center [741, 305] width 394 height 28
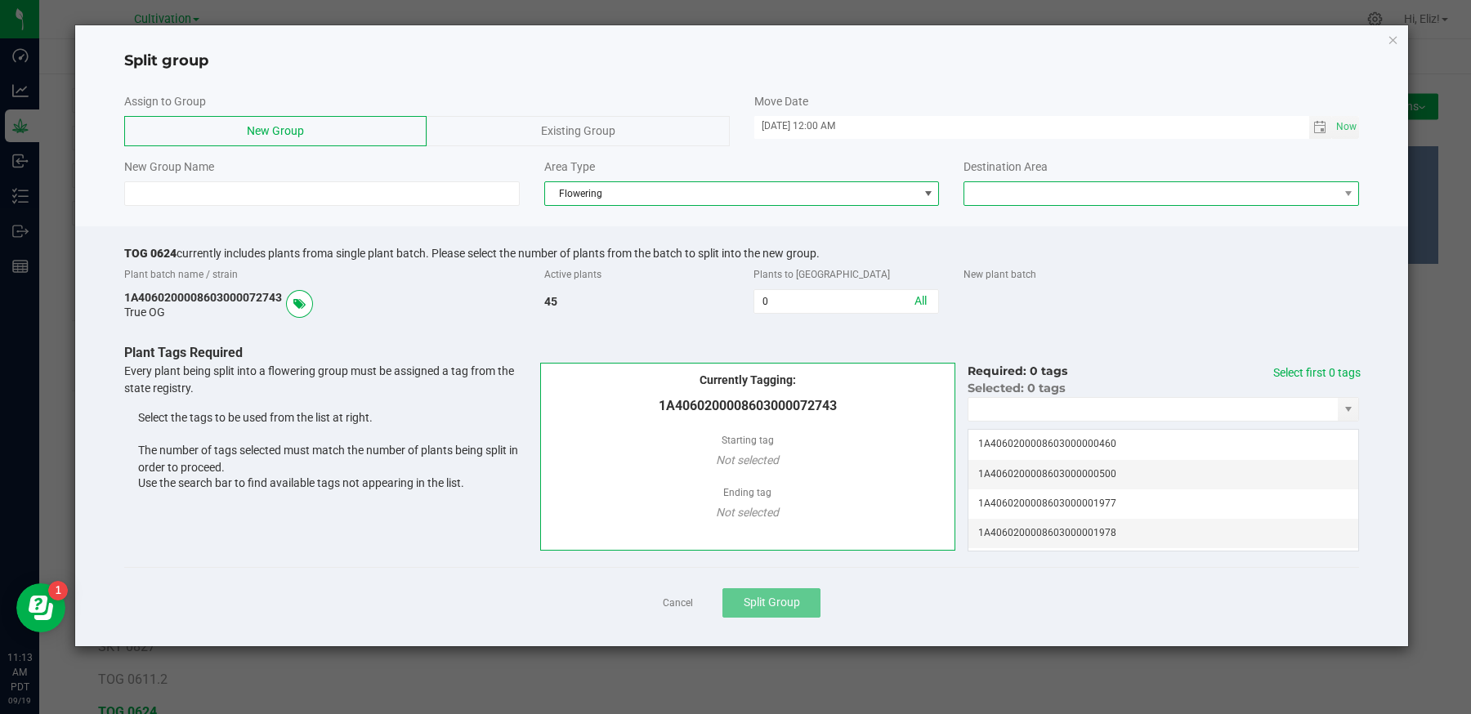
click at [1013, 190] on span at bounding box center [1150, 193] width 373 height 23
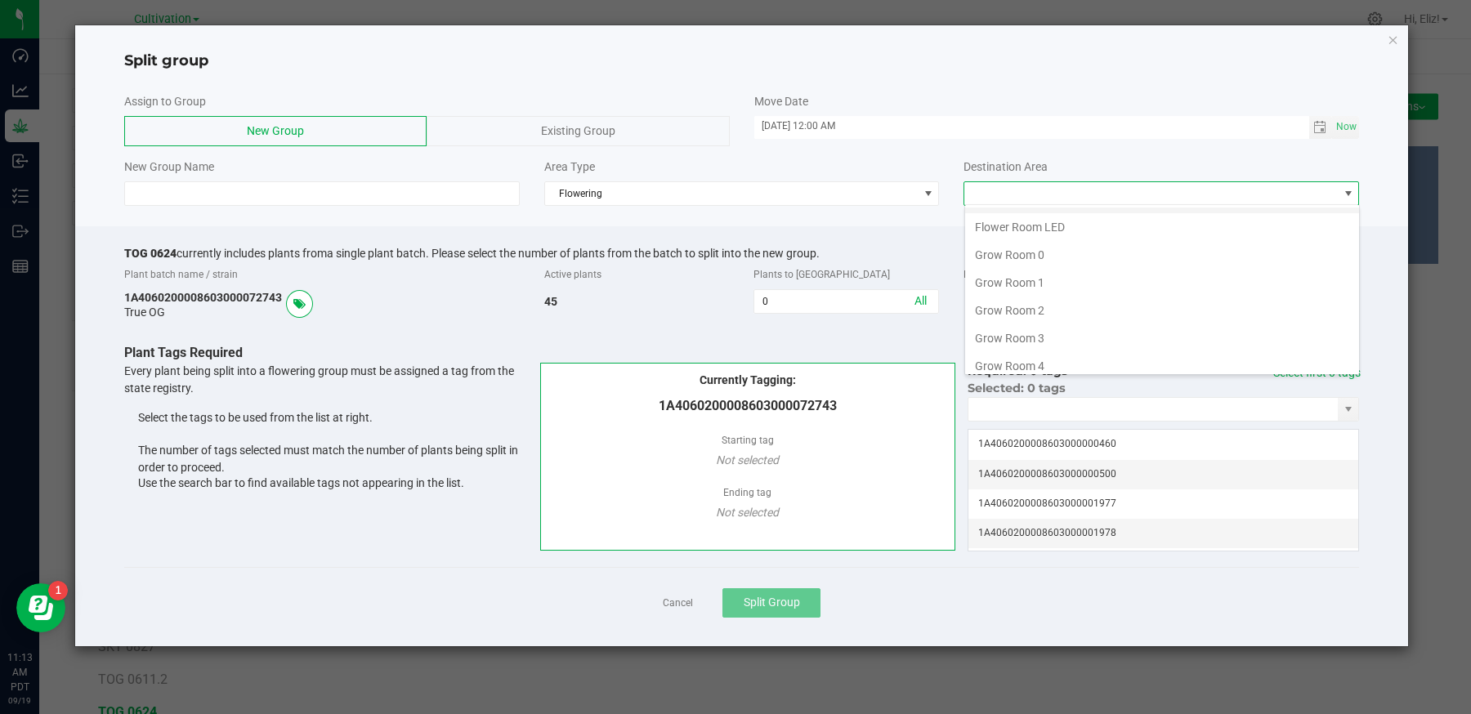
scroll to position [173, 0]
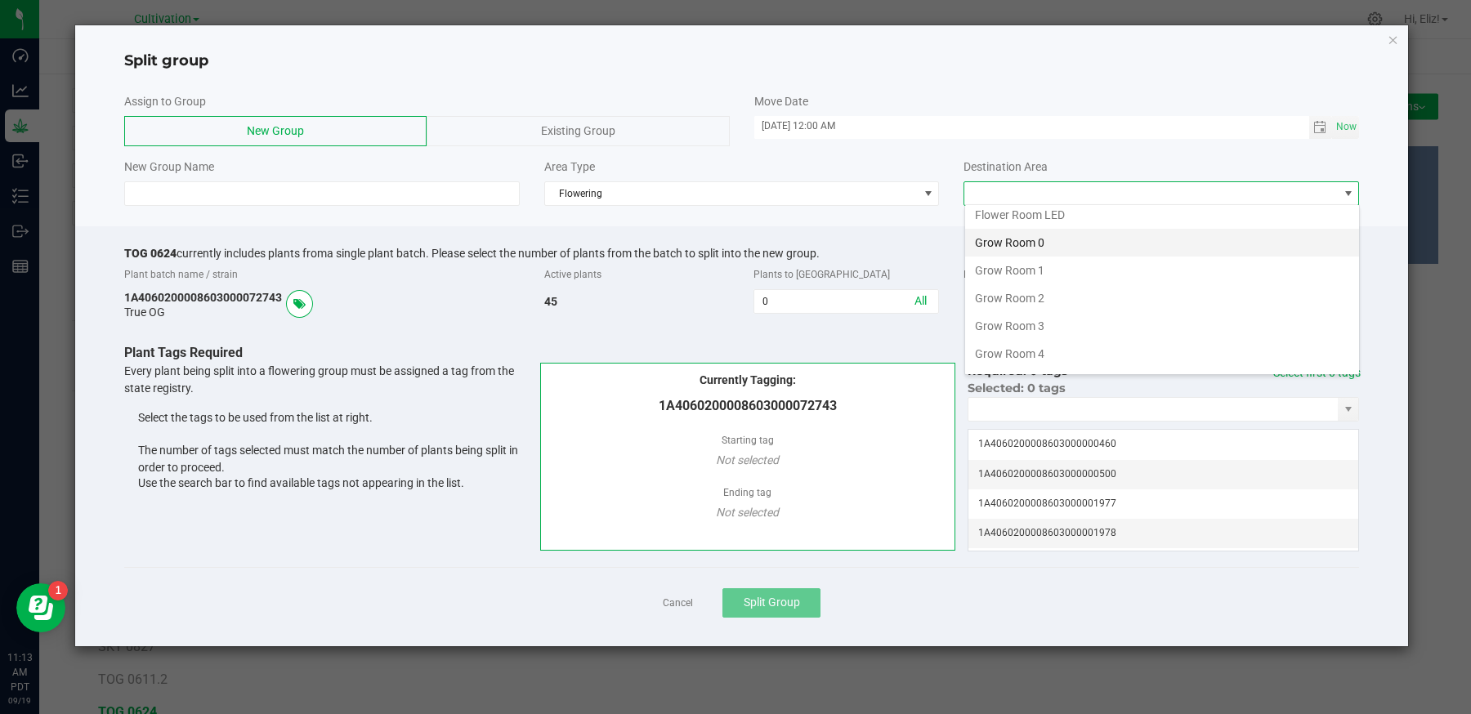
click at [1031, 242] on li "Grow Room 0" at bounding box center [1162, 243] width 394 height 28
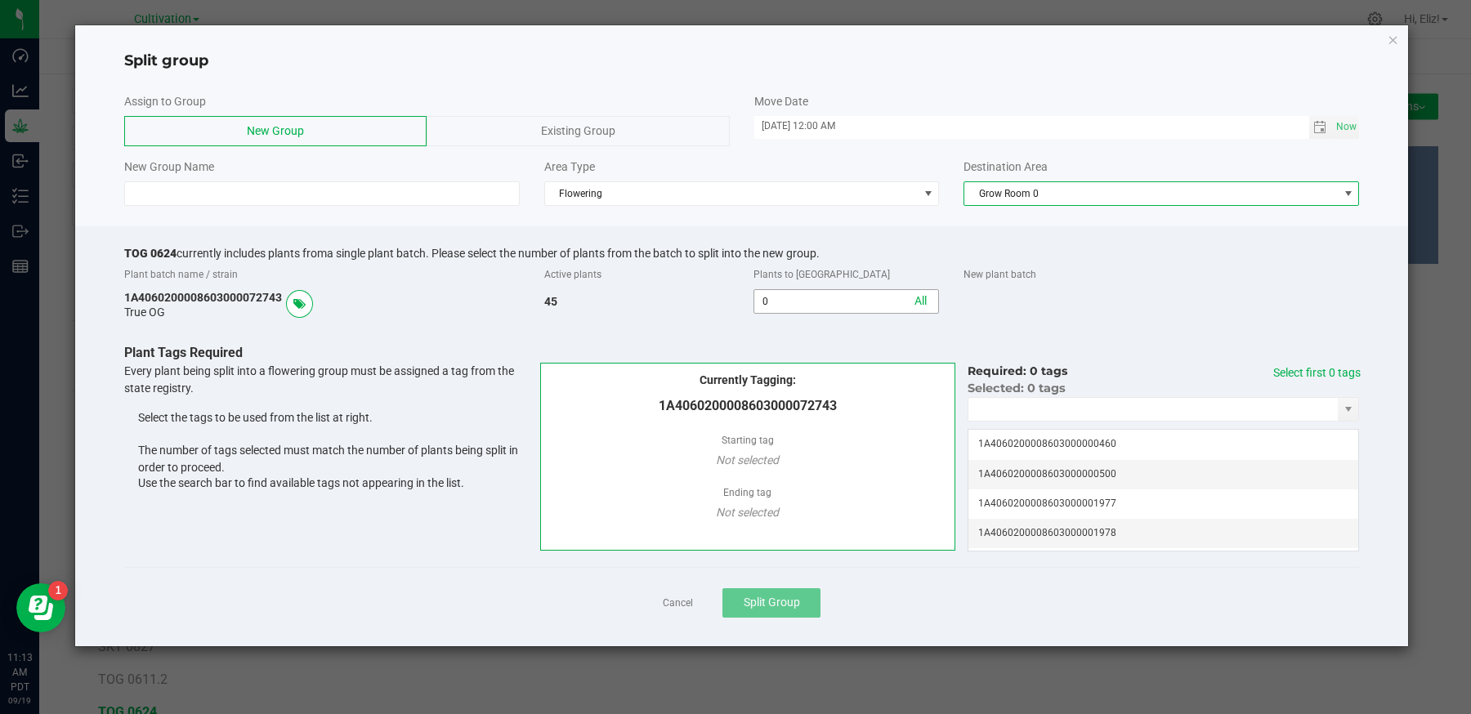
click at [763, 299] on input "0" at bounding box center [846, 301] width 184 height 23
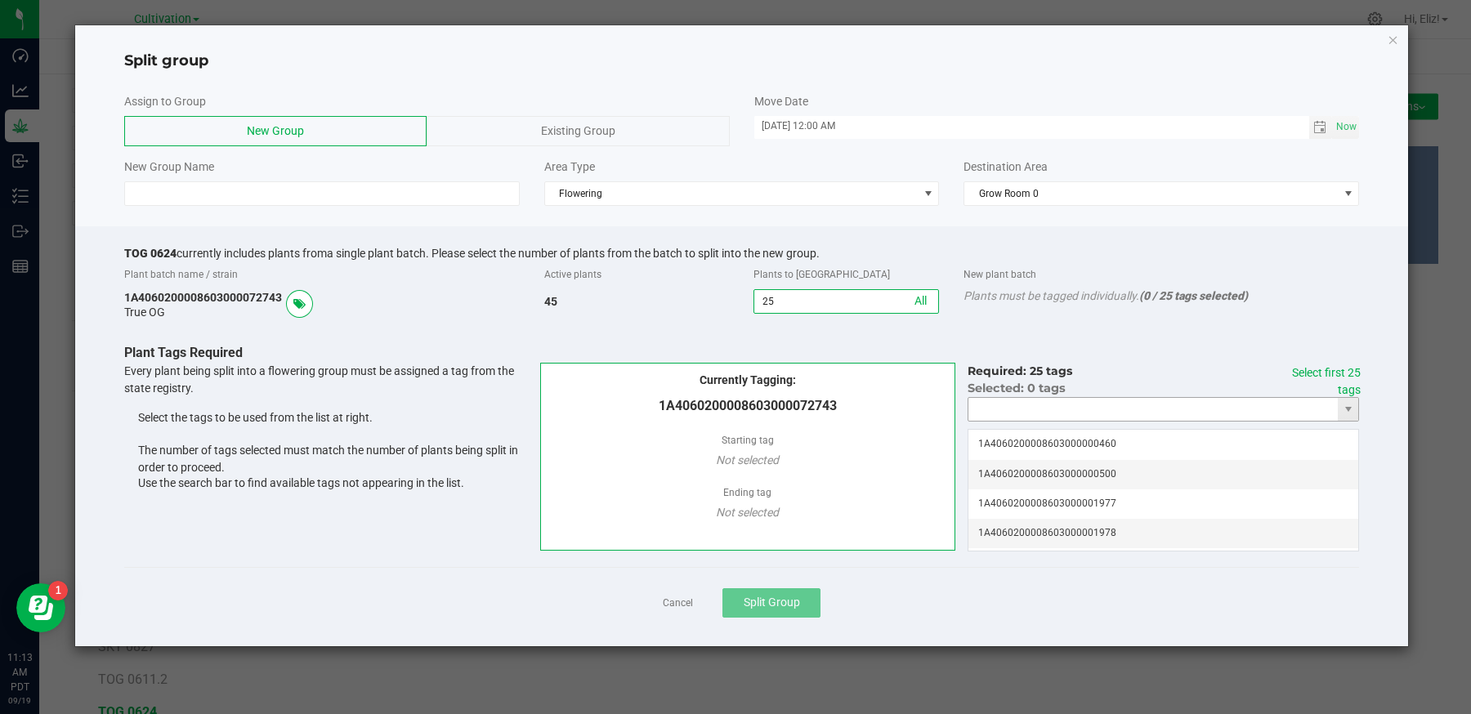
type input "25"
click at [996, 412] on input "NO DATA FOUND" at bounding box center [1152, 409] width 369 height 23
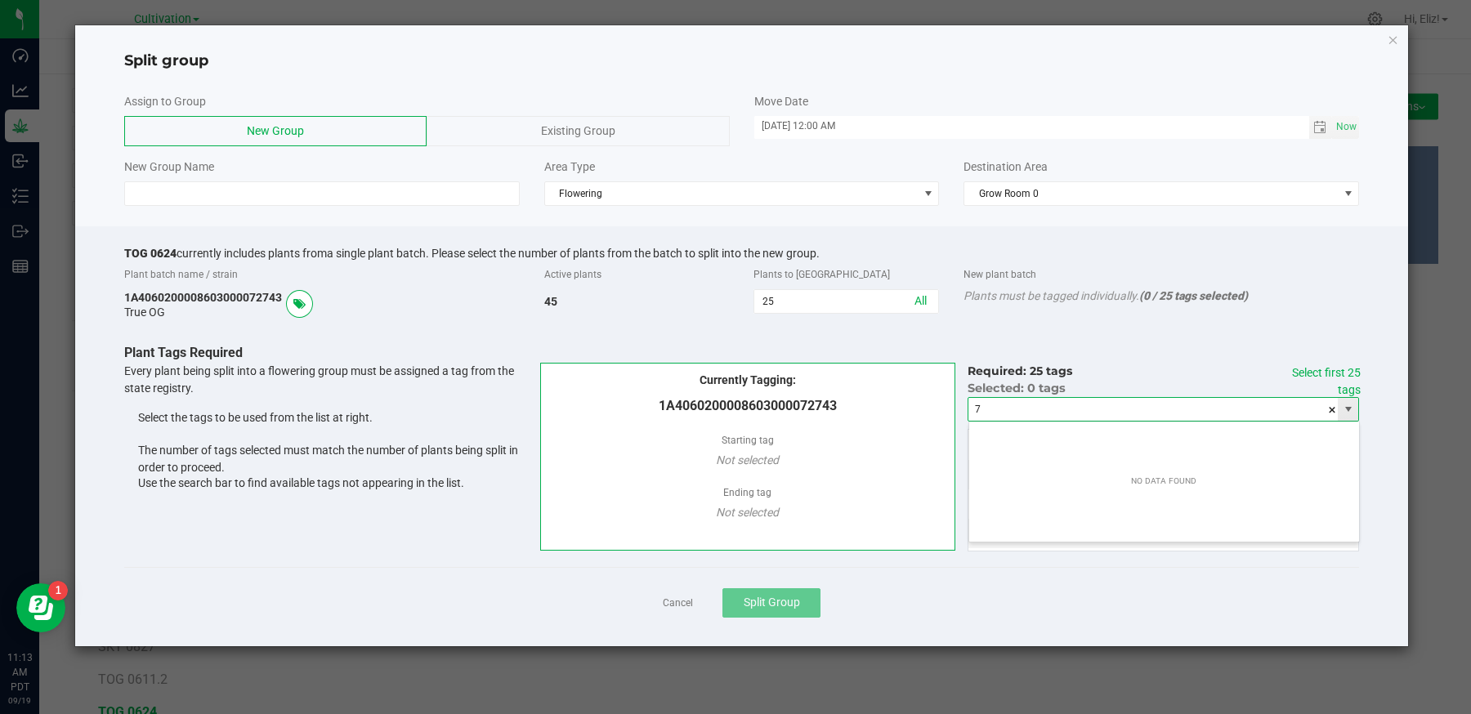
scroll to position [24, 391]
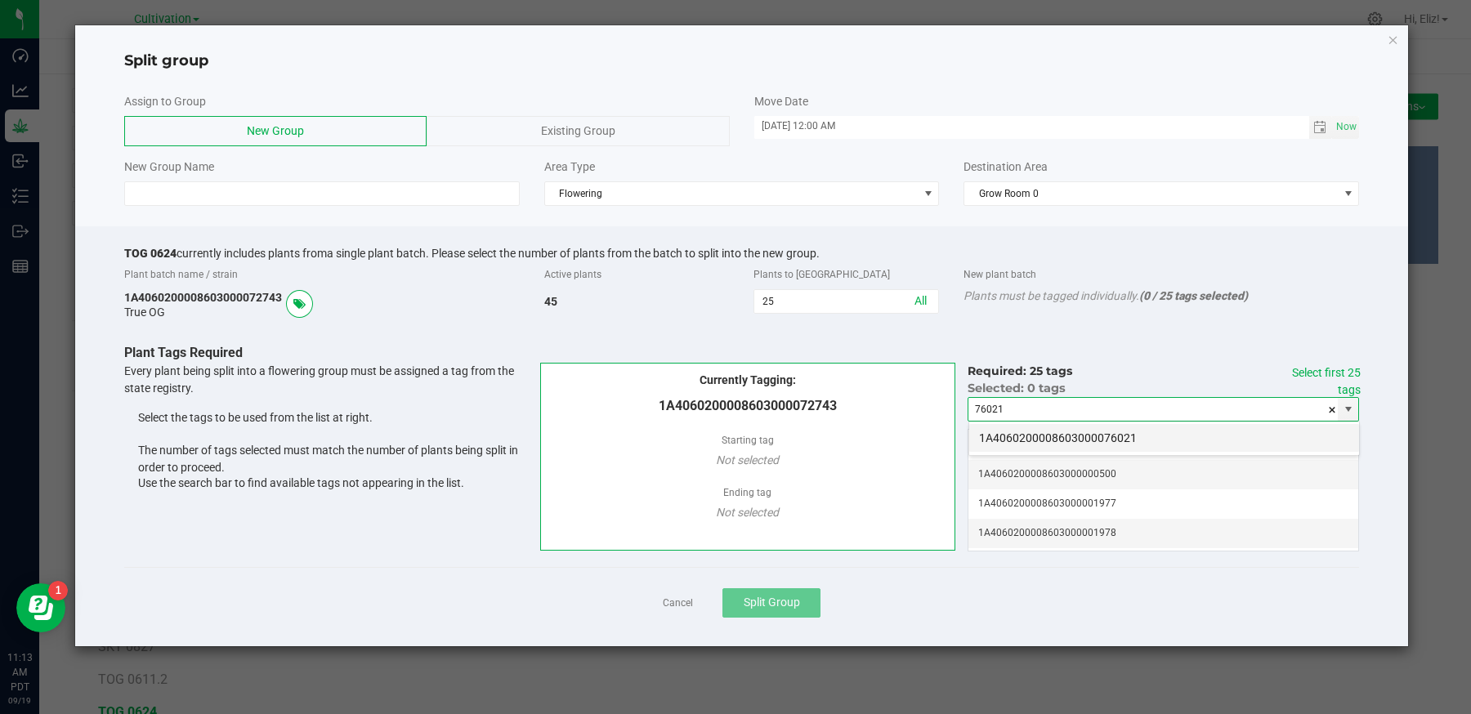
click at [1008, 432] on li "1A4060200008603000076021" at bounding box center [1164, 438] width 390 height 28
type input "1A4060200008603000076021"
click at [1304, 373] on link "Select first 25 tags" at bounding box center [1326, 381] width 69 height 30
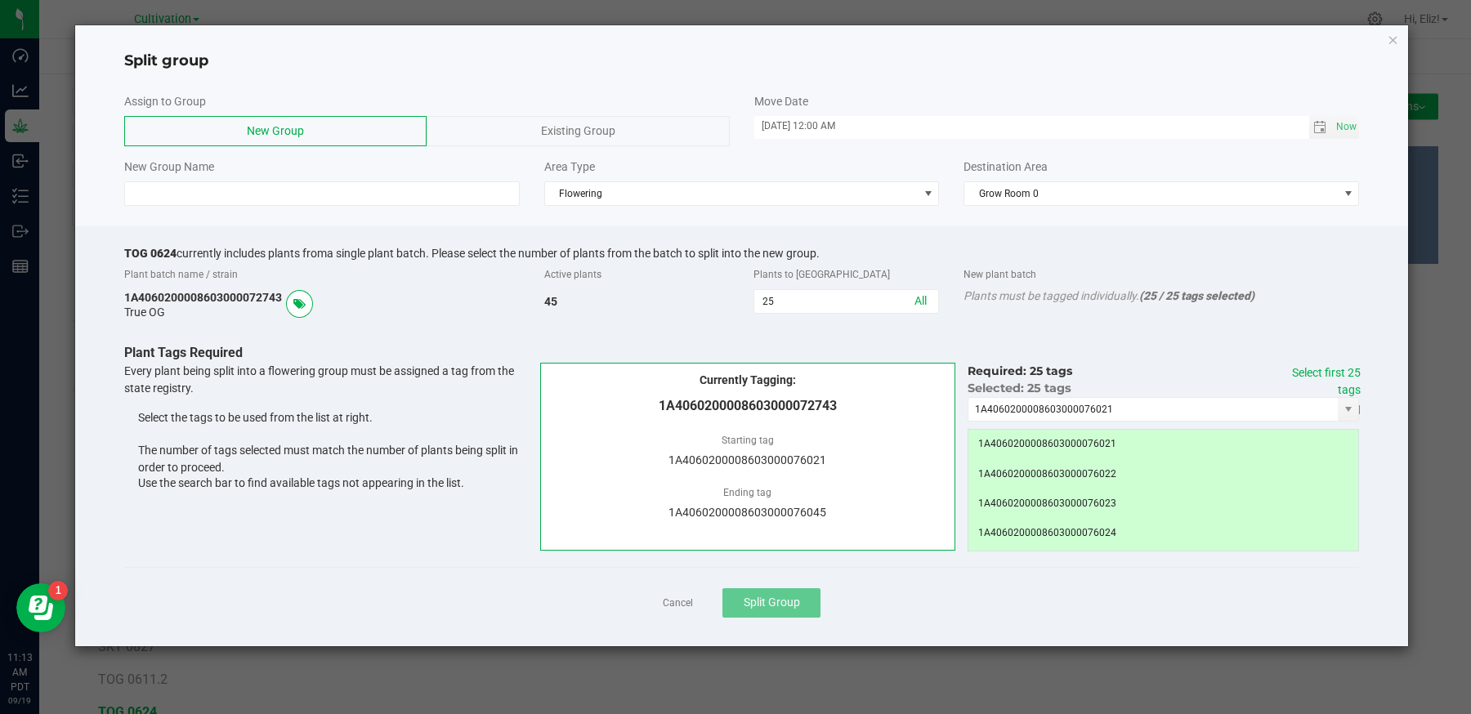
click at [859, 607] on div "Cancel Split Group" at bounding box center [742, 602] width 1236 height 71
click at [241, 186] on input at bounding box center [322, 193] width 396 height 25
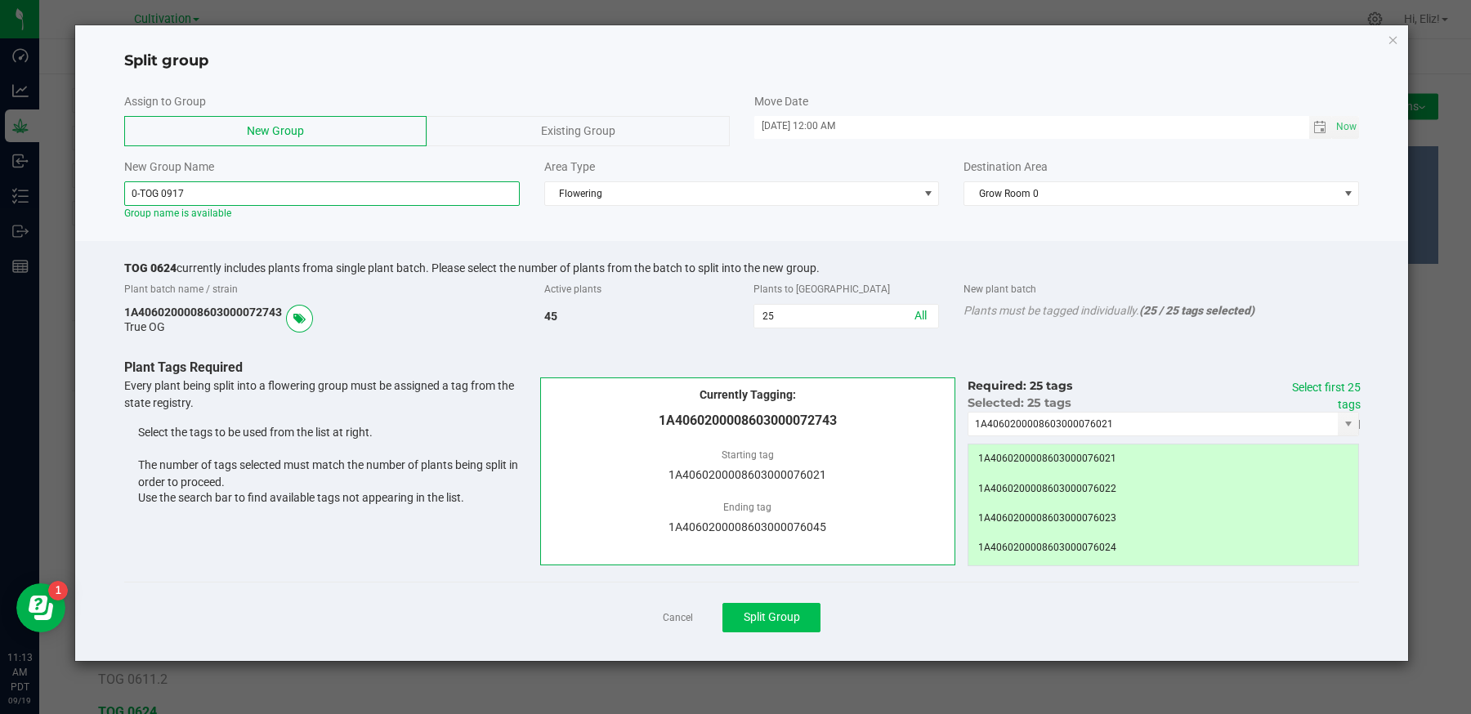
type input "0-TOG 0917"
click at [780, 610] on span "Split Group" at bounding box center [772, 616] width 56 height 13
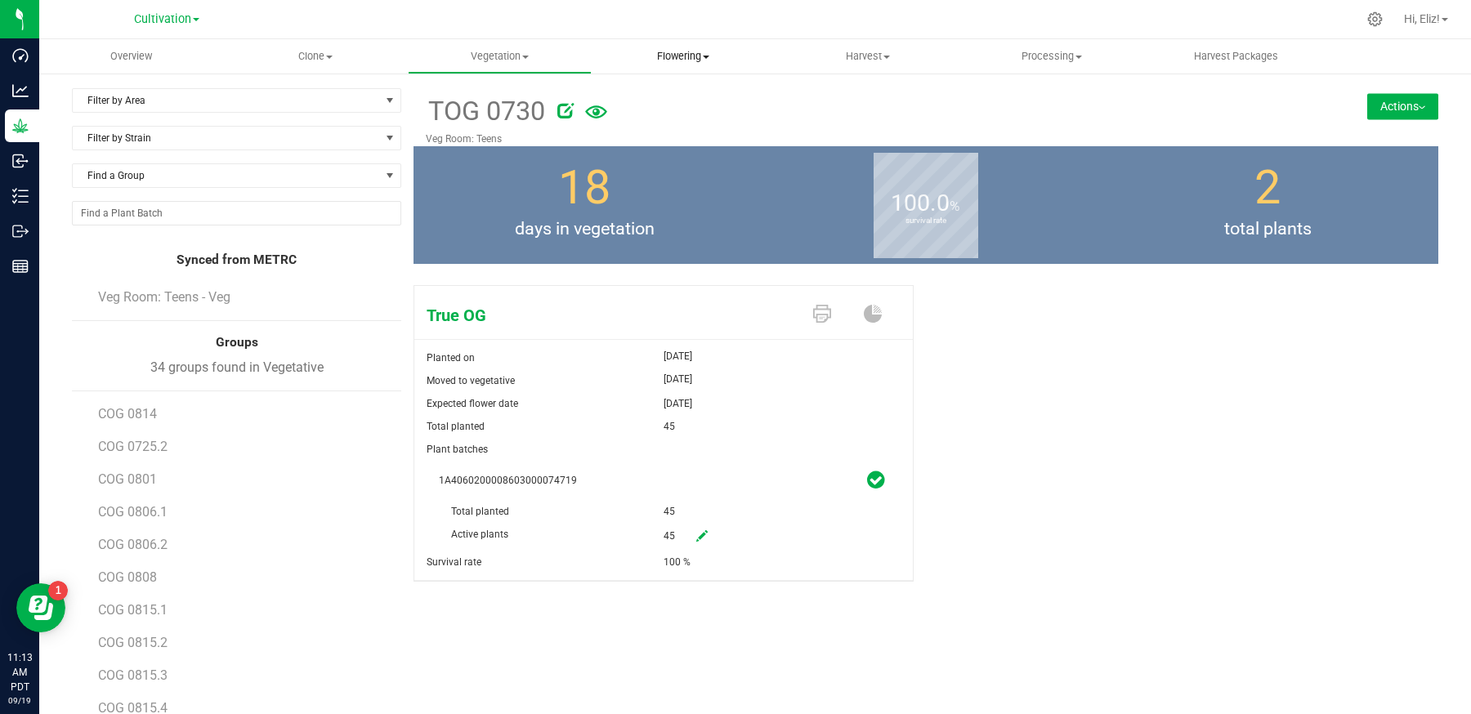
click at [691, 56] on span "Flowering" at bounding box center [683, 56] width 182 height 15
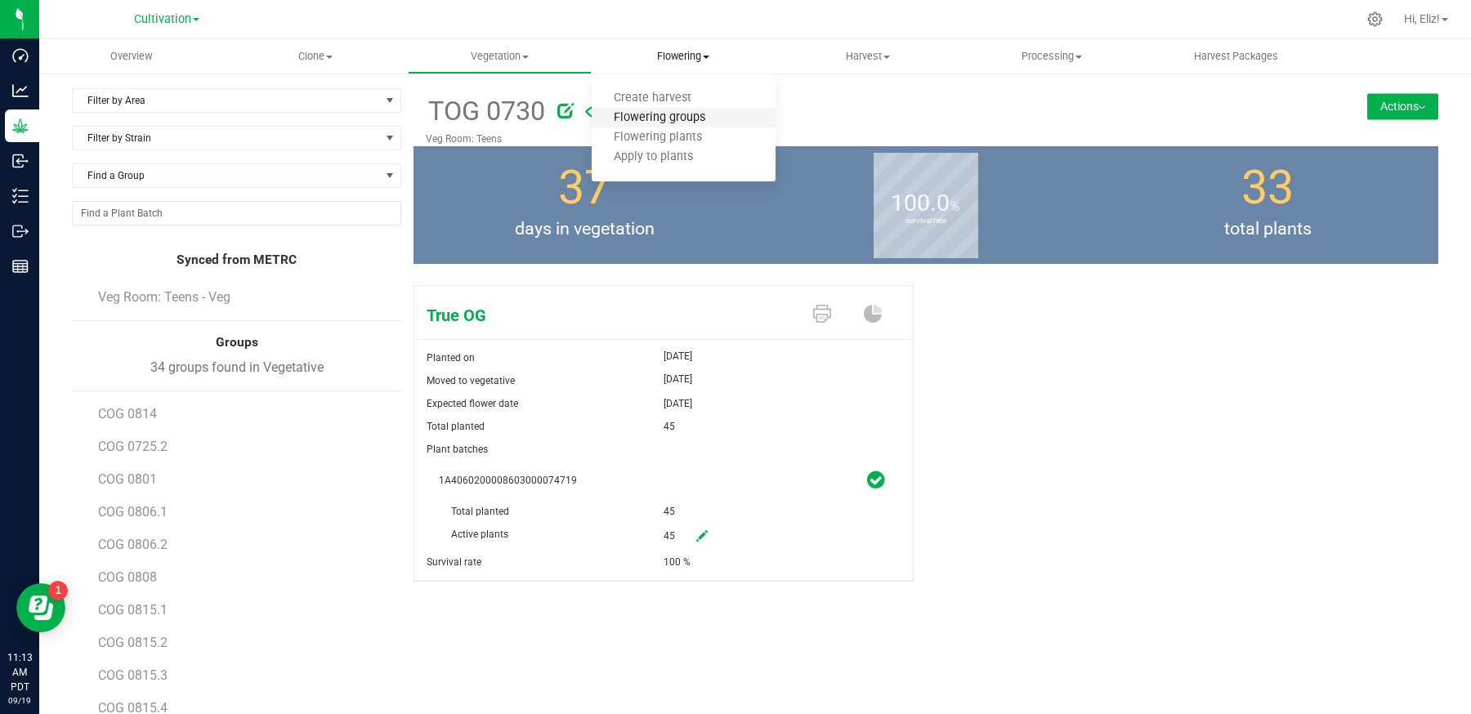
click at [680, 118] on span "Flowering groups" at bounding box center [660, 118] width 136 height 14
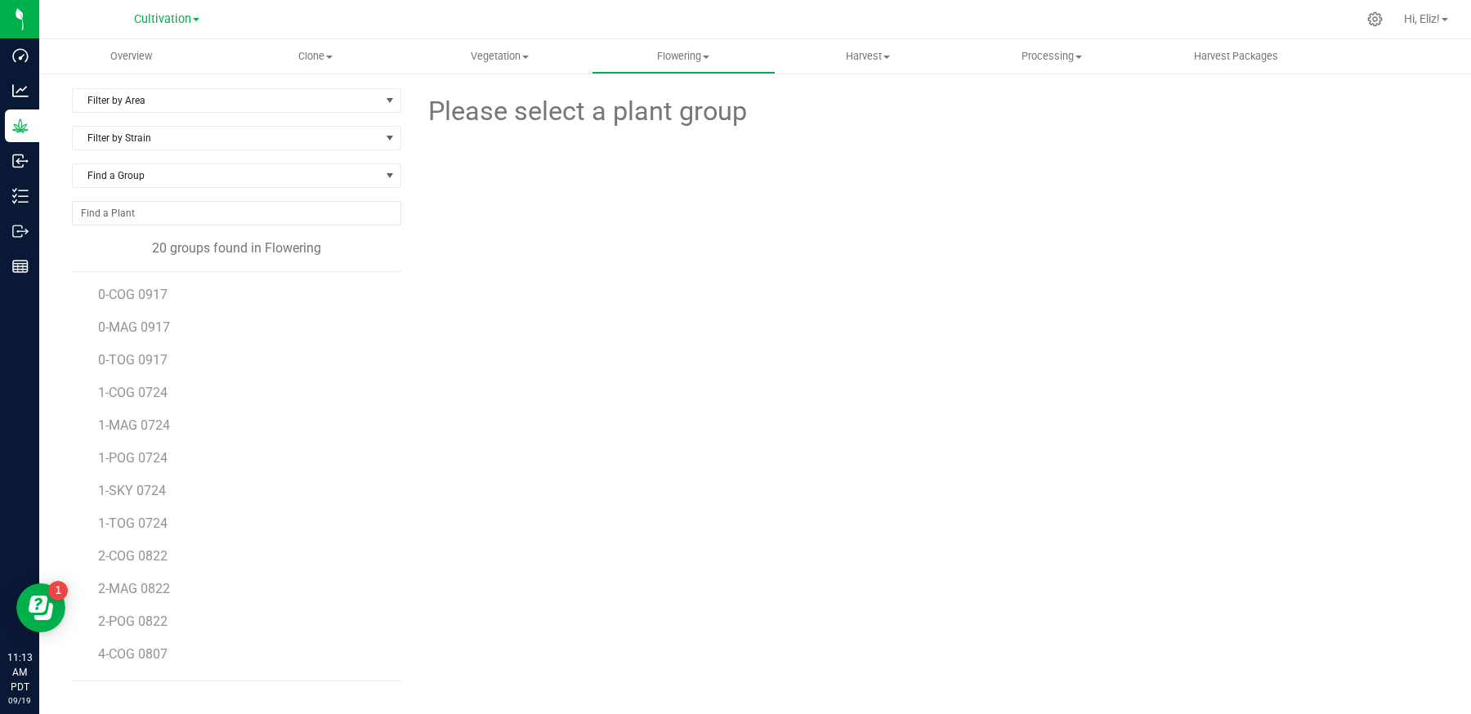
scroll to position [257, 0]
click at [142, 655] on span "TOG 0709" at bounding box center [127, 659] width 59 height 16
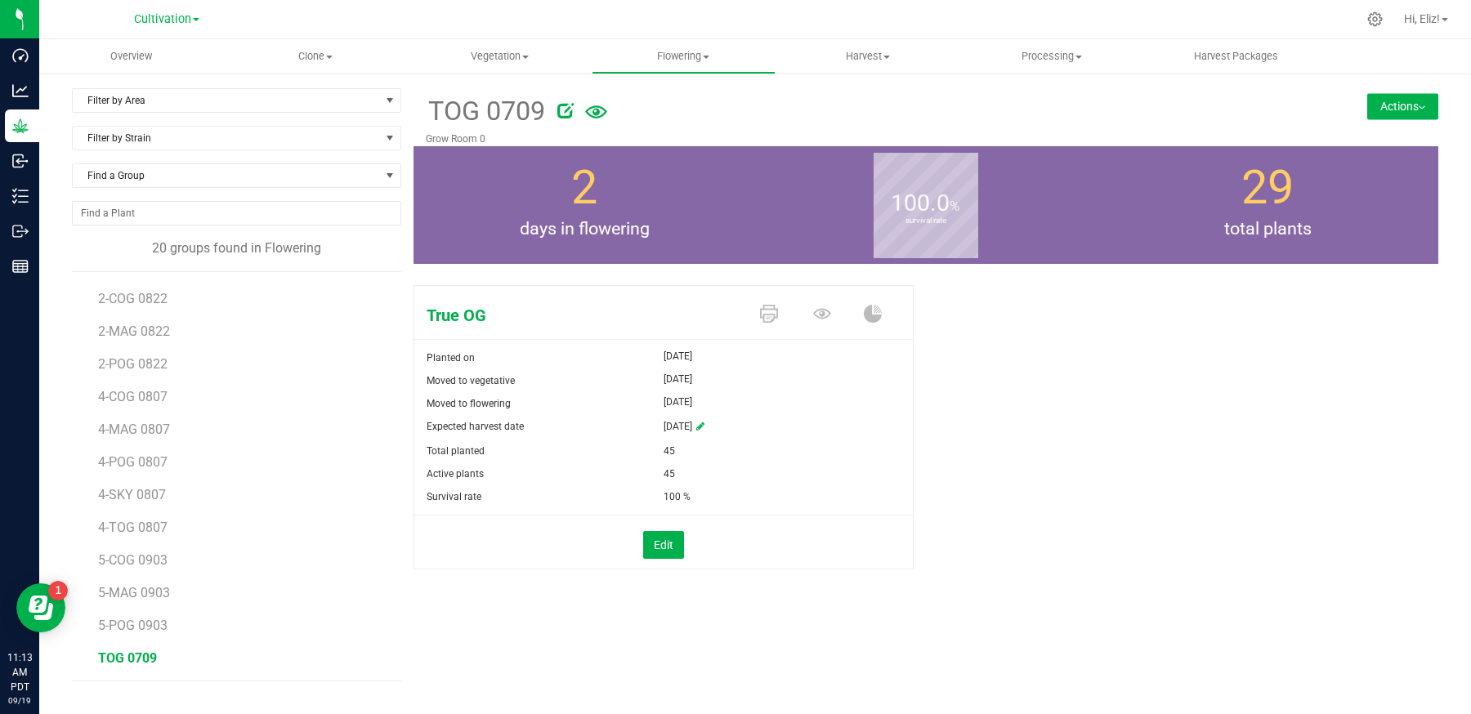
click at [1379, 98] on button "Actions" at bounding box center [1402, 106] width 71 height 26
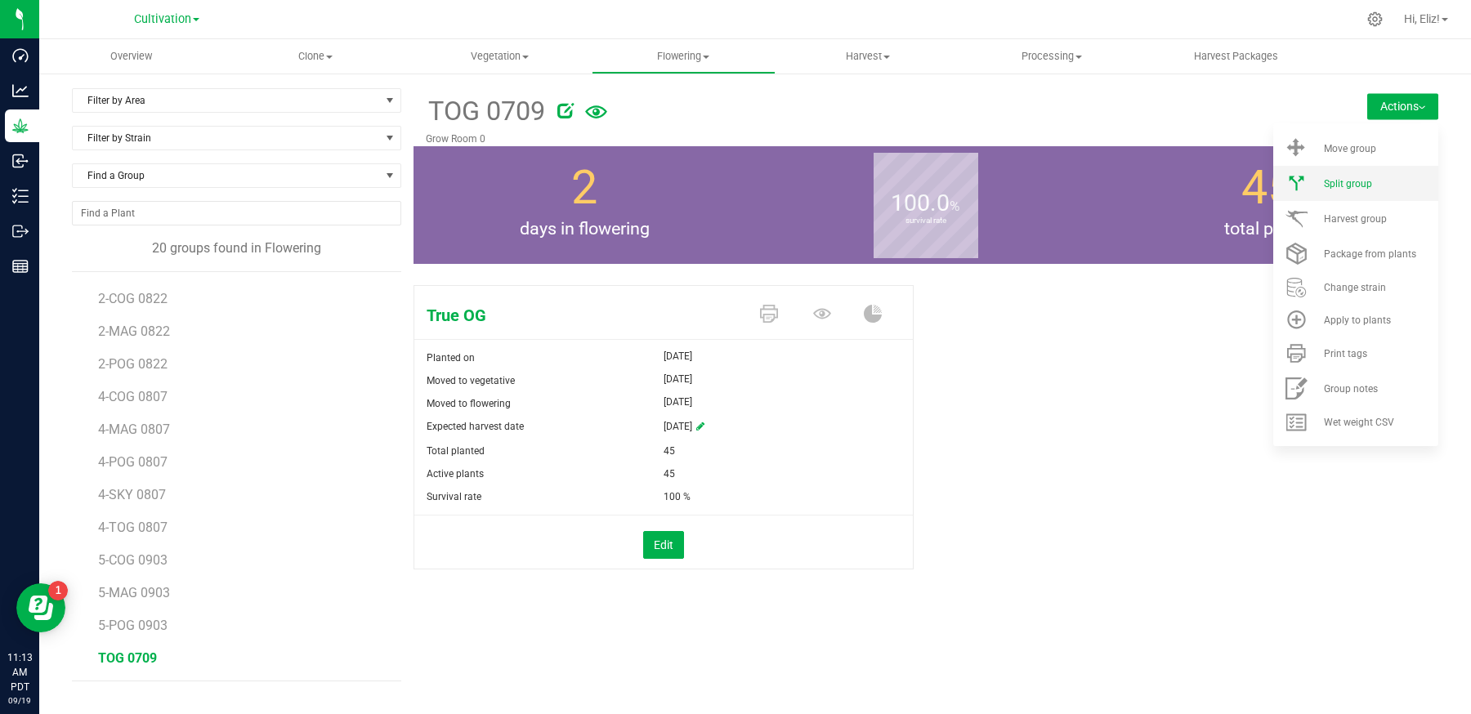
click at [1353, 188] on span "Split group" at bounding box center [1348, 183] width 48 height 11
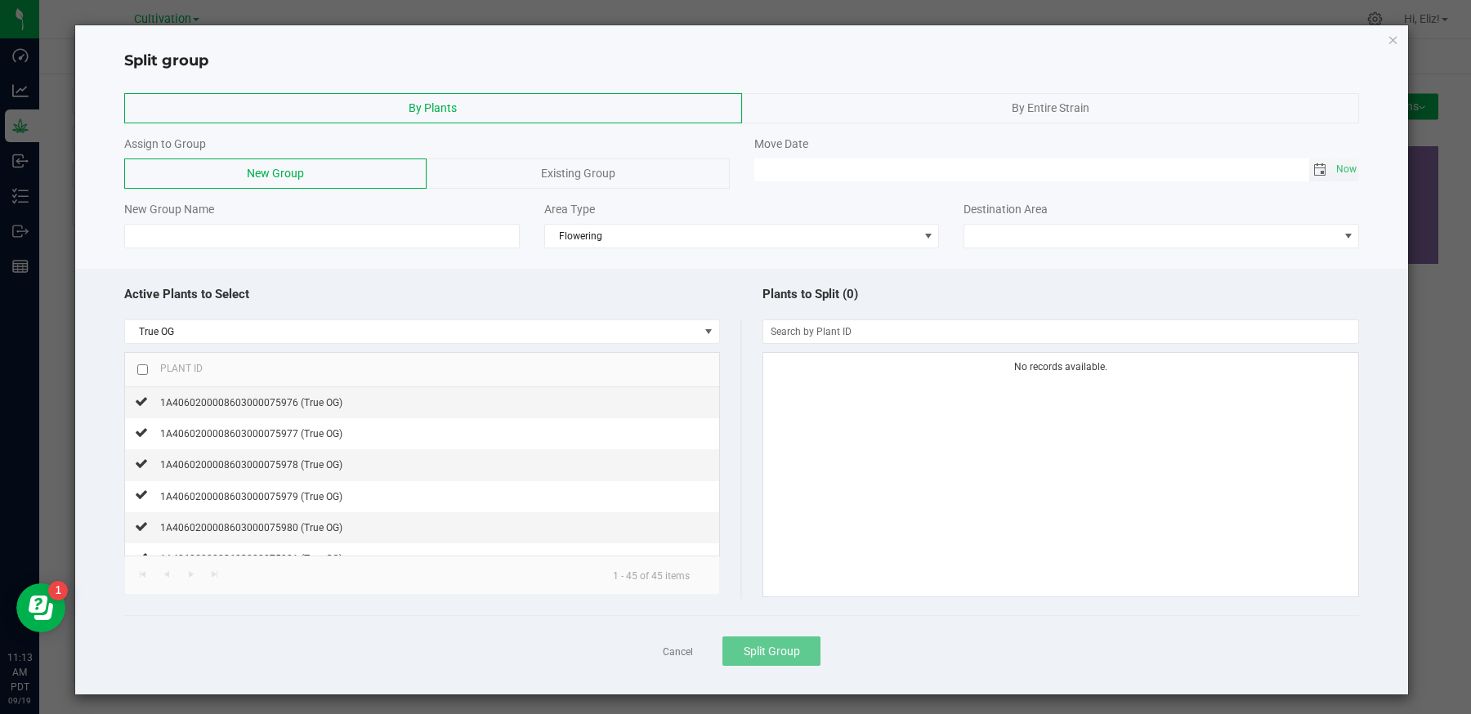
click at [1315, 172] on span "Toggle calendar" at bounding box center [1319, 169] width 13 height 13
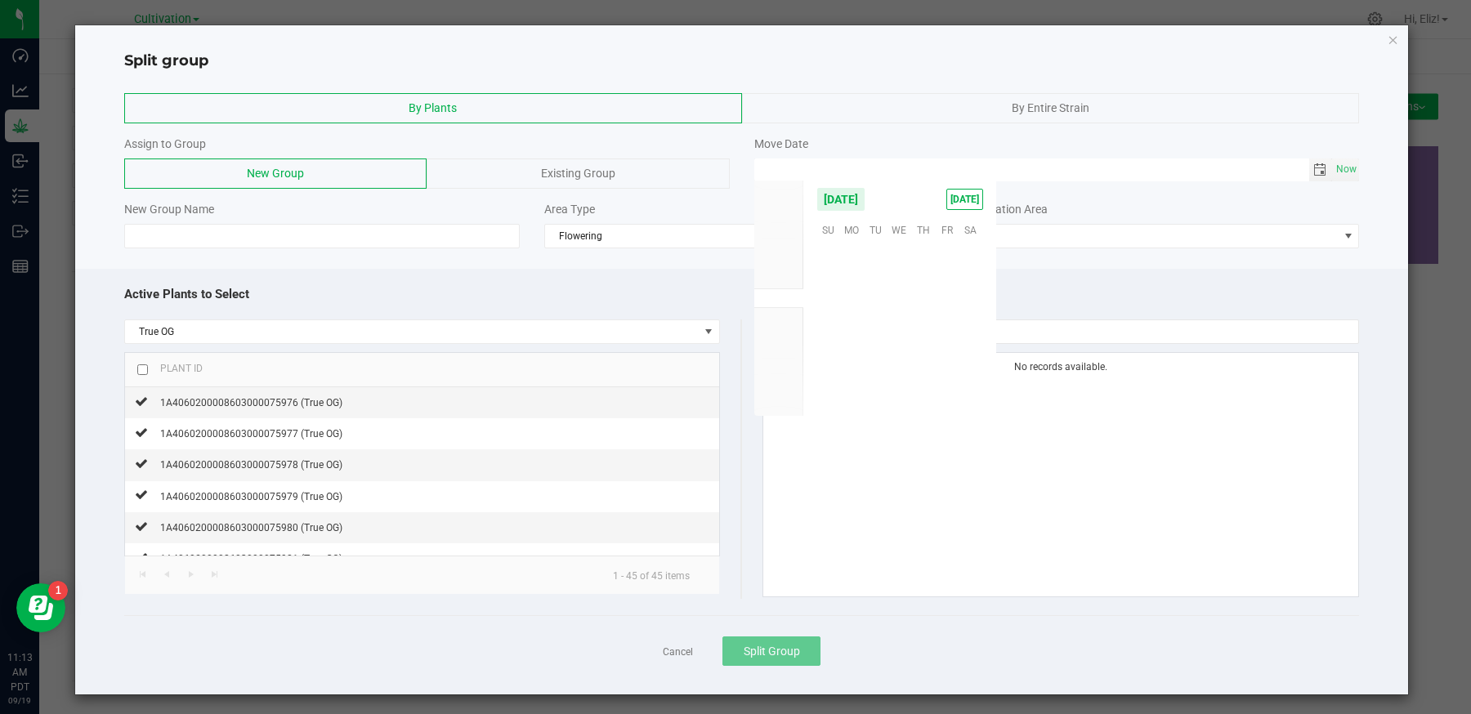
scroll to position [265075, 0]
click at [894, 312] on span "17" at bounding box center [900, 305] width 24 height 25
type input "[DATE] 12:00 AM"
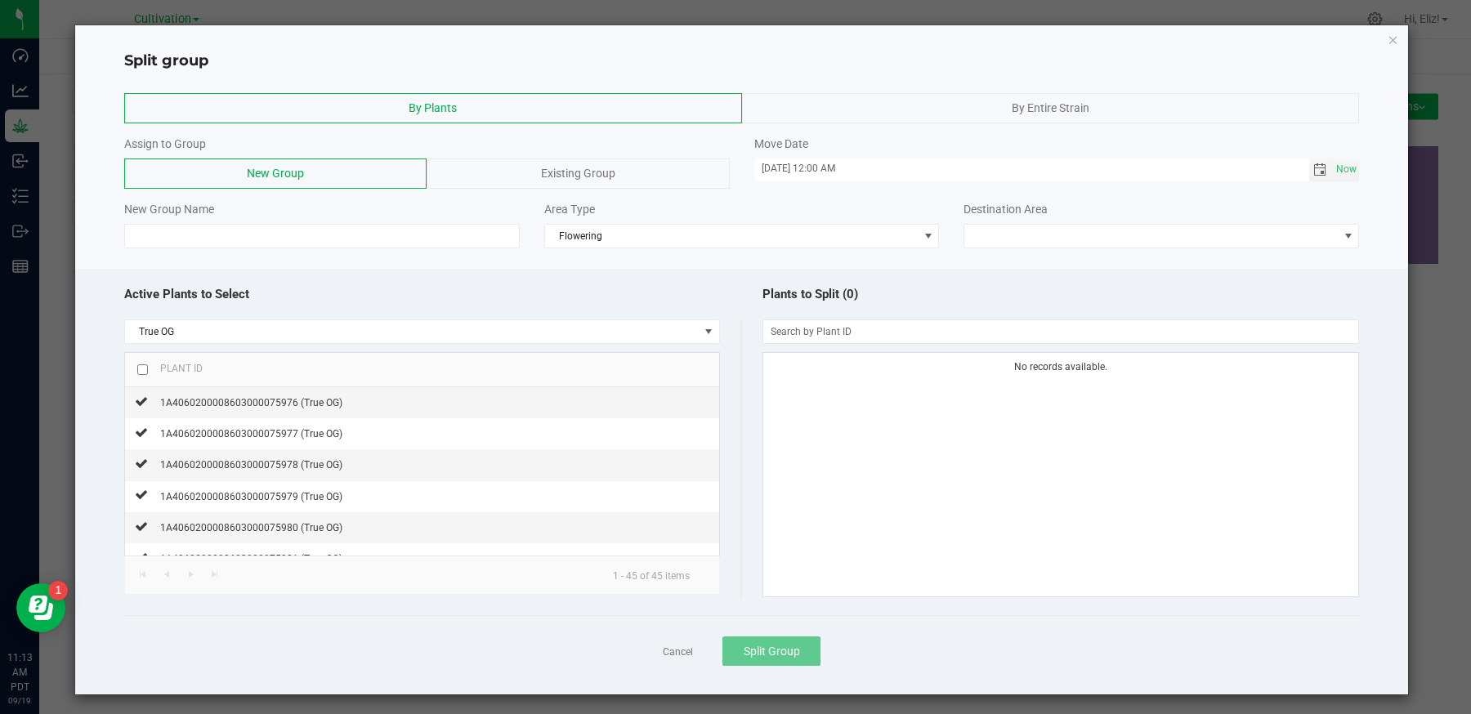
click at [549, 167] on span "Existing Group" at bounding box center [578, 173] width 74 height 13
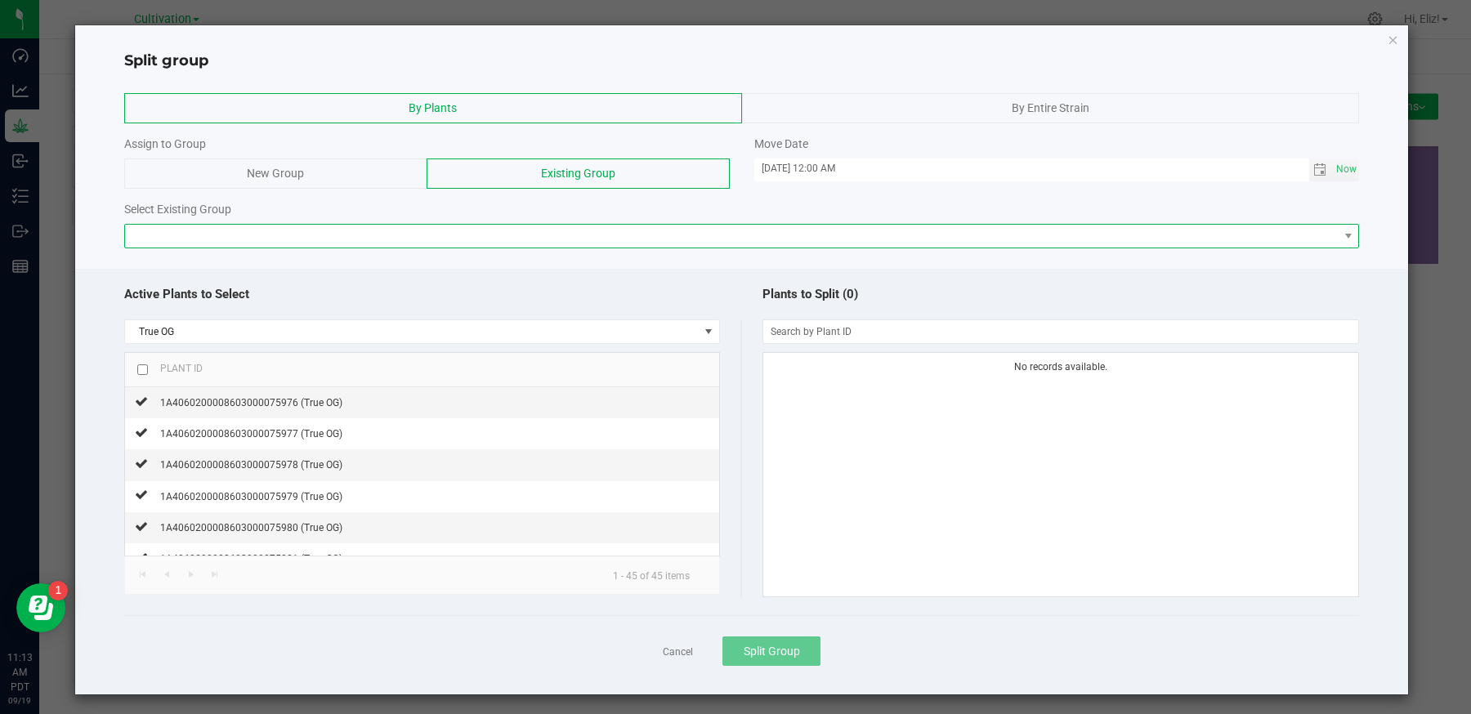
click at [547, 241] on span at bounding box center [732, 236] width 1214 height 23
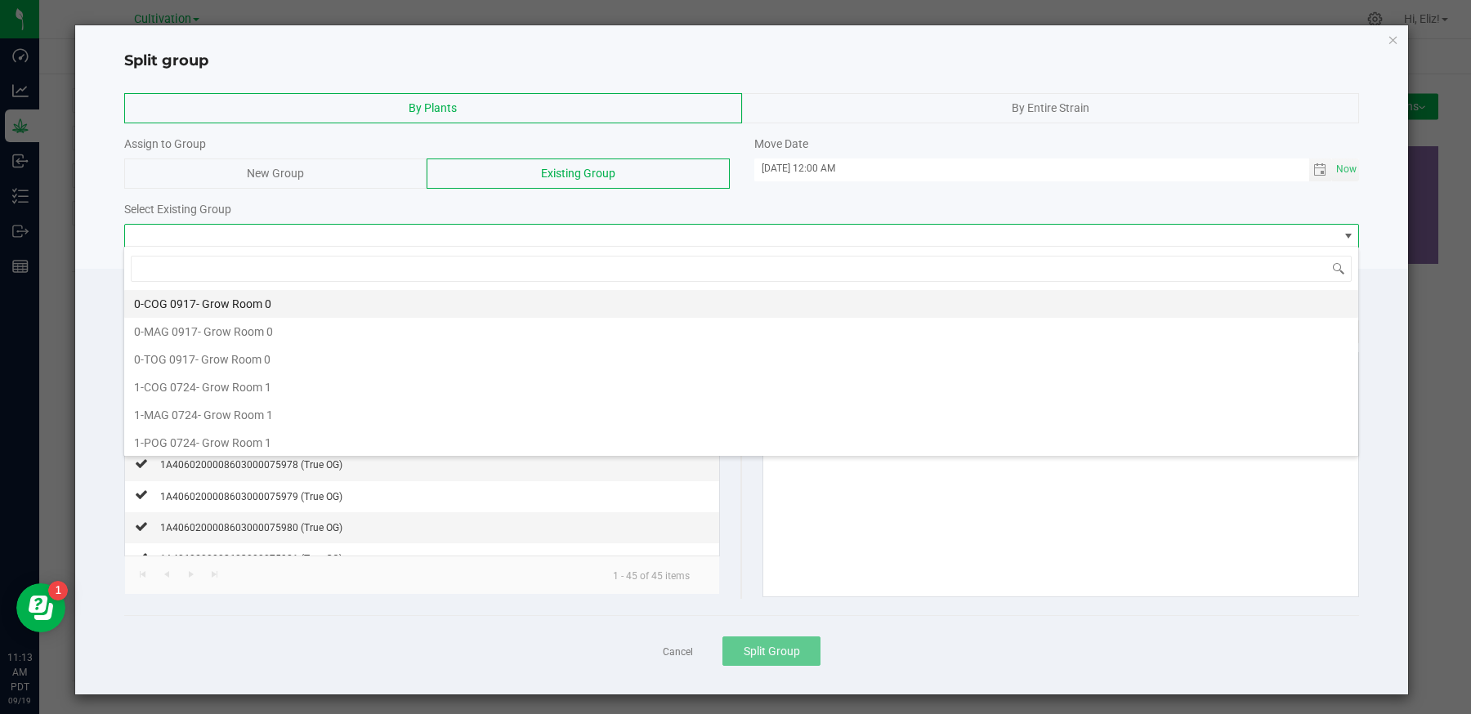
scroll to position [24, 1235]
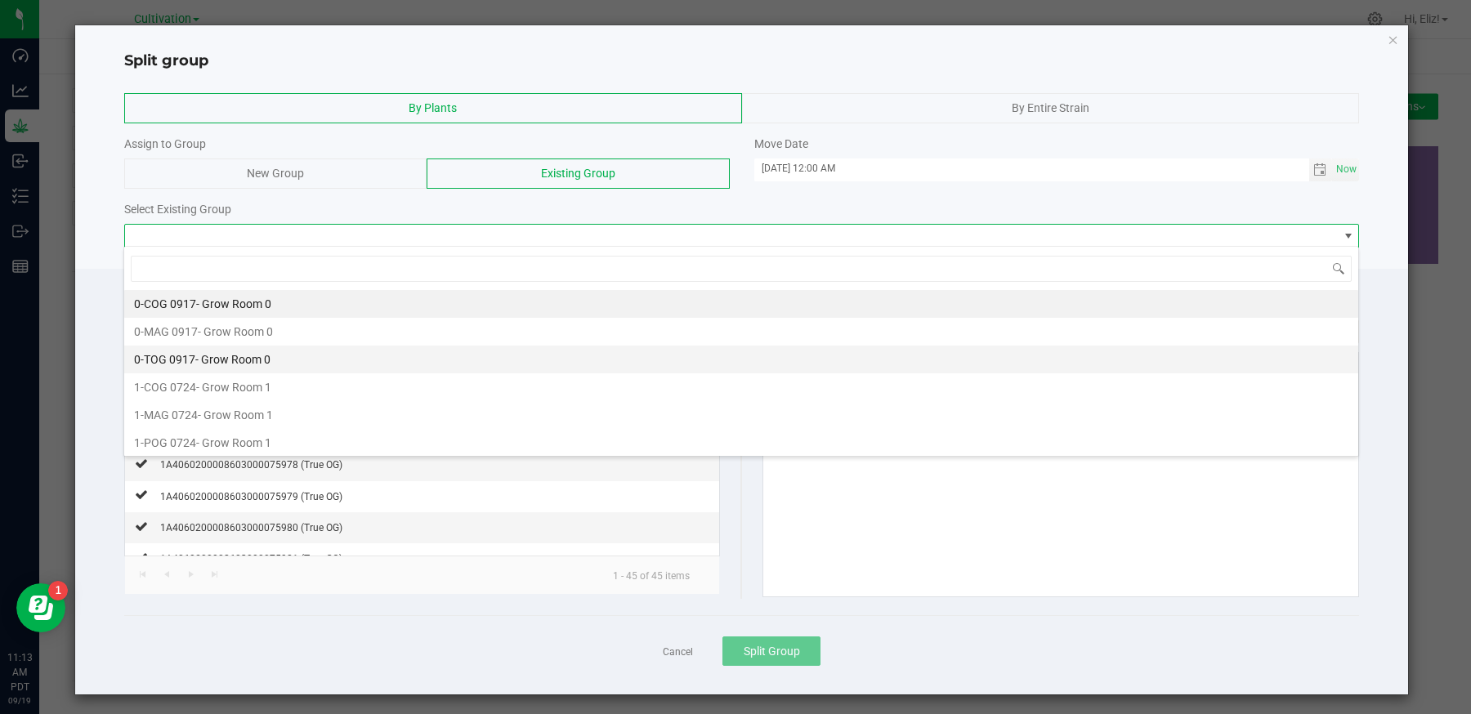
click at [186, 356] on span "0-TOG 0917" at bounding box center [164, 359] width 61 height 13
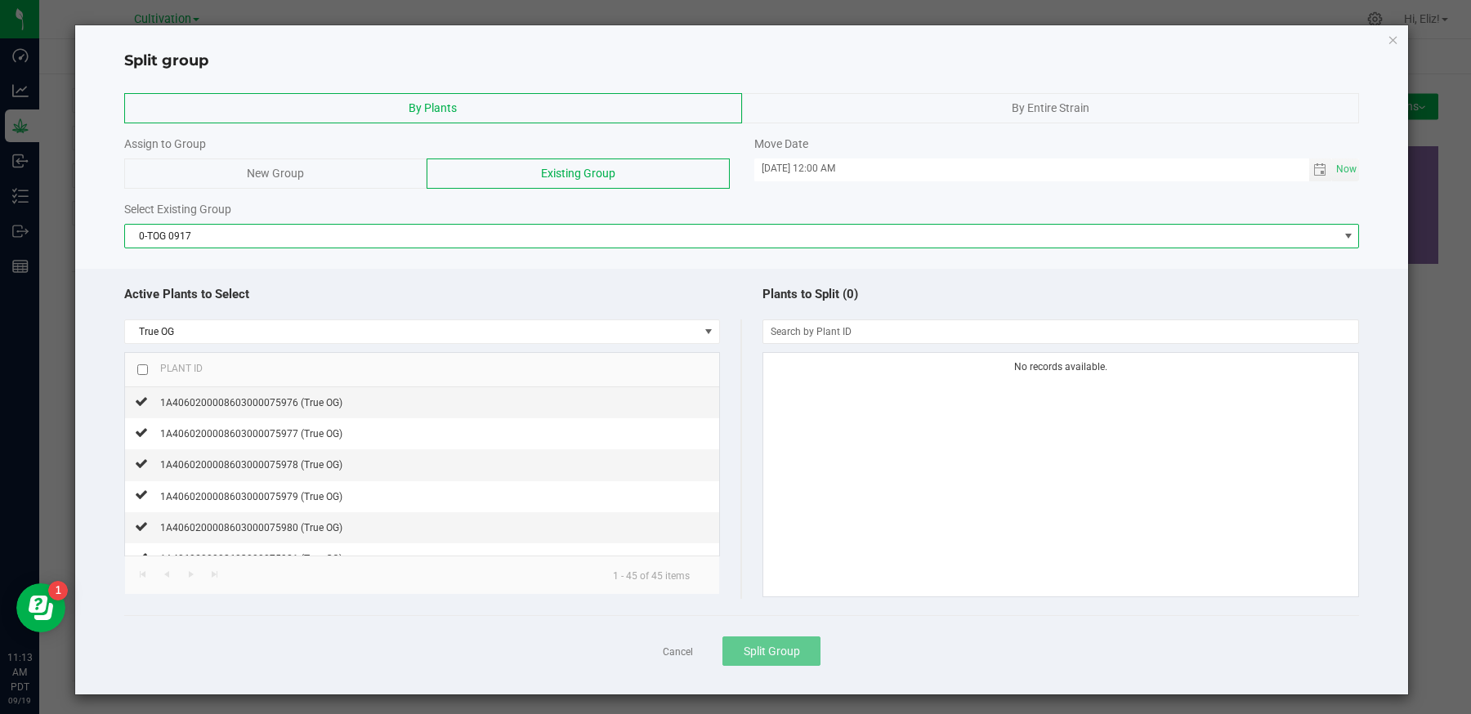
click at [141, 368] on input "checkbox" at bounding box center [142, 369] width 11 height 11
checkbox input "true"
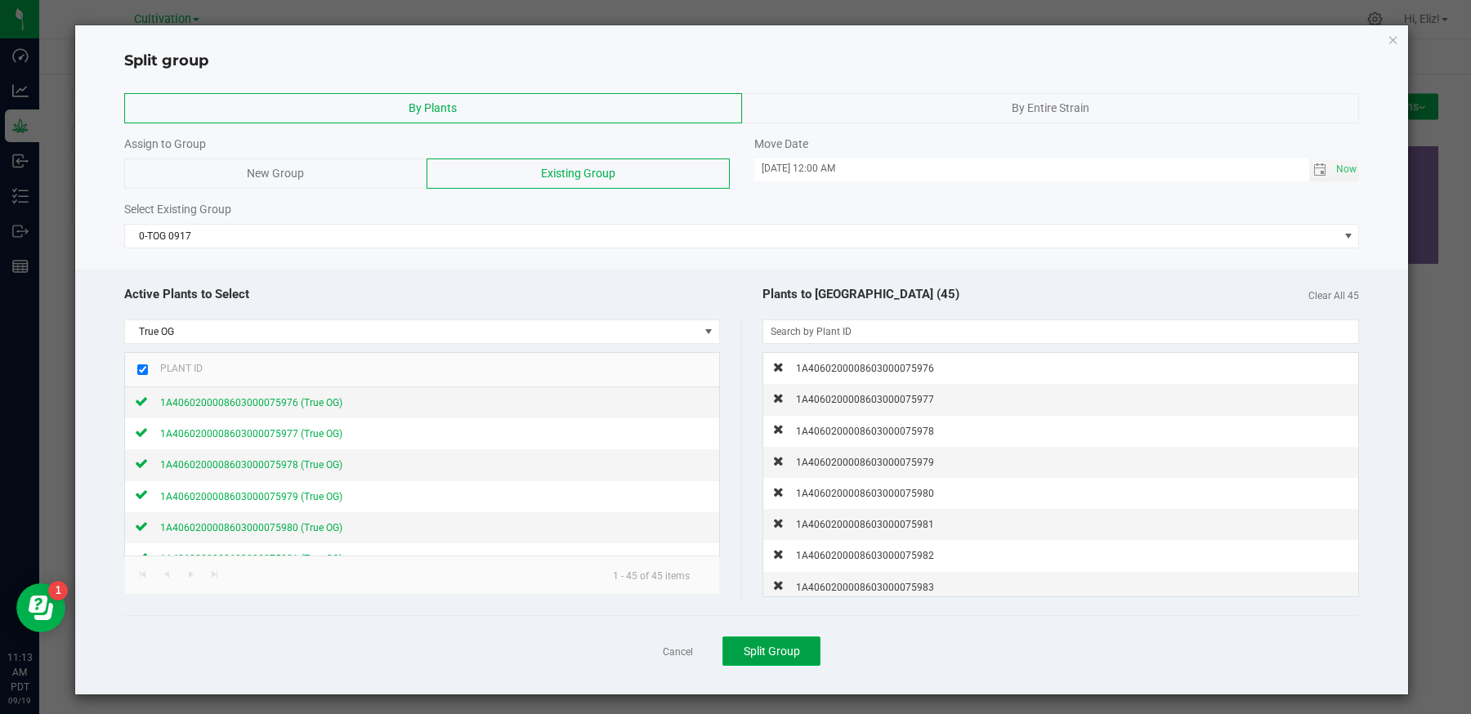
click at [775, 651] on span "Split Group" at bounding box center [772, 651] width 56 height 13
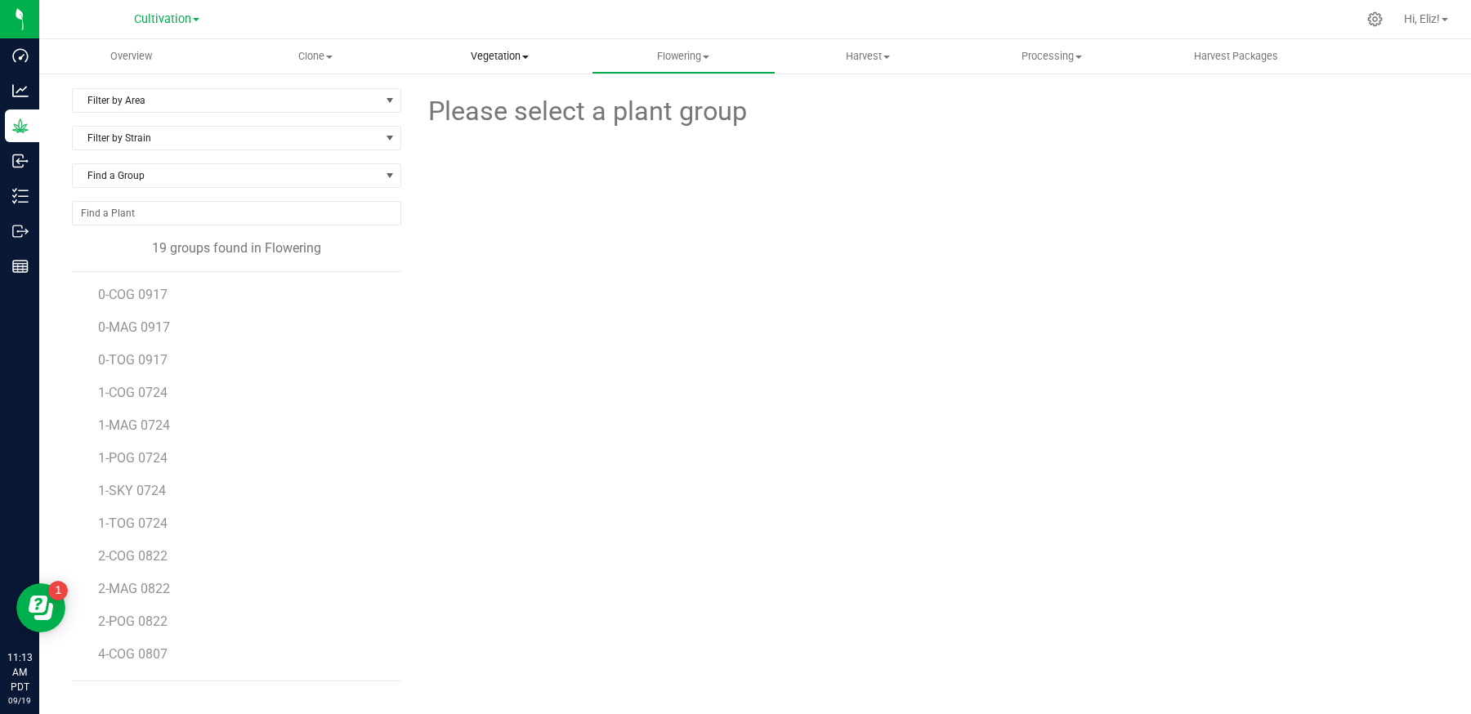
click at [490, 60] on span "Vegetation" at bounding box center [500, 56] width 182 height 15
click at [481, 99] on span "Veg groups" at bounding box center [460, 99] width 104 height 14
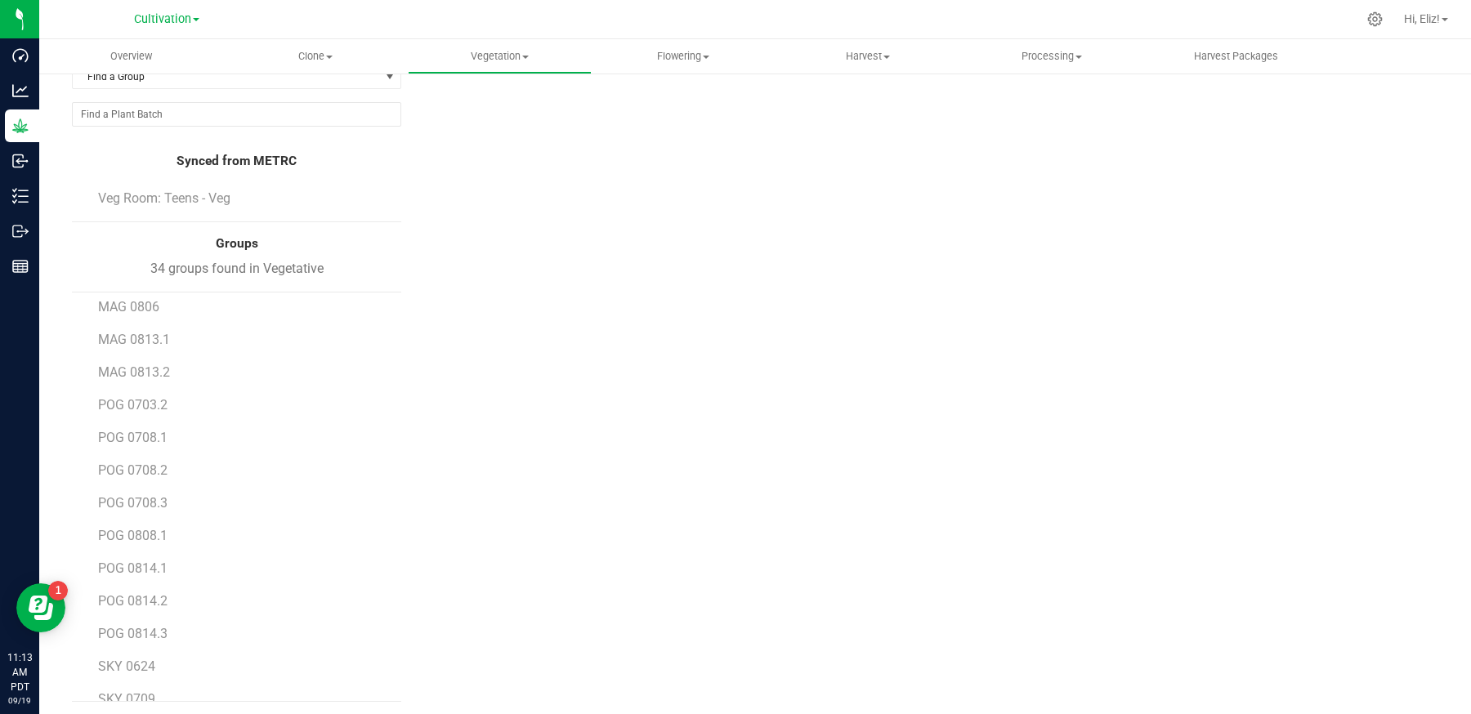
scroll to position [472, 0]
click at [132, 391] on span "POG 0703.2" at bounding box center [133, 399] width 70 height 16
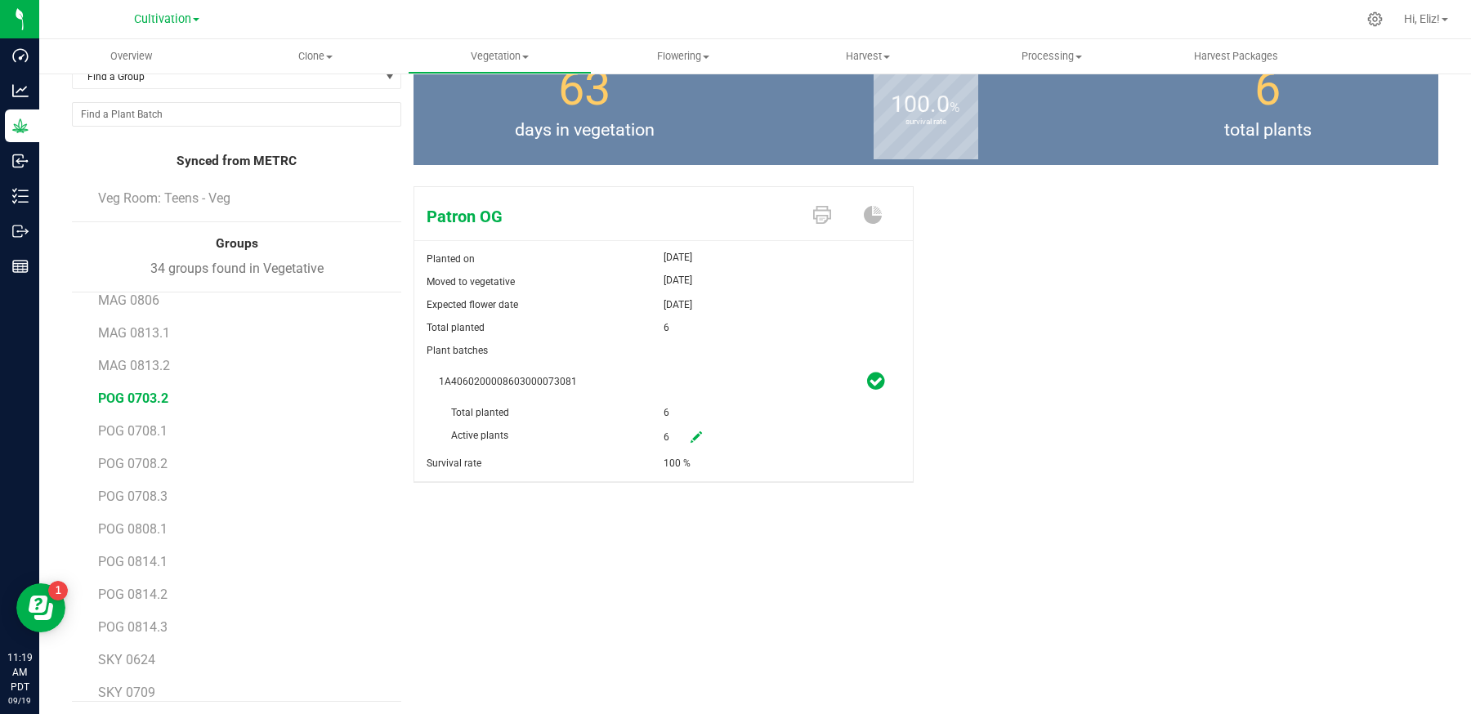
click at [1225, 342] on div "Patron OG Planted on [DATE] Moved to vegetative [DATE] Expected flower date [DA…" at bounding box center [926, 352] width 1025 height 344
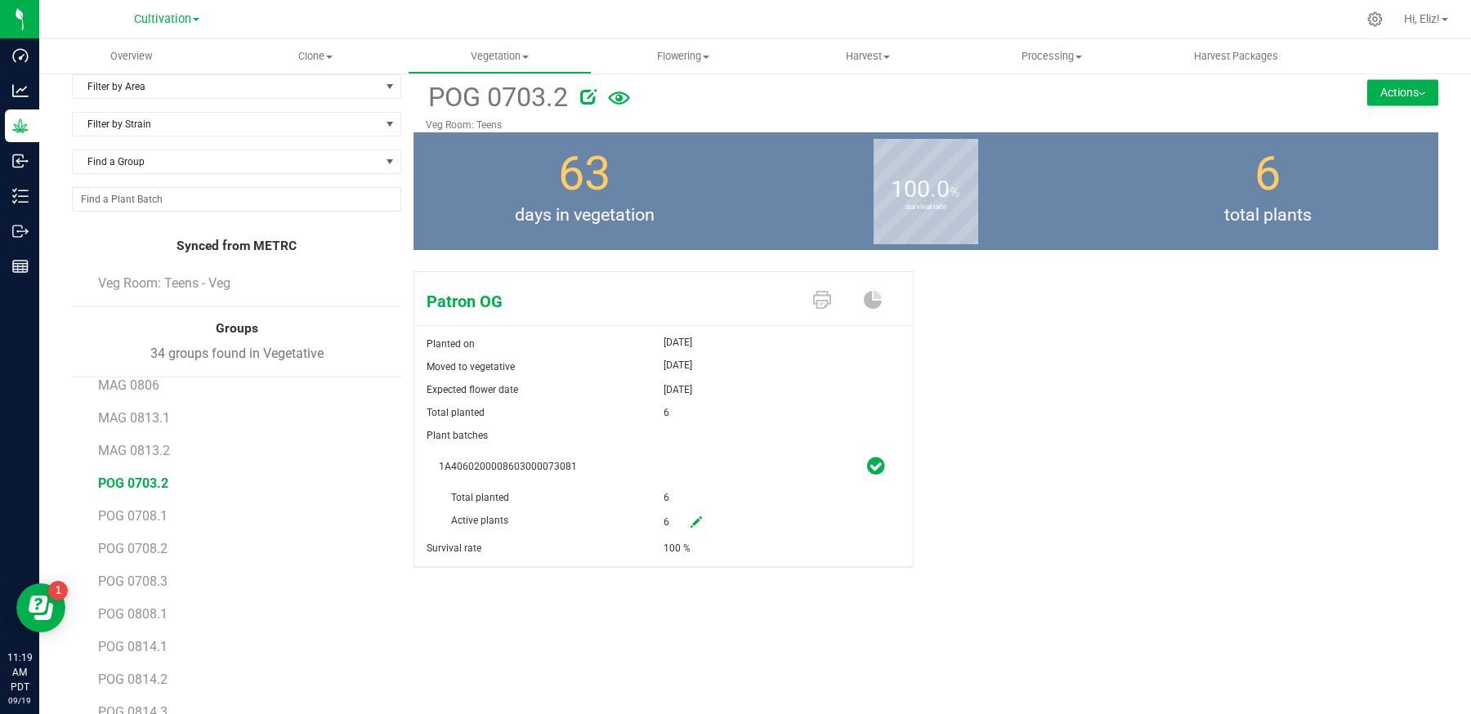
scroll to position [13, 0]
click at [134, 514] on span "POG 0708.1" at bounding box center [133, 517] width 70 height 16
click at [1386, 92] on button "Actions" at bounding box center [1402, 93] width 71 height 26
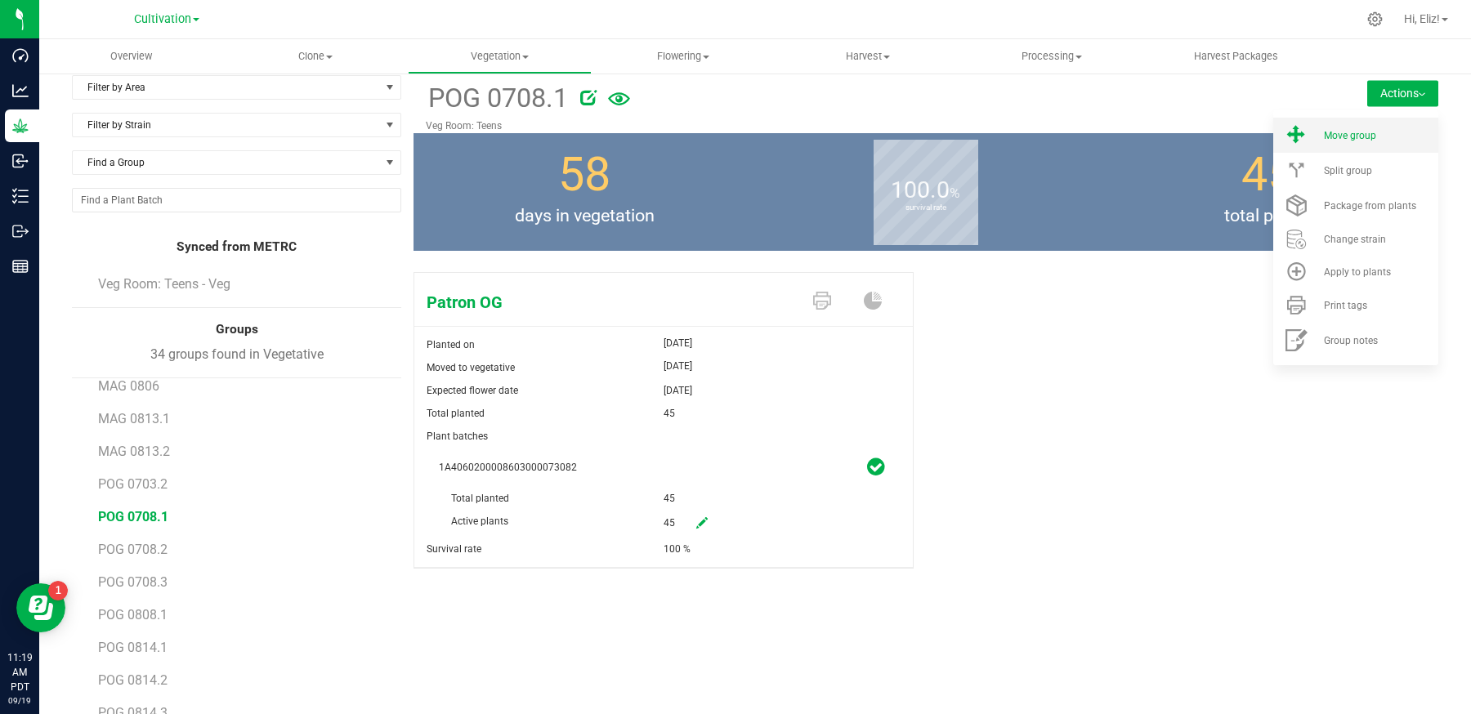
click at [1363, 140] on span "Move group" at bounding box center [1350, 135] width 52 height 11
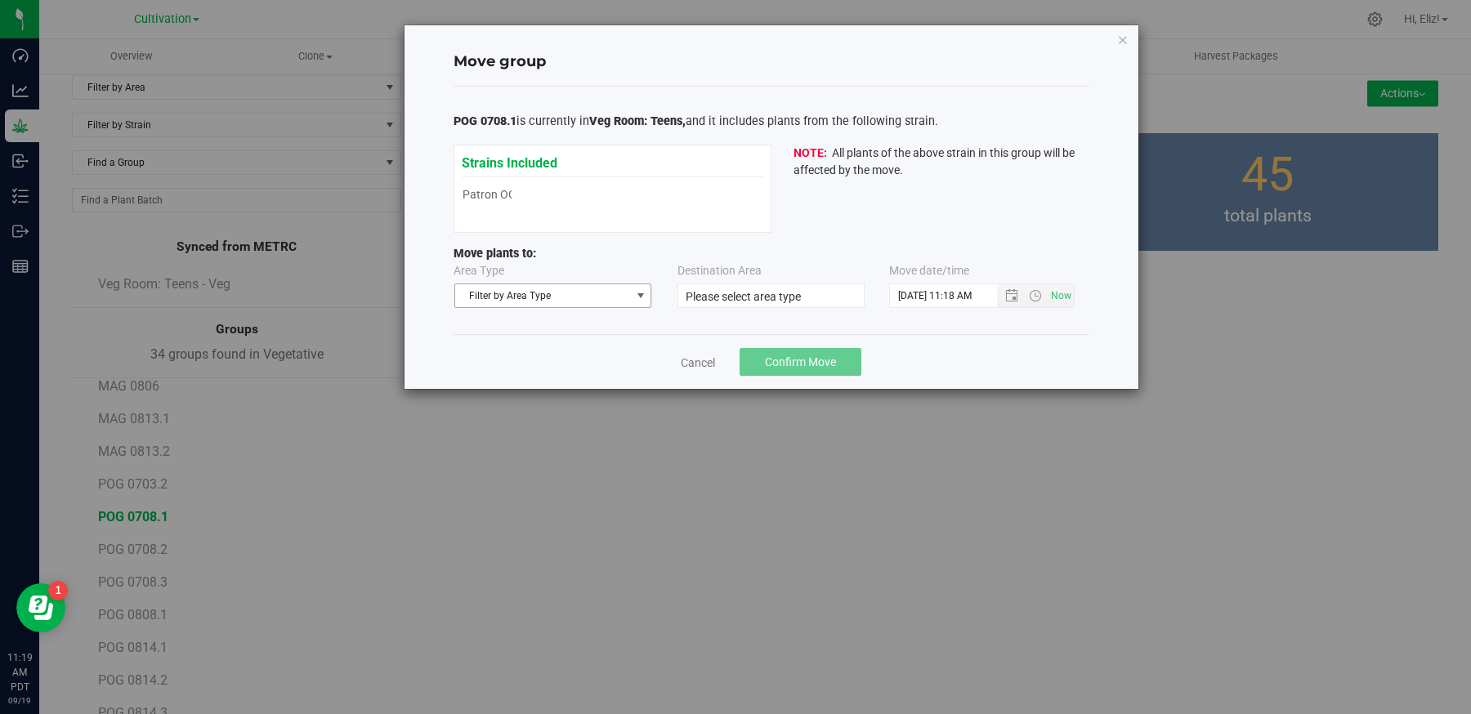
click at [508, 294] on span "Filter by Area Type" at bounding box center [543, 295] width 176 height 23
click at [503, 348] on li "Flowering" at bounding box center [552, 347] width 196 height 25
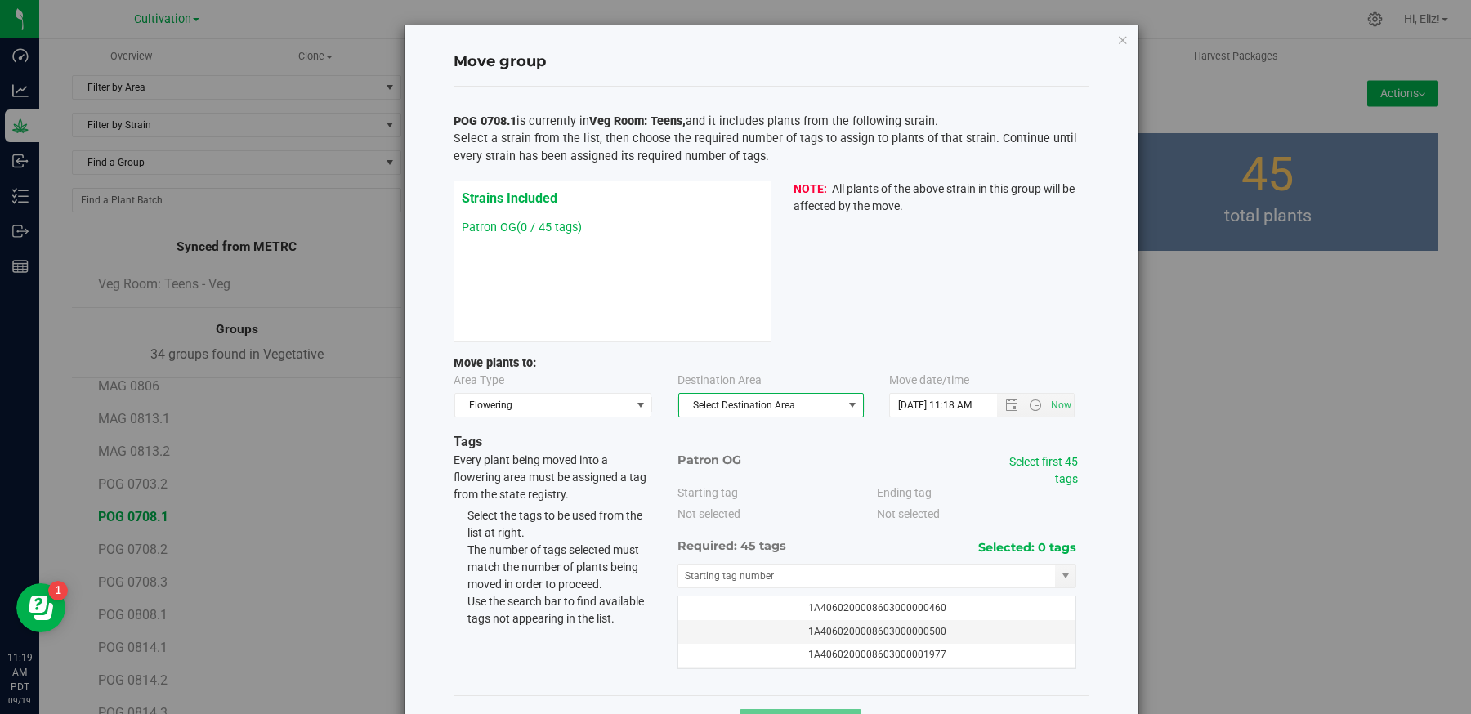
click at [736, 400] on span "Select Destination Area" at bounding box center [760, 405] width 163 height 23
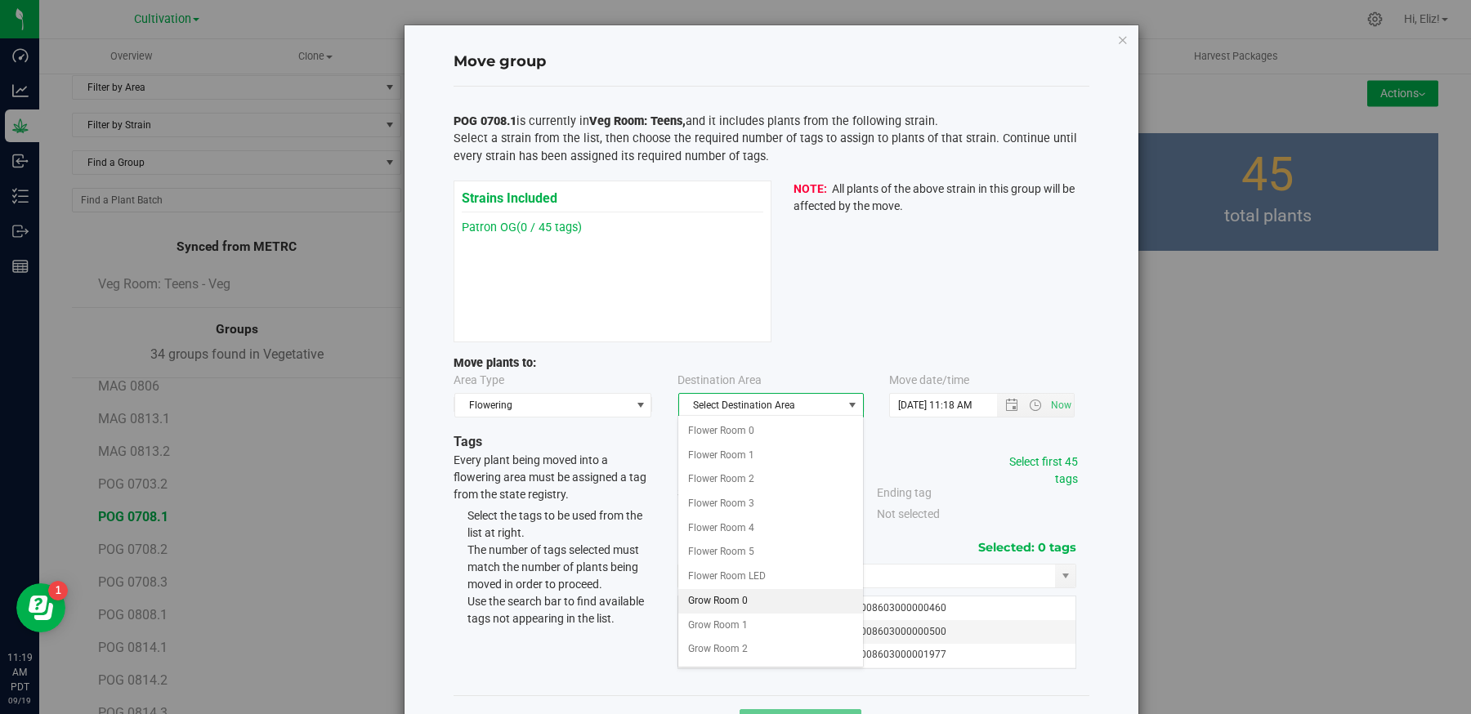
click at [723, 601] on li "Grow Room 0" at bounding box center [770, 601] width 184 height 25
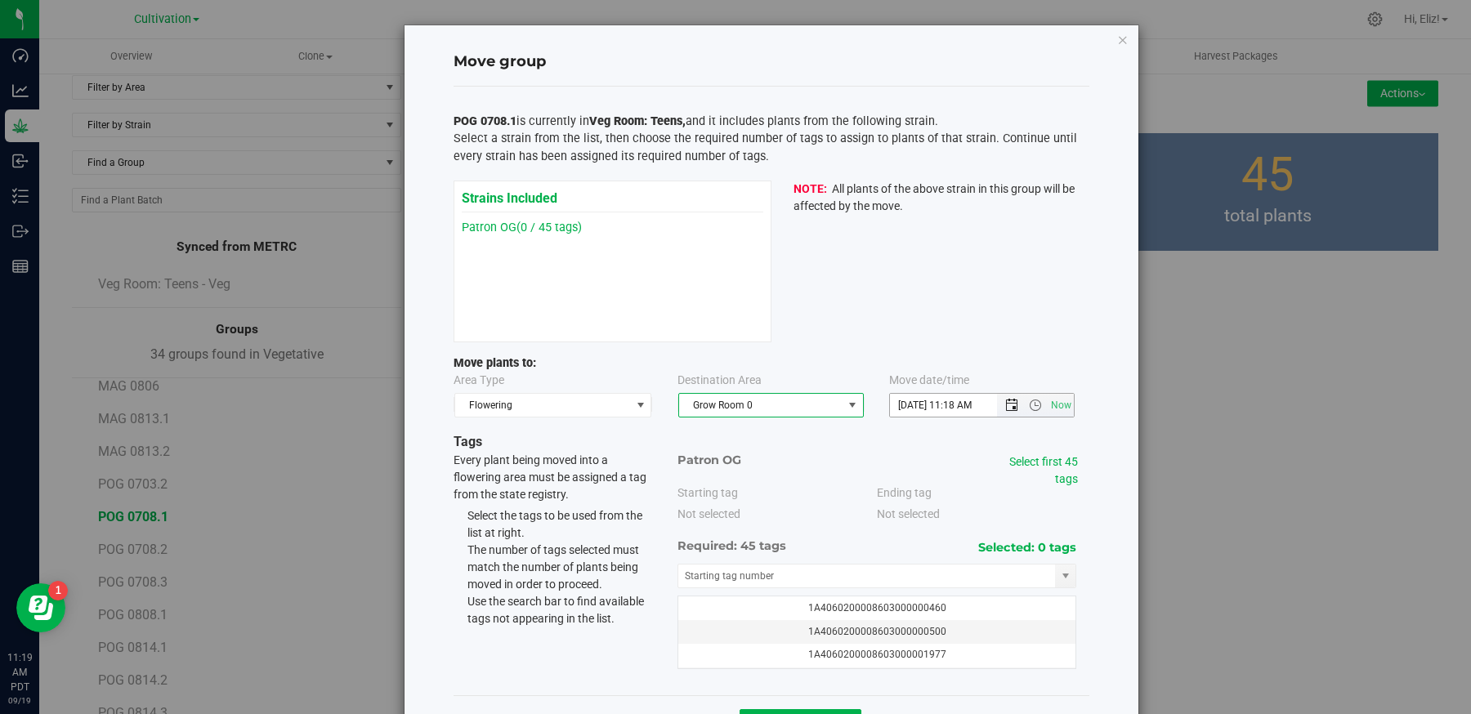
click at [1015, 399] on span "Open the date view" at bounding box center [1011, 405] width 13 height 13
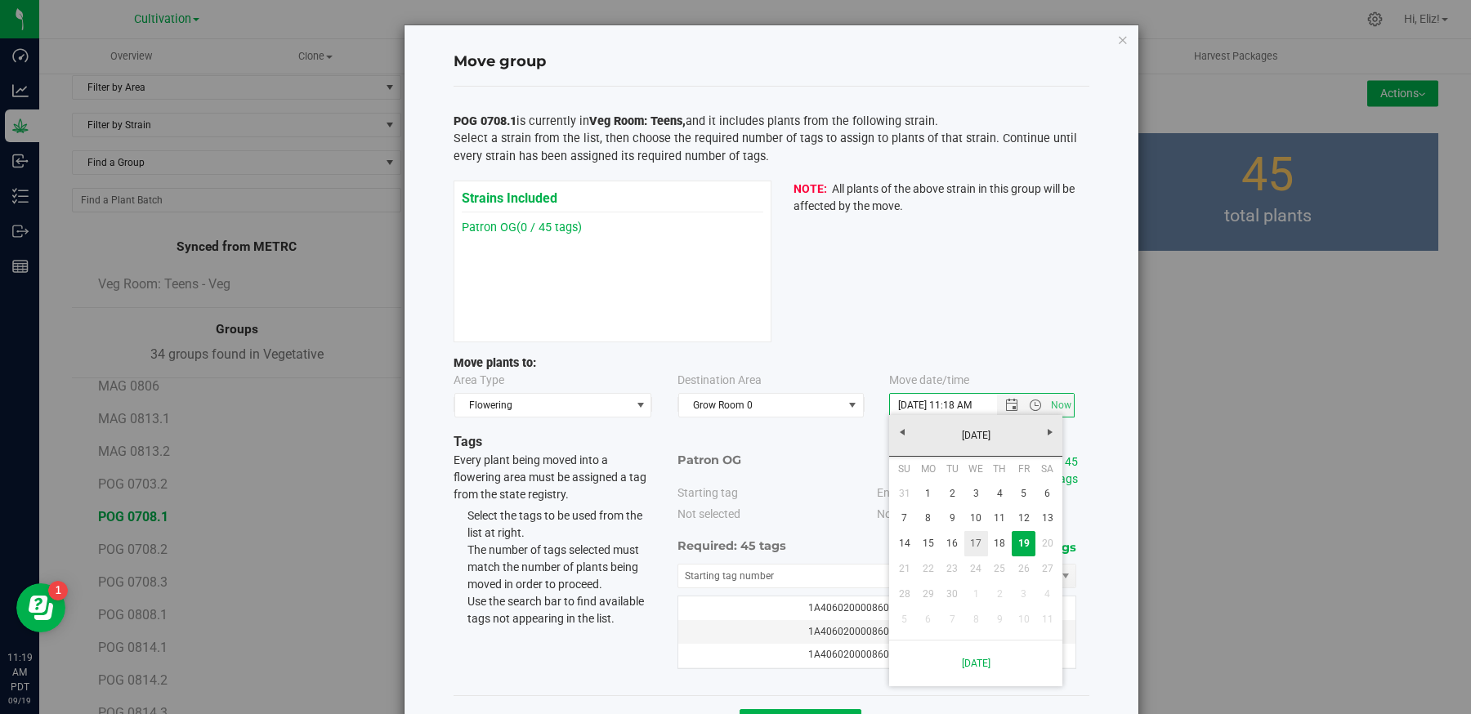
click at [977, 543] on link "17" at bounding box center [976, 543] width 24 height 25
type input "9/17/2025 11:18 AM"
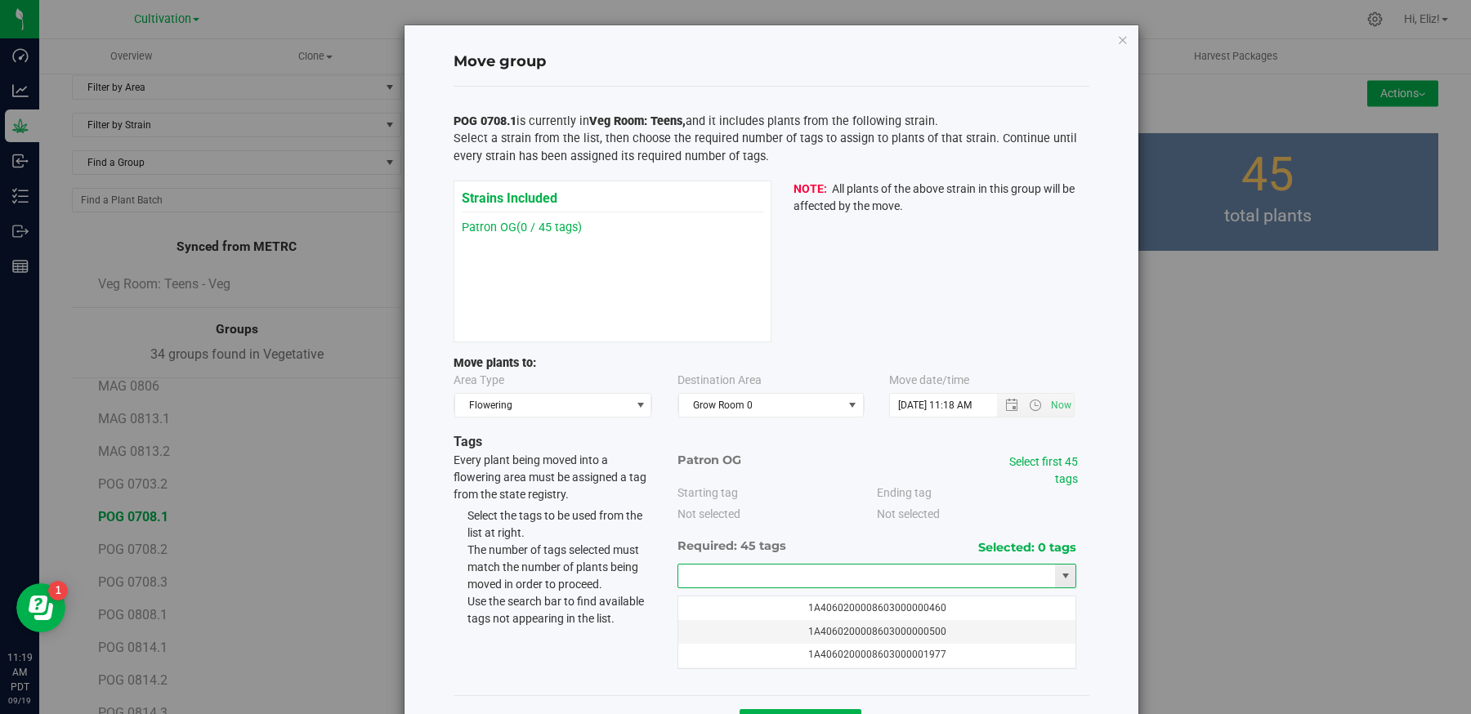
click at [777, 566] on input "text" at bounding box center [867, 576] width 378 height 23
click at [744, 592] on li "1A4060200008603000075852" at bounding box center [877, 601] width 398 height 25
type input "1A4060200008603000075852"
click at [1015, 456] on link "Select first 45 tags" at bounding box center [1043, 470] width 69 height 30
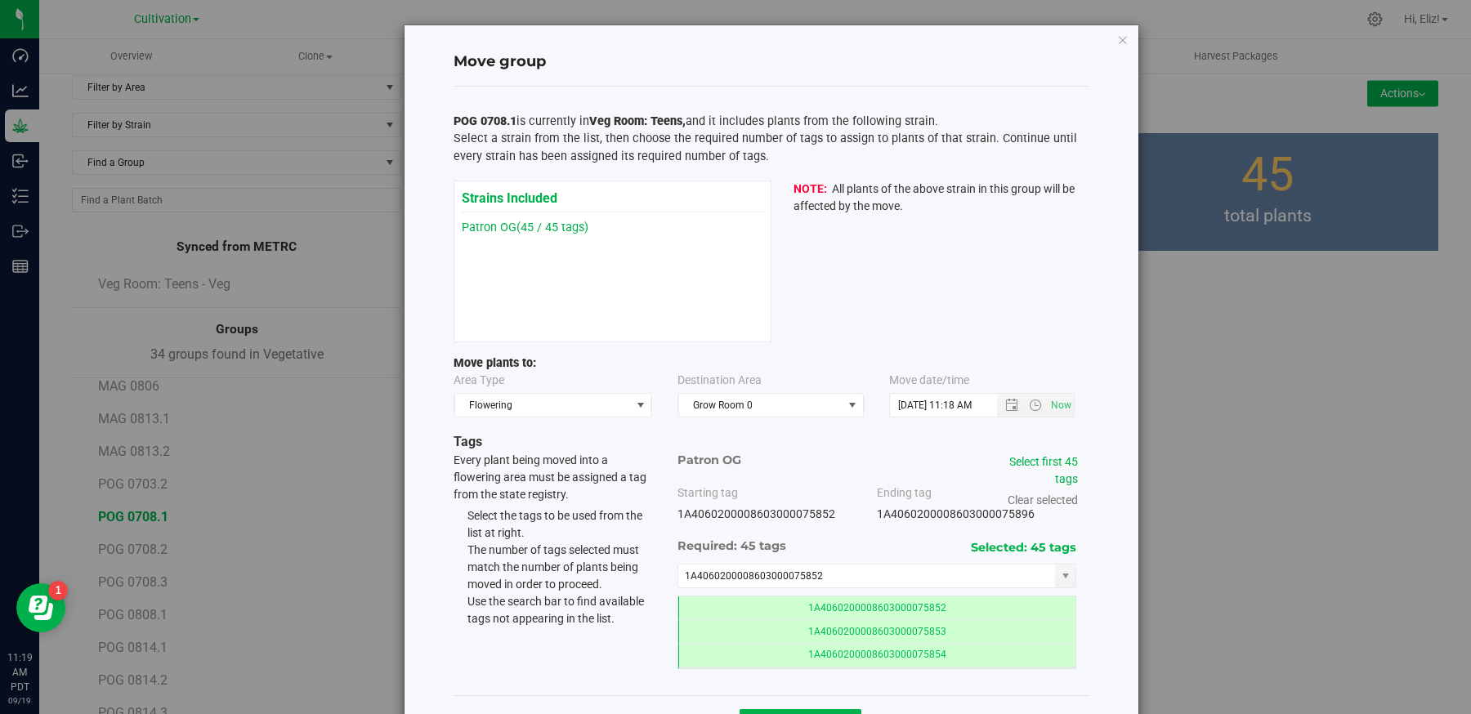
click at [1080, 566] on div "Patron OG Starting tag 1A4060200008603000075852 Ending tag 1A406020000860300007…" at bounding box center [877, 560] width 424 height 217
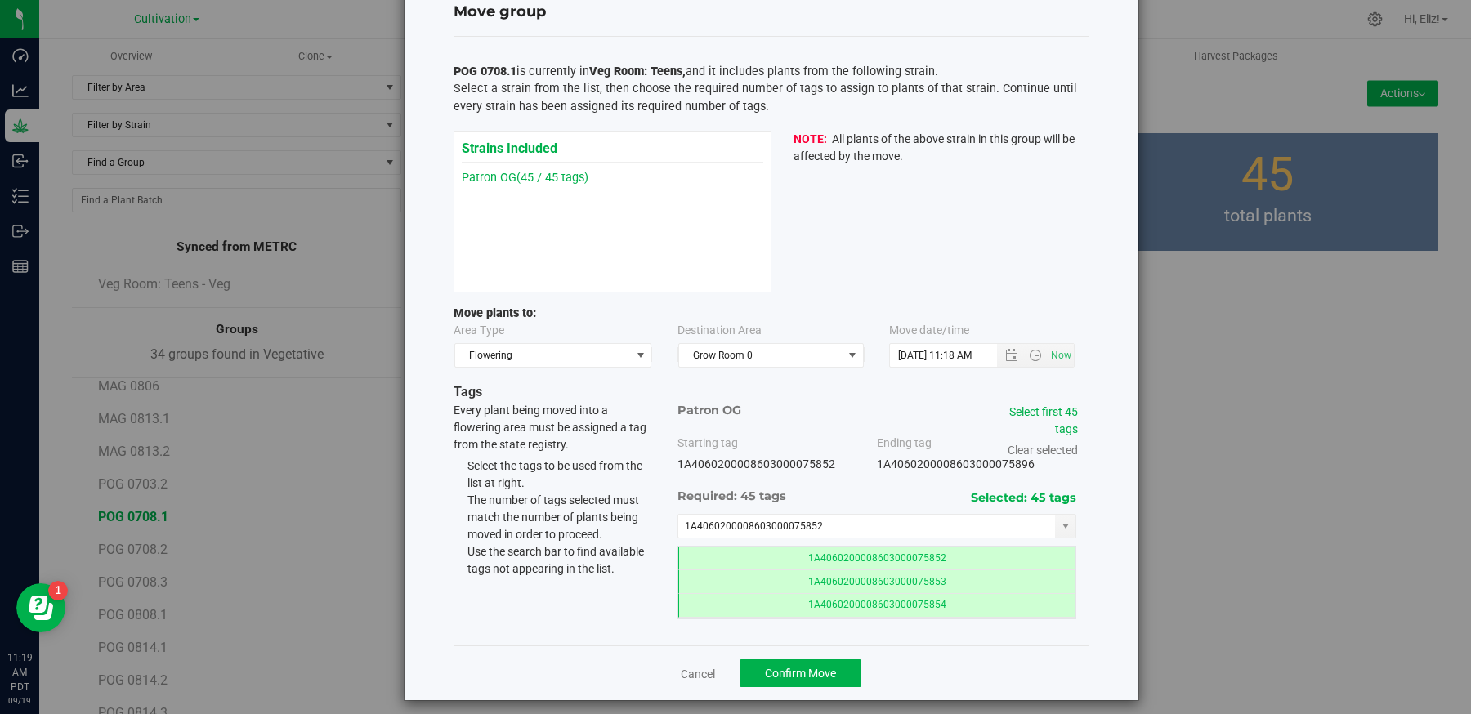
scroll to position [57, 0]
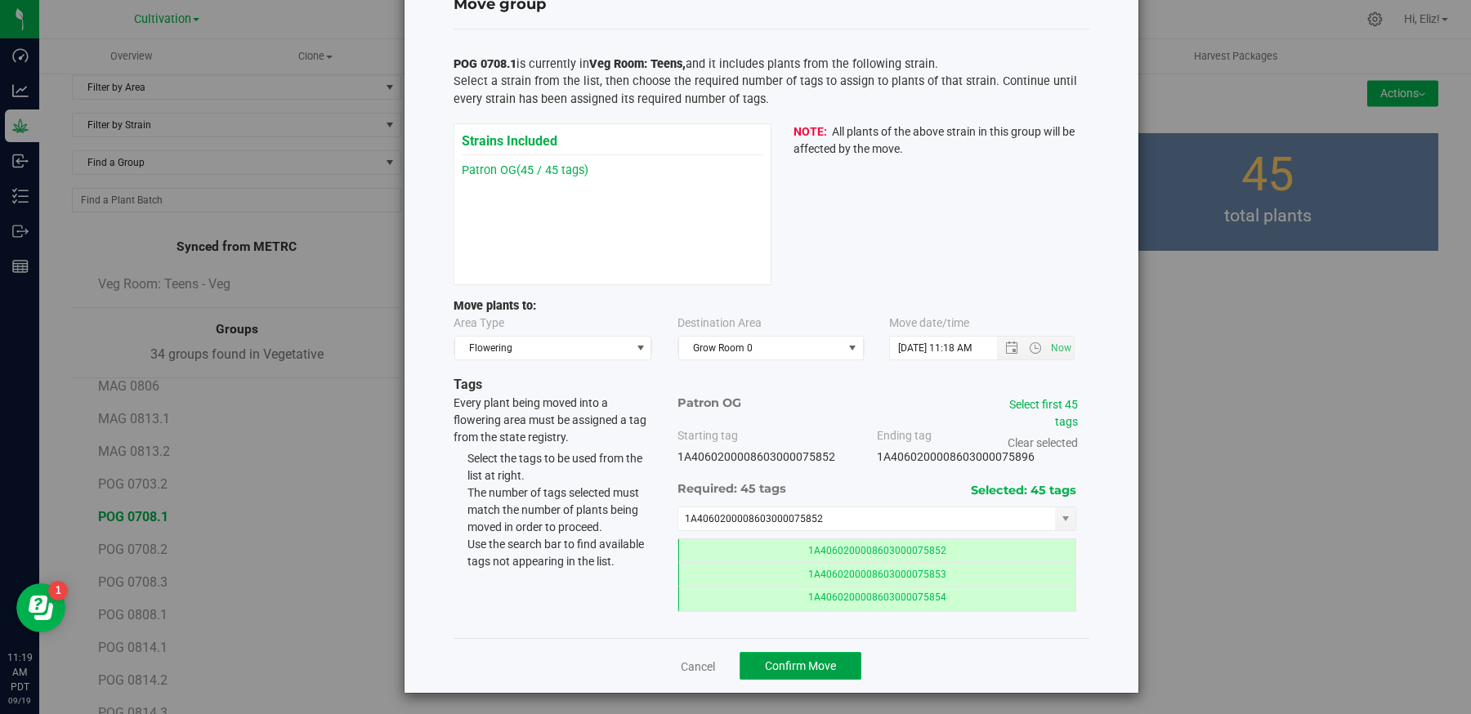
click at [804, 667] on span "Confirm Move" at bounding box center [800, 666] width 71 height 13
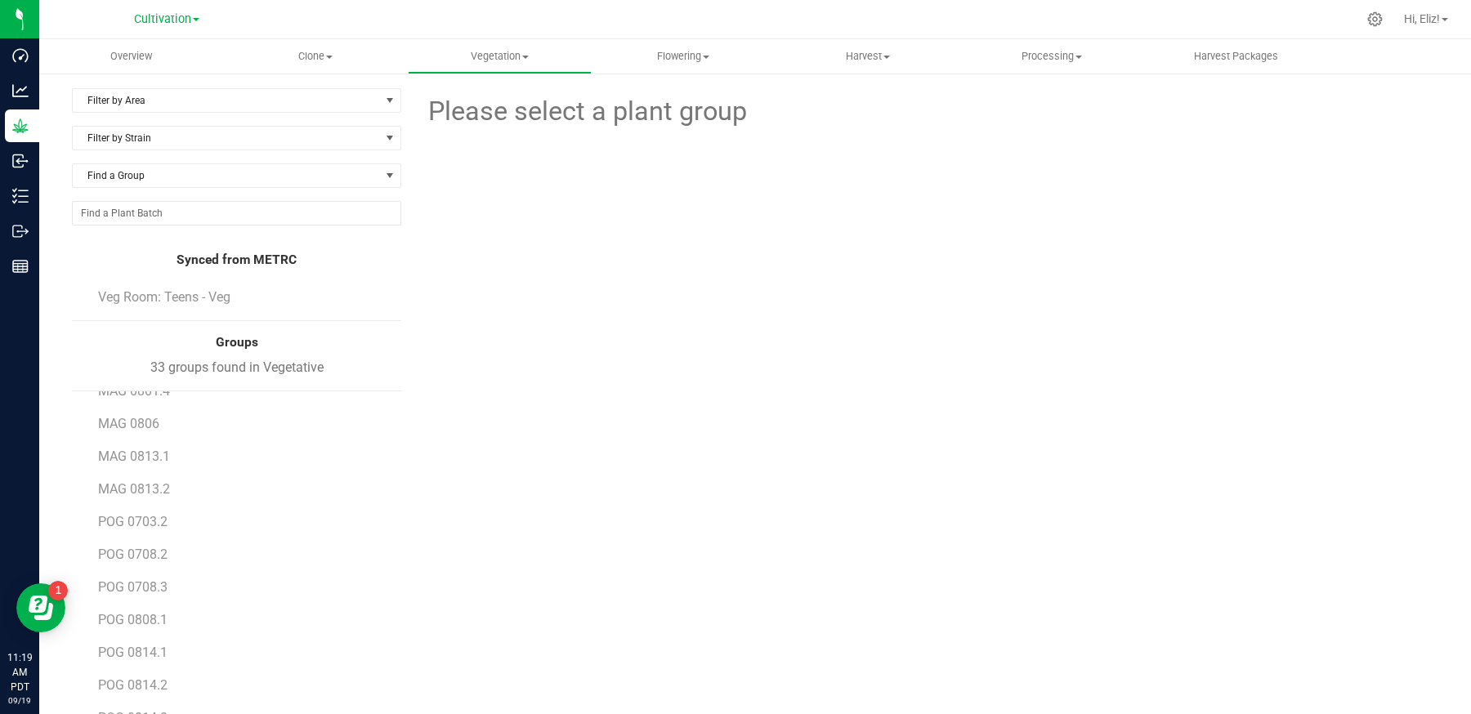
scroll to position [460, 0]
click at [148, 539] on span "POG 0708.2" at bounding box center [133, 542] width 70 height 16
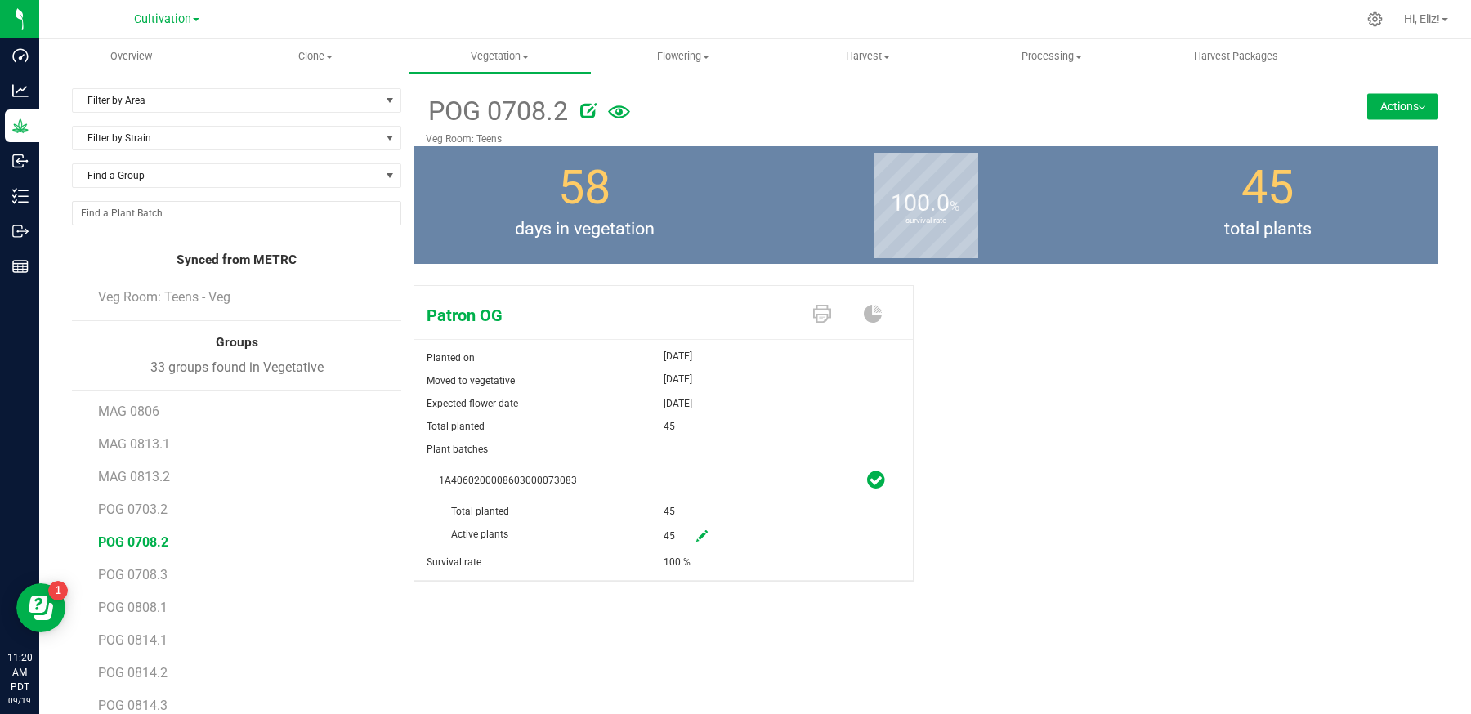
click at [1400, 107] on button "Actions" at bounding box center [1402, 106] width 71 height 26
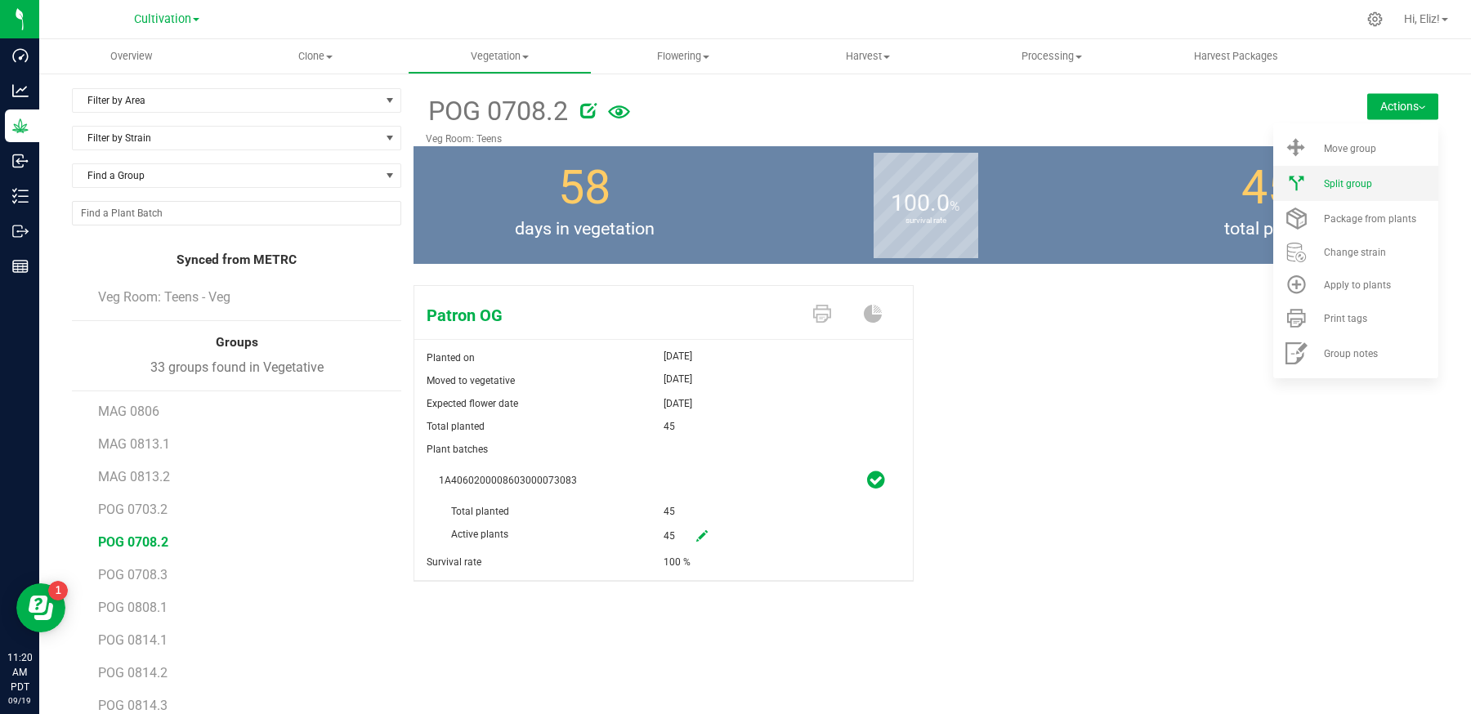
click at [1375, 188] on div "Split group" at bounding box center [1379, 183] width 111 height 11
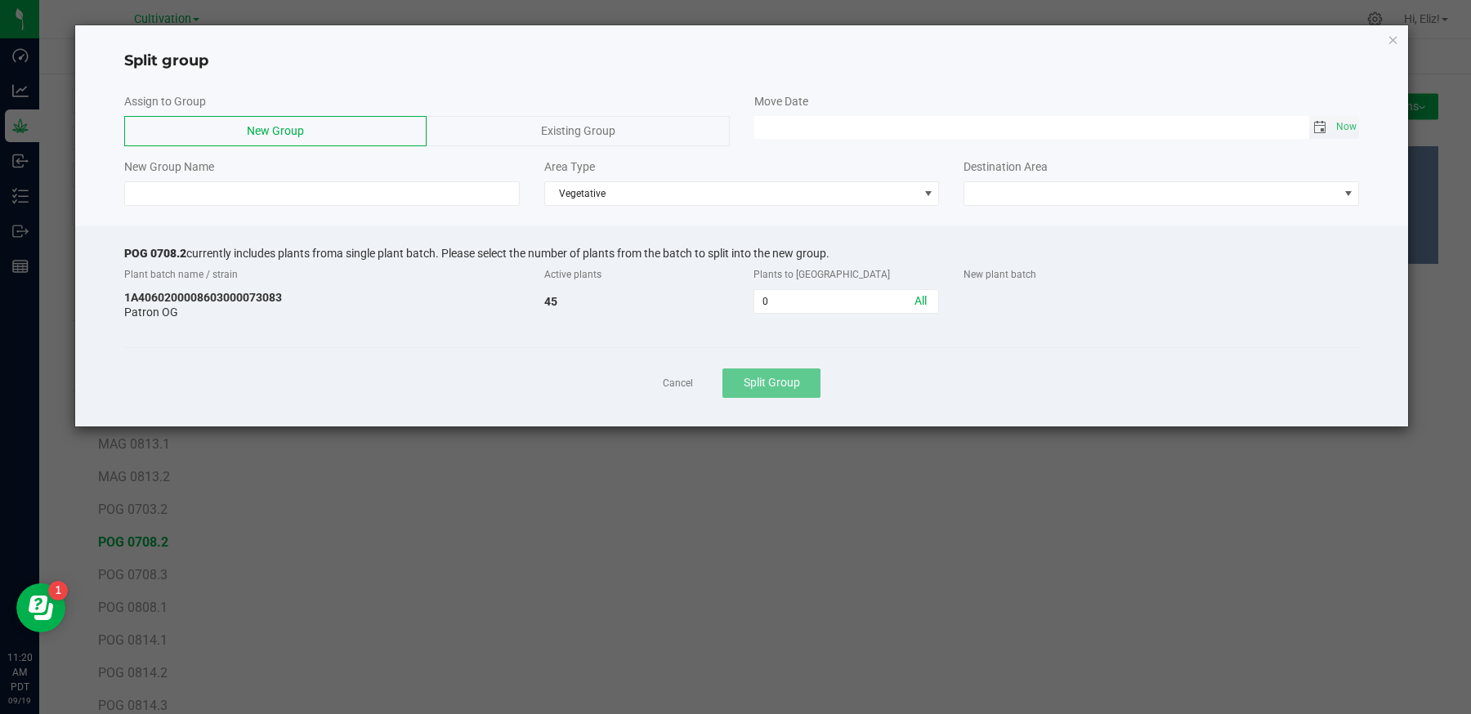
click at [1313, 132] on span "Toggle calendar" at bounding box center [1319, 127] width 13 height 13
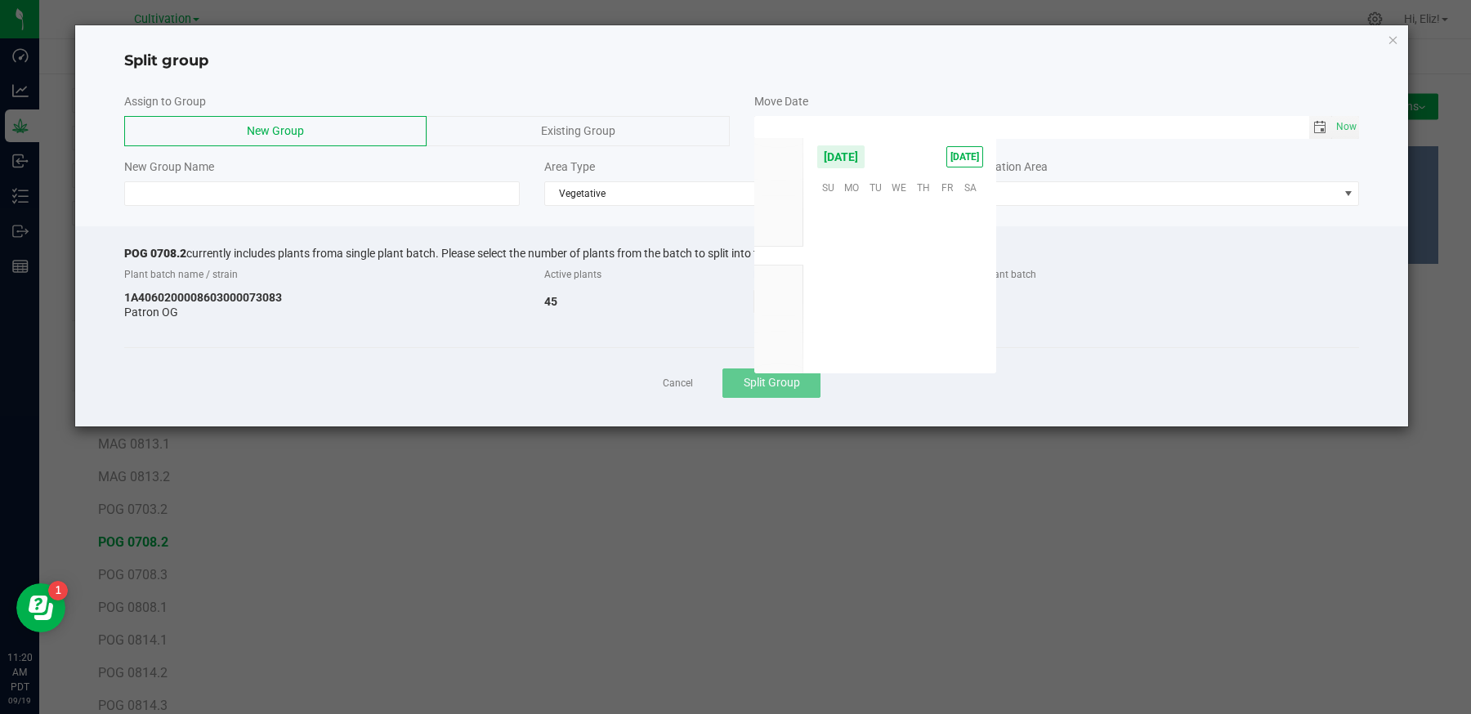
scroll to position [265075, 0]
click at [901, 254] on span "17" at bounding box center [900, 263] width 24 height 25
type input "[DATE] 12:00 AM"
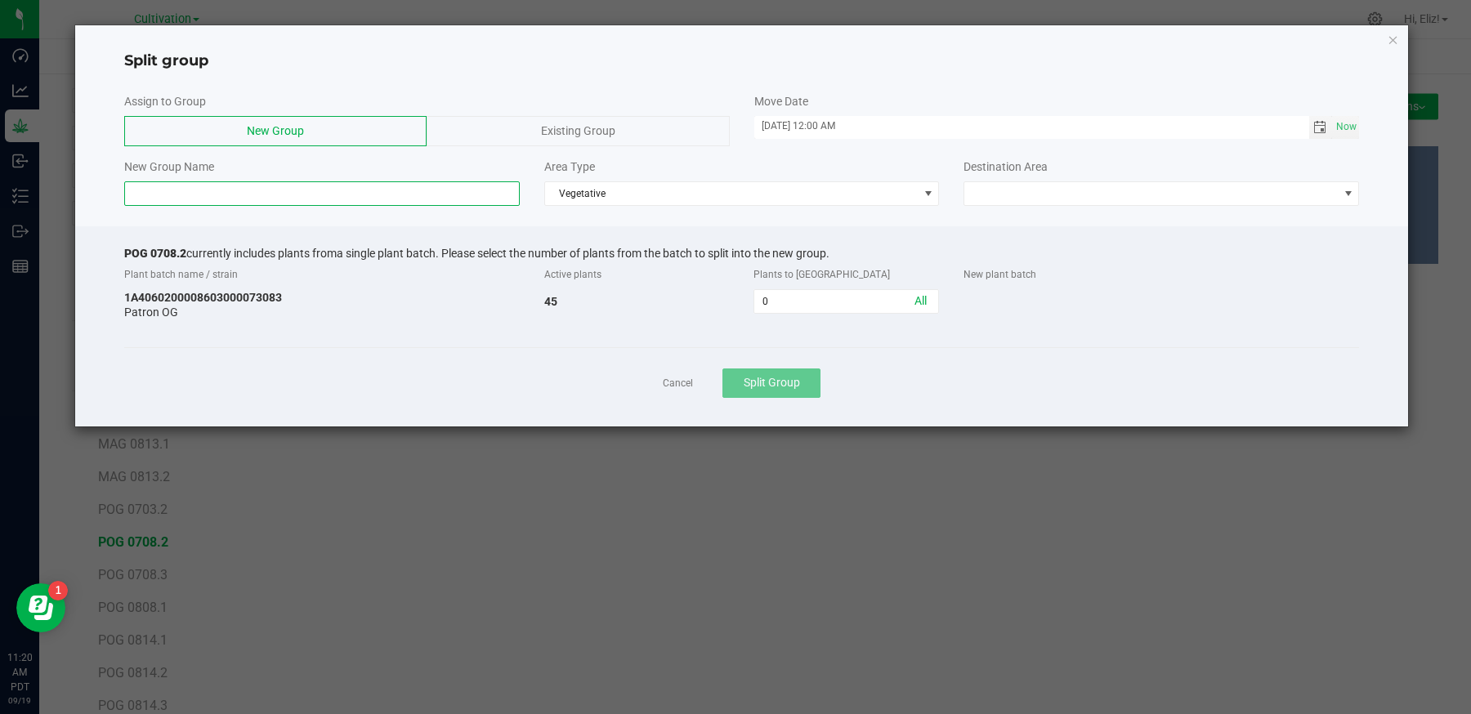
click at [433, 190] on input at bounding box center [322, 193] width 396 height 25
click at [771, 296] on input "0" at bounding box center [846, 301] width 184 height 23
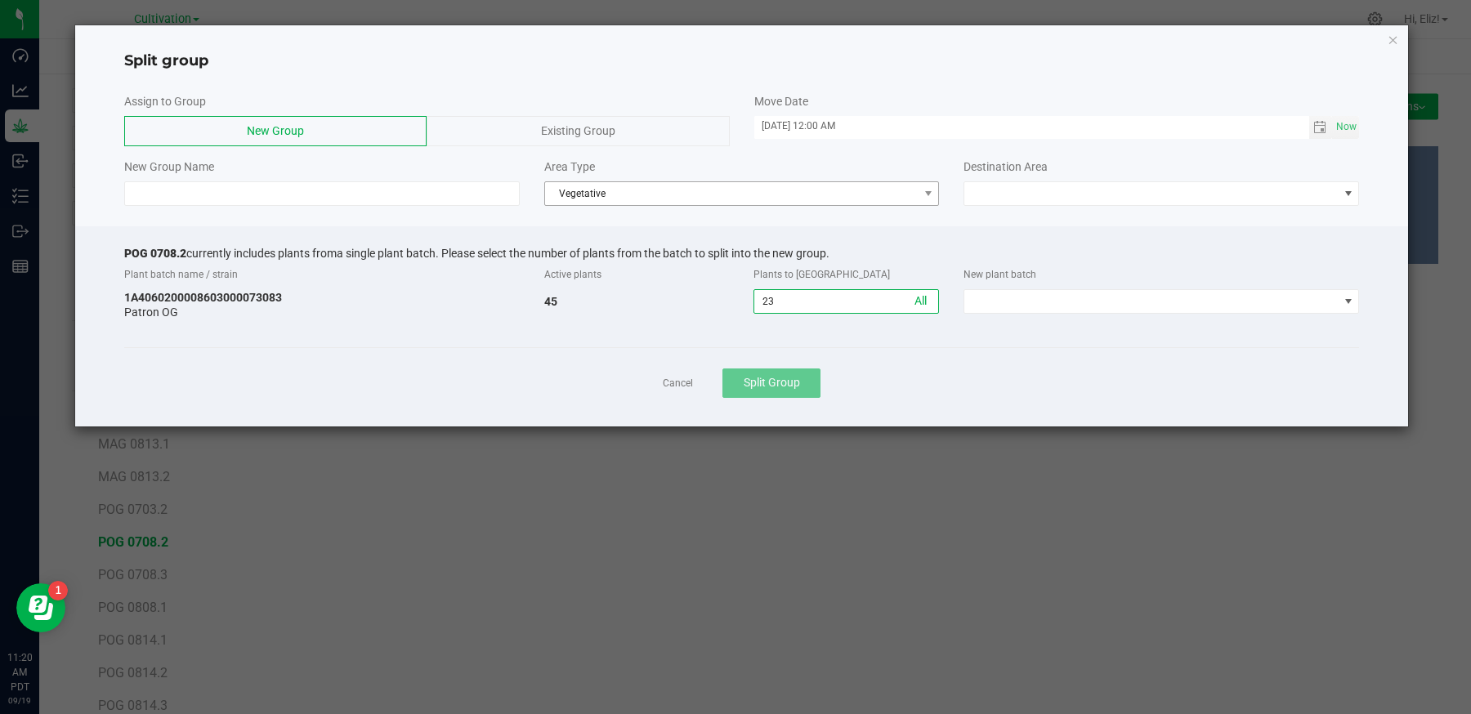
type input "23"
click at [637, 194] on span "Vegetative" at bounding box center [731, 193] width 373 height 23
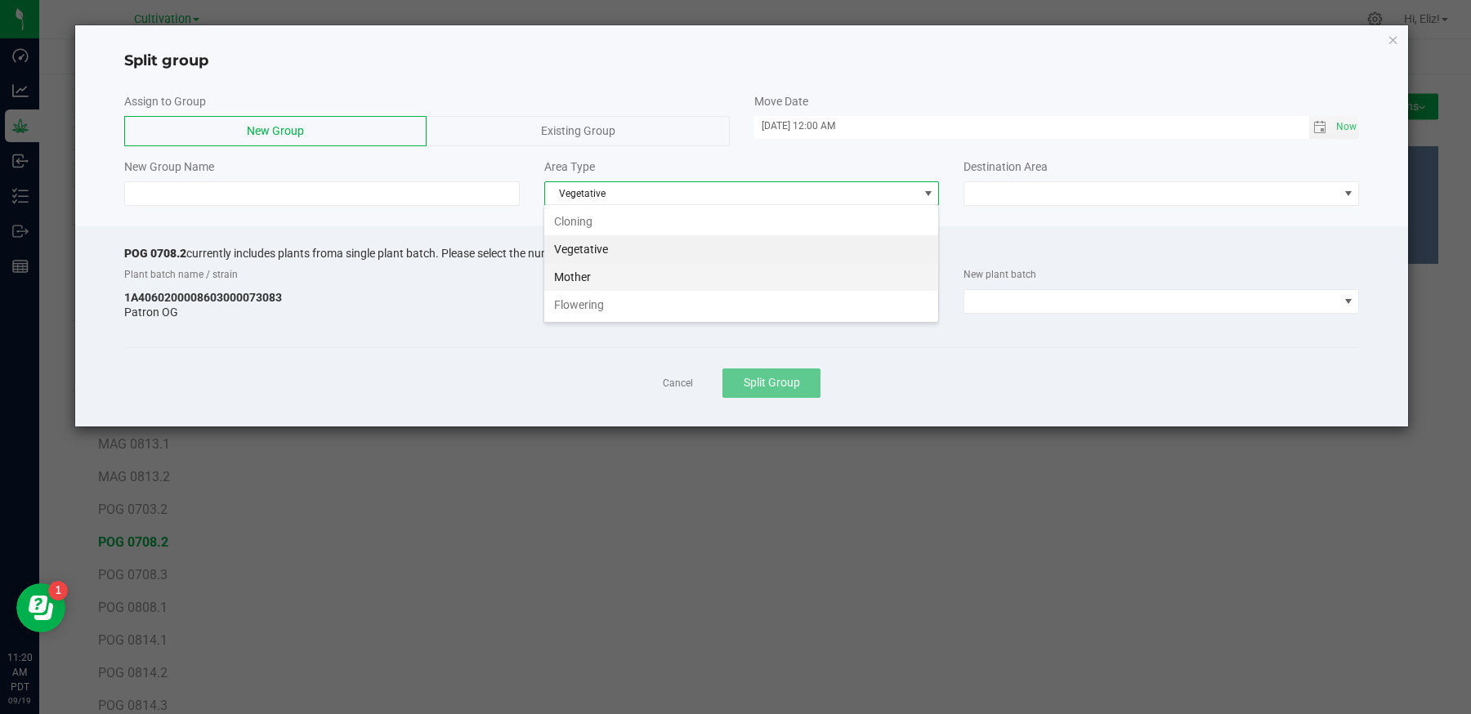
scroll to position [24, 395]
click at [621, 302] on li "Flowering" at bounding box center [741, 305] width 394 height 28
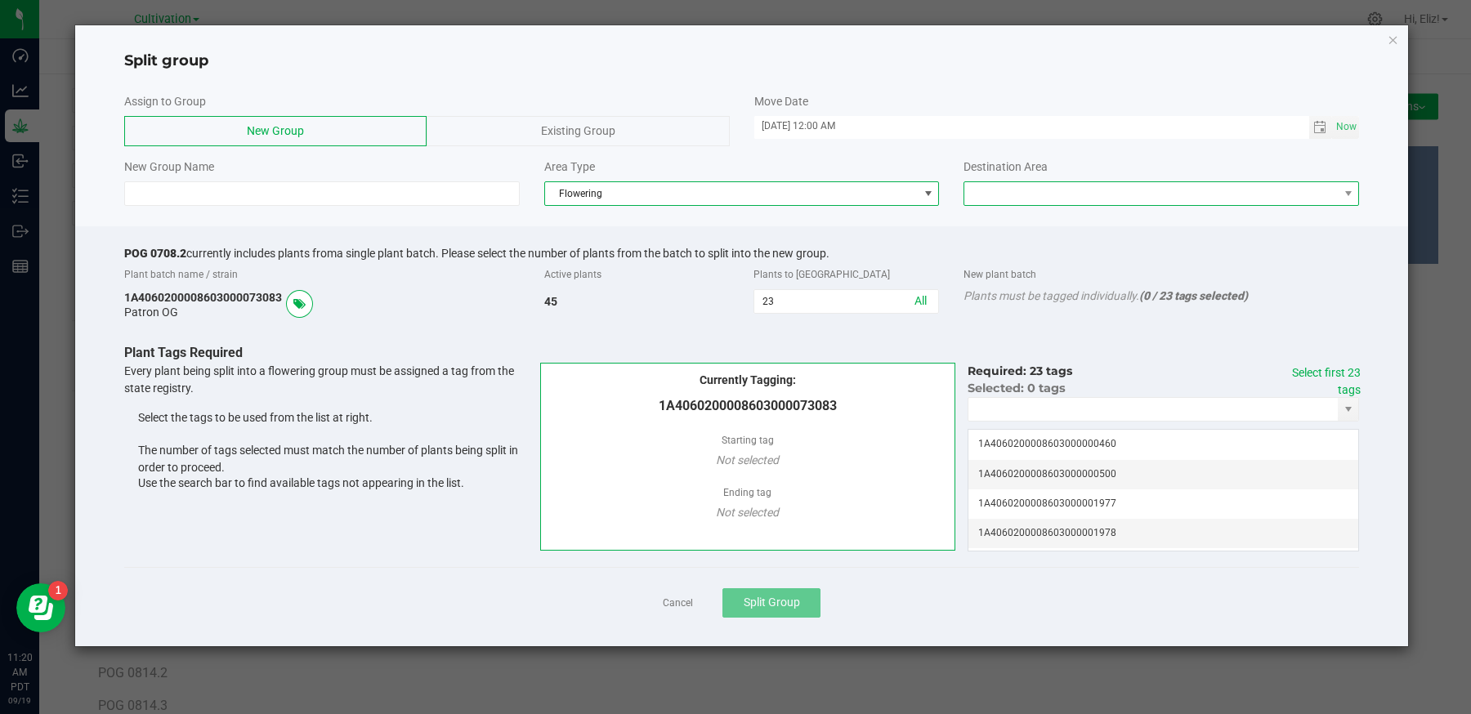
click at [1012, 186] on span at bounding box center [1150, 193] width 373 height 23
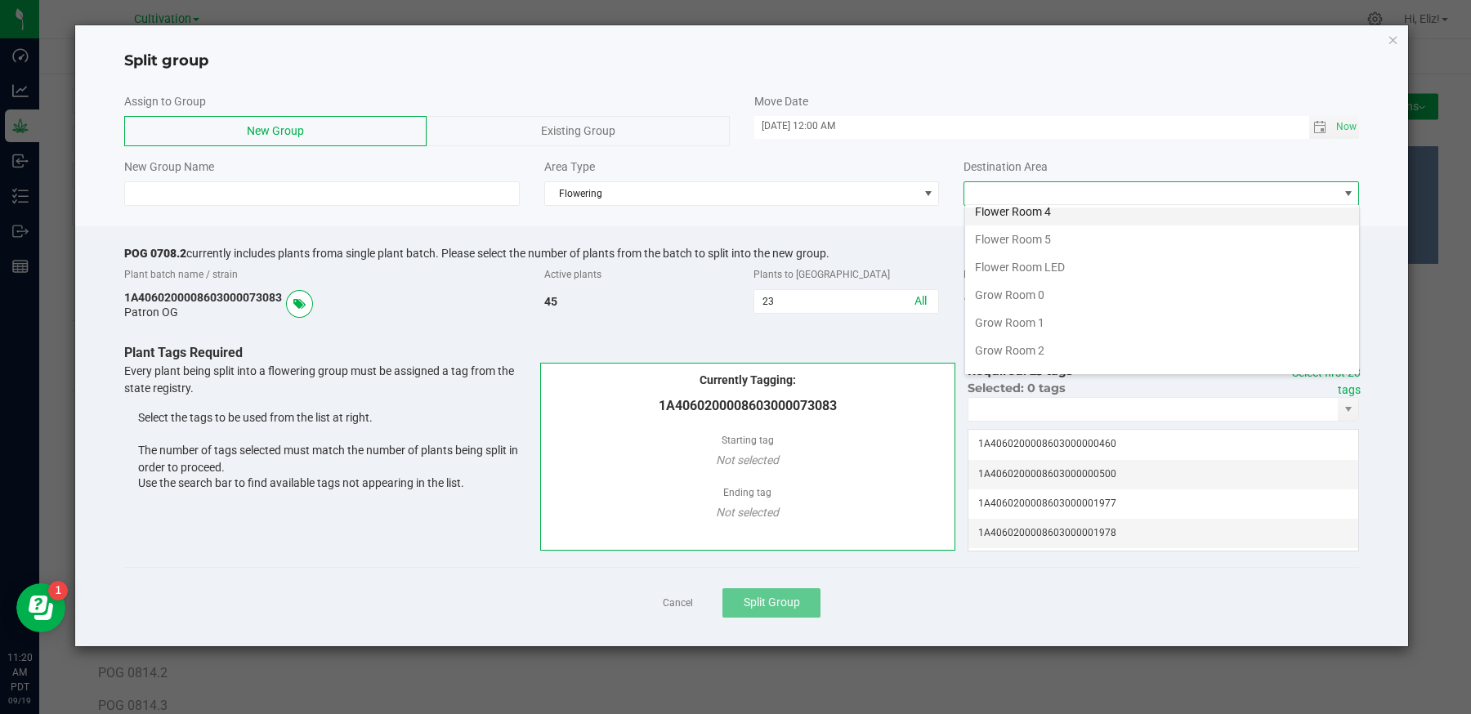
scroll to position [127, 0]
click at [1010, 284] on li "Grow Room 0" at bounding box center [1162, 289] width 394 height 28
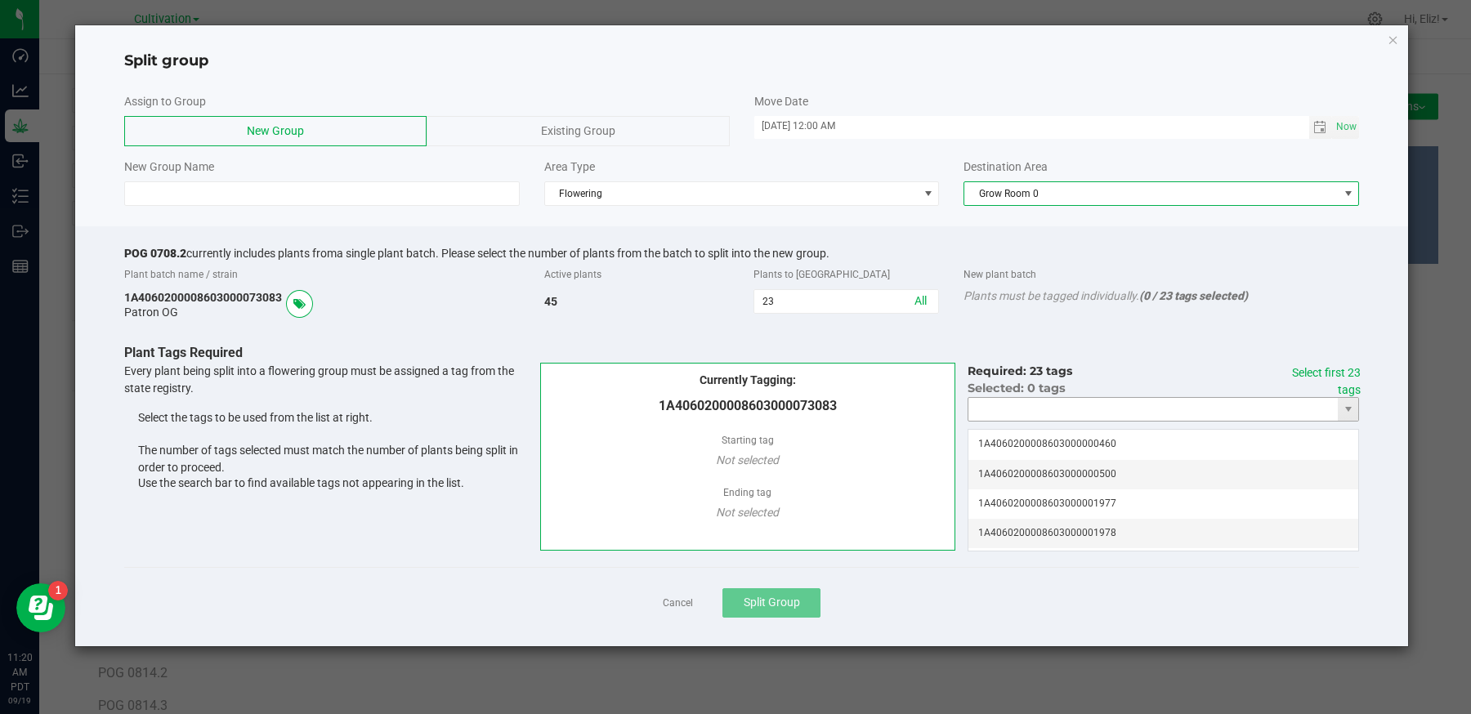
click at [997, 398] on input "NO DATA FOUND" at bounding box center [1152, 409] width 369 height 23
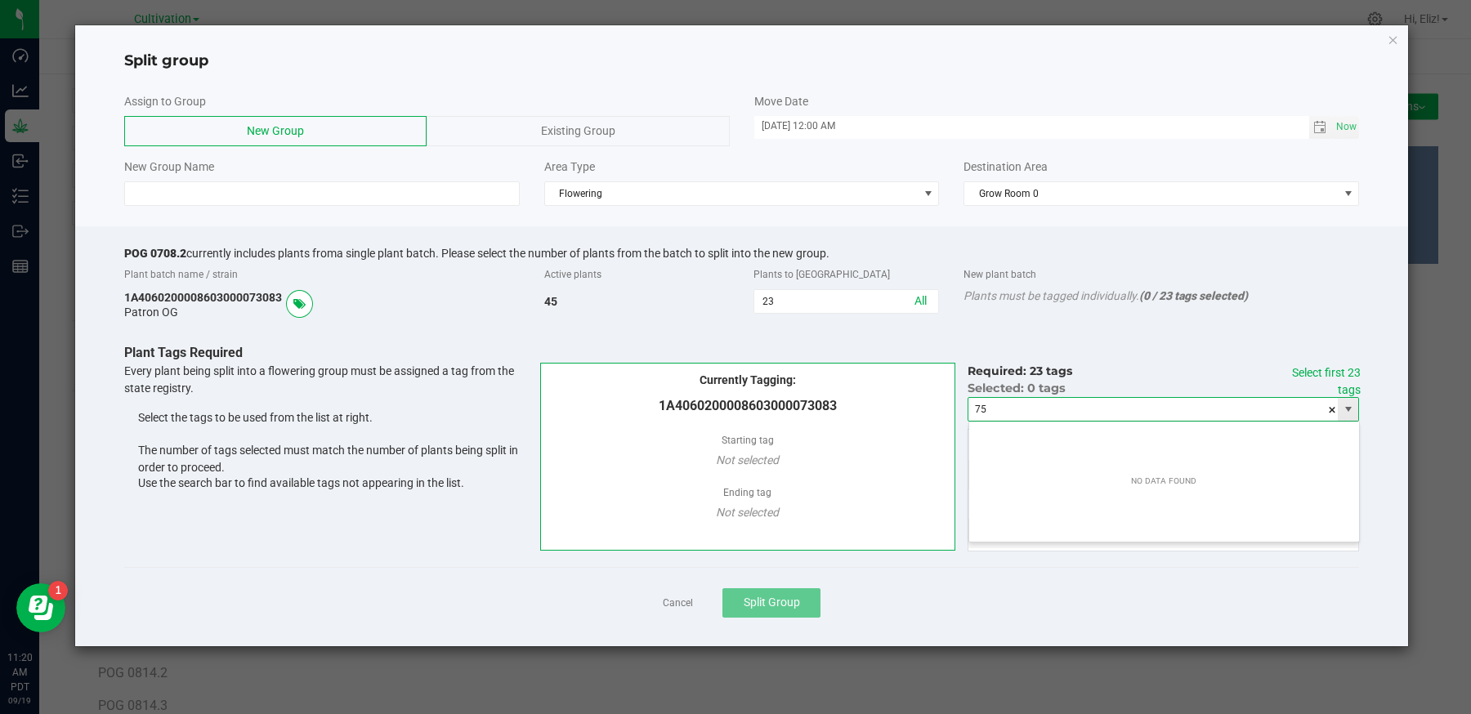
scroll to position [24, 391]
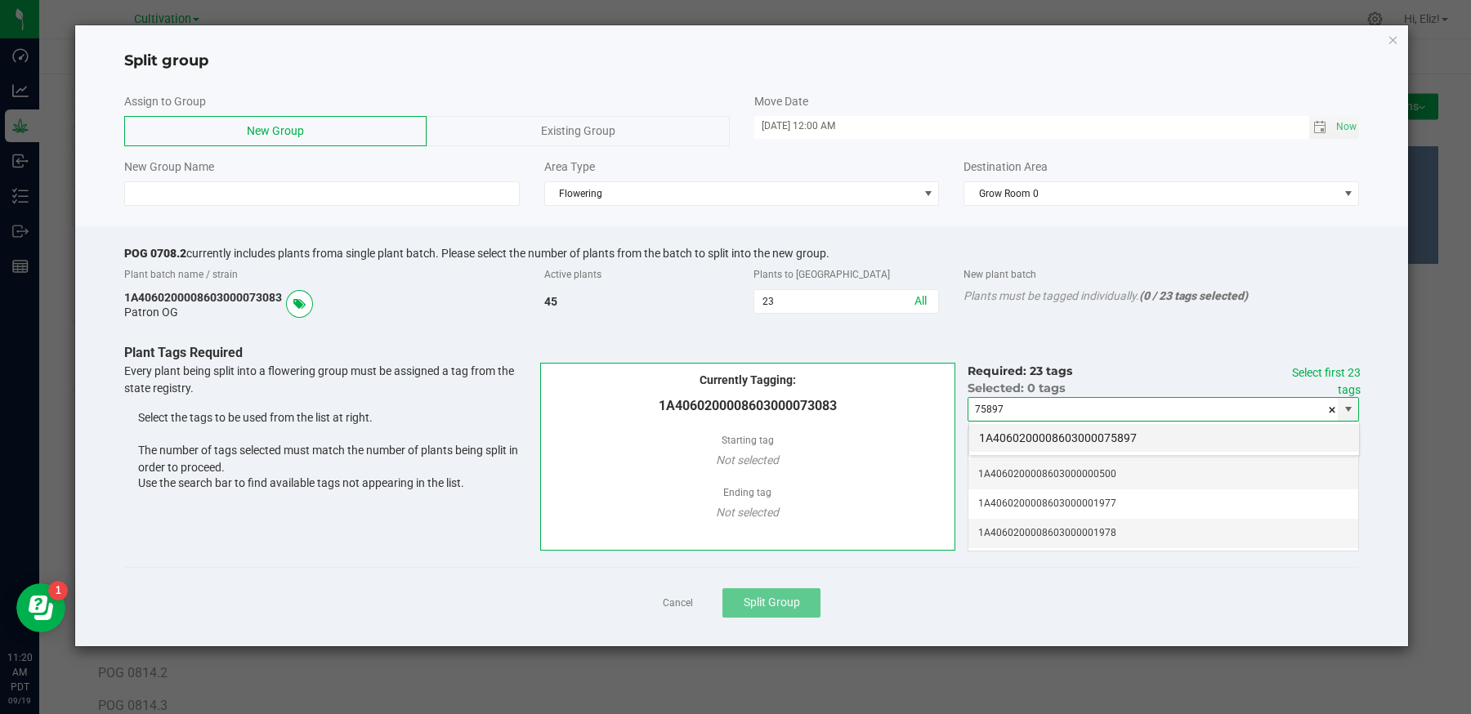
click at [1009, 432] on li "1A4060200008603000075897" at bounding box center [1164, 438] width 390 height 28
type input "1A4060200008603000075897"
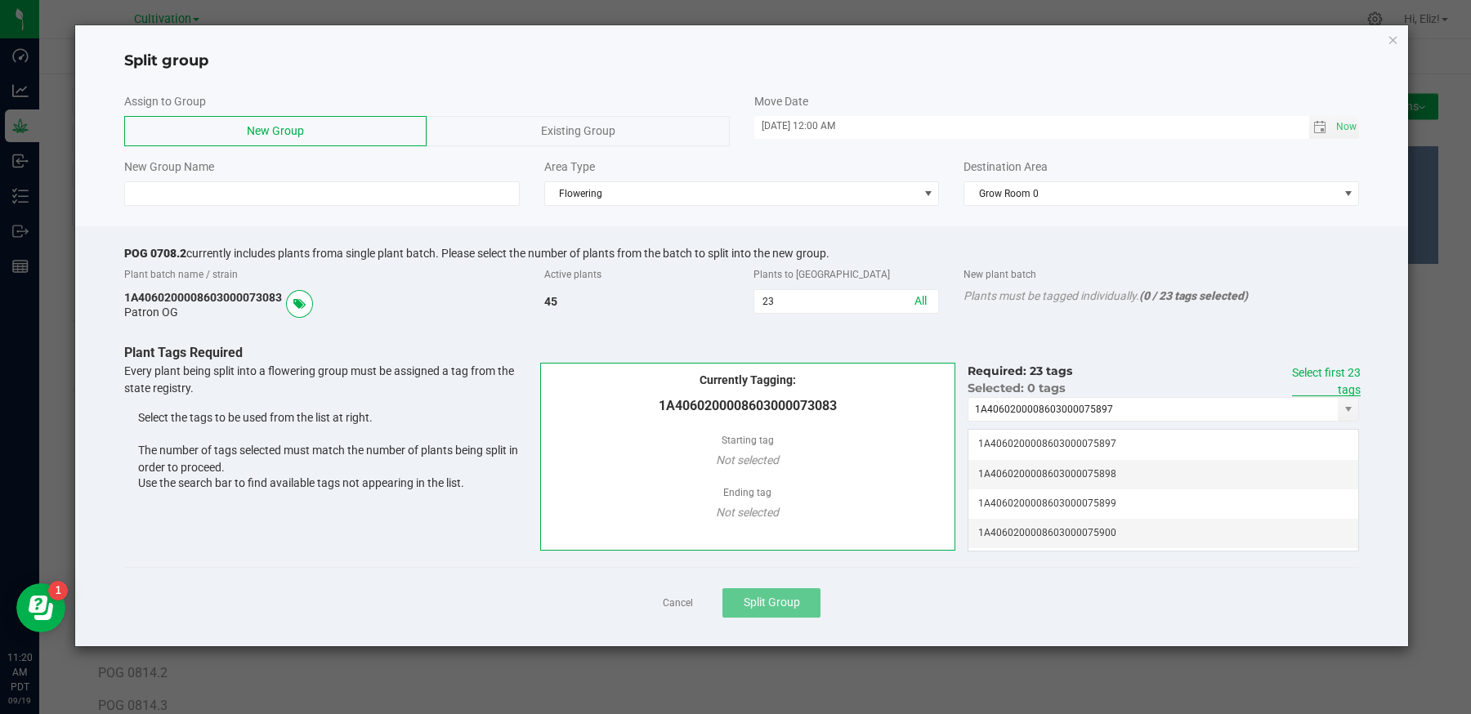
click at [1296, 369] on link "Select first 23 tags" at bounding box center [1326, 381] width 69 height 30
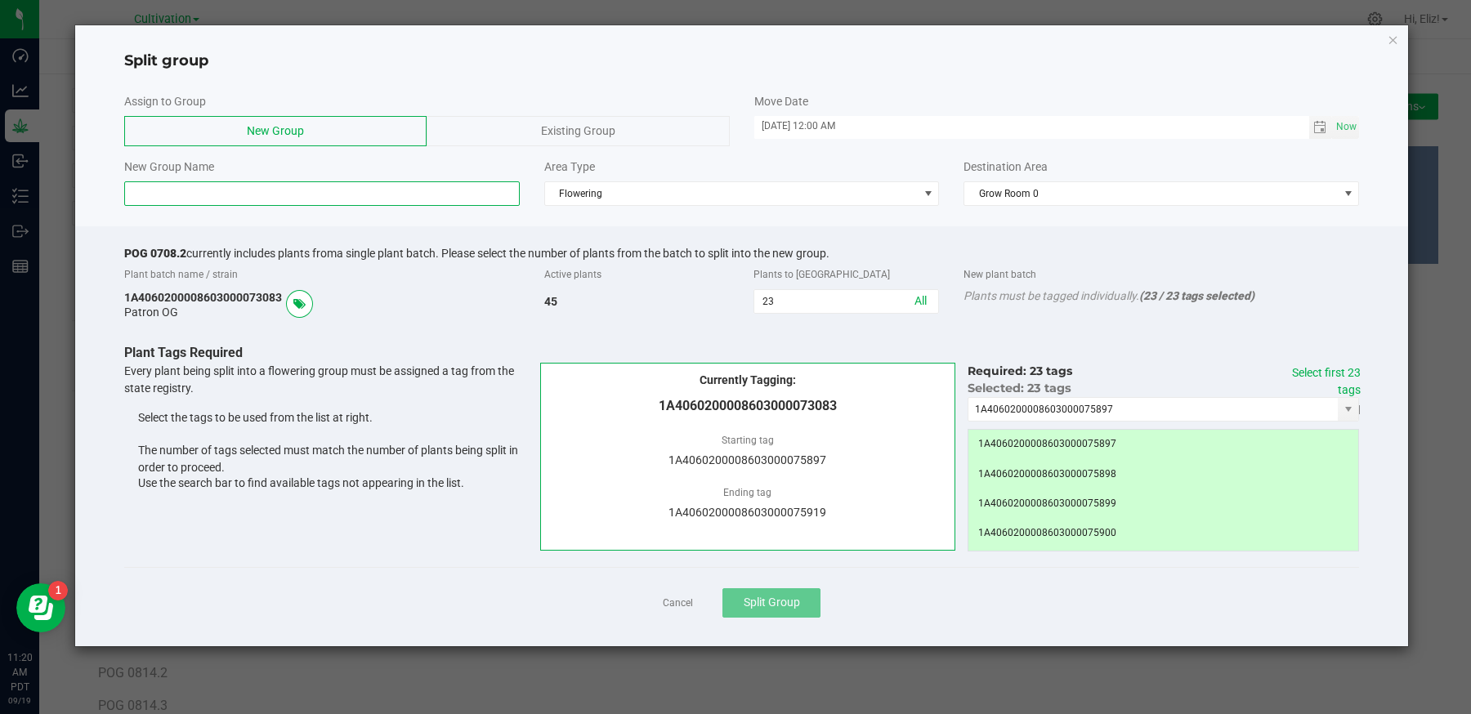
click at [337, 190] on input at bounding box center [322, 193] width 396 height 25
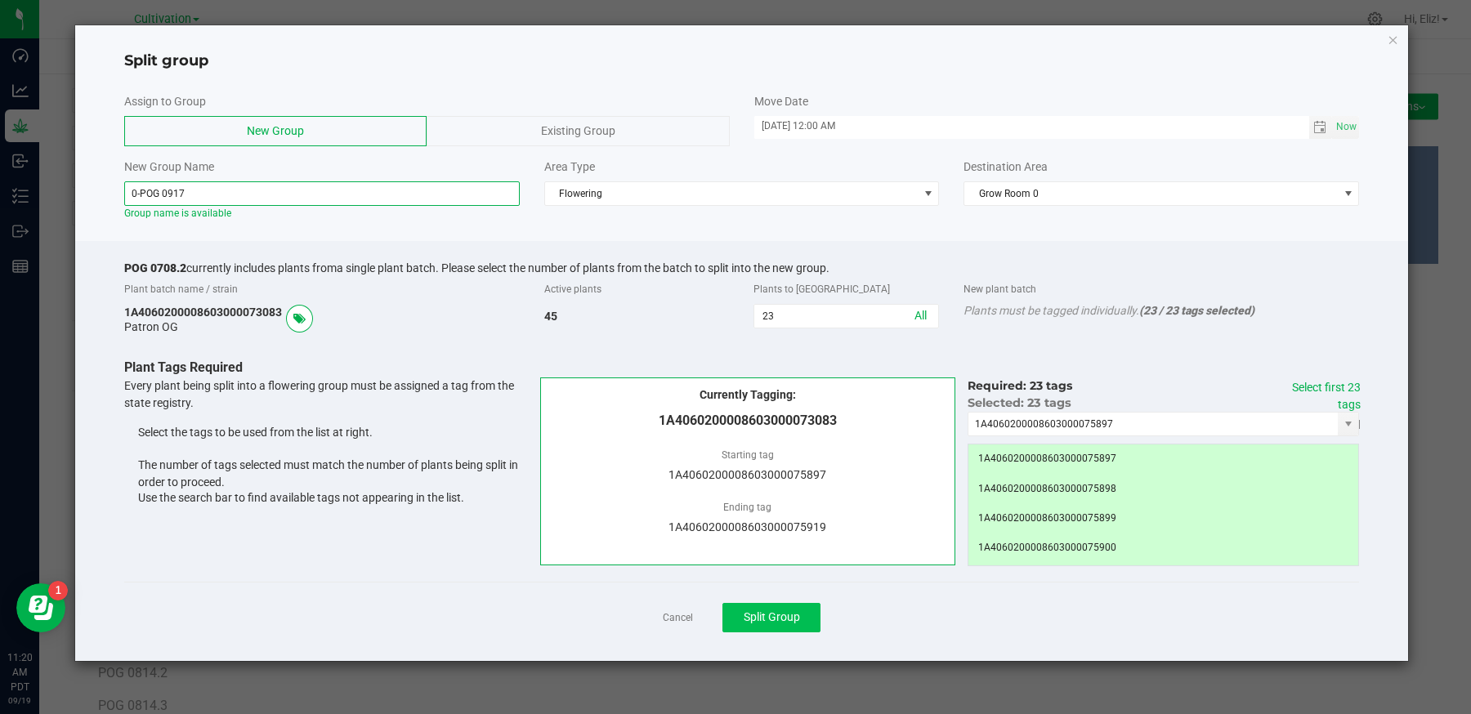
type input "0-POG 0917"
click at [754, 625] on button "Split Group" at bounding box center [771, 617] width 98 height 29
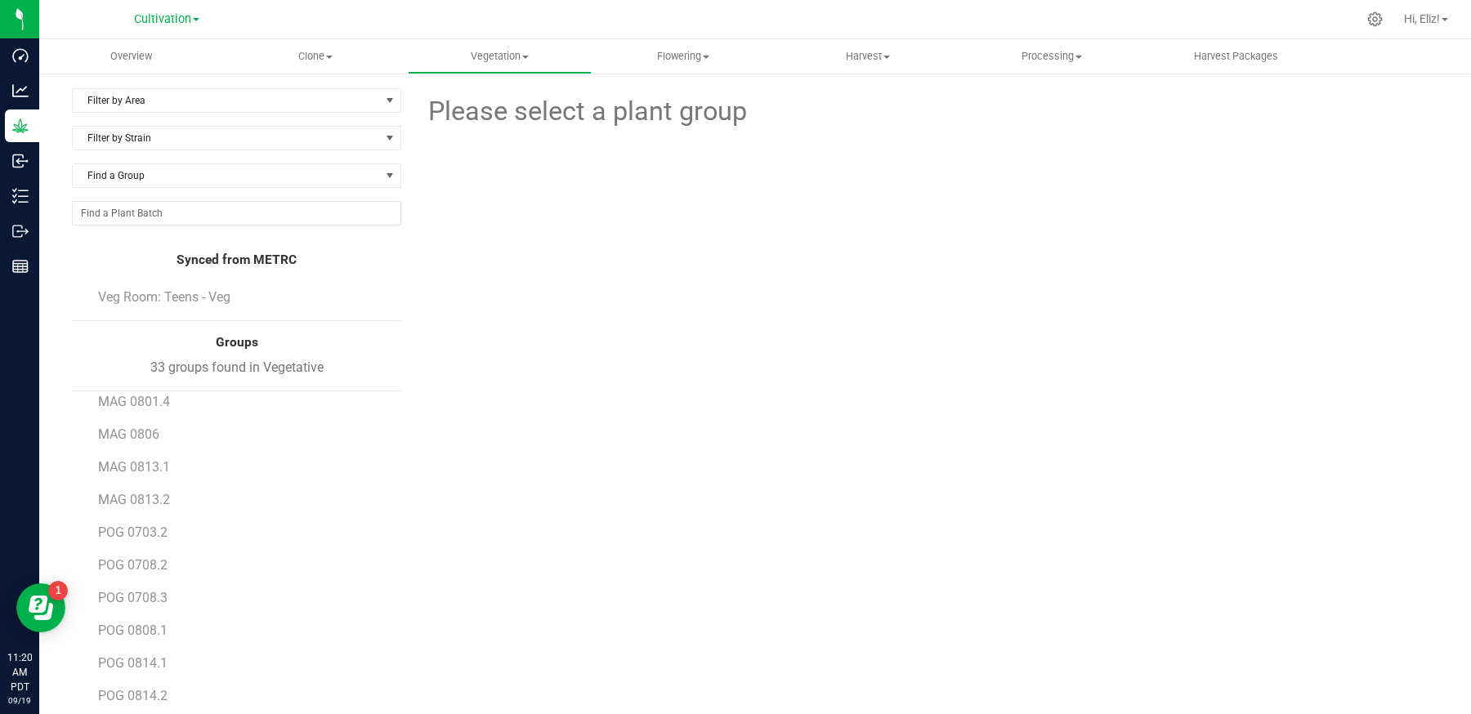
scroll to position [432, 0]
click at [149, 569] on span "POG 0708.2" at bounding box center [133, 571] width 70 height 16
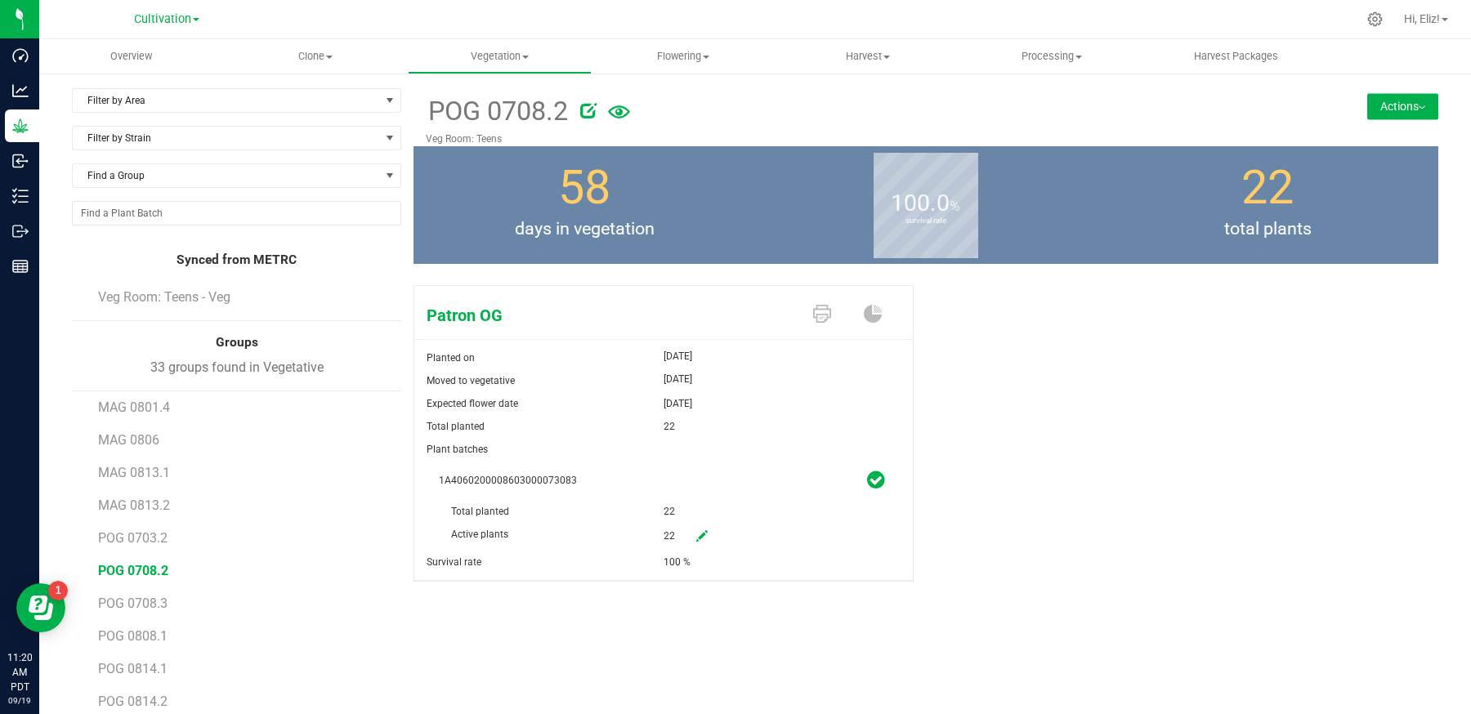
click at [1391, 101] on button "Actions" at bounding box center [1402, 106] width 71 height 26
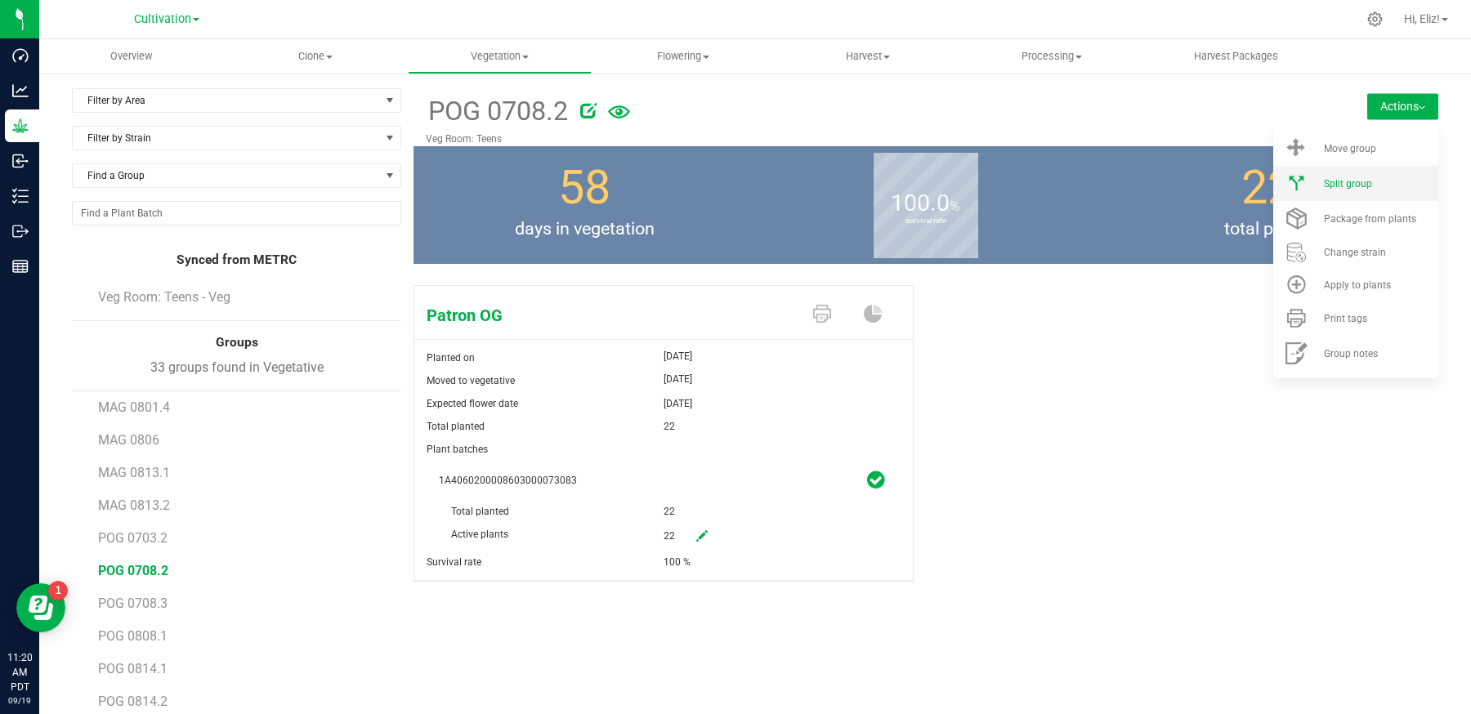
click at [1376, 189] on li "Split group" at bounding box center [1355, 183] width 165 height 35
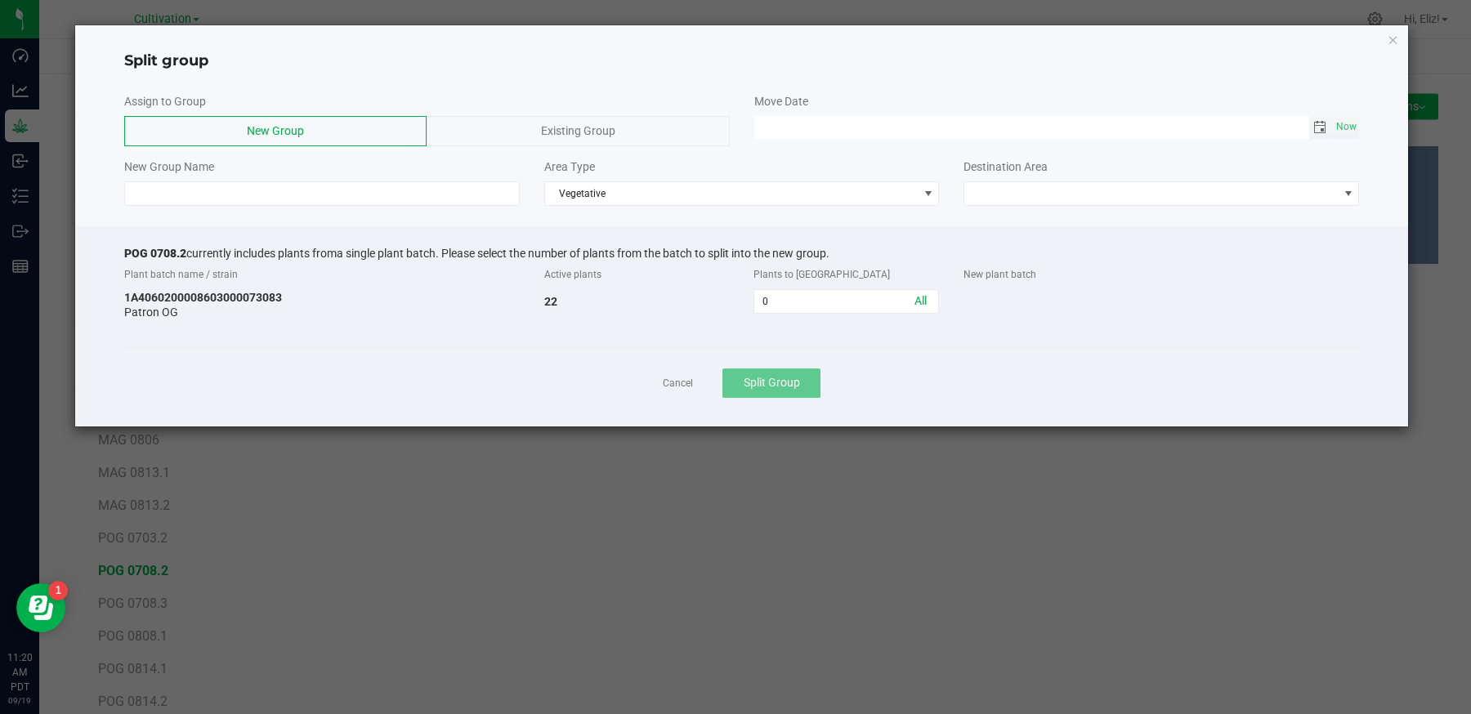
click at [1320, 124] on span "Toggle calendar" at bounding box center [1319, 127] width 13 height 13
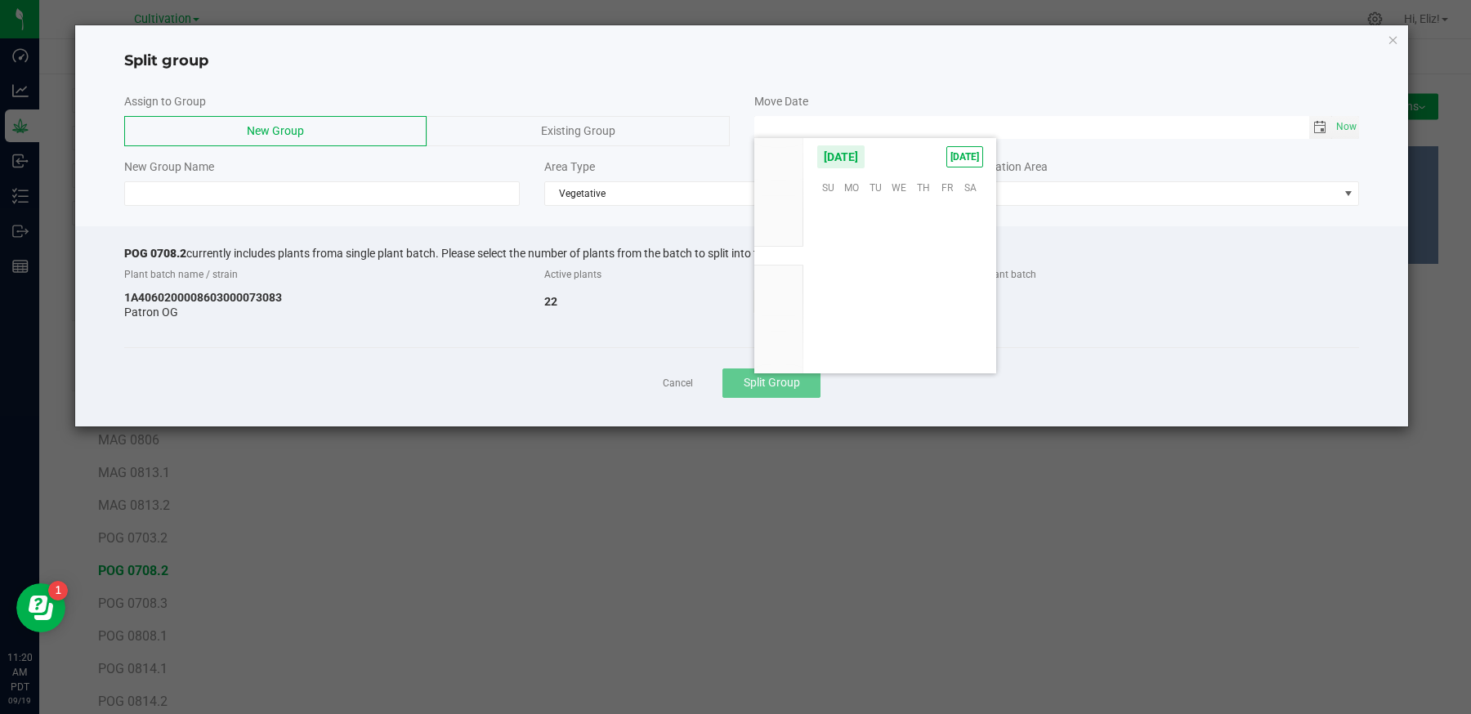
scroll to position [265075, 0]
click at [901, 263] on span "17" at bounding box center [900, 263] width 24 height 25
type input "09/17/2025 12:00 AM"
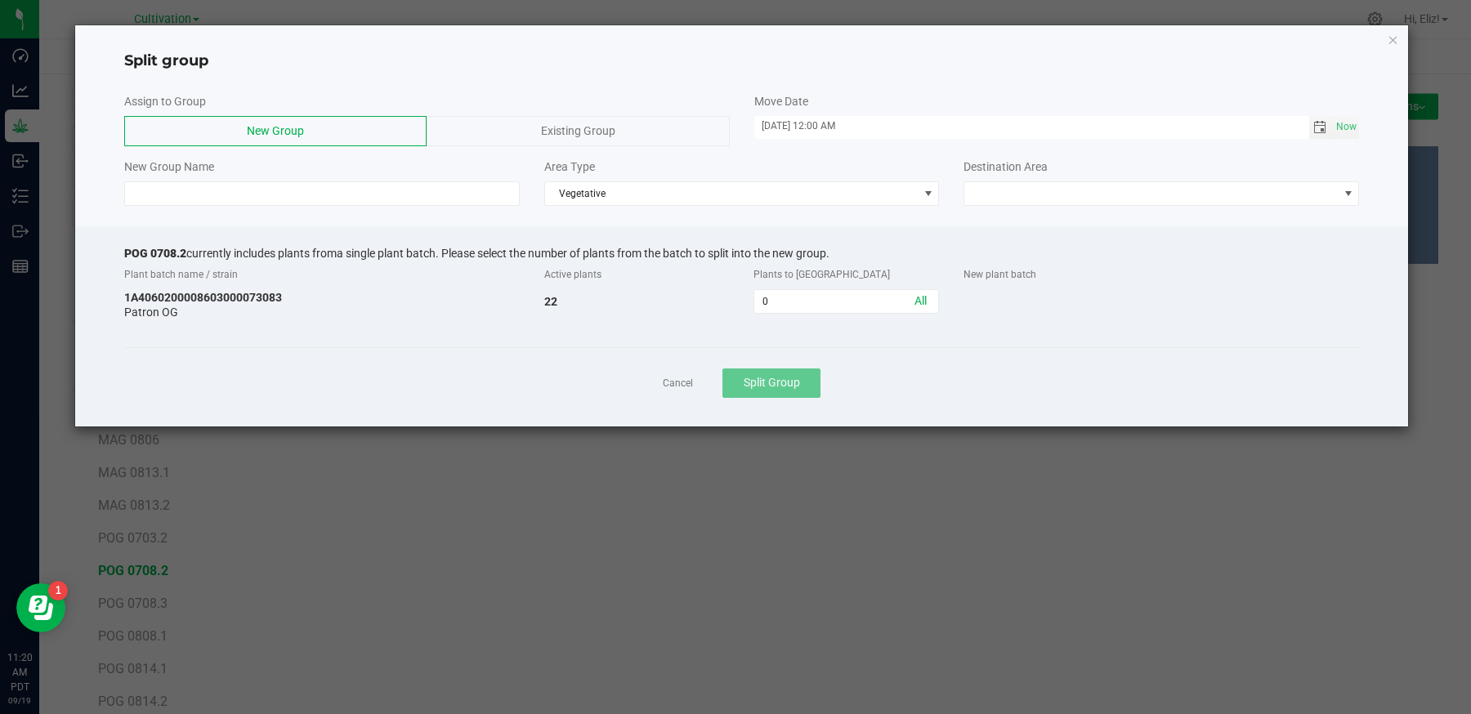
click at [557, 132] on span "Existing Group" at bounding box center [578, 130] width 74 height 13
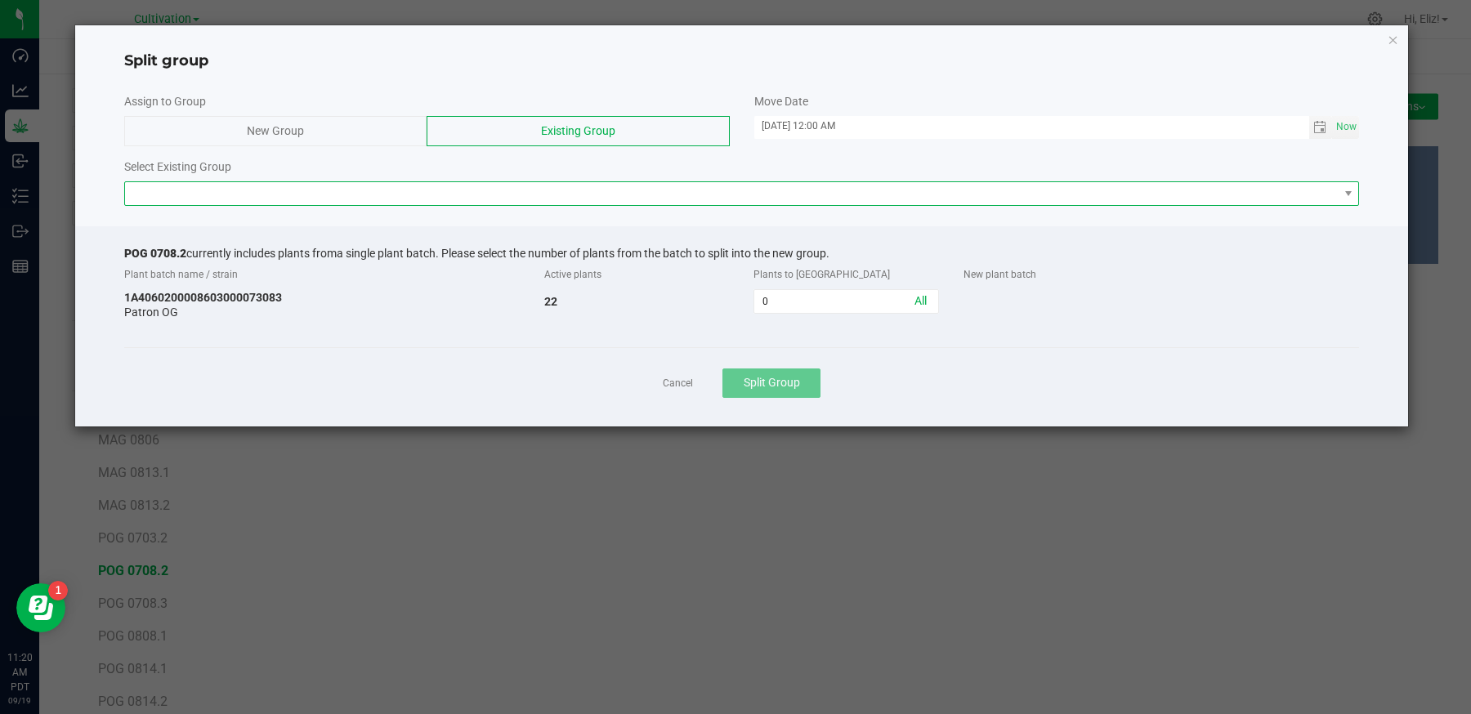
click at [519, 197] on span at bounding box center [732, 193] width 1214 height 23
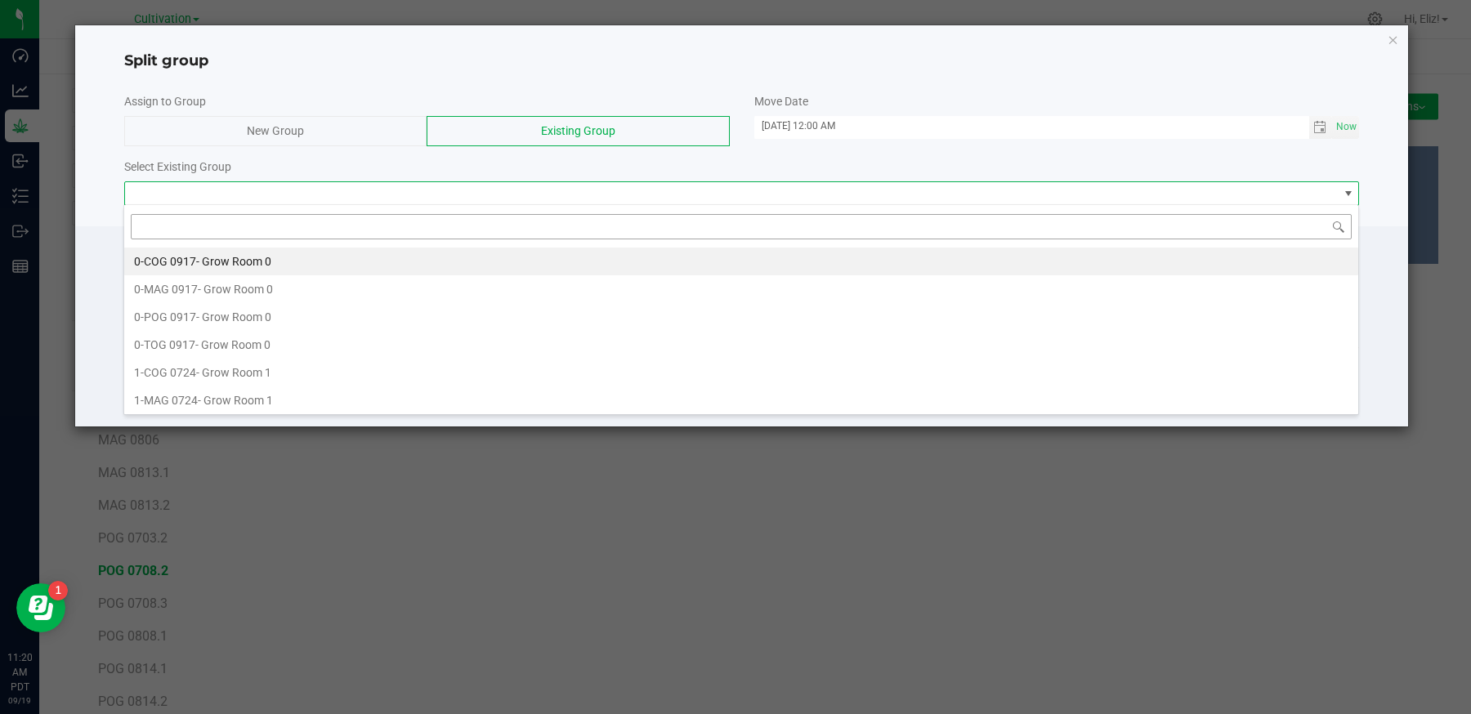
scroll to position [24, 1235]
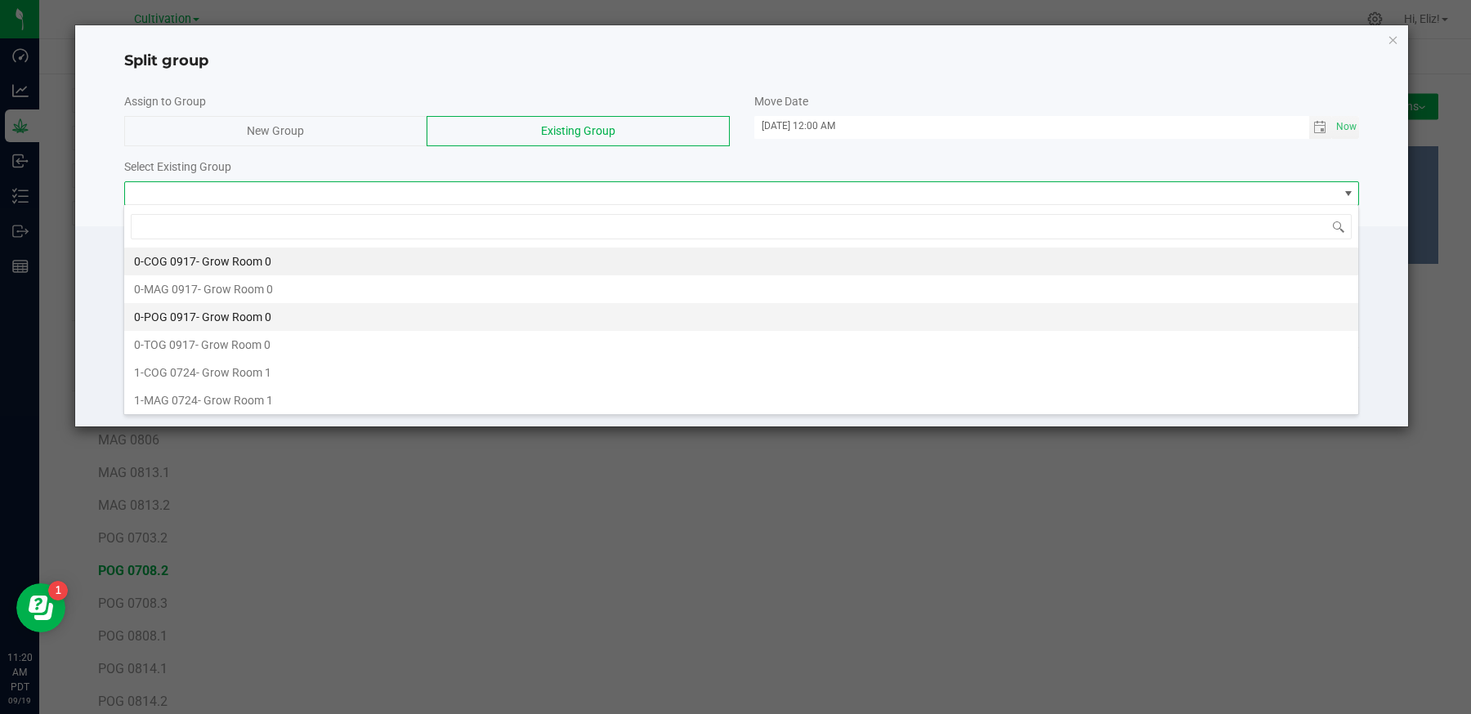
click at [199, 313] on span "- Grow Room 0" at bounding box center [233, 317] width 75 height 13
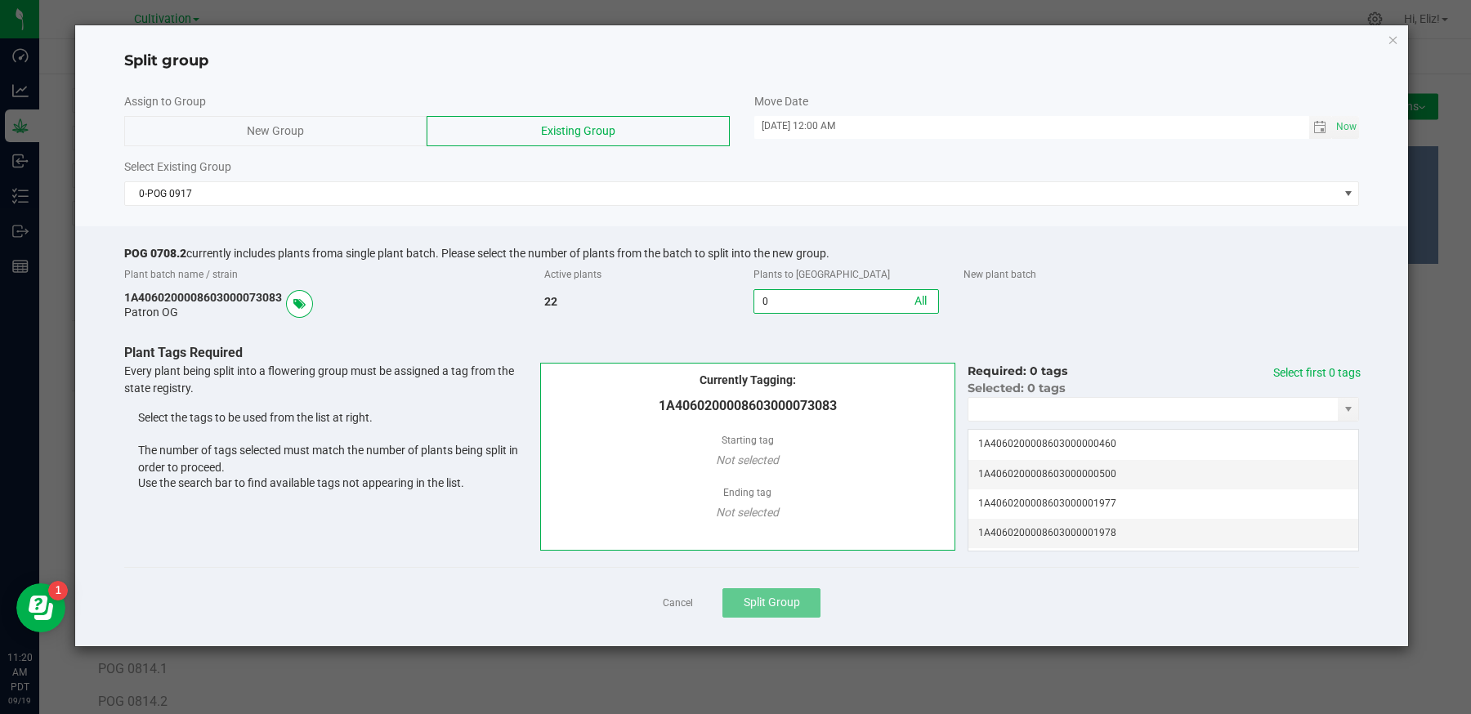
click at [793, 296] on input "0" at bounding box center [846, 301] width 184 height 23
type input "2"
click at [1014, 403] on input "NO DATA FOUND" at bounding box center [1152, 409] width 369 height 23
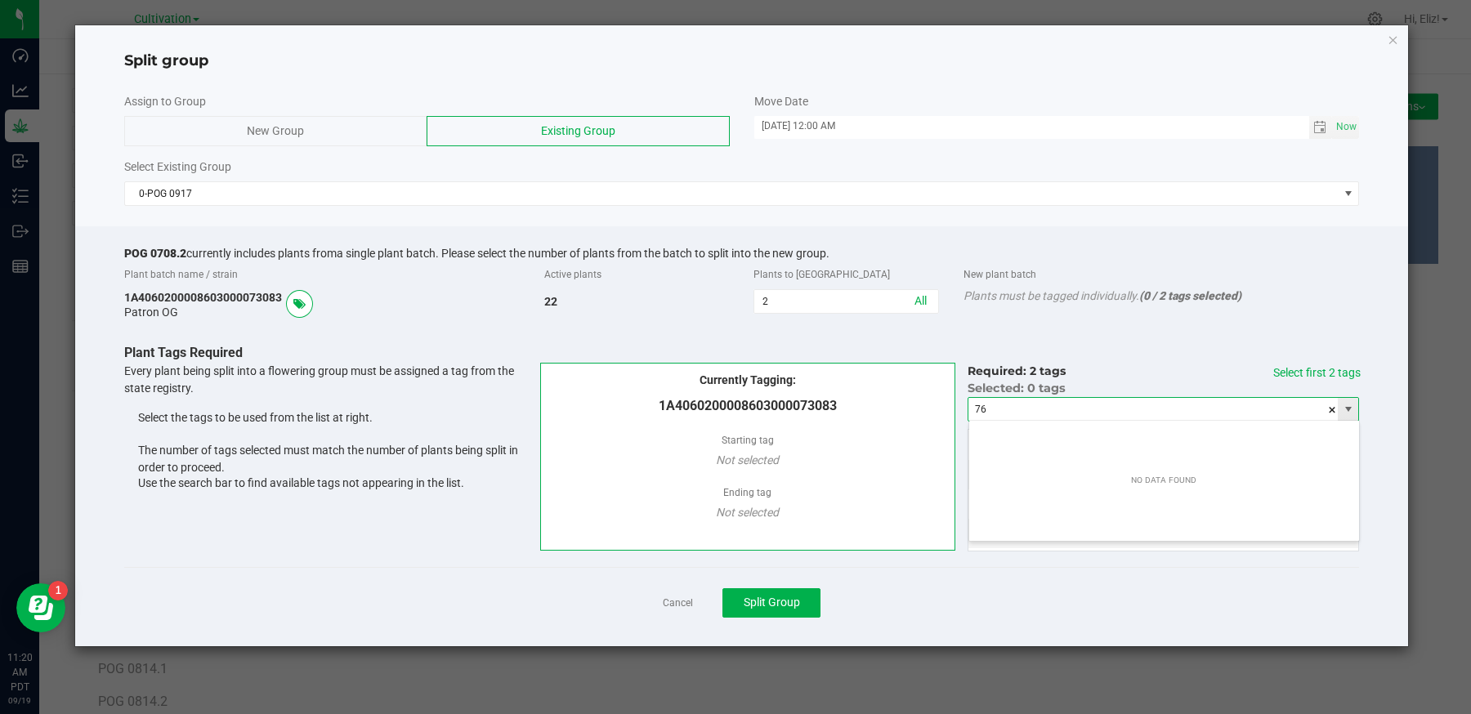
scroll to position [24, 391]
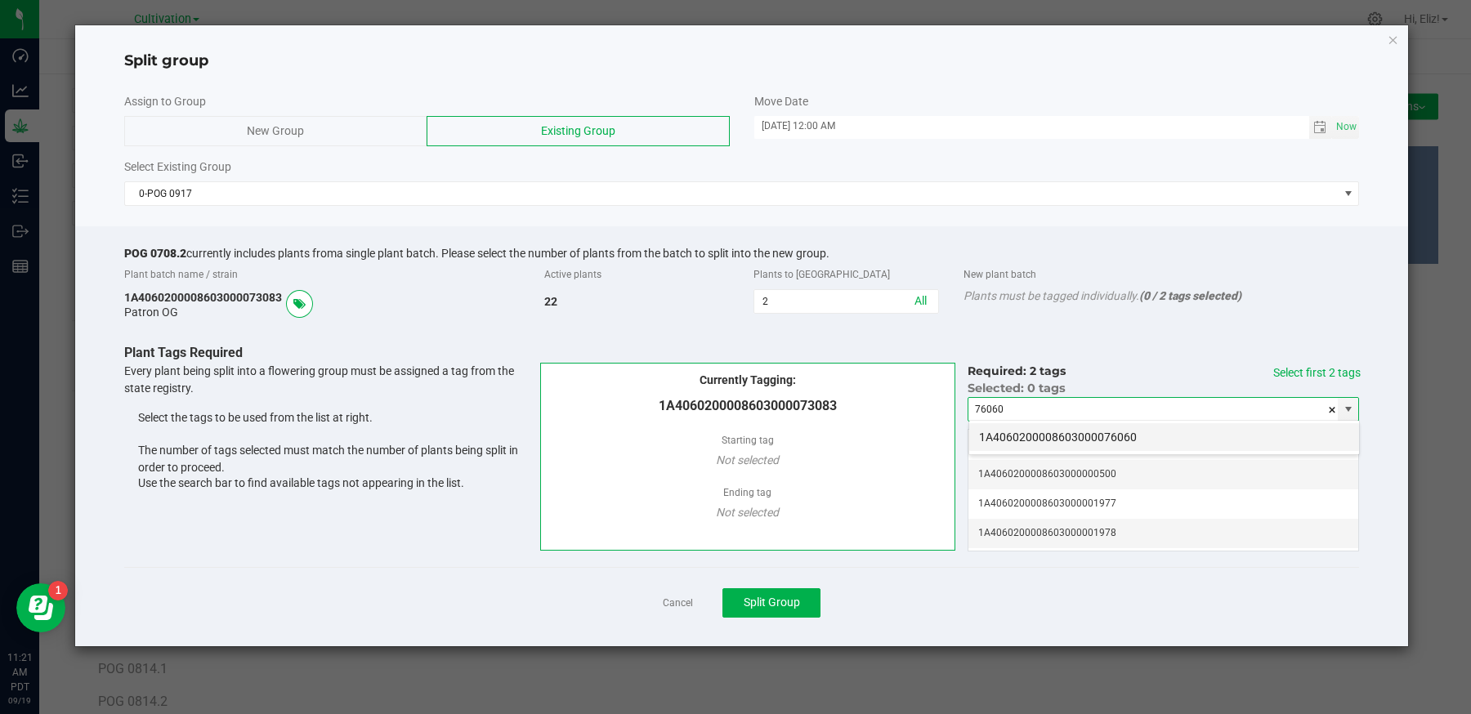
click at [1022, 434] on li "1A4060200008603000076060" at bounding box center [1164, 437] width 390 height 28
type input "1A4060200008603000076060"
click at [1292, 368] on link "Select first 2 tags" at bounding box center [1316, 372] width 87 height 13
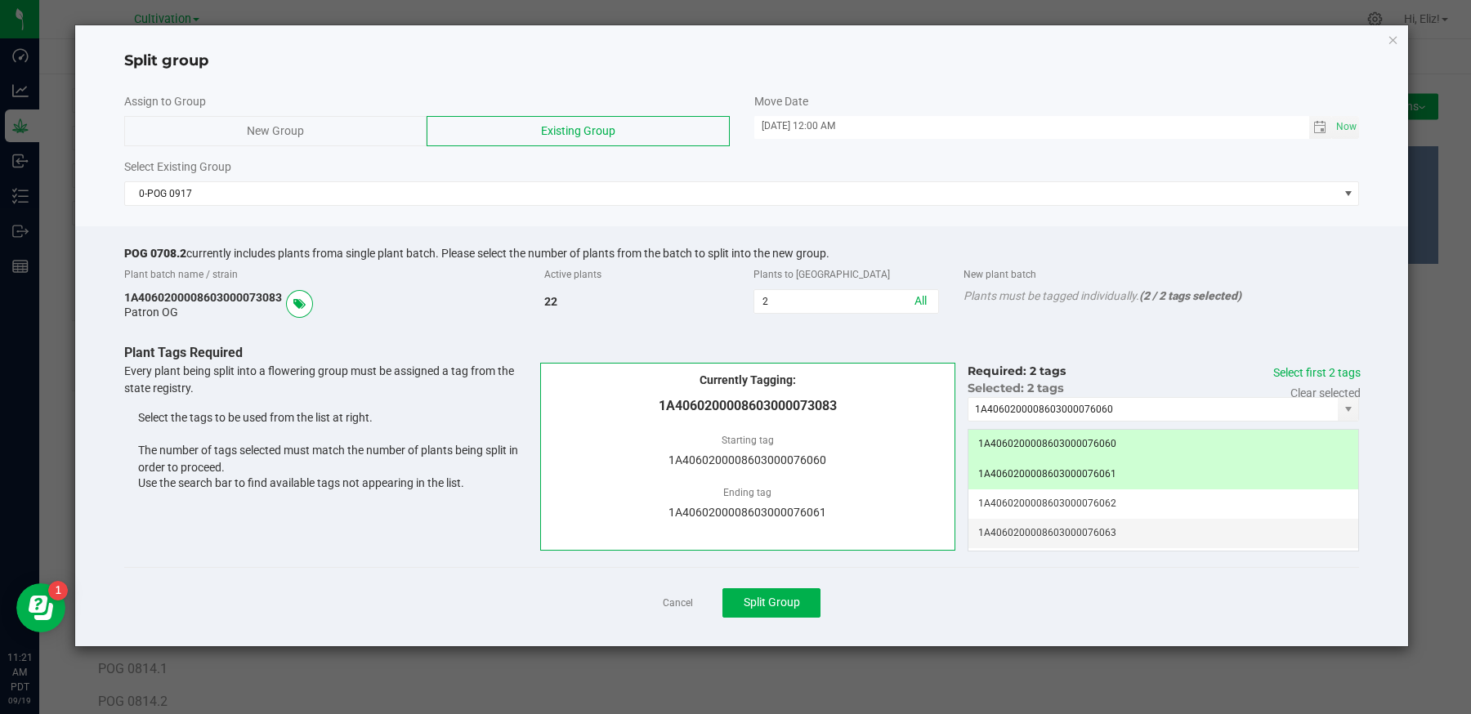
click at [928, 582] on div "Cancel Split Group" at bounding box center [742, 602] width 1236 height 71
click at [794, 590] on button "Split Group" at bounding box center [771, 602] width 98 height 29
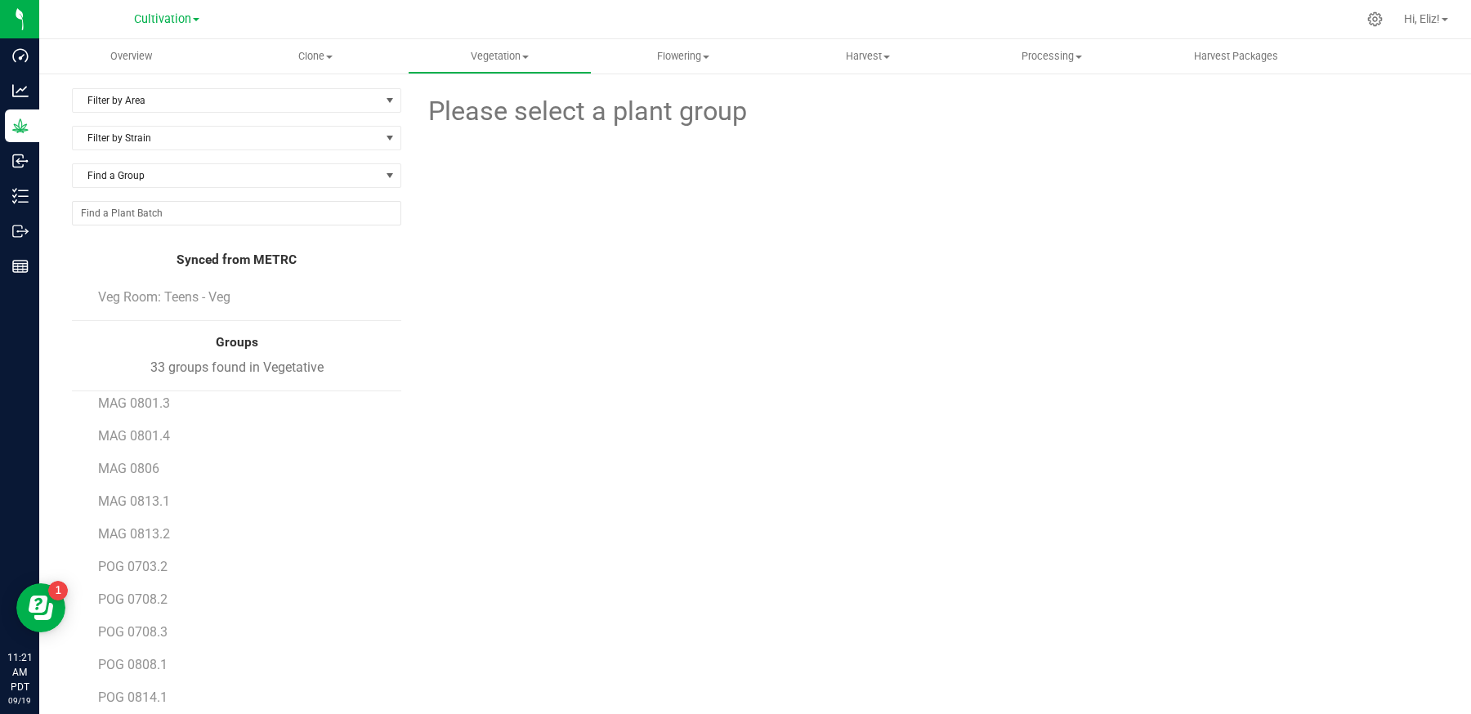
scroll to position [405, 0]
click at [161, 557] on span "POG 0703.2" at bounding box center [133, 565] width 70 height 16
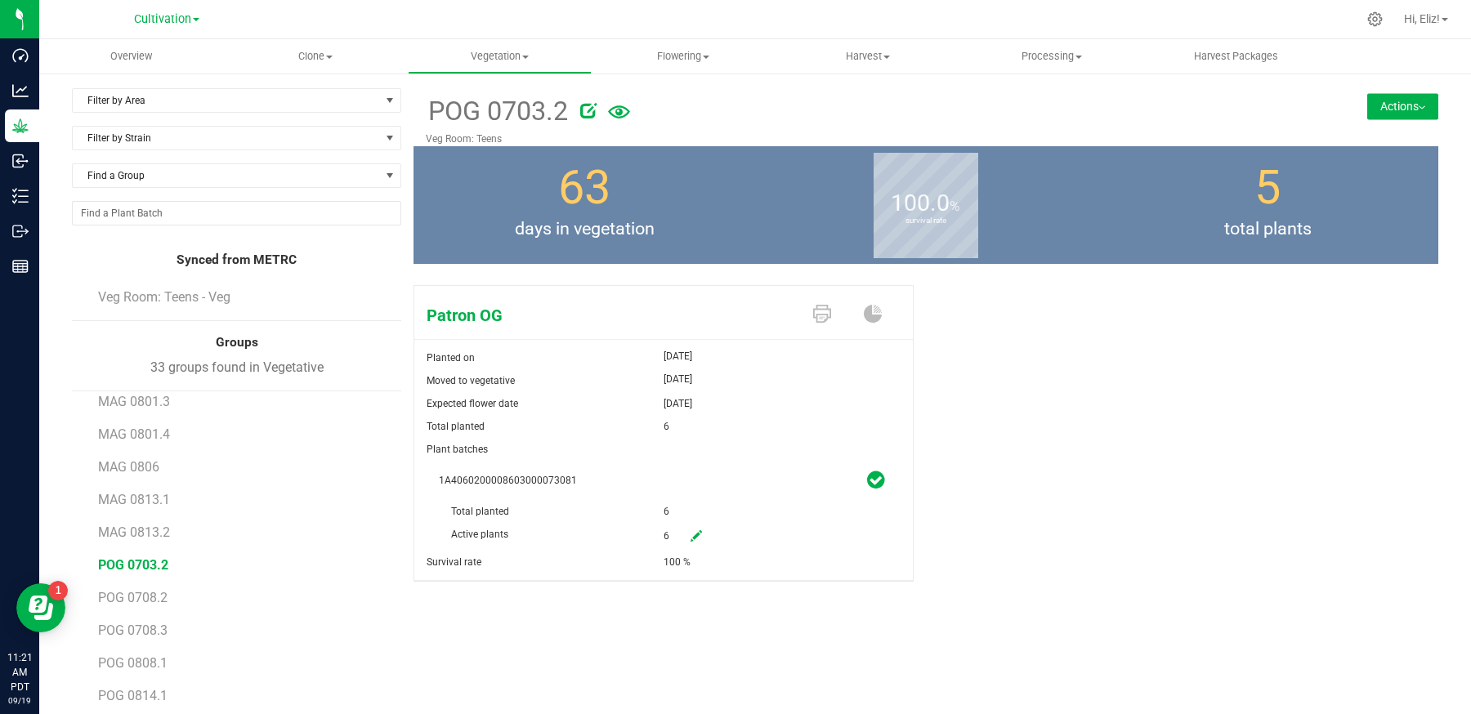
click at [694, 542] on icon at bounding box center [696, 535] width 11 height 11
drag, startPoint x: 686, startPoint y: 543, endPoint x: 637, endPoint y: 543, distance: 49.0
click at [638, 500] on div "Active plants 6 6" at bounding box center [663, 500] width 449 height 0
type input "0"
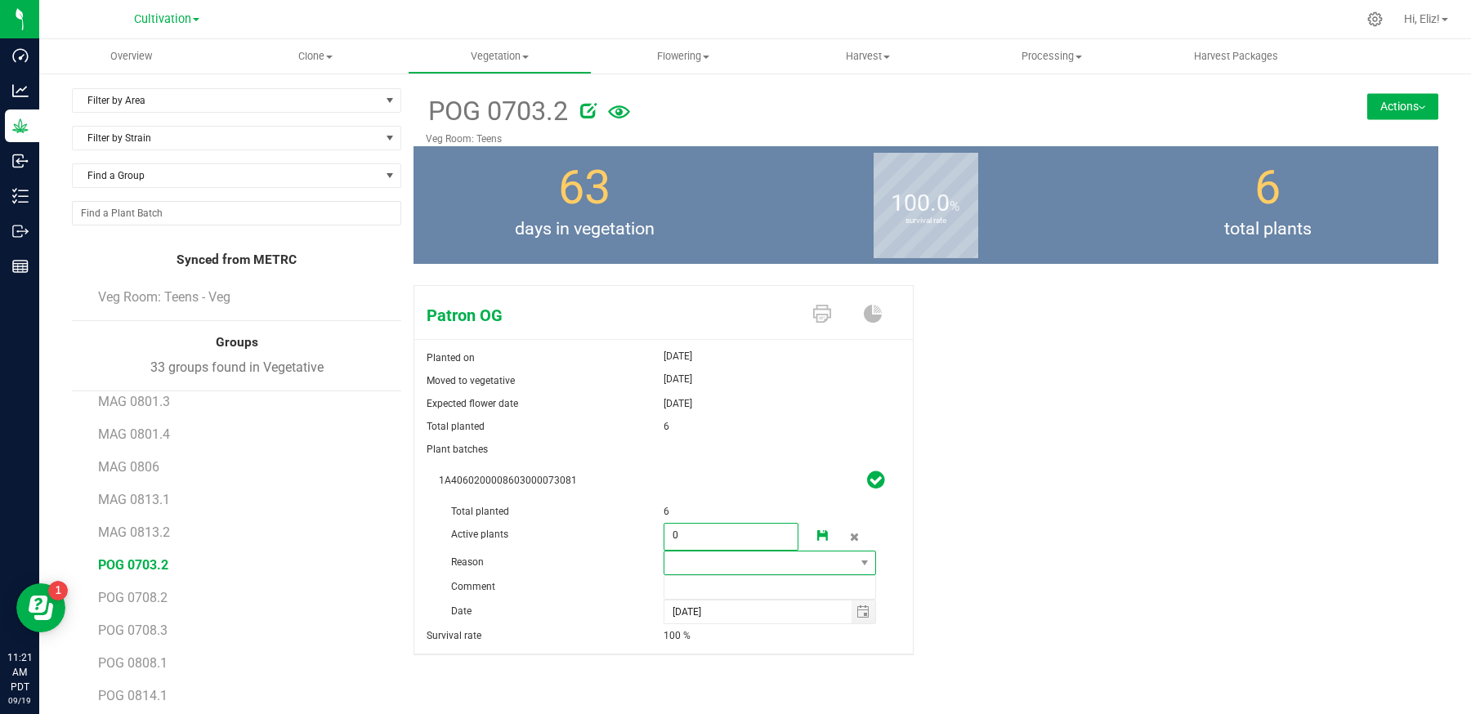
click at [690, 567] on span at bounding box center [759, 563] width 190 height 23
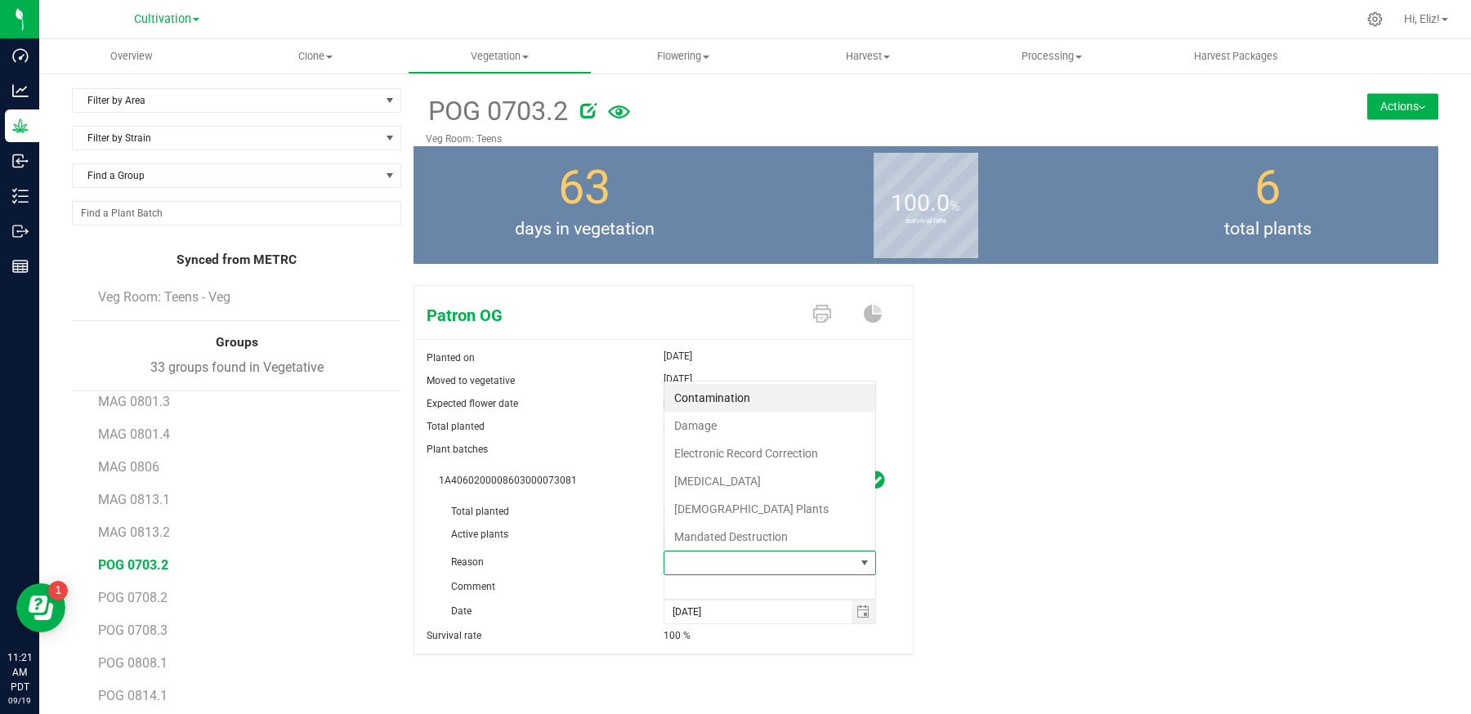
scroll to position [24, 212]
click at [706, 478] on li "Failure to Thrive" at bounding box center [769, 481] width 211 height 28
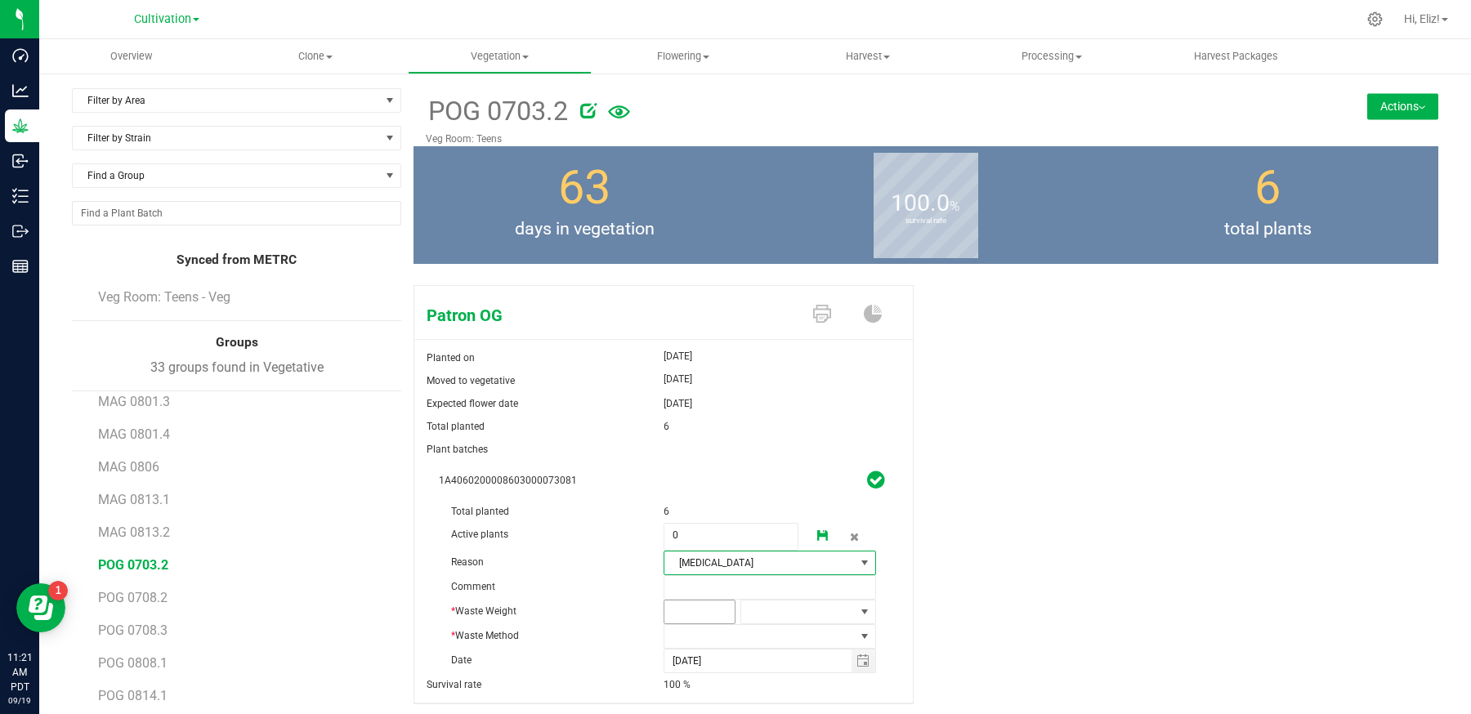
click at [682, 616] on span at bounding box center [700, 612] width 72 height 25
type input "170"
type input "170.0000"
click at [771, 618] on span at bounding box center [798, 612] width 114 height 23
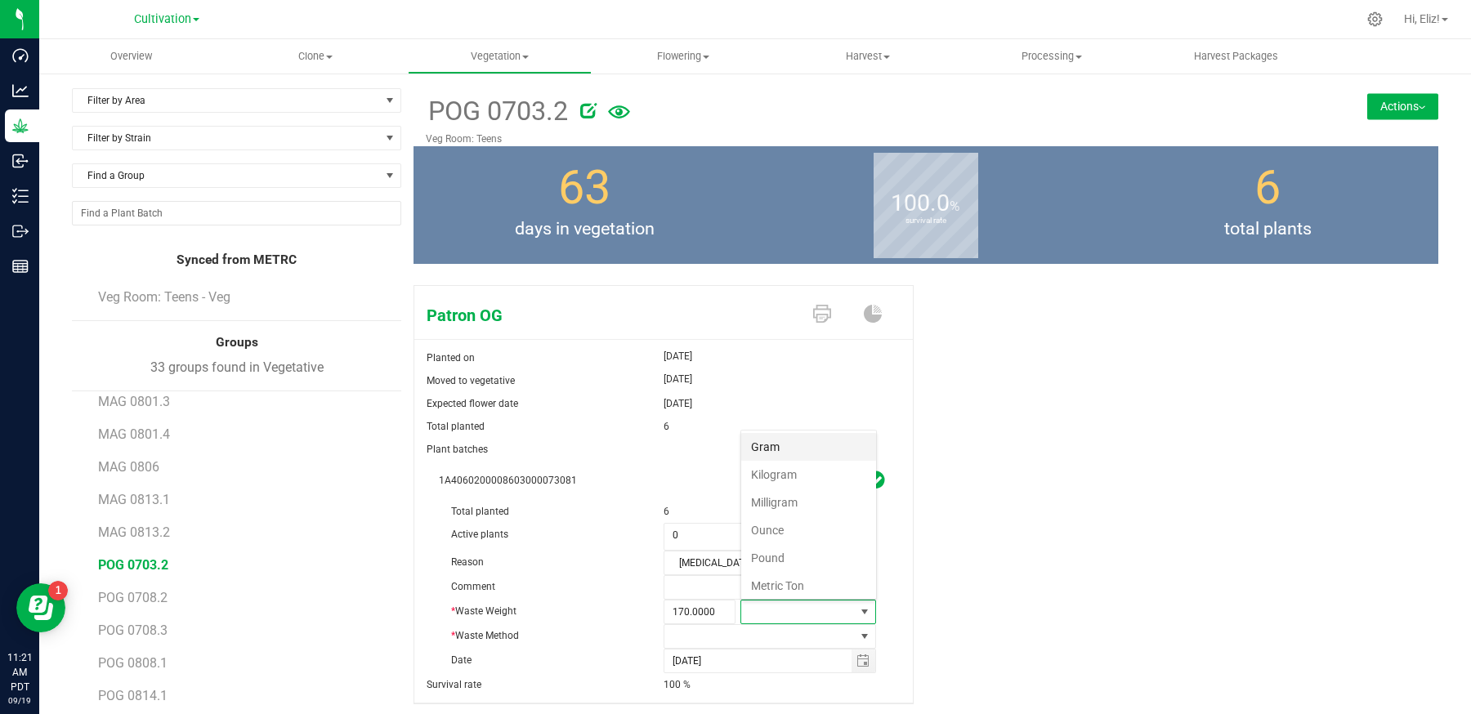
click at [771, 447] on li "Gram" at bounding box center [808, 447] width 135 height 28
click at [713, 633] on span at bounding box center [759, 636] width 190 height 23
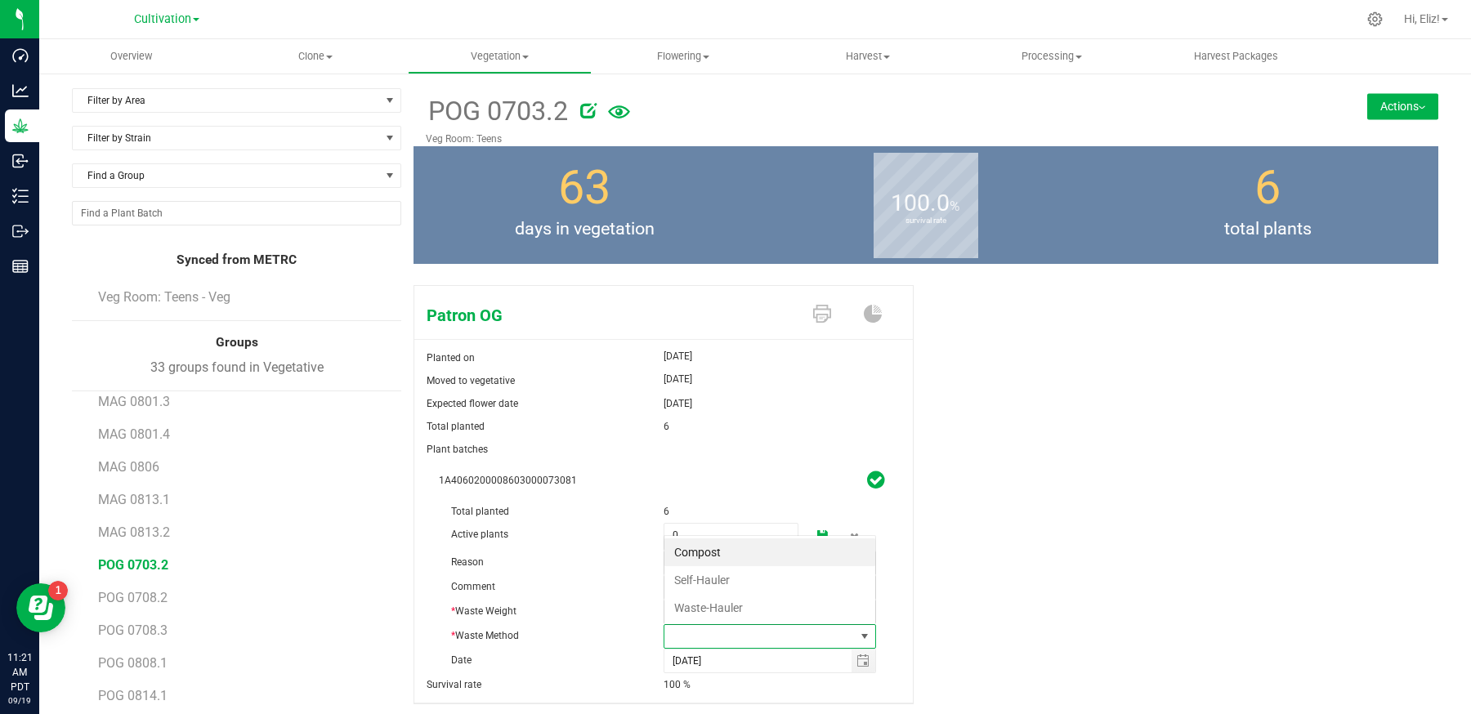
scroll to position [24, 212]
click at [716, 607] on li "Waste-Hauler" at bounding box center [769, 608] width 211 height 28
click at [960, 588] on div "Patron OG Planted on Jul 3, 2025 Moved to vegetative Jul 18, 2025 Expected flow…" at bounding box center [926, 512] width 1025 height 467
click at [818, 535] on icon at bounding box center [822, 535] width 11 height 11
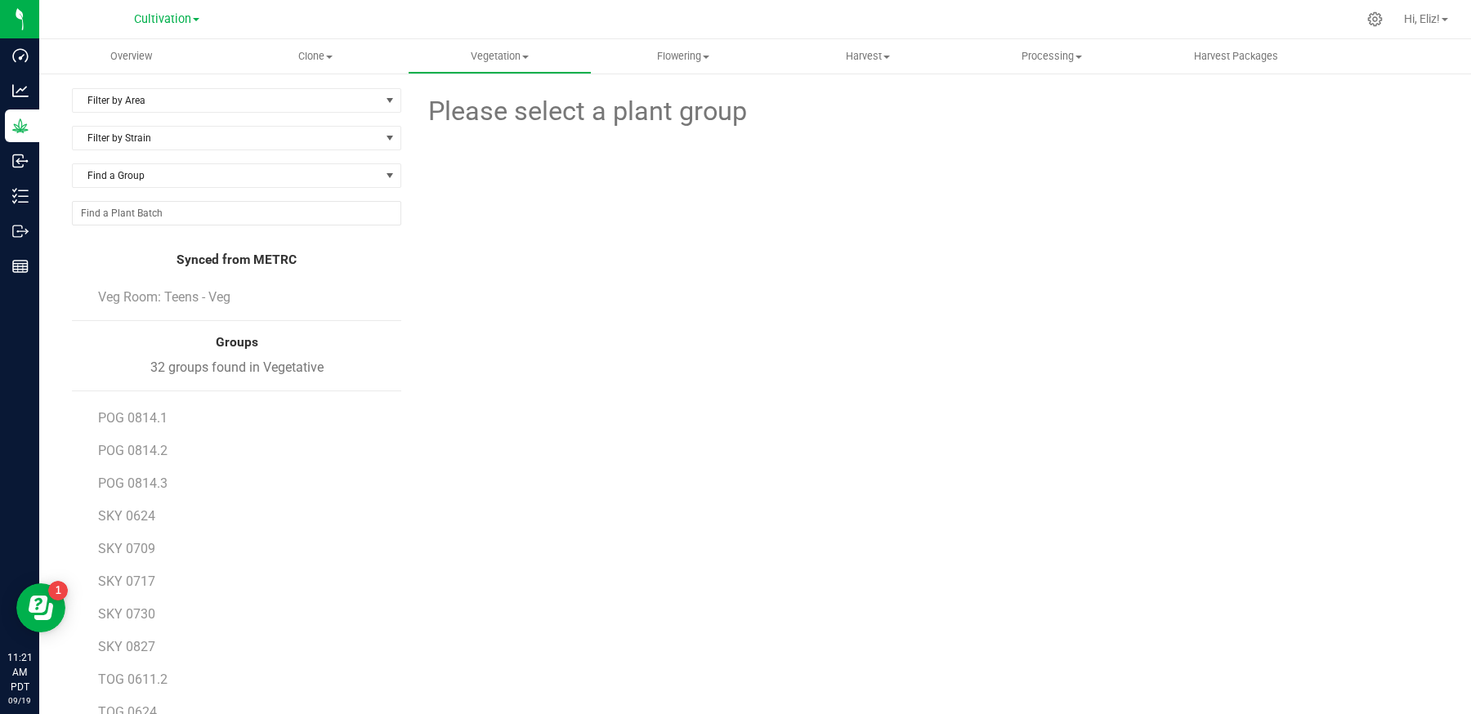
scroll to position [99, 0]
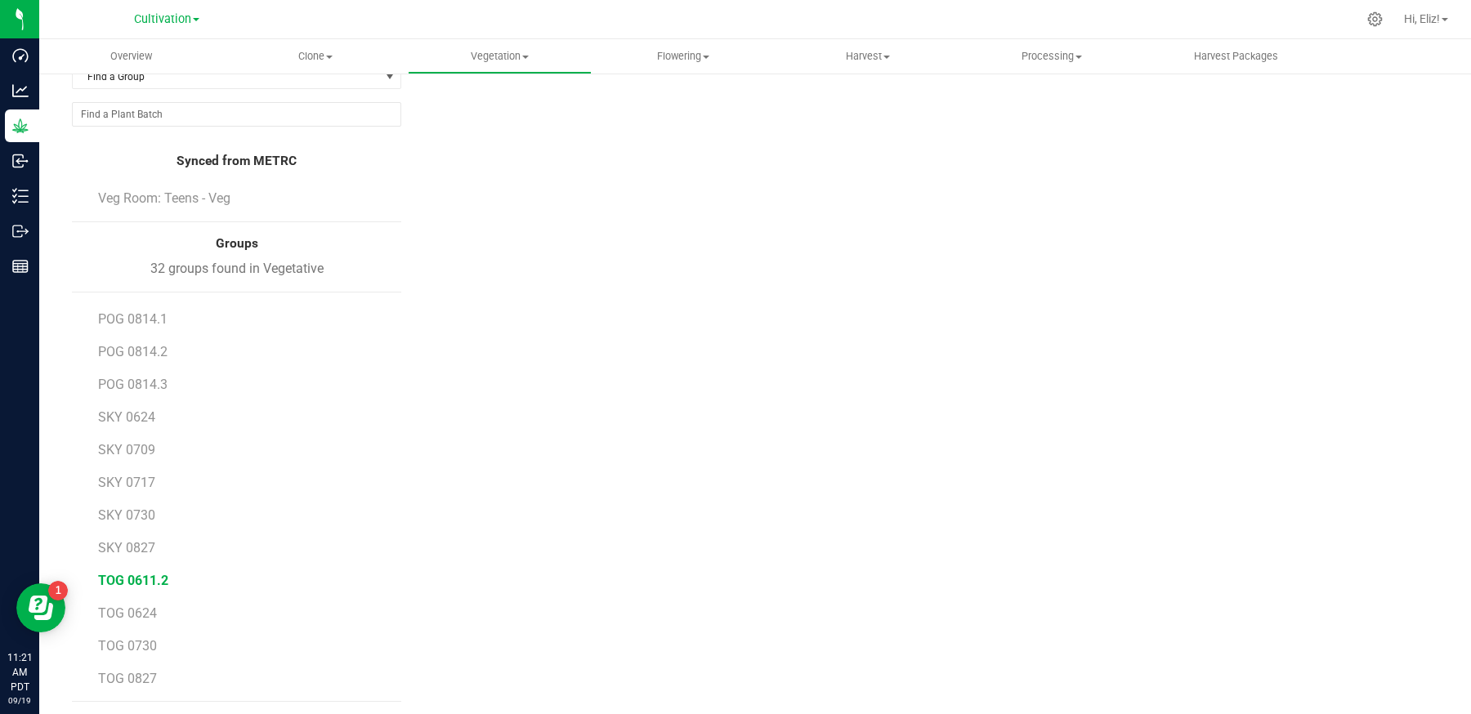
click at [139, 573] on span "TOG 0611.2" at bounding box center [133, 581] width 70 height 16
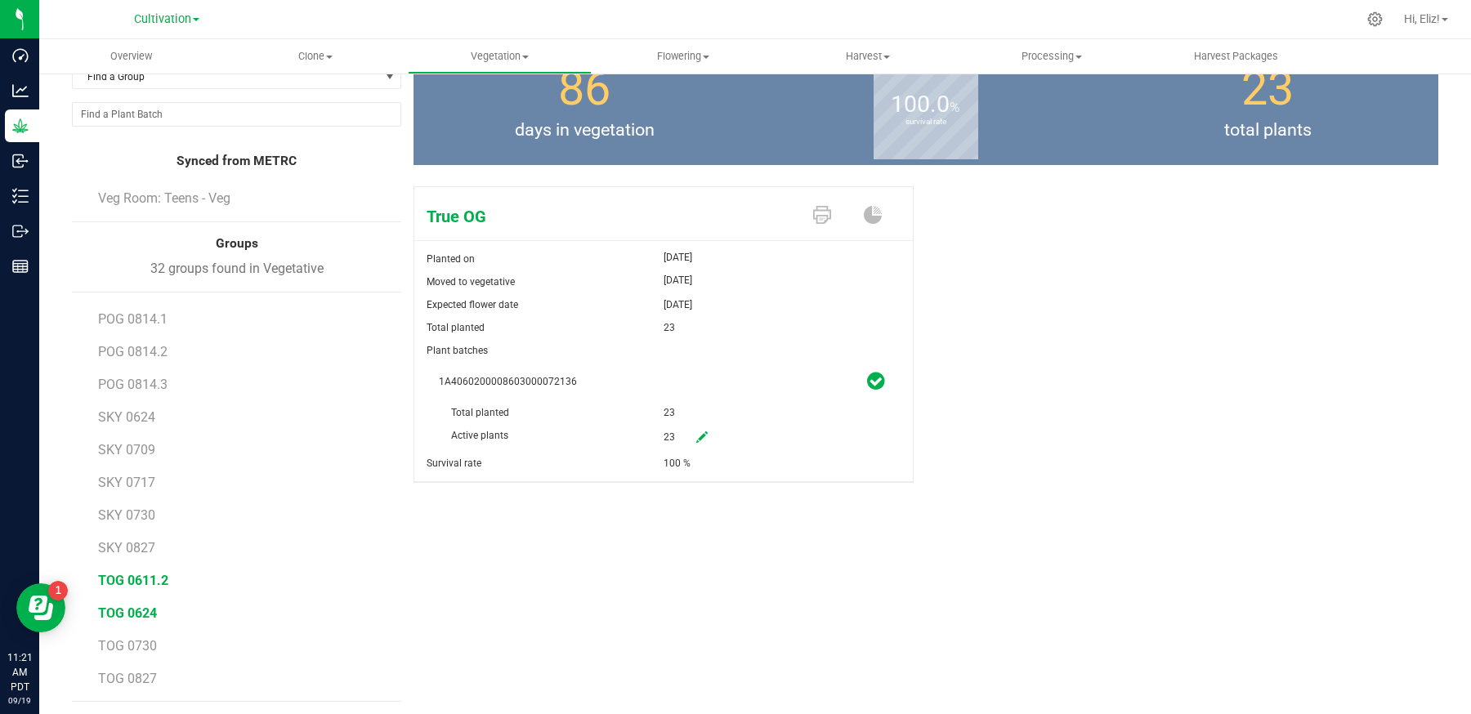
click at [140, 607] on span "TOG 0624" at bounding box center [127, 614] width 59 height 16
click at [141, 576] on span "TOG 0611.2" at bounding box center [133, 581] width 70 height 16
click at [702, 437] on icon at bounding box center [701, 437] width 11 height 11
drag, startPoint x: 690, startPoint y: 442, endPoint x: 664, endPoint y: 442, distance: 26.2
click at [664, 442] on span "23 23" at bounding box center [731, 438] width 135 height 28
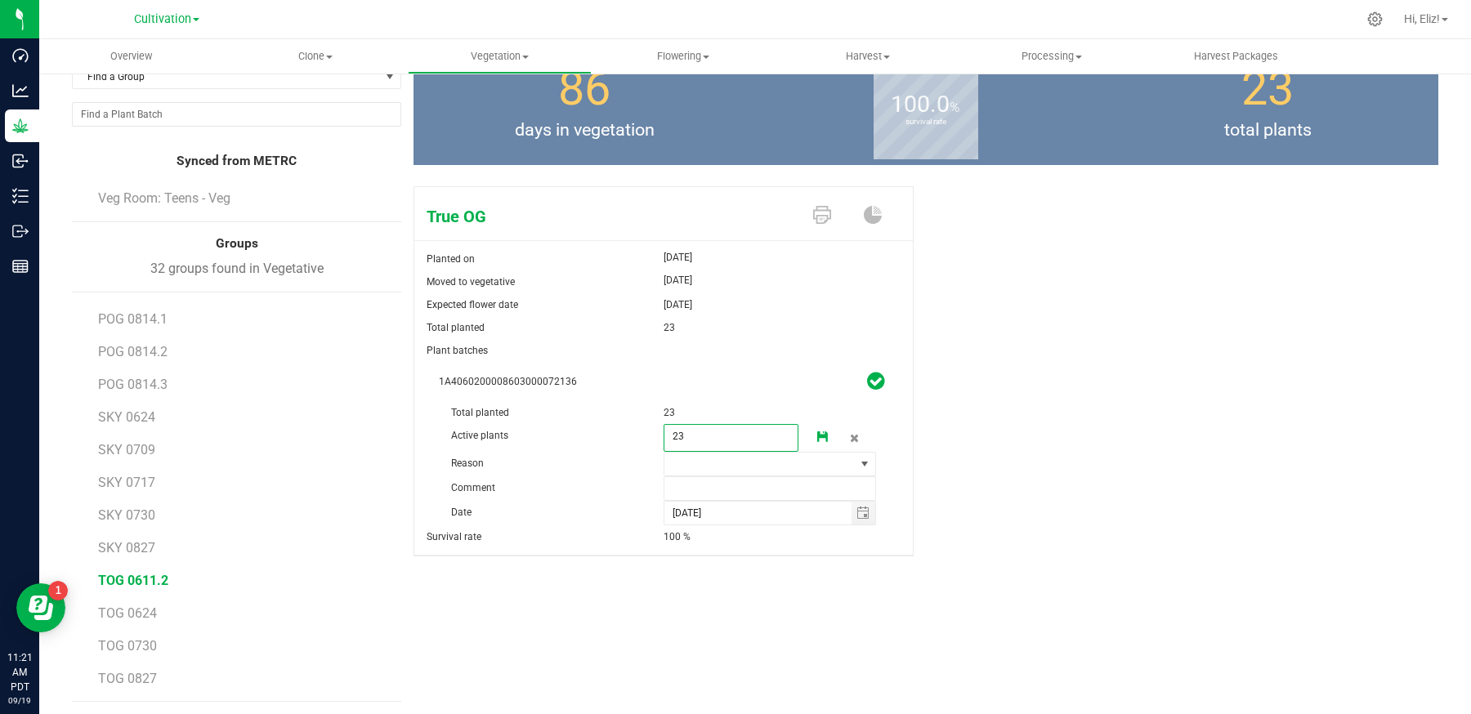
type input "0"
click at [699, 460] on span at bounding box center [759, 464] width 190 height 23
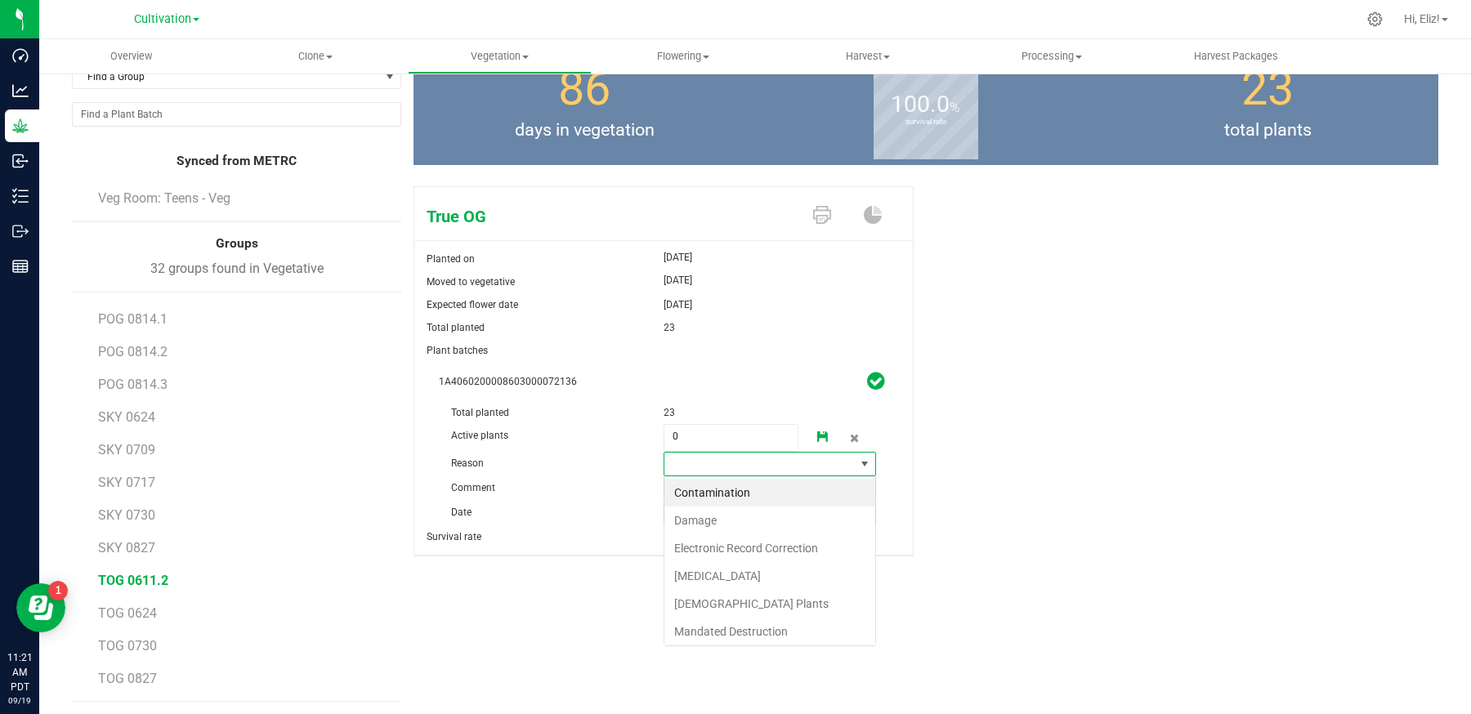
scroll to position [24, 212]
click at [689, 580] on li "[MEDICAL_DATA]" at bounding box center [769, 576] width 211 height 28
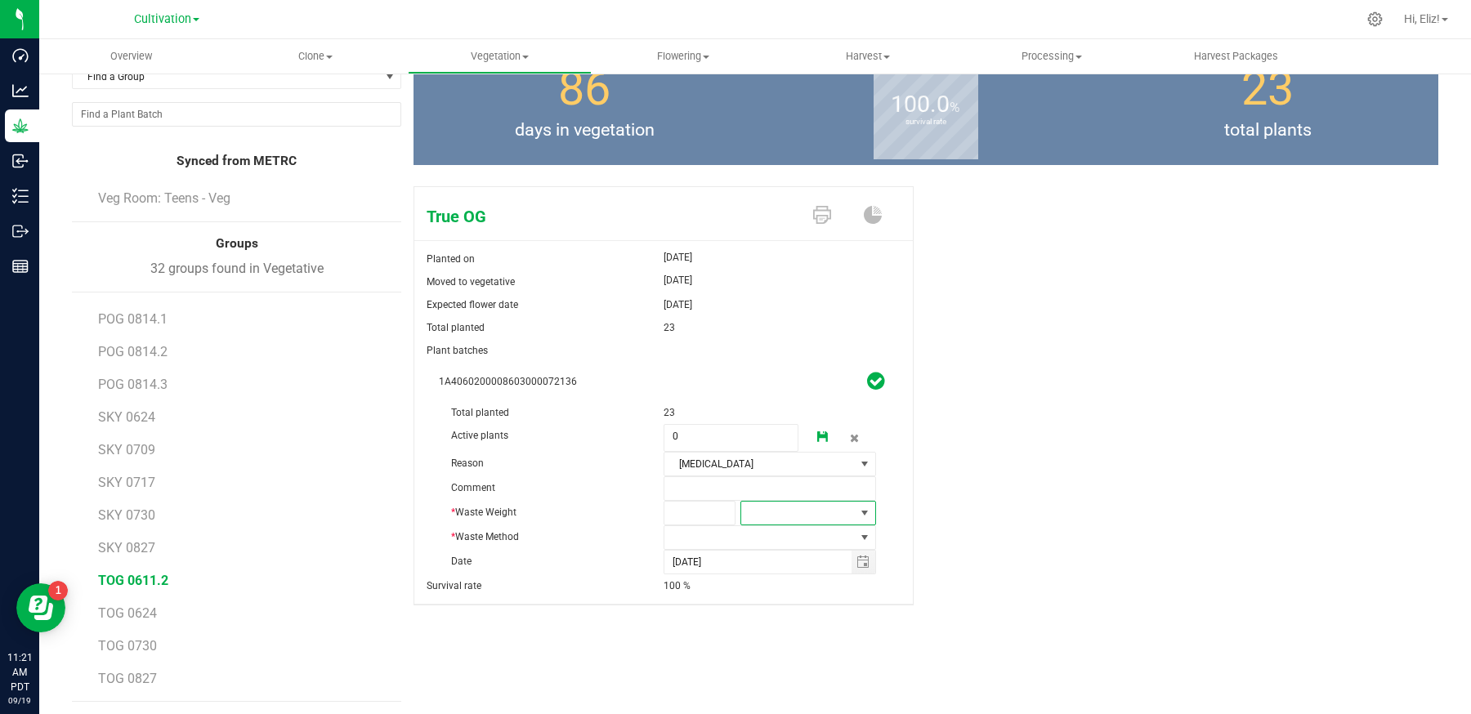
click at [778, 516] on span at bounding box center [798, 513] width 114 height 23
click at [770, 546] on li "Gram" at bounding box center [808, 542] width 135 height 28
click at [697, 529] on span at bounding box center [759, 537] width 190 height 23
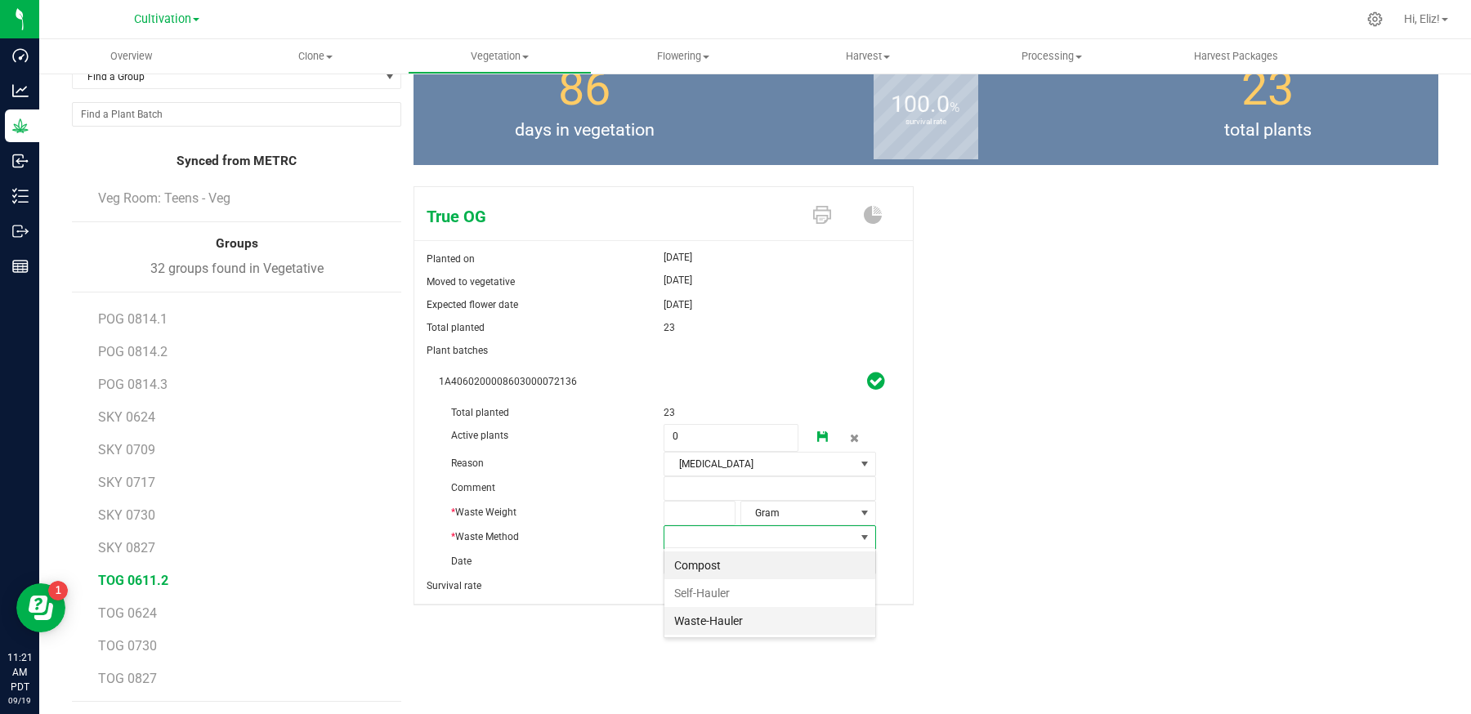
click at [694, 624] on li "Waste-Hauler" at bounding box center [769, 621] width 211 height 28
click at [686, 515] on span at bounding box center [700, 513] width 72 height 25
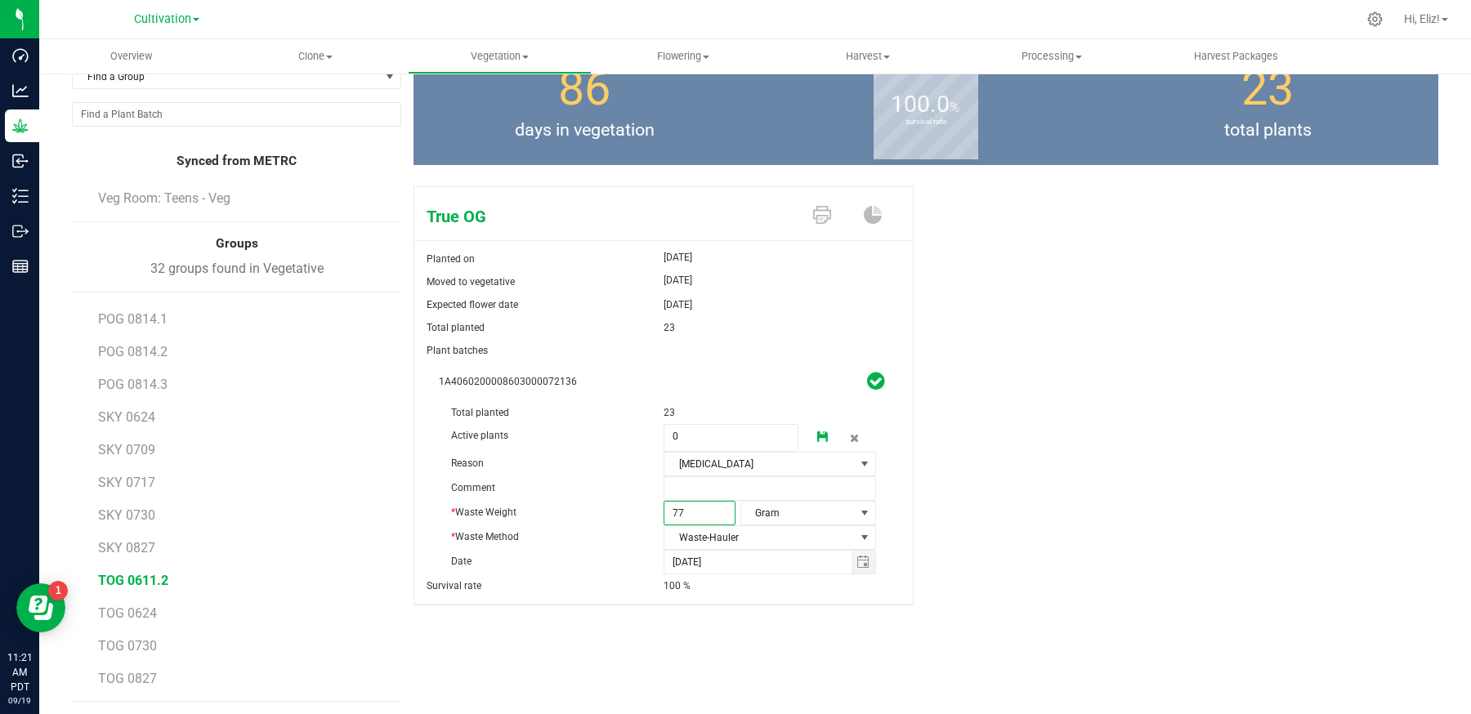
type input "776"
type input "776.0000"
click at [826, 432] on icon at bounding box center [822, 437] width 11 height 11
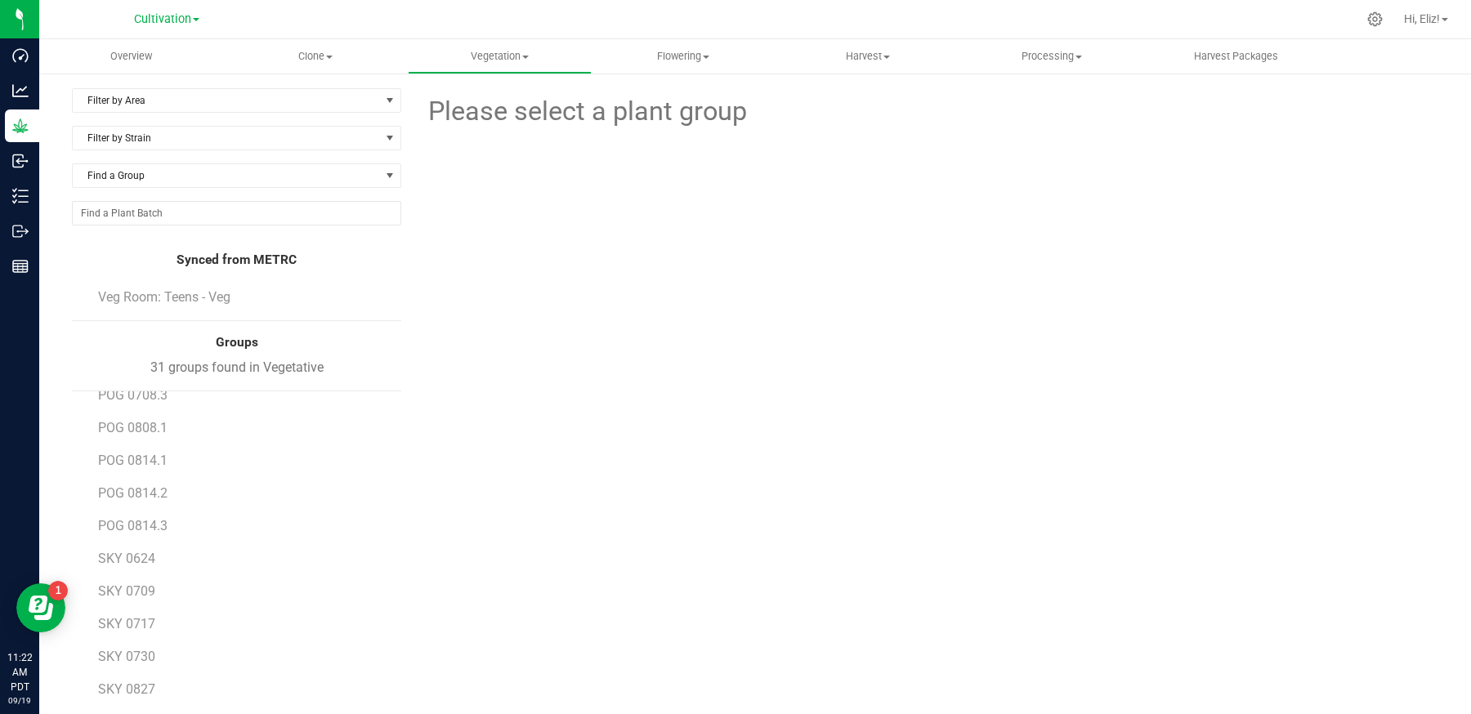
scroll to position [617, 0]
click at [139, 541] on span "SKY 0624" at bounding box center [126, 549] width 57 height 16
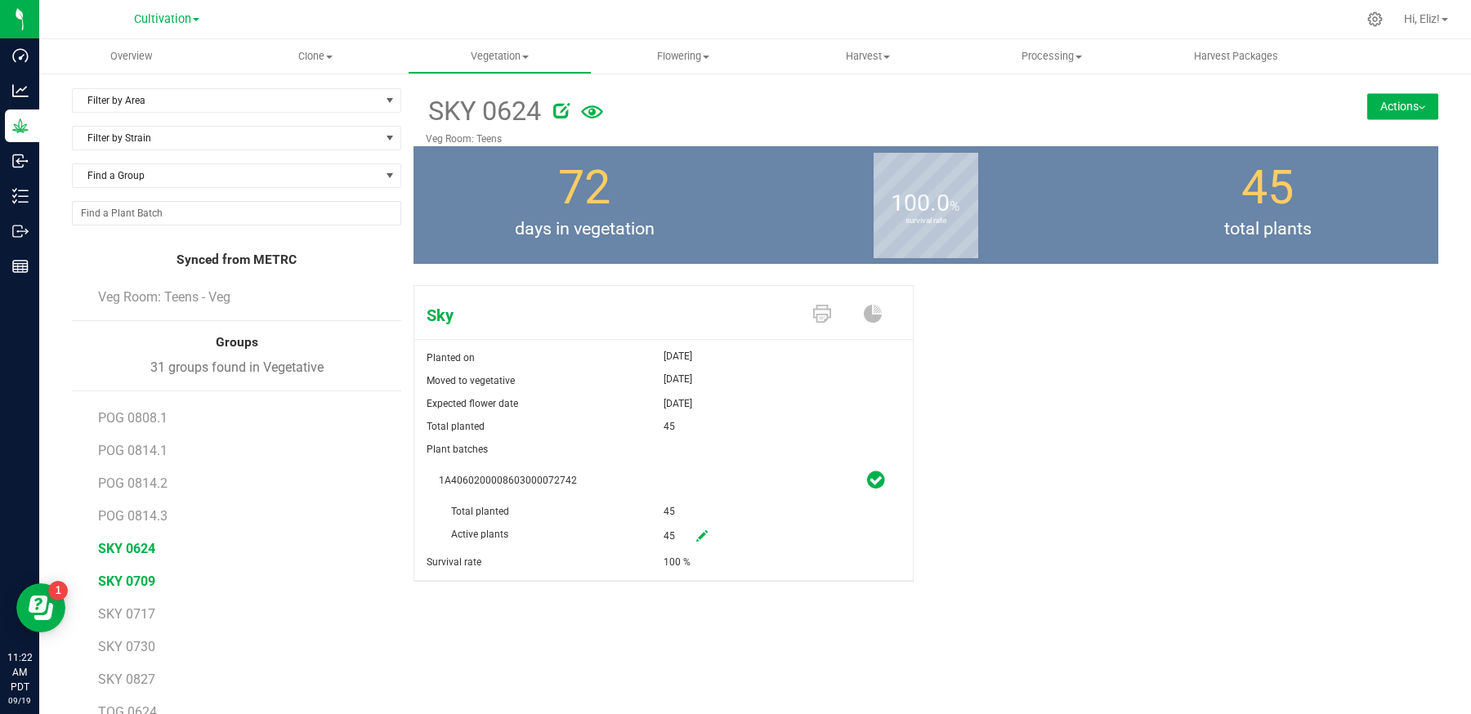
click at [114, 576] on span "SKY 0709" at bounding box center [126, 582] width 57 height 16
click at [140, 546] on span "SKY 0624" at bounding box center [126, 549] width 57 height 16
click at [705, 539] on icon at bounding box center [701, 535] width 11 height 11
drag, startPoint x: 688, startPoint y: 541, endPoint x: 637, endPoint y: 541, distance: 50.7
click at [645, 500] on div "Active plants 45 45" at bounding box center [663, 500] width 449 height 0
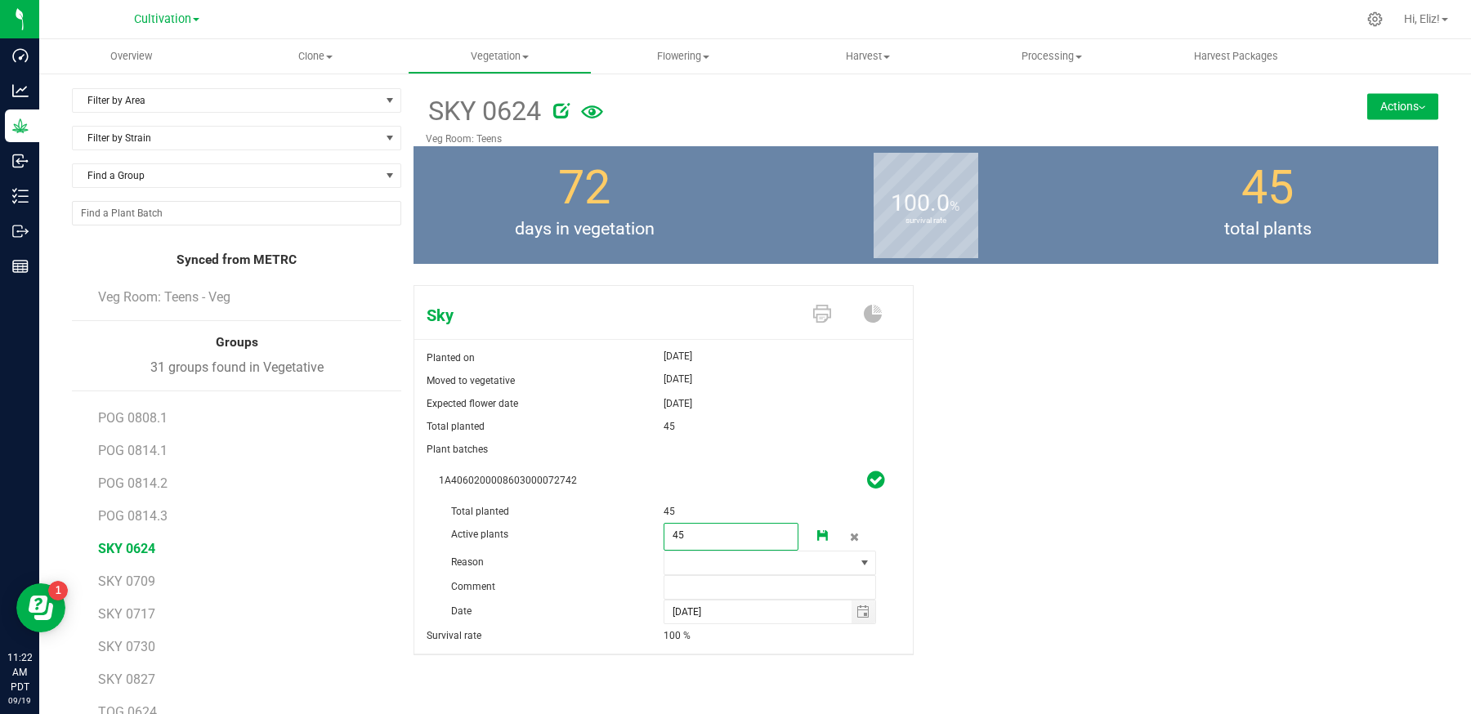
type input "4"
type input "0"
click at [695, 560] on span at bounding box center [759, 563] width 190 height 23
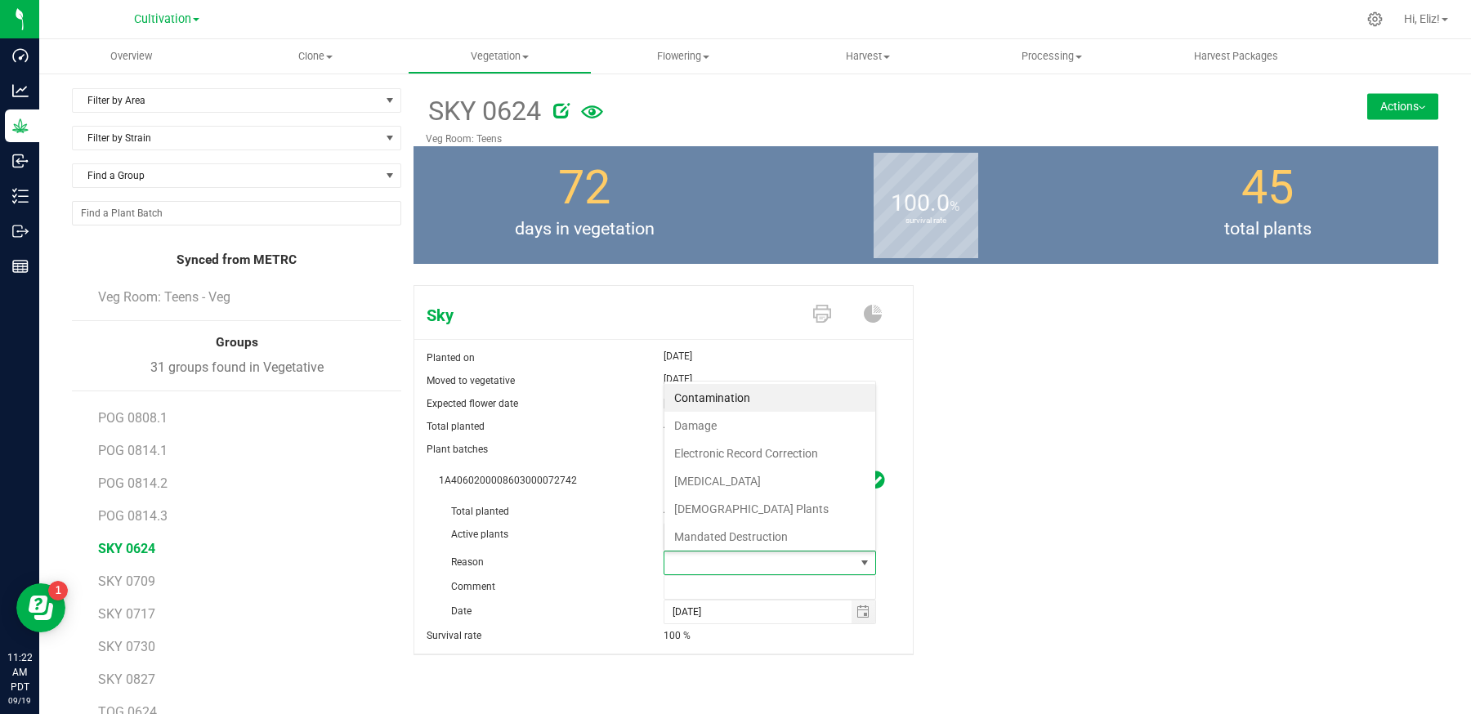
scroll to position [24, 212]
click at [694, 474] on li "[MEDICAL_DATA]" at bounding box center [769, 481] width 211 height 28
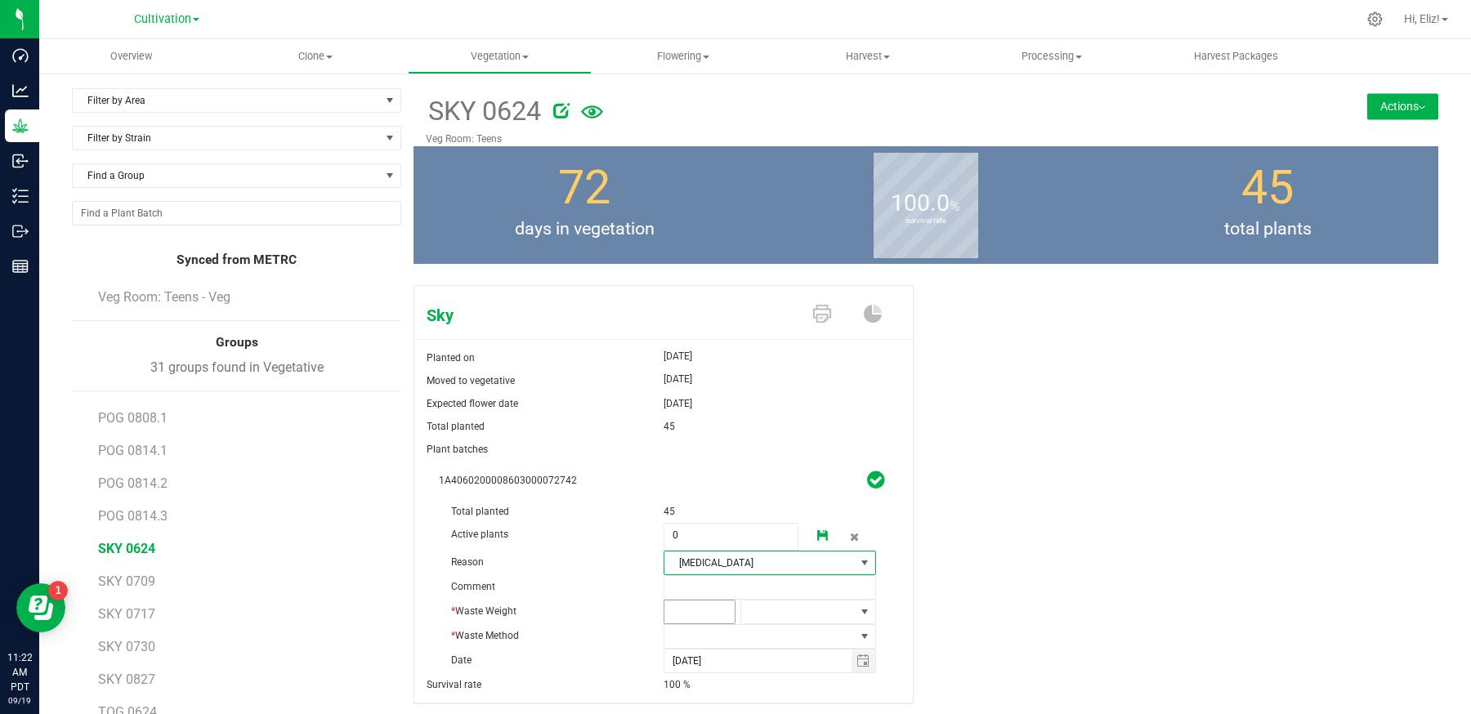
click at [691, 619] on span at bounding box center [700, 612] width 72 height 25
click at [771, 606] on span at bounding box center [798, 612] width 114 height 23
click at [787, 445] on li "Gram" at bounding box center [808, 447] width 135 height 28
click at [709, 637] on span at bounding box center [759, 636] width 190 height 23
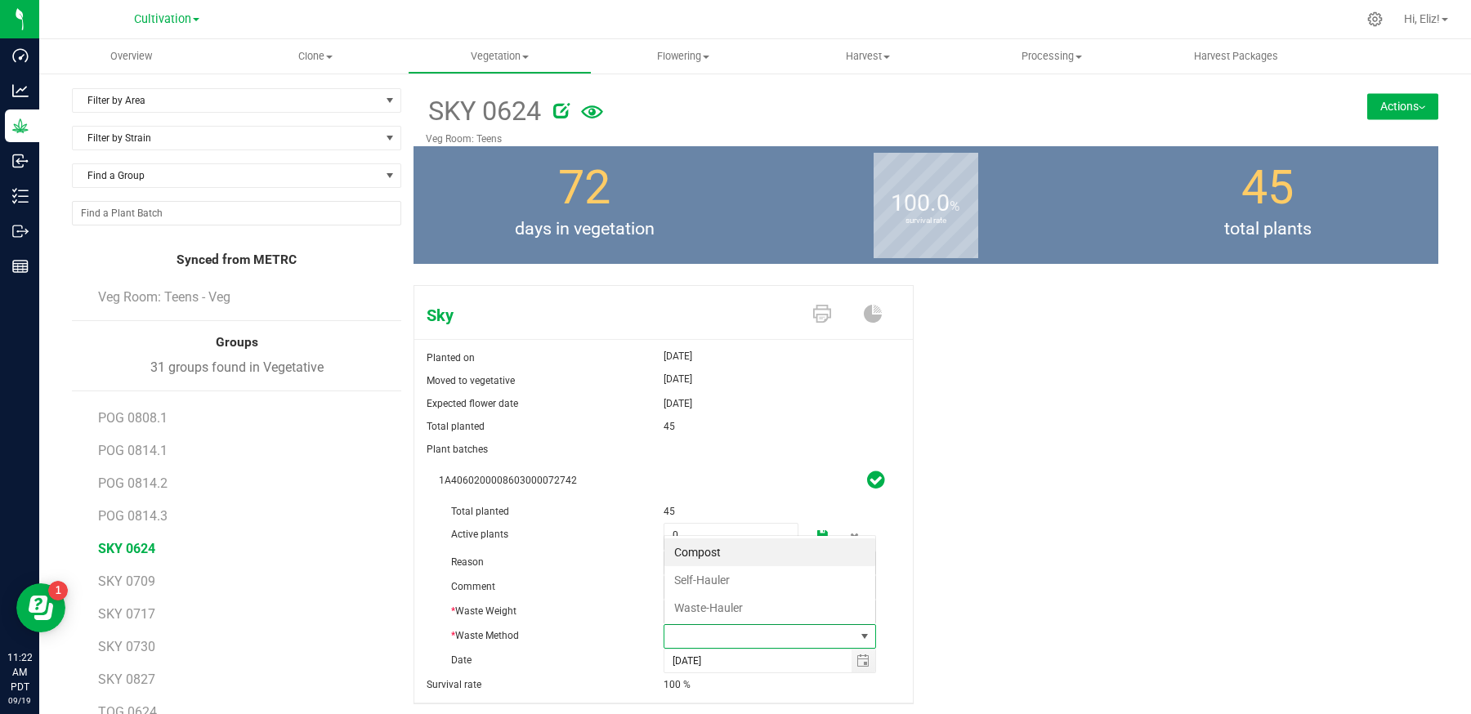
scroll to position [24, 212]
click at [724, 607] on li "Waste-Hauler" at bounding box center [769, 608] width 211 height 28
click at [691, 612] on span at bounding box center [700, 612] width 72 height 25
type input "1430"
type input "1,430.0000"
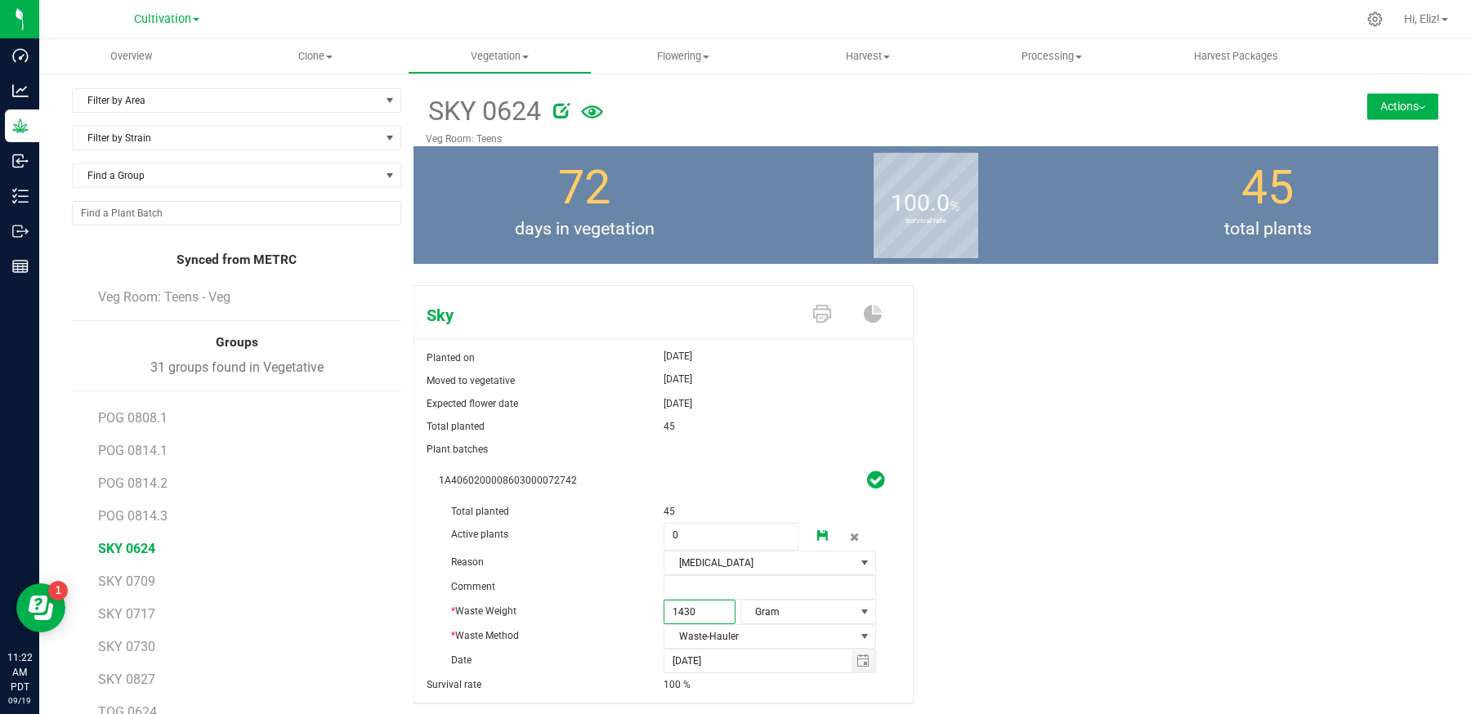
click at [824, 530] on icon at bounding box center [822, 535] width 11 height 11
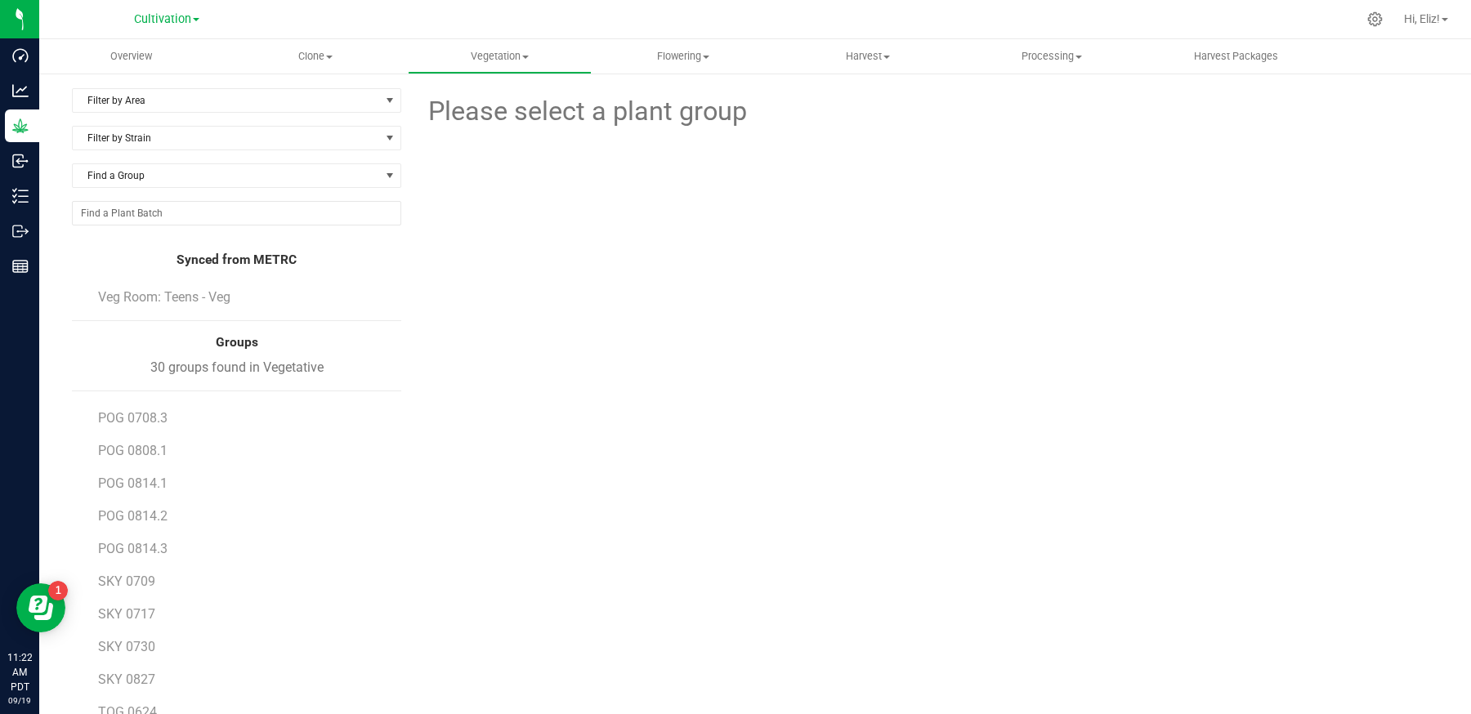
scroll to position [99, 0]
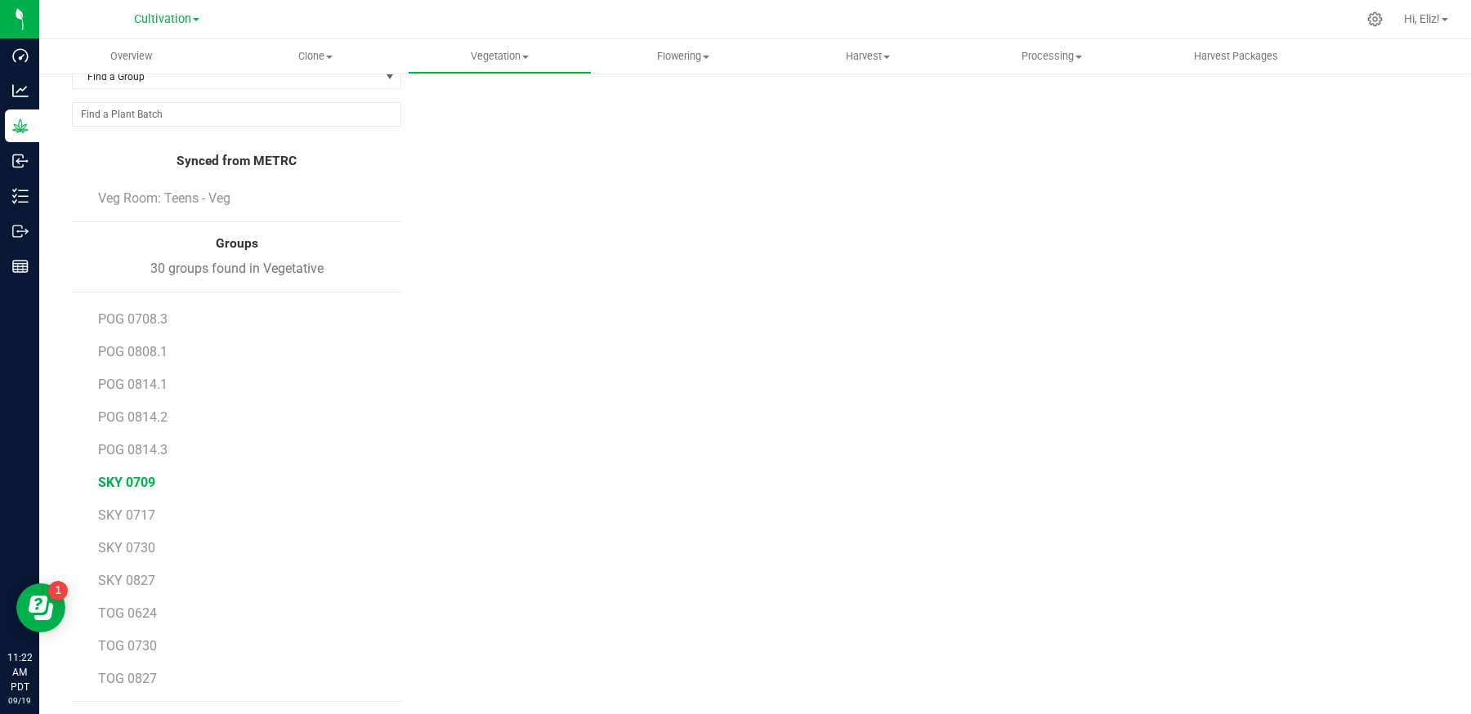
click at [139, 477] on span "SKY 0709" at bounding box center [126, 483] width 57 height 16
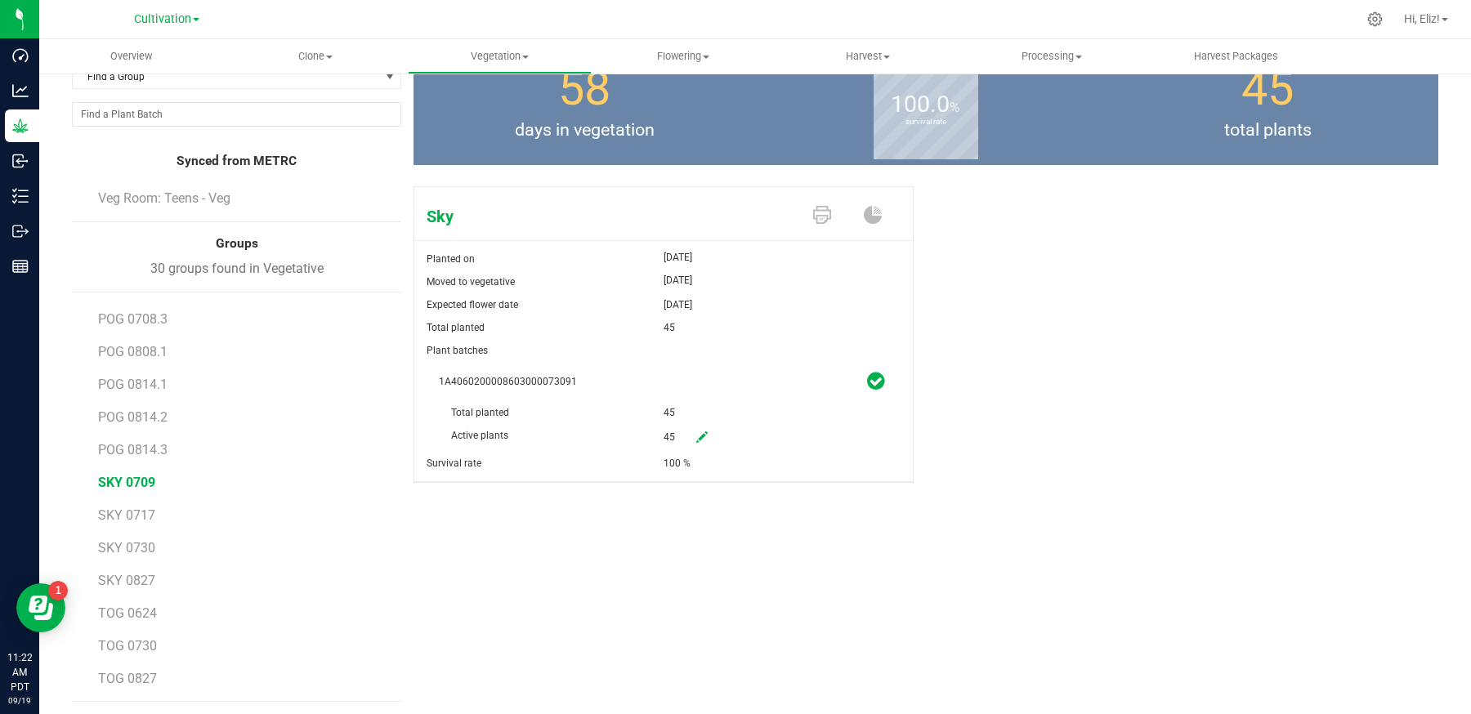
click at [1165, 369] on div "Sky Planted on [DATE] Moved to vegetative [DATE] Expected flower date [DATE] To…" at bounding box center [926, 352] width 1025 height 344
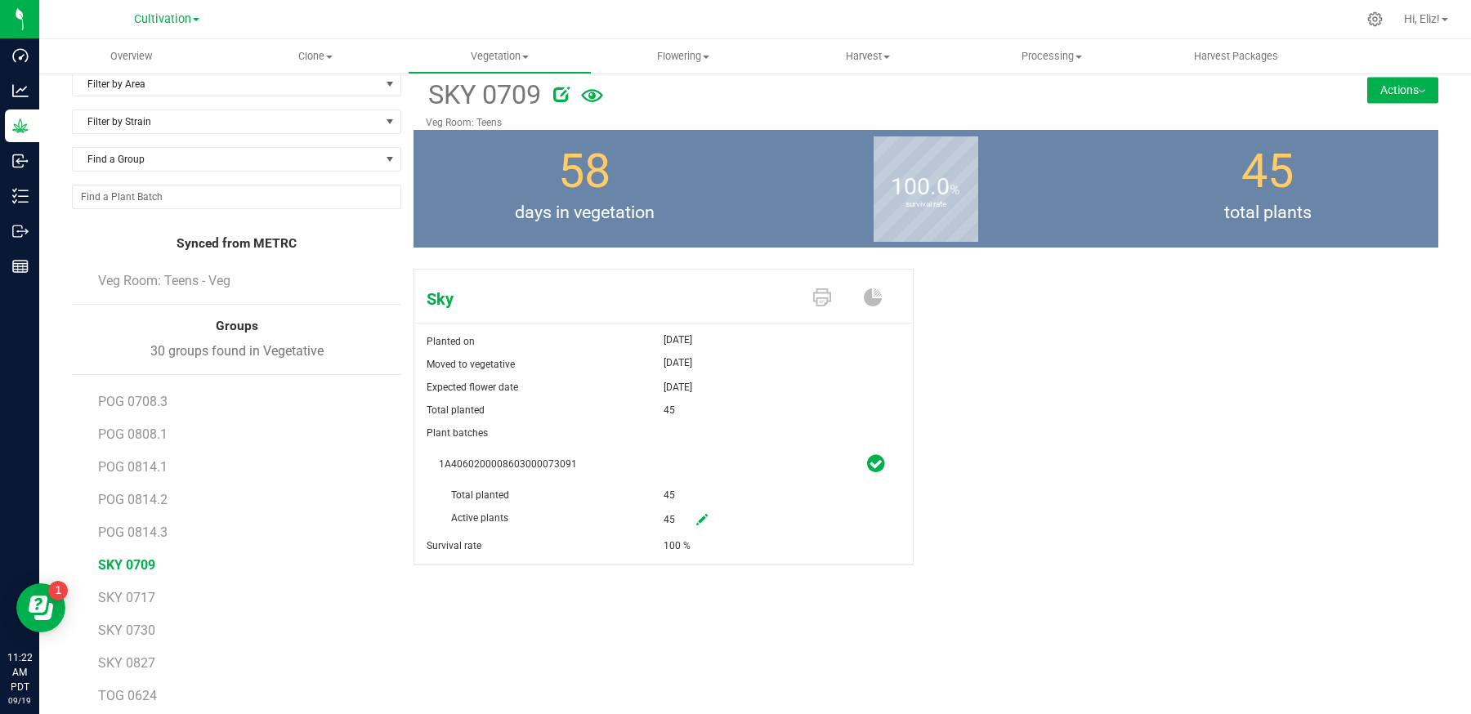
scroll to position [15, 0]
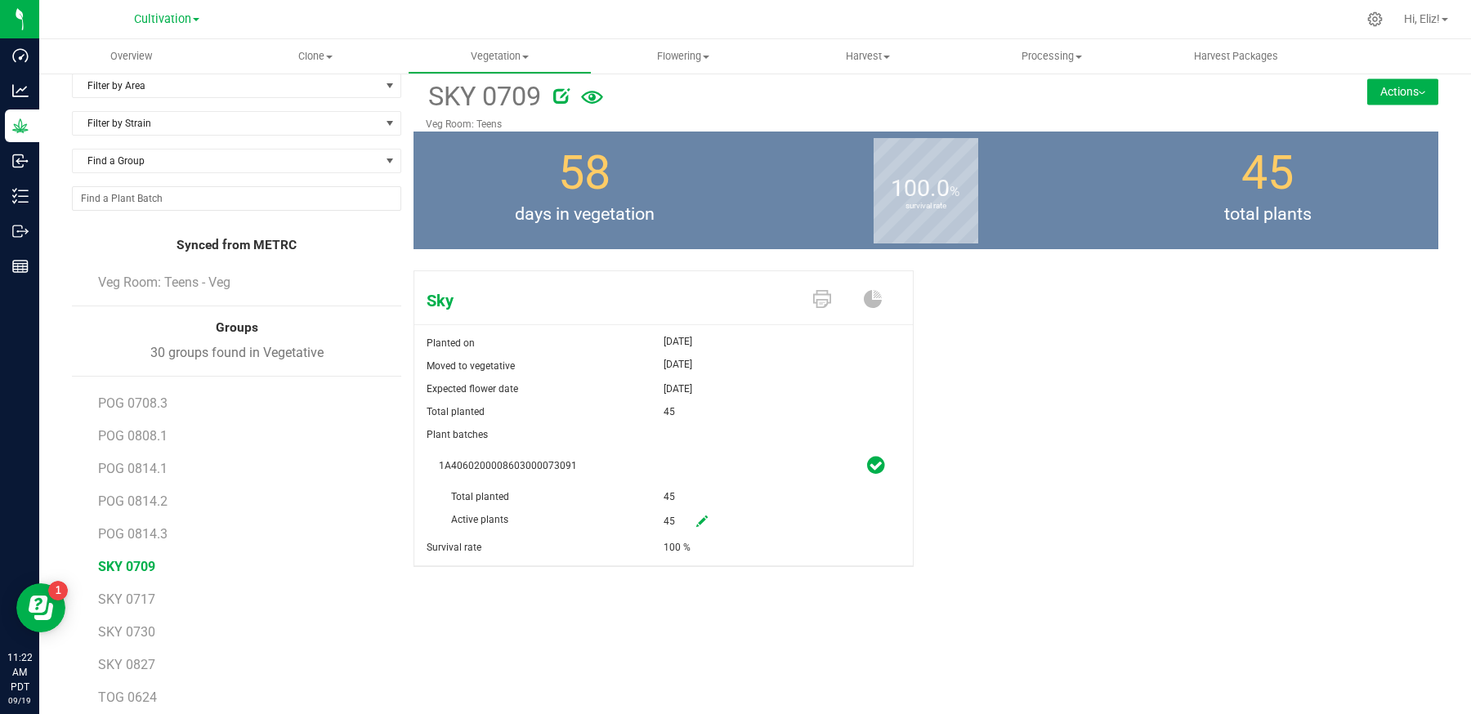
click at [1382, 94] on button "Actions" at bounding box center [1402, 91] width 71 height 26
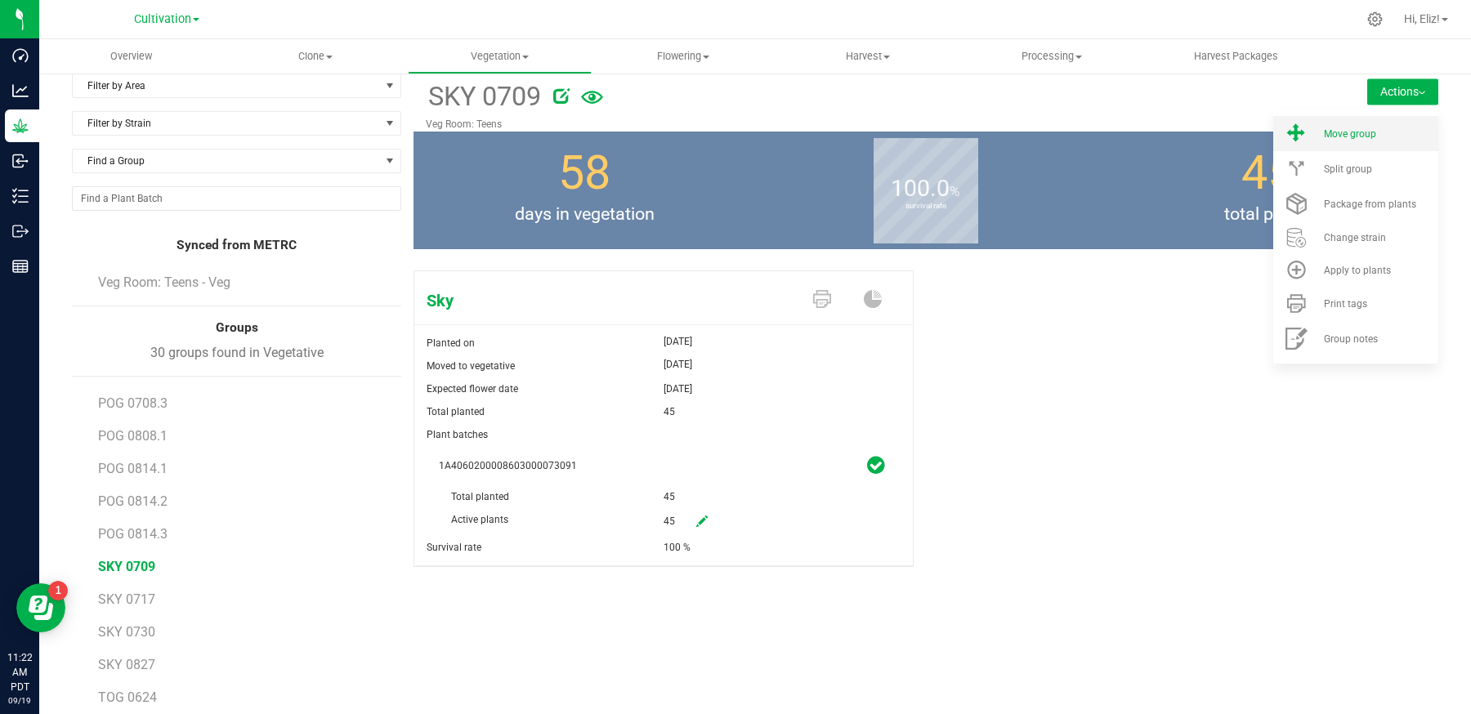
click at [1377, 136] on div "Move group" at bounding box center [1379, 133] width 111 height 11
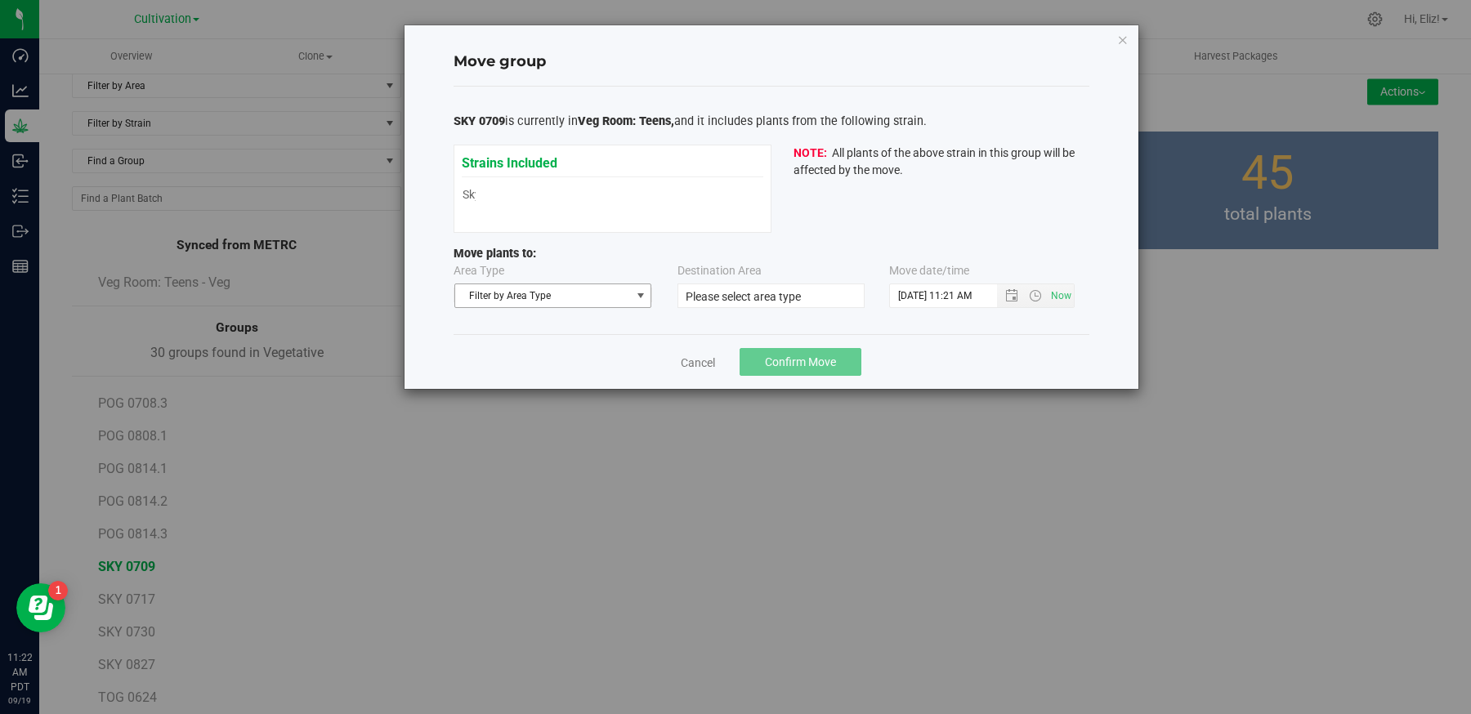
click at [494, 296] on span "Filter by Area Type" at bounding box center [543, 295] width 176 height 23
click at [492, 347] on li "Flowering" at bounding box center [552, 347] width 196 height 25
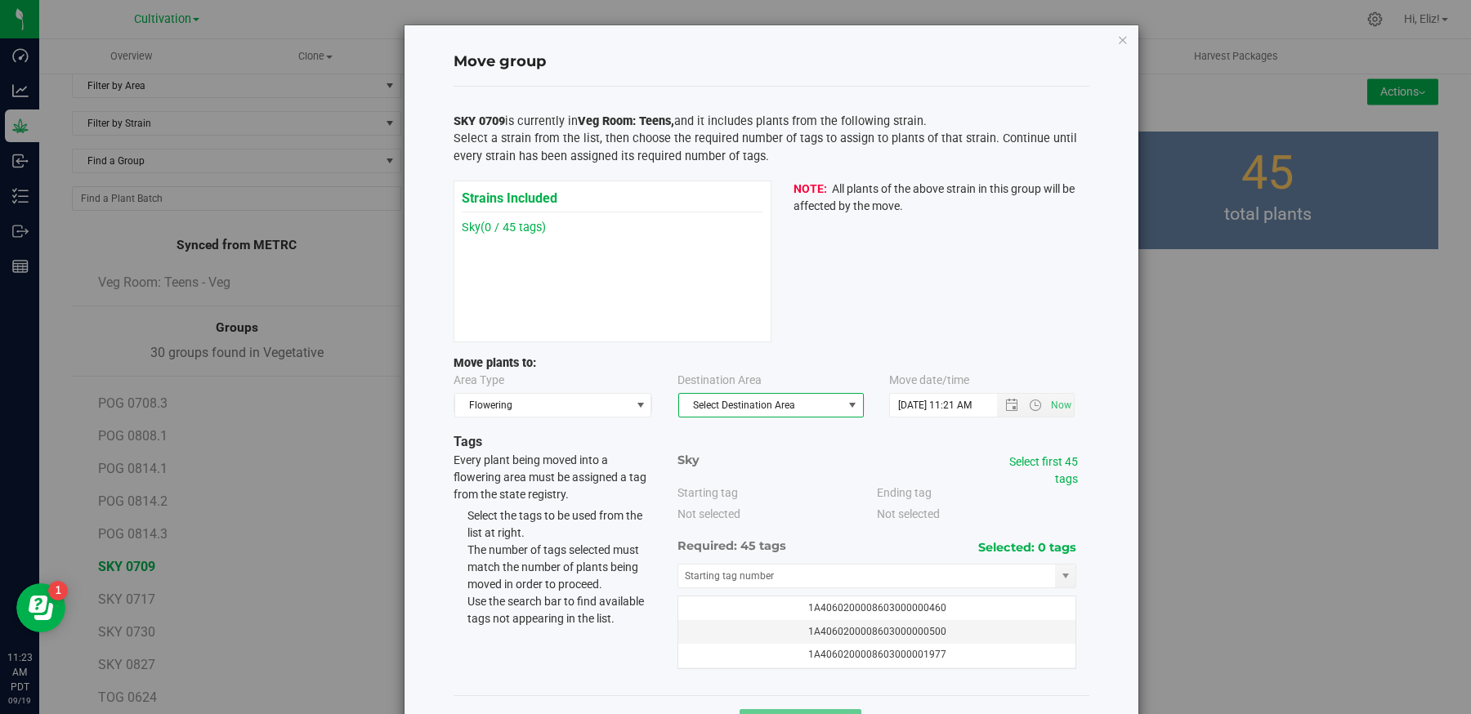
click at [718, 403] on span "Select Destination Area" at bounding box center [760, 405] width 163 height 23
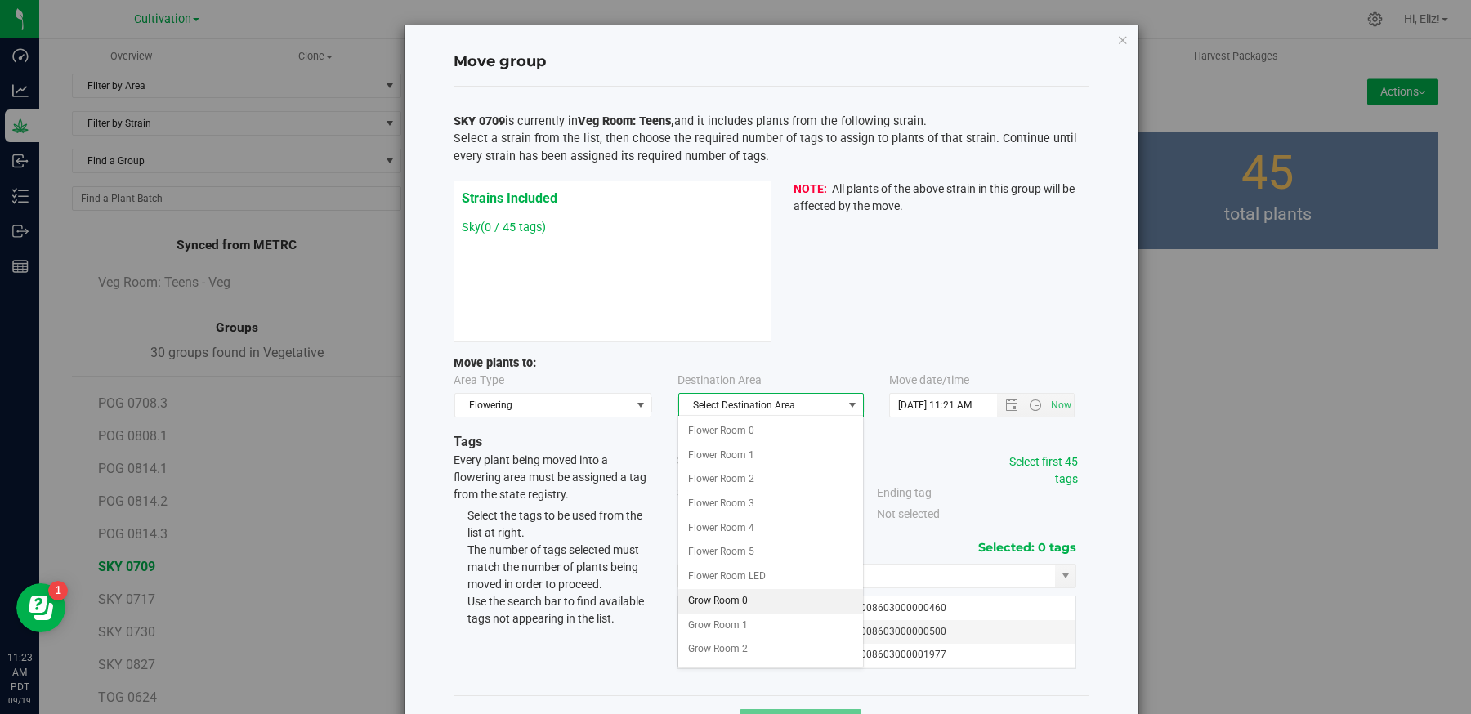
click at [727, 597] on li "Grow Room 0" at bounding box center [770, 601] width 184 height 25
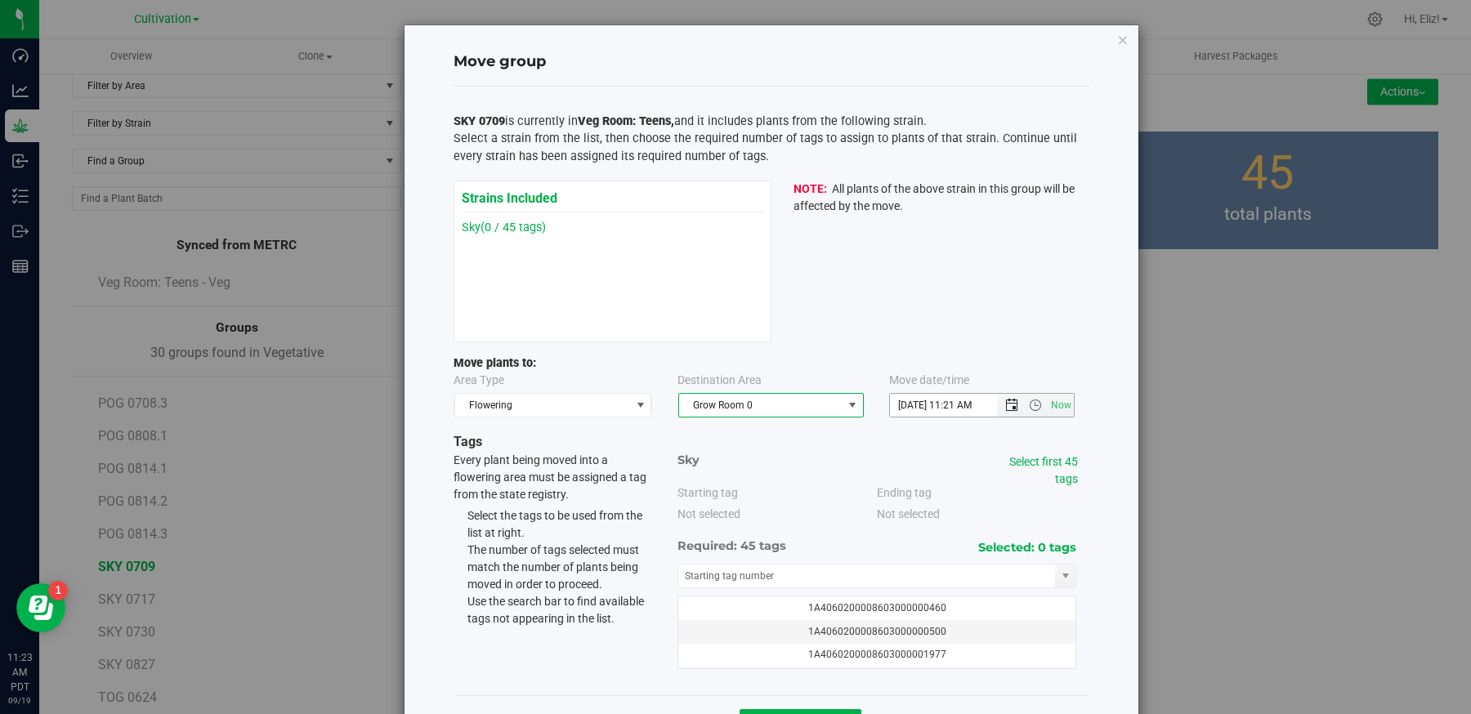
click at [1014, 409] on span "Open the date view" at bounding box center [1011, 405] width 13 height 13
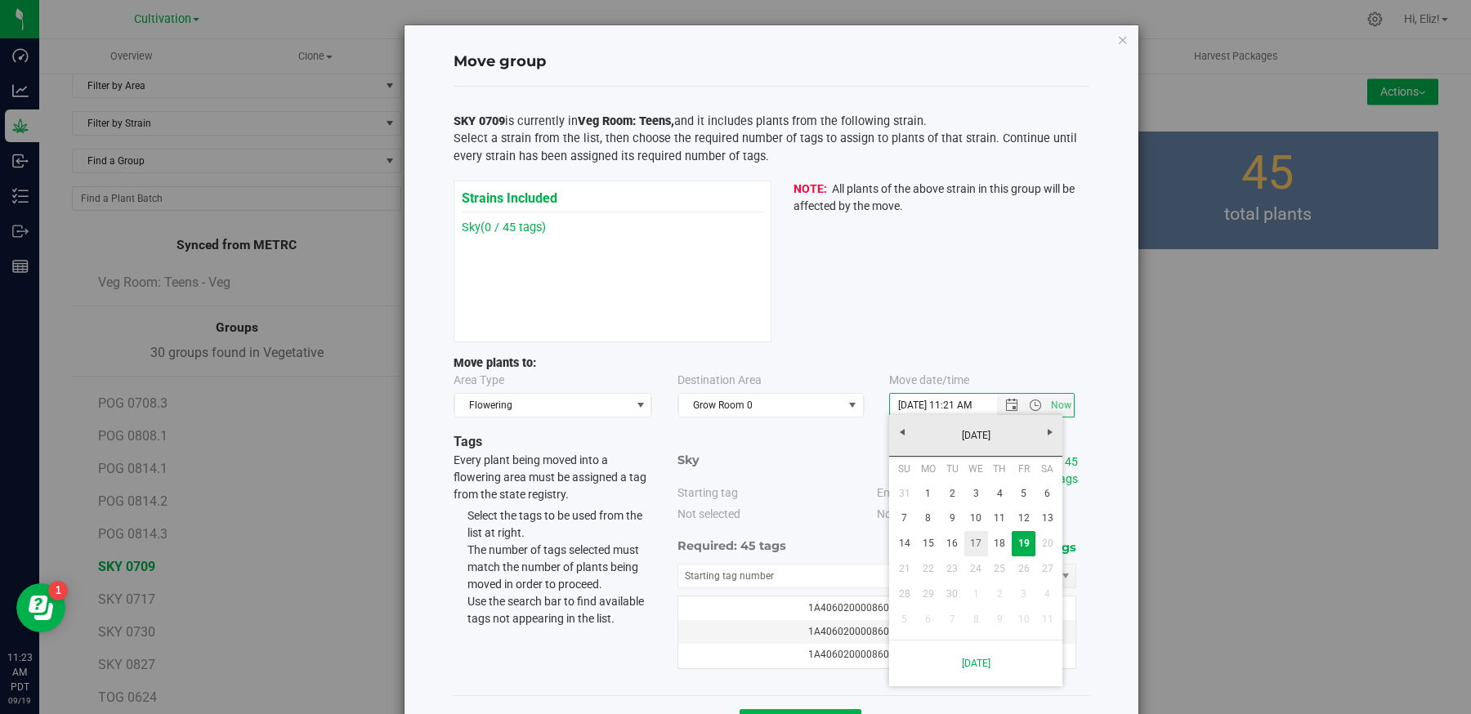
click at [982, 544] on link "17" at bounding box center [976, 543] width 24 height 25
type input "9/17/2025 11:21 AM"
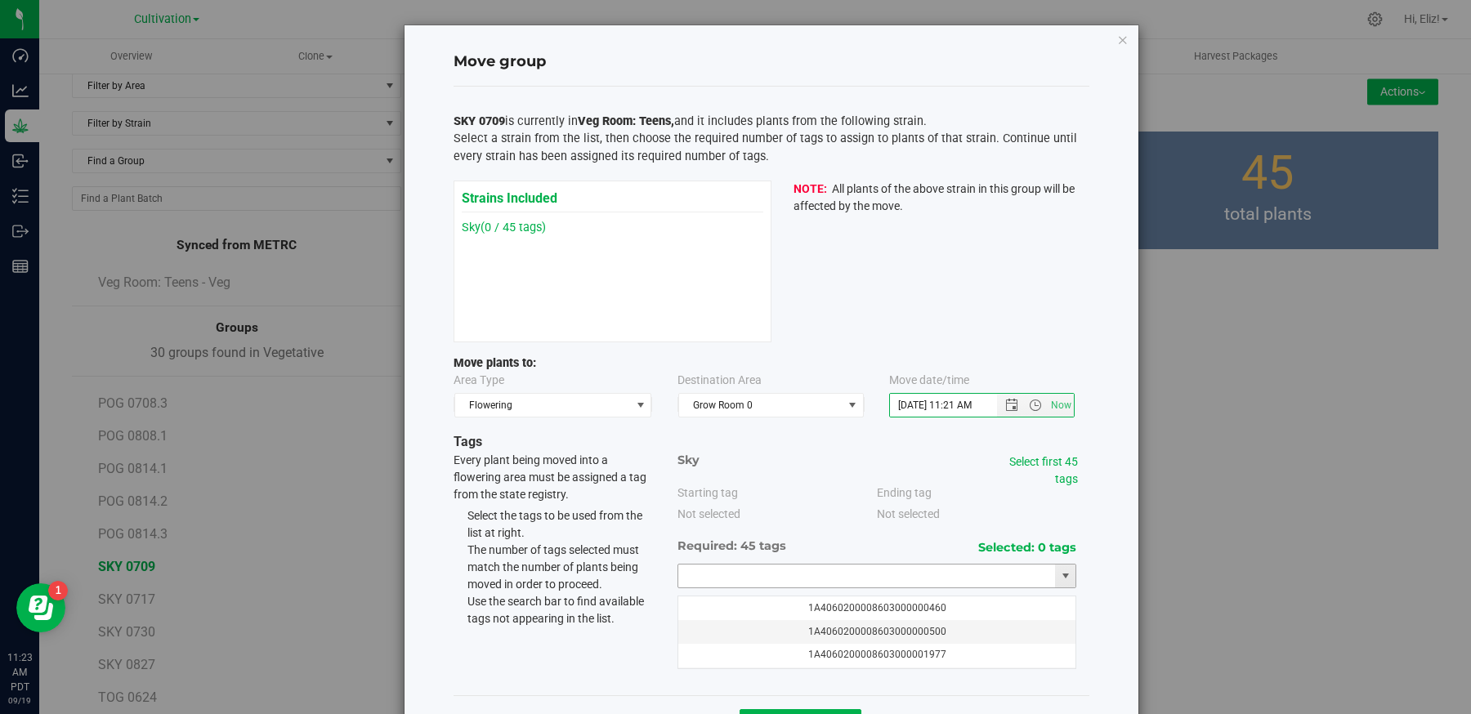
click at [824, 579] on input "text" at bounding box center [867, 576] width 378 height 23
click at [753, 599] on li "1A4060200008603000075920" at bounding box center [877, 601] width 398 height 25
type input "1A4060200008603000075920"
click at [1024, 457] on link "Select first 45 tags" at bounding box center [1043, 470] width 69 height 30
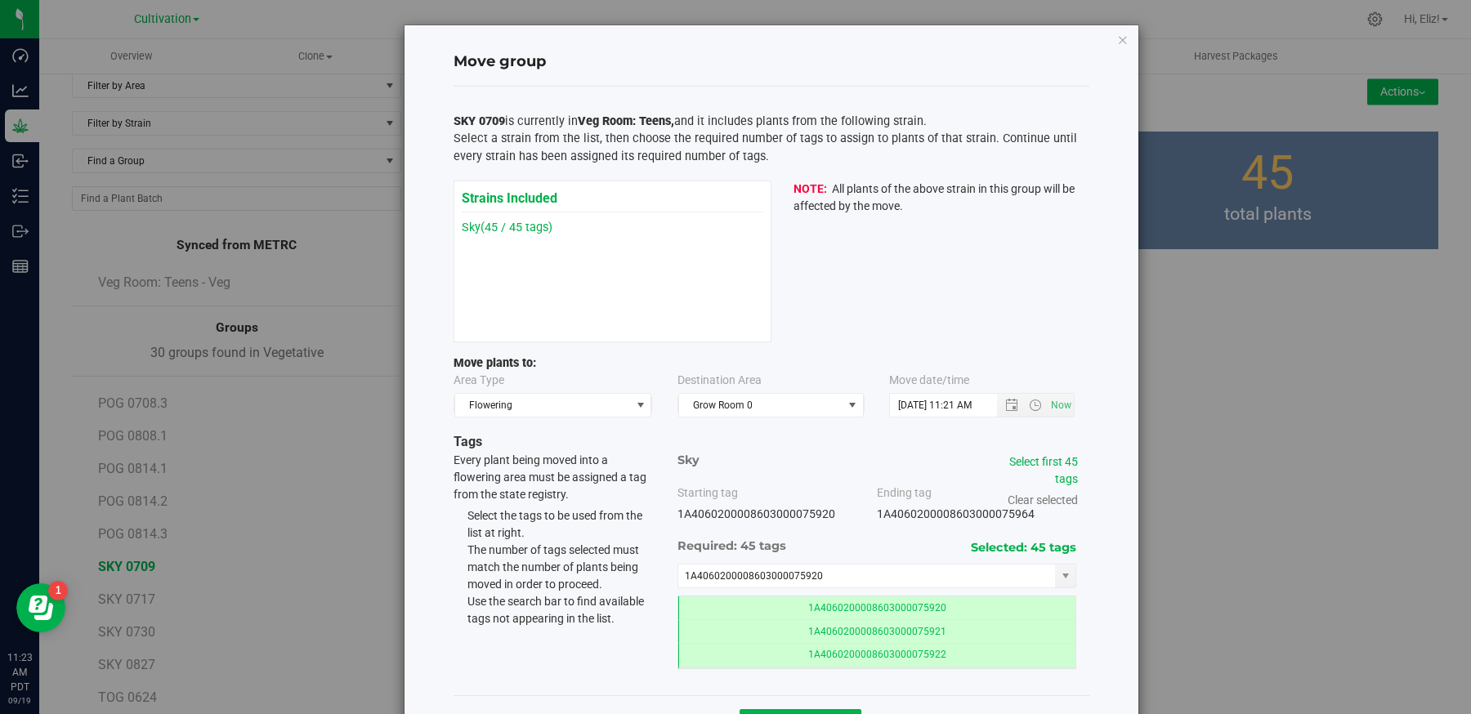
click at [1116, 576] on div "Move group SKY 0709 is currently in Veg Room: Teens, and it includes plants fro…" at bounding box center [772, 387] width 734 height 725
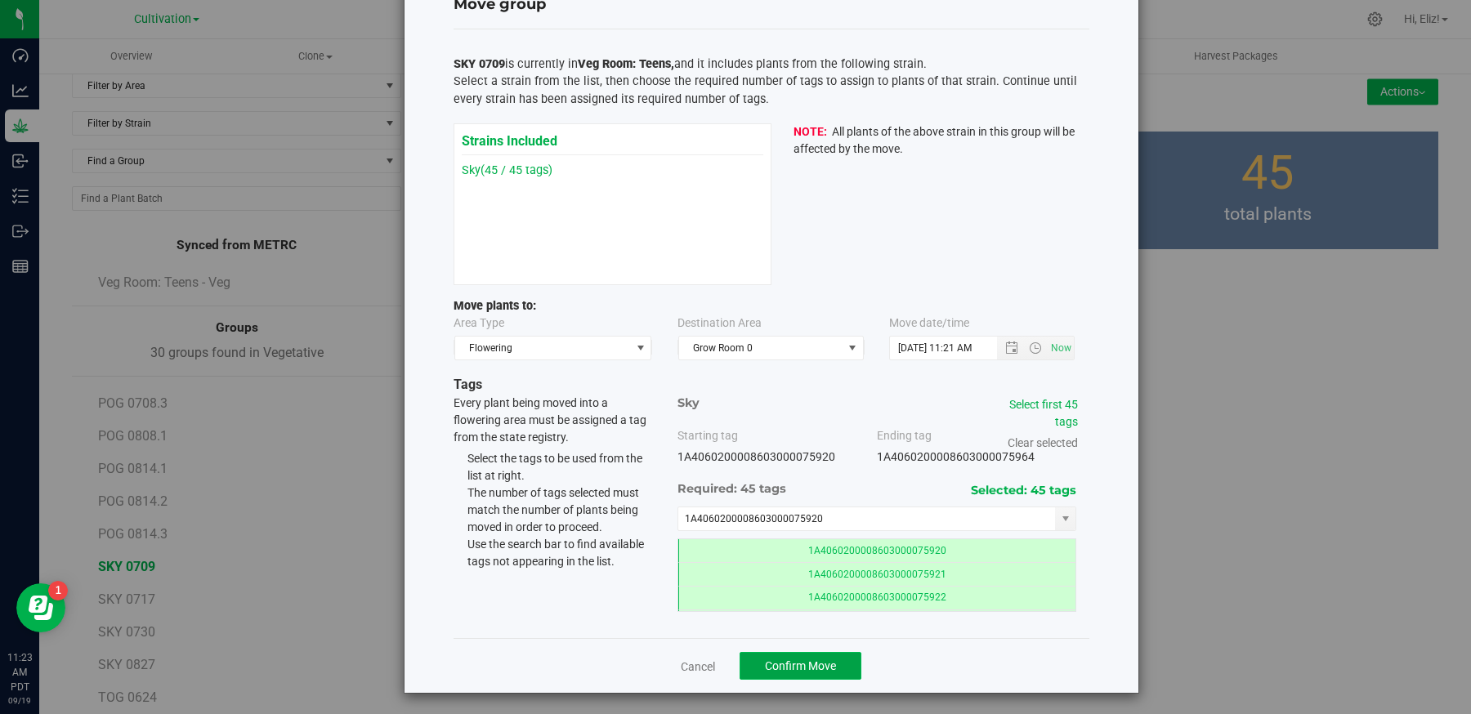
click at [805, 652] on button "Confirm Move" at bounding box center [801, 666] width 122 height 28
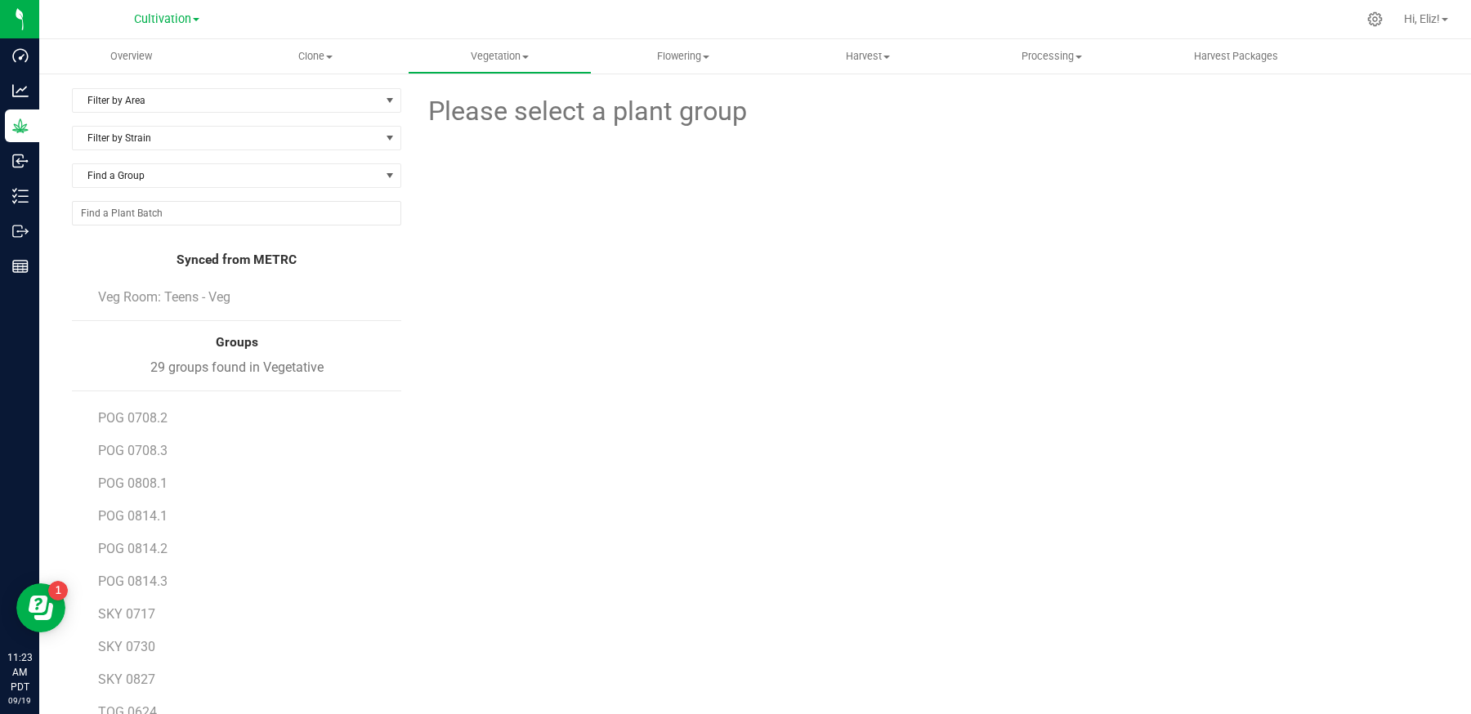
scroll to position [99, 0]
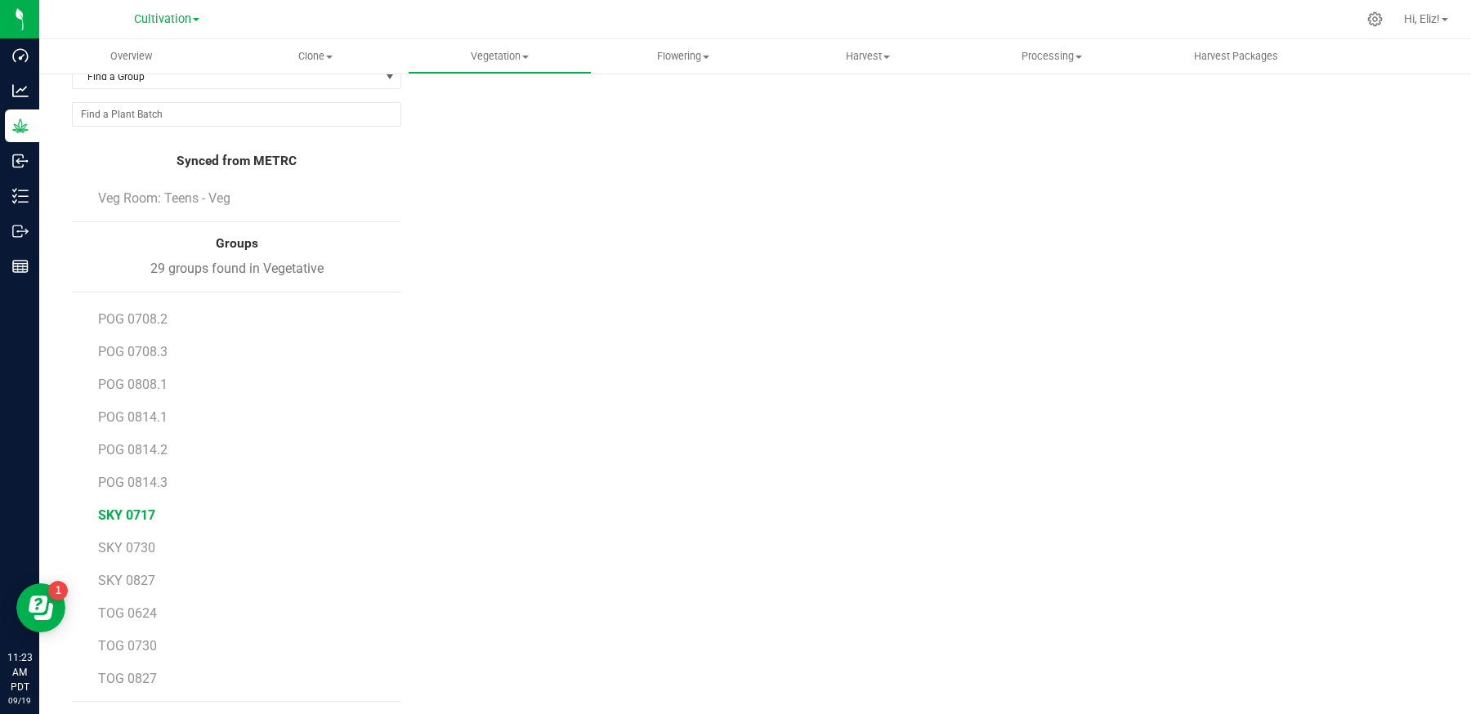
click at [134, 508] on span "SKY 0717" at bounding box center [126, 516] width 57 height 16
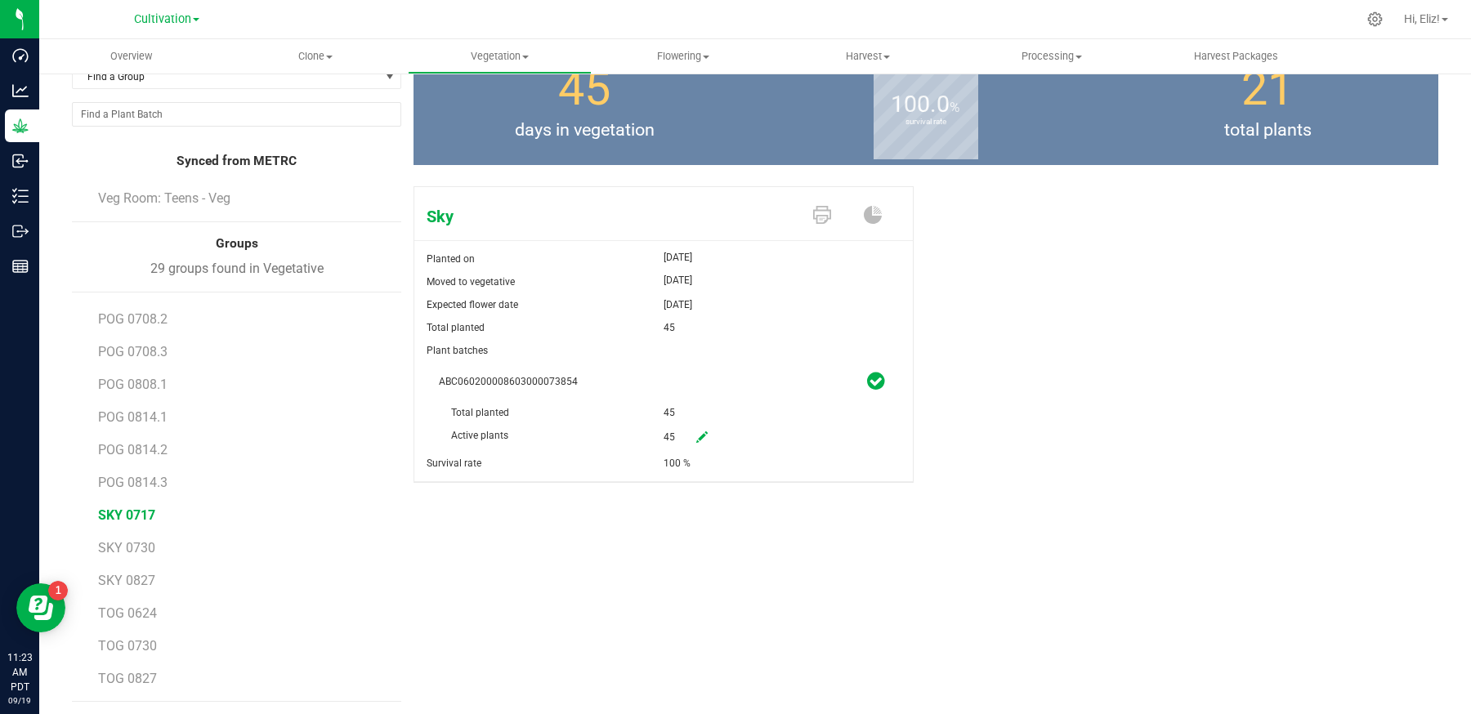
click at [1163, 363] on div "Sky Planted on [DATE] Moved to vegetative [DATE] Expected flower date [DATE] To…" at bounding box center [926, 352] width 1025 height 344
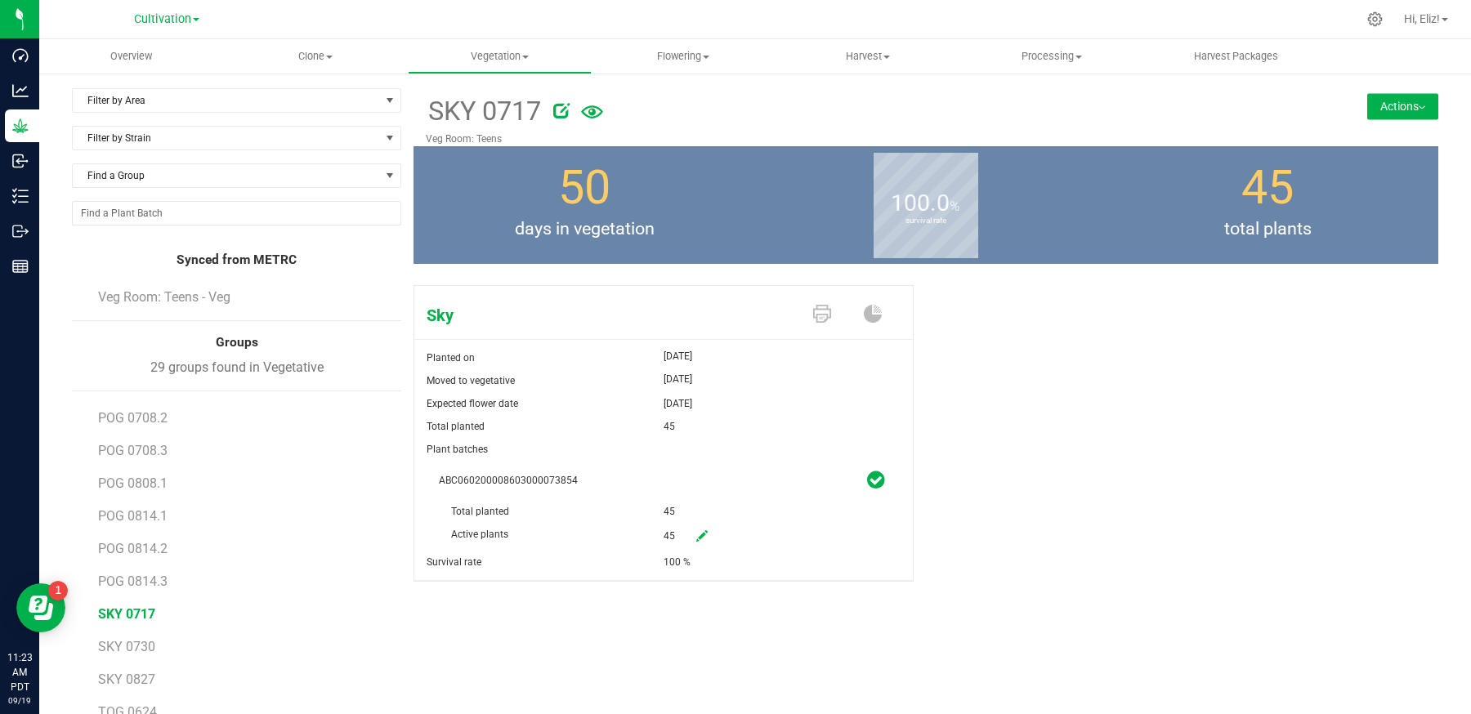
click at [1383, 98] on button "Actions" at bounding box center [1402, 106] width 71 height 26
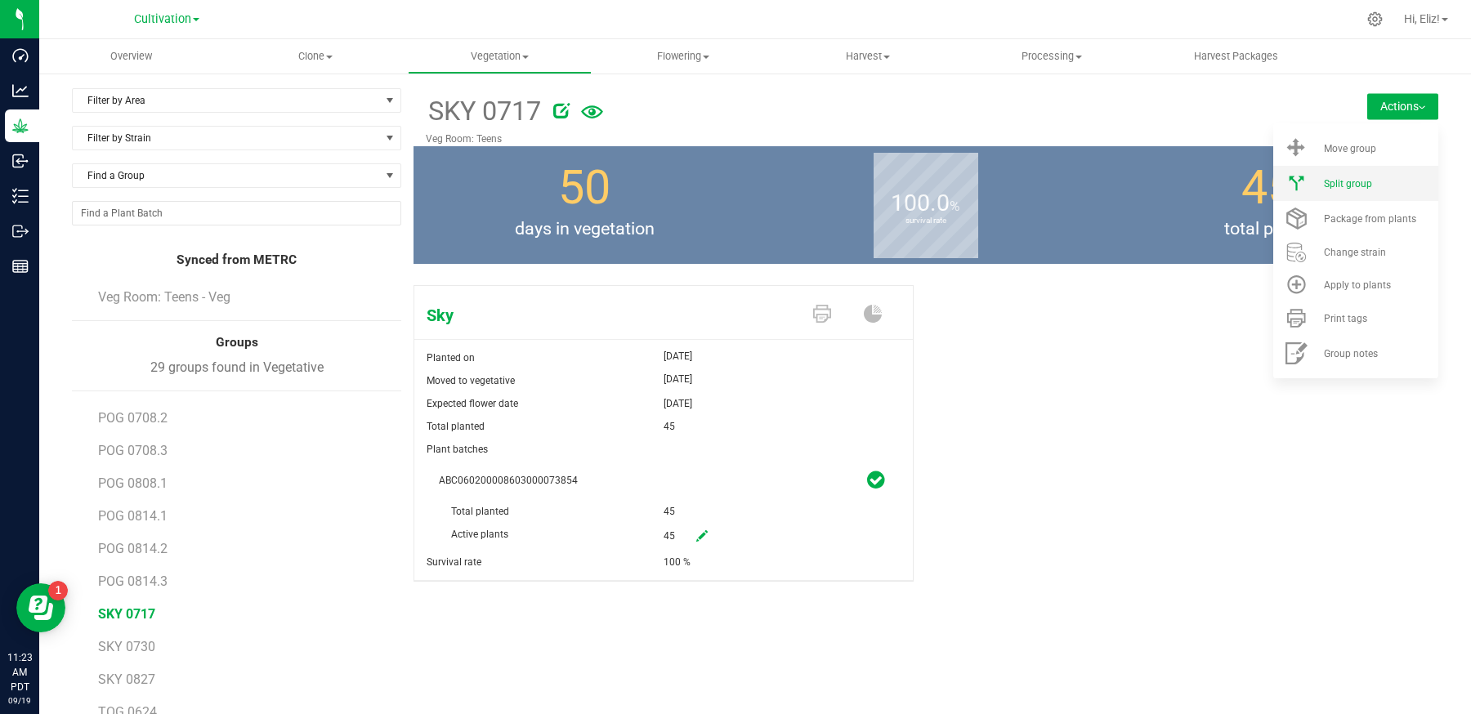
click at [1374, 179] on div "Split group" at bounding box center [1379, 183] width 111 height 11
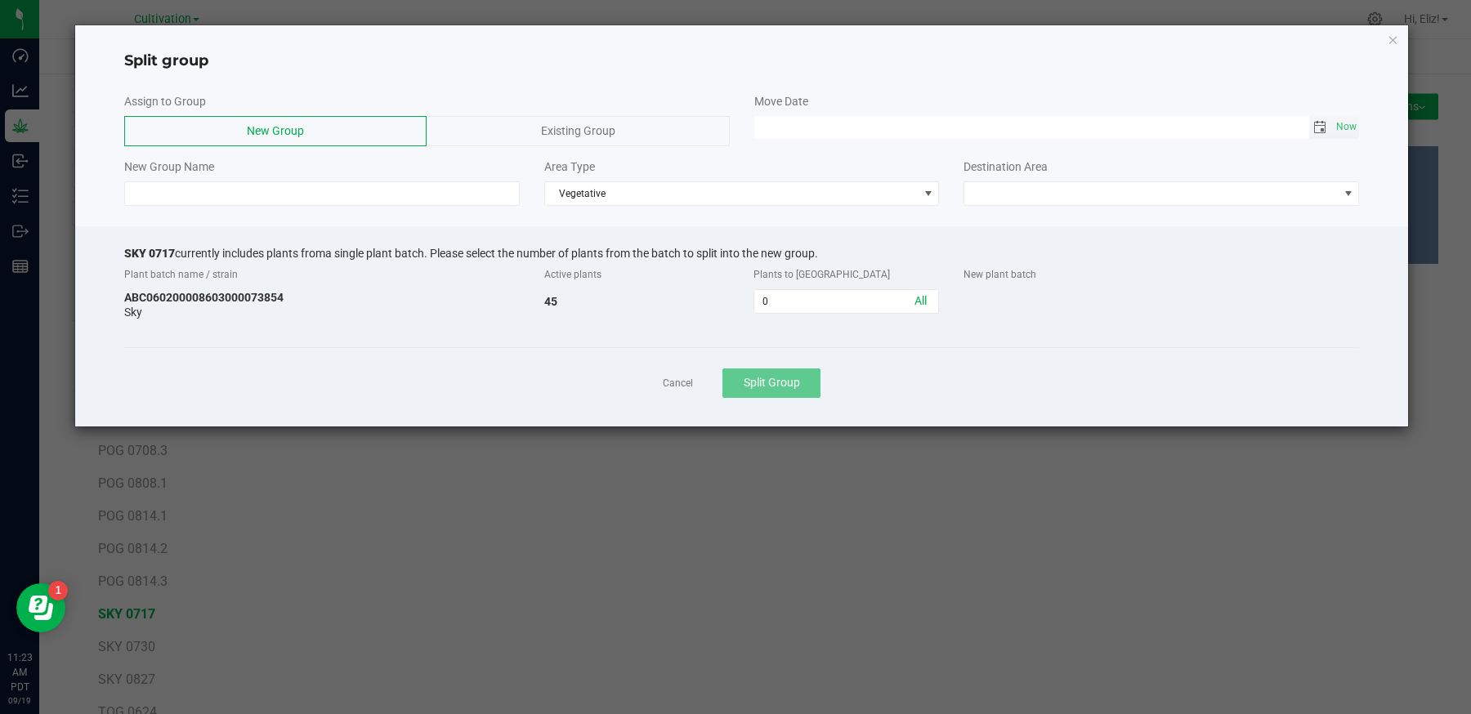
click at [1322, 127] on span "Toggle calendar" at bounding box center [1319, 127] width 13 height 13
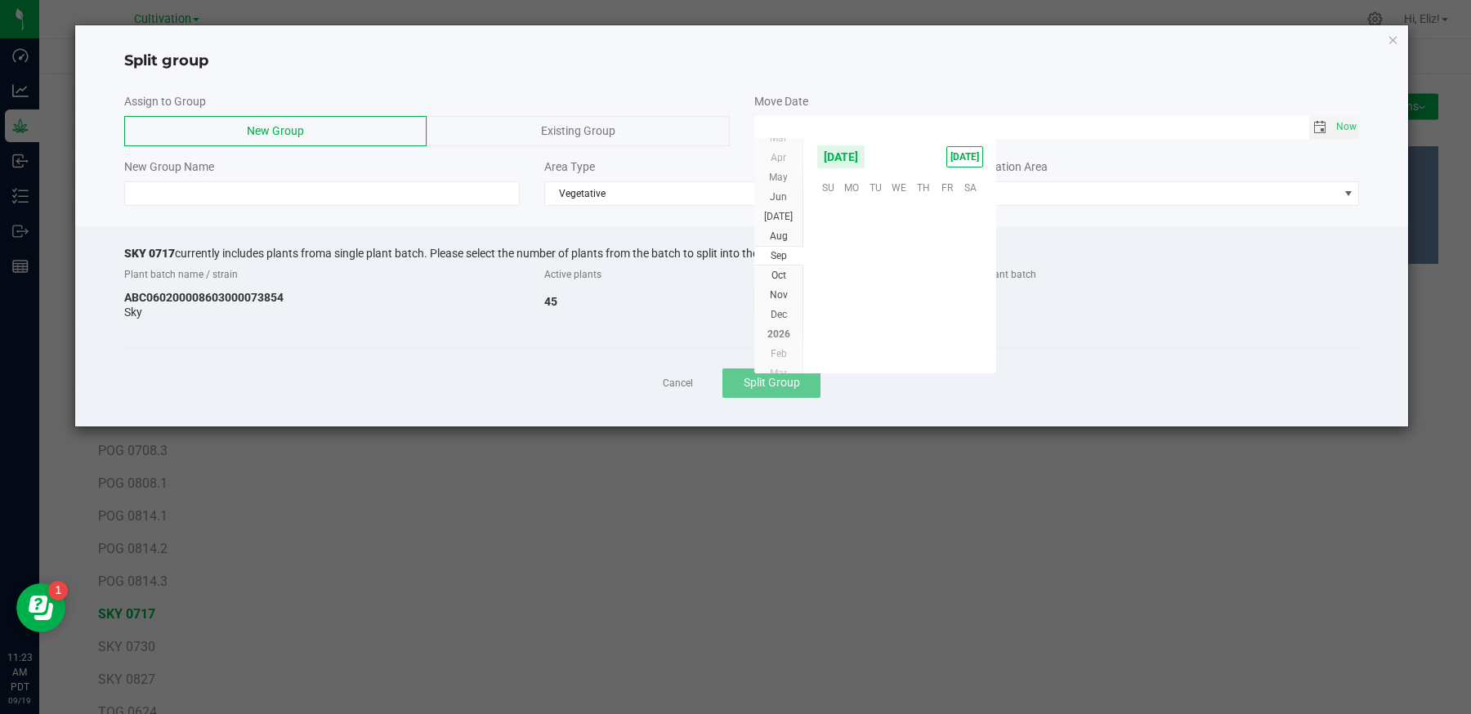
scroll to position [265075, 0]
click at [897, 257] on span "17" at bounding box center [900, 263] width 24 height 25
type input "[DATE] 12:00 AM"
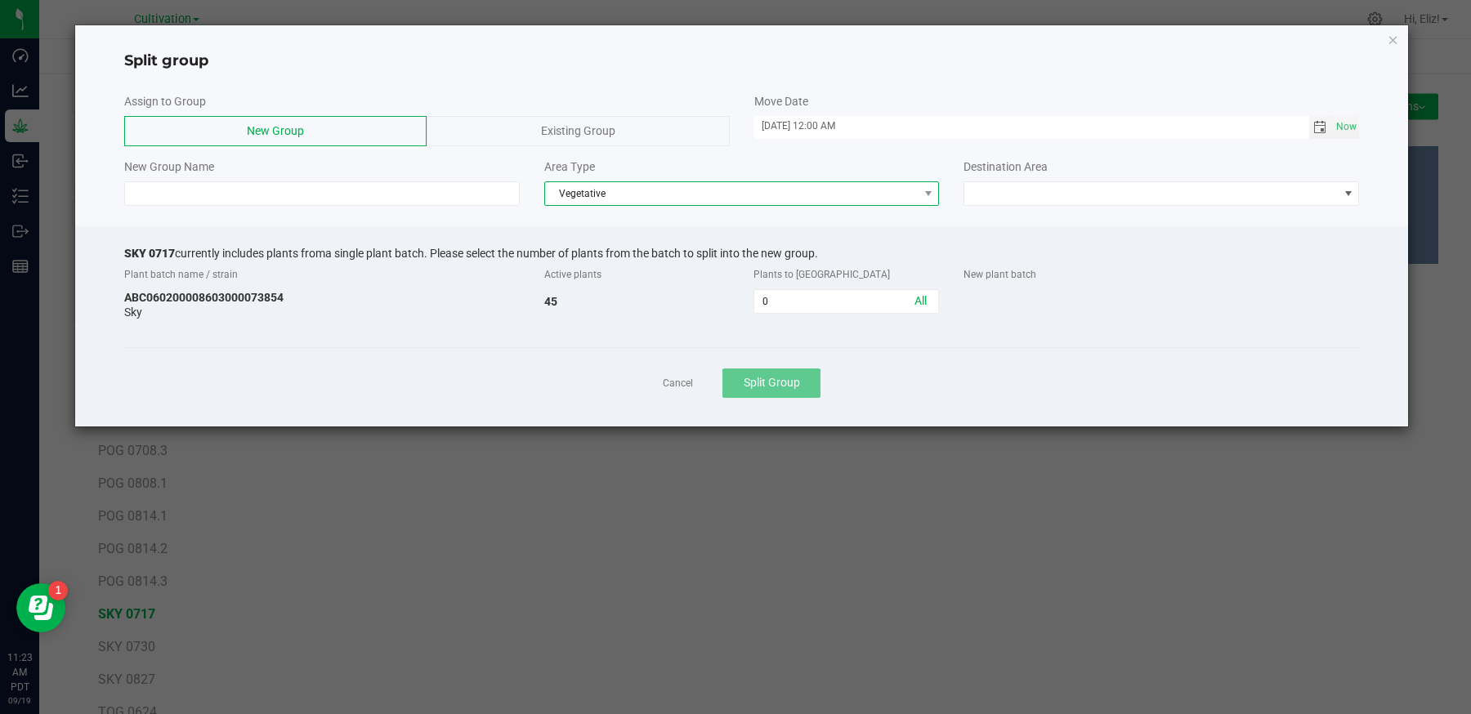
click at [616, 191] on span "Vegetative" at bounding box center [731, 193] width 373 height 23
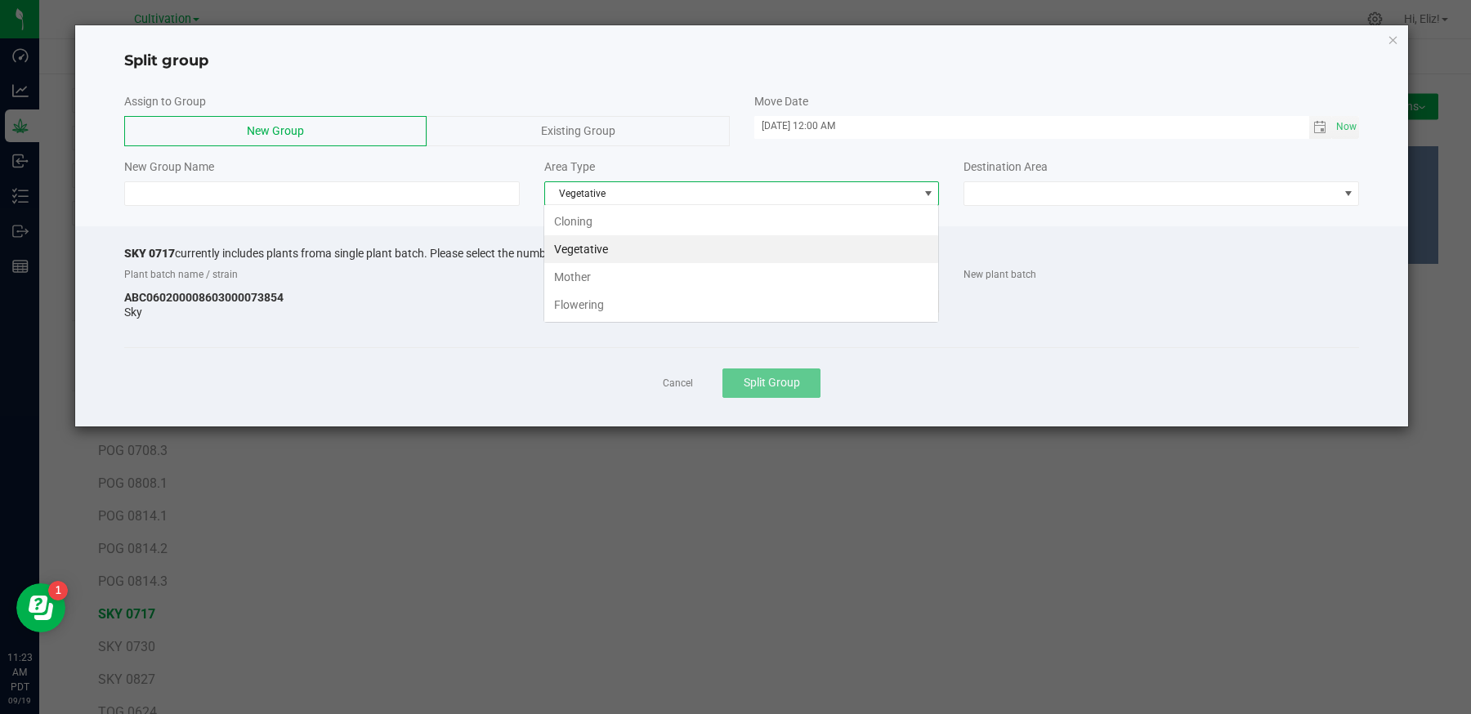
scroll to position [24, 395]
click at [611, 311] on li "Flowering" at bounding box center [741, 305] width 394 height 28
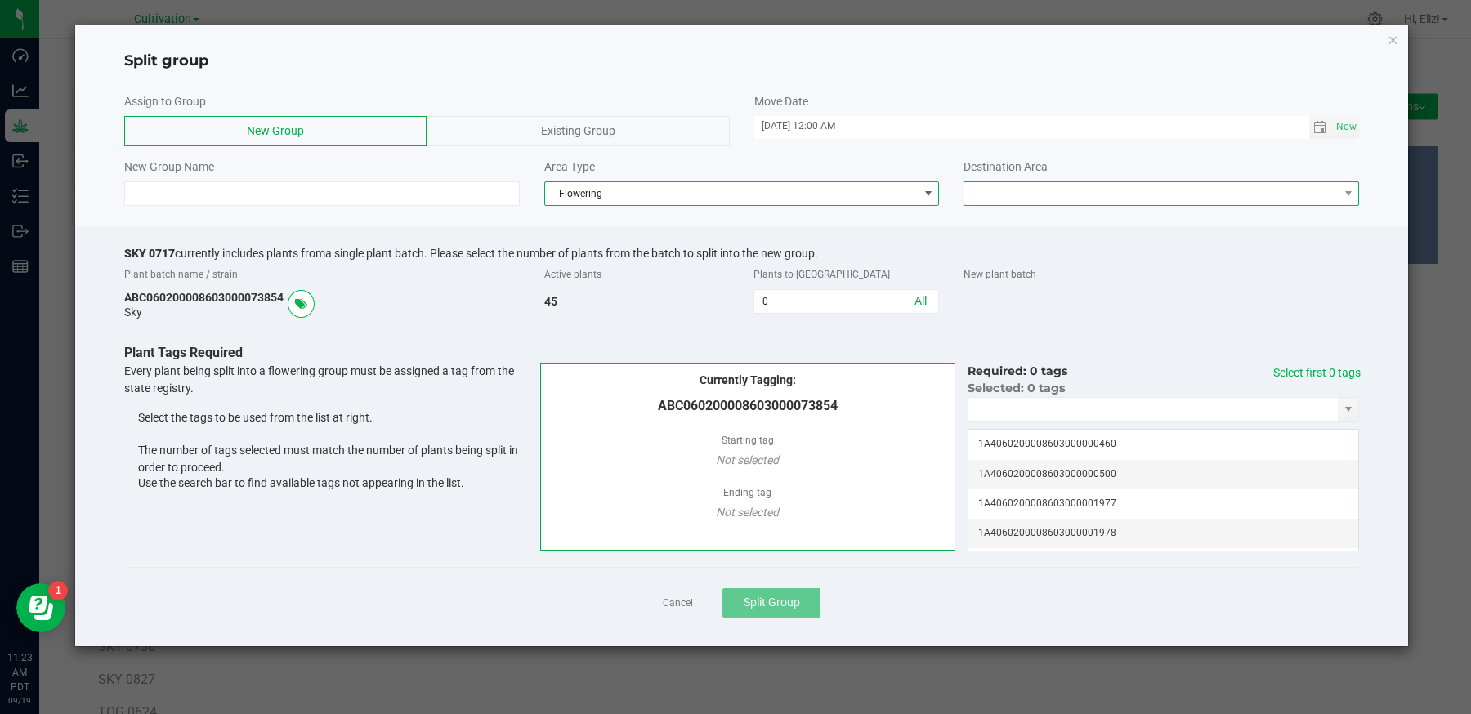
click at [997, 190] on span at bounding box center [1150, 193] width 373 height 23
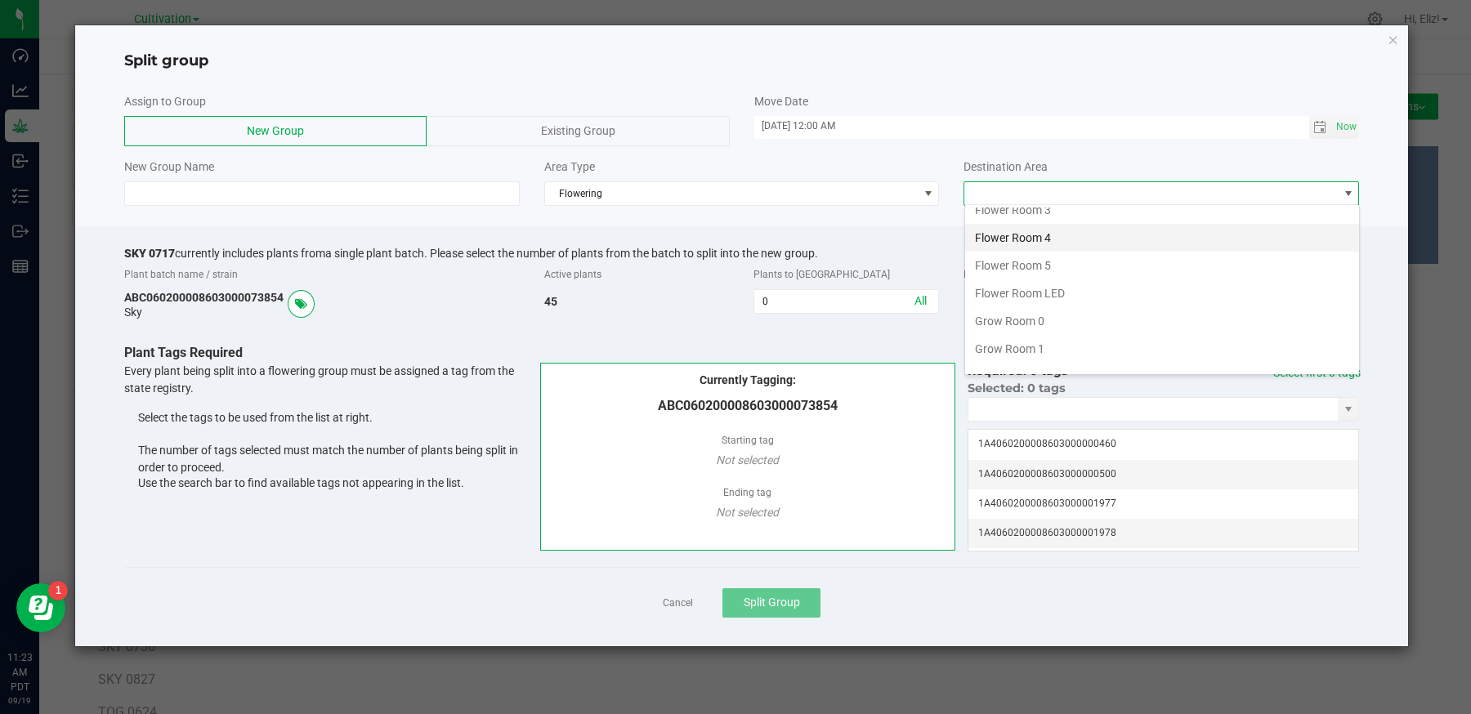
scroll to position [105, 0]
click at [1006, 306] on li "Grow Room 0" at bounding box center [1162, 311] width 394 height 28
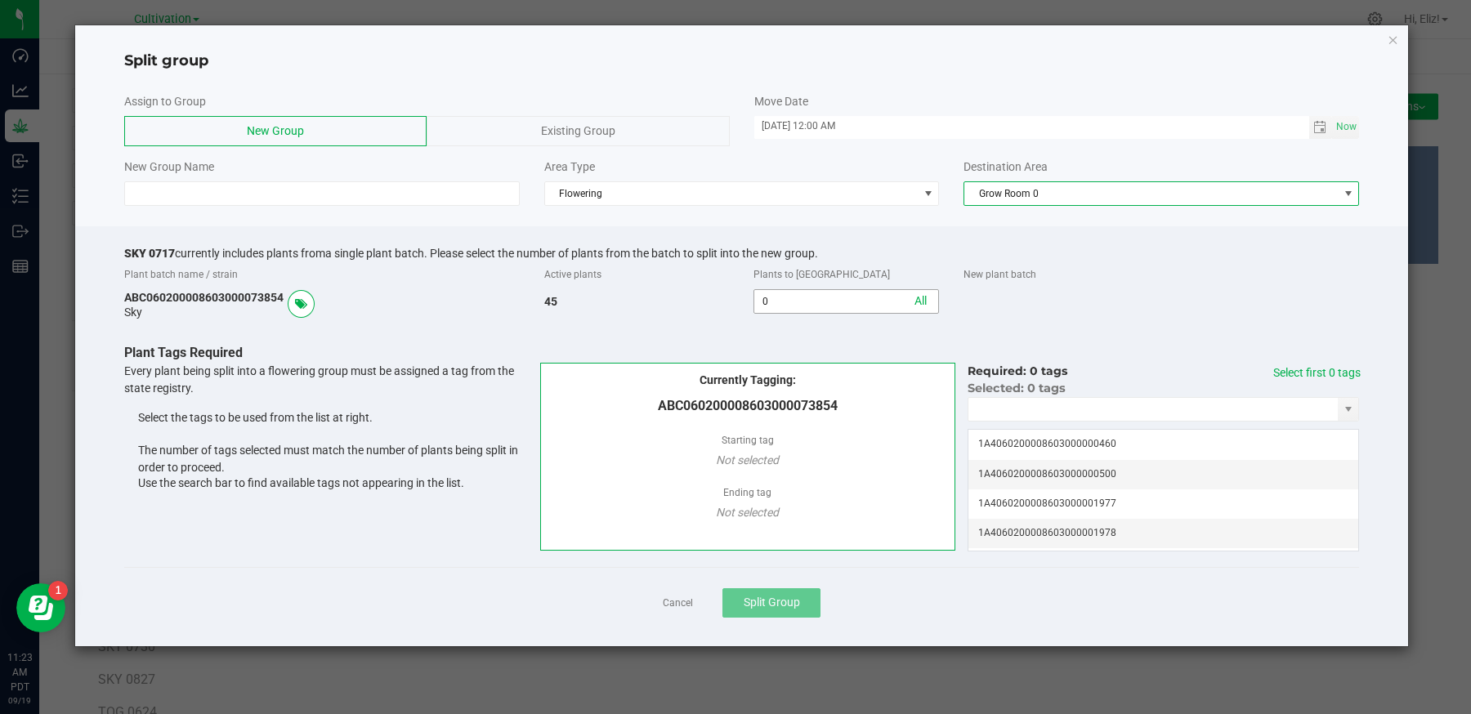
click at [812, 301] on input "0" at bounding box center [846, 301] width 184 height 23
type input "11"
click at [995, 402] on input "NO DATA FOUND" at bounding box center [1152, 409] width 369 height 23
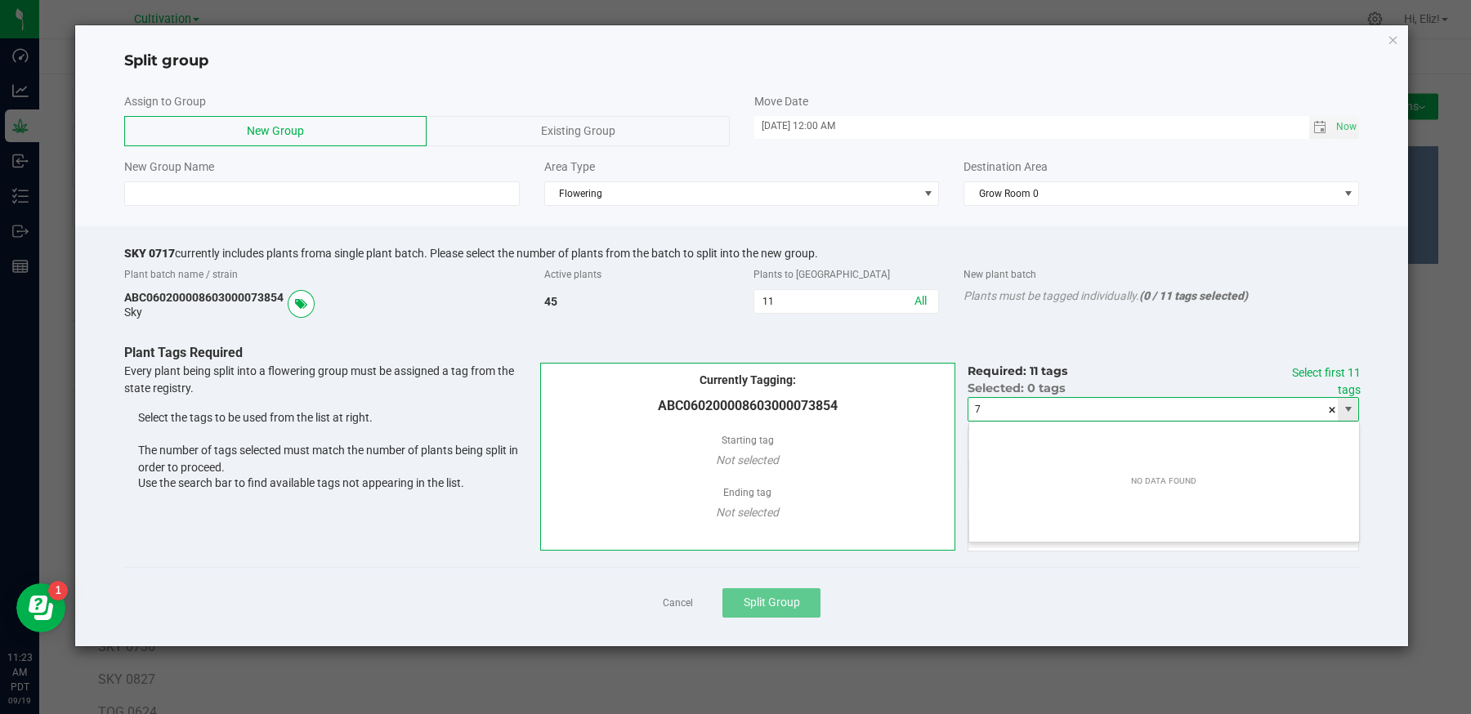
scroll to position [24, 391]
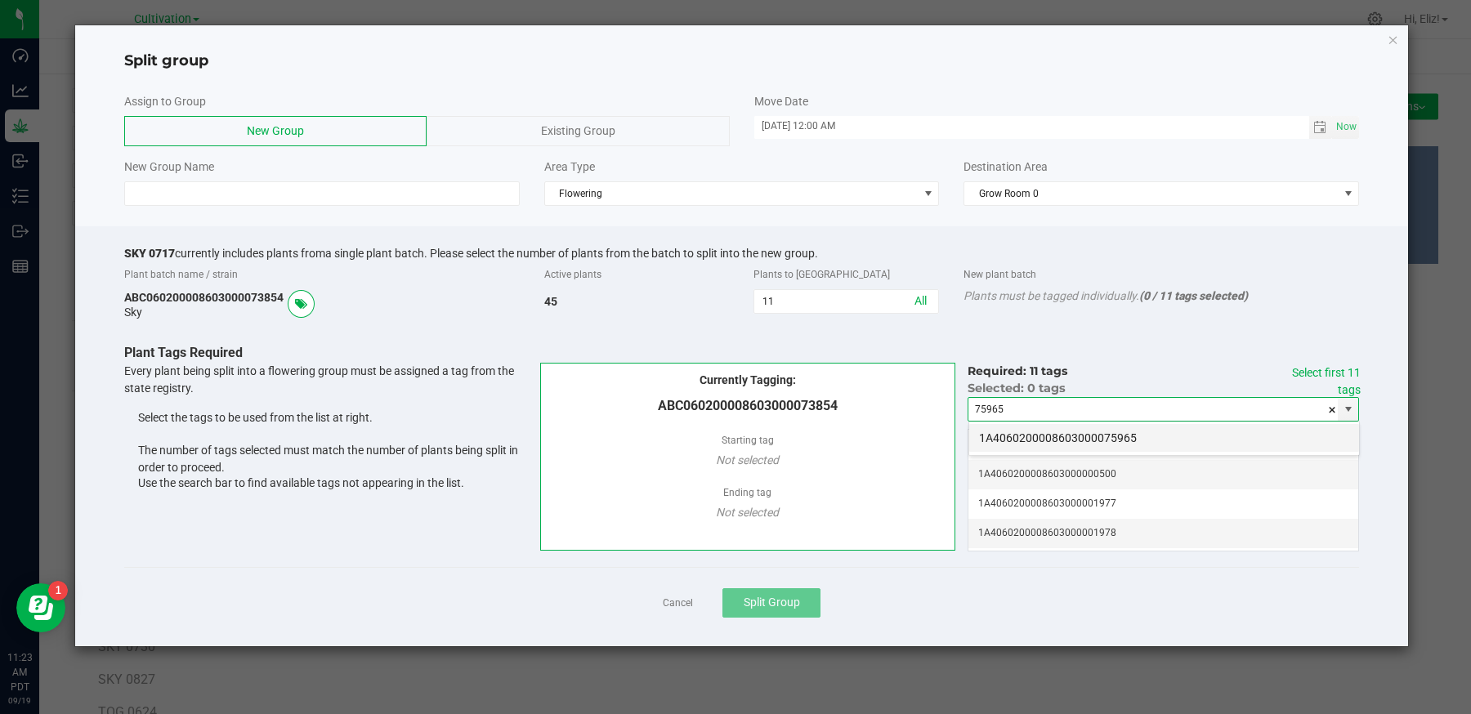
click at [1019, 437] on li "1A4060200008603000075965" at bounding box center [1164, 438] width 390 height 28
type input "1A4060200008603000075965"
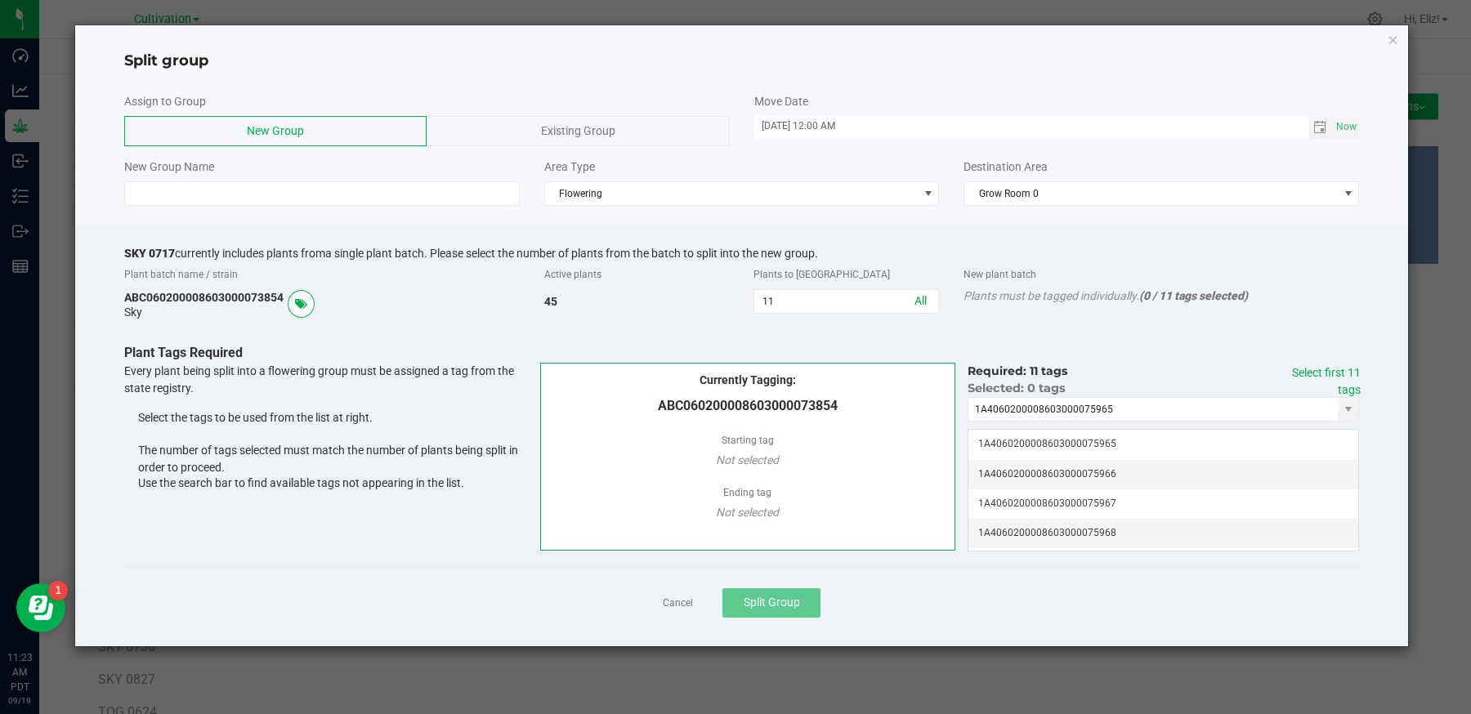
click at [1317, 364] on div "Select first 11 tags" at bounding box center [1314, 381] width 92 height 34
click at [1321, 367] on link "Select first 11 tags" at bounding box center [1326, 381] width 69 height 30
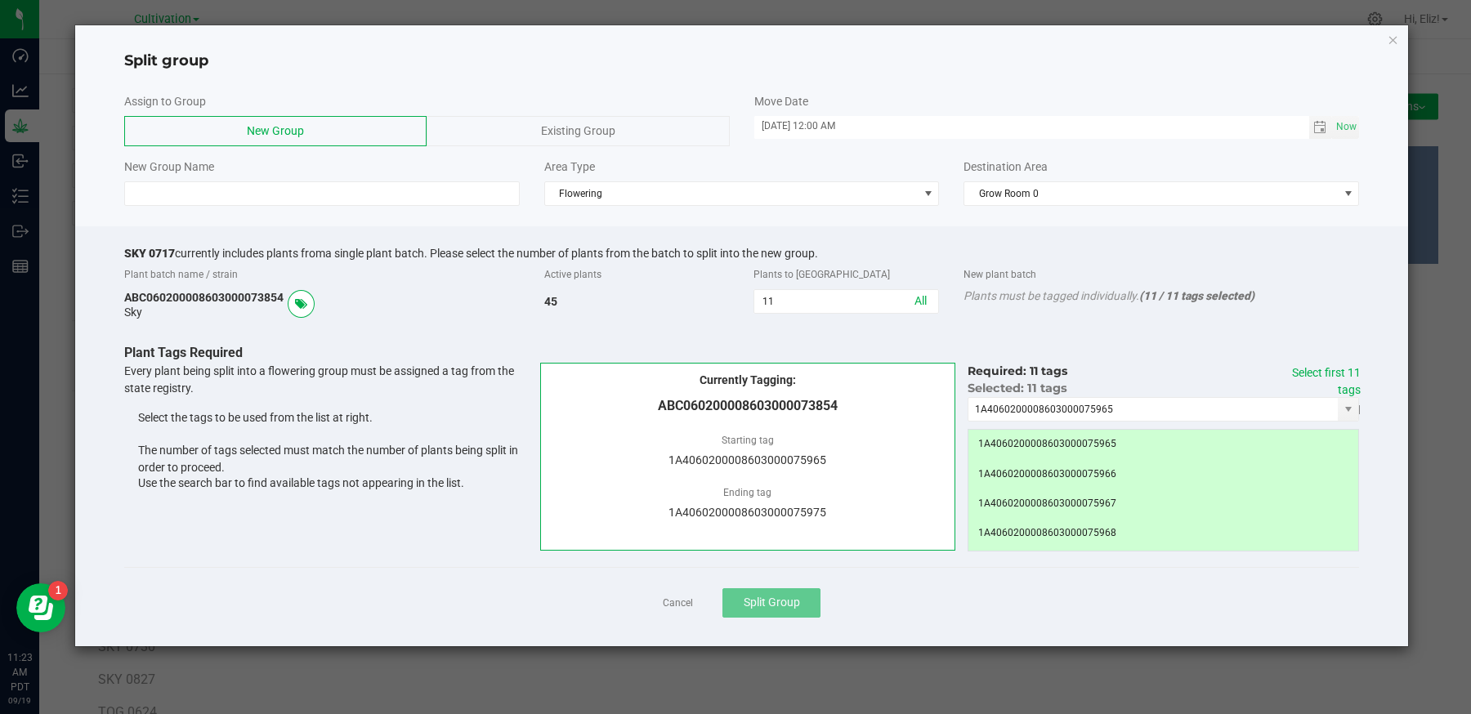
click at [201, 206] on div "Assign to Group New Group Existing Group Move Date 09/17/2025 12:00 AM Now New …" at bounding box center [742, 149] width 1334 height 129
click at [198, 187] on input at bounding box center [322, 193] width 396 height 25
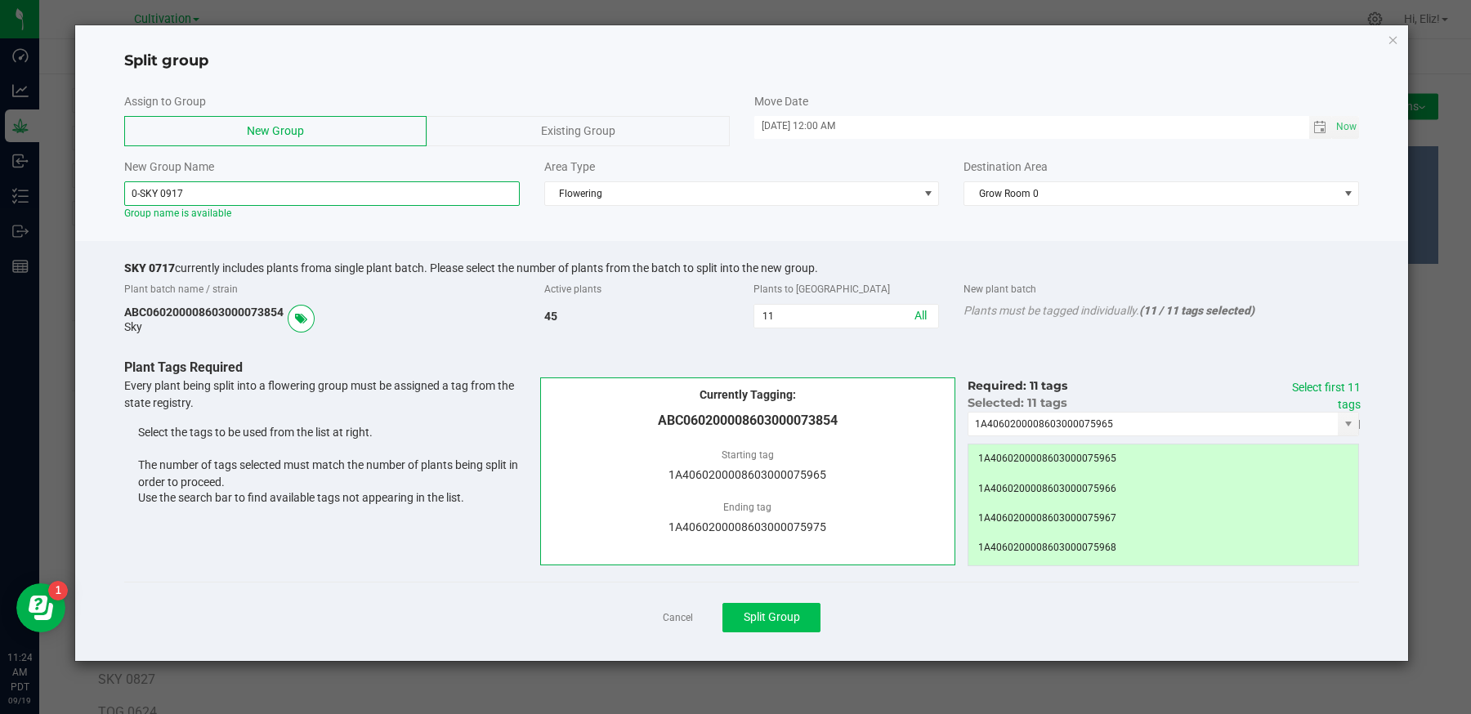
type input "0-SKY 0917"
click at [784, 624] on button "Split Group" at bounding box center [771, 617] width 98 height 29
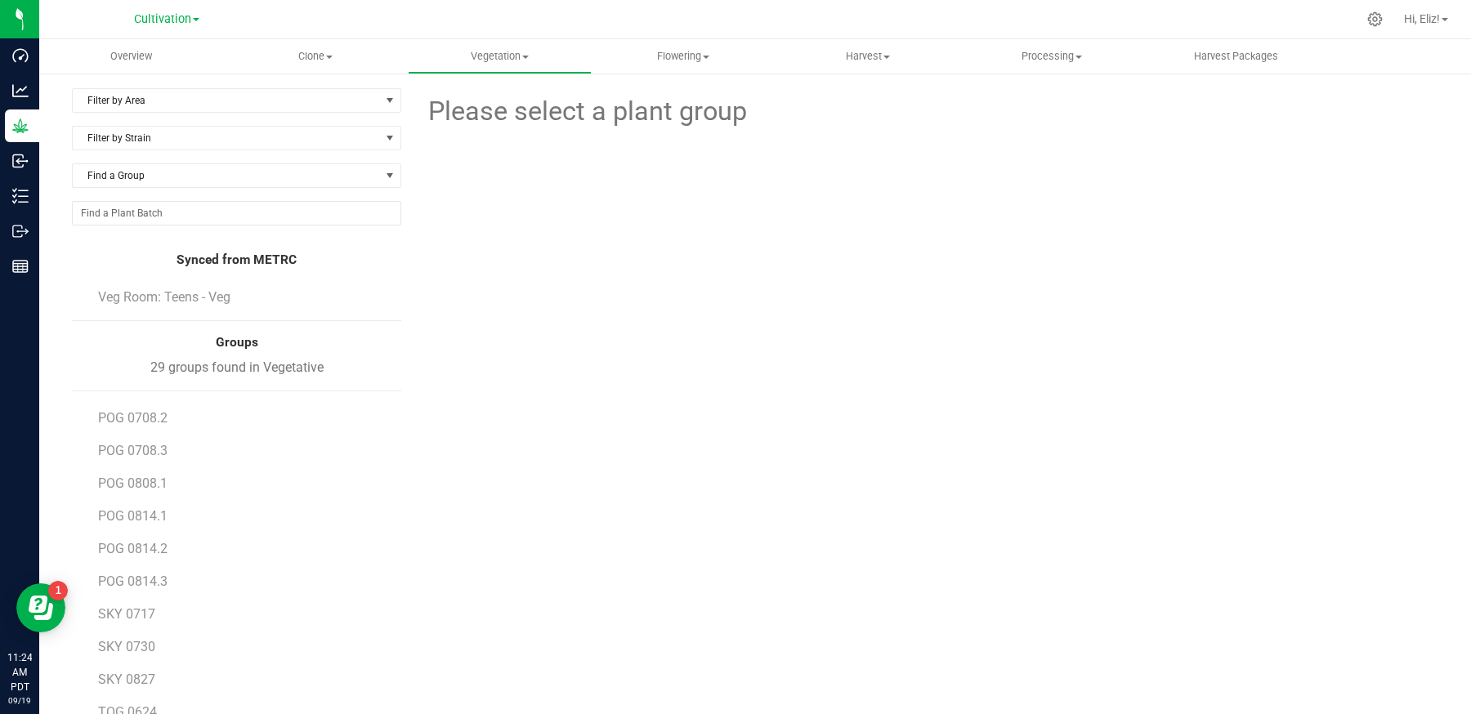
scroll to position [99, 0]
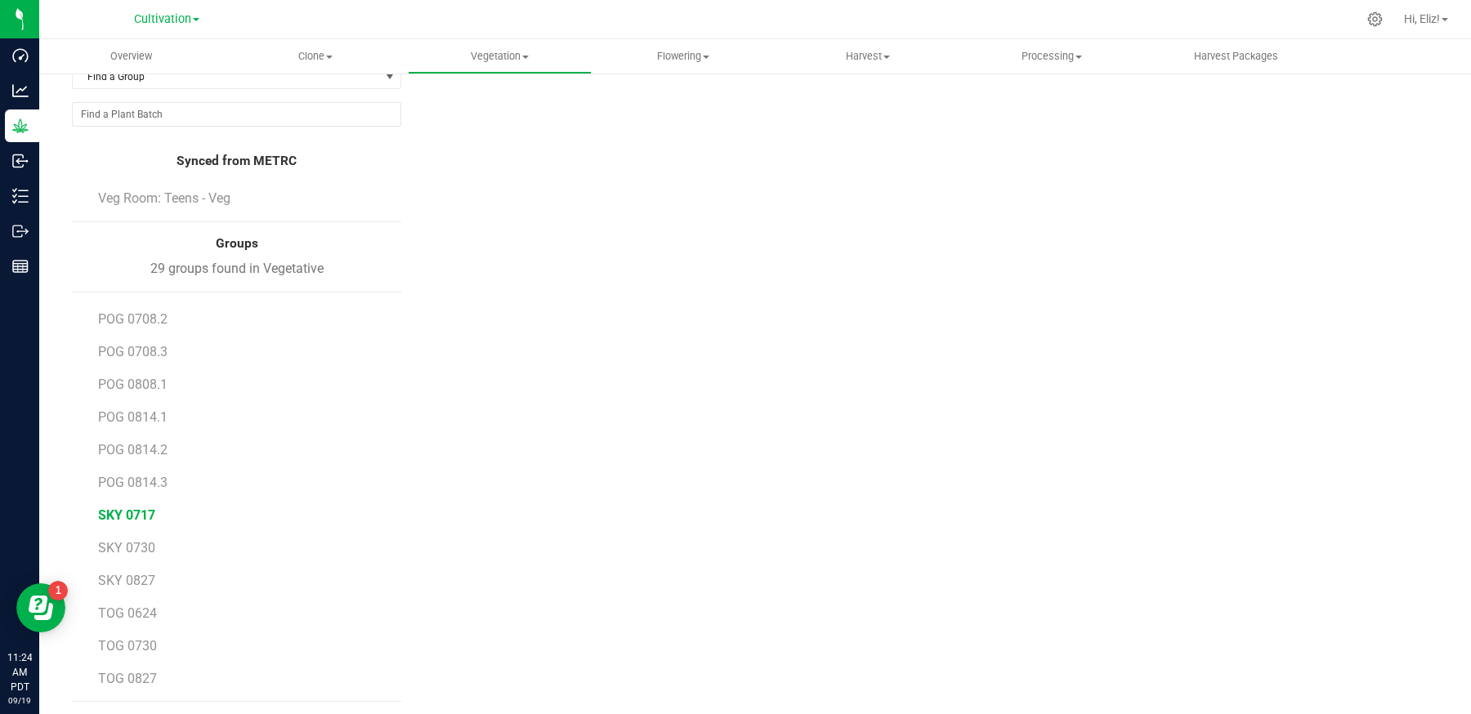
click at [139, 508] on span "SKY 0717" at bounding box center [126, 516] width 57 height 16
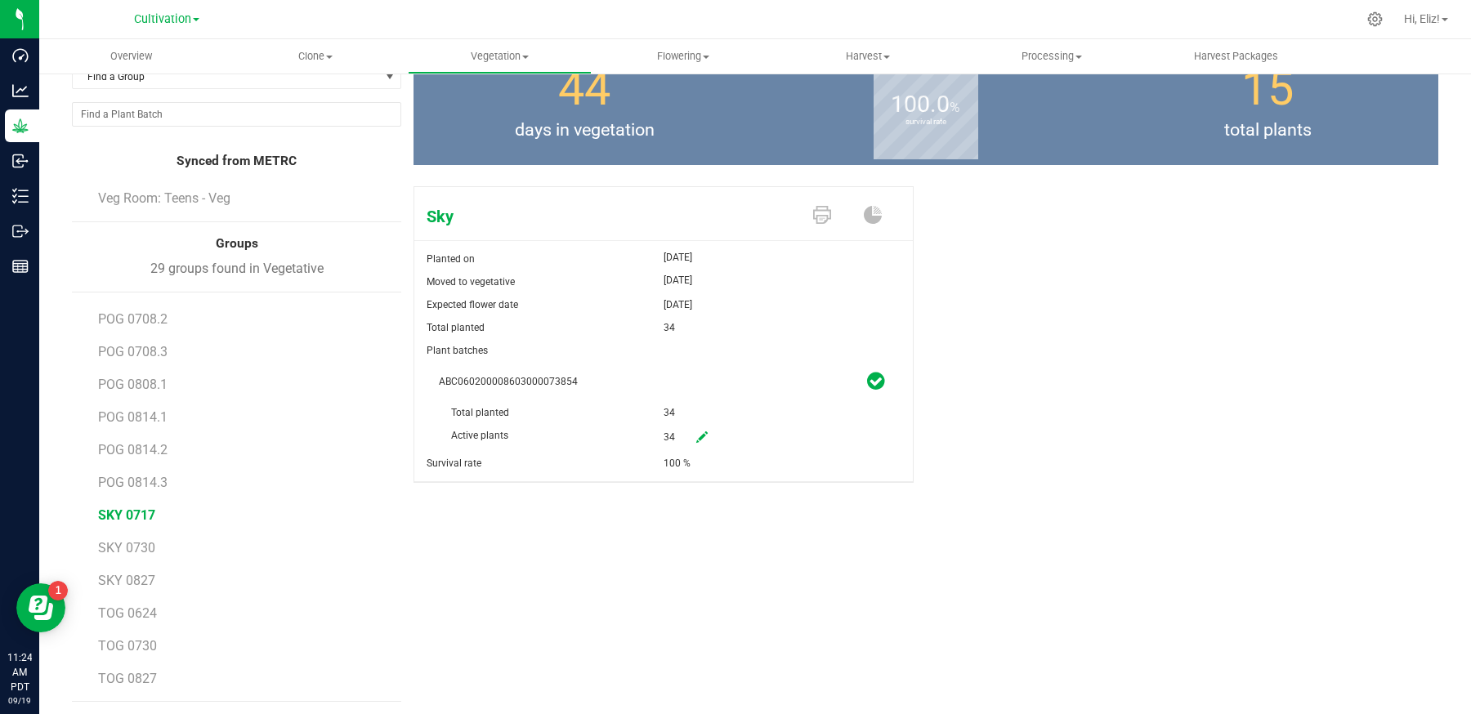
click at [1318, 230] on div "Sky Planted on [DATE] Moved to vegetative [DATE] Expected flower date [DATE] To…" at bounding box center [926, 352] width 1025 height 344
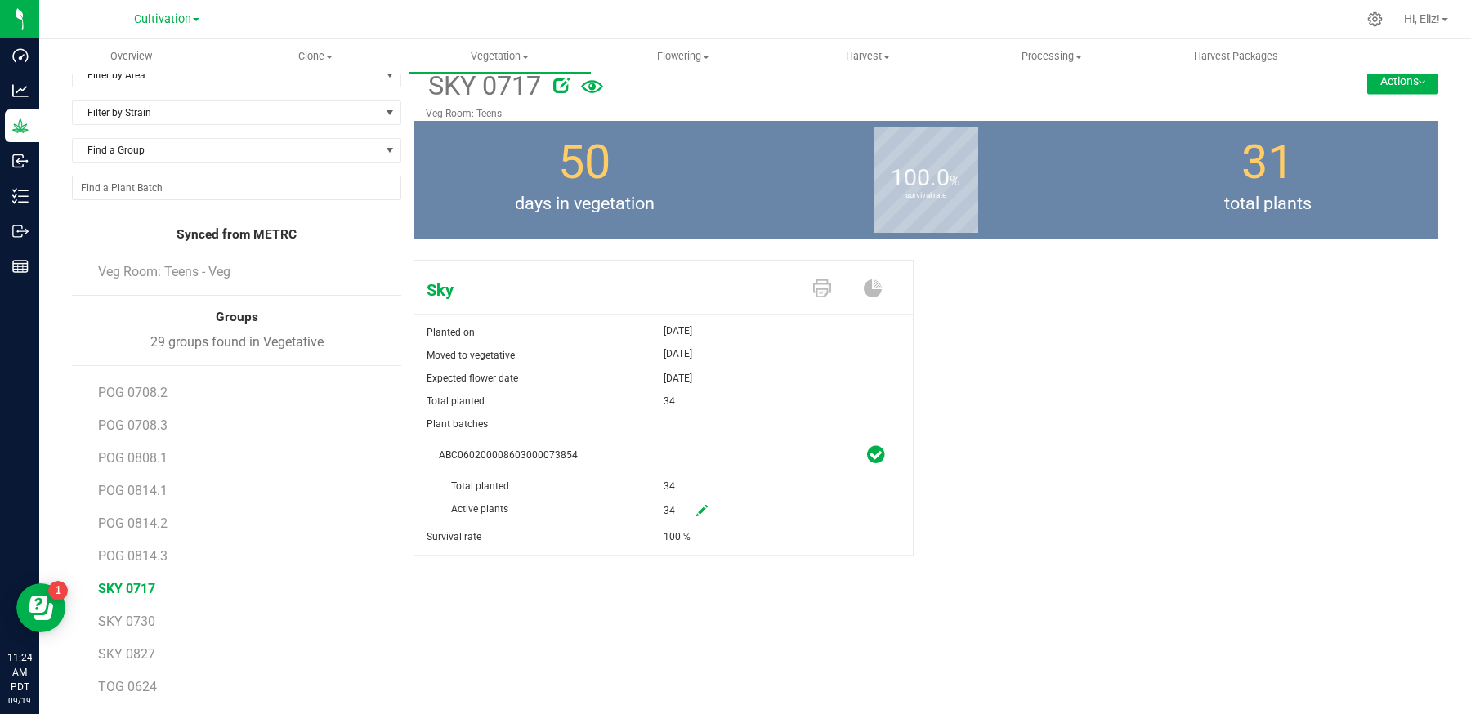
scroll to position [25, 0]
click at [1375, 85] on button "Actions" at bounding box center [1402, 82] width 71 height 26
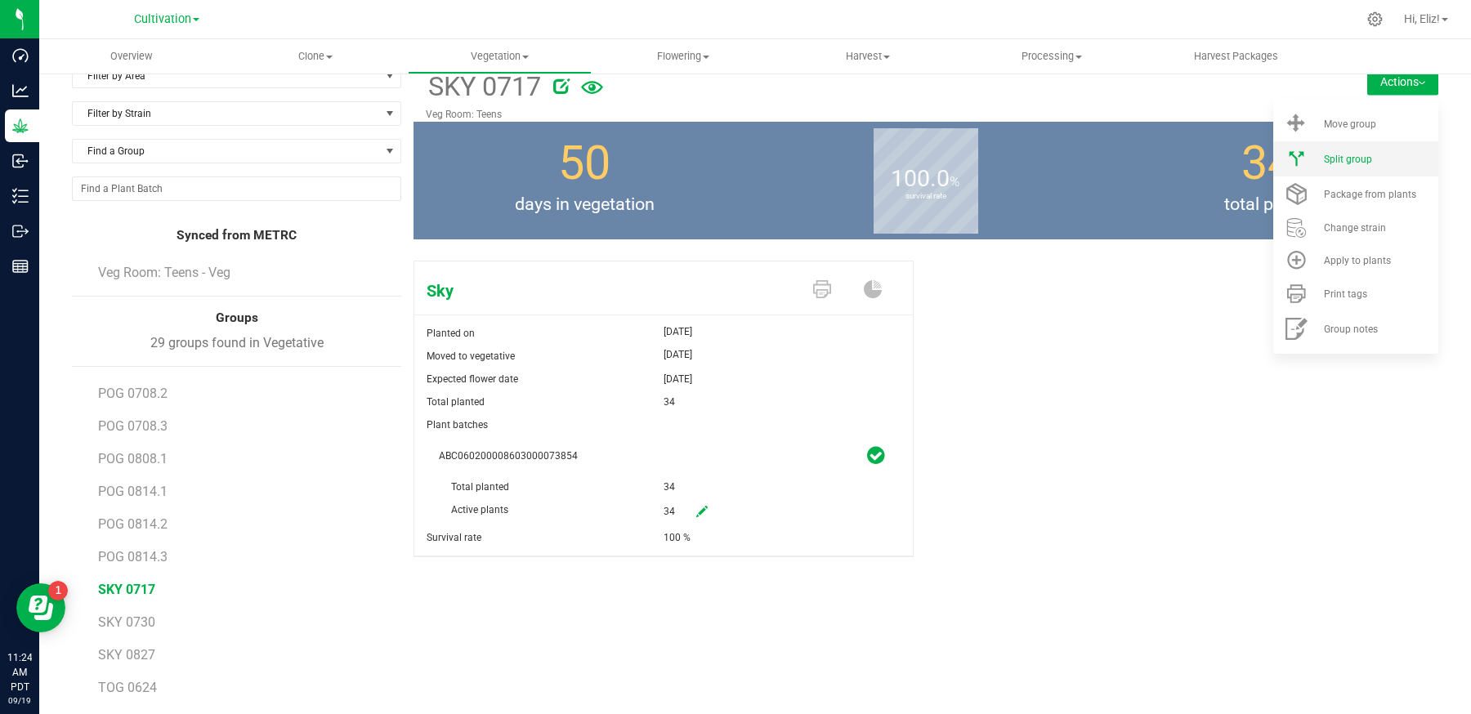
click at [1369, 151] on li "Split group" at bounding box center [1355, 158] width 165 height 35
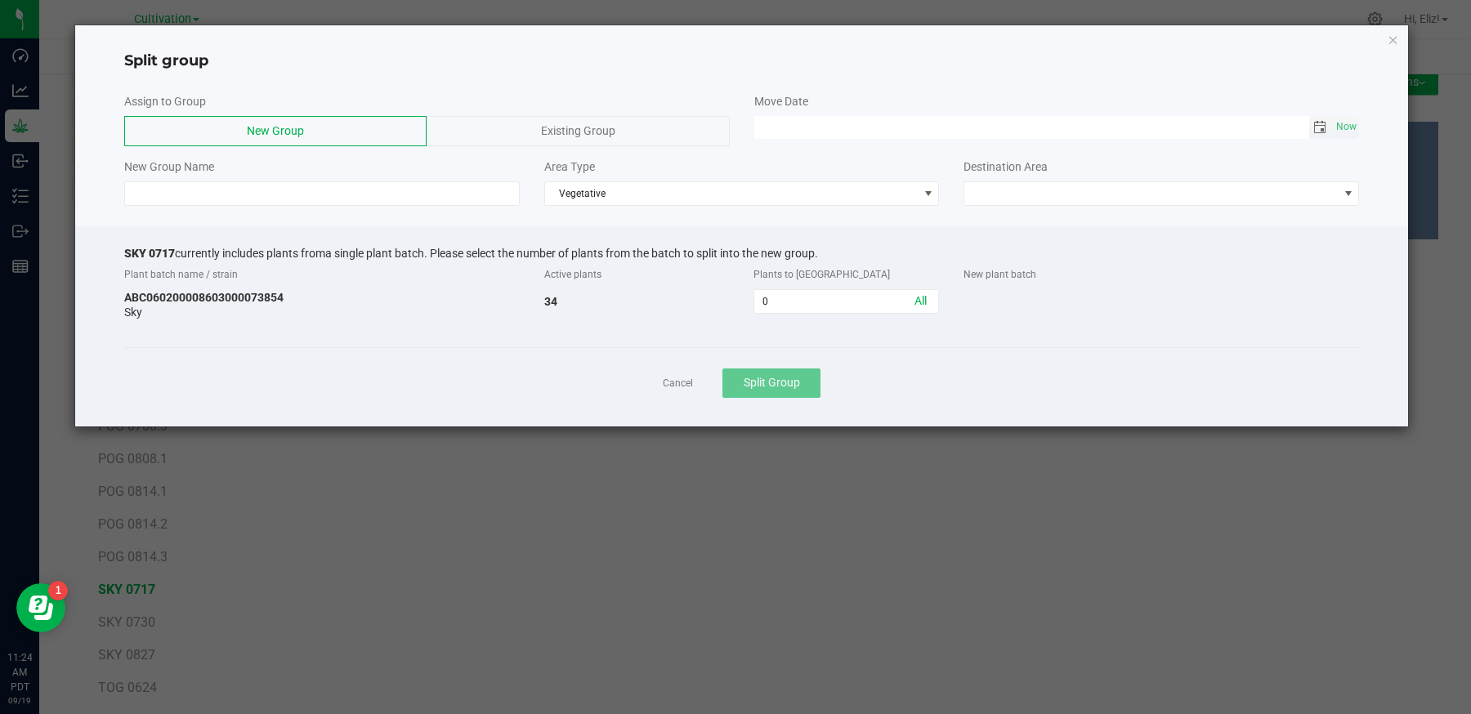
click at [1324, 122] on span "Toggle calendar" at bounding box center [1319, 127] width 13 height 13
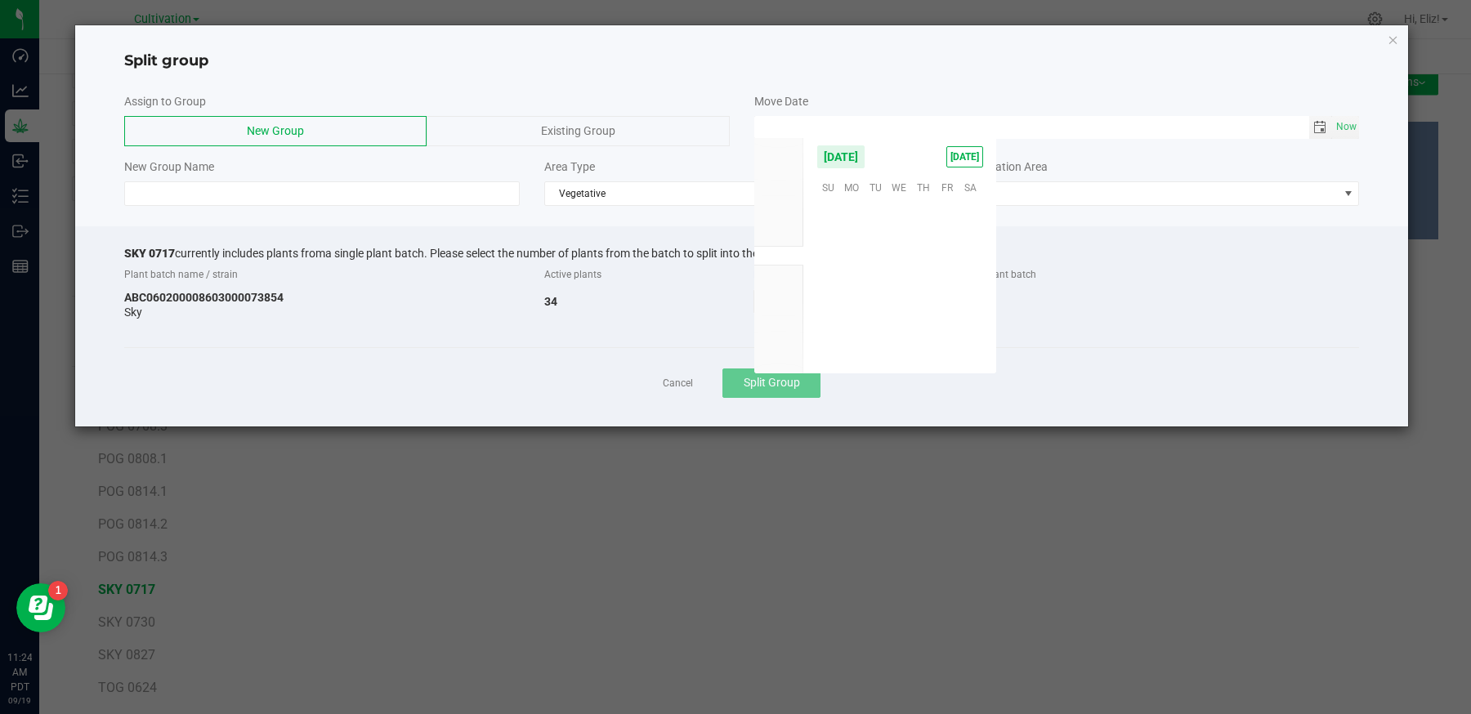
scroll to position [265075, 0]
click at [896, 262] on span "17" at bounding box center [900, 263] width 24 height 25
type input "[DATE] 12:00 AM"
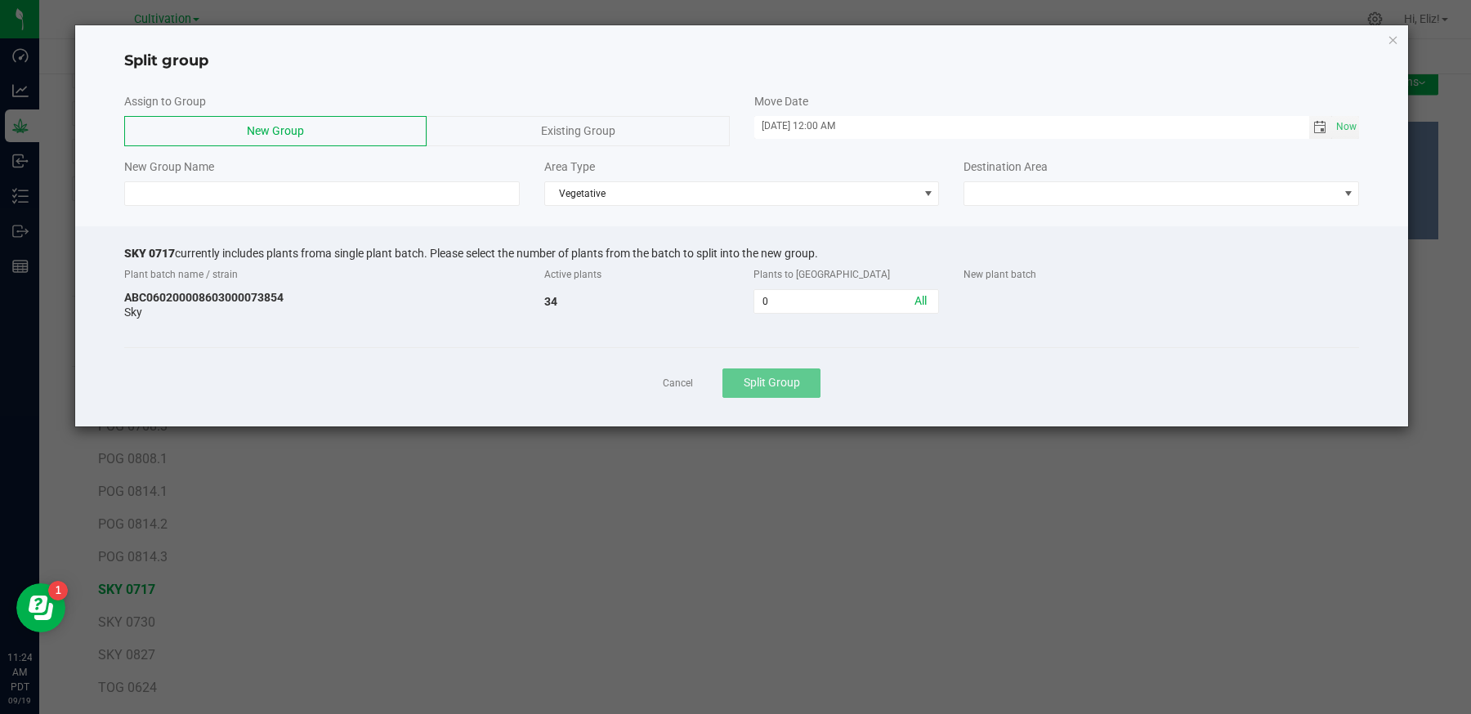
click at [594, 127] on span "Existing Group" at bounding box center [578, 130] width 74 height 13
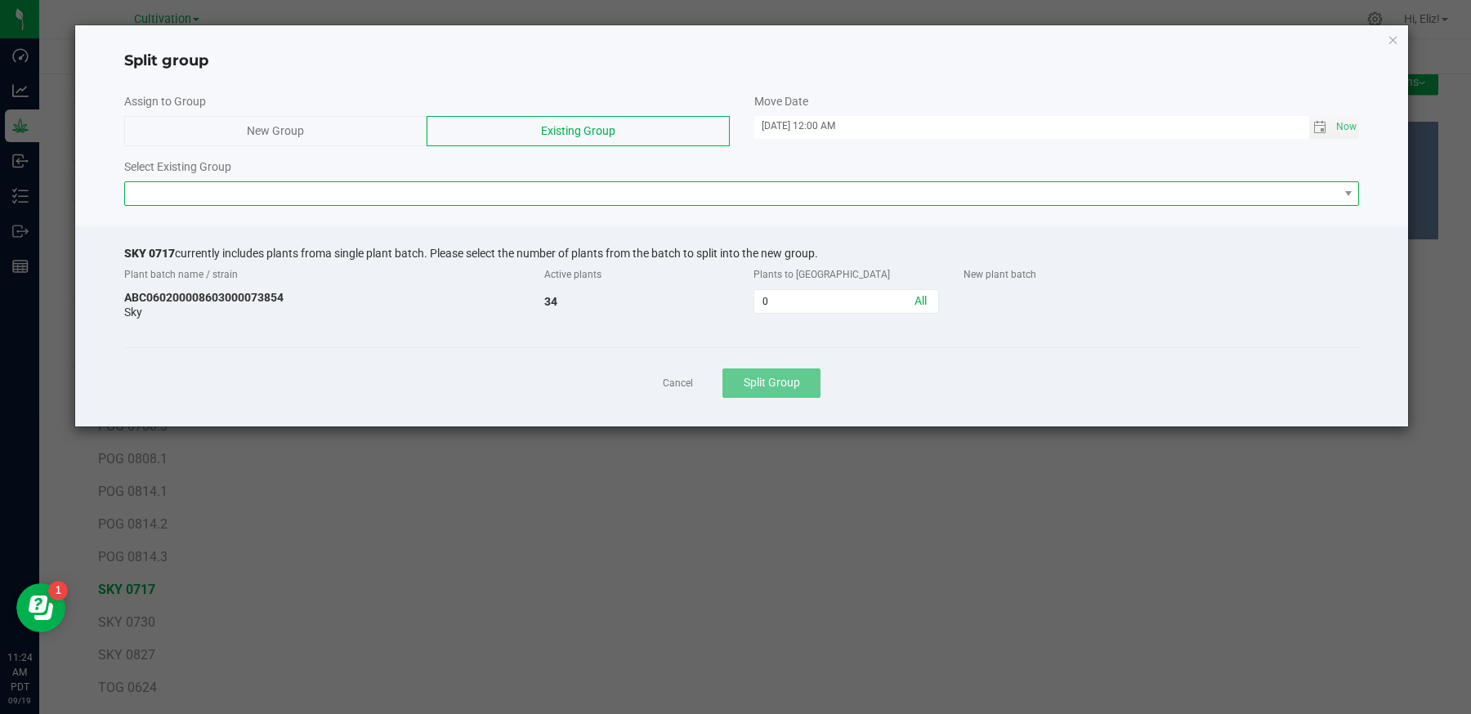
click at [582, 187] on span at bounding box center [732, 193] width 1214 height 23
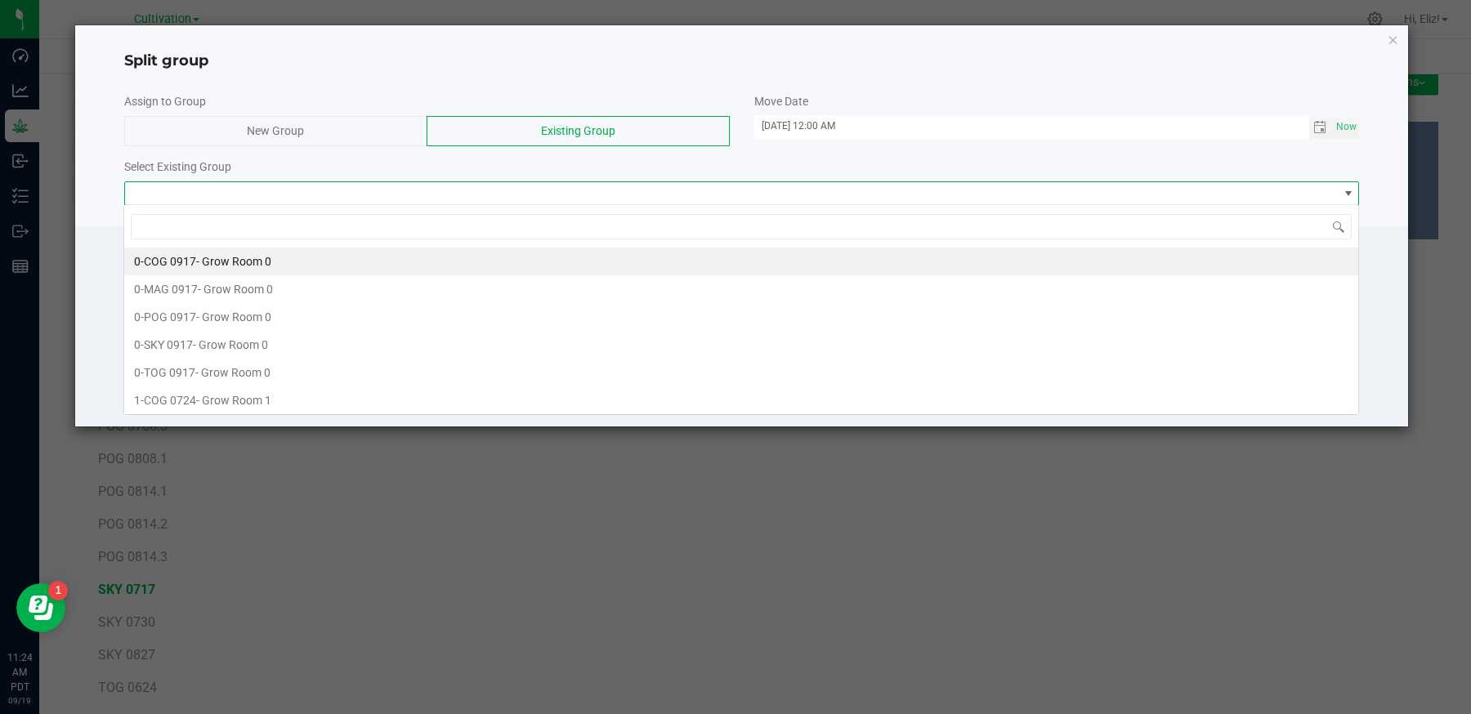
scroll to position [24, 1235]
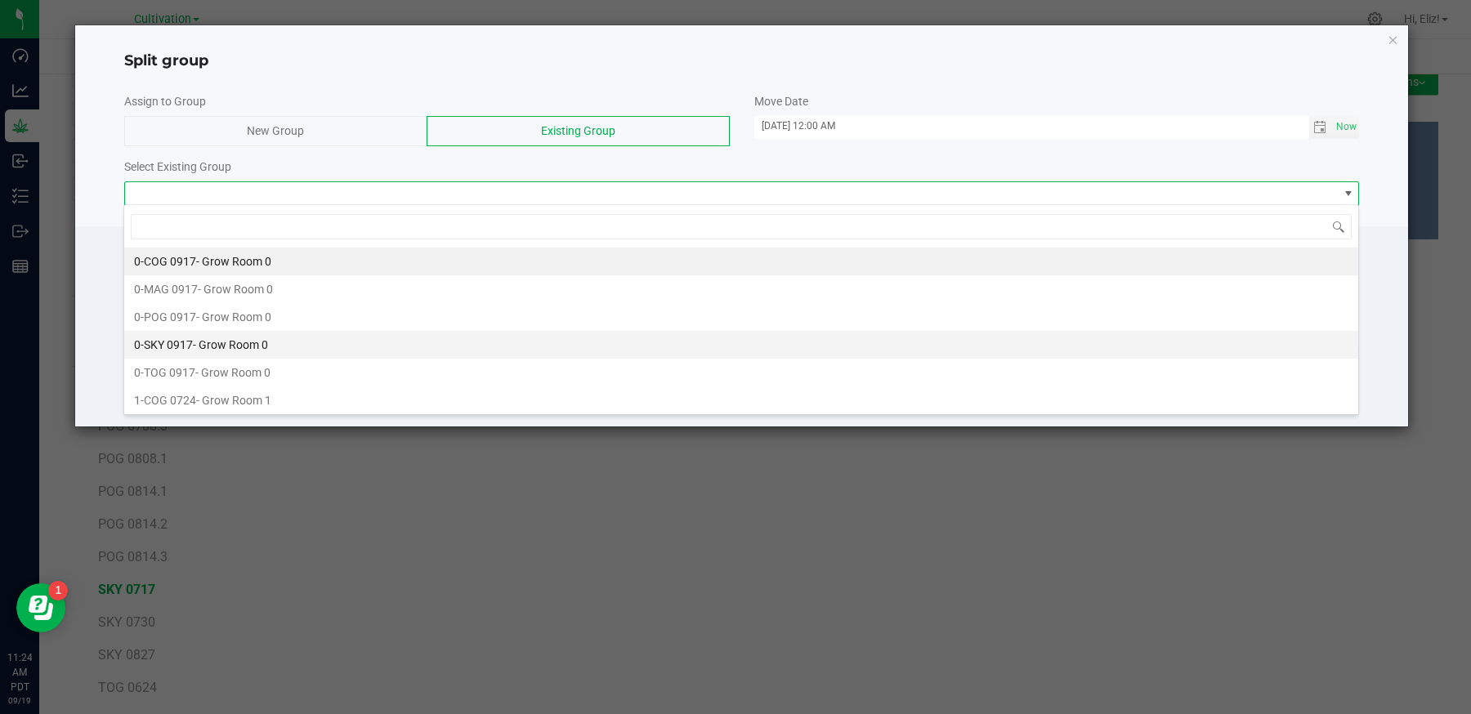
click at [198, 338] on span "- Grow Room 0" at bounding box center [230, 344] width 75 height 13
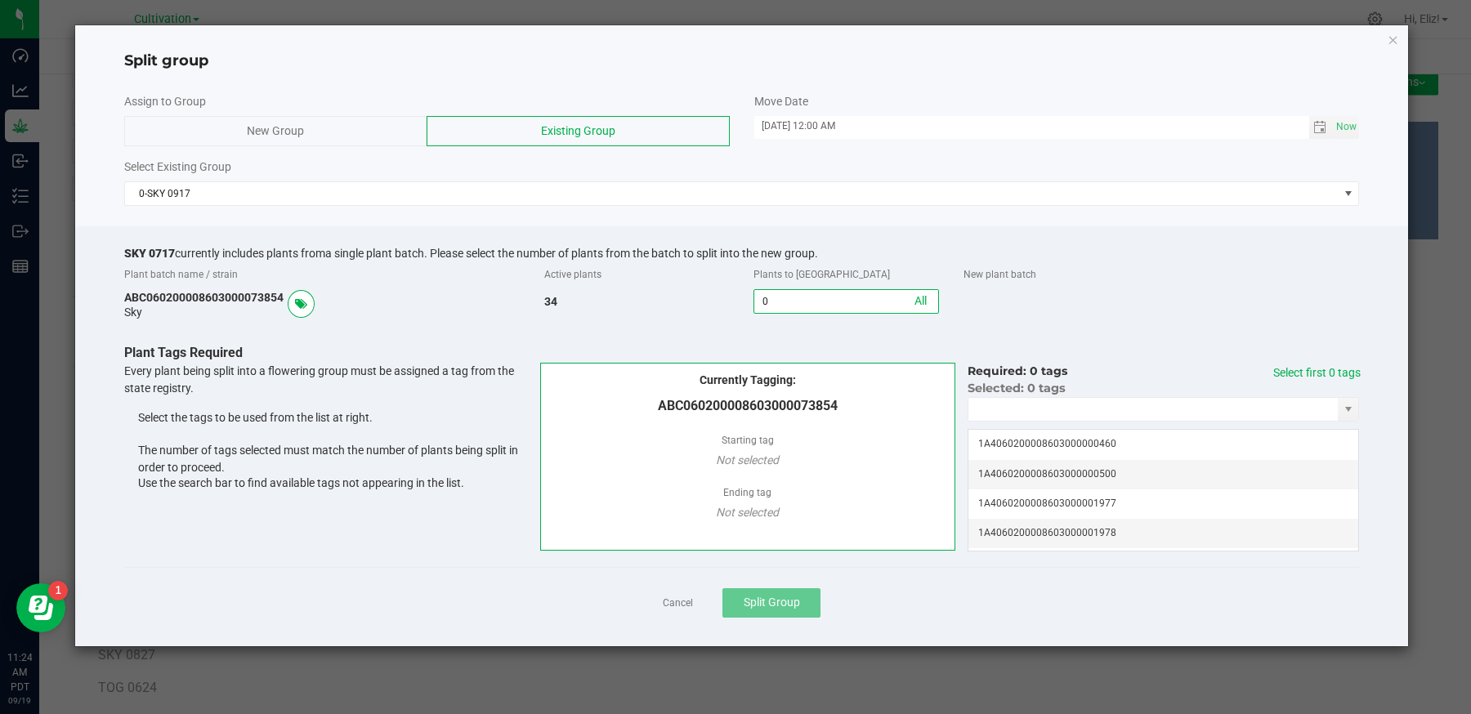
click at [806, 297] on input "0" at bounding box center [846, 301] width 184 height 23
type input "3"
click at [1026, 405] on input "NO DATA FOUND" at bounding box center [1152, 409] width 369 height 23
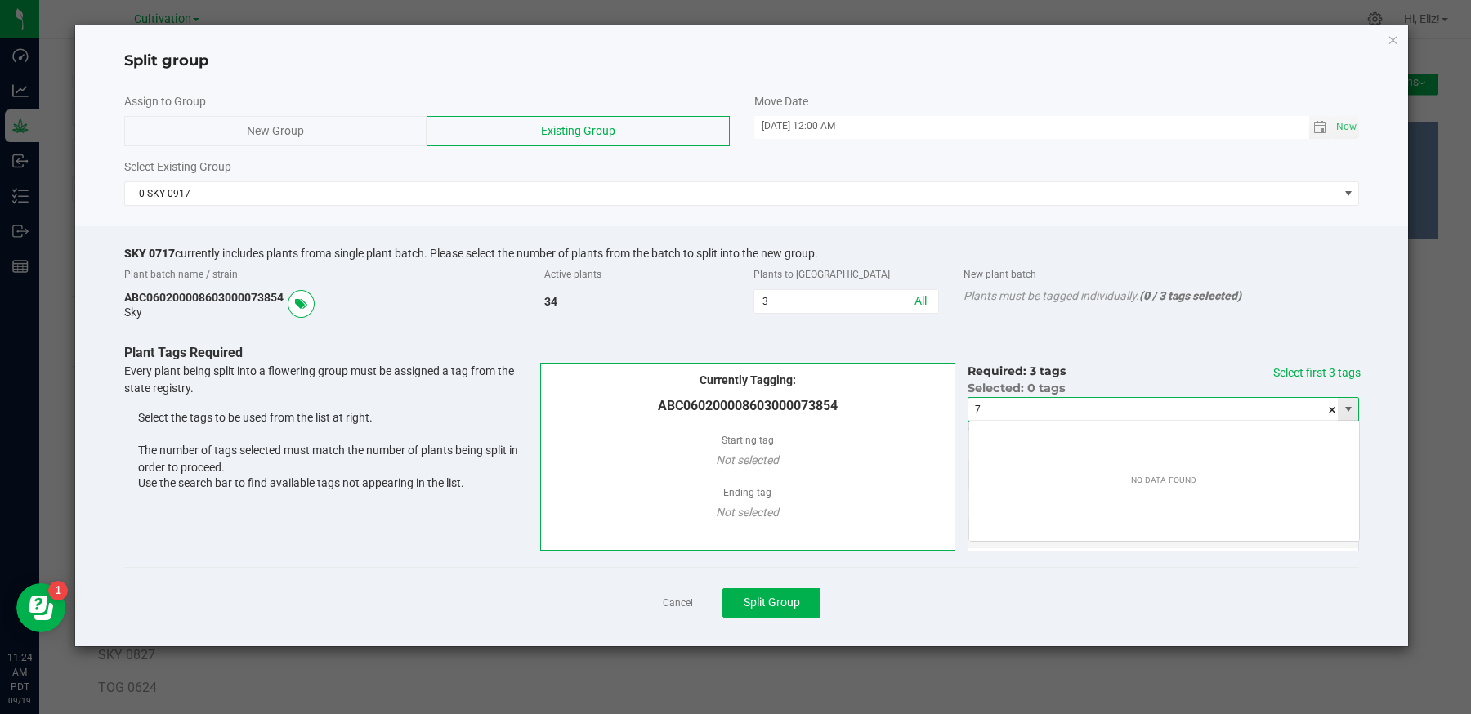
scroll to position [24, 391]
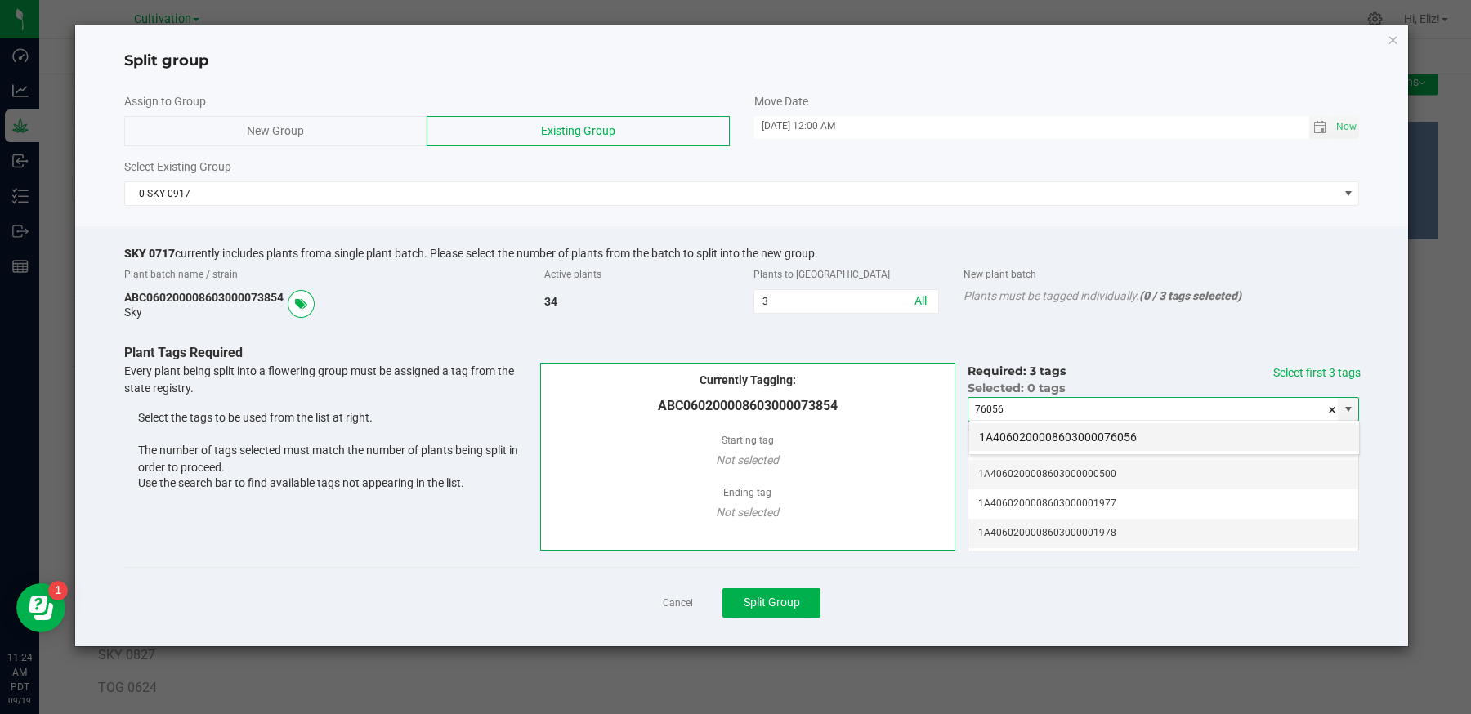
click at [1058, 435] on li "1A4060200008603000076056" at bounding box center [1164, 437] width 390 height 28
type input "1A4060200008603000076056"
click at [1305, 368] on link "Select first 3 tags" at bounding box center [1316, 372] width 87 height 13
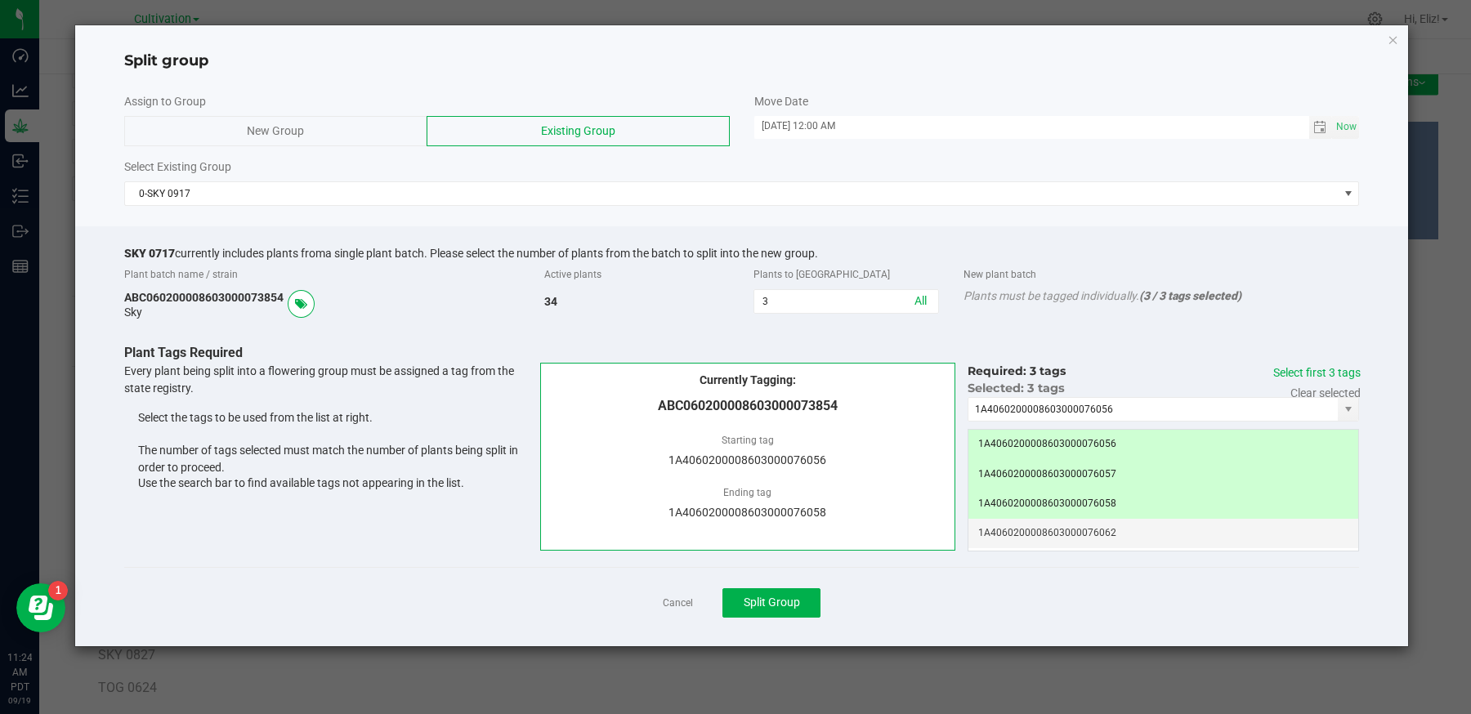
click at [919, 589] on div "Cancel Split Group" at bounding box center [742, 602] width 1236 height 71
click at [747, 607] on span "Split Group" at bounding box center [772, 602] width 56 height 13
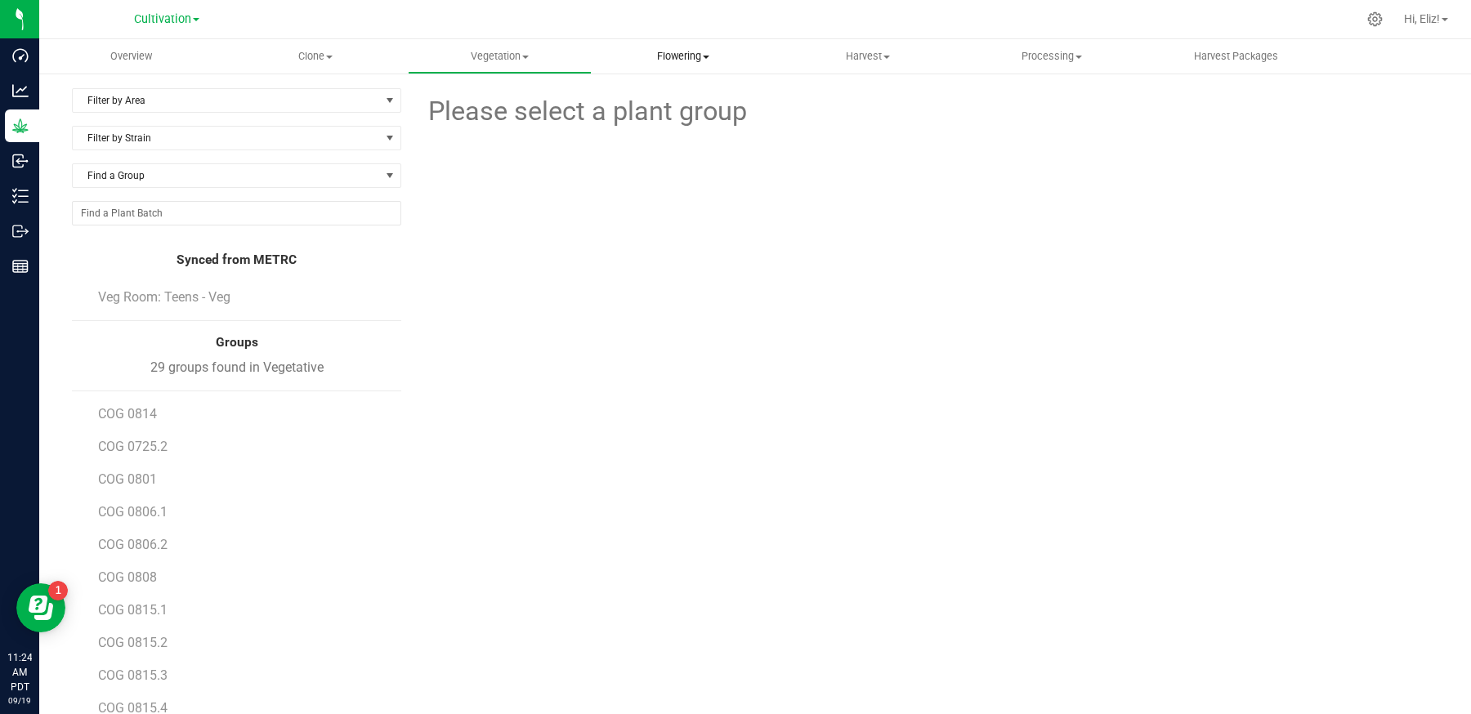
click at [689, 54] on span "Flowering" at bounding box center [683, 56] width 182 height 15
click at [662, 118] on span "Flowering groups" at bounding box center [660, 118] width 136 height 14
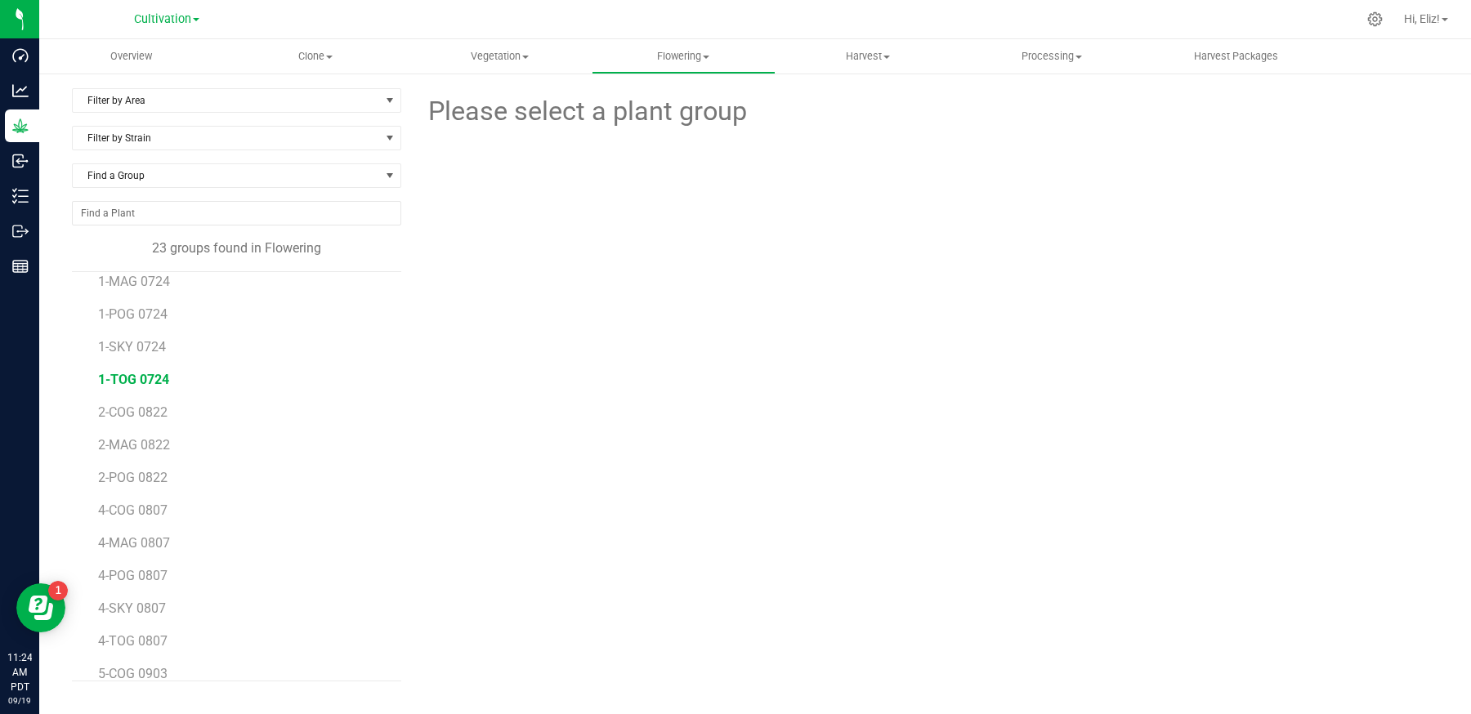
scroll to position [355, 0]
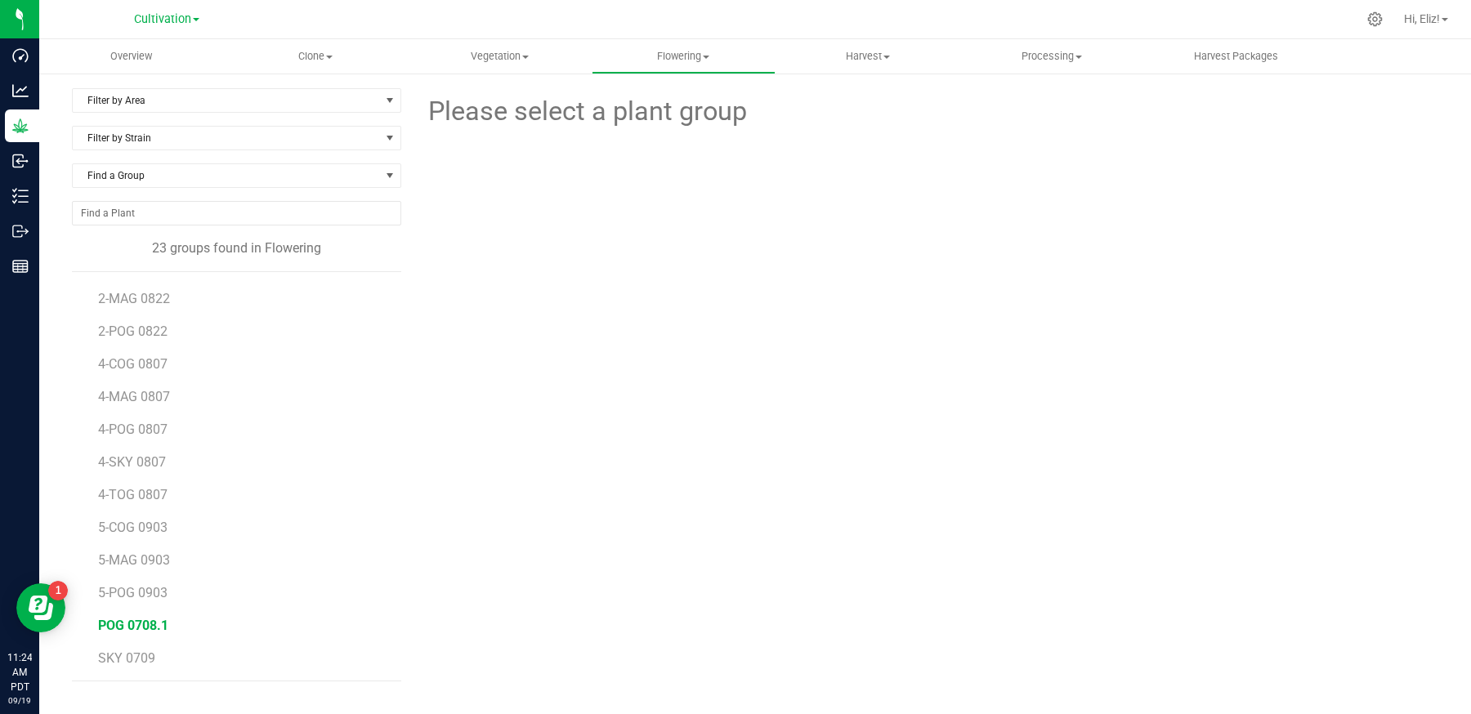
click at [136, 621] on span "POG 0708.1" at bounding box center [133, 626] width 70 height 16
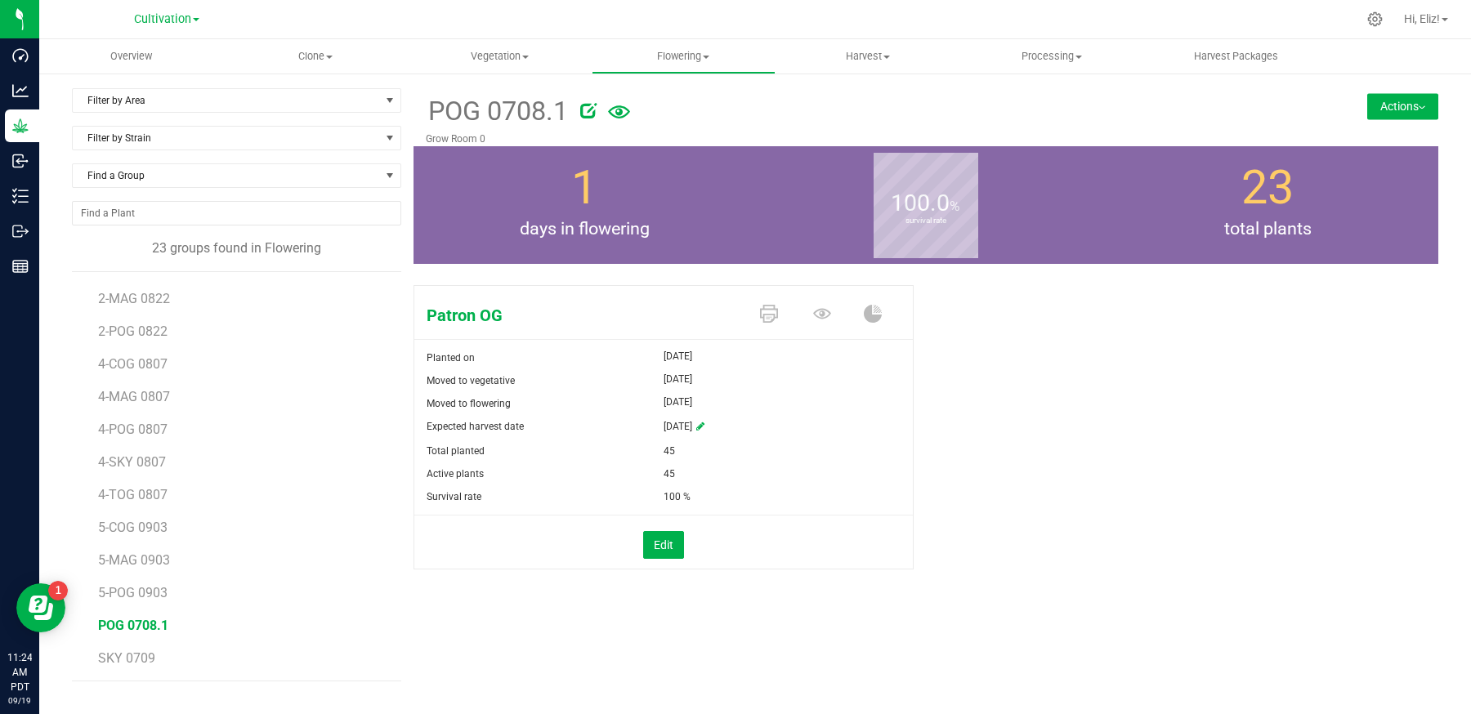
click at [1377, 110] on button "Actions" at bounding box center [1402, 106] width 71 height 26
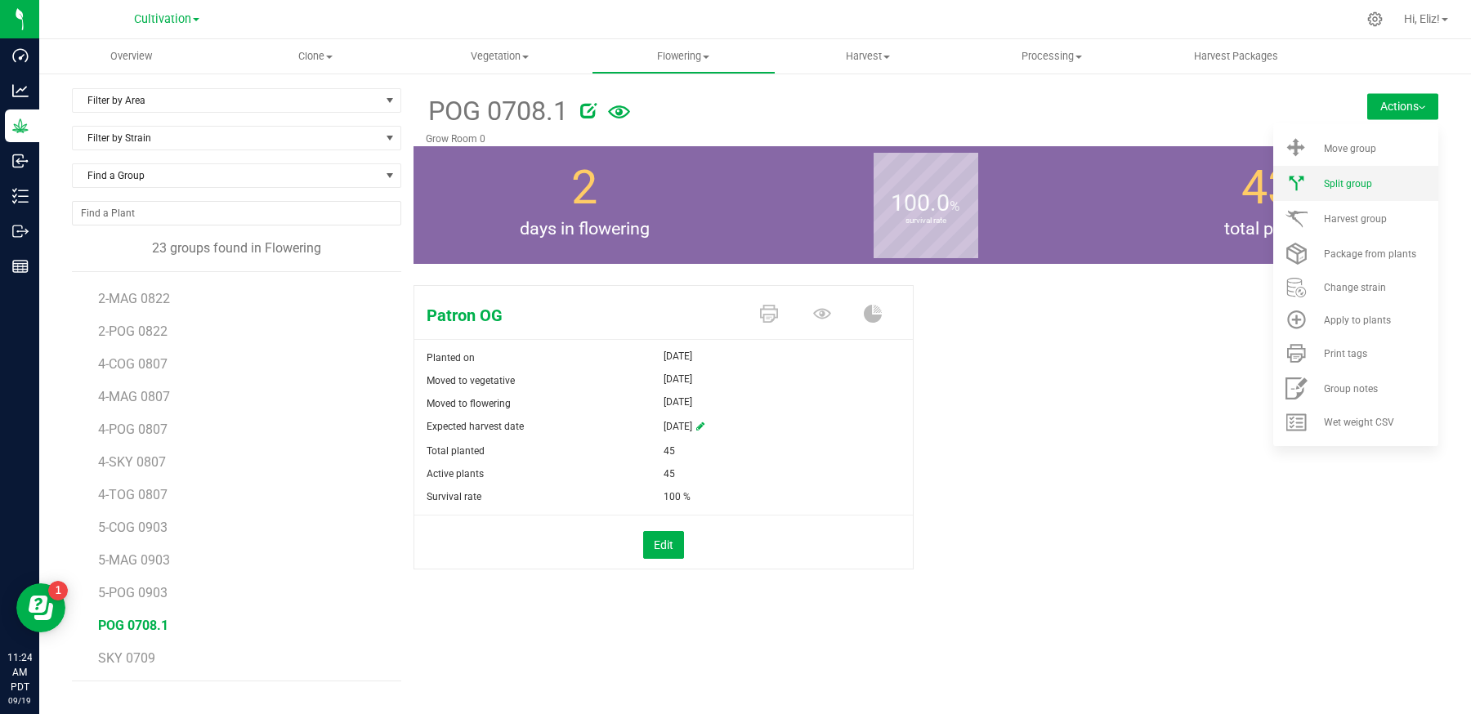
click at [1371, 179] on div "Split group" at bounding box center [1379, 183] width 111 height 11
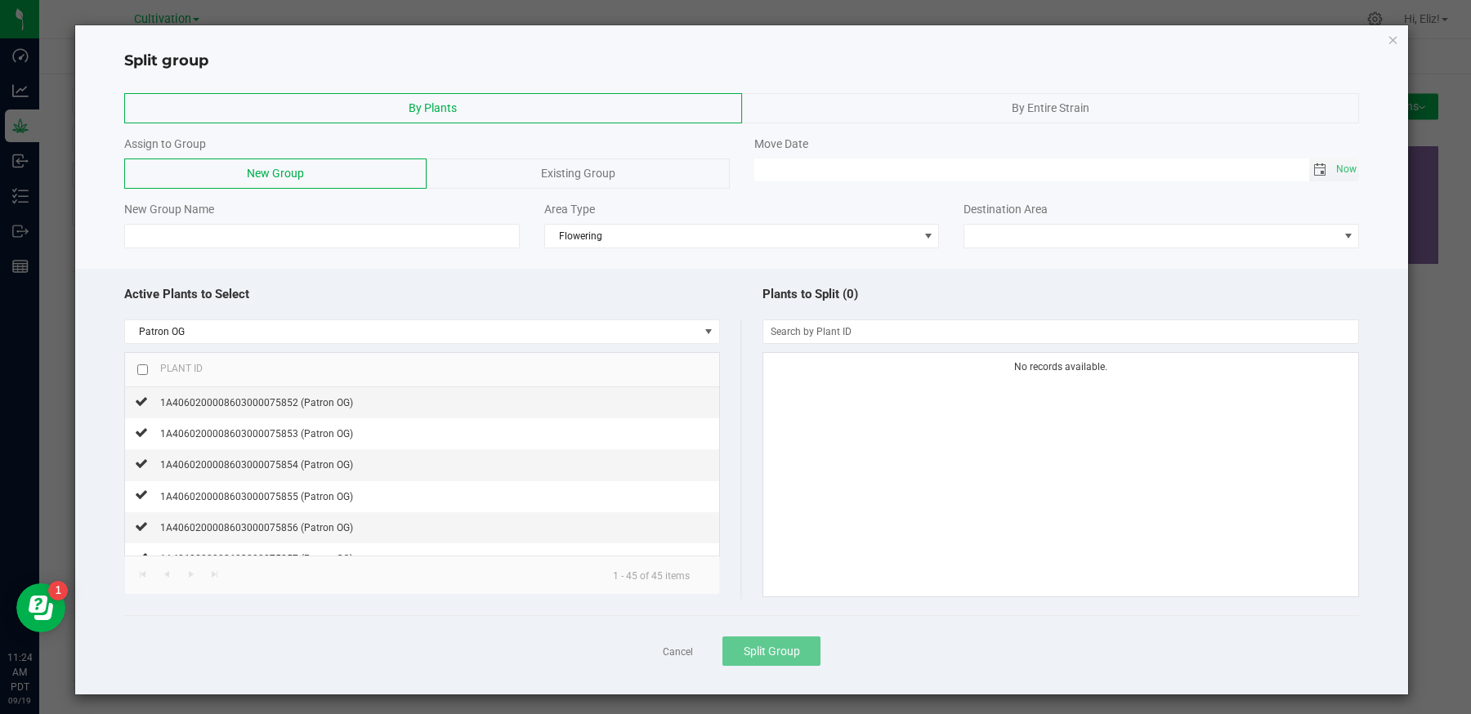
click at [1321, 172] on span "Toggle calendar" at bounding box center [1319, 169] width 13 height 13
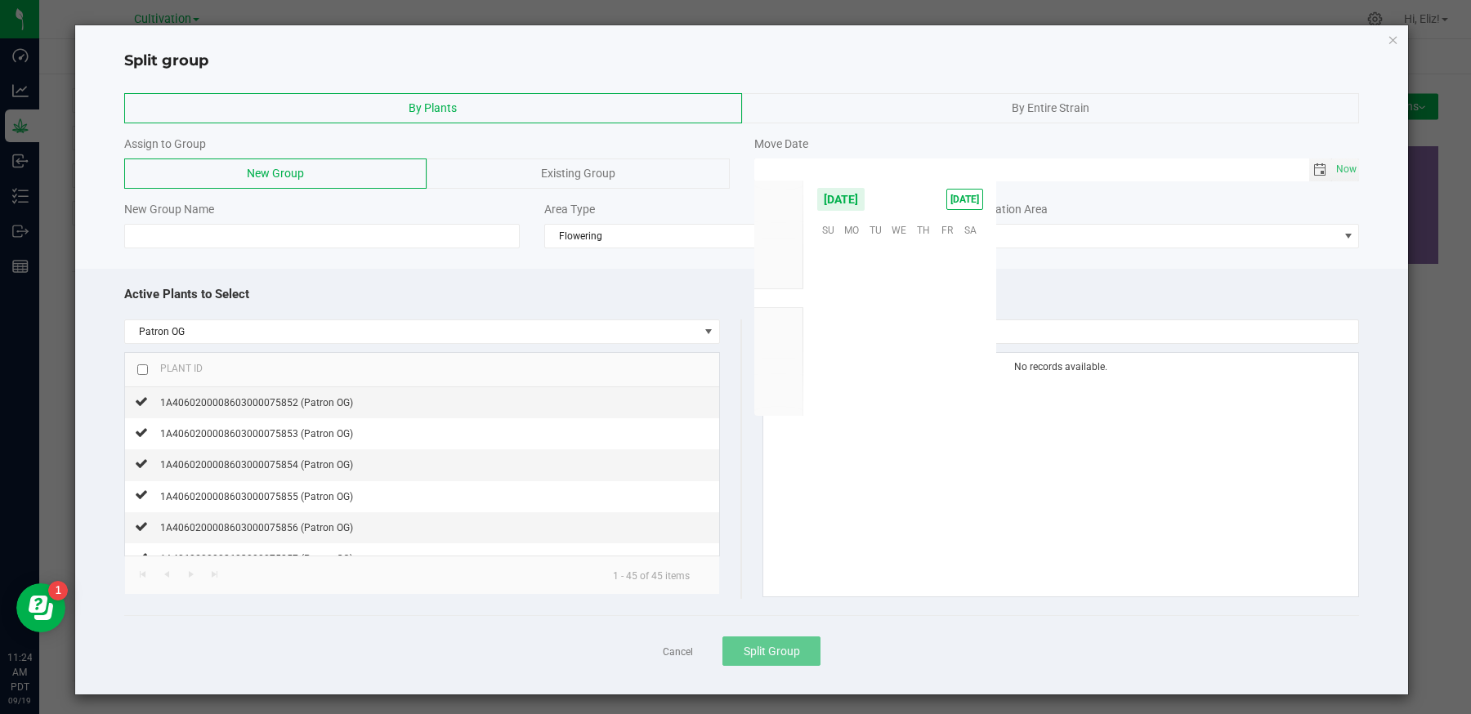
scroll to position [265075, 0]
click at [900, 303] on span "17" at bounding box center [900, 305] width 24 height 25
type input "09/17/2025 12:00 AM"
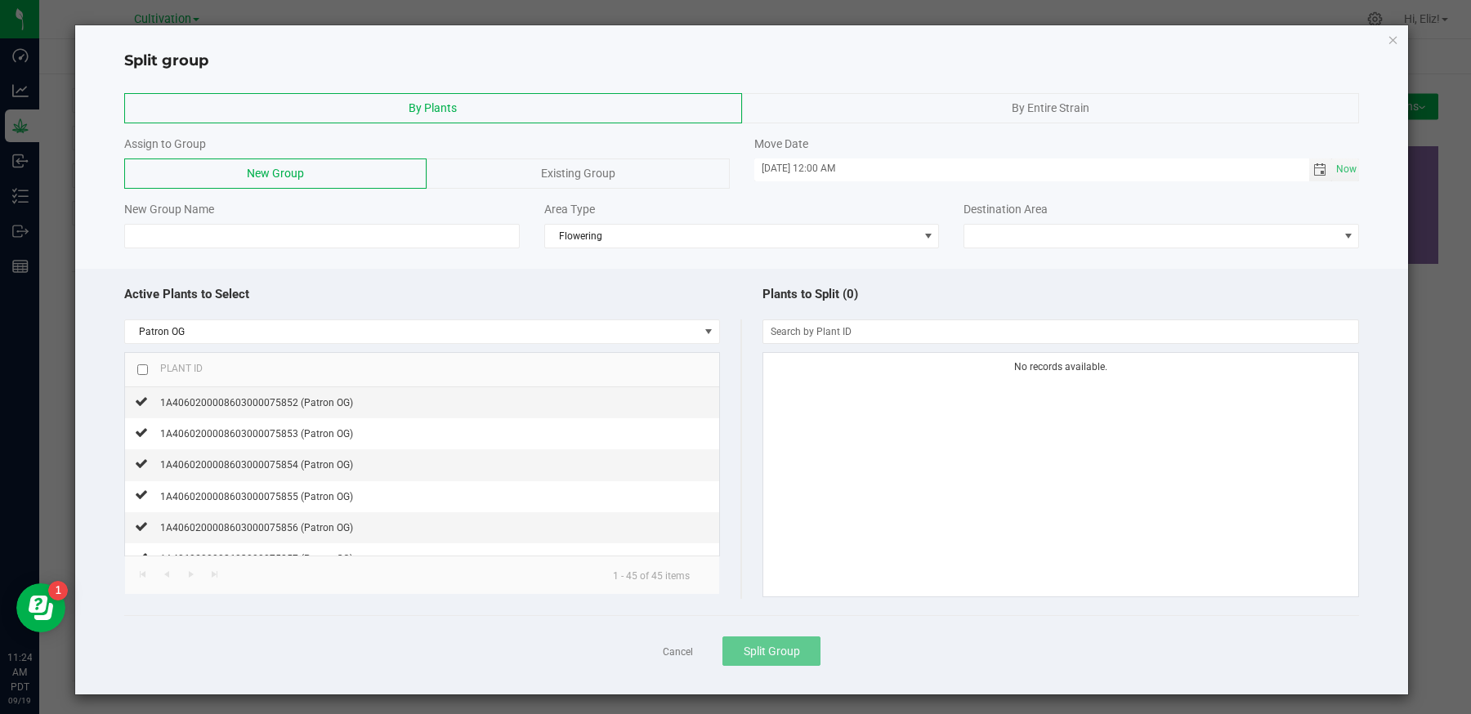
click at [579, 167] on span "Existing Group" at bounding box center [578, 173] width 74 height 13
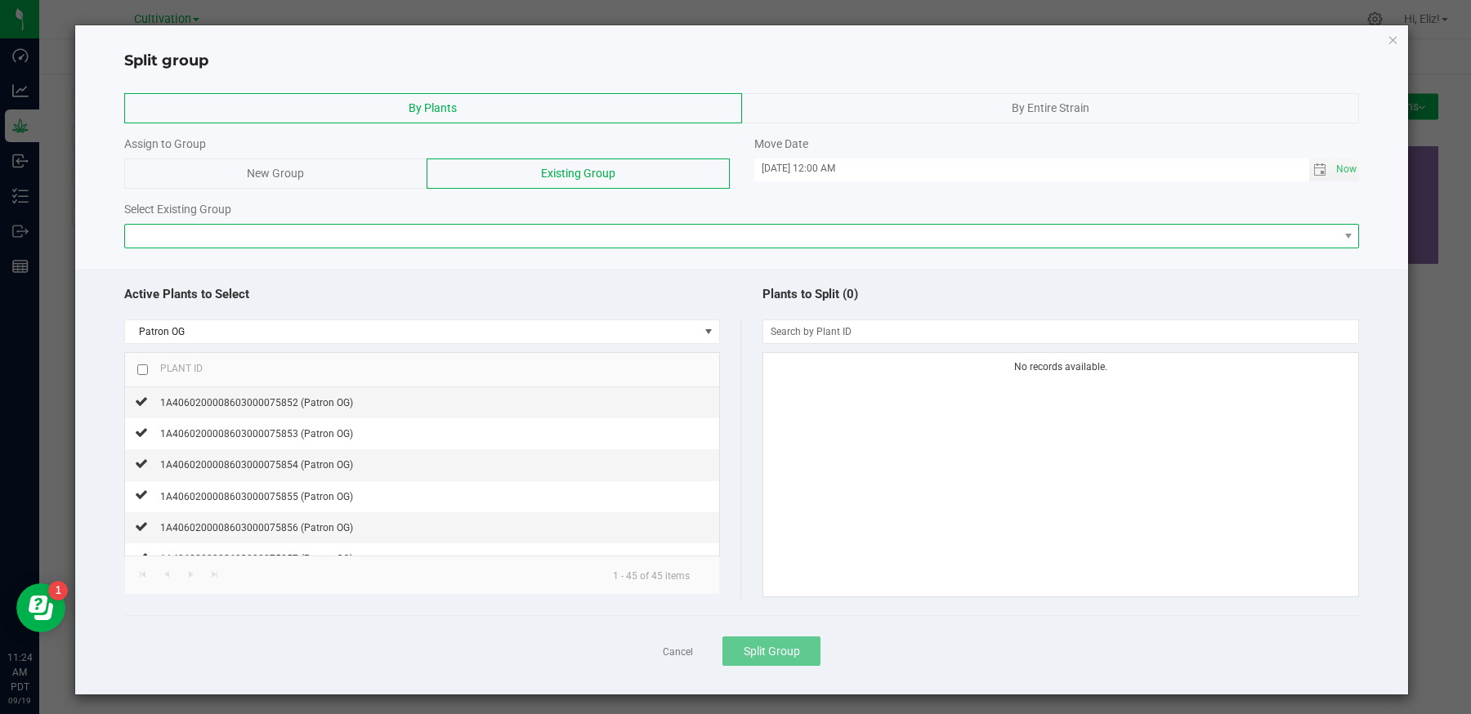
click at [569, 227] on span at bounding box center [732, 236] width 1214 height 23
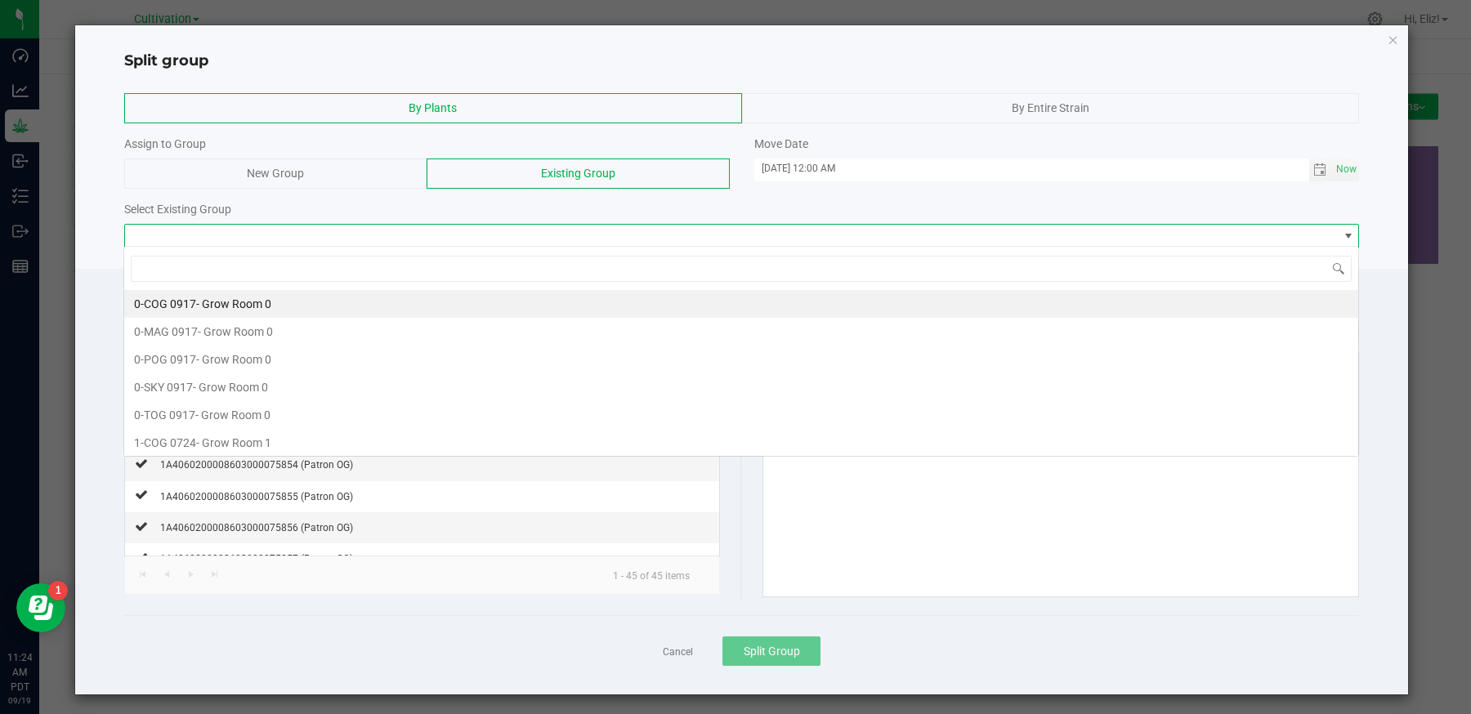
scroll to position [24, 1235]
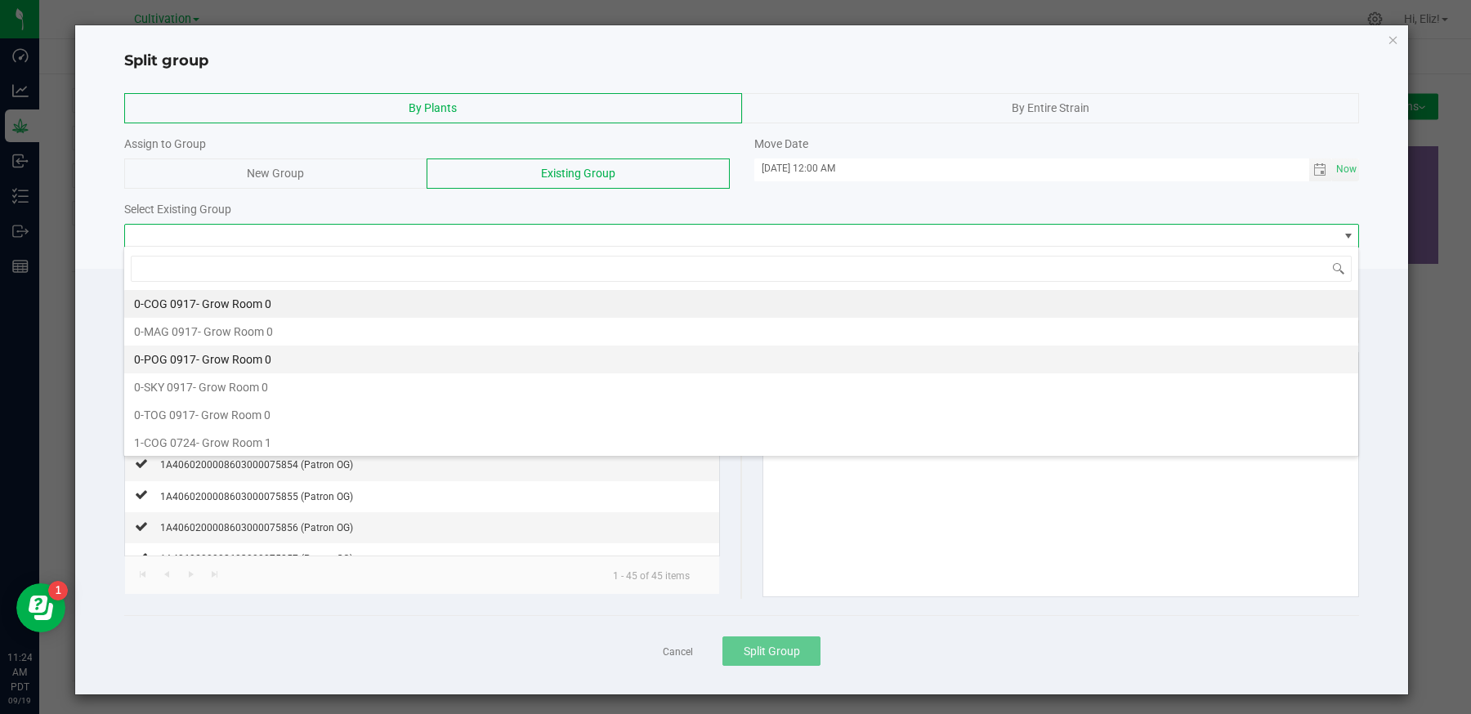
click at [211, 357] on span "- Grow Room 0" at bounding box center [233, 359] width 75 height 13
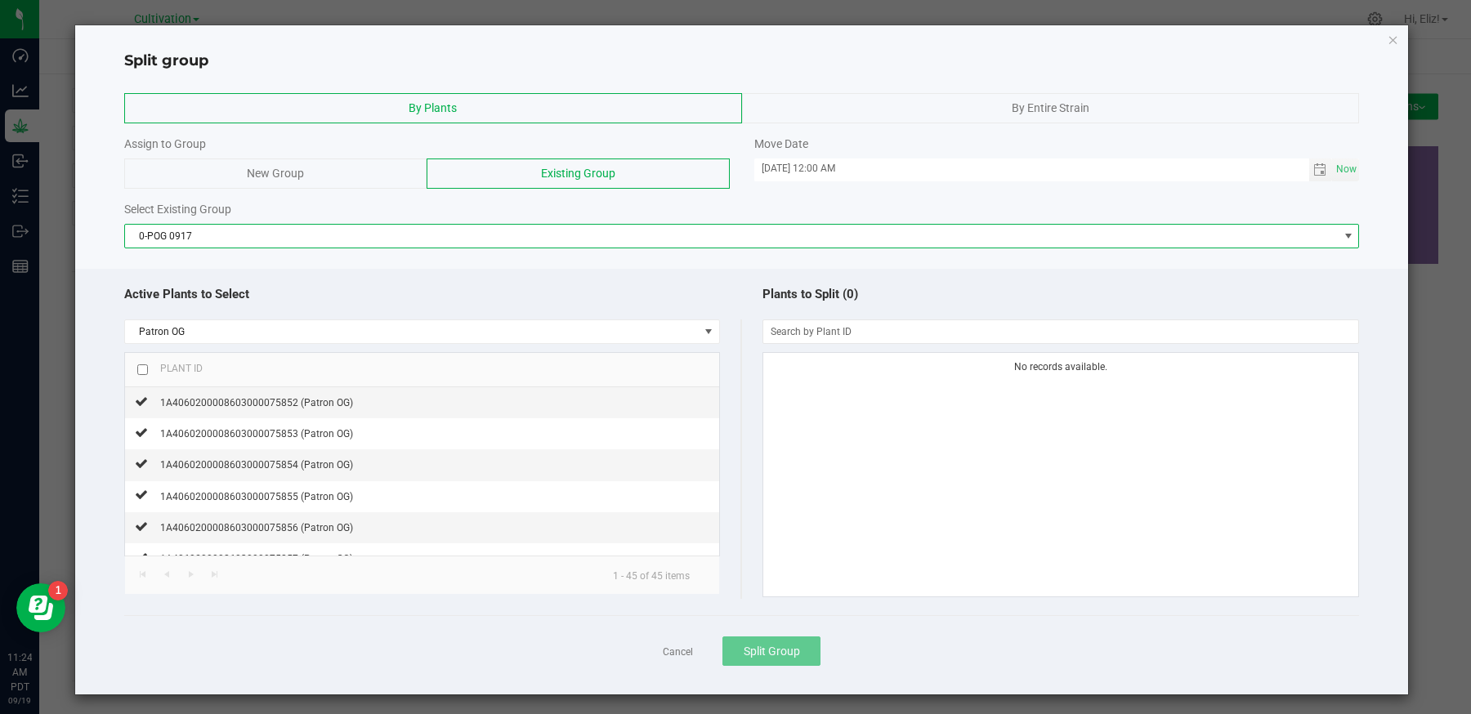
click at [141, 367] on input "checkbox" at bounding box center [142, 369] width 11 height 11
checkbox input "true"
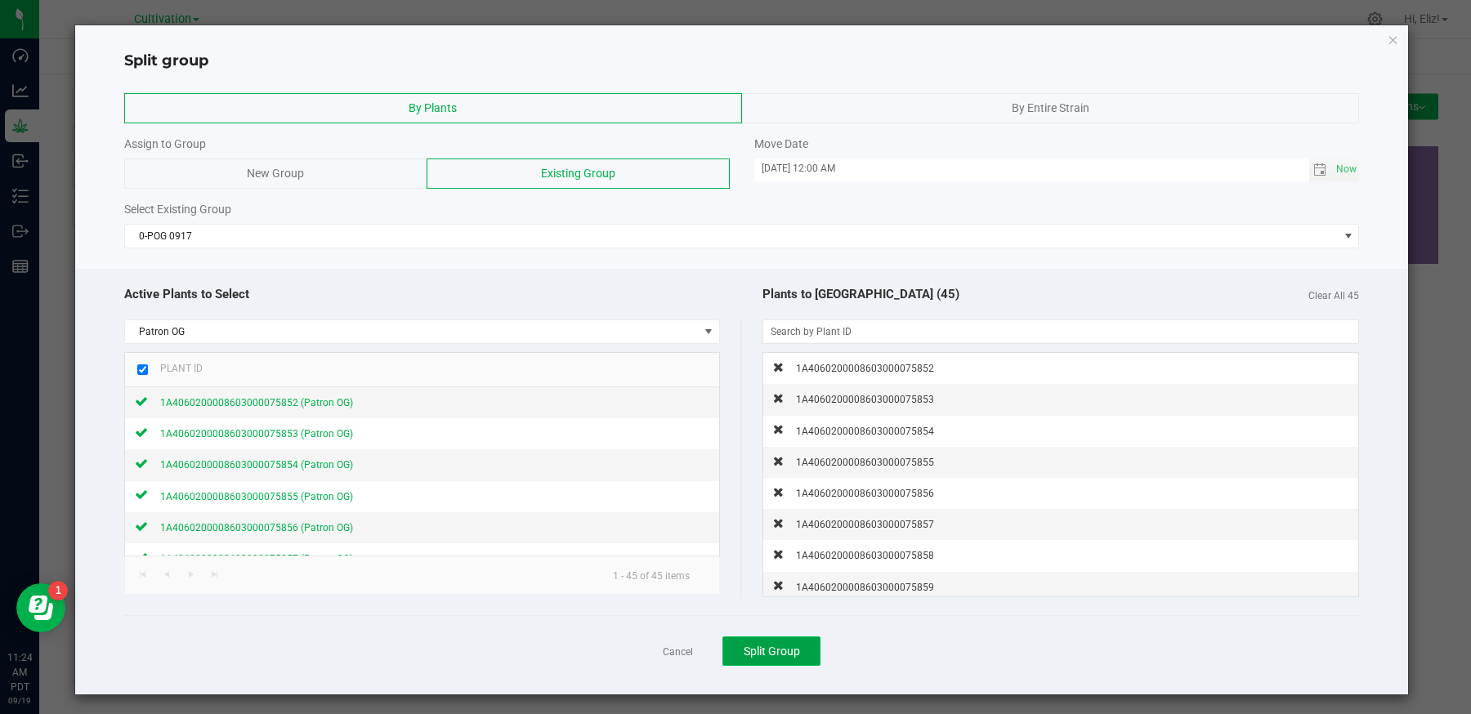
click at [755, 653] on span "Split Group" at bounding box center [772, 651] width 56 height 13
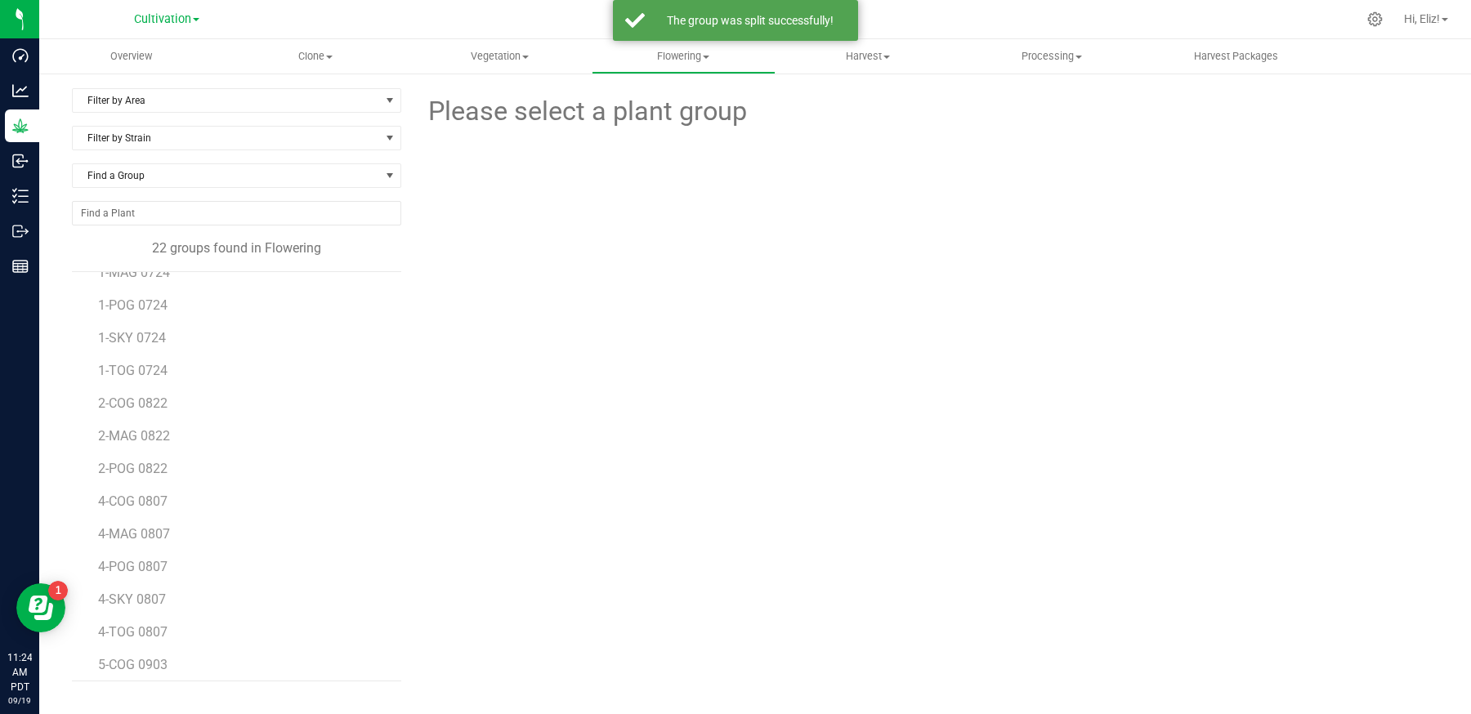
scroll to position [323, 0]
click at [123, 651] on span "SKY 0709" at bounding box center [126, 659] width 57 height 16
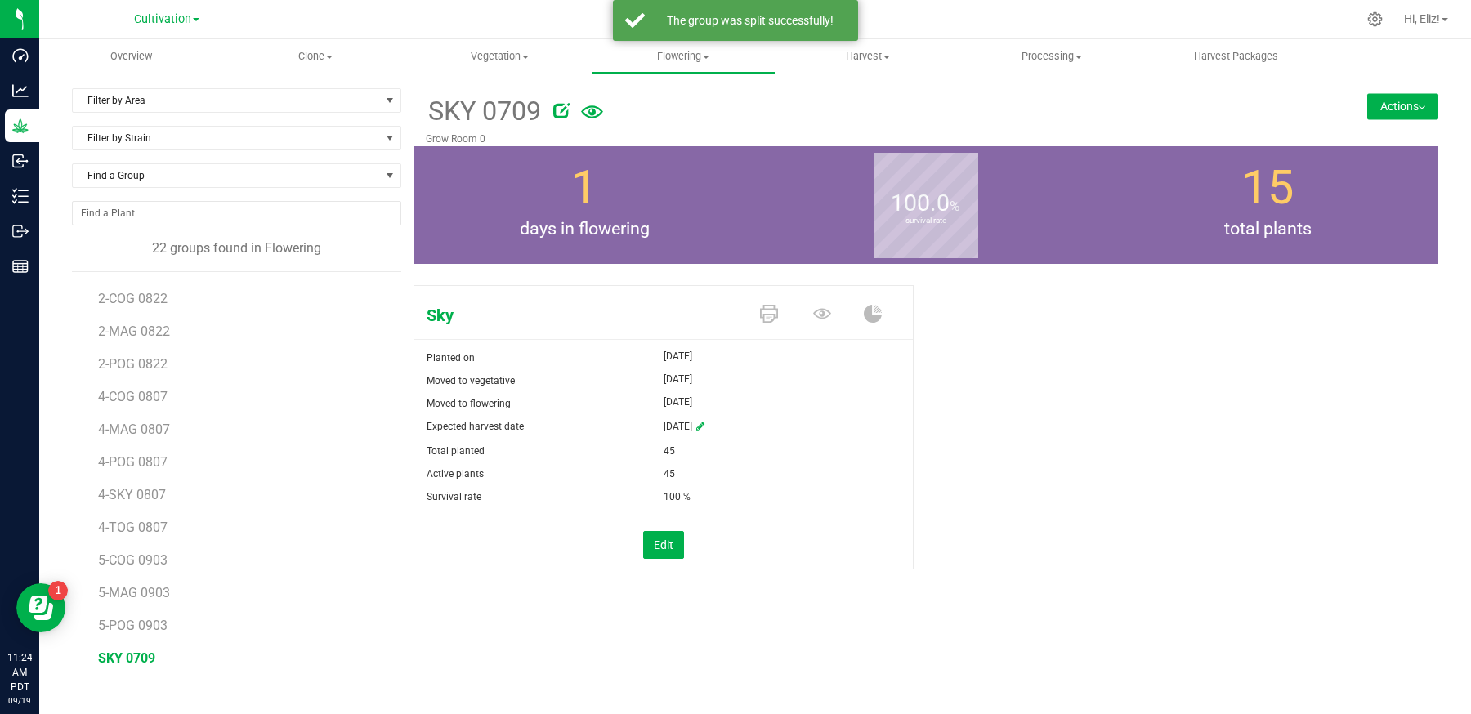
click at [1380, 112] on button "Actions" at bounding box center [1402, 106] width 71 height 26
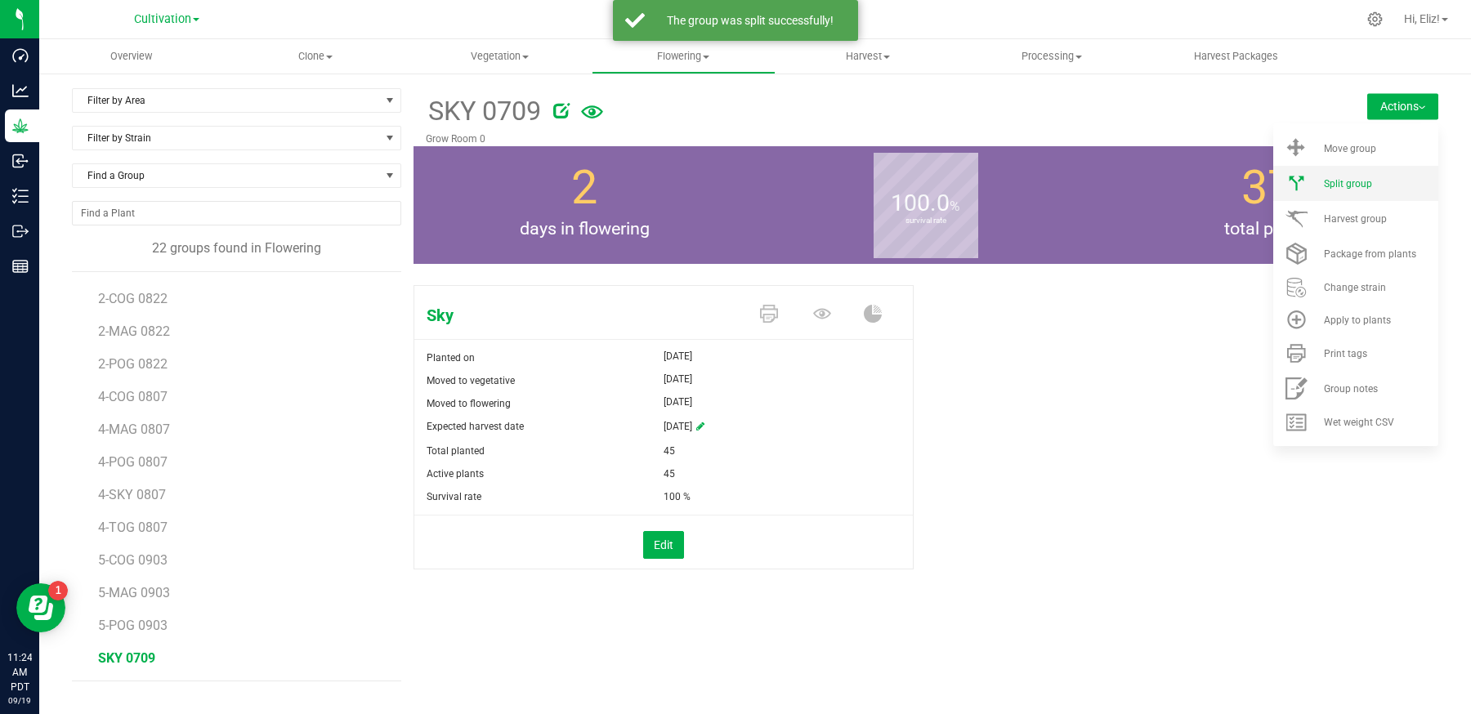
click at [1368, 197] on li "Split group" at bounding box center [1355, 183] width 165 height 35
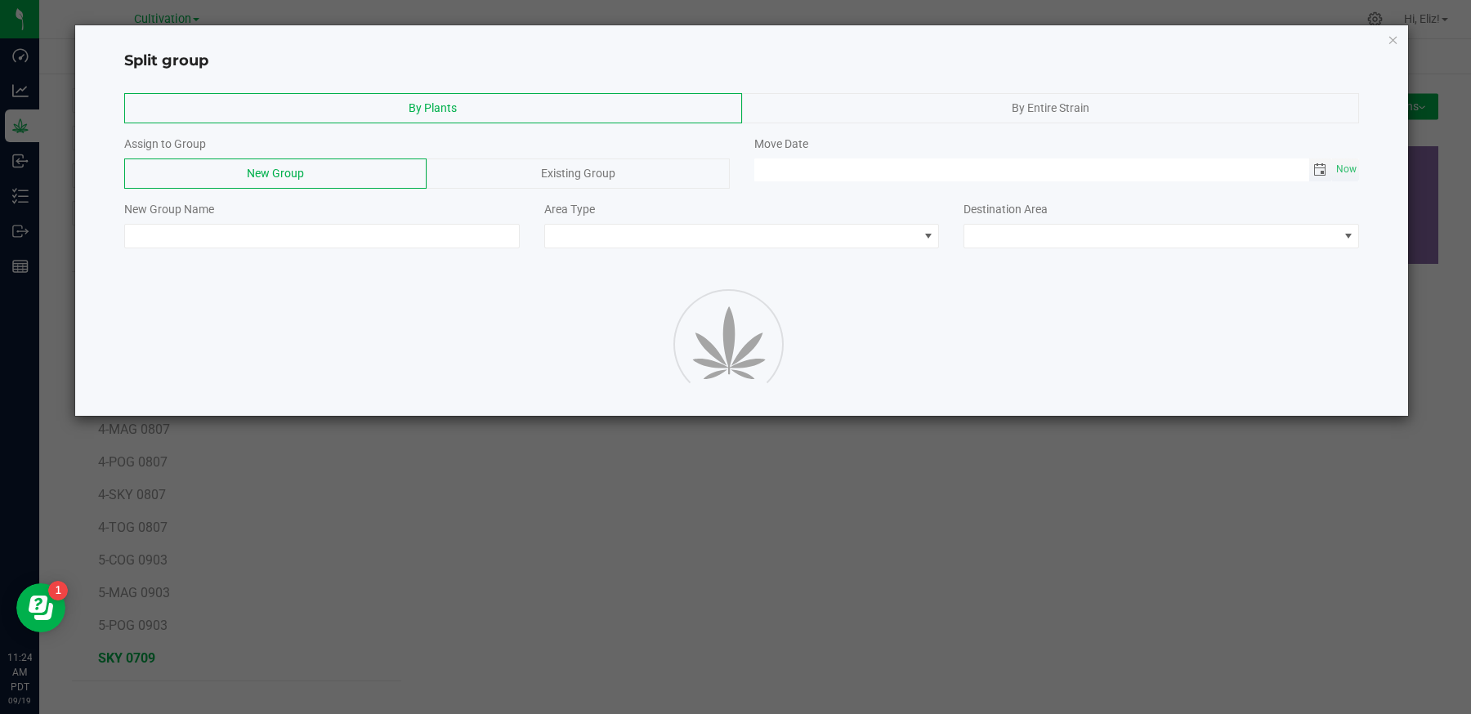
click at [1317, 168] on span "Toggle calendar" at bounding box center [1319, 169] width 13 height 13
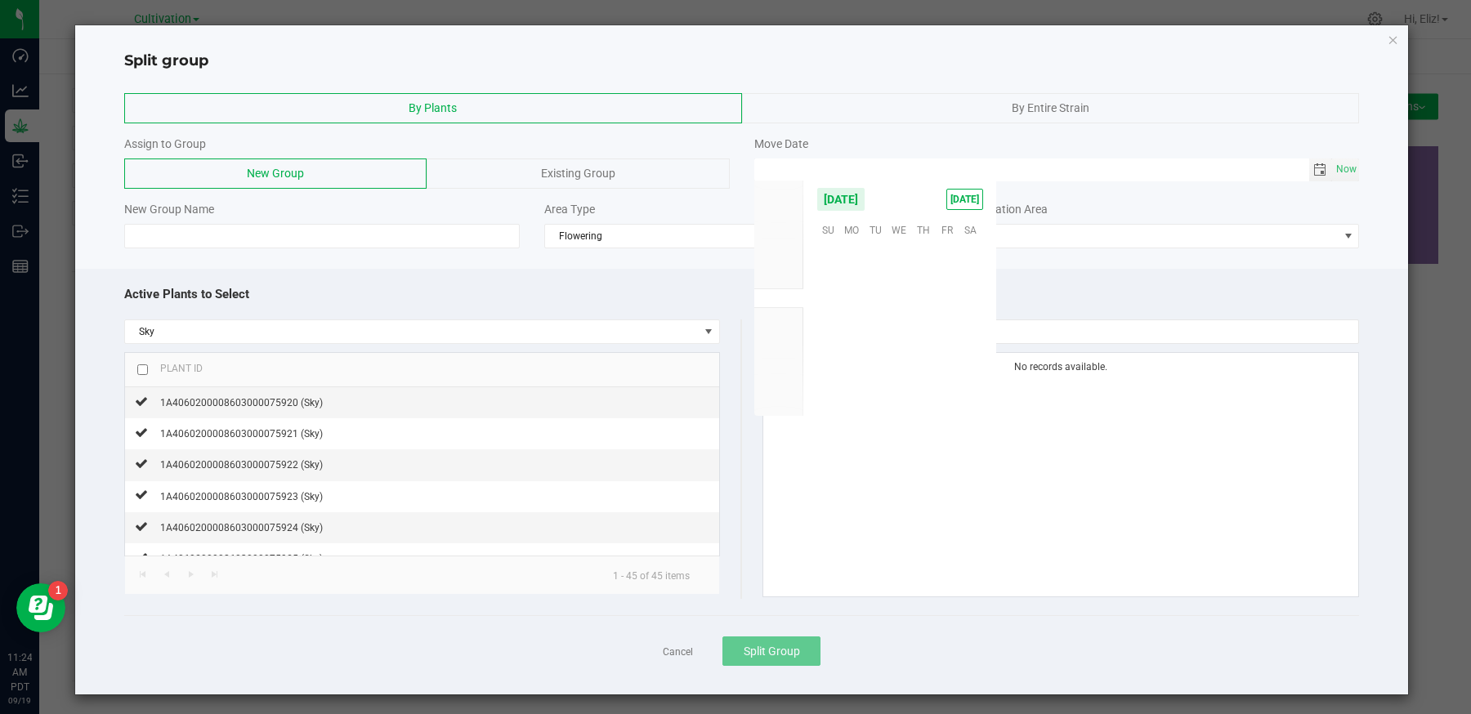
scroll to position [265075, 0]
click at [899, 305] on span "17" at bounding box center [900, 305] width 24 height 25
type input "09/17/2025 12:00 AM"
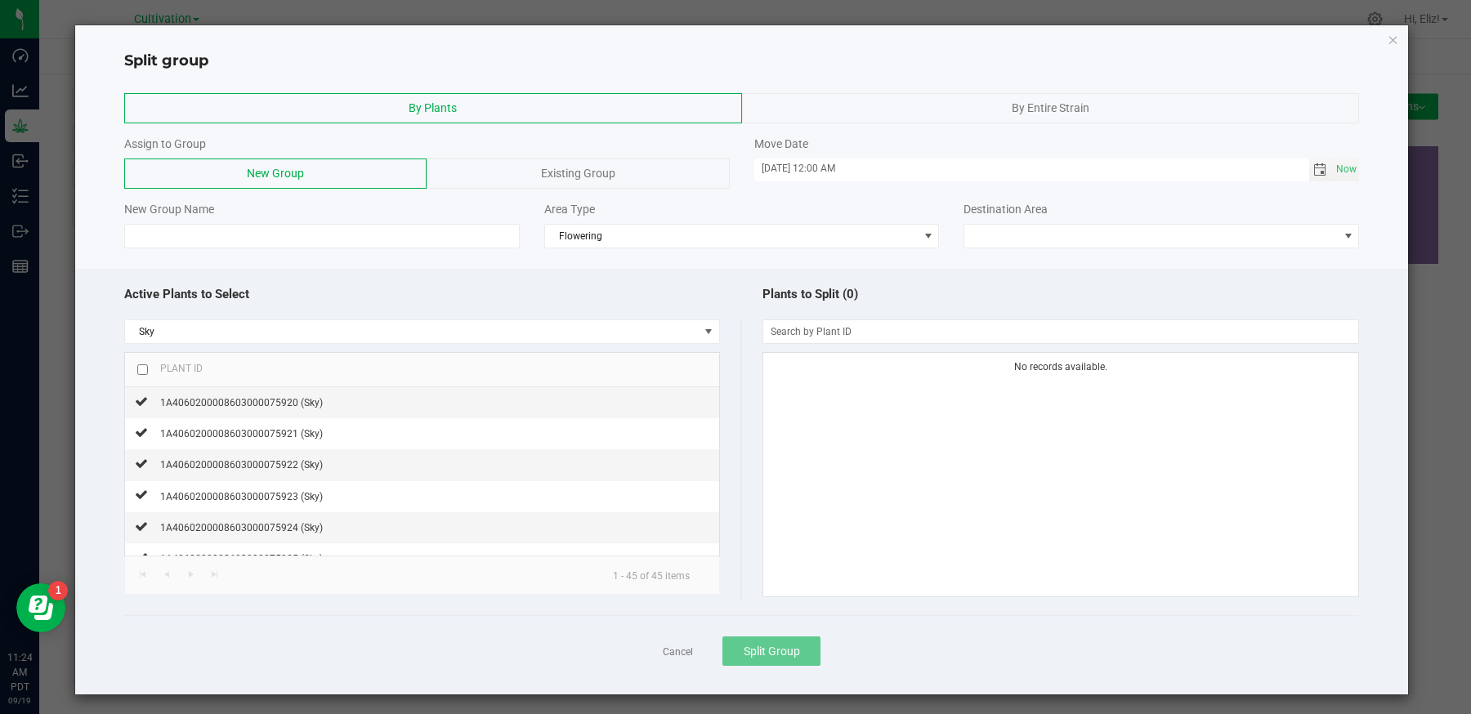
click at [483, 170] on div "Existing Group" at bounding box center [578, 174] width 302 height 30
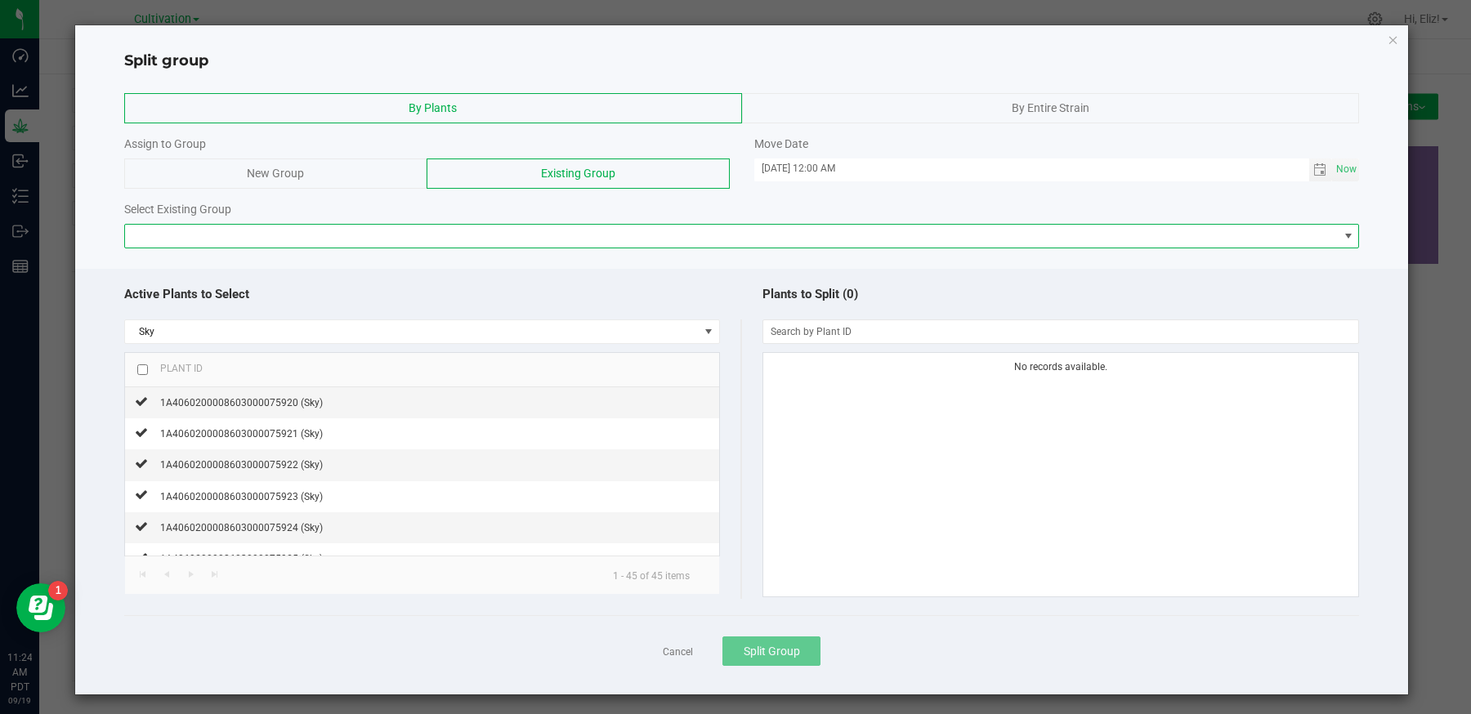
click at [416, 228] on span at bounding box center [732, 236] width 1214 height 23
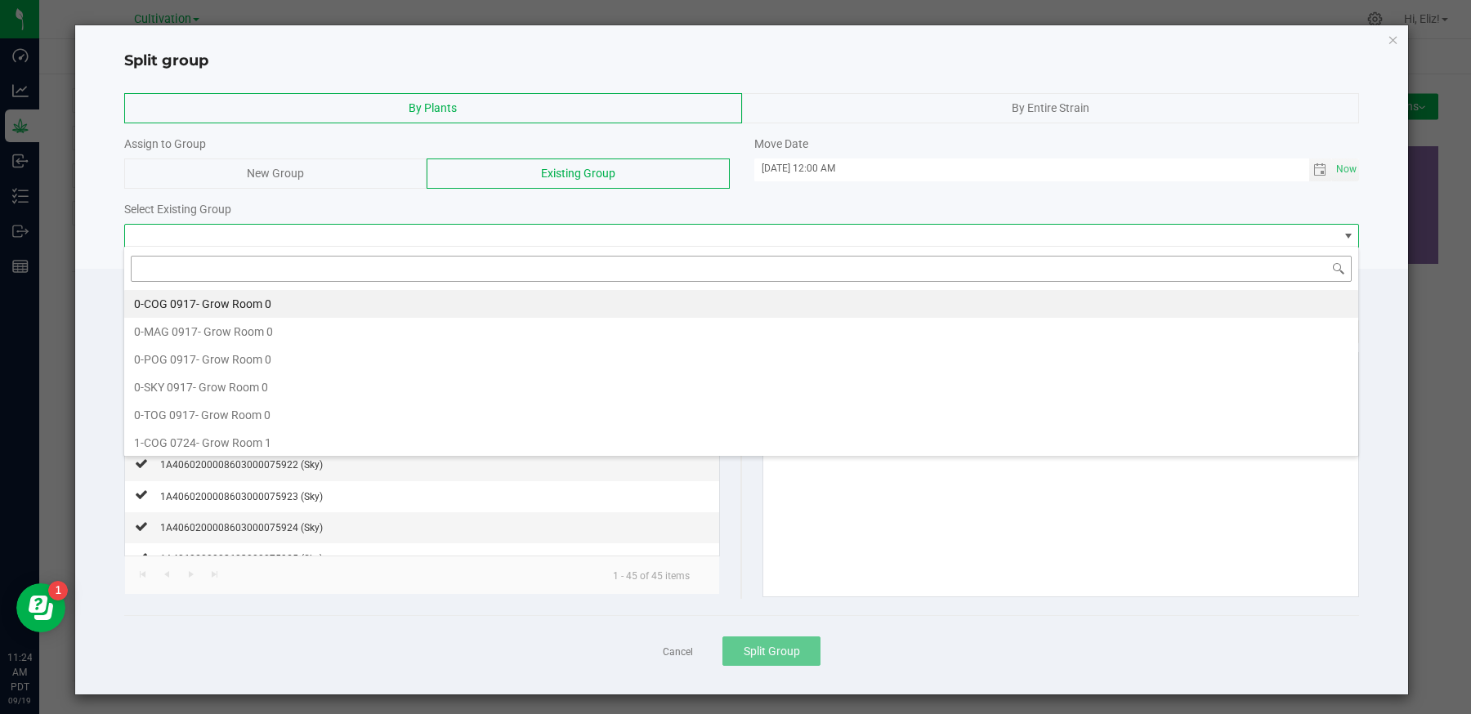
scroll to position [24, 1235]
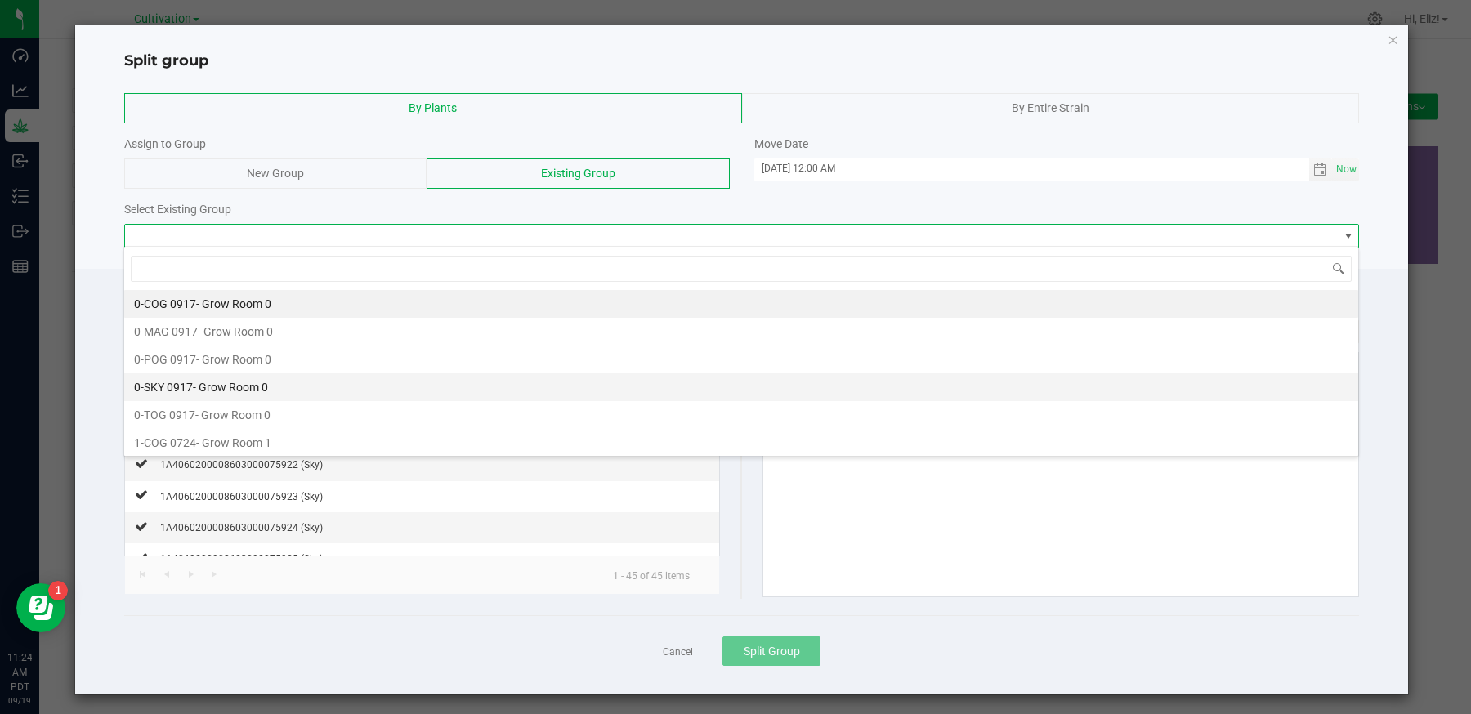
click at [202, 385] on span "- Grow Room 0" at bounding box center [230, 387] width 75 height 13
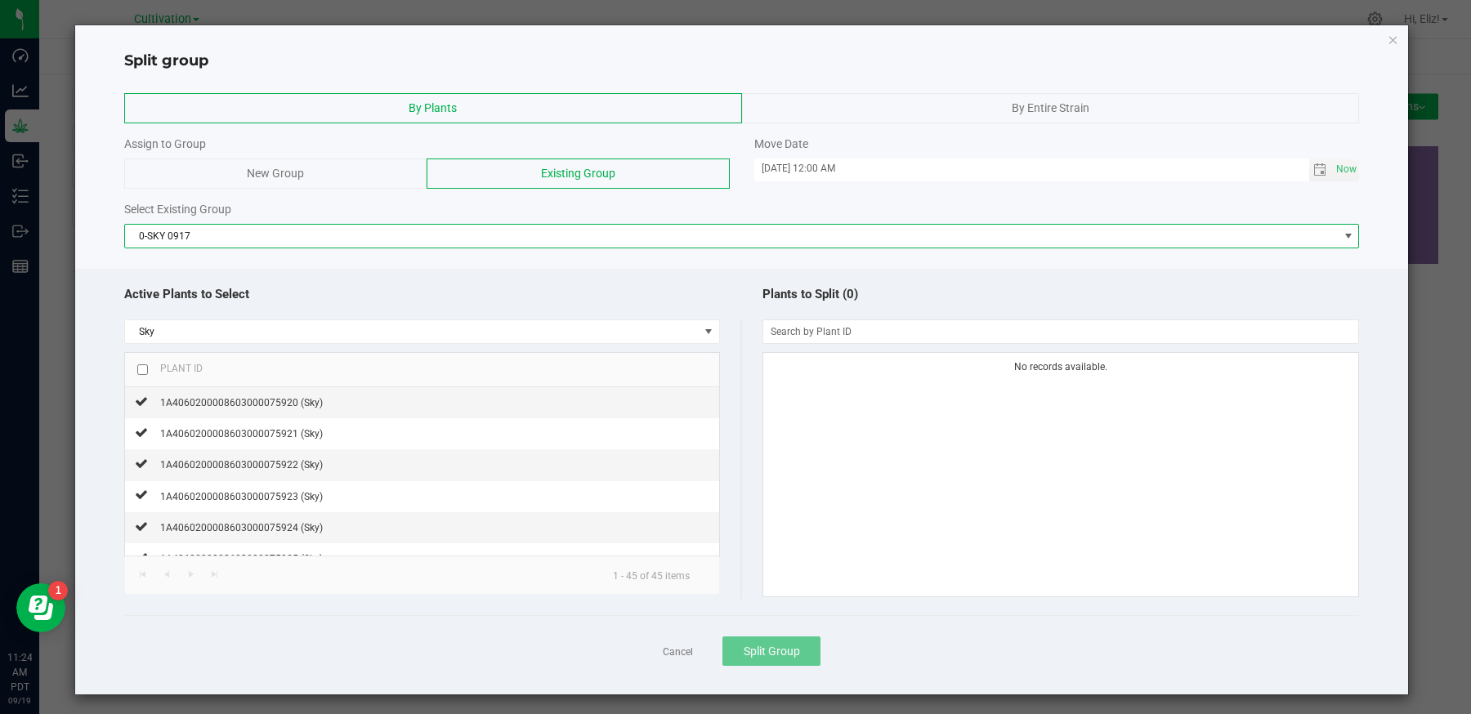
click at [141, 368] on input "checkbox" at bounding box center [142, 369] width 11 height 11
checkbox input "true"
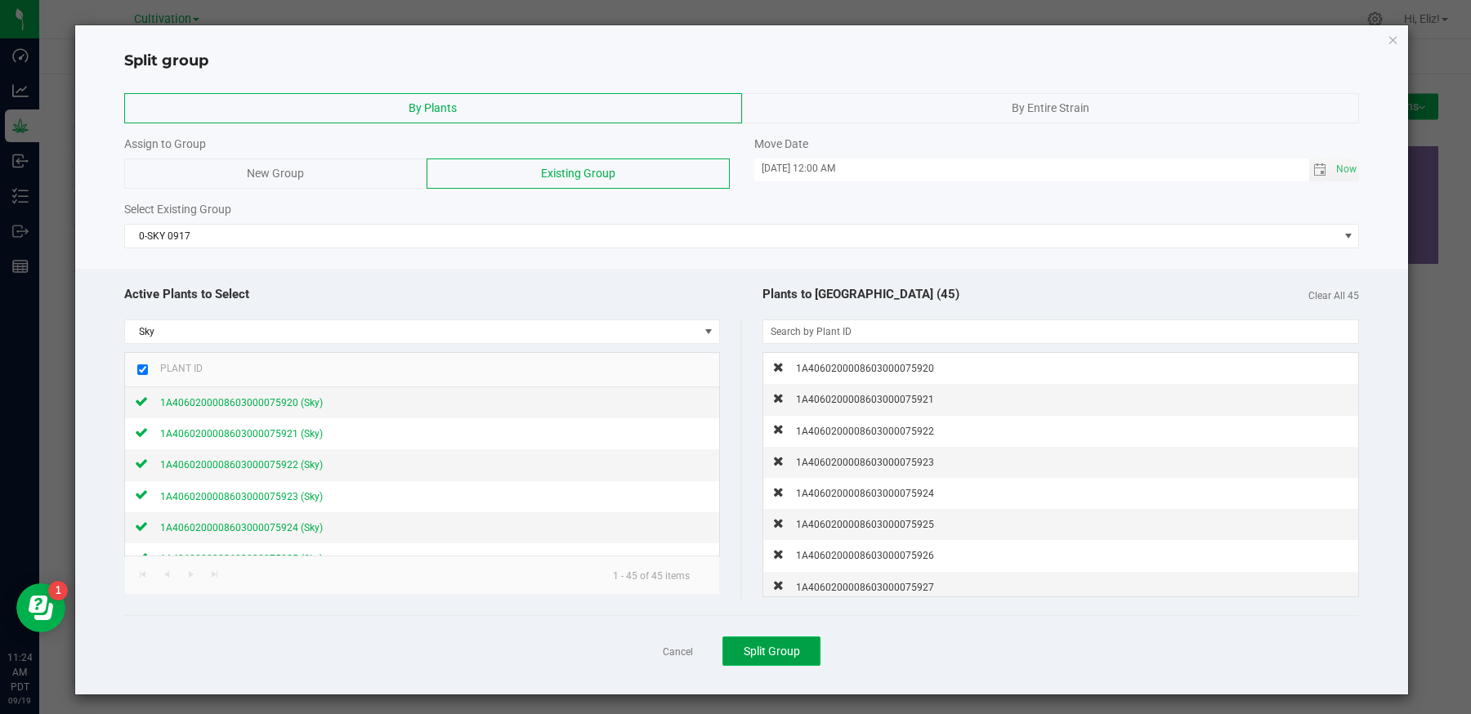
click at [762, 650] on span "Split Group" at bounding box center [772, 651] width 56 height 13
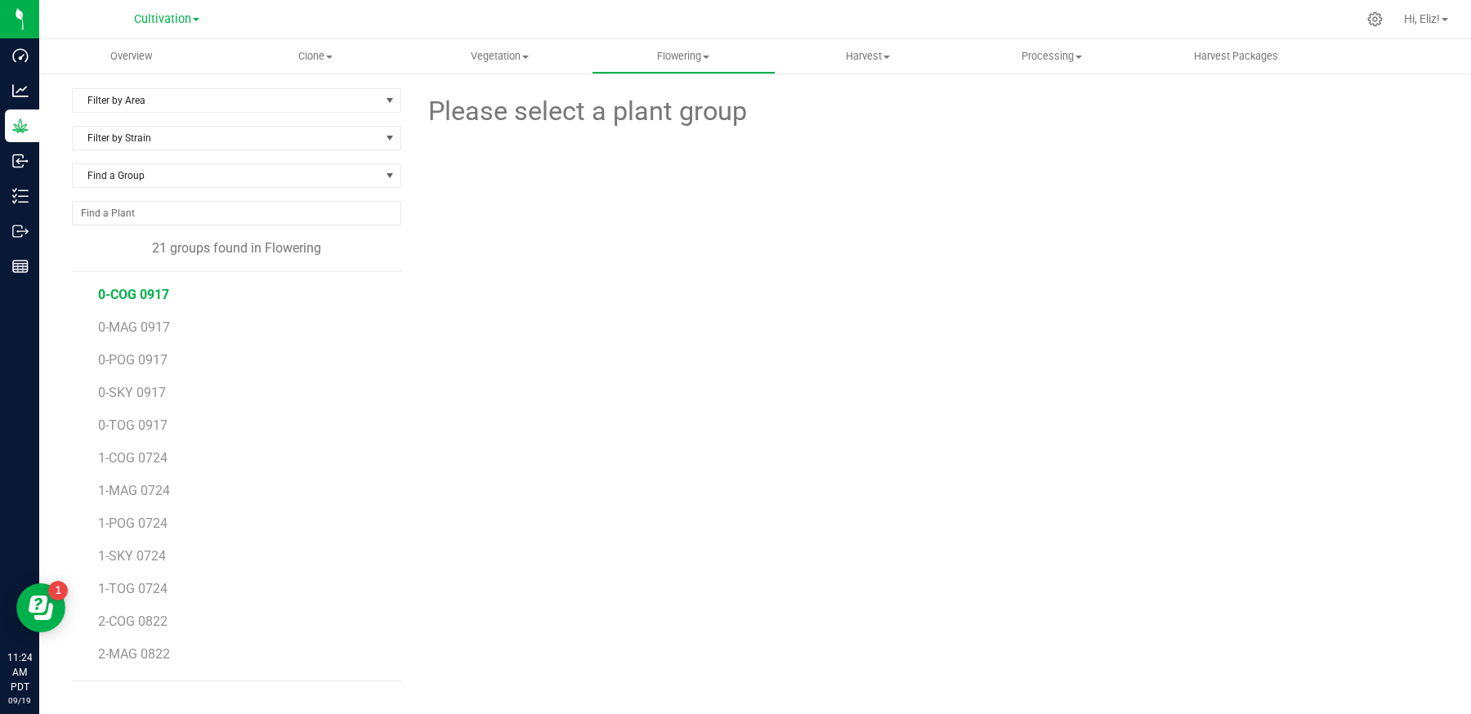
click at [129, 290] on span "0-COG 0917" at bounding box center [133, 295] width 71 height 16
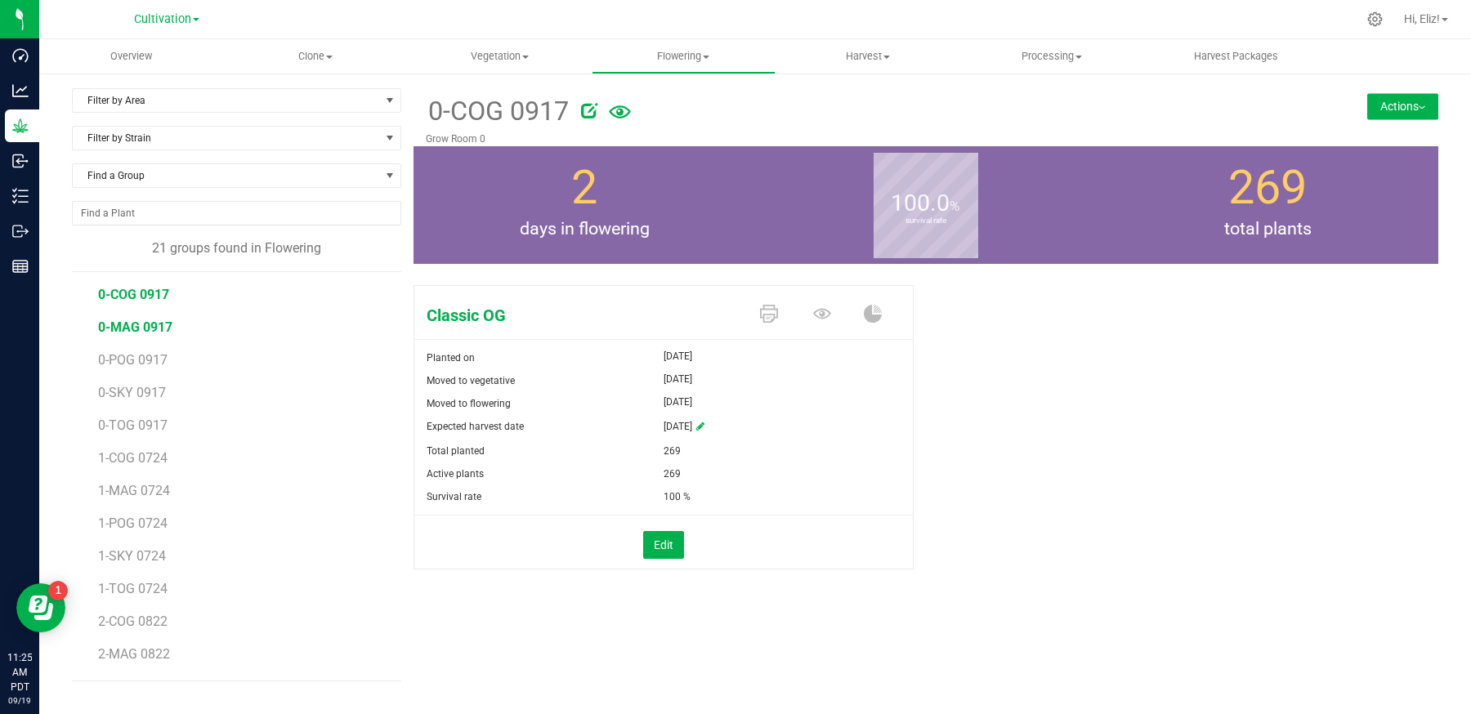
click at [130, 320] on span "0-MAG 0917" at bounding box center [135, 328] width 74 height 16
click at [139, 358] on span "0-POG 0917" at bounding box center [133, 360] width 71 height 16
click at [129, 392] on span "0-SKY 0917" at bounding box center [132, 393] width 69 height 16
click at [125, 423] on span "0-TOG 0917" at bounding box center [133, 426] width 71 height 16
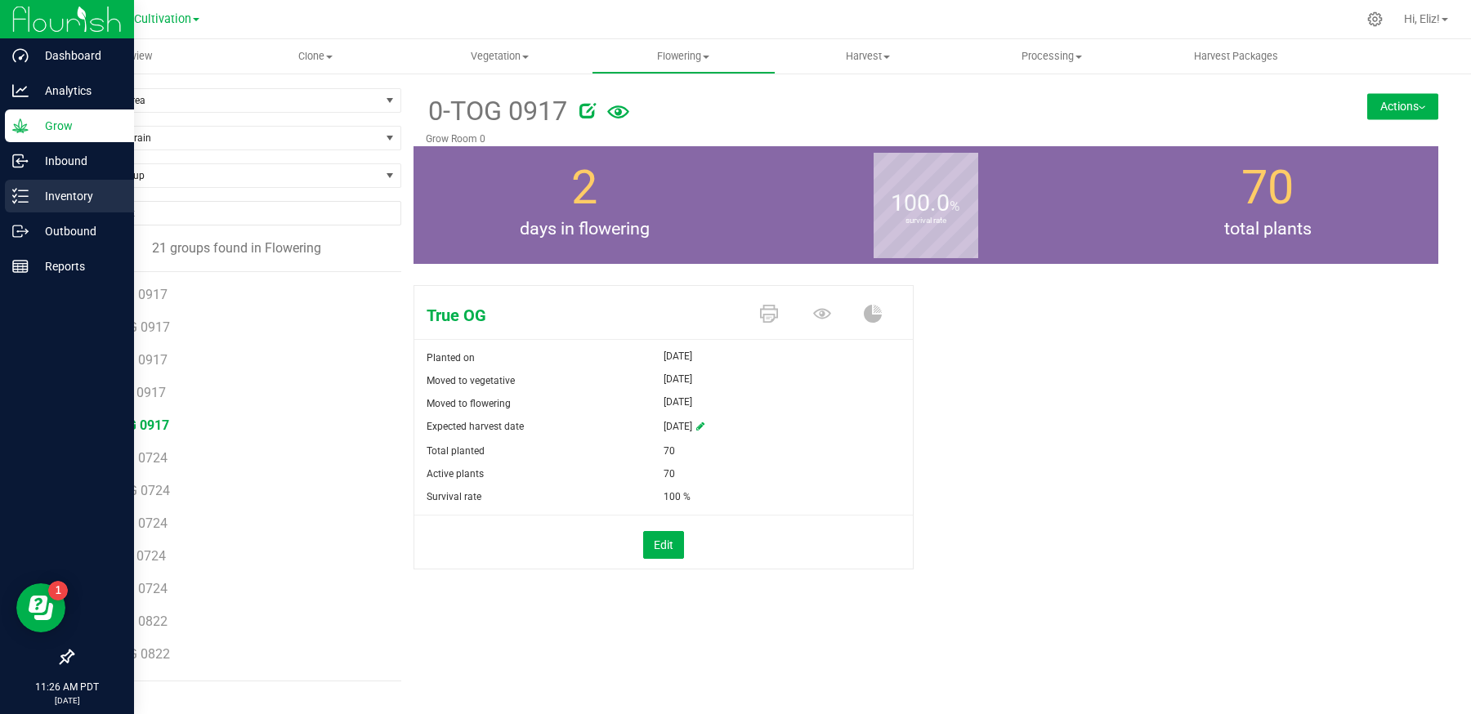
click at [64, 186] on p "Inventory" at bounding box center [78, 196] width 98 height 20
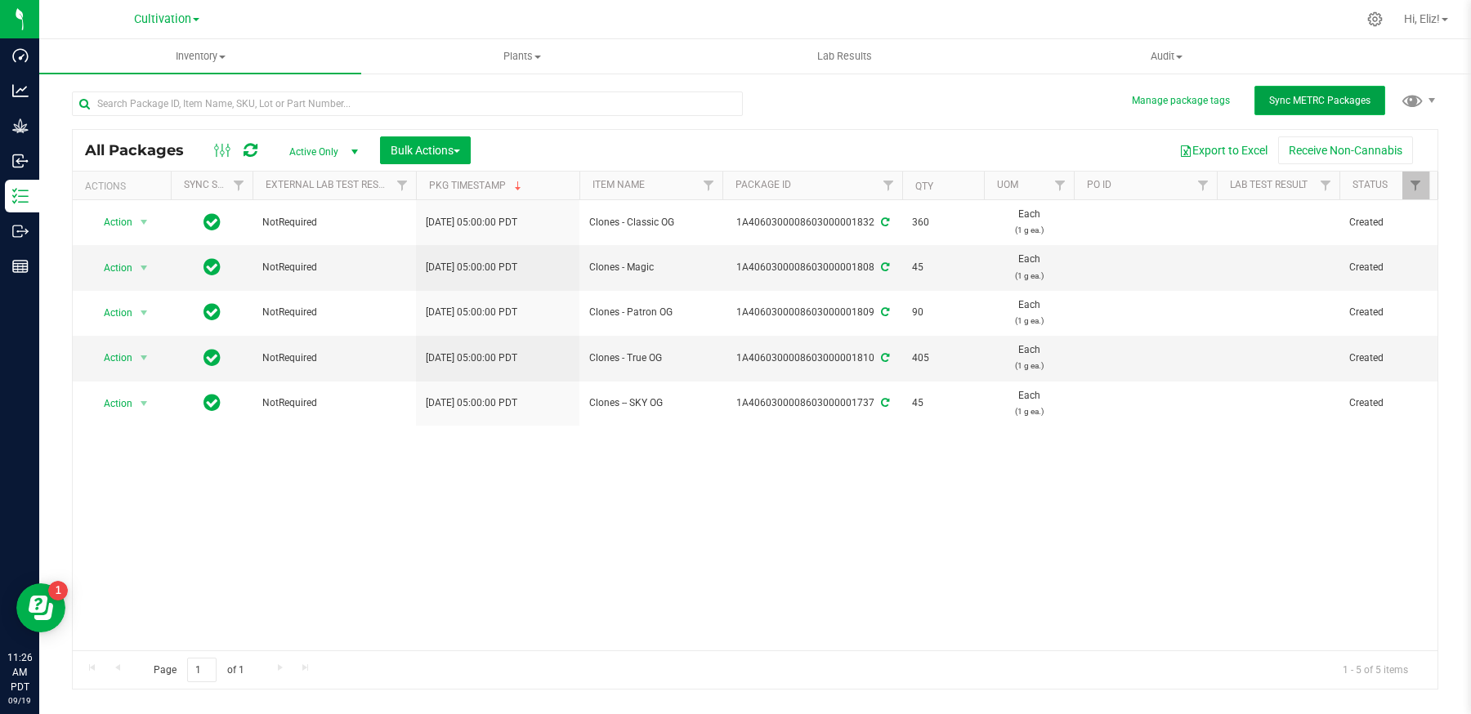
click at [1311, 88] on button "Sync METRC Packages" at bounding box center [1319, 100] width 131 height 29
